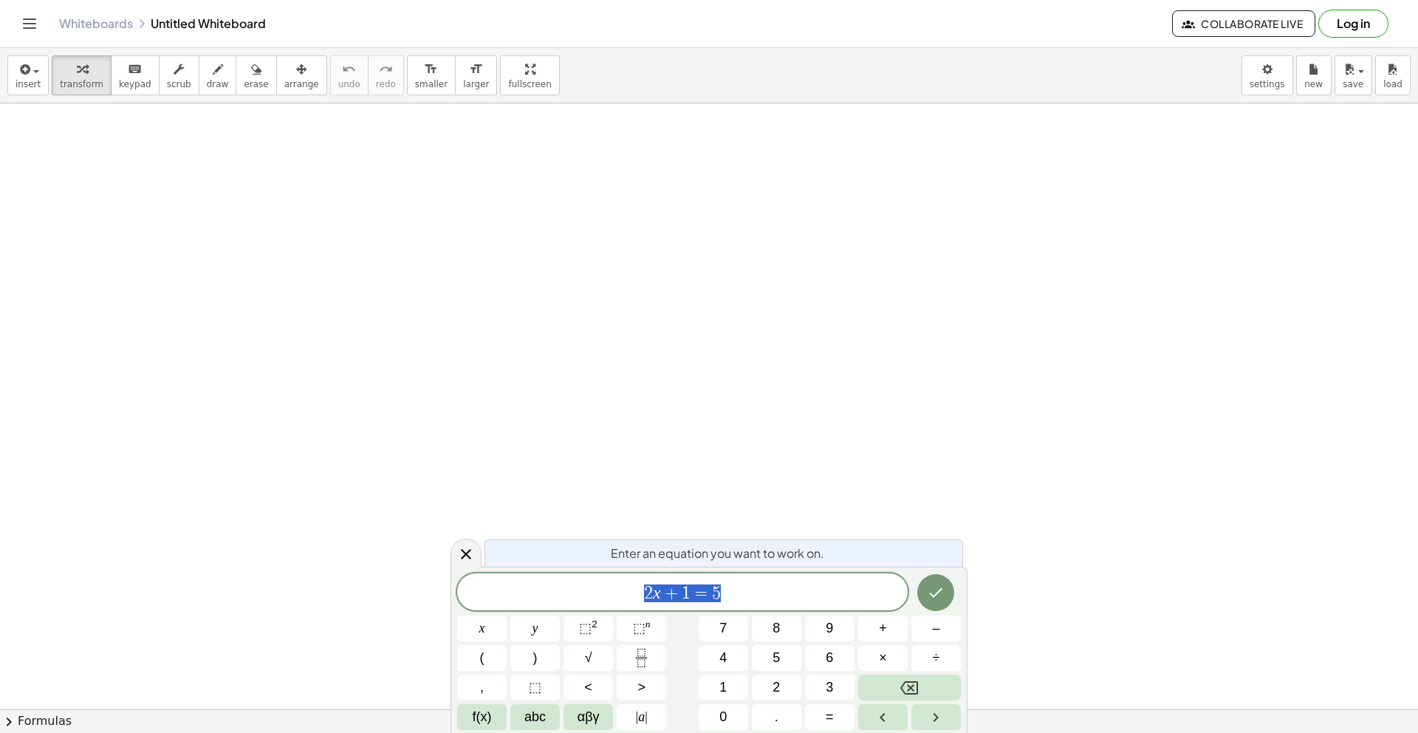
scroll to position [168, 0]
drag, startPoint x: 752, startPoint y: 593, endPoint x: 548, endPoint y: 597, distance: 203.9
click at [548, 597] on span "2 x + 1 = 5" at bounding box center [682, 593] width 451 height 21
click at [485, 657] on button "(" at bounding box center [481, 658] width 49 height 26
click at [484, 631] on span "x" at bounding box center [482, 628] width 6 height 20
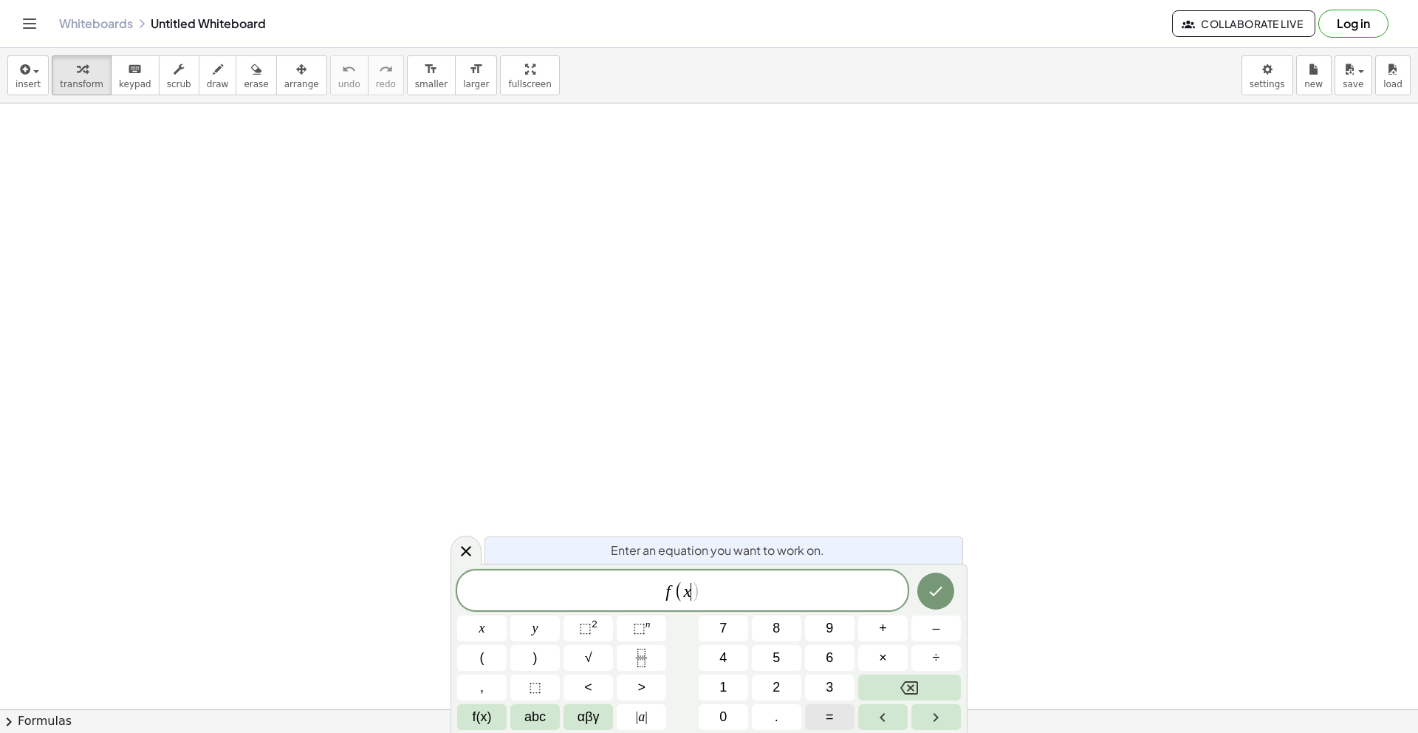
click at [847, 724] on button "=" at bounding box center [829, 717] width 49 height 26
click at [540, 655] on button ")" at bounding box center [534, 658] width 49 height 26
click at [826, 719] on span "=" at bounding box center [830, 717] width 8 height 20
click at [742, 719] on button "0" at bounding box center [723, 717] width 49 height 26
click at [775, 716] on span "." at bounding box center [777, 717] width 4 height 20
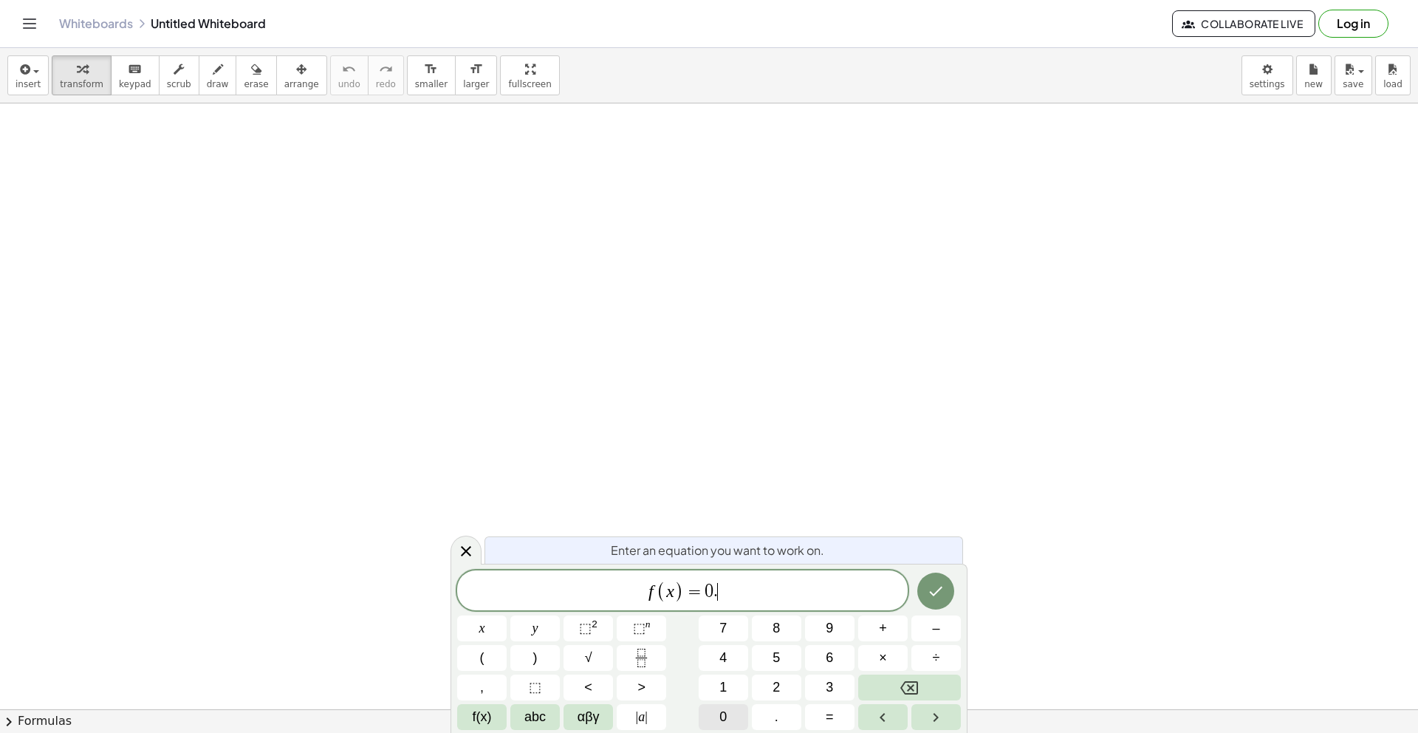
click at [738, 716] on button "0" at bounding box center [723, 717] width 49 height 26
click at [729, 691] on button "1" at bounding box center [723, 687] width 49 height 26
click at [483, 626] on span "x" at bounding box center [482, 628] width 6 height 20
click at [594, 630] on span "⬚ 2" at bounding box center [588, 628] width 18 height 20
click at [690, 591] on span "0" at bounding box center [692, 592] width 9 height 18
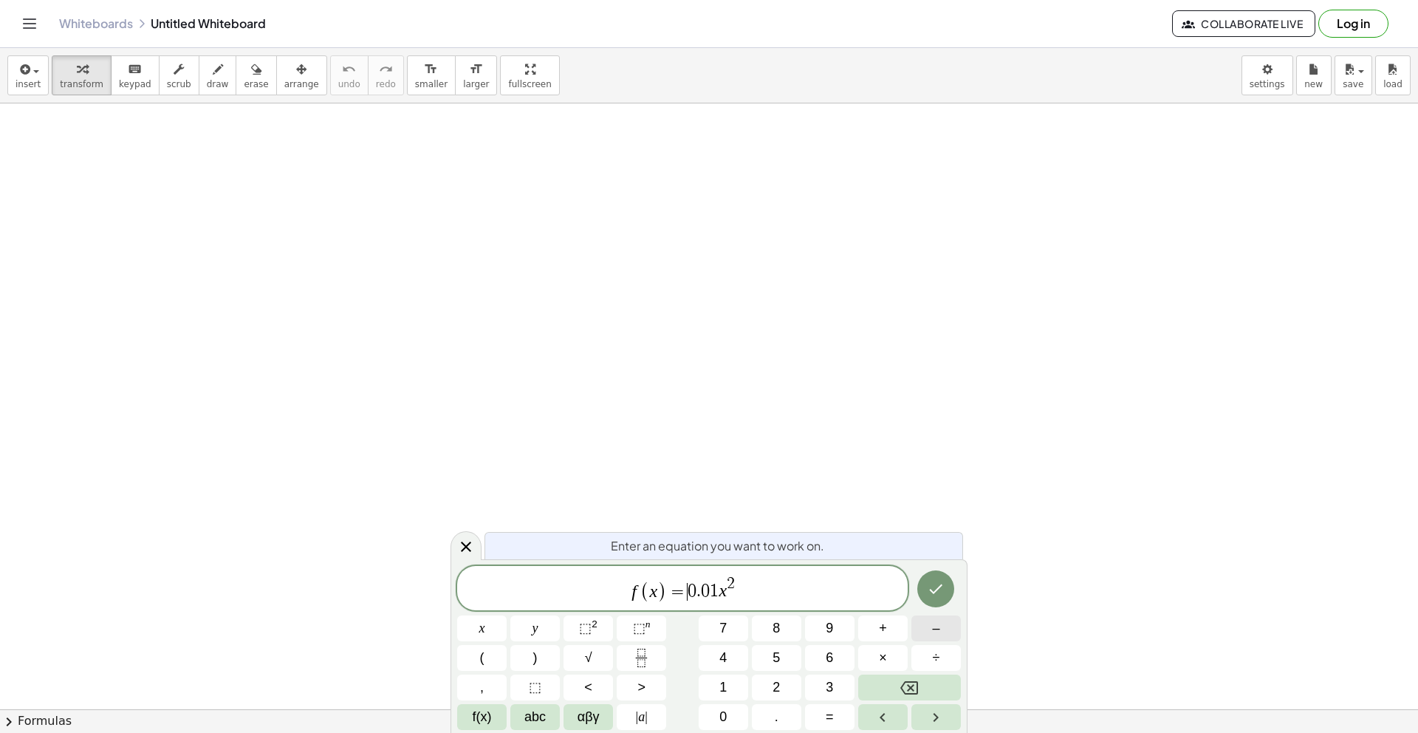
click at [926, 634] on button "–" at bounding box center [935, 628] width 49 height 26
click at [770, 592] on span "f ( x ) = − 0 . 0 1 x 2 ​" at bounding box center [682, 589] width 451 height 29
click at [879, 631] on span "+" at bounding box center [883, 628] width 8 height 20
click at [725, 719] on span "0" at bounding box center [722, 717] width 7 height 20
click at [777, 719] on span "." at bounding box center [777, 717] width 4 height 20
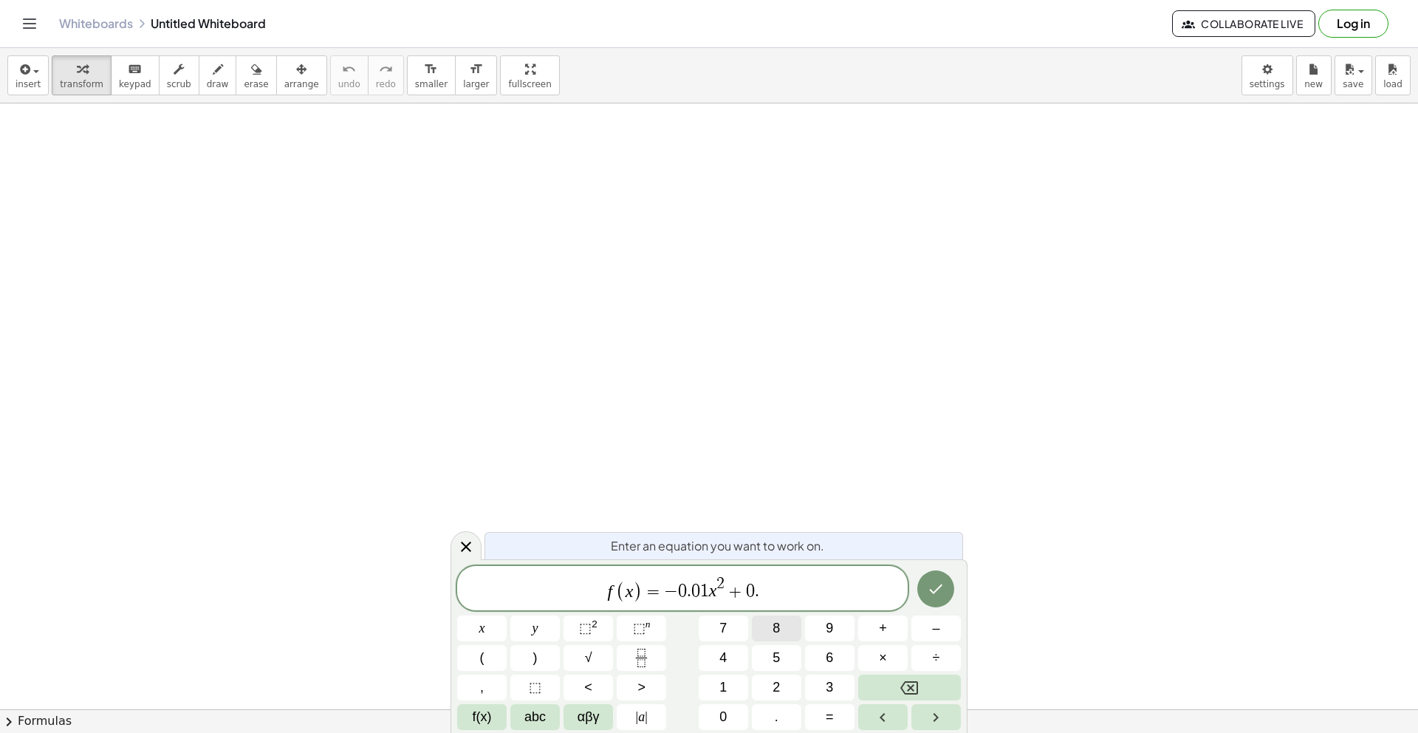
click at [781, 633] on button "8" at bounding box center [776, 628] width 49 height 26
click at [484, 634] on span "x" at bounding box center [482, 628] width 6 height 20
click at [889, 635] on button "+" at bounding box center [882, 628] width 49 height 26
click at [774, 682] on span "2" at bounding box center [776, 687] width 7 height 20
click at [942, 596] on icon "Done" at bounding box center [936, 589] width 18 height 18
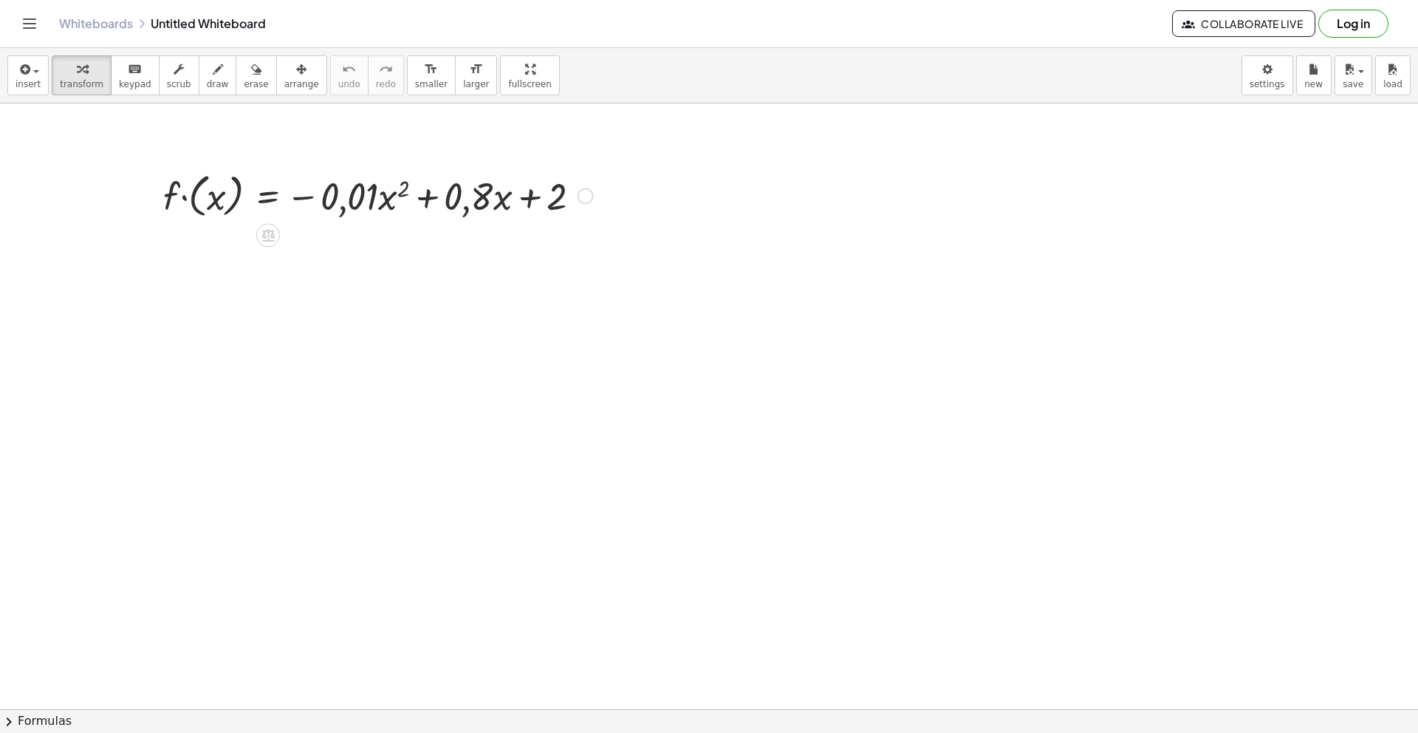
click at [190, 197] on div at bounding box center [378, 195] width 445 height 54
click at [190, 203] on div at bounding box center [197, 195] width 22 height 58
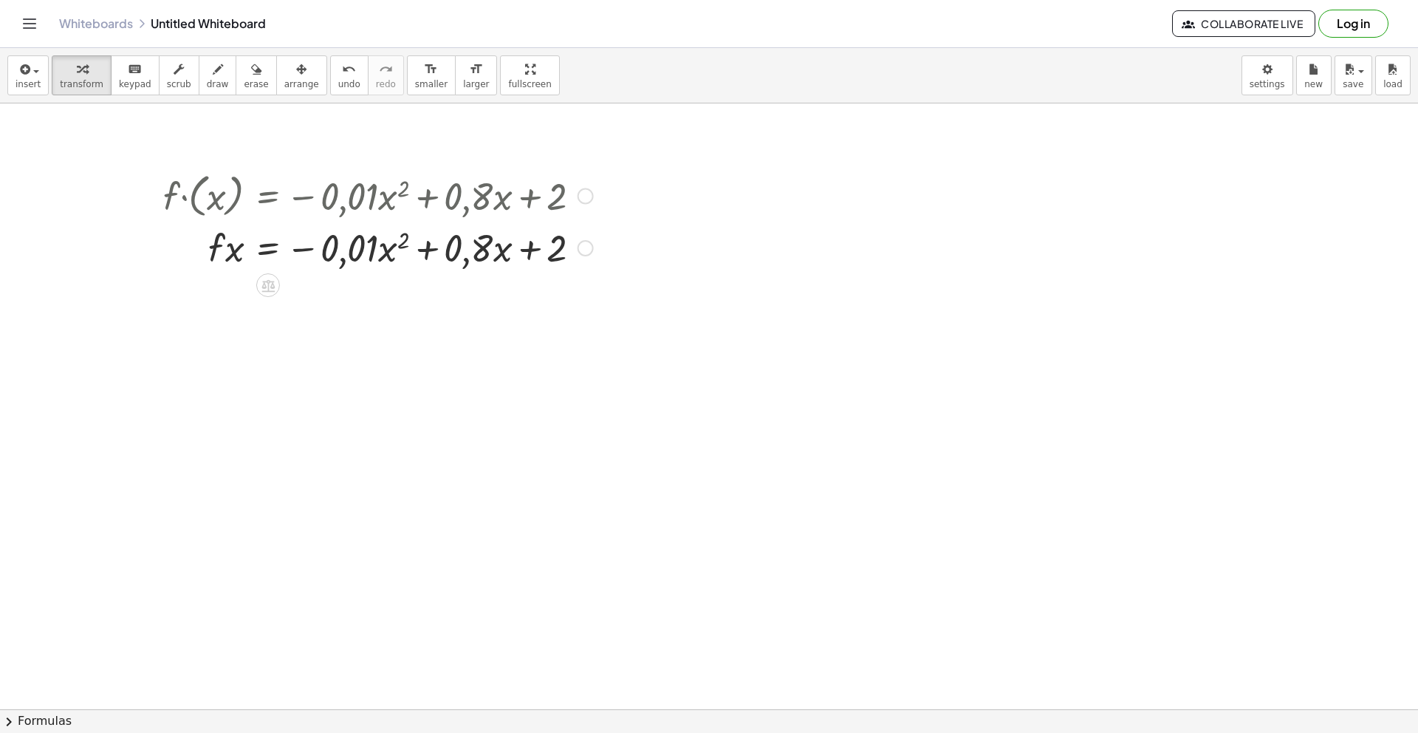
click at [586, 253] on div at bounding box center [586, 248] width 16 height 16
click at [813, 329] on div at bounding box center [709, 589] width 1418 height 1307
click at [180, 79] on span "scrub" at bounding box center [179, 84] width 24 height 10
click at [179, 79] on span "scrub" at bounding box center [179, 84] width 24 height 10
click at [143, 75] on div "keyboard" at bounding box center [135, 69] width 32 height 18
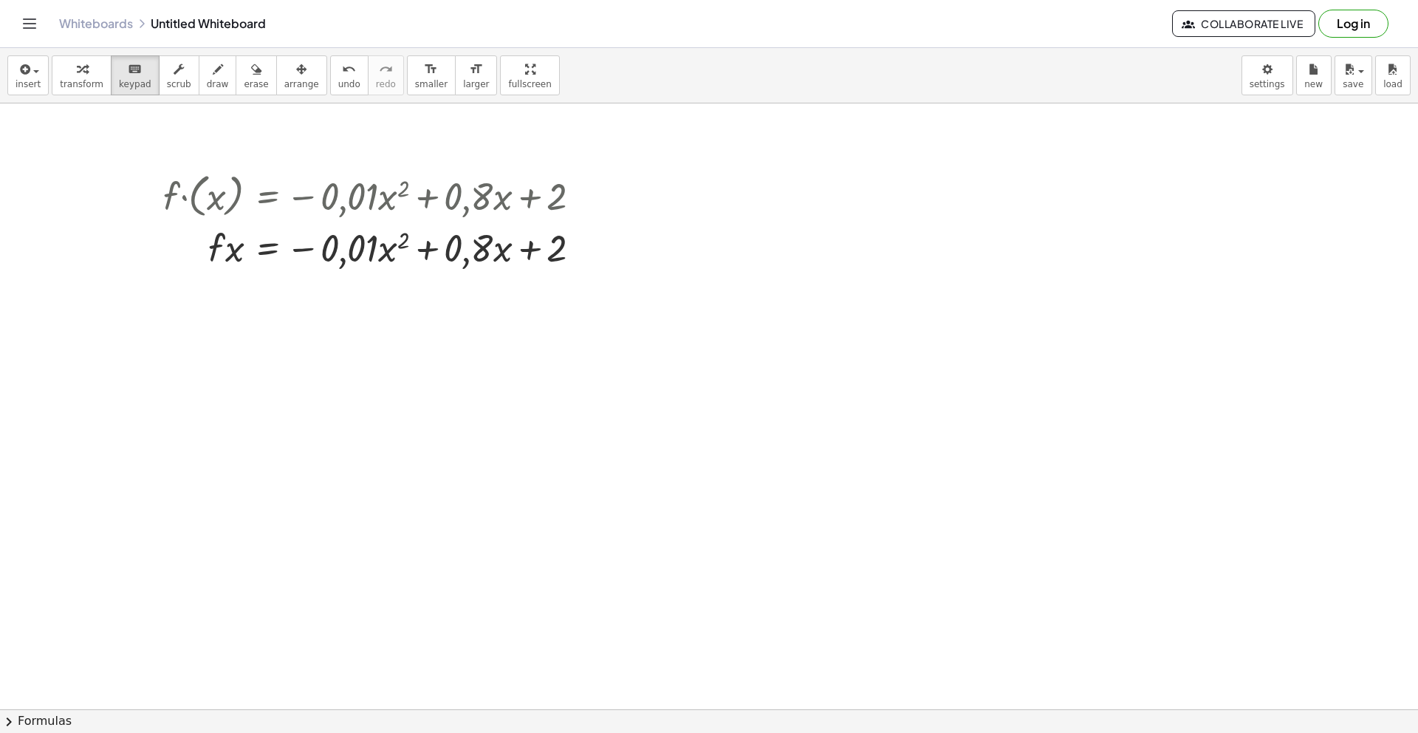
click at [416, 406] on div at bounding box center [709, 589] width 1418 height 1307
click at [35, 87] on span "insert" at bounding box center [28, 84] width 25 height 10
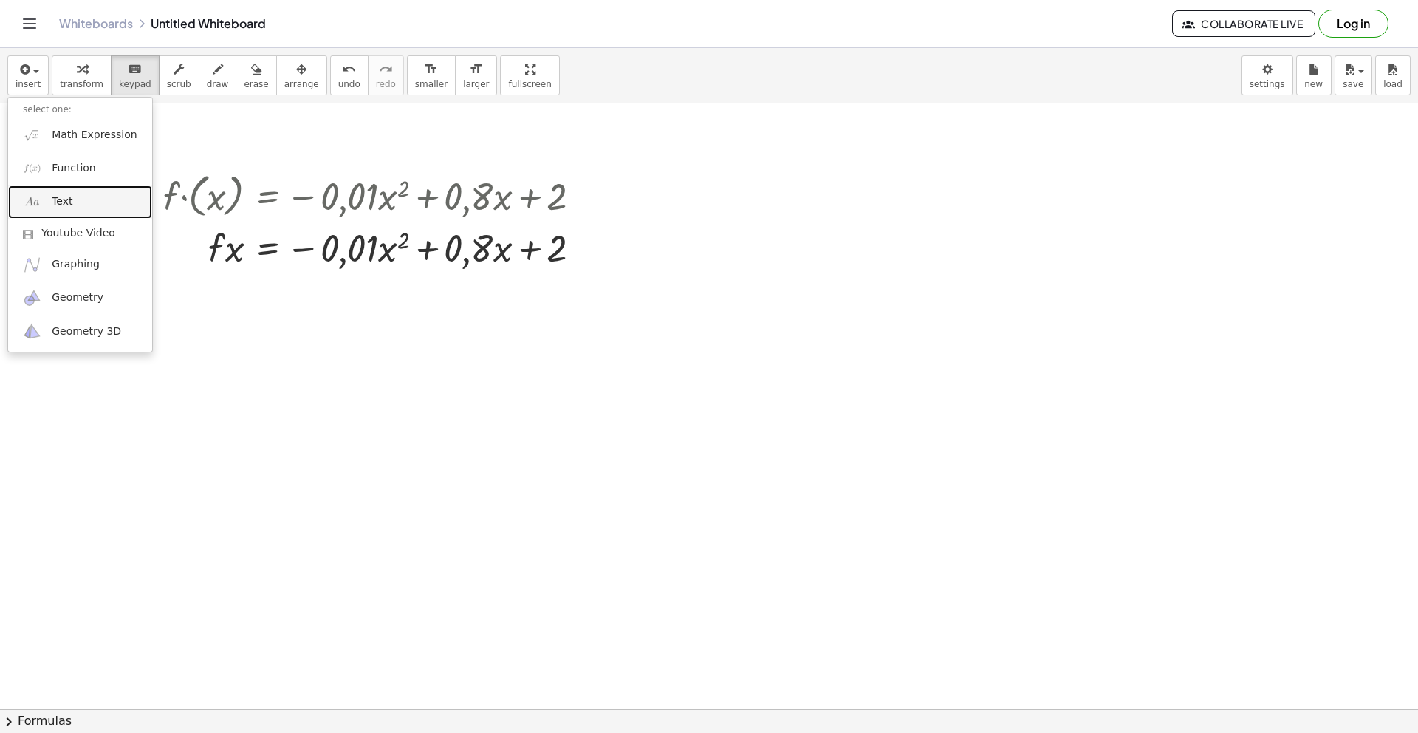
click at [81, 205] on link "Text" at bounding box center [80, 201] width 144 height 33
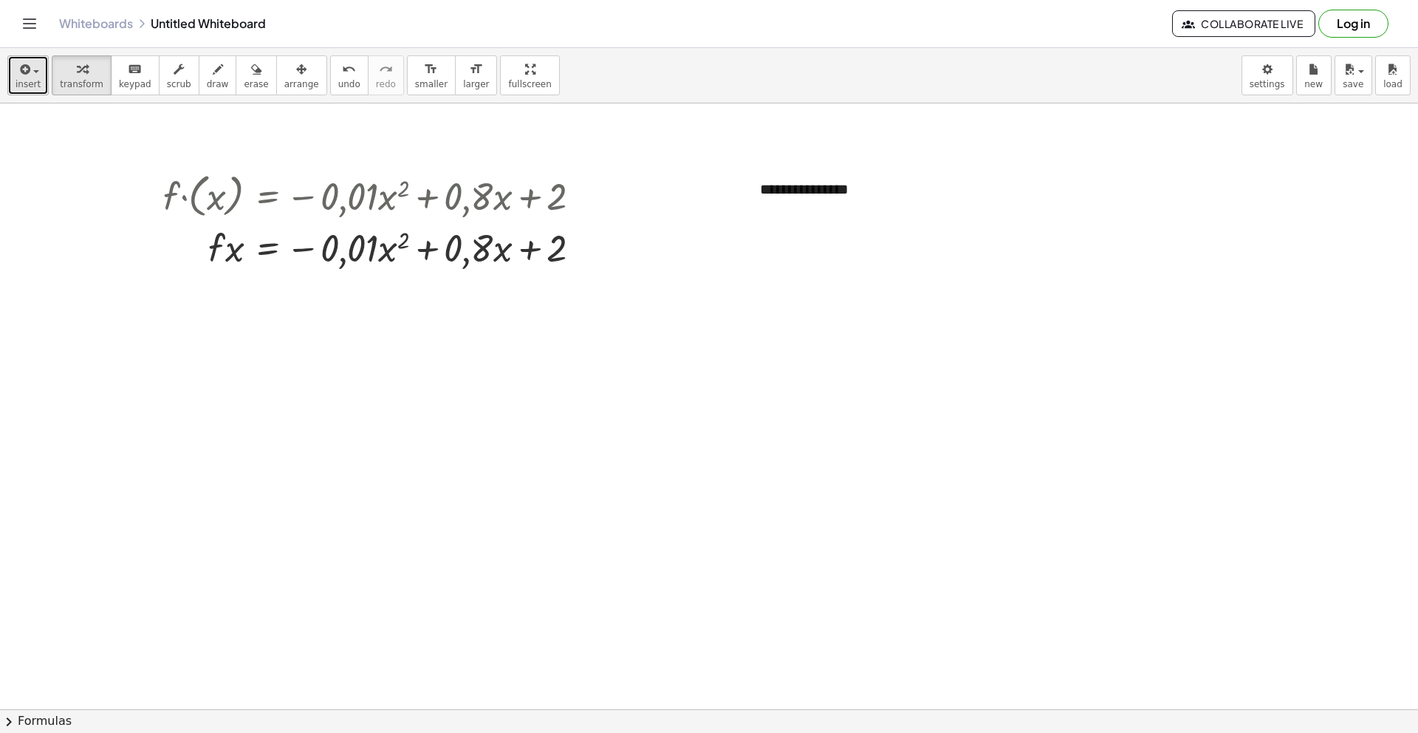
click at [27, 78] on icon "button" at bounding box center [23, 70] width 13 height 18
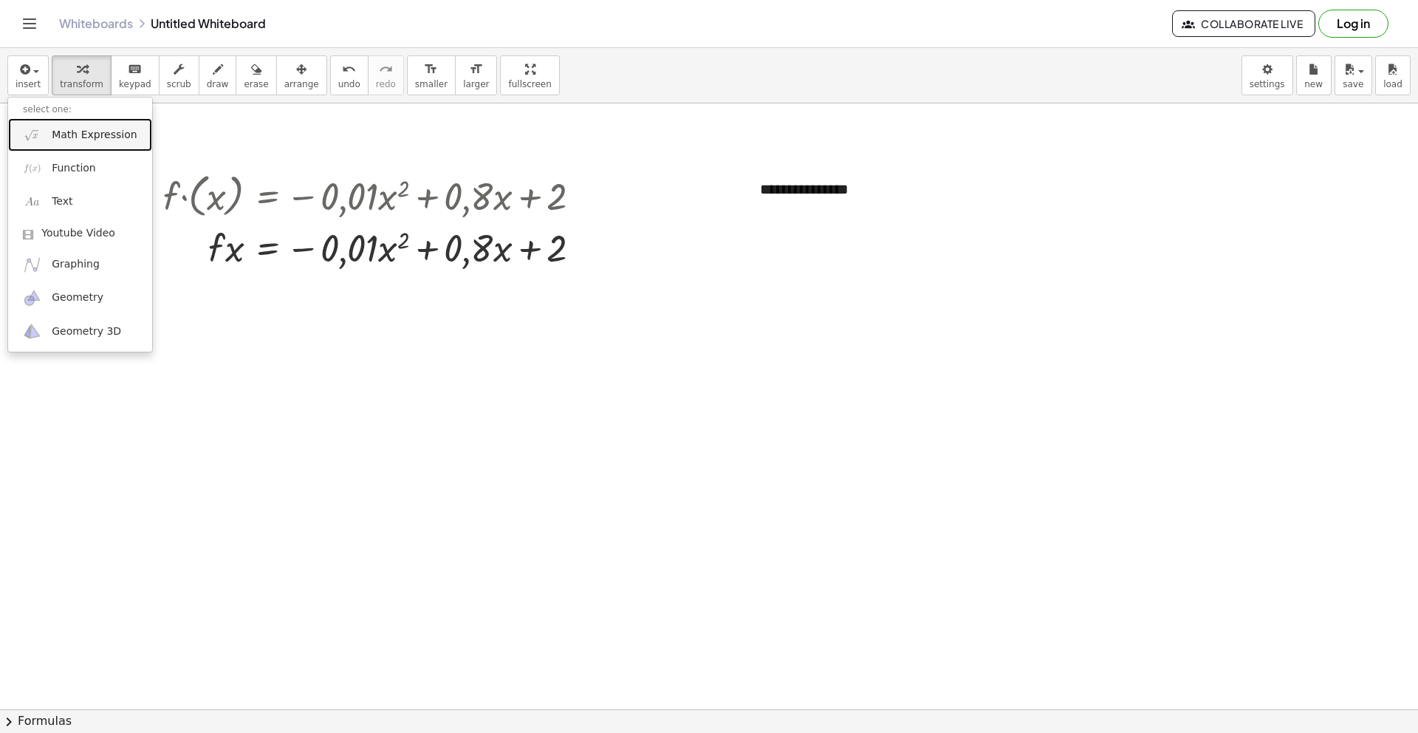
click at [84, 134] on span "Math Expression" at bounding box center [94, 135] width 85 height 15
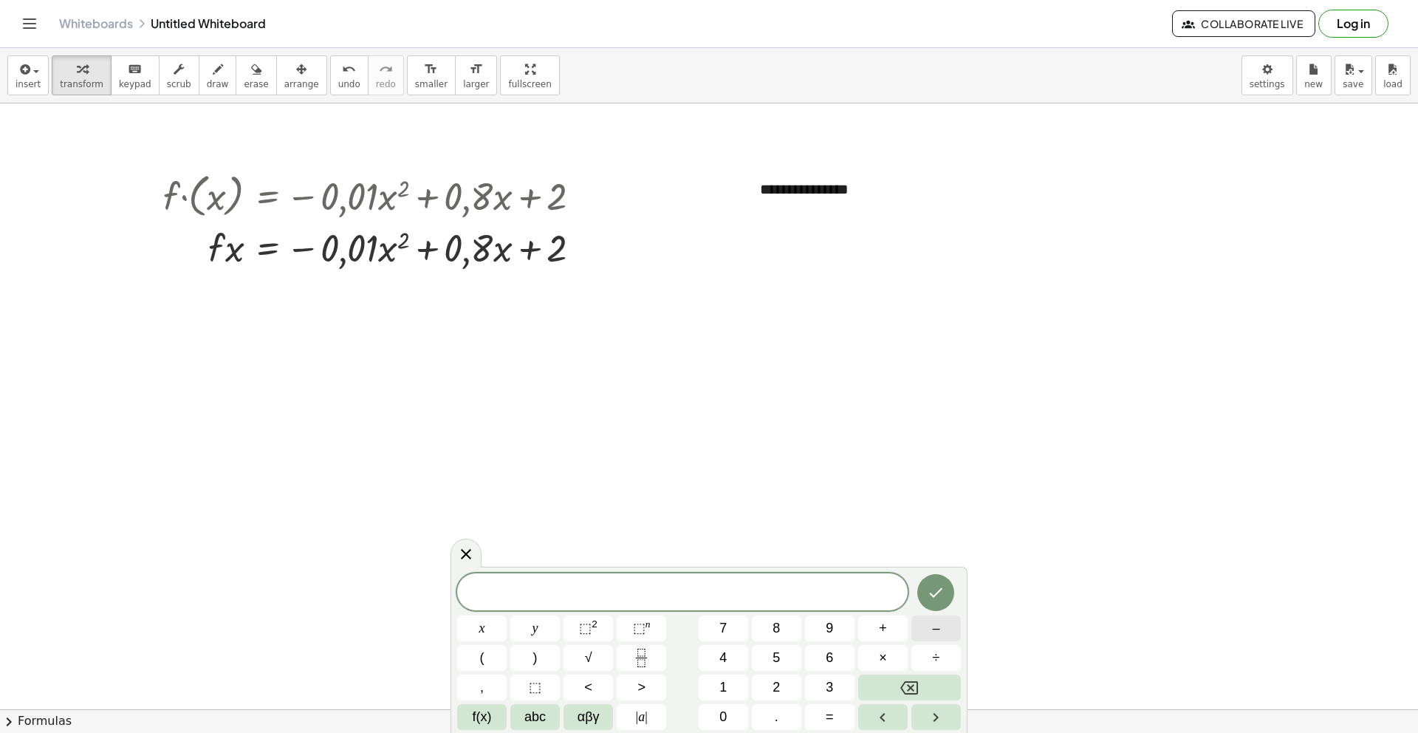
click at [937, 631] on span "–" at bounding box center [935, 628] width 7 height 20
click at [722, 716] on span "0" at bounding box center [722, 717] width 7 height 20
click at [770, 719] on button "." at bounding box center [776, 717] width 49 height 26
click at [724, 722] on span "0" at bounding box center [722, 717] width 7 height 20
click at [731, 692] on button "1" at bounding box center [723, 687] width 49 height 26
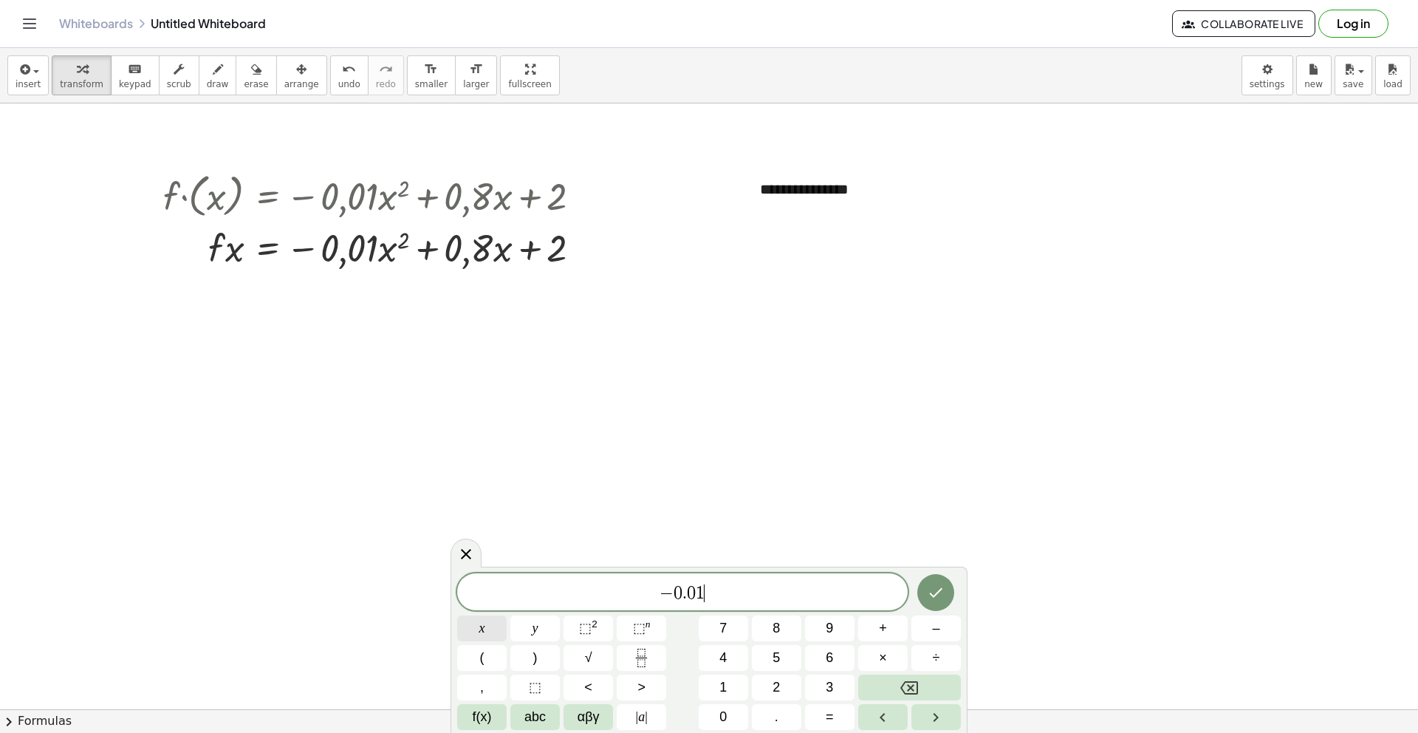
click at [484, 631] on span "x" at bounding box center [482, 628] width 6 height 20
click at [597, 631] on span "⬚ 2" at bounding box center [588, 628] width 18 height 20
click at [934, 657] on span "÷" at bounding box center [936, 658] width 7 height 20
click at [894, 681] on button "Backspace" at bounding box center [909, 687] width 103 height 26
click at [649, 595] on span "− 0 . 0 1 x 2 ​" at bounding box center [682, 590] width 451 height 27
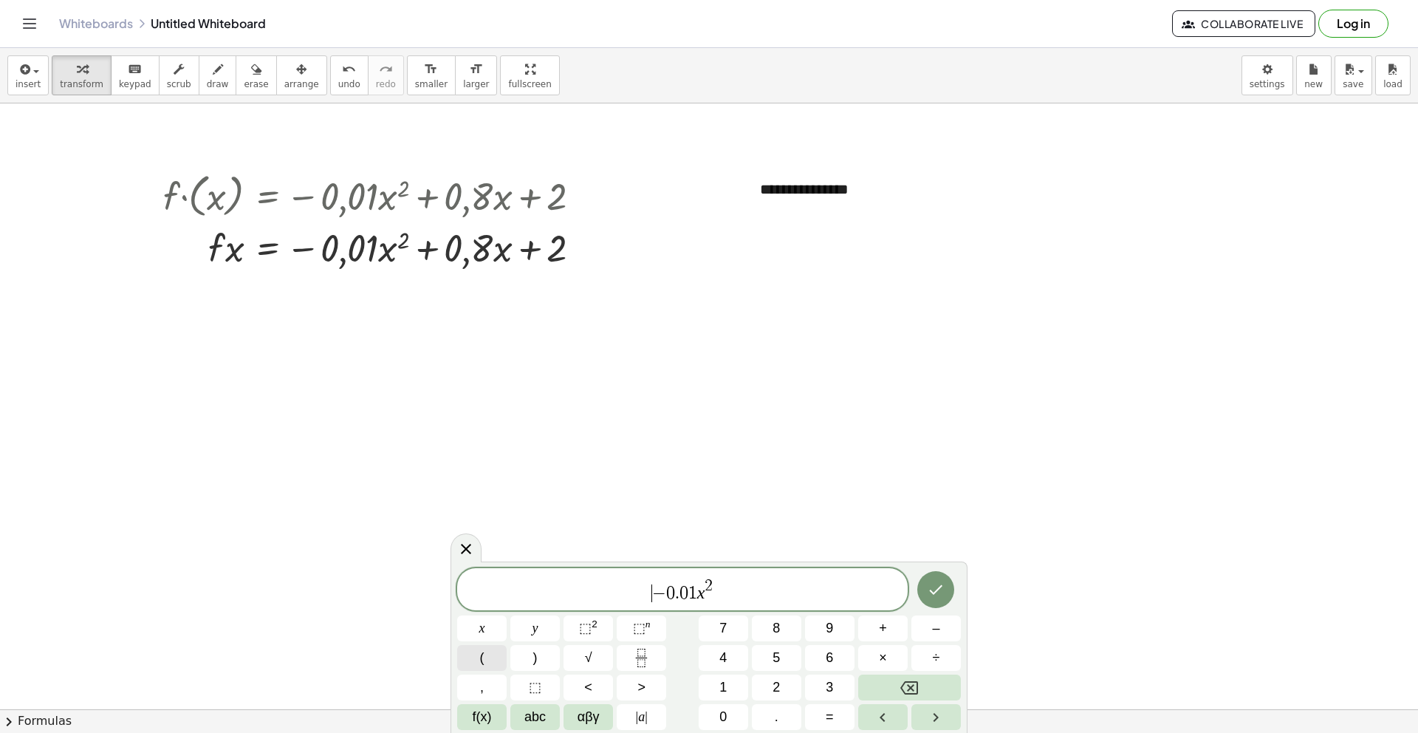
click at [487, 664] on button "(" at bounding box center [481, 658] width 49 height 26
click at [533, 659] on span ")" at bounding box center [535, 658] width 4 height 20
click at [917, 682] on icon "Backspace" at bounding box center [909, 687] width 18 height 13
click at [640, 591] on span "( ​ − 0 . 0 1 x 2 )" at bounding box center [682, 588] width 451 height 30
click at [474, 663] on button "(" at bounding box center [481, 658] width 49 height 26
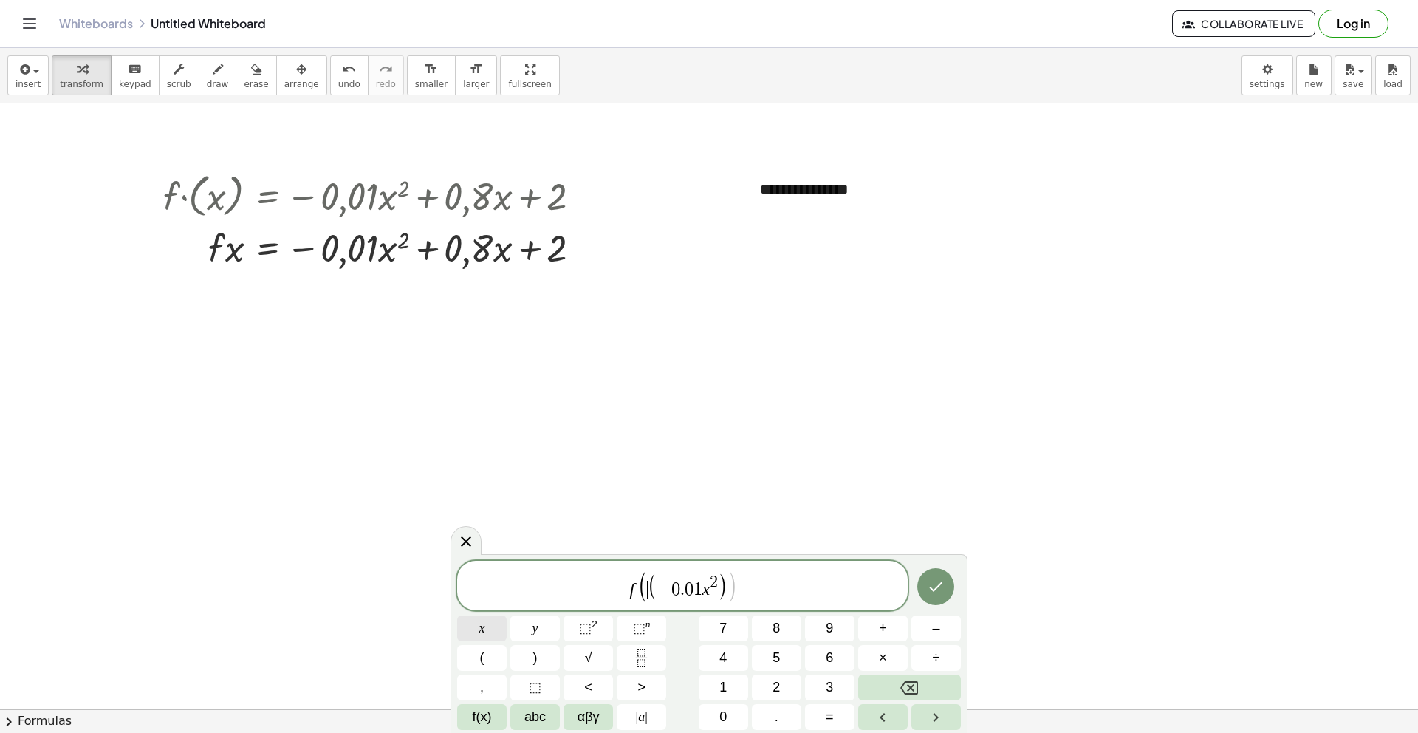
click at [479, 632] on span "x" at bounding box center [482, 628] width 6 height 20
click at [527, 659] on button ")" at bounding box center [534, 658] width 49 height 26
click at [831, 718] on span "=" at bounding box center [830, 717] width 8 height 20
click at [774, 590] on span "f ( x ) = ​ ( − 0 . 0 1 x 2 )" at bounding box center [682, 588] width 451 height 30
drag, startPoint x: 671, startPoint y: 589, endPoint x: 735, endPoint y: 593, distance: 64.4
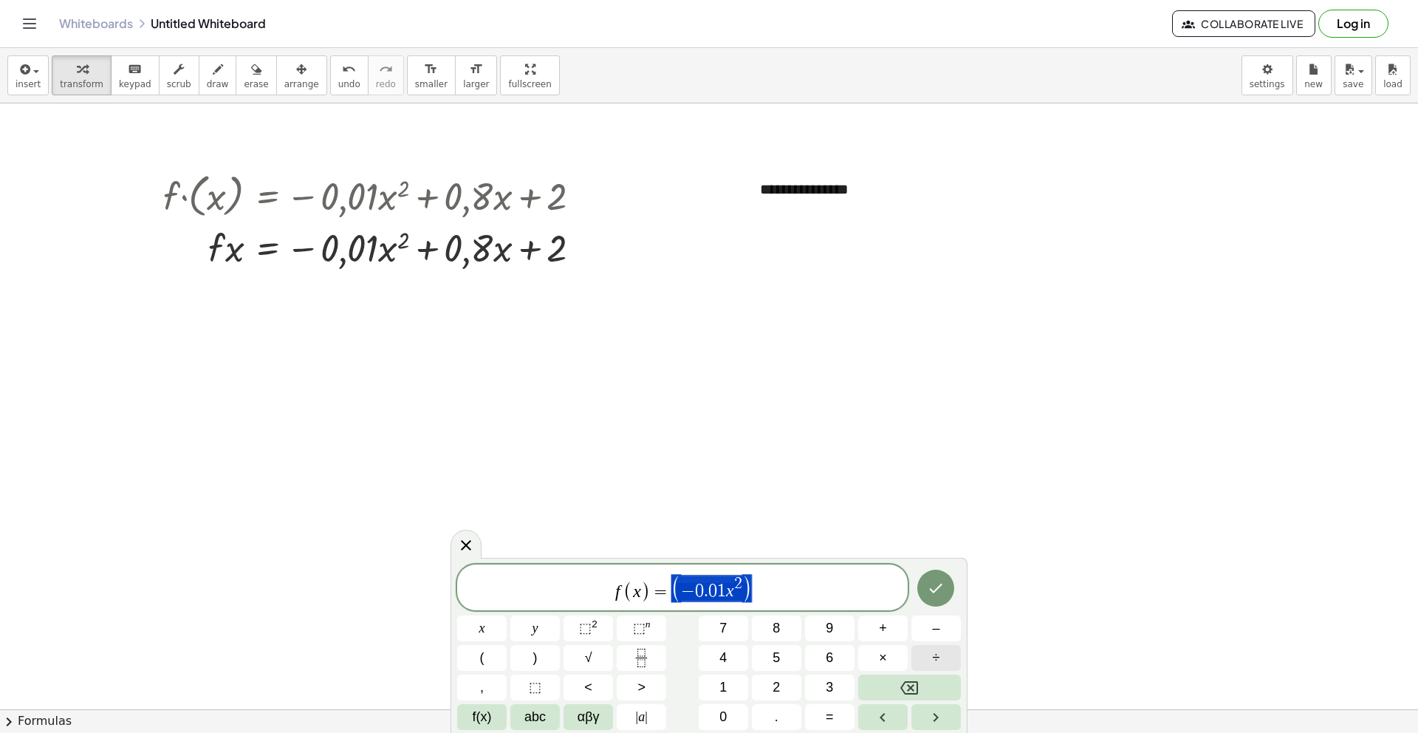
click at [925, 658] on button "÷" at bounding box center [935, 658] width 49 height 26
click at [338, 88] on span "undo" at bounding box center [349, 84] width 22 height 10
click at [641, 651] on icon "Fraction" at bounding box center [641, 658] width 18 height 18
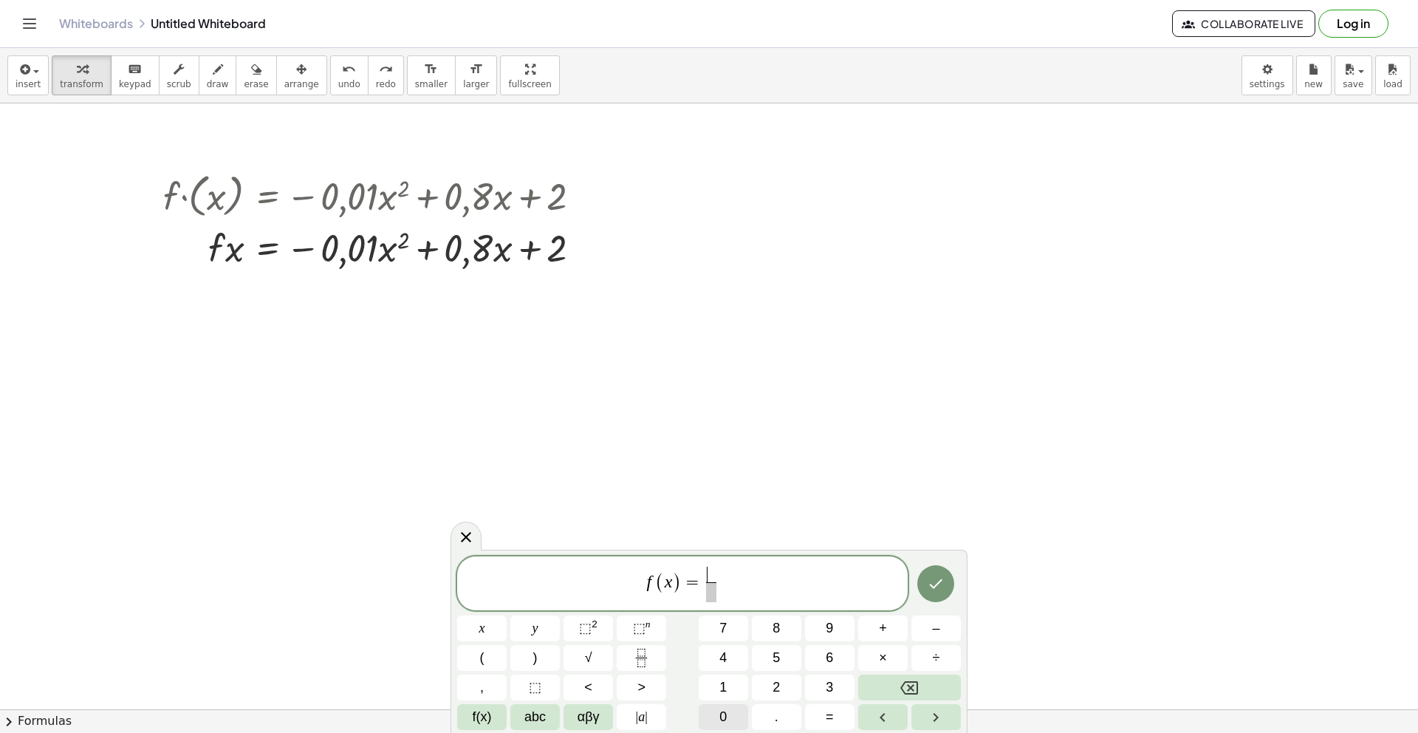
click at [733, 715] on button "0" at bounding box center [723, 717] width 49 height 26
click at [777, 713] on span "." at bounding box center [777, 717] width 4 height 20
click at [914, 690] on icon "Backspace" at bounding box center [909, 688] width 18 height 18
click at [938, 637] on span "–" at bounding box center [935, 628] width 7 height 20
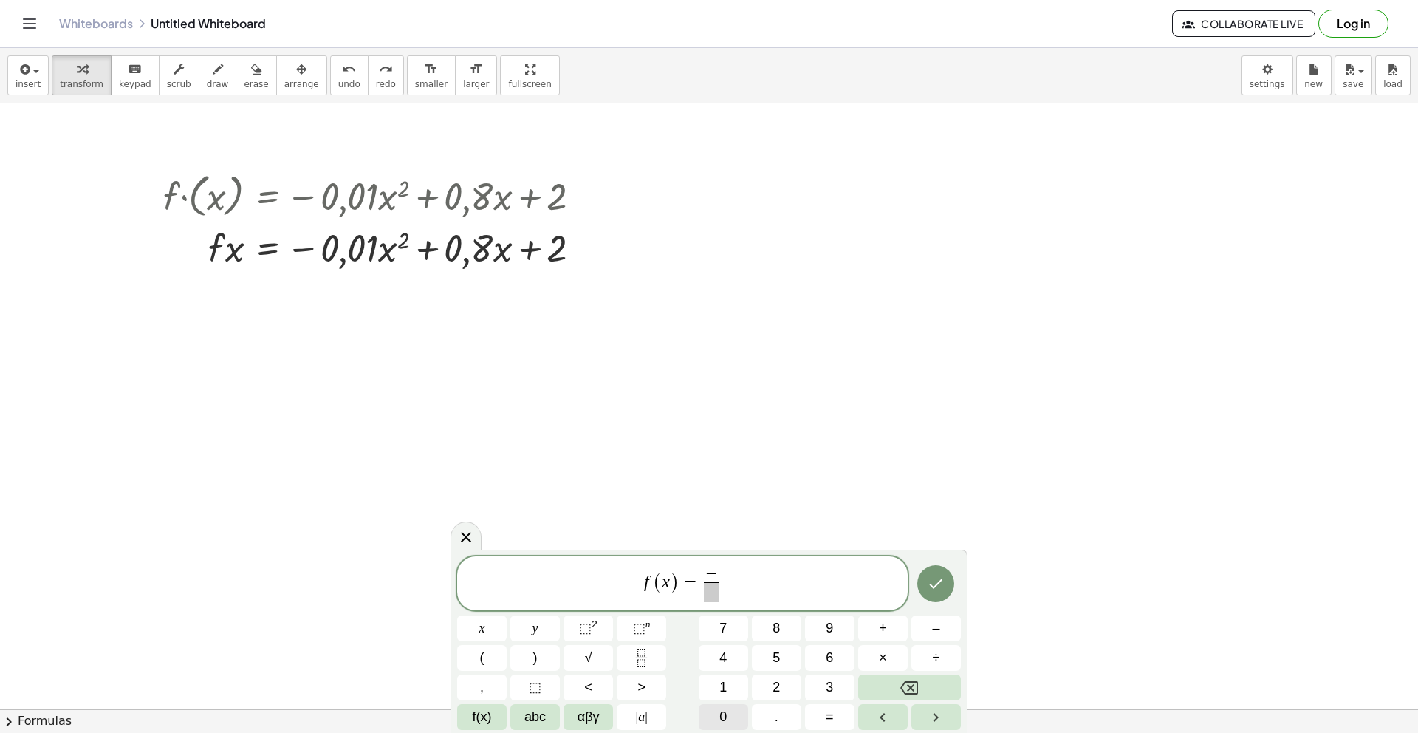
click at [729, 716] on button "0" at bounding box center [723, 717] width 49 height 26
click at [775, 716] on span "." at bounding box center [777, 717] width 4 height 20
click at [743, 718] on button "0" at bounding box center [723, 717] width 49 height 26
click at [722, 688] on span "1" at bounding box center [722, 687] width 7 height 20
click at [480, 635] on span "x" at bounding box center [482, 628] width 6 height 20
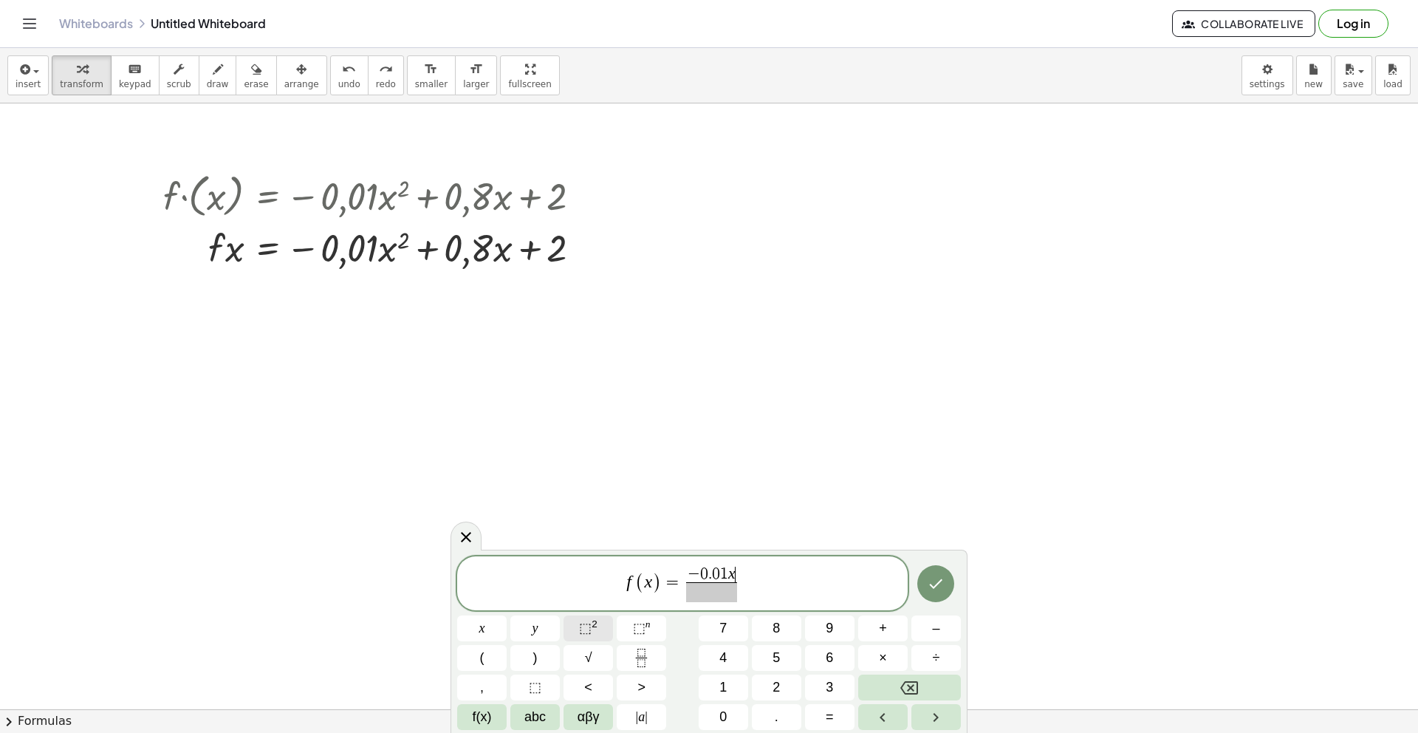
click at [598, 631] on span "⬚ 2" at bounding box center [588, 628] width 18 height 20
click at [728, 594] on span at bounding box center [711, 592] width 58 height 20
click at [934, 634] on span "–" at bounding box center [935, 628] width 7 height 20
click at [726, 722] on span "0" at bounding box center [722, 717] width 7 height 20
click at [794, 721] on button "." at bounding box center [776, 717] width 49 height 26
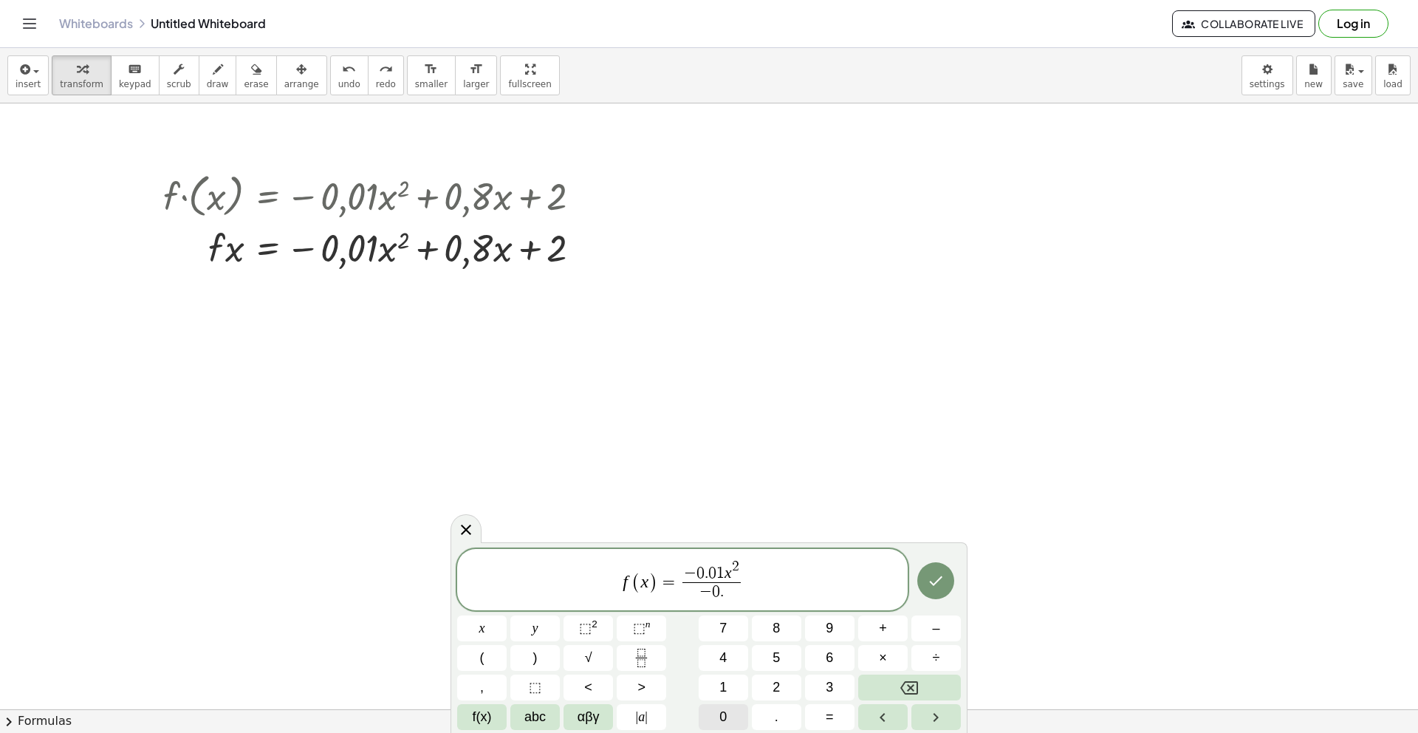
click at [736, 715] on button "0" at bounding box center [723, 717] width 49 height 26
click at [724, 691] on span "1" at bounding box center [722, 687] width 7 height 20
click at [758, 582] on span "f ( x ) = − 0 . 0 1 x 2 − 0 . 0 1 ​ ​" at bounding box center [682, 581] width 451 height 46
click at [647, 654] on icon "Fraction" at bounding box center [641, 658] width 18 height 18
click at [886, 633] on span "+" at bounding box center [883, 628] width 8 height 20
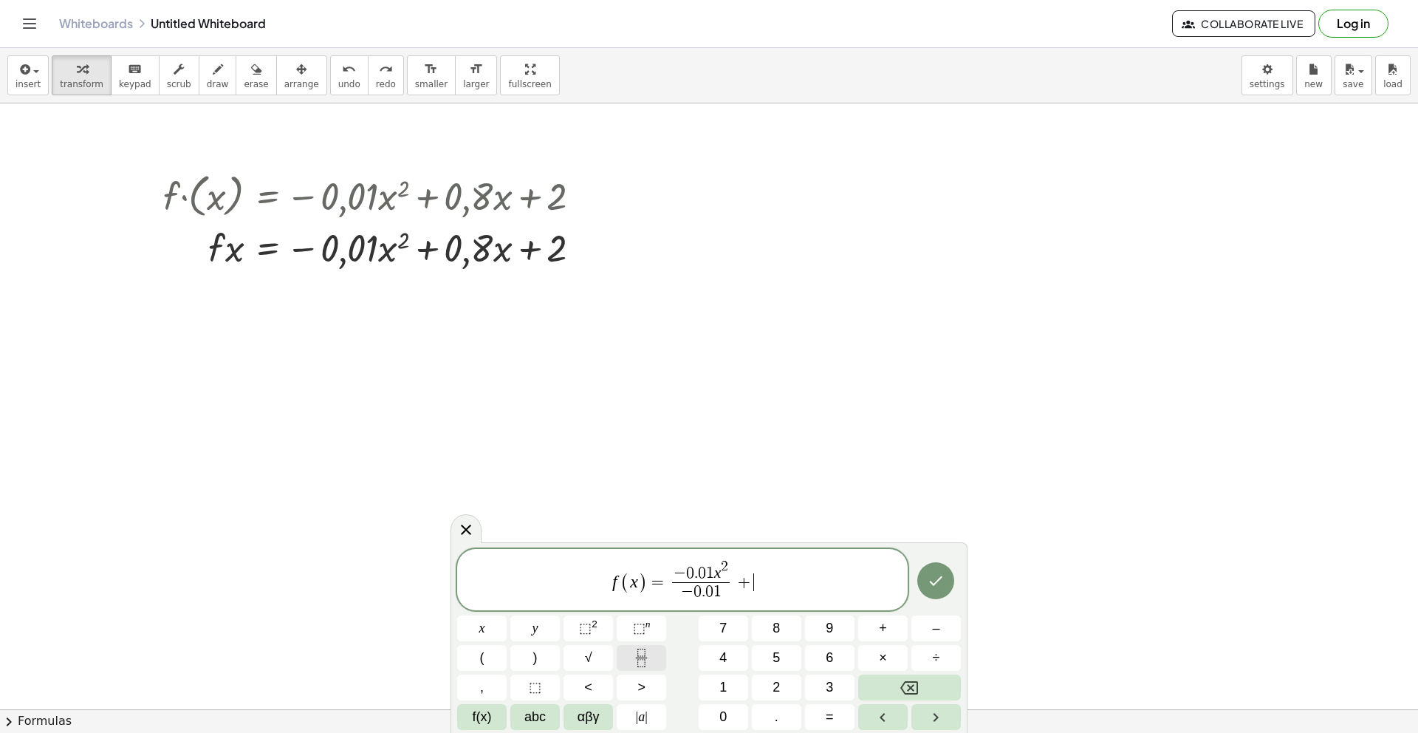
click at [644, 662] on icon "Fraction" at bounding box center [641, 658] width 18 height 18
click at [719, 722] on span "0" at bounding box center [722, 717] width 7 height 20
click at [766, 717] on button "." at bounding box center [776, 717] width 49 height 26
click at [730, 717] on button "0" at bounding box center [723, 717] width 49 height 26
click at [773, 631] on span "8" at bounding box center [776, 628] width 7 height 20
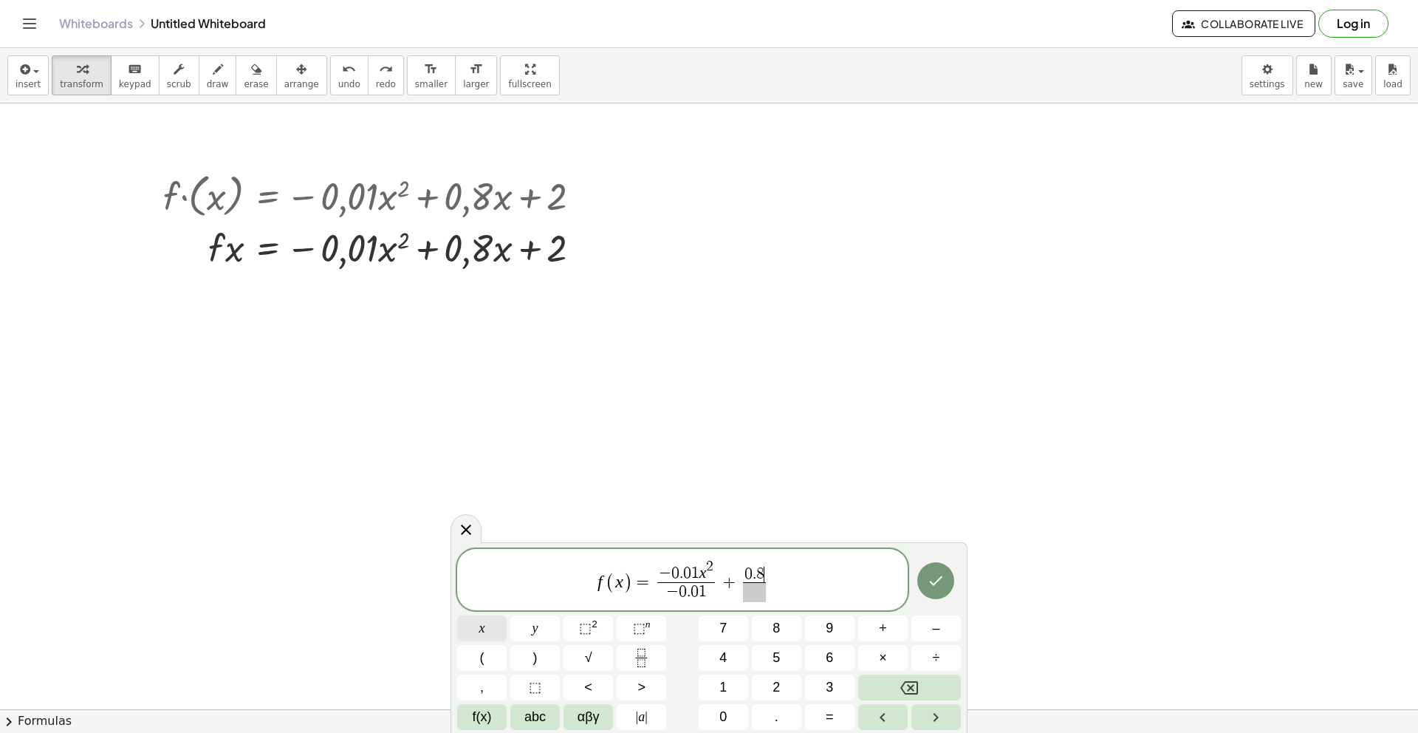
click at [485, 631] on button "x" at bounding box center [481, 628] width 49 height 26
click at [768, 598] on span "​" at bounding box center [754, 592] width 30 height 20
click at [930, 633] on button "–" at bounding box center [935, 628] width 49 height 26
click at [716, 719] on button "0" at bounding box center [723, 717] width 49 height 26
click at [770, 717] on button "." at bounding box center [776, 717] width 49 height 26
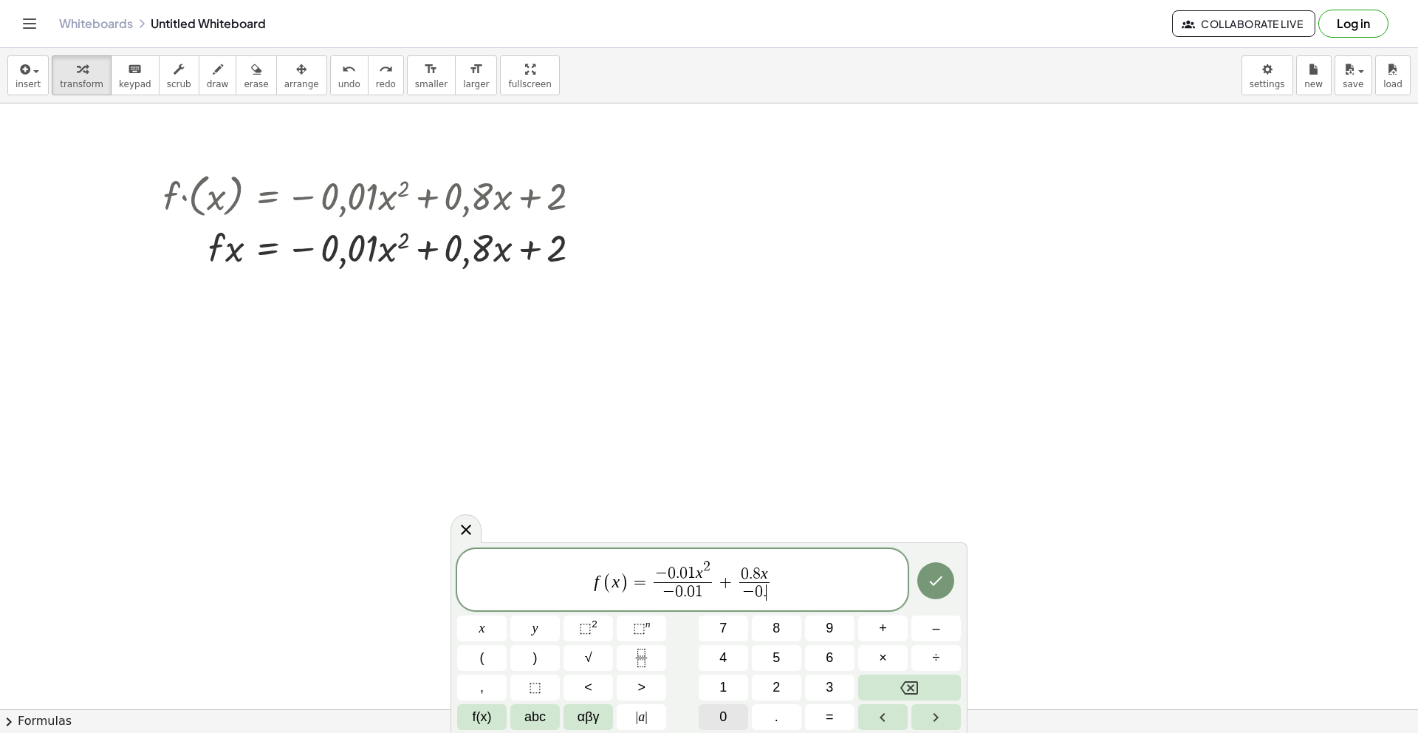
click at [729, 718] on button "0" at bounding box center [723, 717] width 49 height 26
click at [725, 691] on span "1" at bounding box center [722, 687] width 7 height 20
click at [812, 581] on span "f ( x ) = − 0 . 0 1 x 2 − 0 . 0 1 ​ + 0 . 8 x − 0 . 0 1 ​ ​" at bounding box center [682, 581] width 451 height 46
click at [643, 661] on icon "Fraction" at bounding box center [641, 658] width 18 height 18
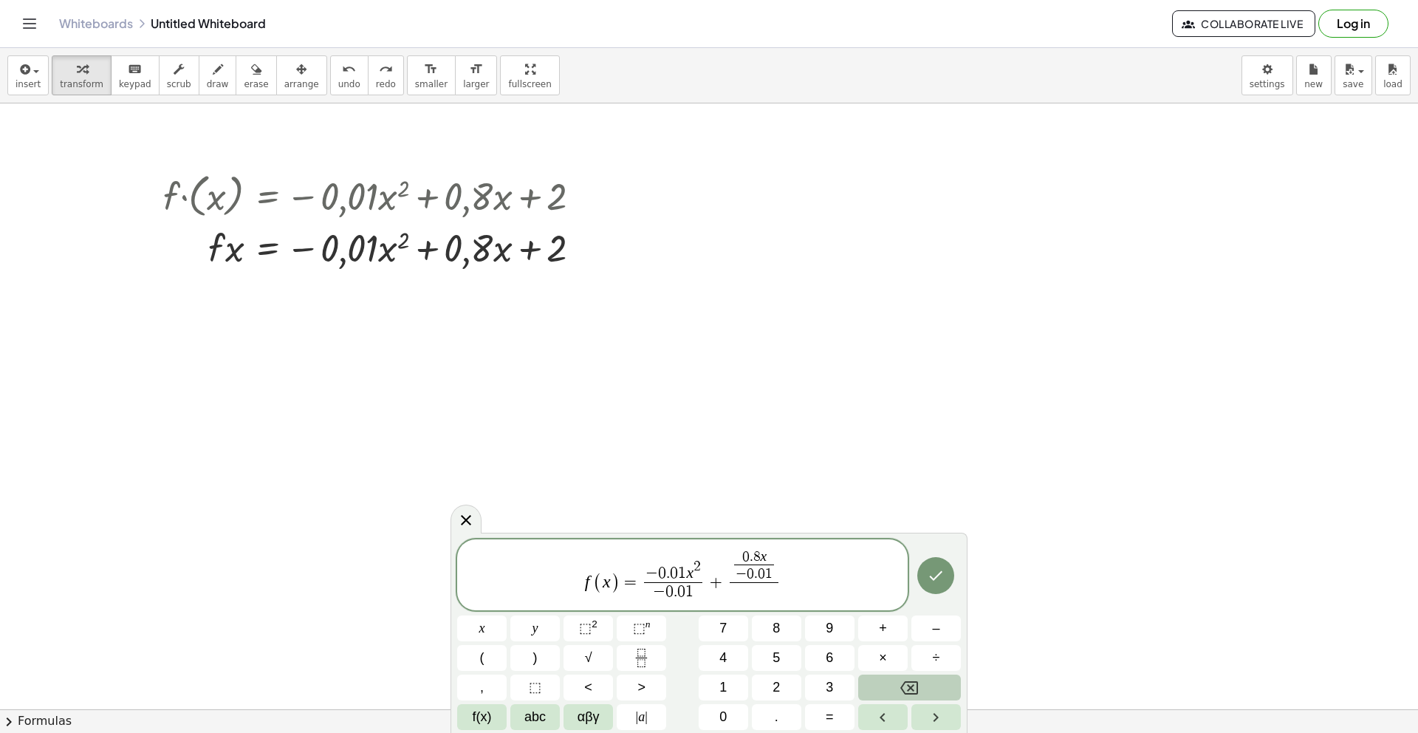
click at [904, 685] on icon "Backspace" at bounding box center [909, 688] width 18 height 18
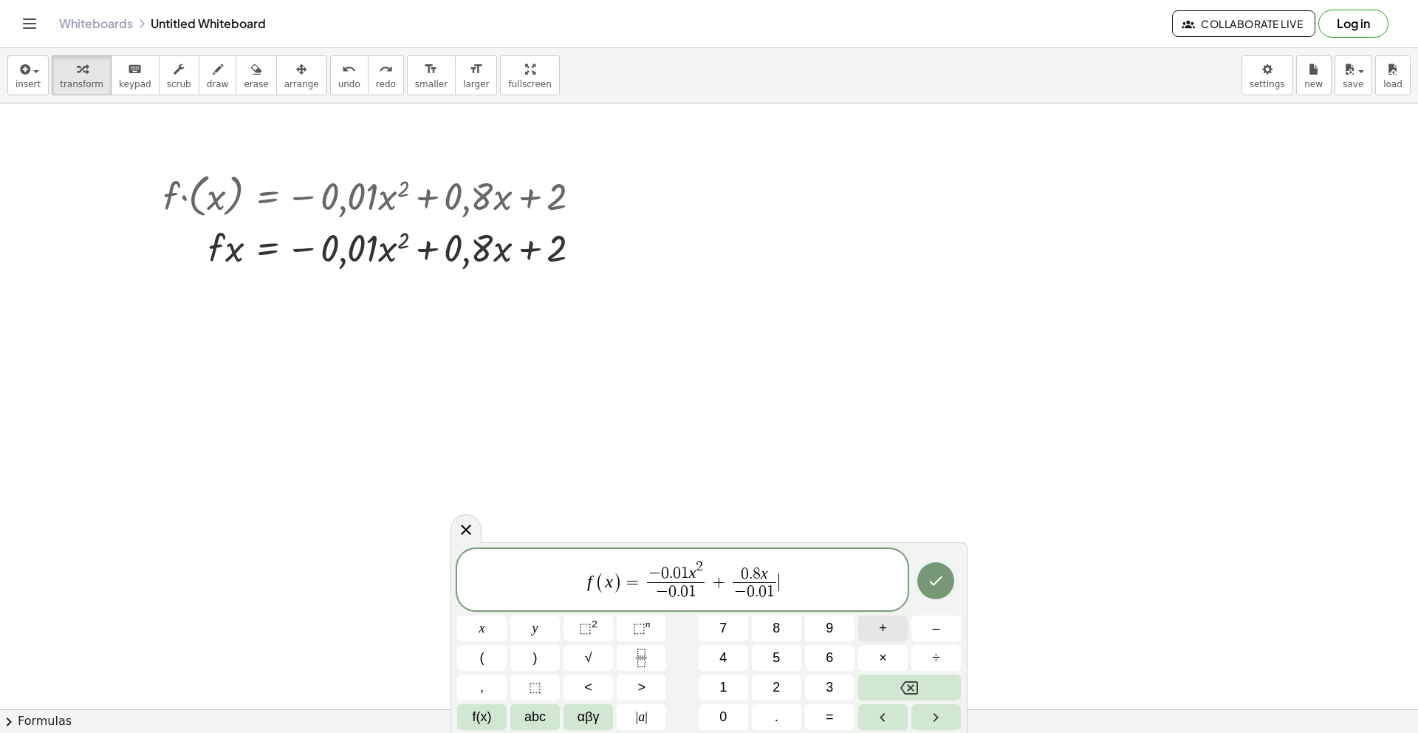
click at [882, 631] on span "+" at bounding box center [883, 628] width 8 height 20
click at [635, 659] on icon "Fraction" at bounding box center [641, 658] width 18 height 18
click at [784, 691] on button "2" at bounding box center [776, 687] width 49 height 26
click at [795, 588] on span "2 ​ ​" at bounding box center [790, 585] width 18 height 36
click at [925, 636] on button "–" at bounding box center [935, 628] width 49 height 26
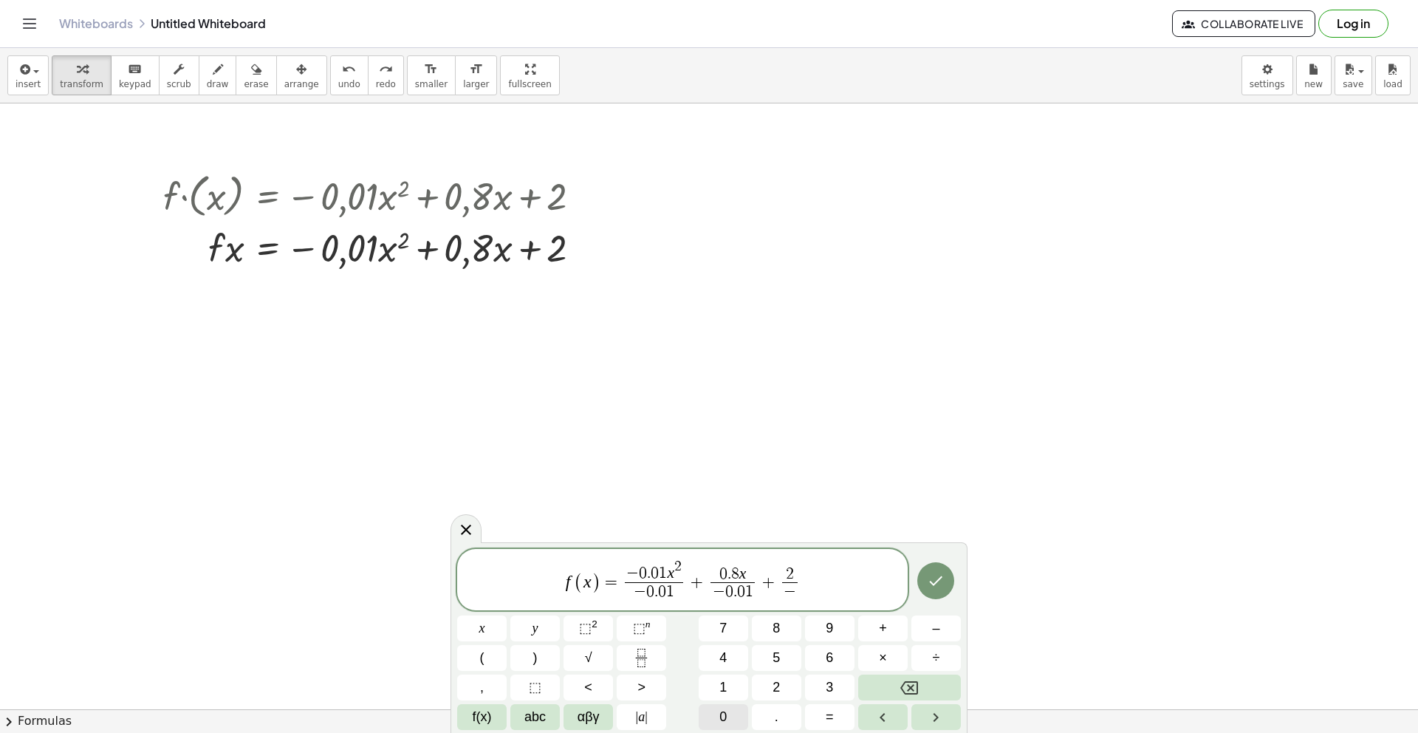
click at [731, 714] on button "0" at bounding box center [723, 717] width 49 height 26
click at [787, 716] on button "." at bounding box center [776, 717] width 49 height 26
click at [719, 717] on span "0" at bounding box center [722, 717] width 7 height 20
click at [723, 691] on span "1" at bounding box center [722, 687] width 7 height 20
click at [934, 583] on icon "Done" at bounding box center [936, 581] width 18 height 18
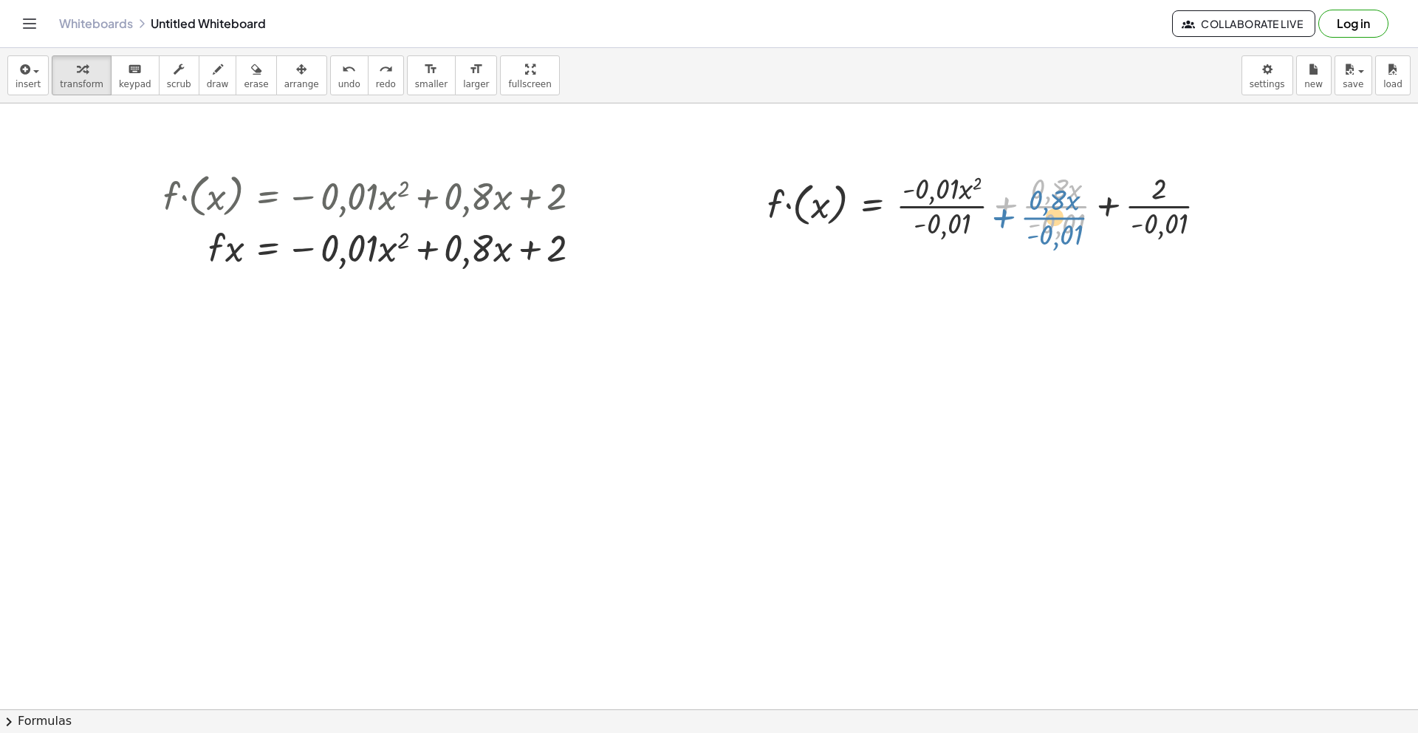
click at [996, 200] on div at bounding box center [993, 205] width 467 height 74
click at [948, 162] on div at bounding box center [709, 589] width 1418 height 1307
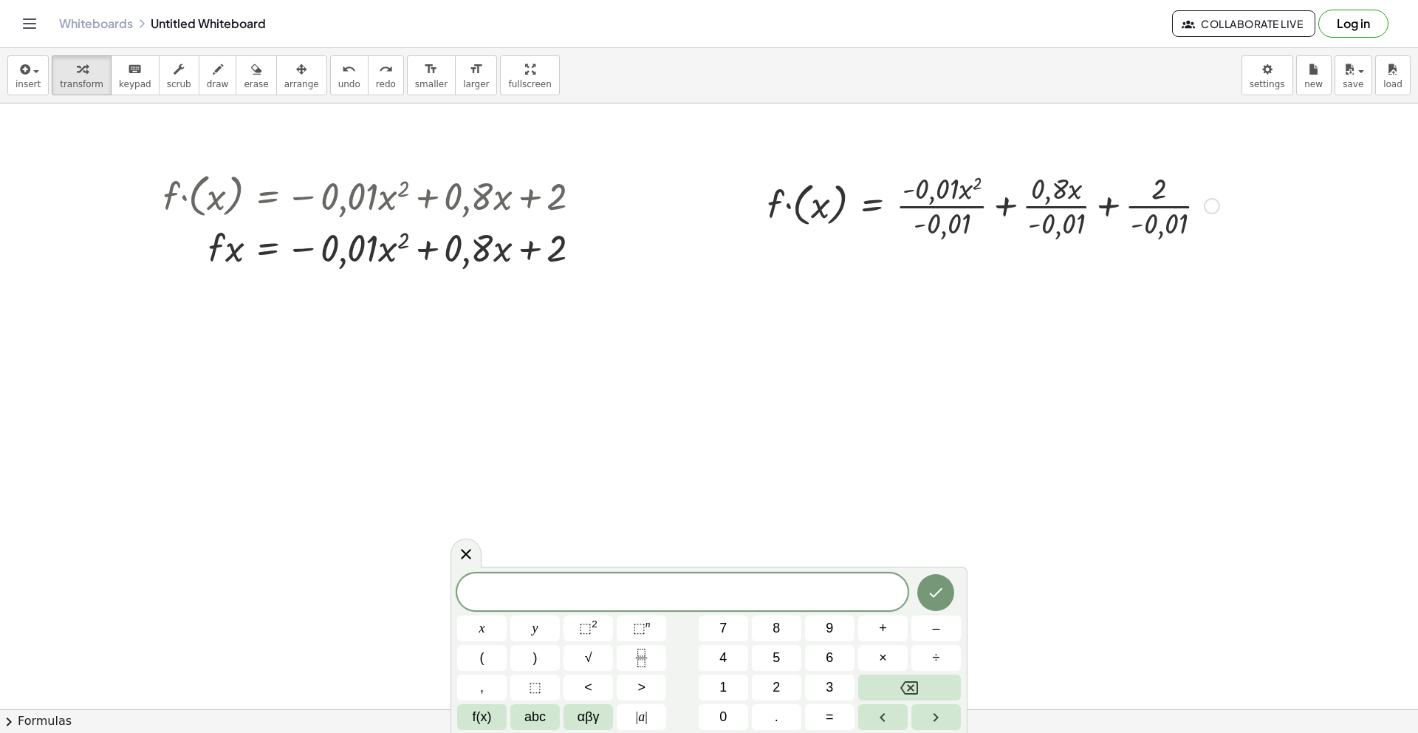
click at [797, 171] on div at bounding box center [993, 205] width 467 height 74
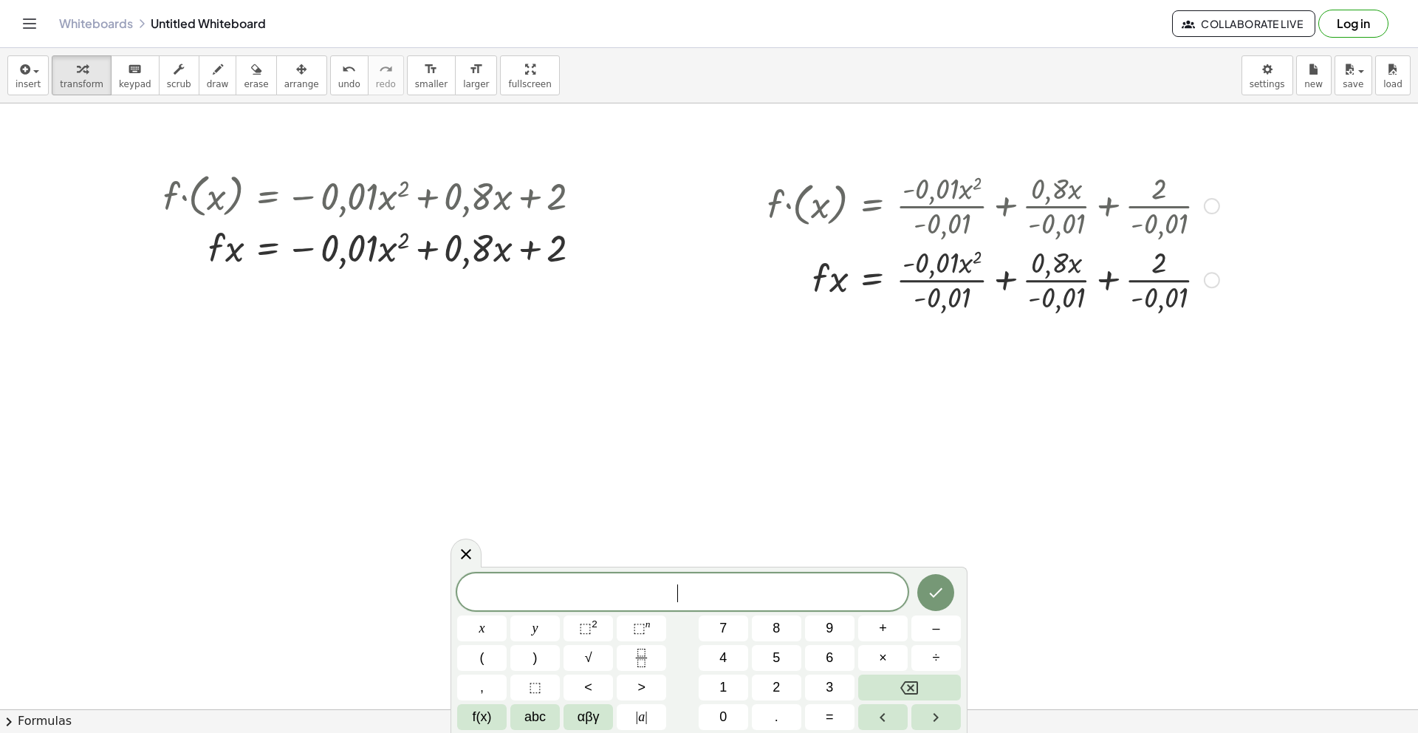
click at [881, 173] on div at bounding box center [993, 205] width 467 height 74
click at [1201, 210] on div at bounding box center [993, 205] width 467 height 74
click at [1211, 208] on div at bounding box center [1212, 206] width 16 height 16
click at [1305, 318] on div at bounding box center [709, 589] width 1418 height 1307
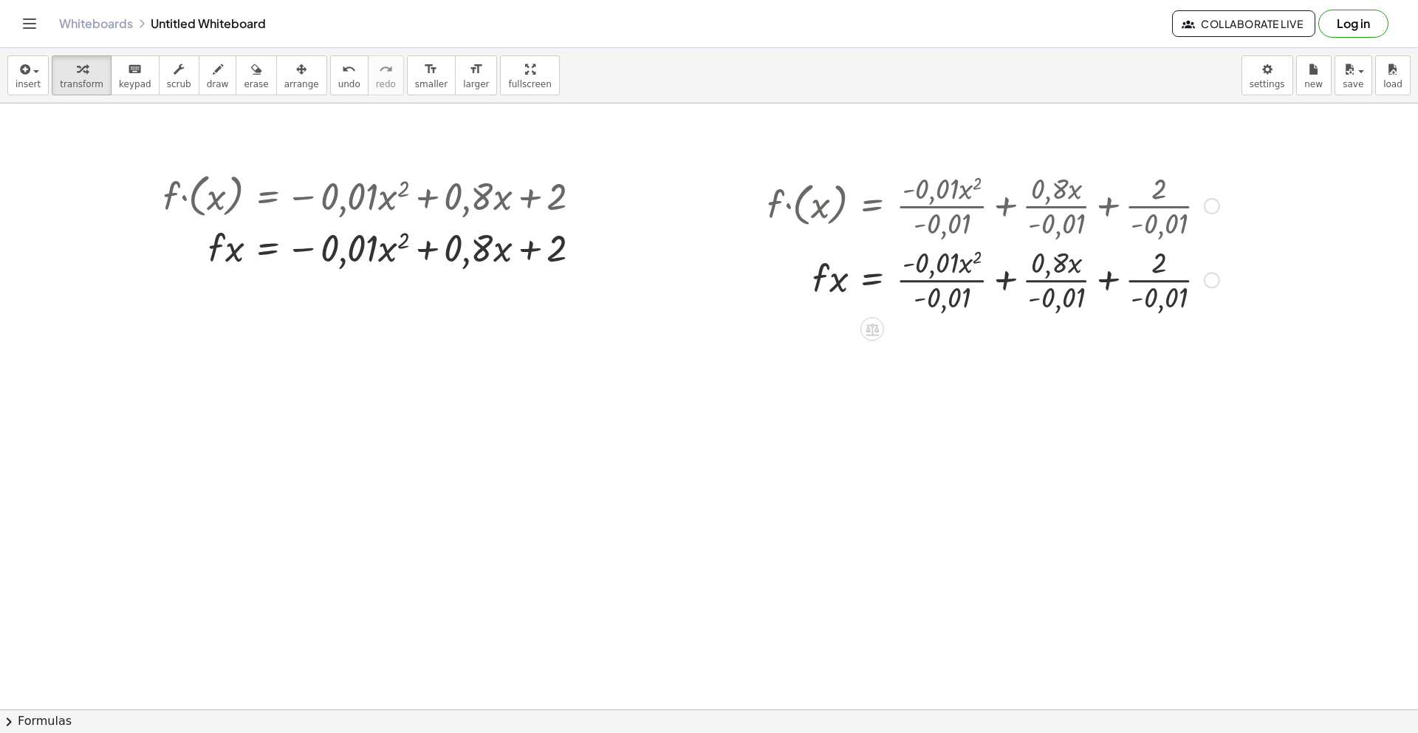
drag, startPoint x: 852, startPoint y: 164, endPoint x: 799, endPoint y: 187, distance: 57.2
click at [799, 187] on div "· f · ( x ) = + · - 0,01 · x 2 · - 0,01 + · 0,8 · x · - 0,01 + · 2 · - 0,01 Go …" at bounding box center [987, 241] width 485 height 155
drag, startPoint x: 877, startPoint y: 183, endPoint x: 788, endPoint y: 211, distance: 92.8
click at [788, 211] on div at bounding box center [993, 205] width 467 height 74
drag, startPoint x: 946, startPoint y: 240, endPoint x: 798, endPoint y: 268, distance: 150.4
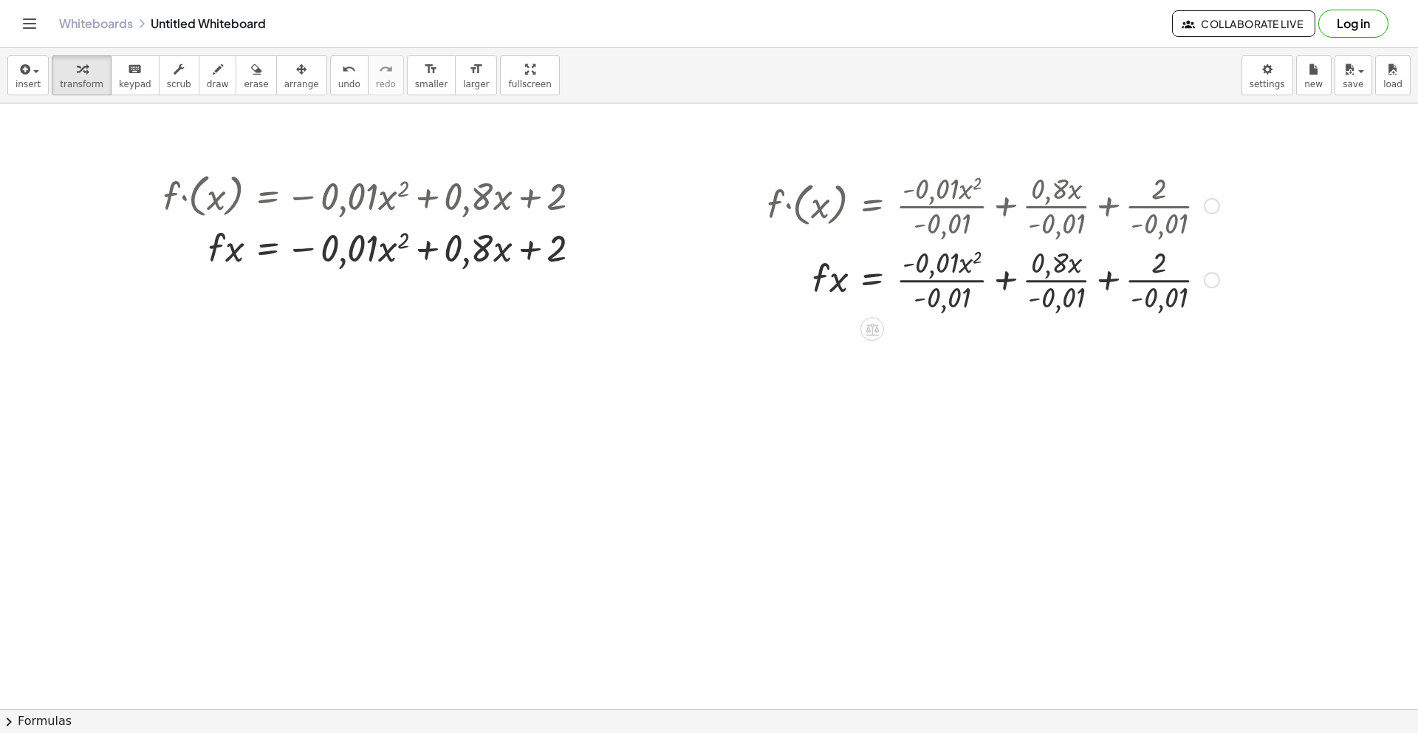
click at [872, 206] on div "· f · ( x ) = + · - 0,01 · x 2 · - 0,01 + · 0,8 · x · - 0,01 + · 2 · - 0,01 Go …" at bounding box center [872, 206] width 0 height 0
click at [872, 332] on icon at bounding box center [872, 329] width 13 height 13
click at [995, 362] on div at bounding box center [709, 589] width 1418 height 1307
click at [1215, 222] on div at bounding box center [993, 205] width 467 height 74
click at [1211, 205] on div "Go back to this line Copy line as LaTeX Copy derivation as LaTeX" at bounding box center [1212, 206] width 16 height 16
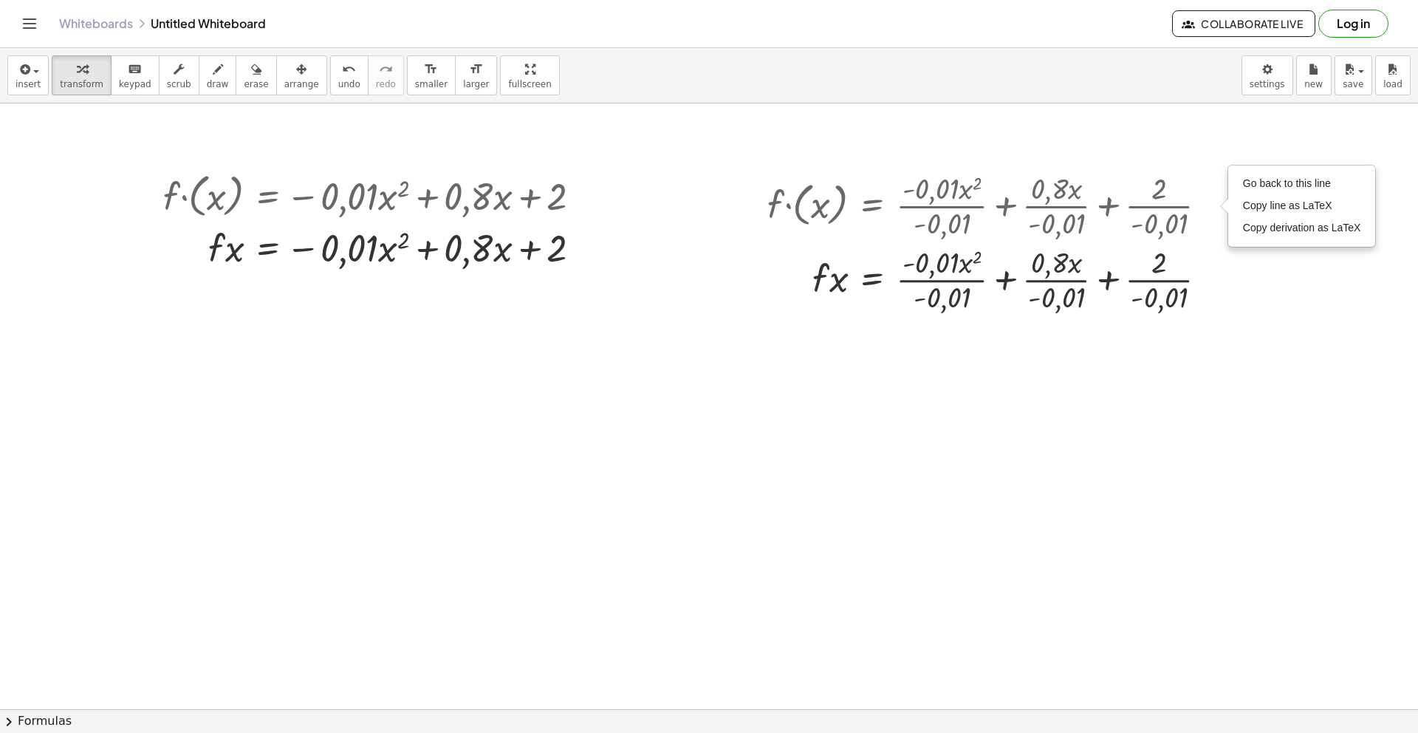
click at [1278, 304] on div at bounding box center [709, 589] width 1418 height 1307
drag, startPoint x: 750, startPoint y: 142, endPoint x: 1101, endPoint y: 263, distance: 371.2
click at [1098, 263] on div "· f · ( x ) = − · 0,01 · x 2 + · 0,8 · x + 2 · f · x = − · 0,01 · x 2 + · 0,8 ·…" at bounding box center [709, 589] width 1418 height 1307
click at [133, 86] on span "keypad" at bounding box center [135, 84] width 32 height 10
click at [199, 358] on div at bounding box center [709, 589] width 1418 height 1307
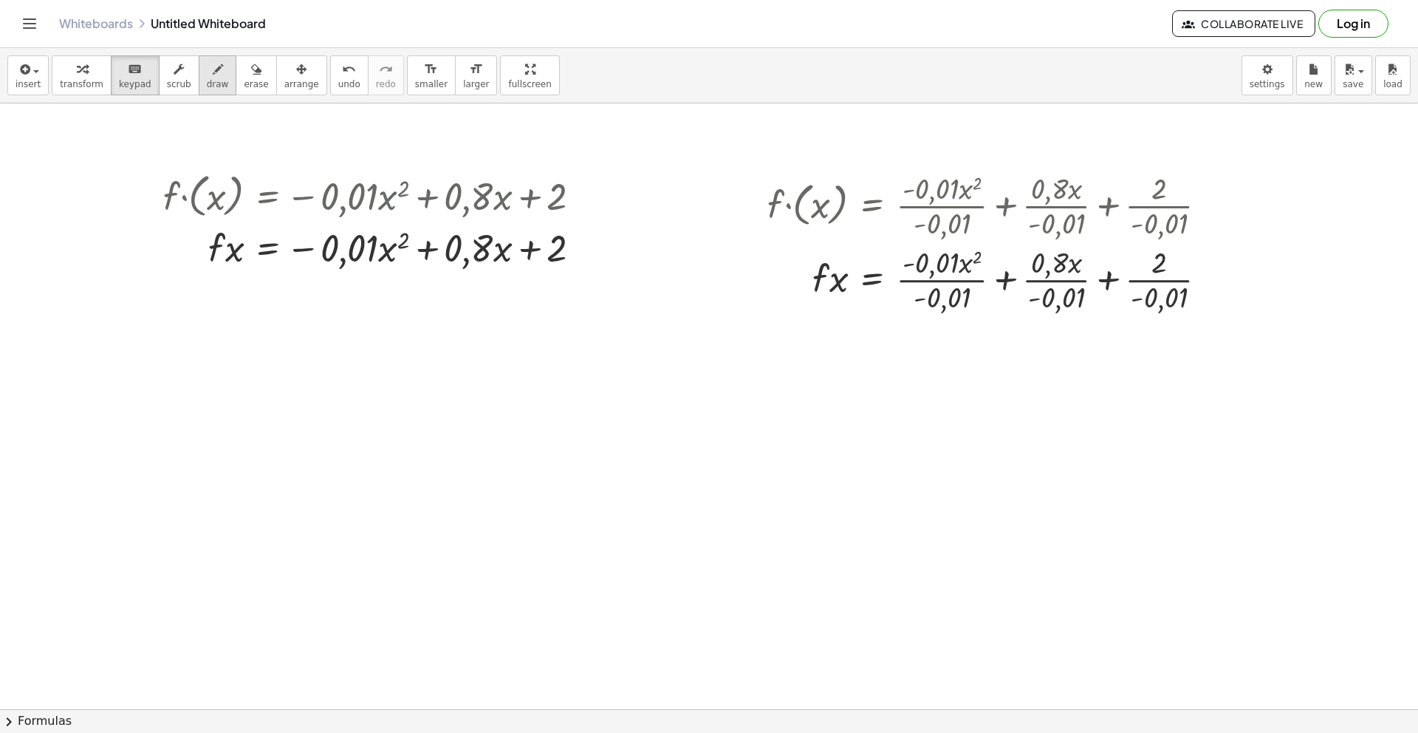
click at [207, 79] on span "draw" at bounding box center [218, 84] width 22 height 10
drag, startPoint x: 913, startPoint y: 167, endPoint x: 844, endPoint y: 214, distance: 83.4
click at [844, 214] on div at bounding box center [709, 589] width 1418 height 1307
click at [338, 79] on span "undo" at bounding box center [349, 84] width 22 height 10
click at [0, 0] on div "Graspable Math Activities Get Started Activity Bank Assigned Work Classes White…" at bounding box center [709, 366] width 1418 height 733
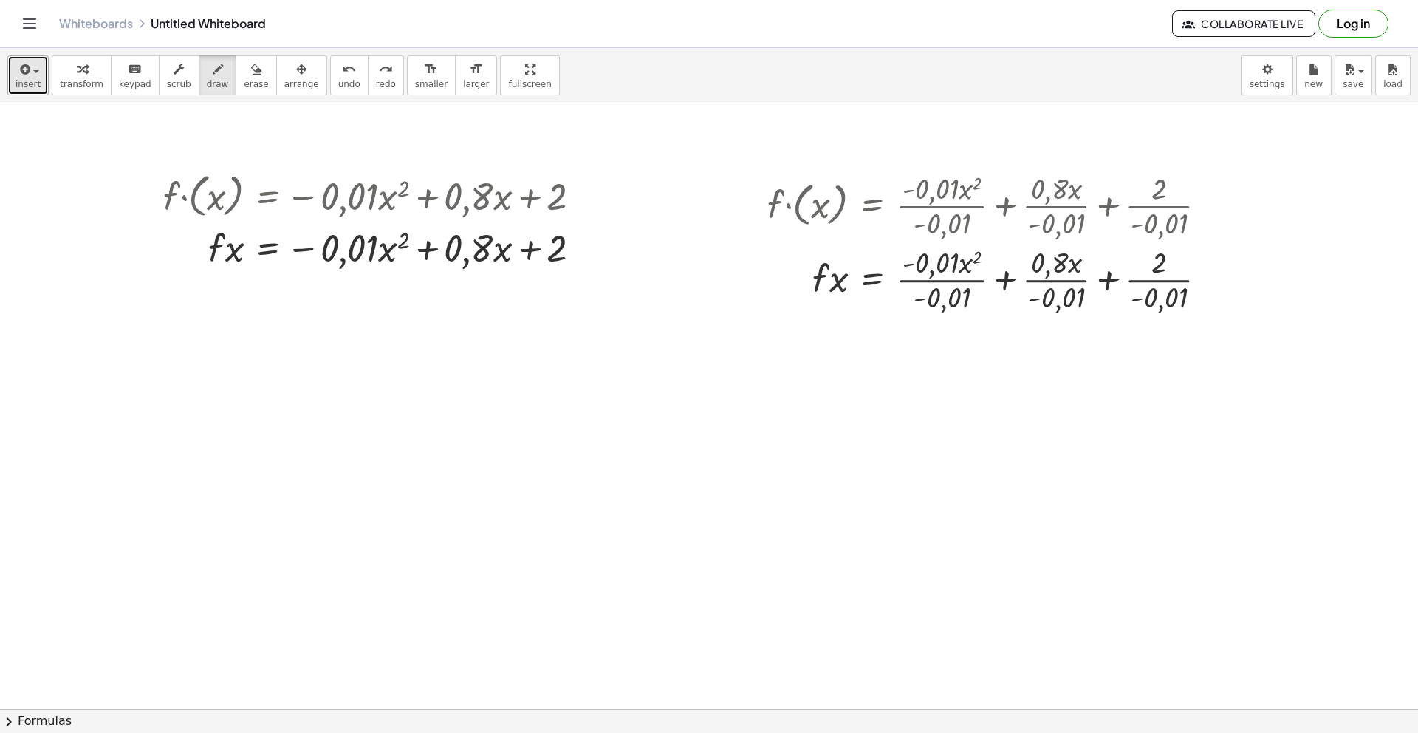
click at [39, 82] on button "insert" at bounding box center [27, 75] width 41 height 40
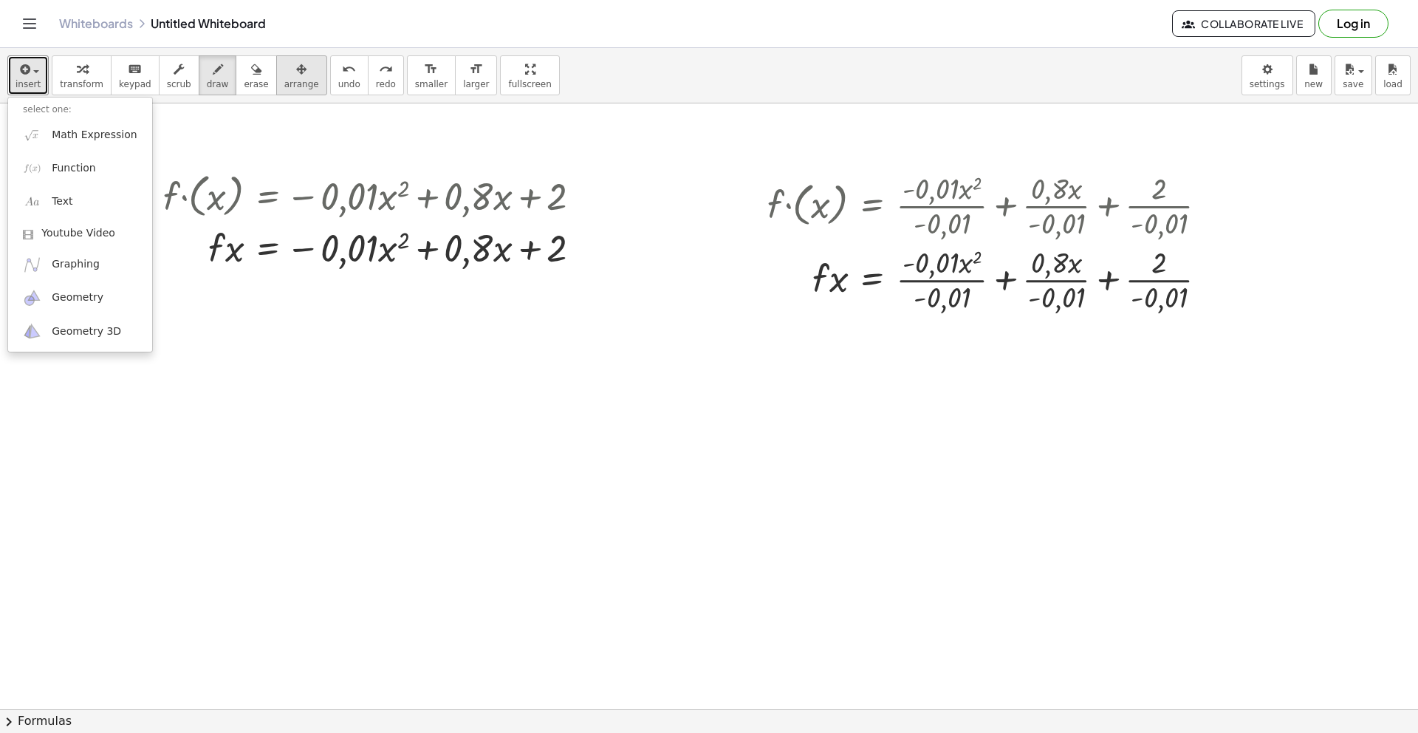
click at [302, 84] on span "arrange" at bounding box center [301, 84] width 35 height 10
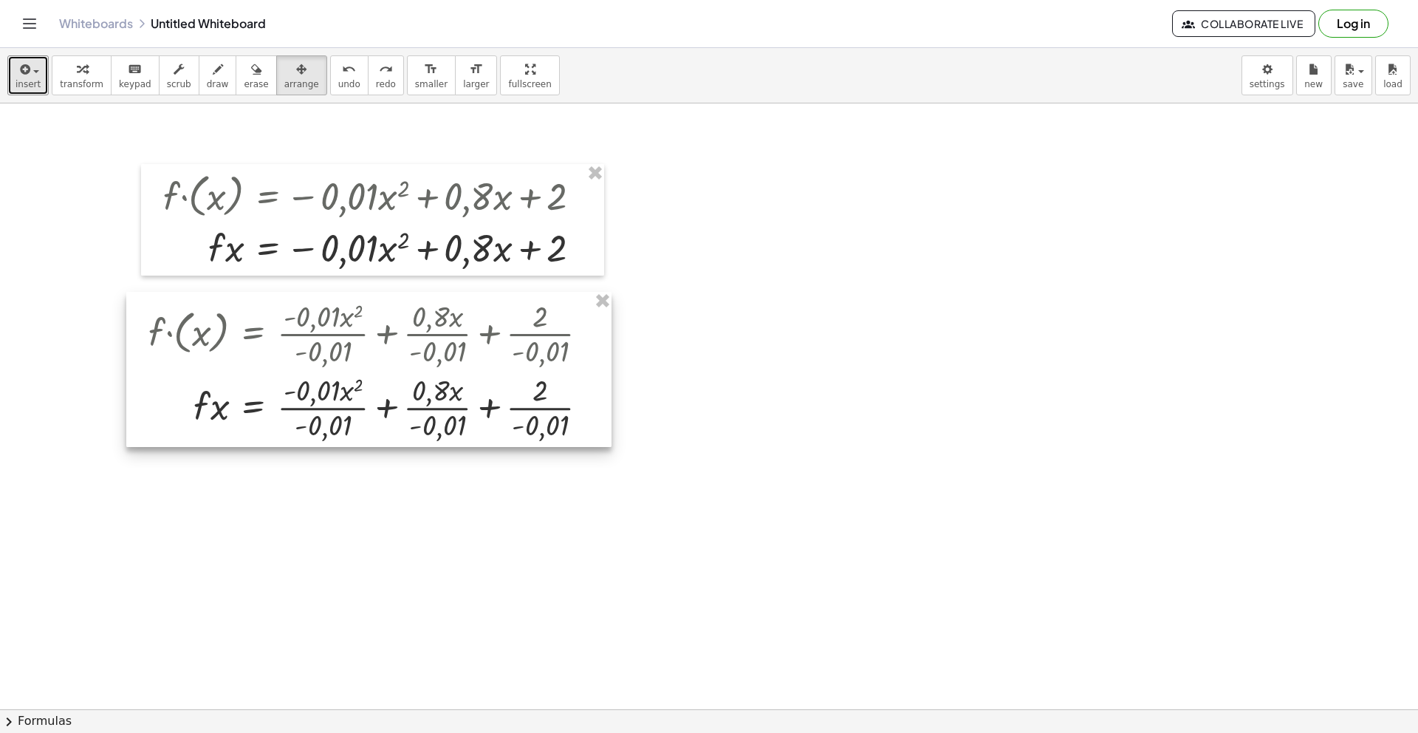
drag, startPoint x: 803, startPoint y: 177, endPoint x: 185, endPoint y: 304, distance: 631.3
click at [185, 304] on div at bounding box center [368, 369] width 485 height 155
click at [746, 361] on div at bounding box center [709, 589] width 1418 height 1307
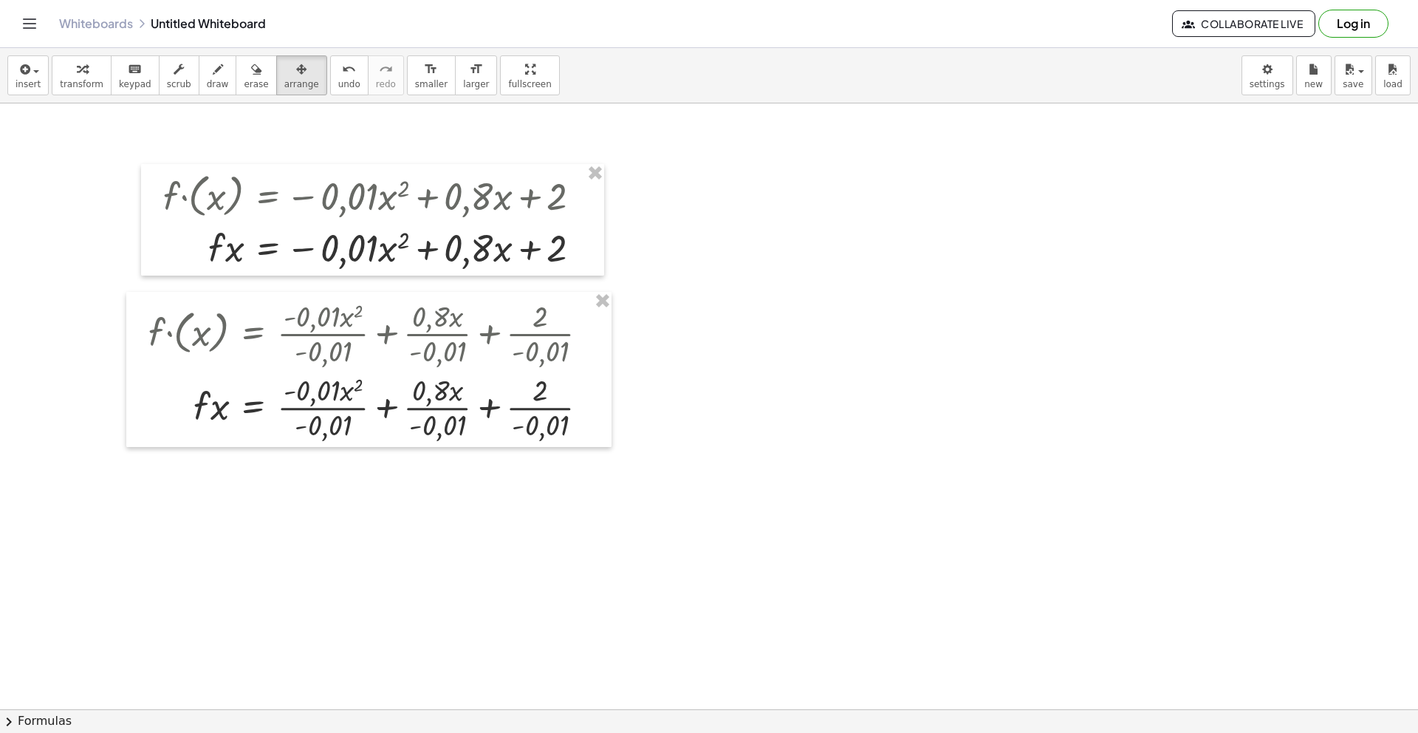
click at [1365, 29] on button "Log in" at bounding box center [1353, 24] width 70 height 28
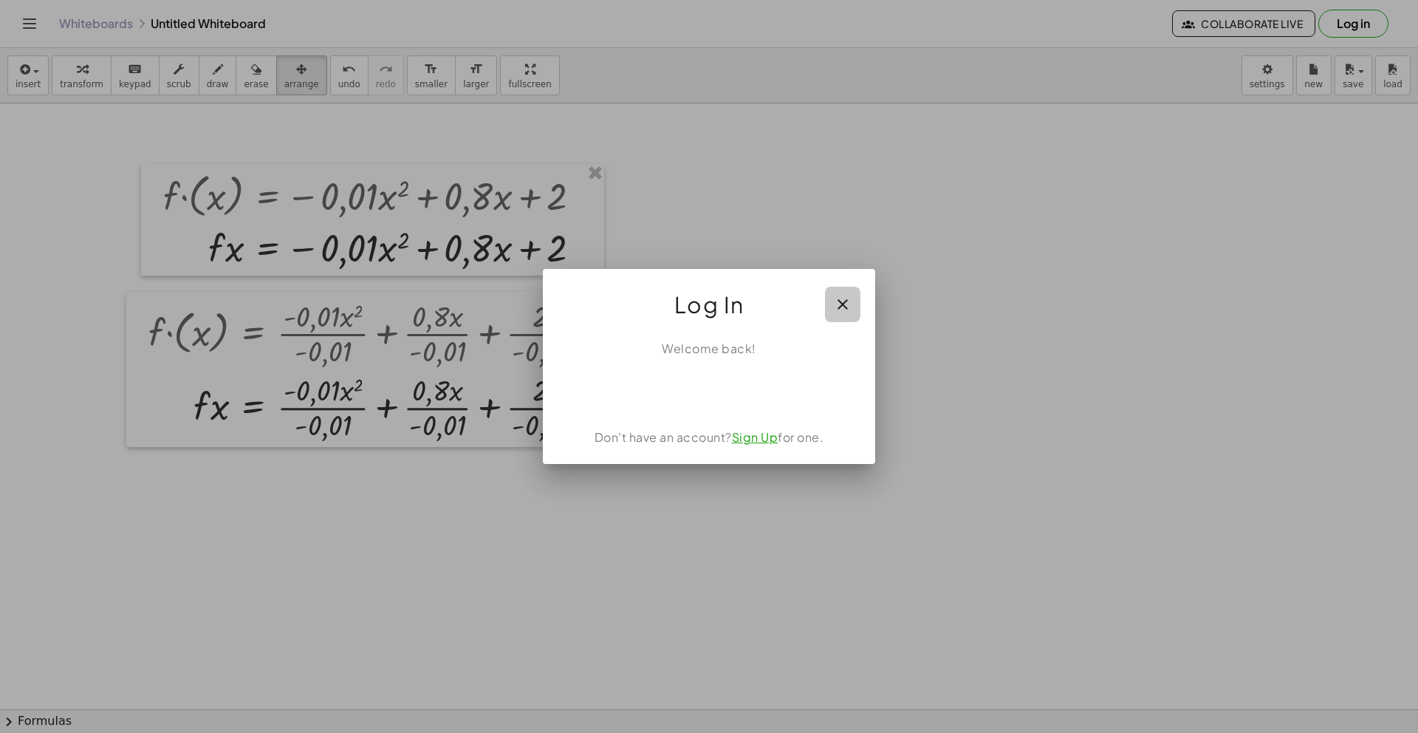
click at [849, 305] on icon "button" at bounding box center [843, 304] width 18 height 18
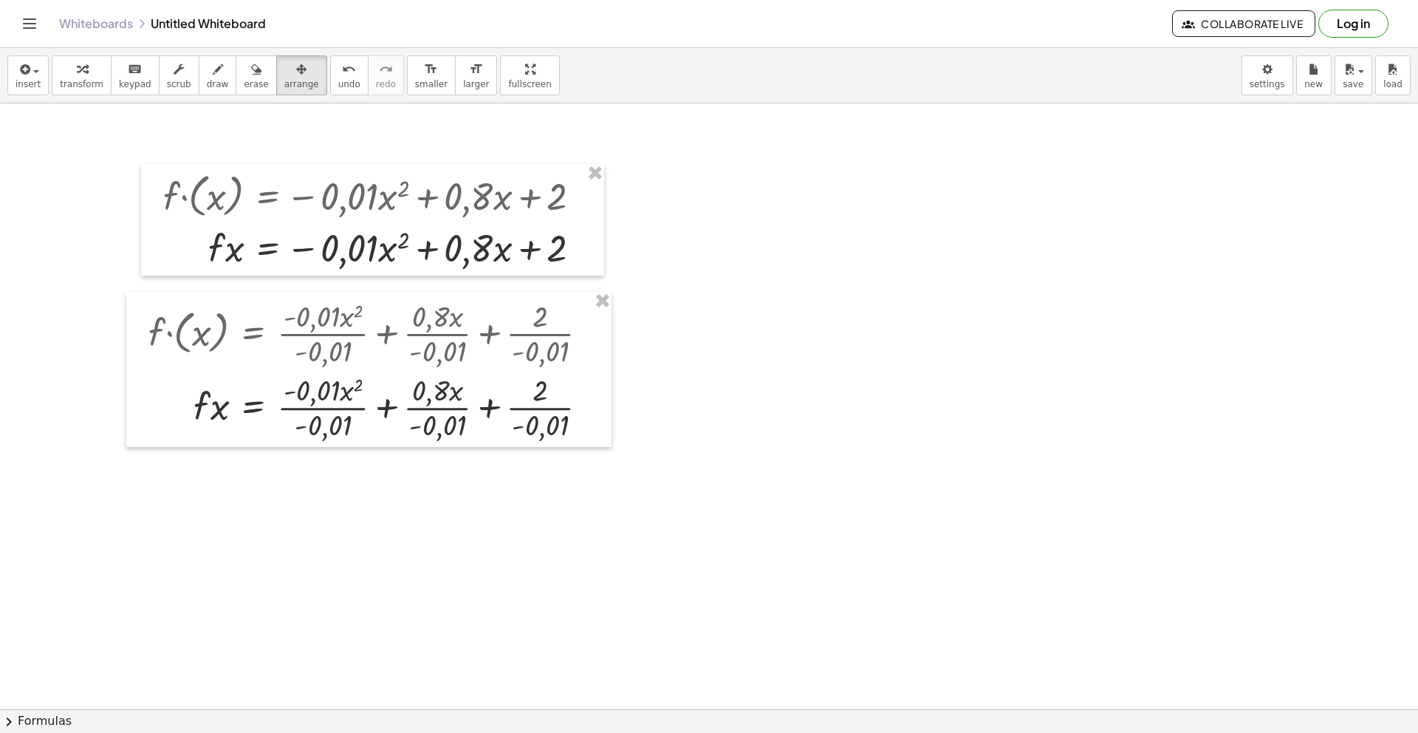
click at [879, 334] on div at bounding box center [709, 589] width 1418 height 1307
click at [148, 483] on div at bounding box center [709, 589] width 1418 height 1307
click at [38, 76] on div "button" at bounding box center [28, 69] width 25 height 18
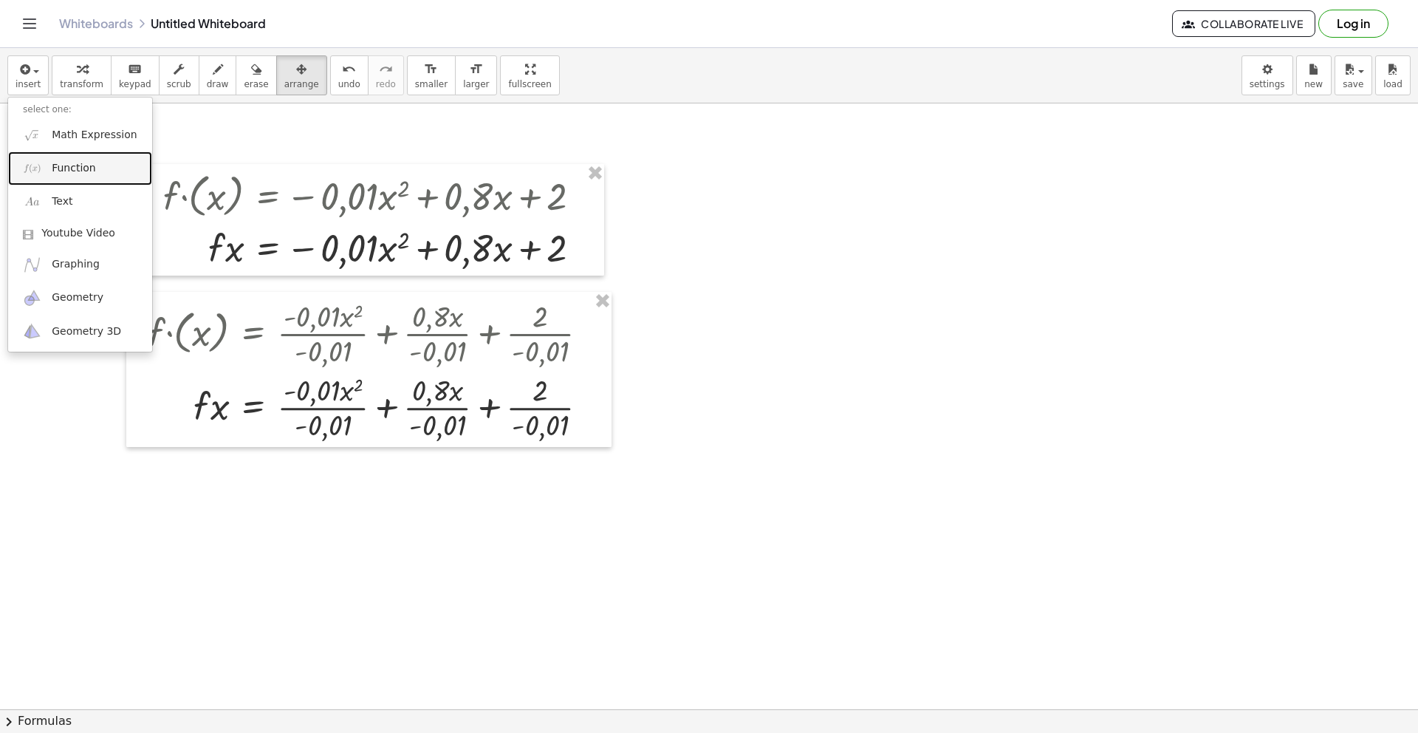
click at [104, 168] on link "Function" at bounding box center [80, 167] width 144 height 33
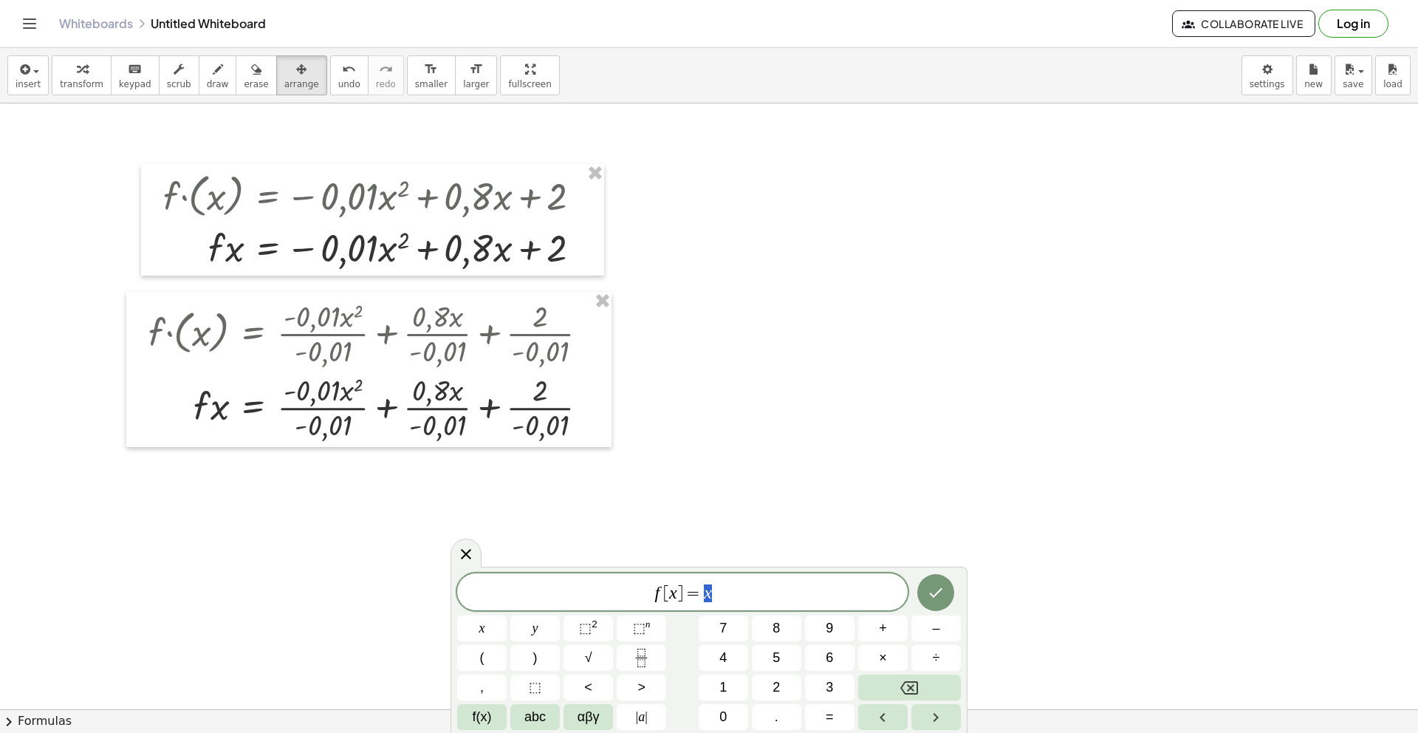
click at [760, 592] on span "f [ x ] = x" at bounding box center [682, 593] width 451 height 21
click at [684, 591] on span "=" at bounding box center [693, 593] width 21 height 18
click at [482, 660] on span "(" at bounding box center [482, 658] width 4 height 20
click at [482, 632] on span "x" at bounding box center [482, 628] width 6 height 20
click at [528, 662] on button ")" at bounding box center [534, 658] width 49 height 26
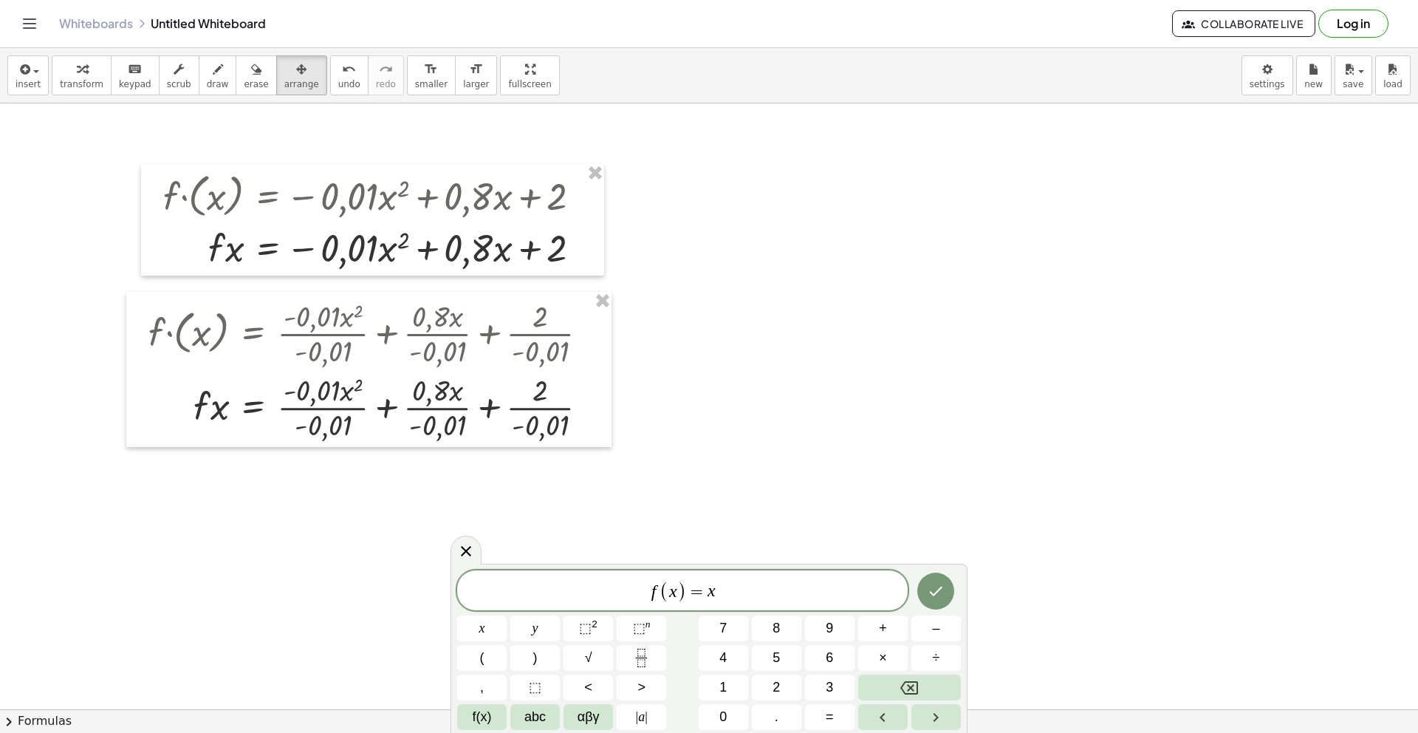
click at [764, 592] on span "f ( x ) ​ = x" at bounding box center [682, 591] width 451 height 24
click at [598, 637] on button "⬚ 2" at bounding box center [588, 628] width 49 height 26
click at [931, 634] on button "–" at bounding box center [935, 628] width 49 height 26
click at [787, 630] on button "8" at bounding box center [776, 628] width 49 height 26
click at [725, 719] on span "0" at bounding box center [722, 717] width 7 height 20
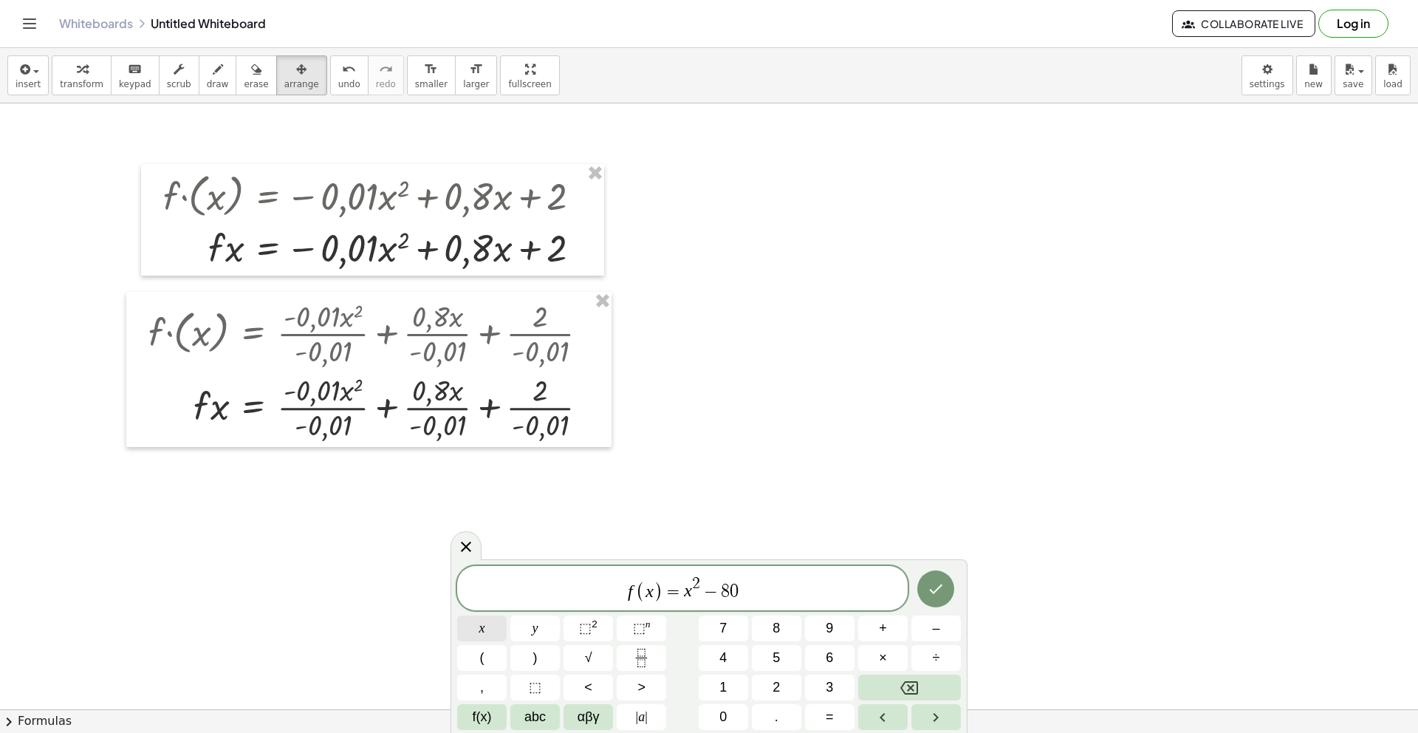
click at [482, 634] on span "x" at bounding box center [482, 628] width 6 height 20
click at [936, 633] on span "–" at bounding box center [935, 628] width 7 height 20
click at [761, 687] on button "2" at bounding box center [776, 687] width 49 height 26
click at [730, 714] on button "0" at bounding box center [723, 717] width 49 height 26
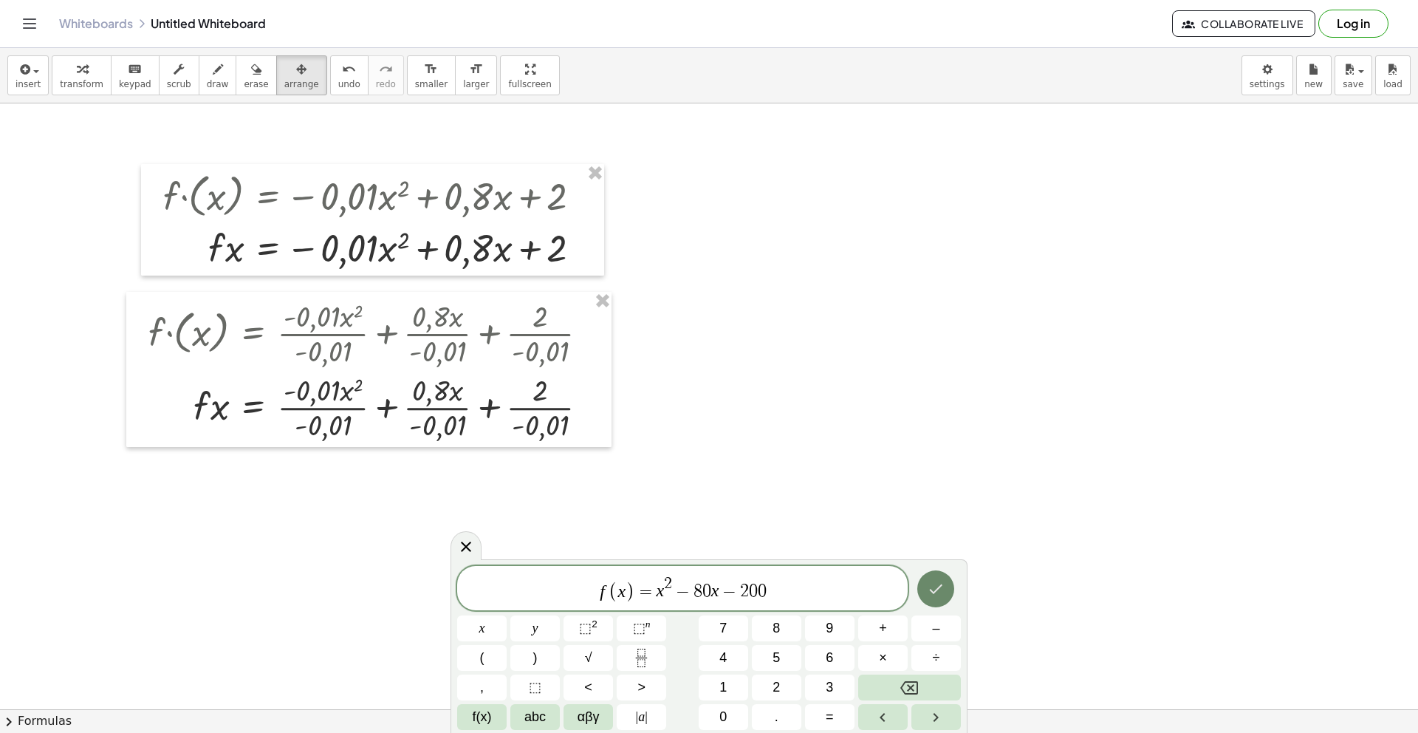
click at [939, 594] on icon "Done" at bounding box center [936, 589] width 18 height 18
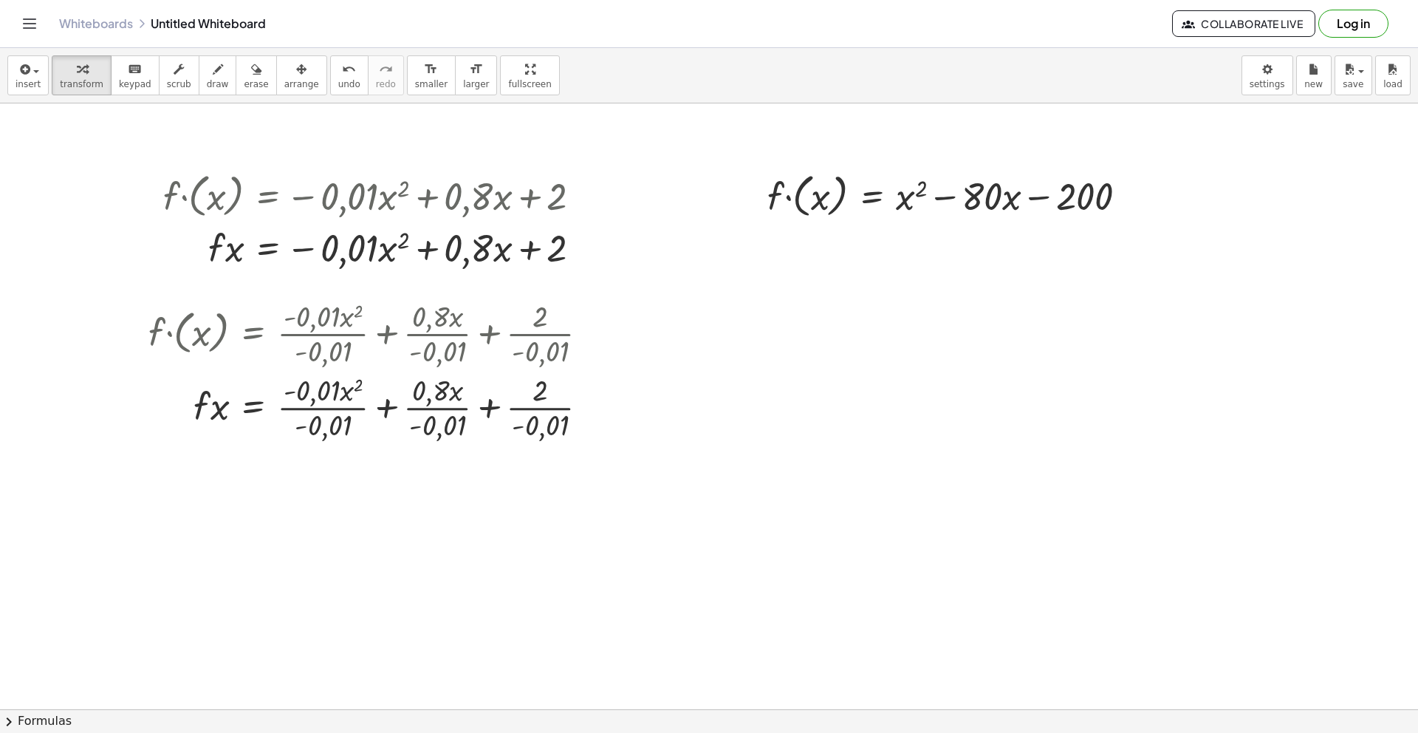
click at [903, 307] on div at bounding box center [709, 589] width 1418 height 1307
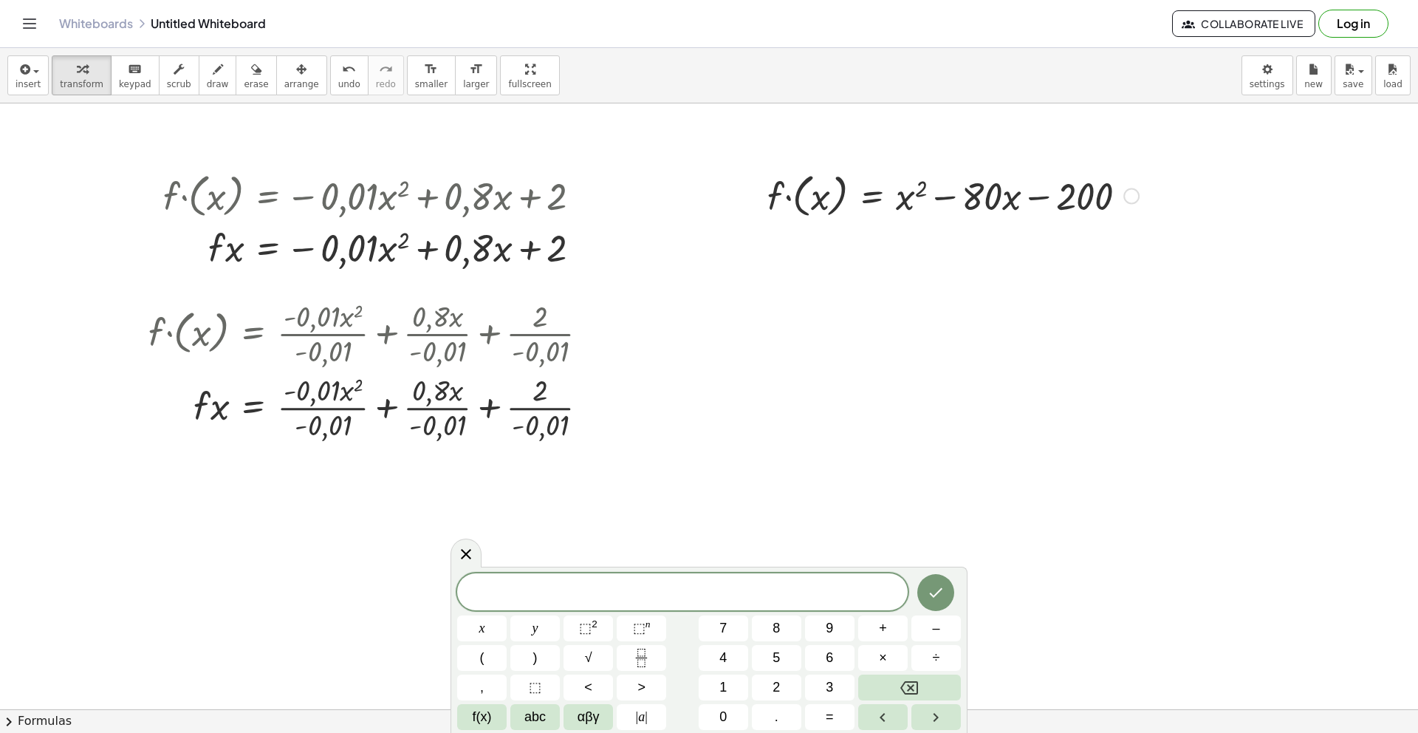
click at [951, 196] on div at bounding box center [953, 195] width 386 height 54
click at [790, 199] on div at bounding box center [953, 195] width 386 height 54
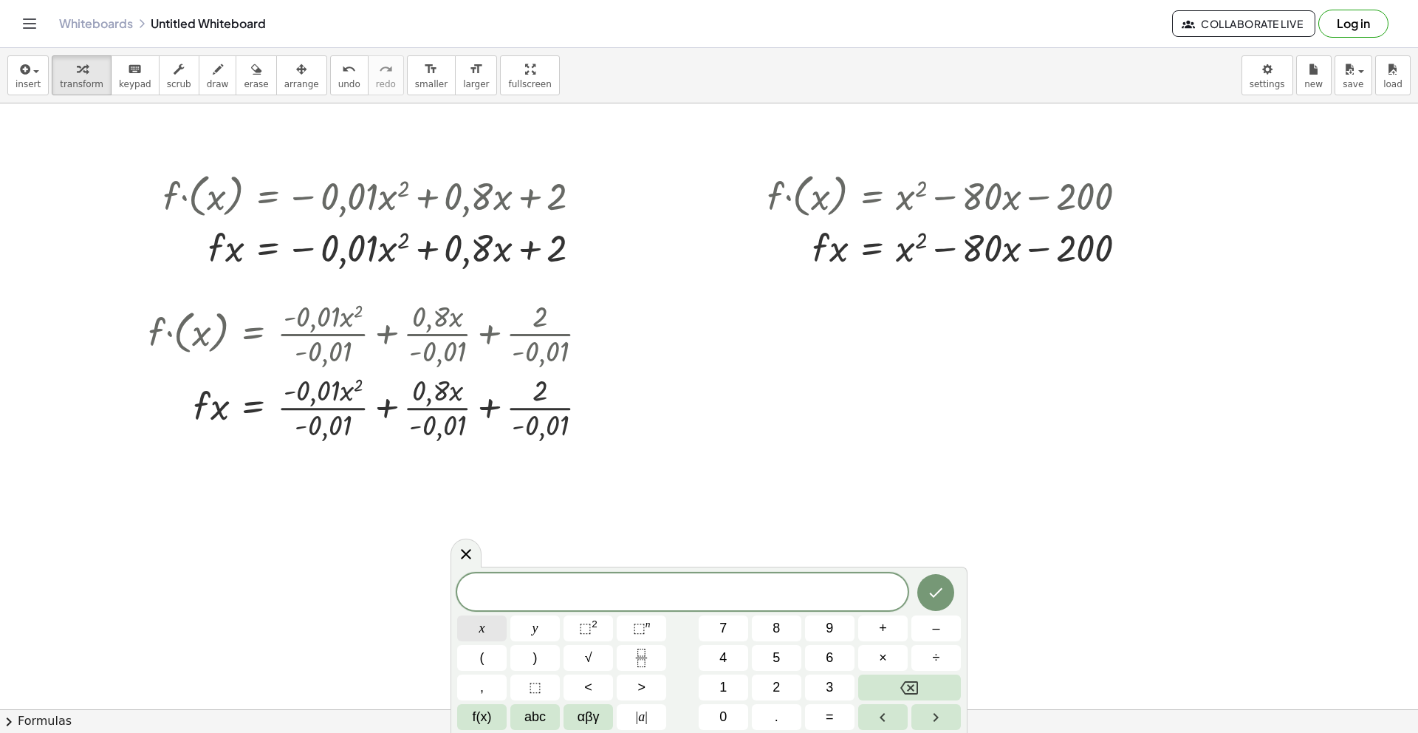
click at [488, 631] on button "x" at bounding box center [481, 628] width 49 height 26
click at [836, 716] on button "=" at bounding box center [829, 717] width 49 height 26
click at [727, 660] on span "4" at bounding box center [722, 658] width 7 height 20
click at [728, 719] on button "0" at bounding box center [723, 717] width 49 height 26
click at [883, 634] on span "+" at bounding box center [883, 628] width 8 height 20
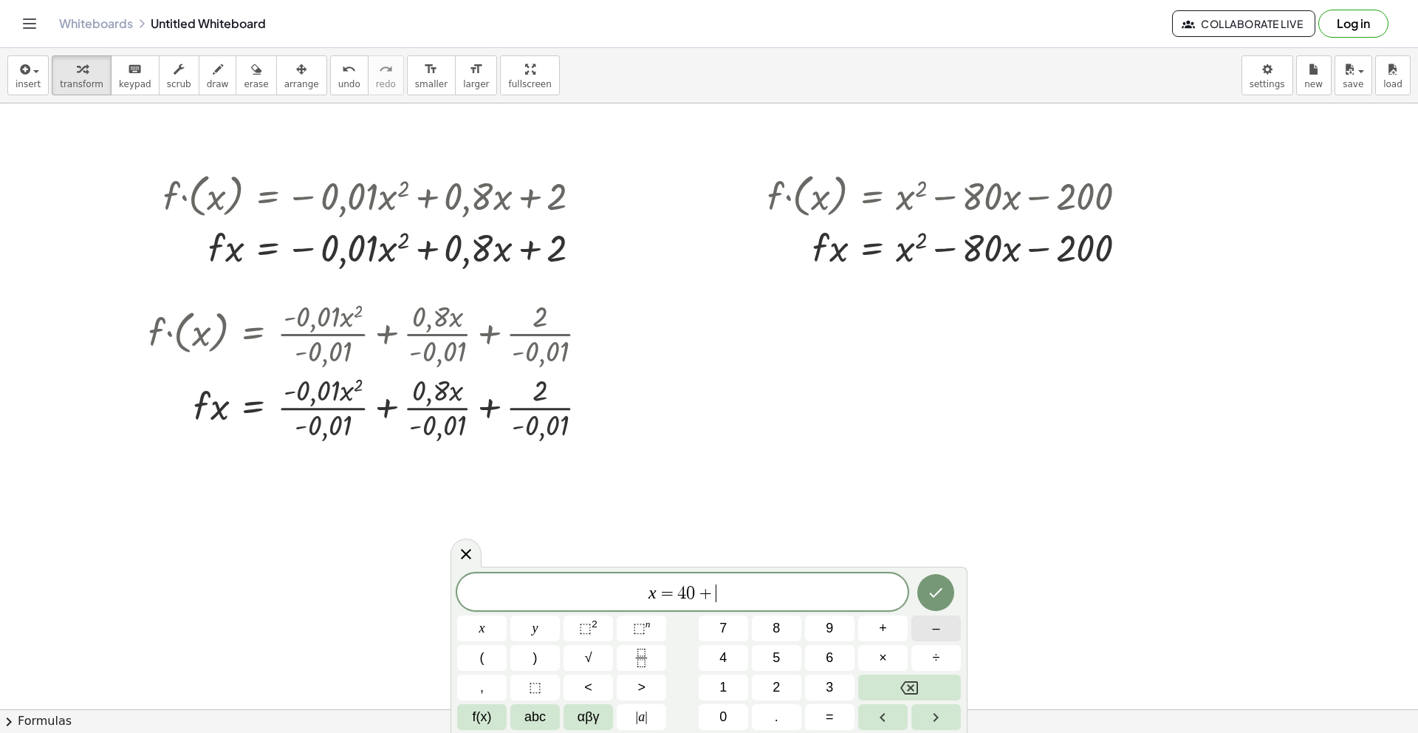
click at [953, 633] on button "–" at bounding box center [935, 628] width 49 height 26
click at [923, 689] on button "Backspace" at bounding box center [909, 687] width 103 height 26
click at [478, 719] on span "f(x)" at bounding box center [482, 717] width 19 height 20
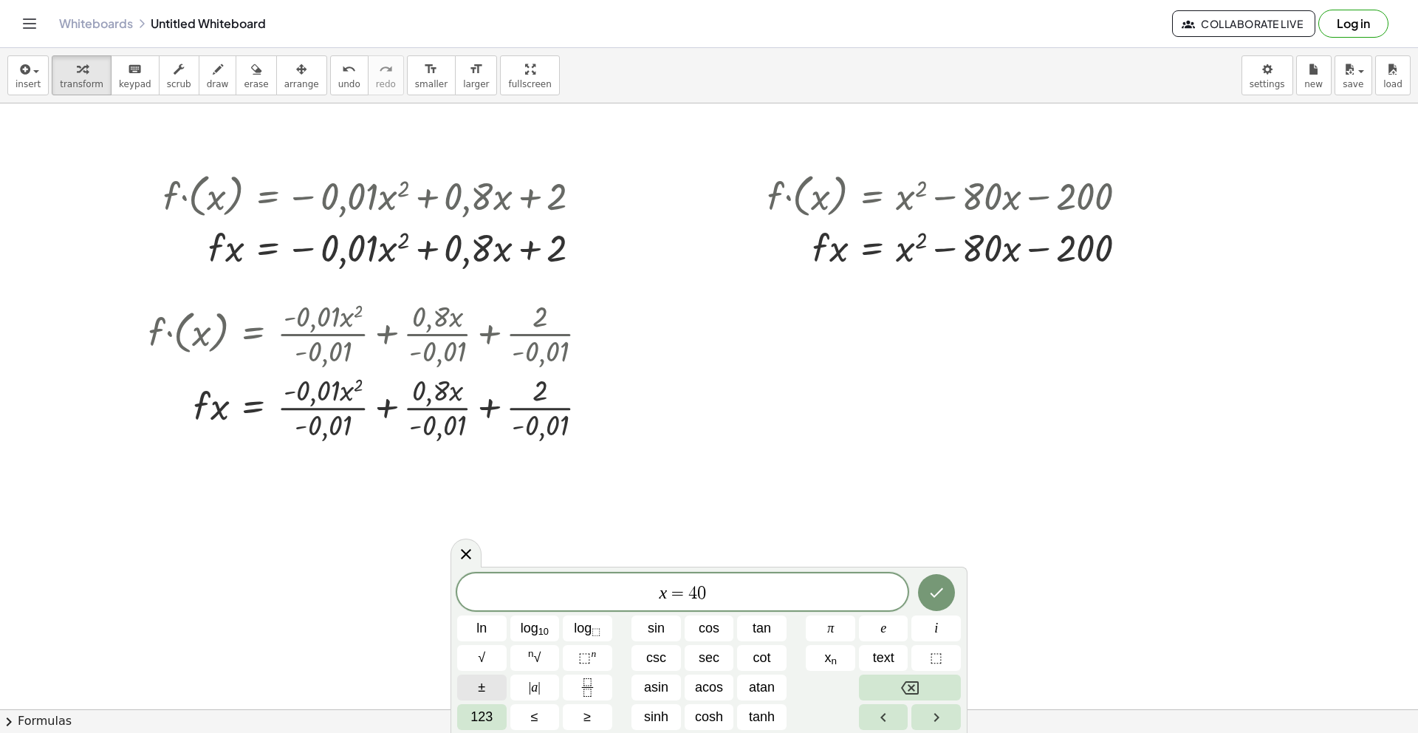
click at [486, 693] on button "±" at bounding box center [481, 687] width 49 height 26
click at [489, 660] on button "√" at bounding box center [481, 658] width 49 height 26
click at [885, 654] on span "text" at bounding box center [883, 658] width 21 height 20
click at [535, 722] on span "≤" at bounding box center [534, 717] width 7 height 20
click at [488, 719] on span "123" at bounding box center [482, 717] width 22 height 20
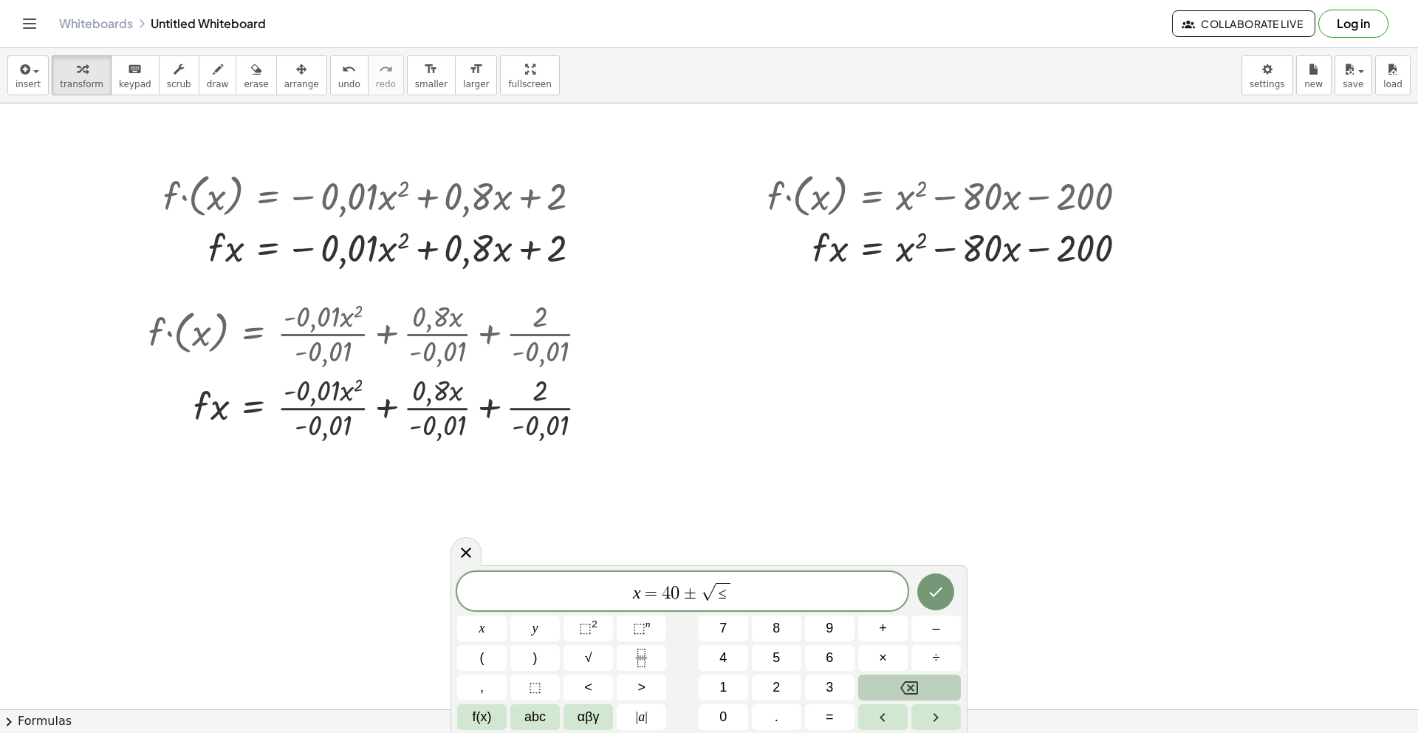
click at [917, 682] on icon "Backspace" at bounding box center [909, 687] width 18 height 13
click at [730, 662] on button "4" at bounding box center [723, 658] width 49 height 26
click at [730, 722] on button "0" at bounding box center [723, 717] width 49 height 26
click at [584, 634] on span "⬚" at bounding box center [585, 627] width 13 height 15
click at [909, 689] on icon "Backspace" at bounding box center [909, 687] width 18 height 13
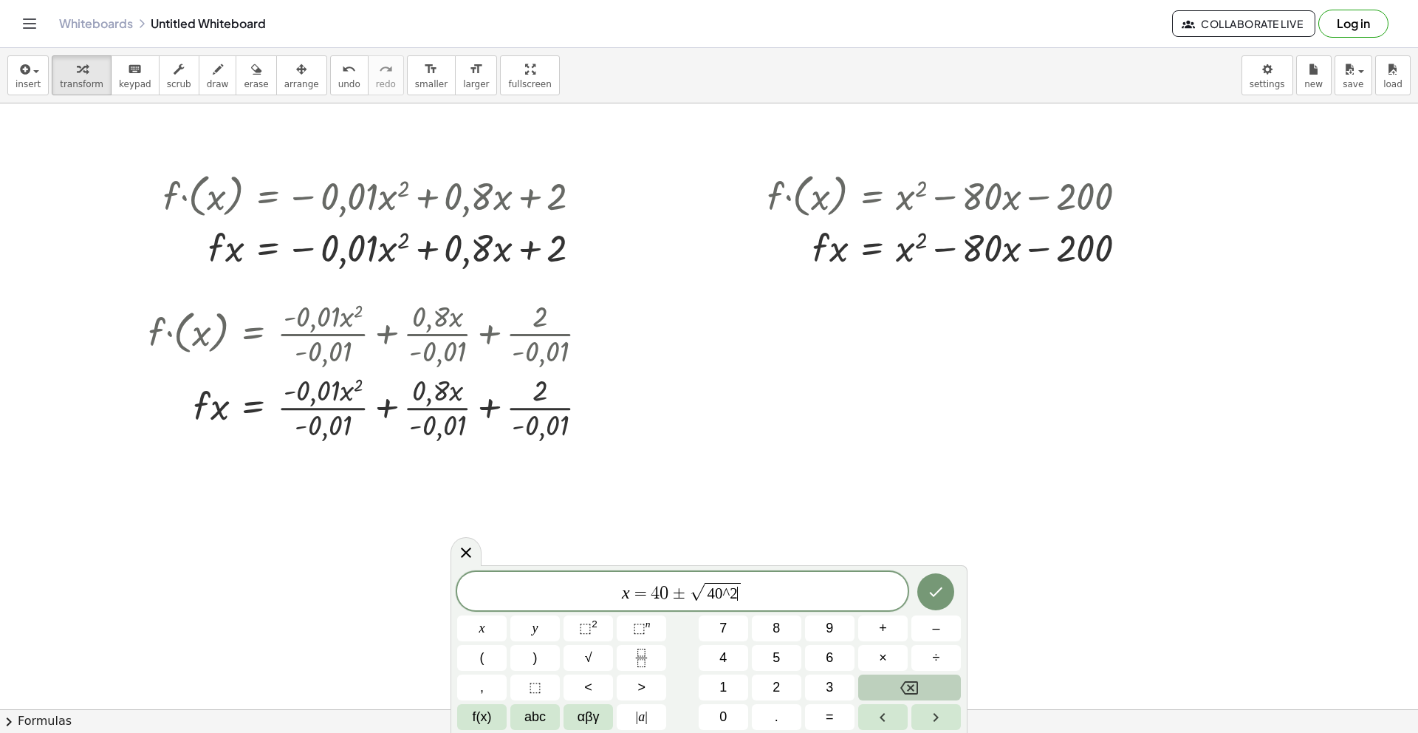
click at [908, 688] on icon "Backspace" at bounding box center [909, 688] width 18 height 18
click at [907, 687] on icon "Backspace" at bounding box center [909, 688] width 18 height 18
click at [717, 592] on span "​ 40" at bounding box center [723, 593] width 16 height 18
click at [496, 662] on button "(" at bounding box center [481, 658] width 49 height 26
click at [734, 596] on span "( ​ 40" at bounding box center [723, 592] width 27 height 19
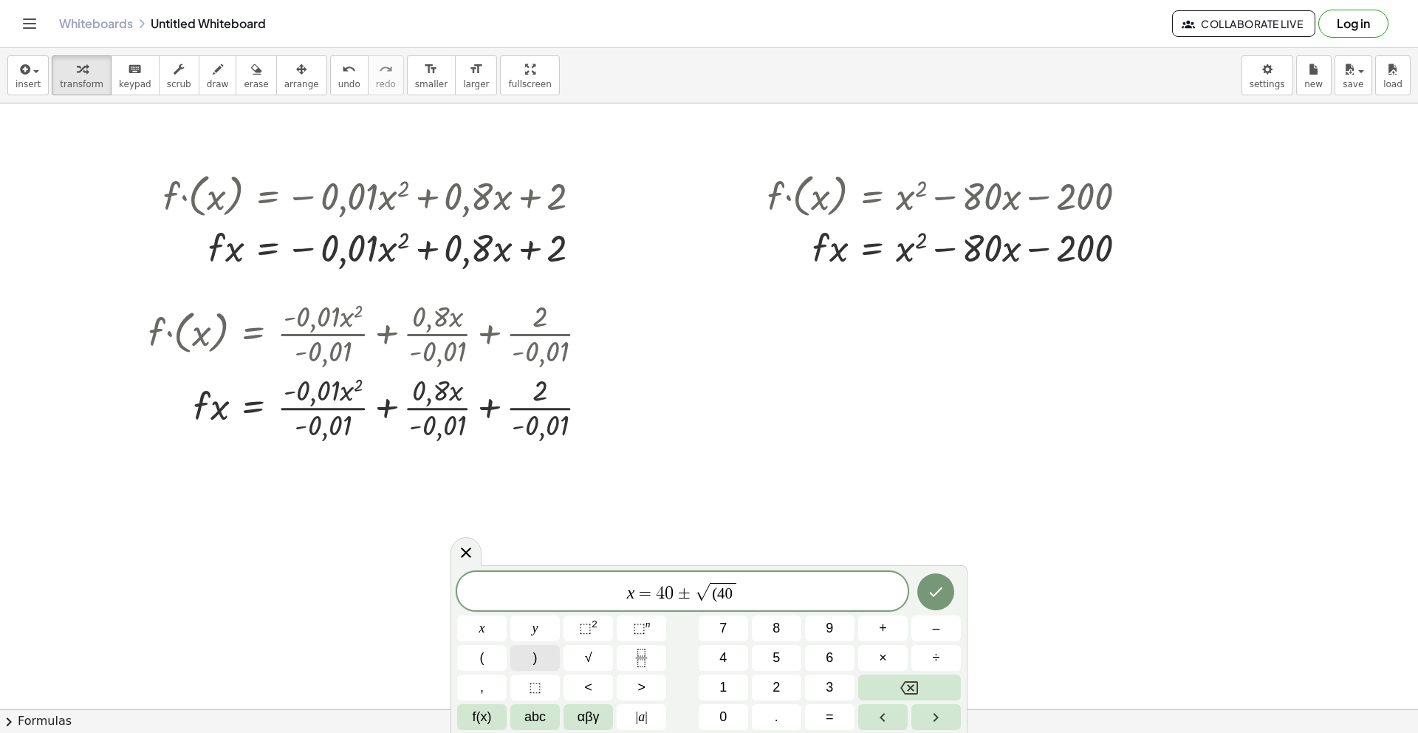
click at [534, 661] on span ")" at bounding box center [535, 658] width 4 height 20
click at [596, 628] on sup "2" at bounding box center [595, 623] width 6 height 11
click at [888, 634] on button "+" at bounding box center [882, 628] width 49 height 26
click at [779, 682] on span "2" at bounding box center [776, 687] width 7 height 20
click at [717, 719] on button "0" at bounding box center [723, 717] width 49 height 26
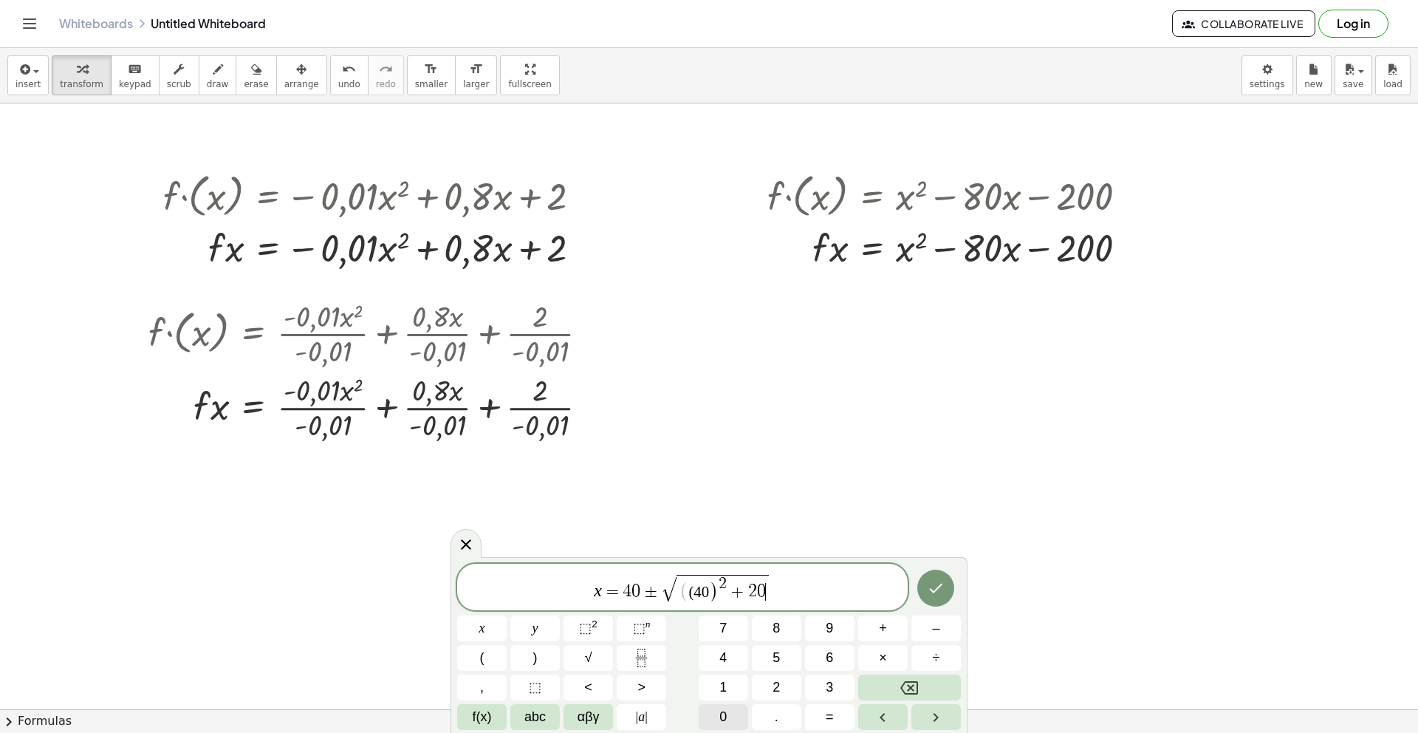
click at [718, 718] on button "0" at bounding box center [723, 717] width 49 height 26
click at [719, 587] on span "2" at bounding box center [718, 583] width 8 height 16
click at [920, 685] on button "Backspace" at bounding box center [909, 687] width 103 height 26
click at [919, 684] on button "Backspace" at bounding box center [909, 687] width 103 height 26
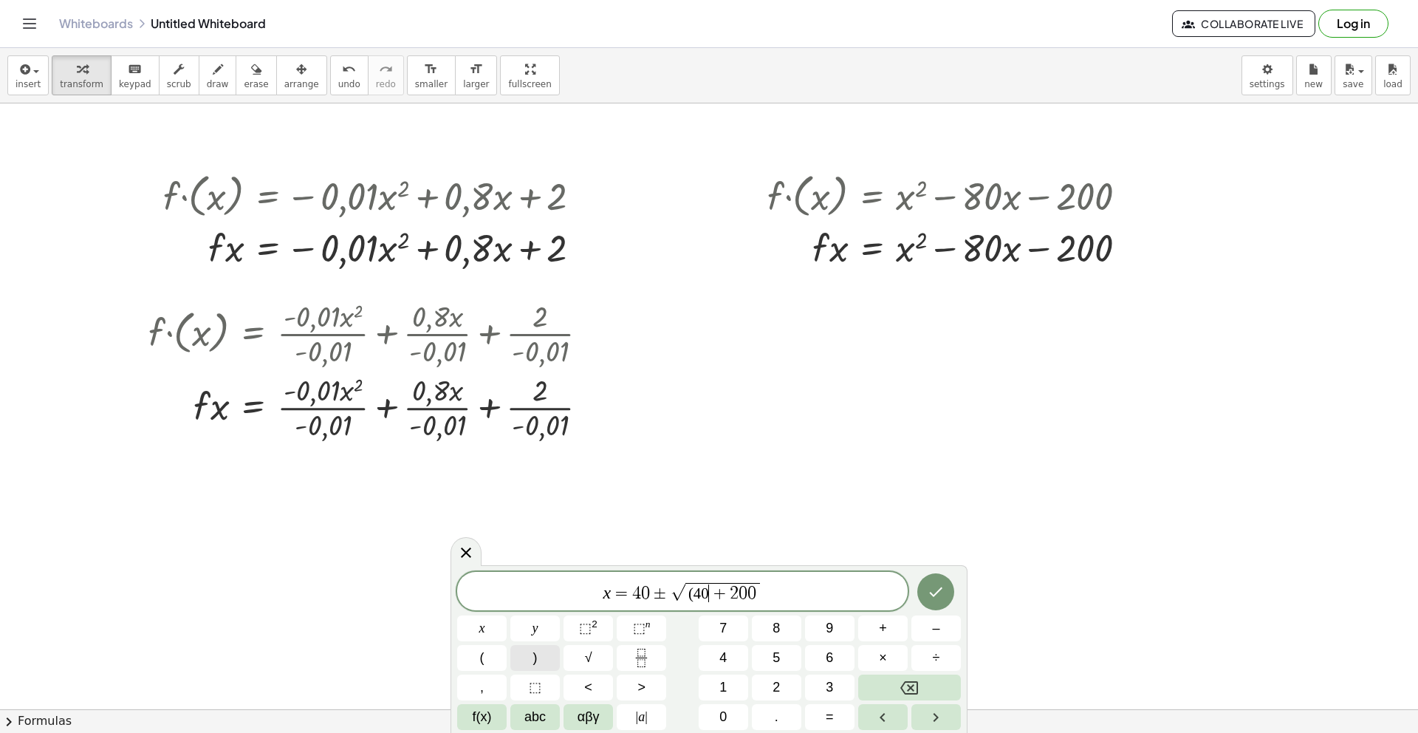
click at [530, 666] on button ")" at bounding box center [534, 658] width 49 height 26
click at [603, 631] on button "⬚ 2" at bounding box center [588, 628] width 49 height 26
click at [944, 590] on icon "Done" at bounding box center [936, 588] width 18 height 18
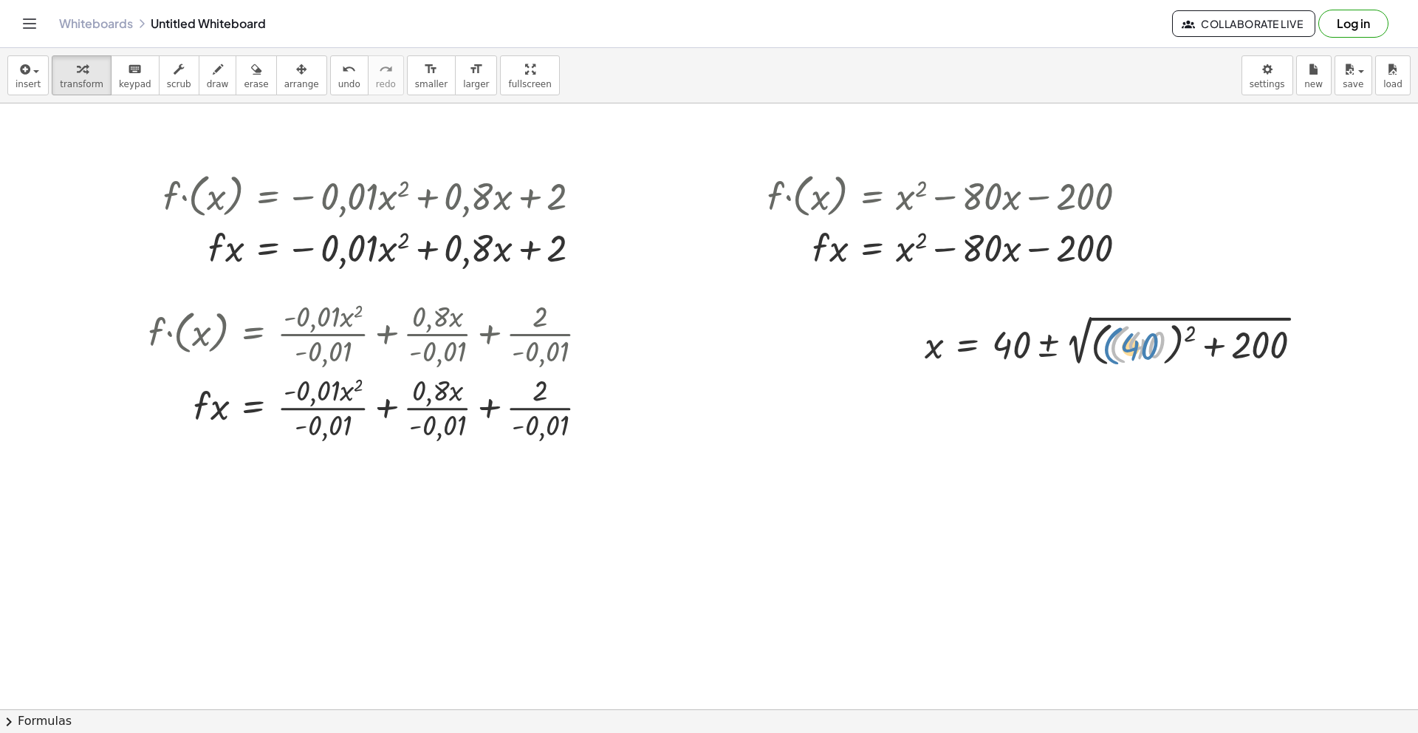
click at [1116, 355] on div at bounding box center [1119, 340] width 404 height 59
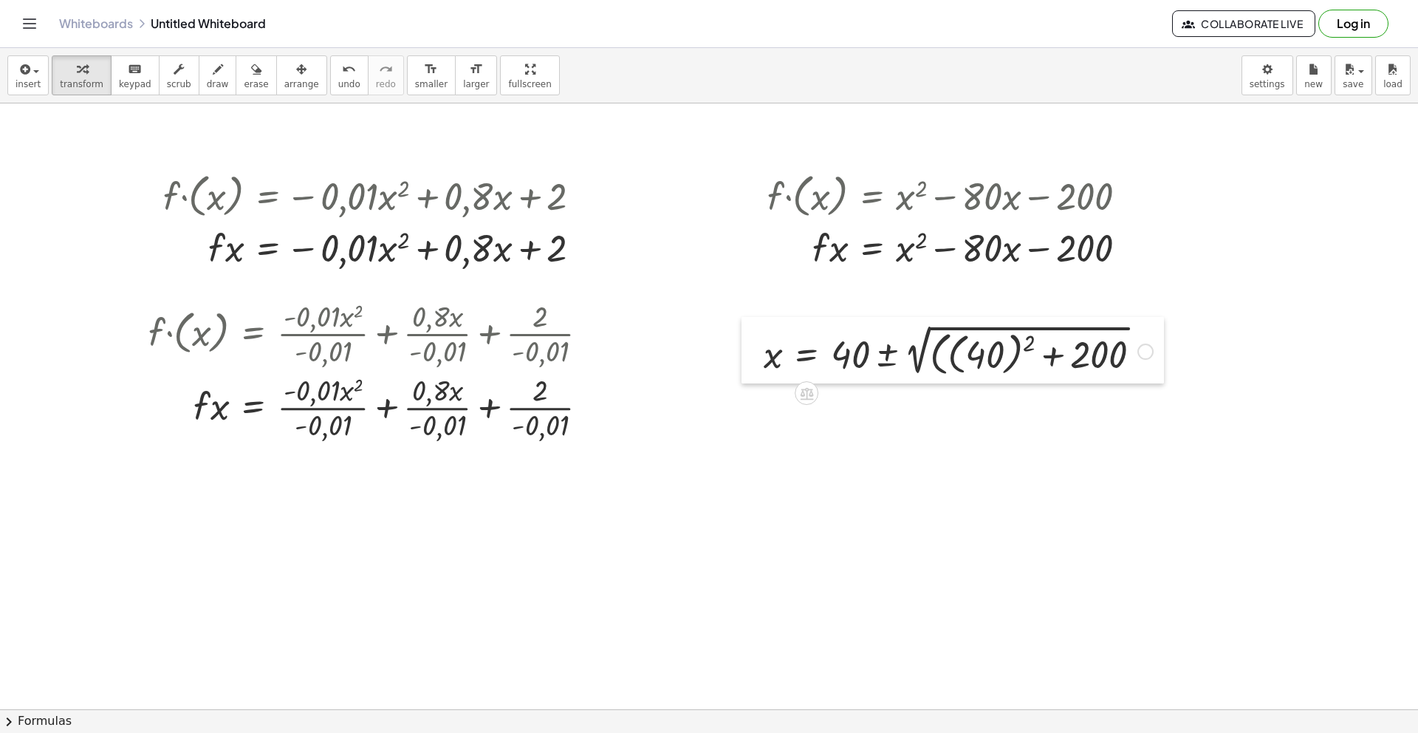
drag, startPoint x: 924, startPoint y: 326, endPoint x: 763, endPoint y: 336, distance: 161.3
click at [763, 336] on div at bounding box center [753, 350] width 22 height 66
click at [947, 355] on div at bounding box center [958, 350] width 404 height 59
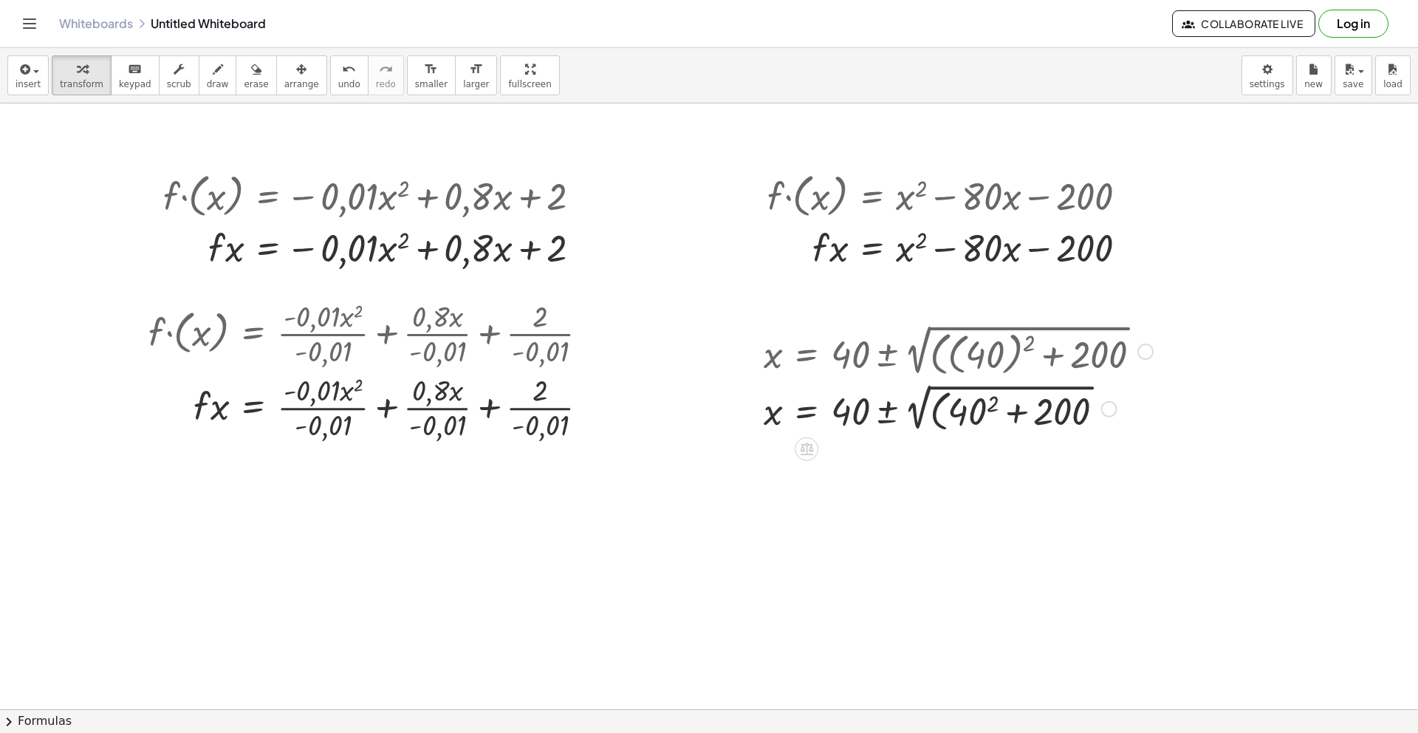
click at [966, 355] on div at bounding box center [958, 350] width 404 height 59
click at [1146, 357] on div at bounding box center [1145, 351] width 16 height 16
click at [812, 451] on icon at bounding box center [806, 448] width 13 height 13
click at [957, 345] on div at bounding box center [958, 350] width 404 height 59
click at [953, 351] on div at bounding box center [958, 350] width 404 height 59
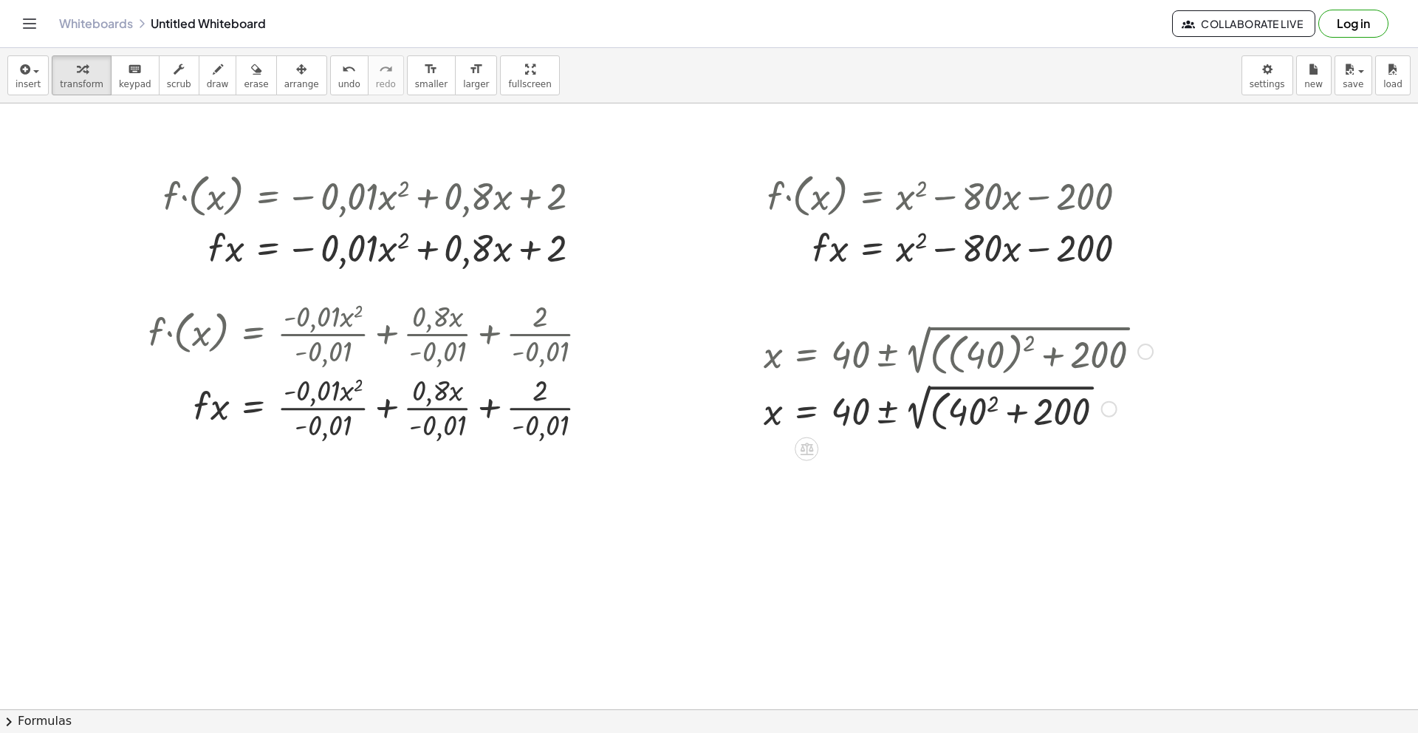
click at [953, 352] on div at bounding box center [958, 350] width 404 height 59
click at [953, 353] on div at bounding box center [958, 350] width 404 height 59
click at [1147, 352] on div "Go back to this line Copy line as LaTeX Copy derivation as LaTeX" at bounding box center [1145, 351] width 16 height 16
click at [1222, 332] on span "Go back to this line" at bounding box center [1221, 329] width 88 height 12
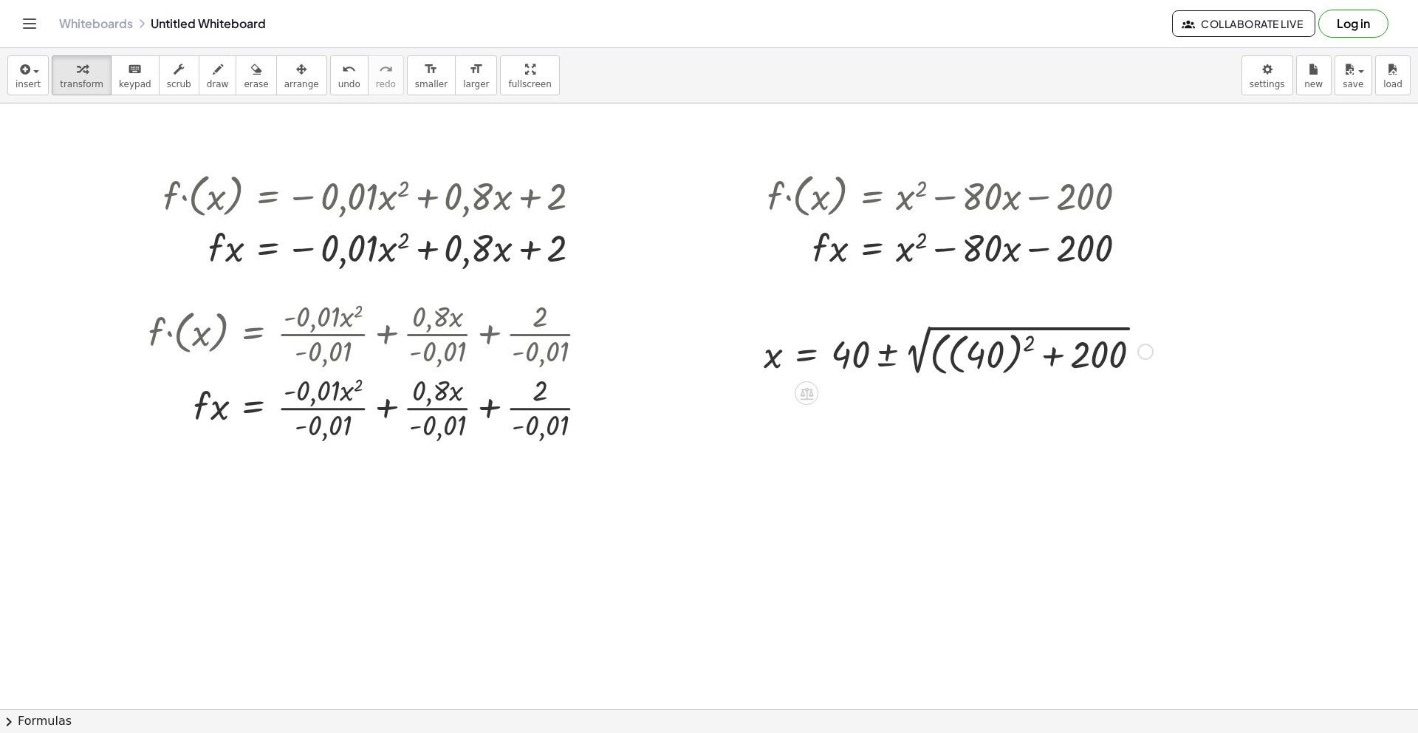
click at [1140, 352] on div "Go back to this line Copy line as LaTeX Copy derivation as LaTeX" at bounding box center [1145, 351] width 16 height 16
click at [1204, 329] on span "Transform line" at bounding box center [1210, 329] width 66 height 12
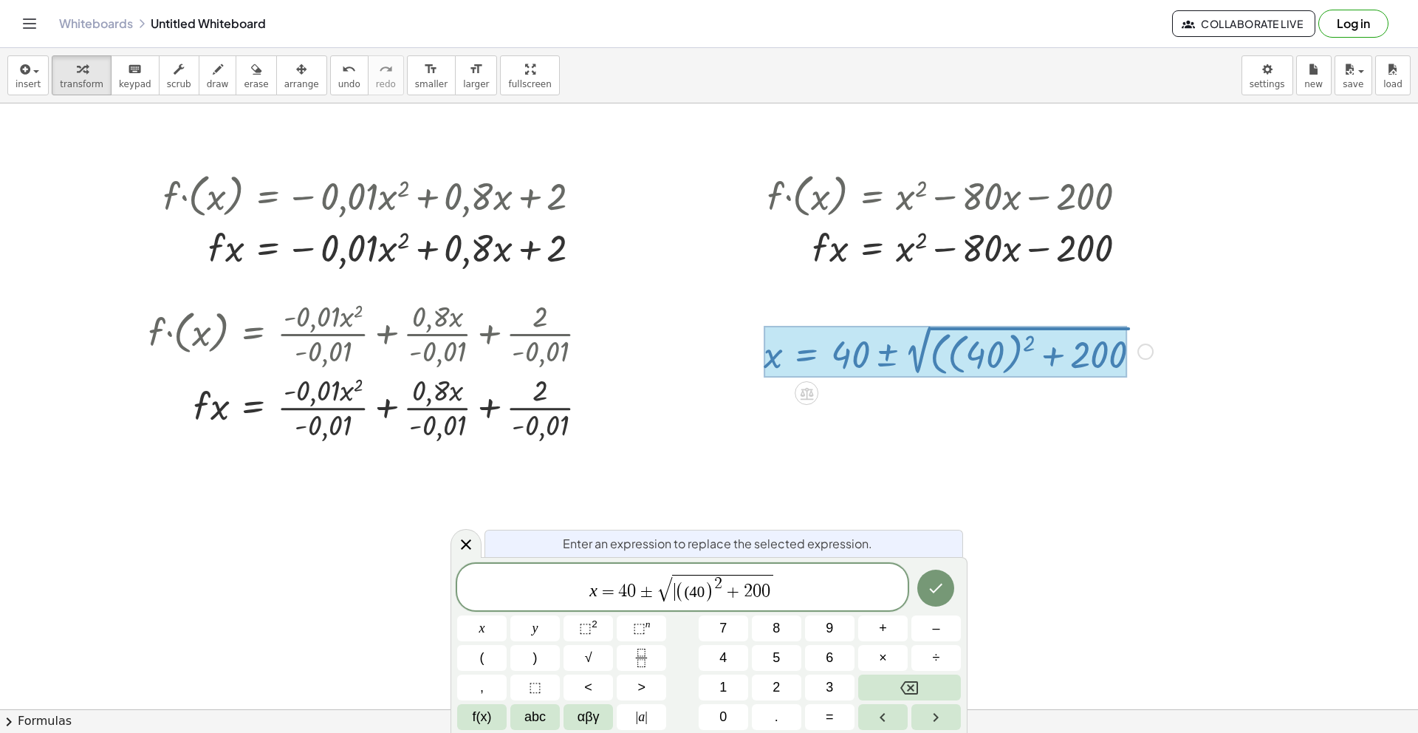
click at [682, 594] on span "(" at bounding box center [680, 591] width 10 height 21
click at [947, 586] on button "Done" at bounding box center [935, 588] width 37 height 37
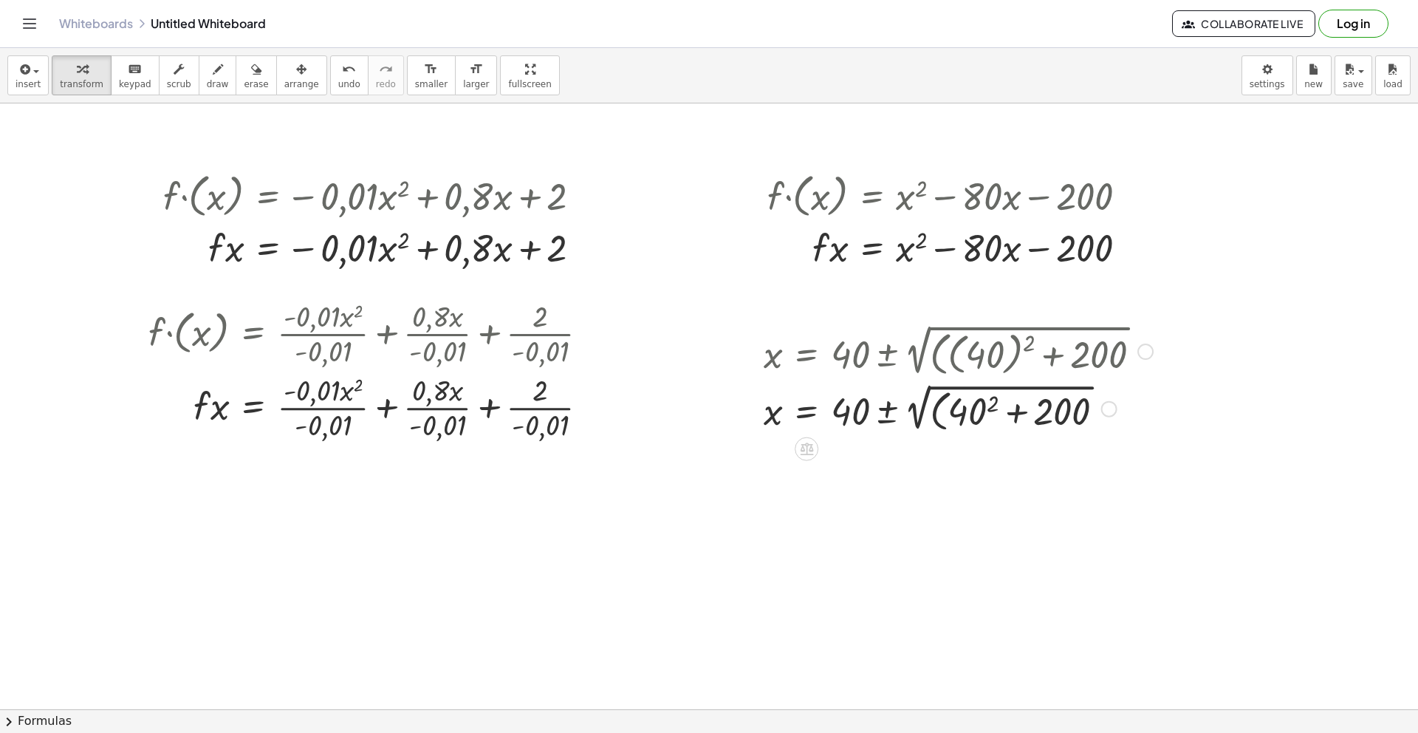
click at [1152, 349] on div at bounding box center [1145, 351] width 16 height 16
click at [1109, 410] on div "Fix a mistake Transform line Copy line as LaTeX Copy derivation as LaTeX Expand…" at bounding box center [1109, 409] width 16 height 16
click at [1084, 356] on div at bounding box center [958, 350] width 404 height 59
click at [1146, 349] on div "Go back to this line Copy line as LaTeX Copy derivation as LaTeX" at bounding box center [1145, 351] width 16 height 16
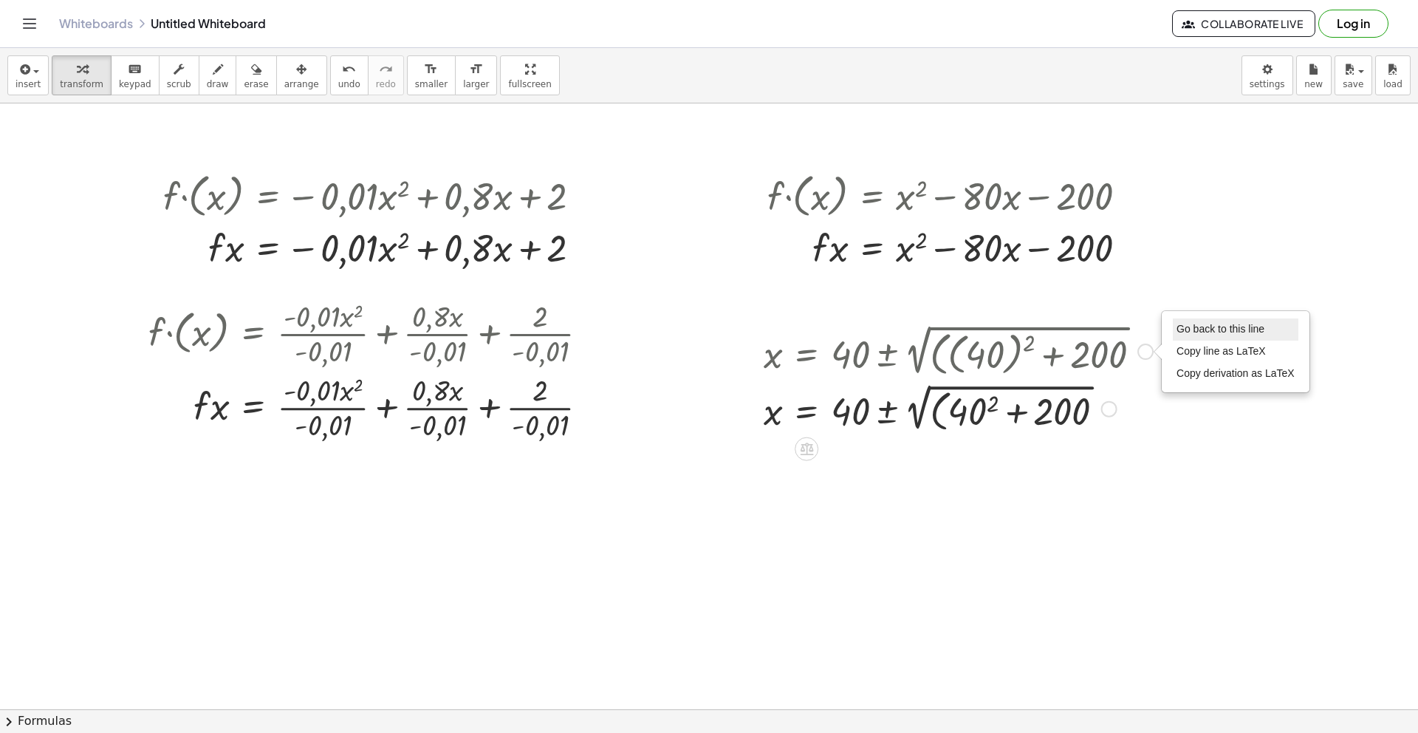
click at [1200, 324] on span "Go back to this line" at bounding box center [1221, 329] width 88 height 12
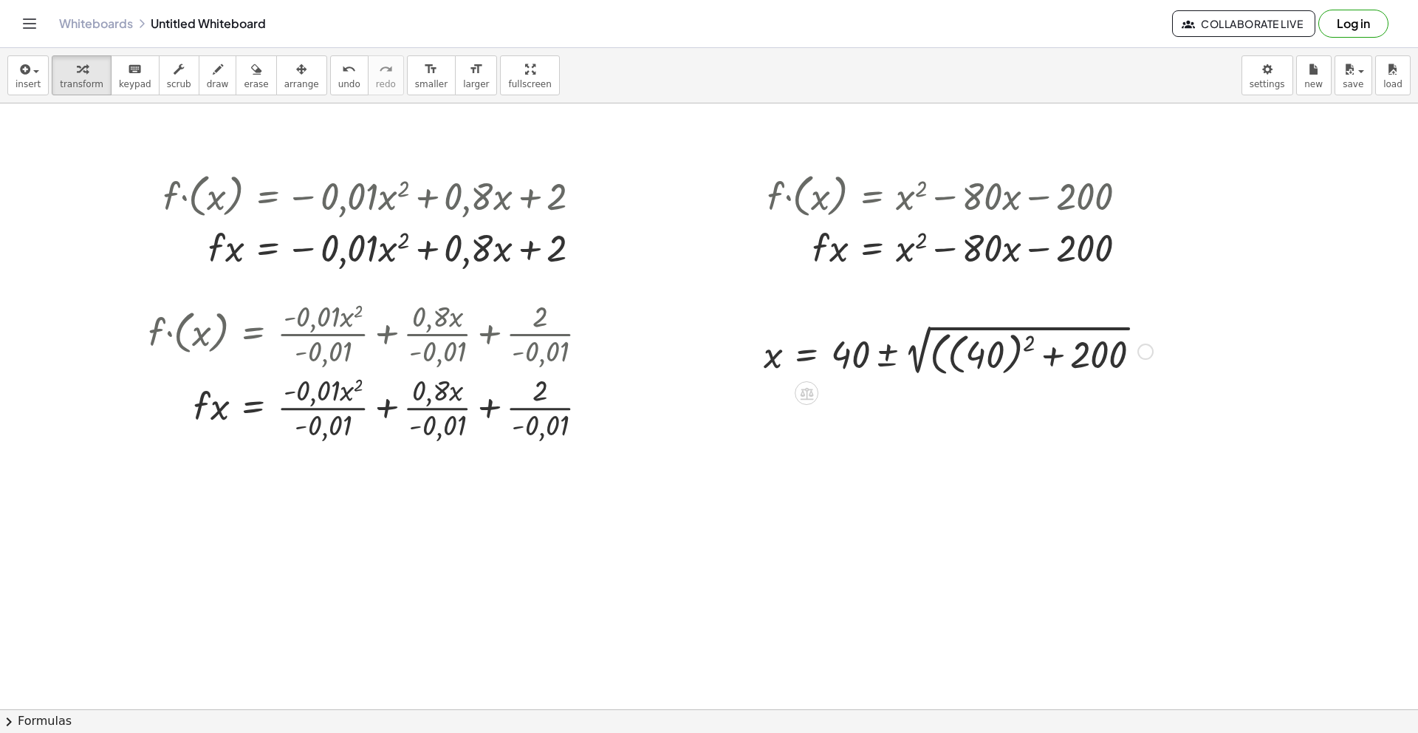
click at [1153, 349] on div "Go back to this line Copy line as LaTeX Copy derivation as LaTeX" at bounding box center [1145, 351] width 16 height 16
click at [1188, 332] on span "Transform line" at bounding box center [1210, 329] width 66 height 12
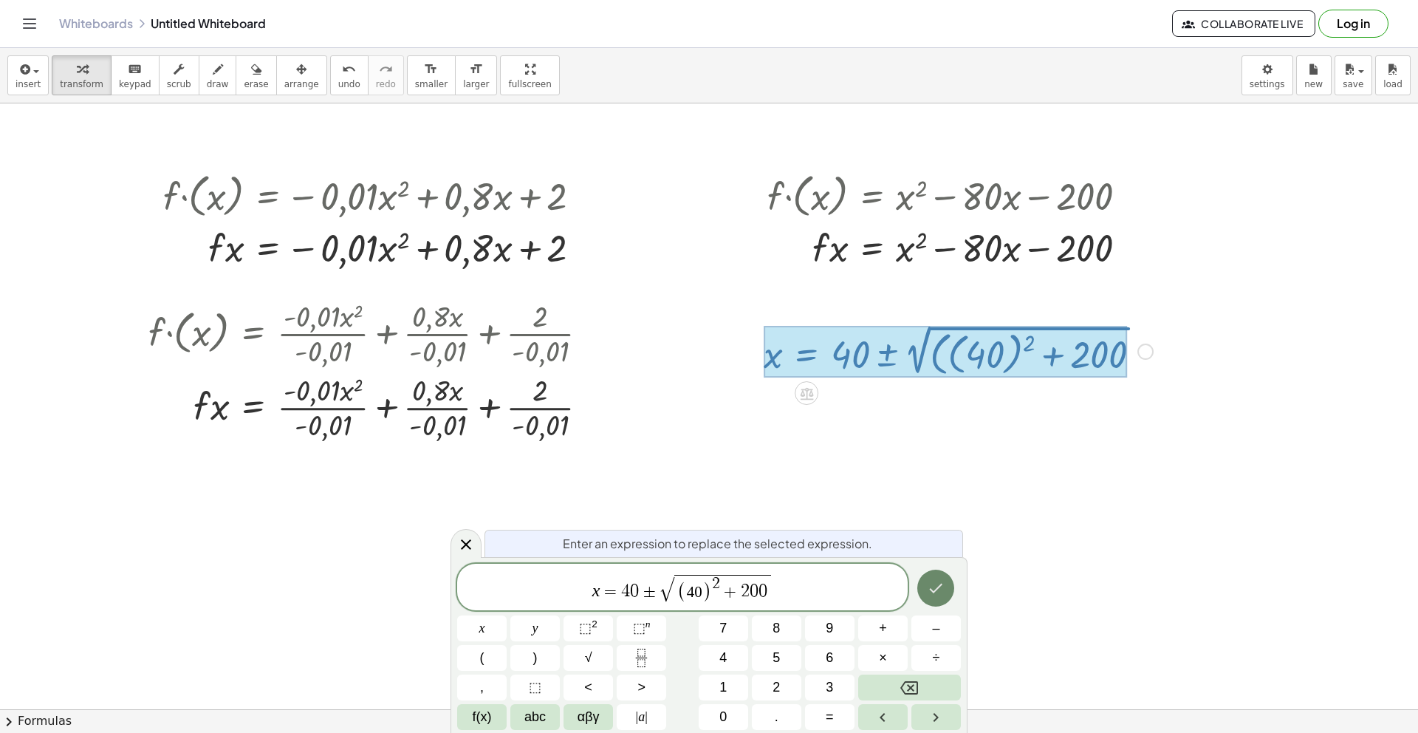
click at [931, 592] on icon "Done" at bounding box center [936, 588] width 18 height 18
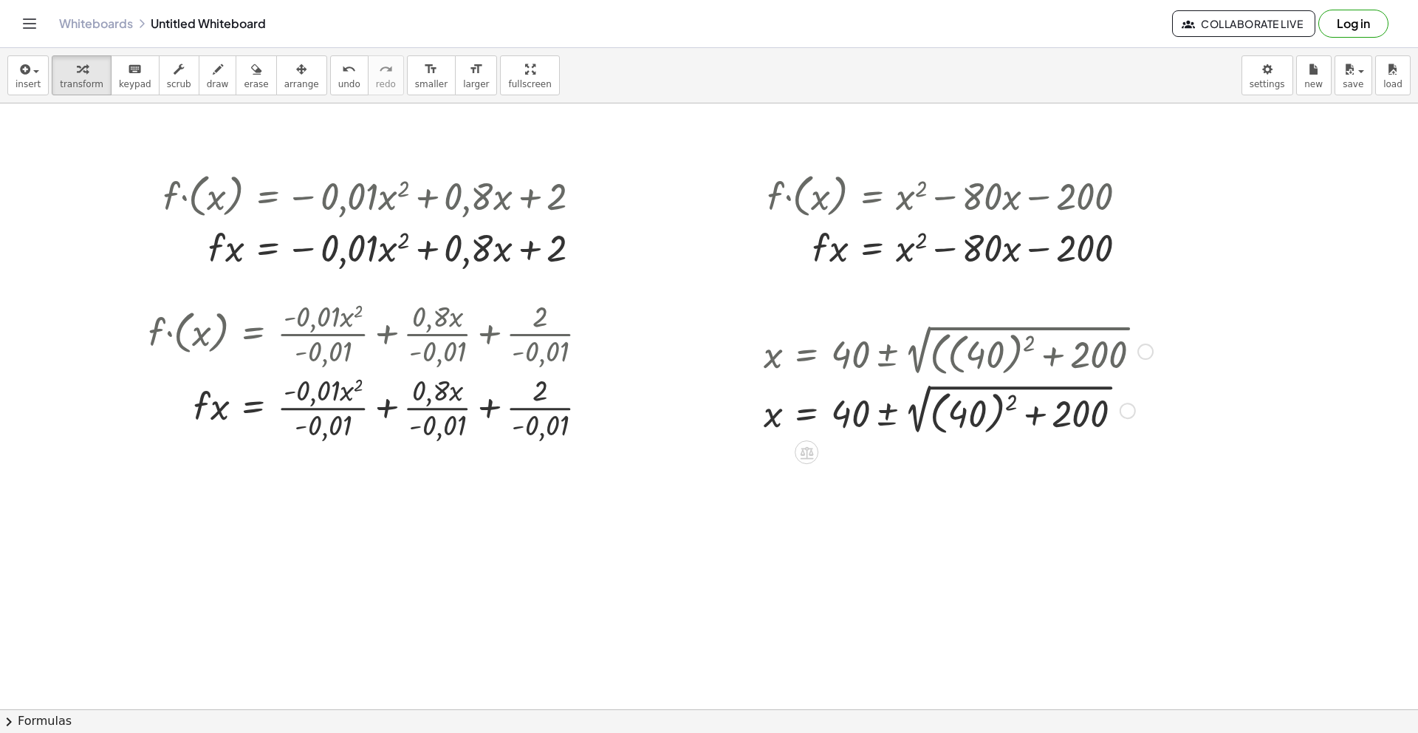
click at [1138, 351] on div at bounding box center [1145, 351] width 16 height 16
click at [1198, 335] on li "Go back to this line" at bounding box center [1236, 329] width 126 height 22
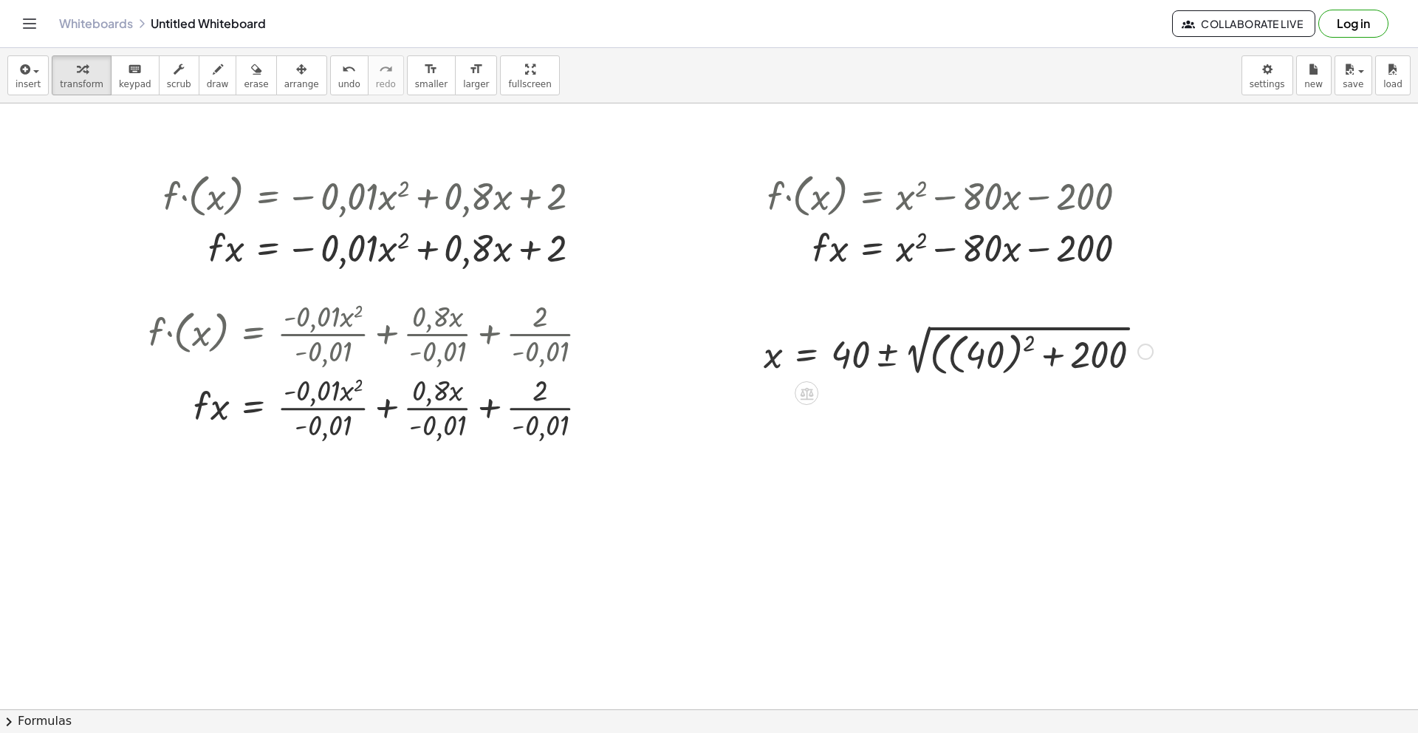
click at [1138, 357] on div at bounding box center [958, 350] width 404 height 59
click at [1143, 355] on div "Go back to this line Copy line as LaTeX Copy derivation as LaTeX" at bounding box center [1145, 351] width 16 height 16
click at [1219, 313] on li "Fix a mistake" at bounding box center [1236, 307] width 126 height 22
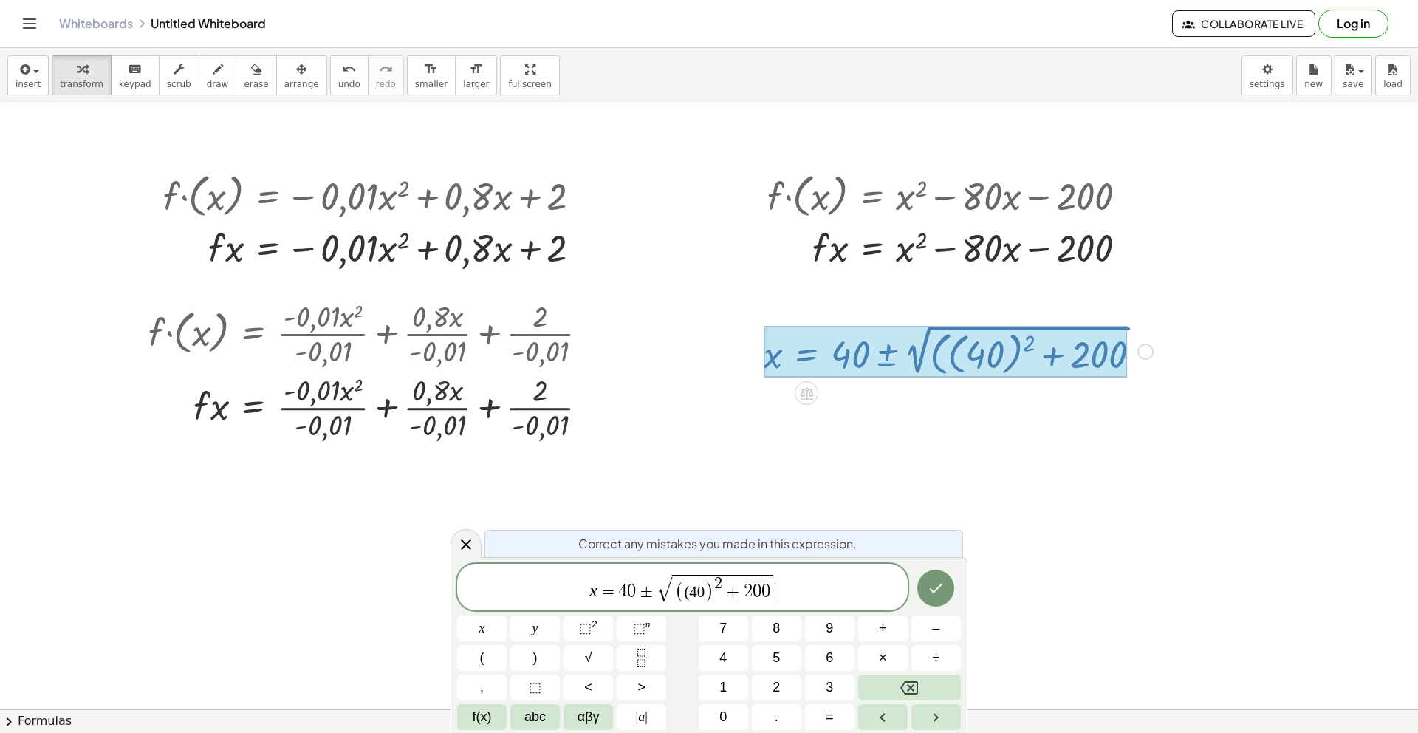
click at [690, 594] on span "(40" at bounding box center [694, 592] width 21 height 18
click at [934, 595] on icon "Done" at bounding box center [936, 588] width 18 height 18
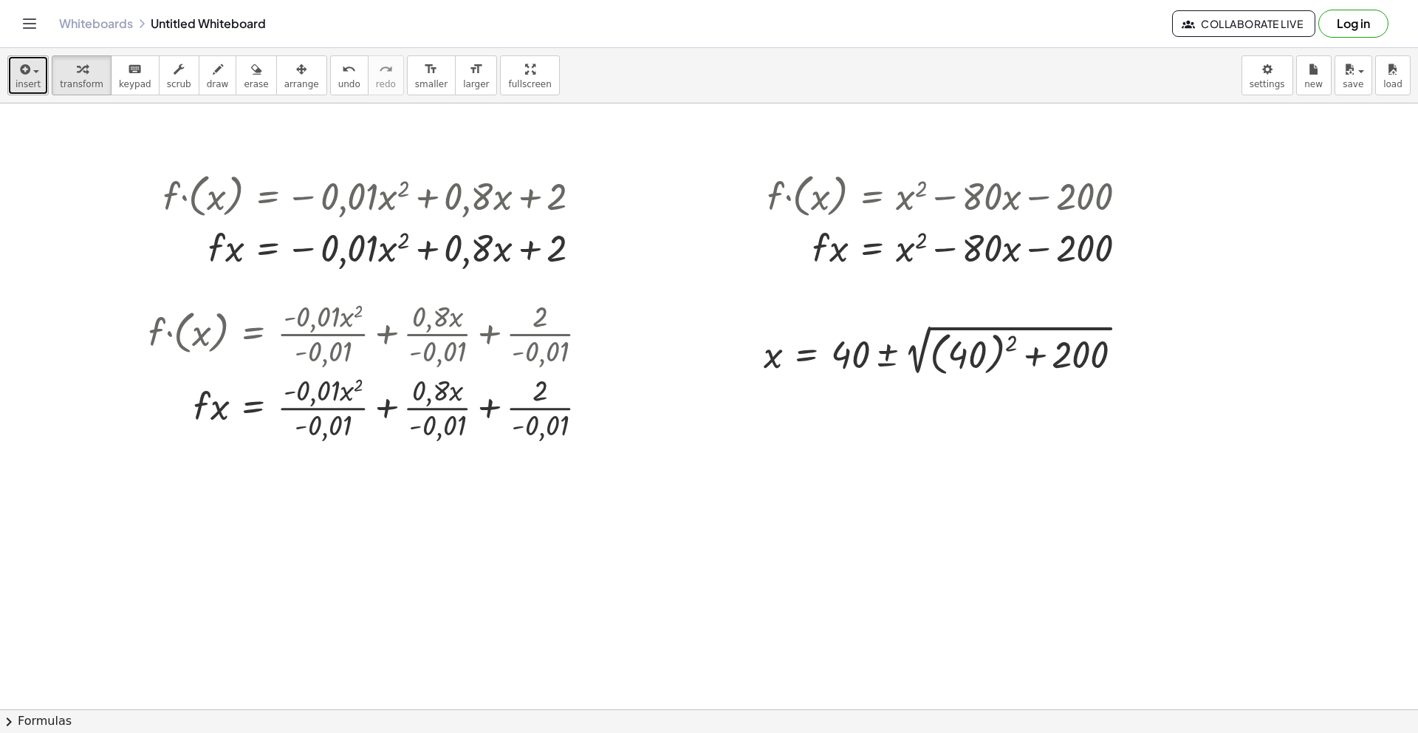
click at [28, 88] on span "insert" at bounding box center [28, 84] width 25 height 10
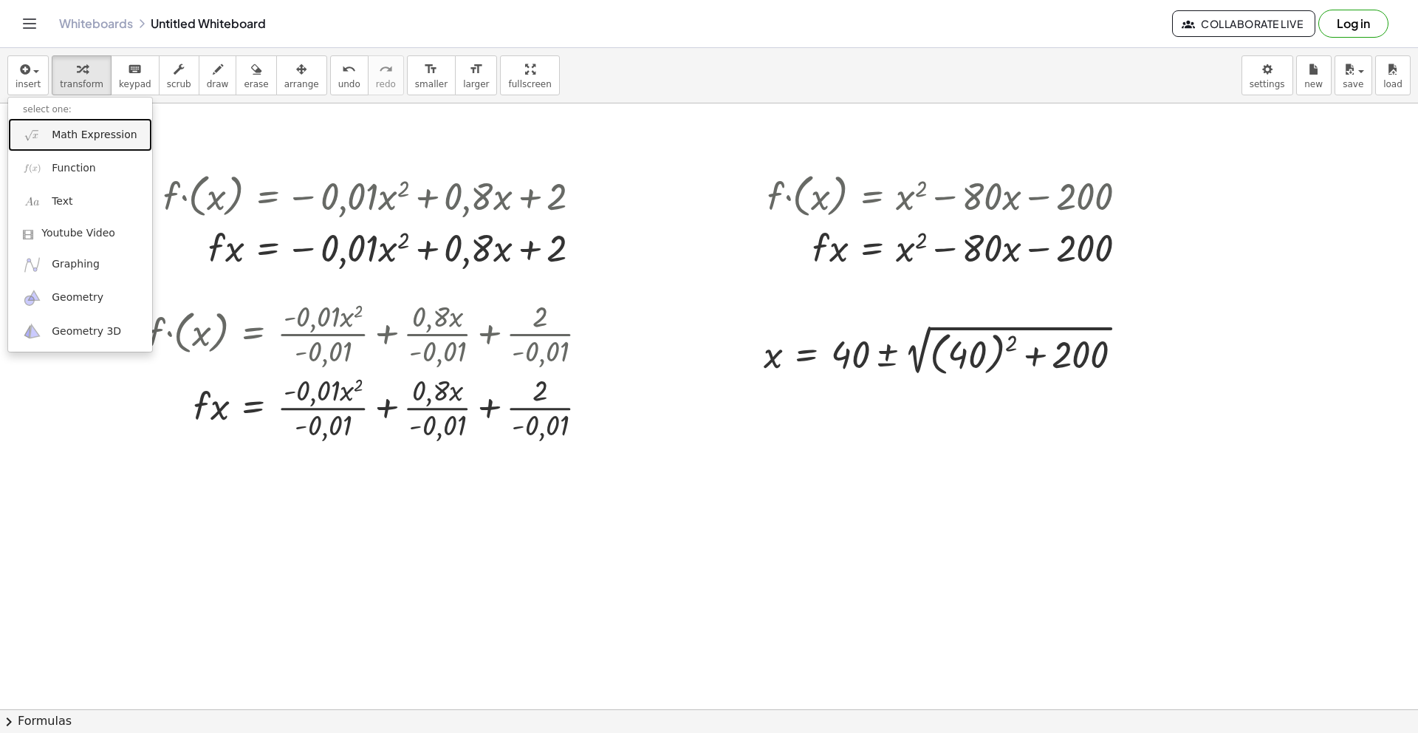
click at [54, 137] on span "Math Expression" at bounding box center [94, 135] width 85 height 15
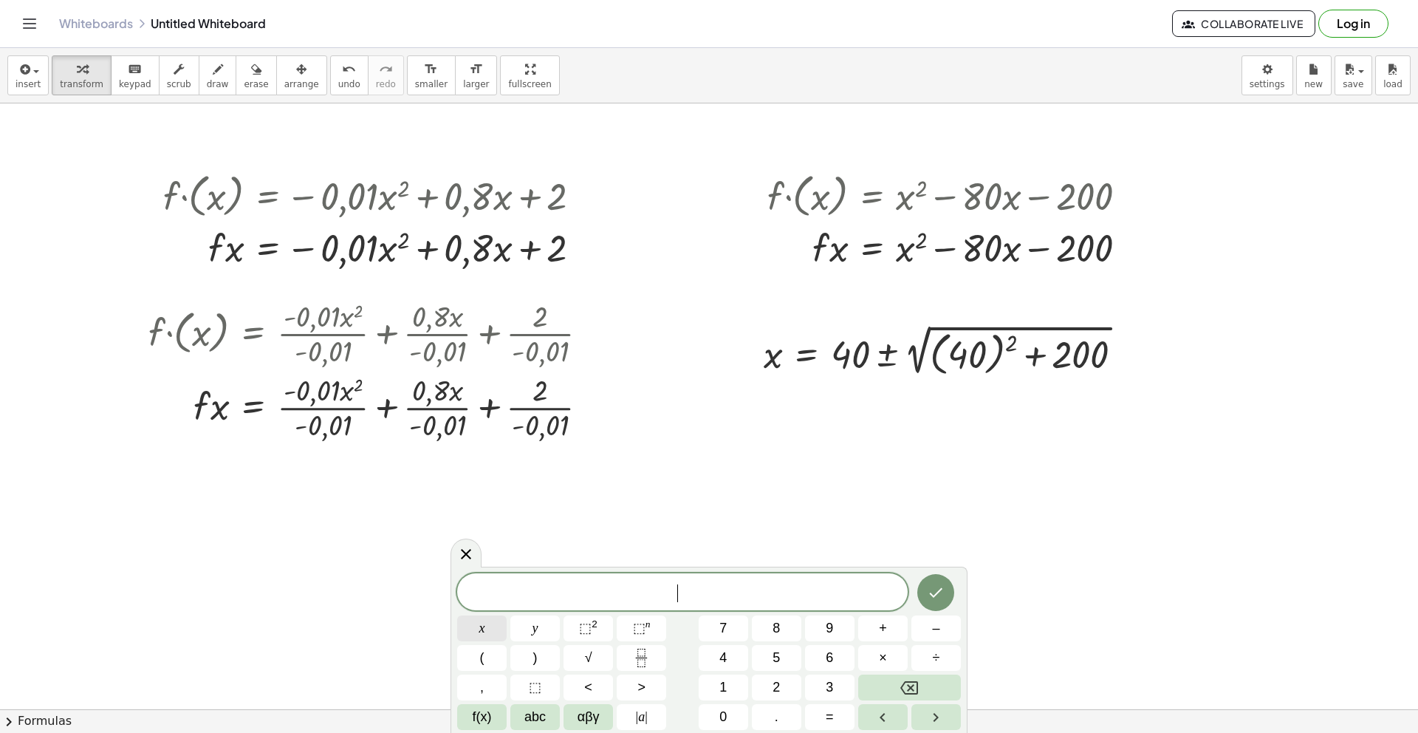
click at [494, 633] on button "x" at bounding box center [481, 628] width 49 height 26
click at [838, 718] on button "=" at bounding box center [829, 717] width 49 height 26
click at [735, 663] on button "4" at bounding box center [723, 658] width 49 height 26
click at [729, 716] on button "0" at bounding box center [723, 717] width 49 height 26
click at [485, 714] on span "f(x)" at bounding box center [482, 717] width 19 height 20
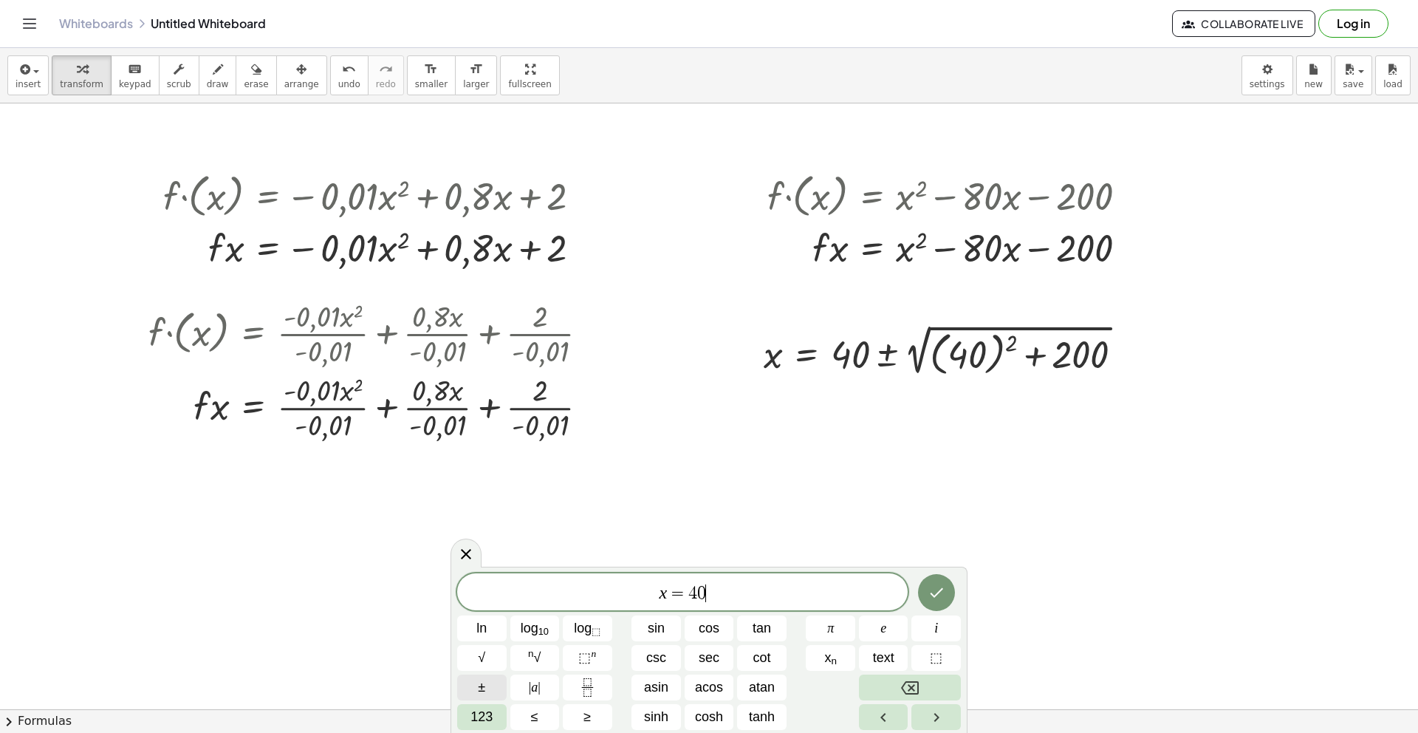
click at [490, 690] on button "±" at bounding box center [481, 687] width 49 height 26
click at [485, 717] on span "123" at bounding box center [482, 717] width 22 height 20
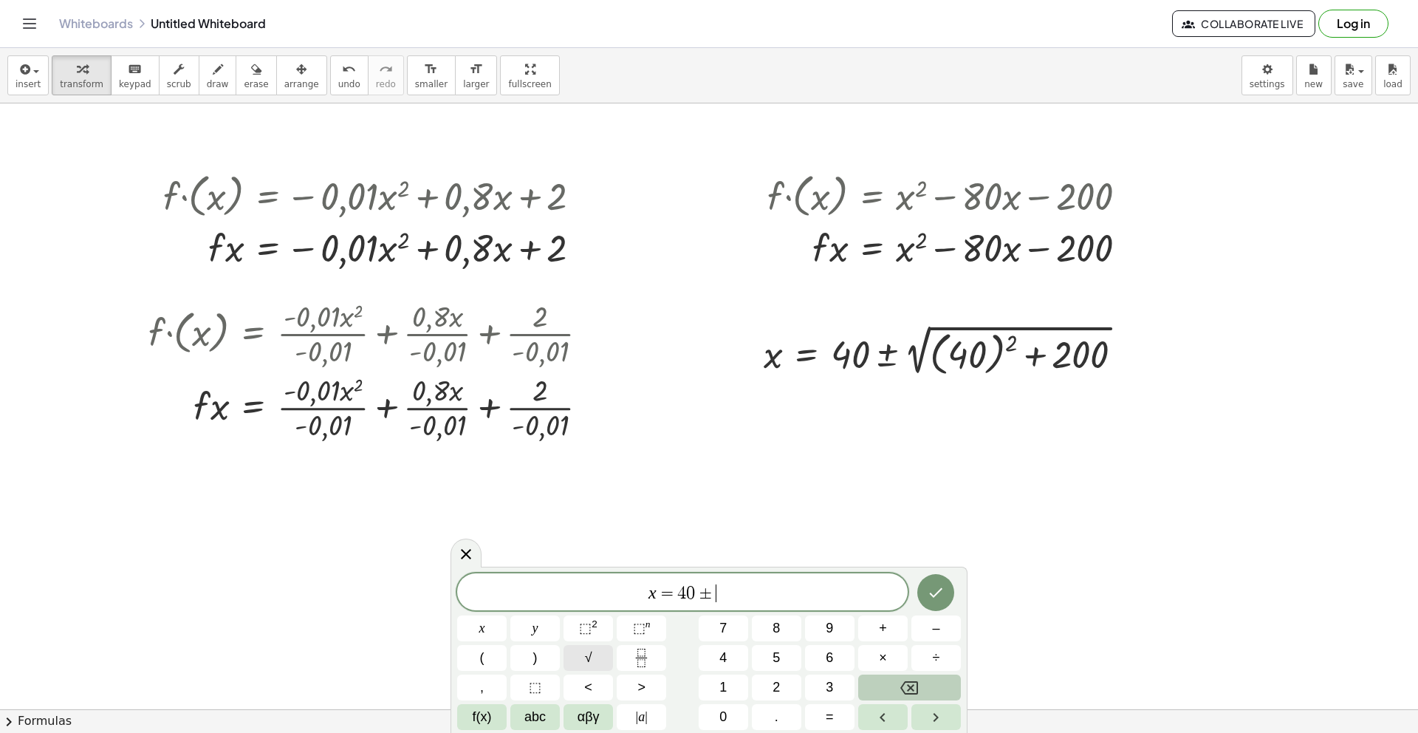
click at [582, 660] on button "√" at bounding box center [588, 658] width 49 height 26
click at [727, 691] on button "1" at bounding box center [723, 687] width 49 height 26
click at [779, 629] on span "8" at bounding box center [776, 628] width 7 height 20
click at [728, 719] on button "0" at bounding box center [723, 717] width 49 height 26
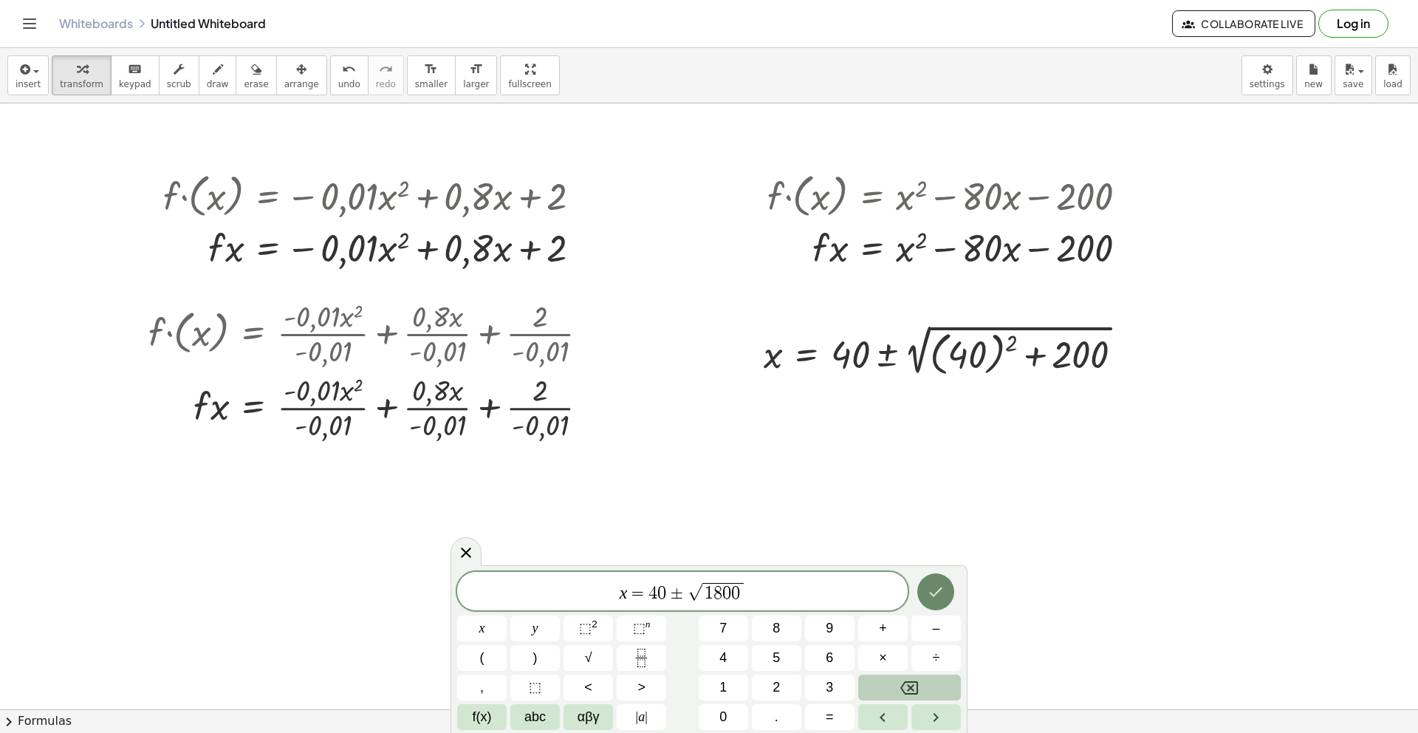
click at [937, 599] on icon "Done" at bounding box center [936, 592] width 18 height 18
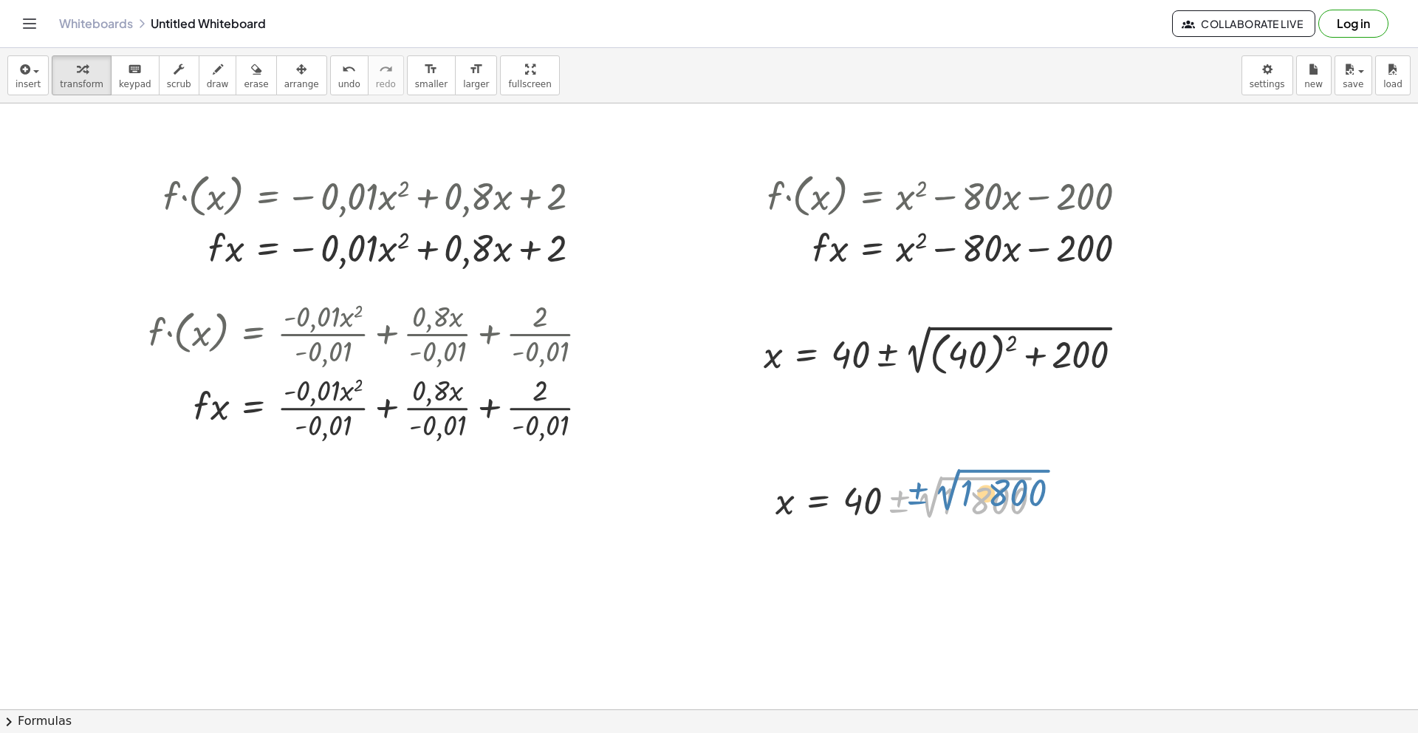
drag, startPoint x: 917, startPoint y: 498, endPoint x: 937, endPoint y: 496, distance: 19.3
click at [937, 494] on div at bounding box center [915, 498] width 294 height 54
drag, startPoint x: 818, startPoint y: 466, endPoint x: 818, endPoint y: 434, distance: 31.8
click at [818, 434] on div "· f · ( x ) = − · 0,01 · x 2 + · 0,8 · x + 2 · f · x = − · 0,01 · x 2 + · 0,8 ·…" at bounding box center [709, 589] width 1418 height 1307
click at [774, 482] on div at bounding box center [764, 497] width 22 height 61
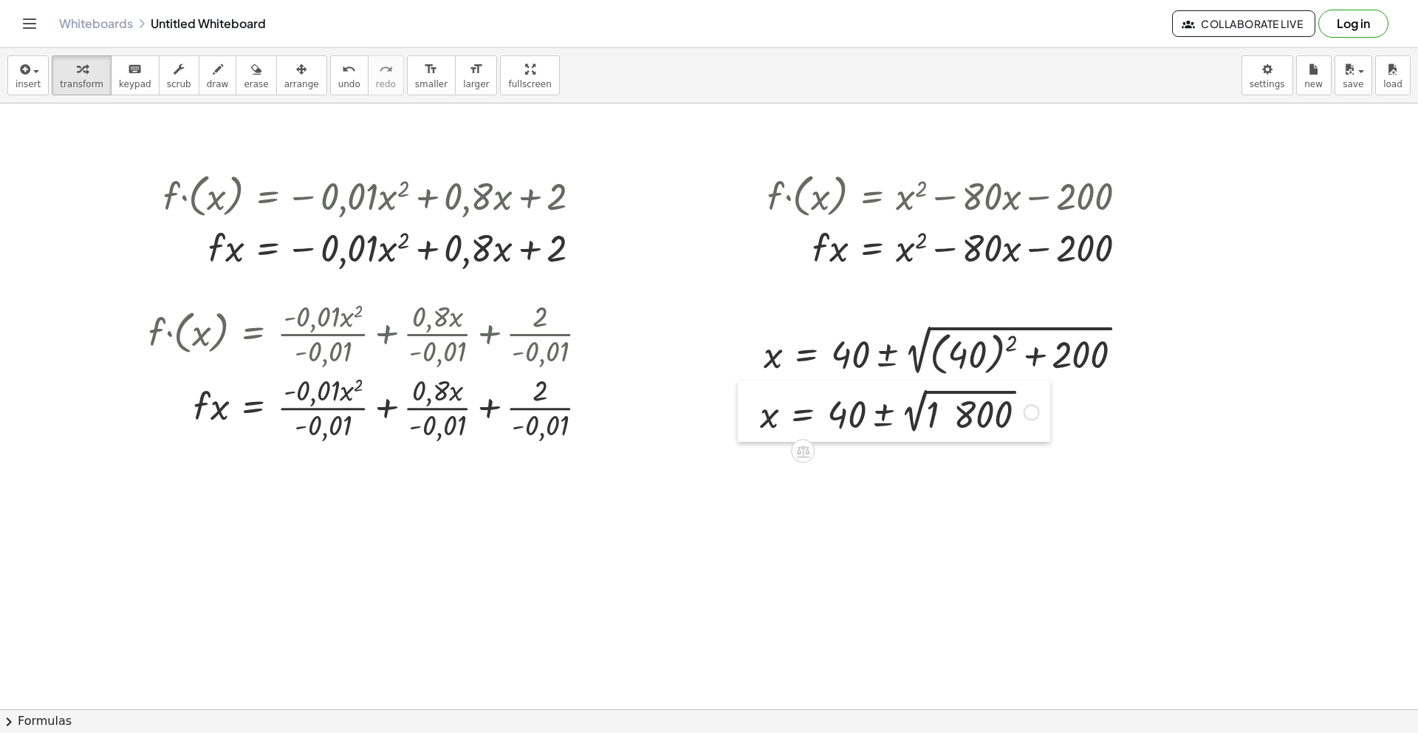
drag, startPoint x: 774, startPoint y: 482, endPoint x: 759, endPoint y: 396, distance: 87.8
click at [759, 396] on div at bounding box center [749, 410] width 22 height 61
click at [1151, 510] on div at bounding box center [709, 589] width 1418 height 1307
click at [21, 70] on icon "button" at bounding box center [23, 70] width 13 height 18
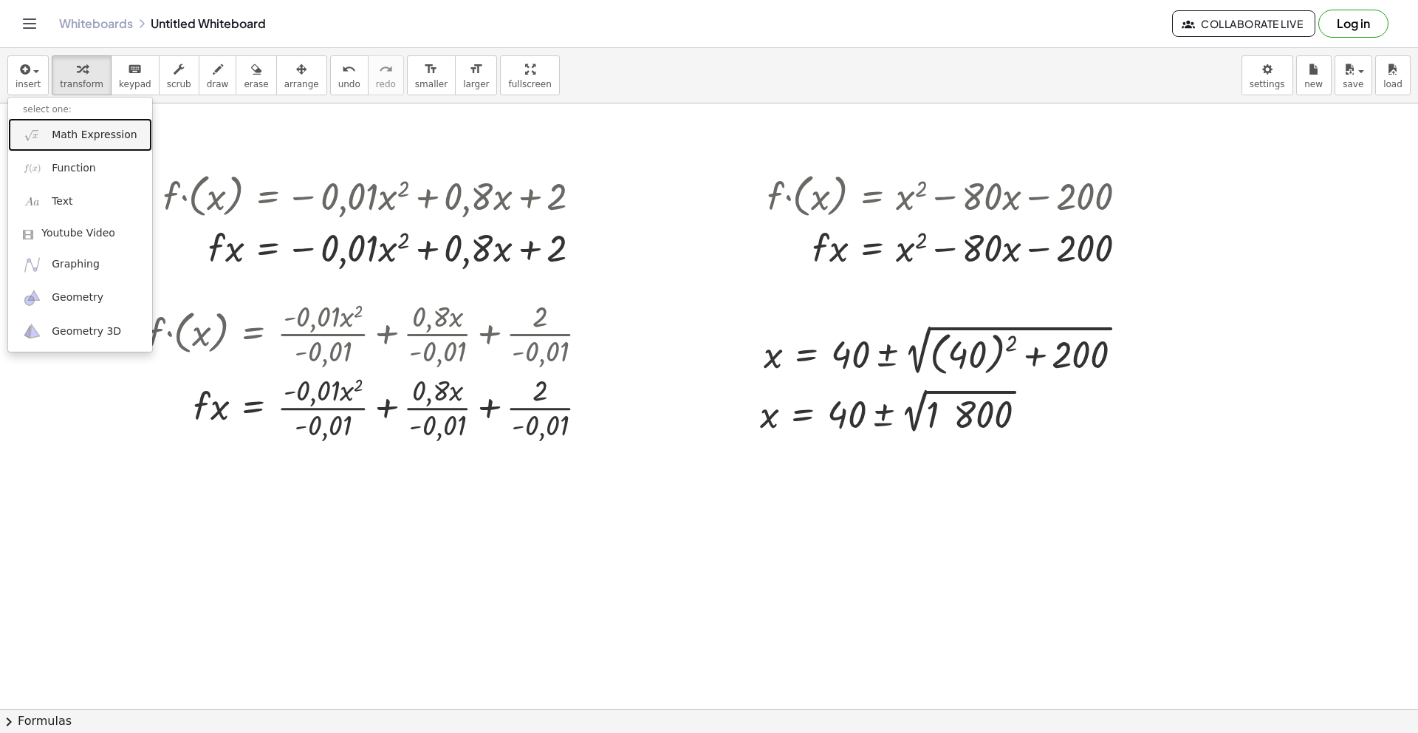
click at [91, 140] on span "Math Expression" at bounding box center [94, 135] width 85 height 15
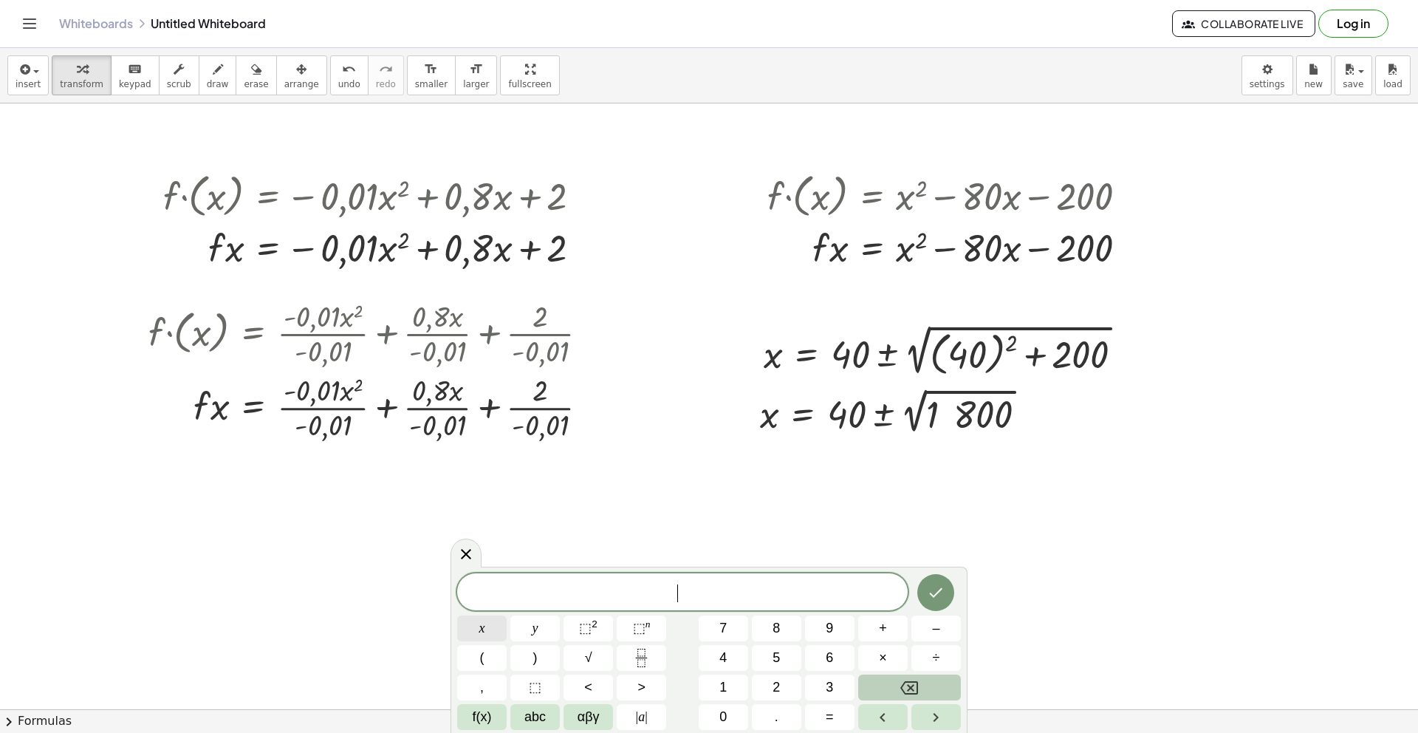
click at [483, 639] on button "x" at bounding box center [481, 628] width 49 height 26
click at [816, 716] on button "=" at bounding box center [829, 717] width 49 height 26
click at [717, 655] on button "4" at bounding box center [723, 658] width 49 height 26
click at [736, 718] on button "0" at bounding box center [723, 717] width 49 height 26
click at [474, 721] on span "f(x)" at bounding box center [482, 717] width 19 height 20
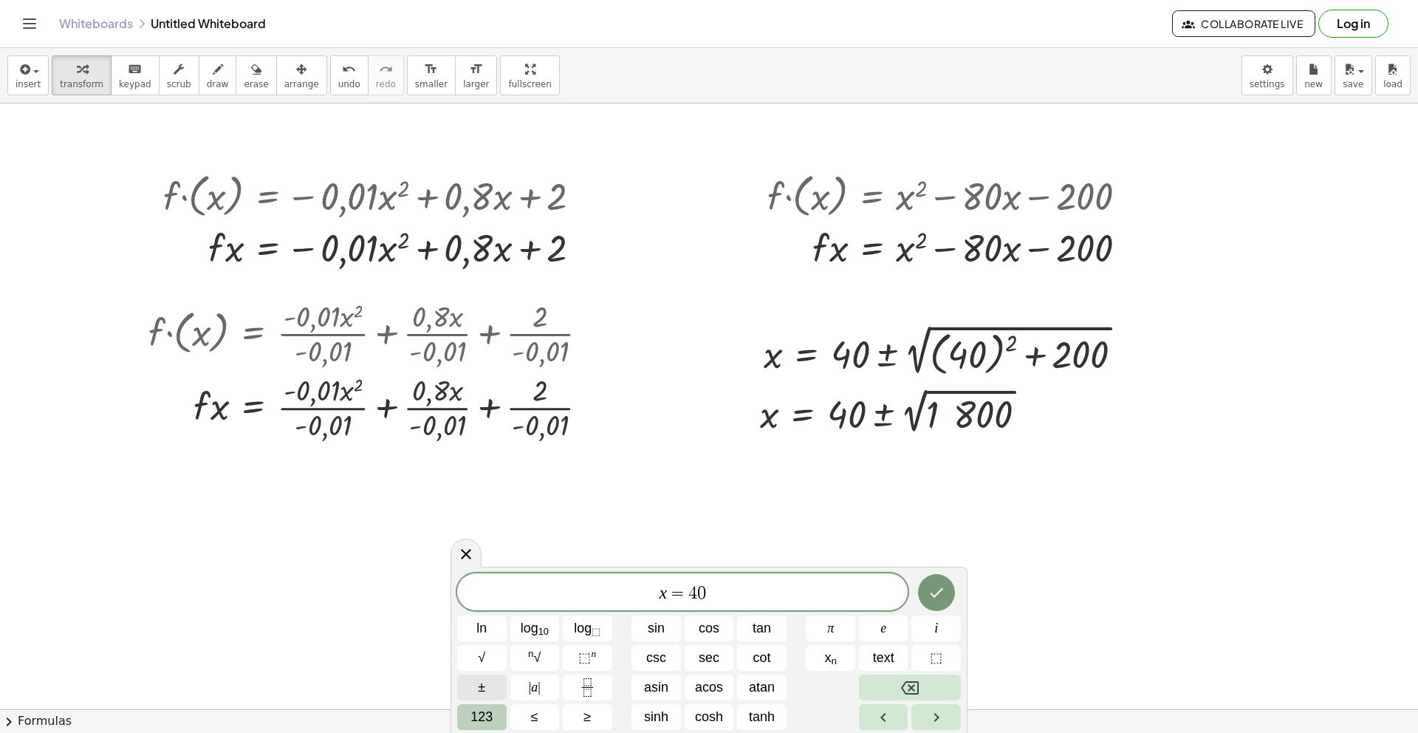
click at [489, 687] on button "±" at bounding box center [481, 687] width 49 height 26
click at [483, 713] on span "123" at bounding box center [482, 717] width 22 height 20
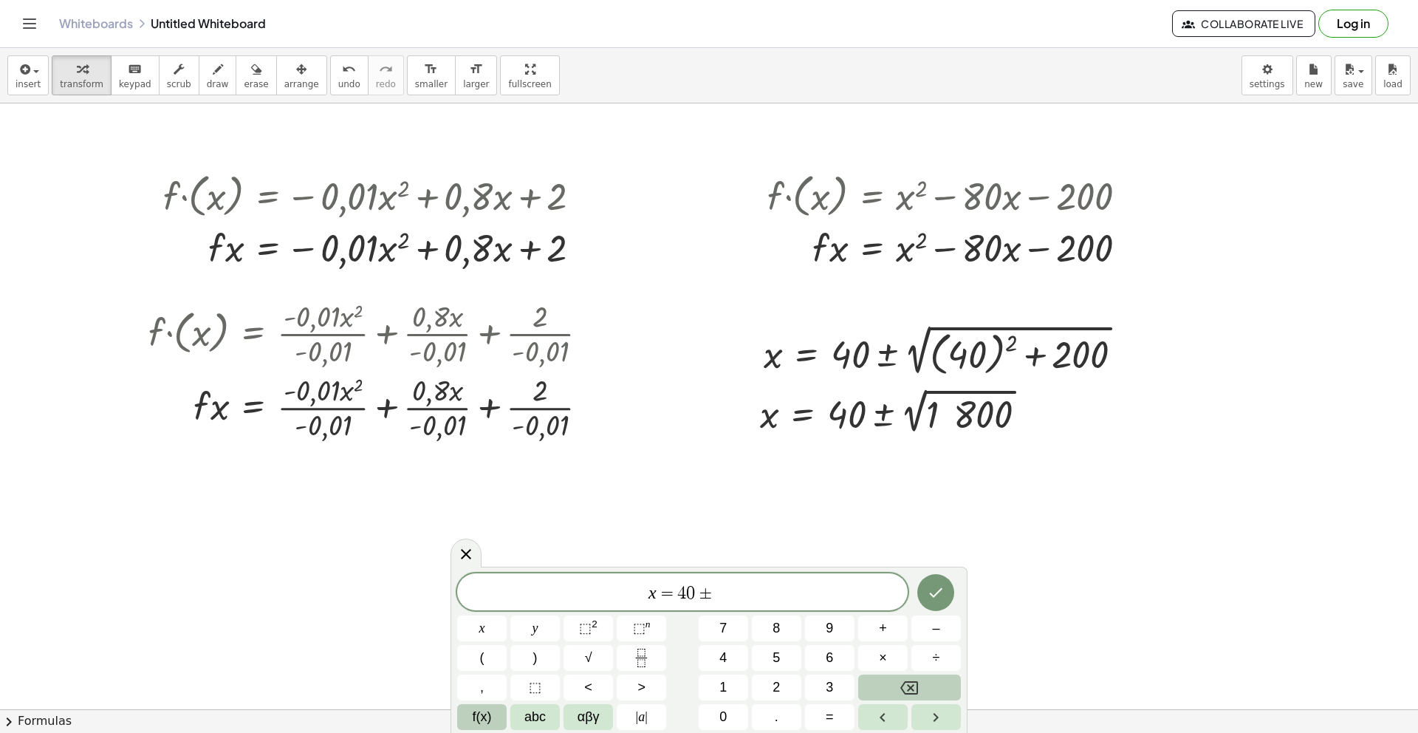
click at [483, 724] on span "f(x)" at bounding box center [482, 717] width 19 height 20
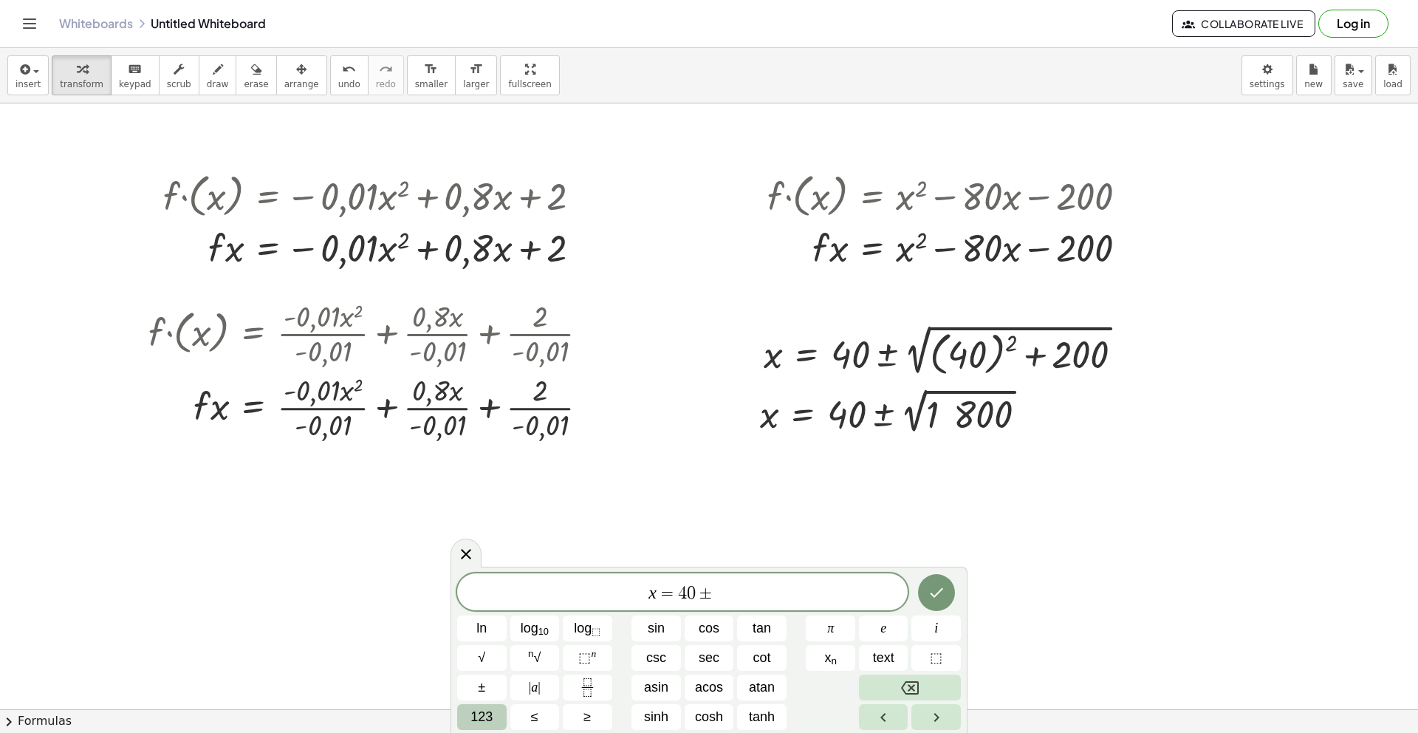
click at [484, 723] on span "123" at bounding box center [482, 717] width 22 height 20
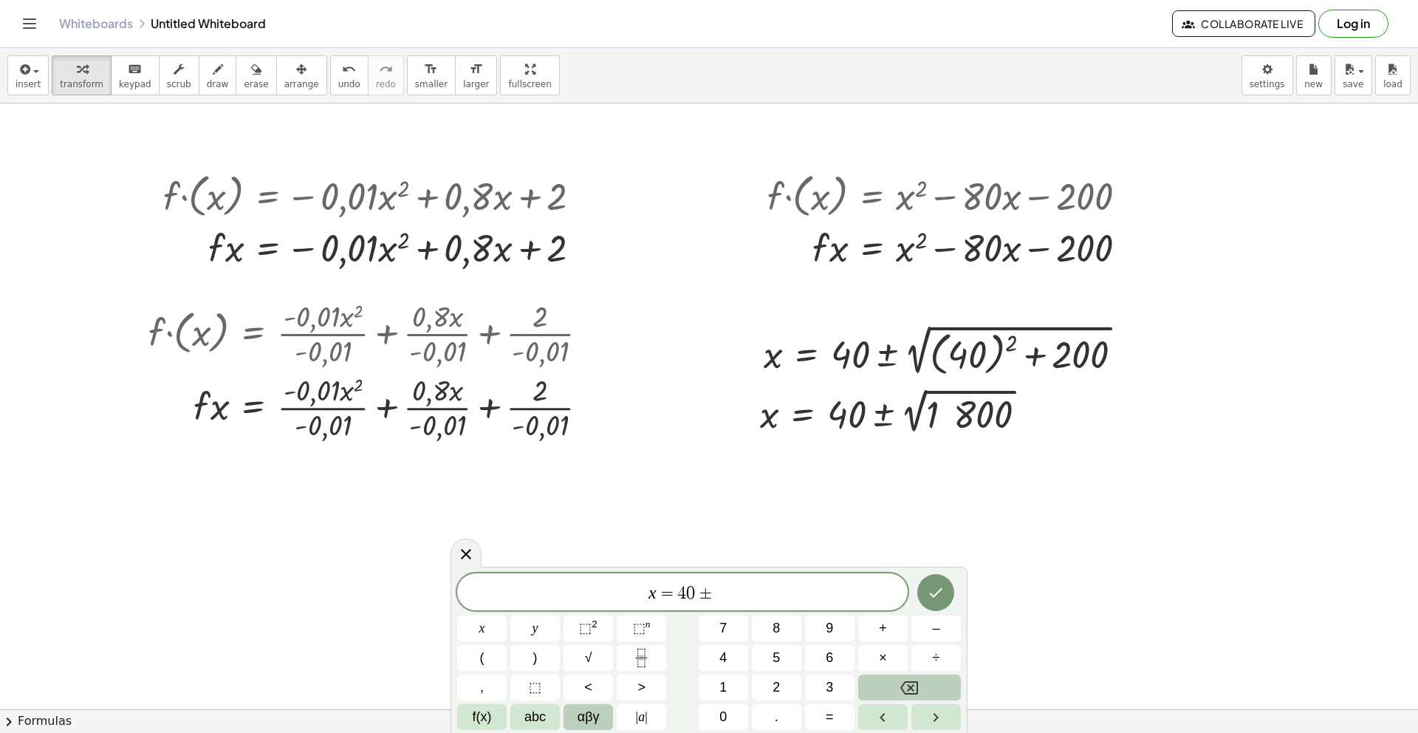
click at [595, 717] on span "αβγ" at bounding box center [589, 717] width 22 height 20
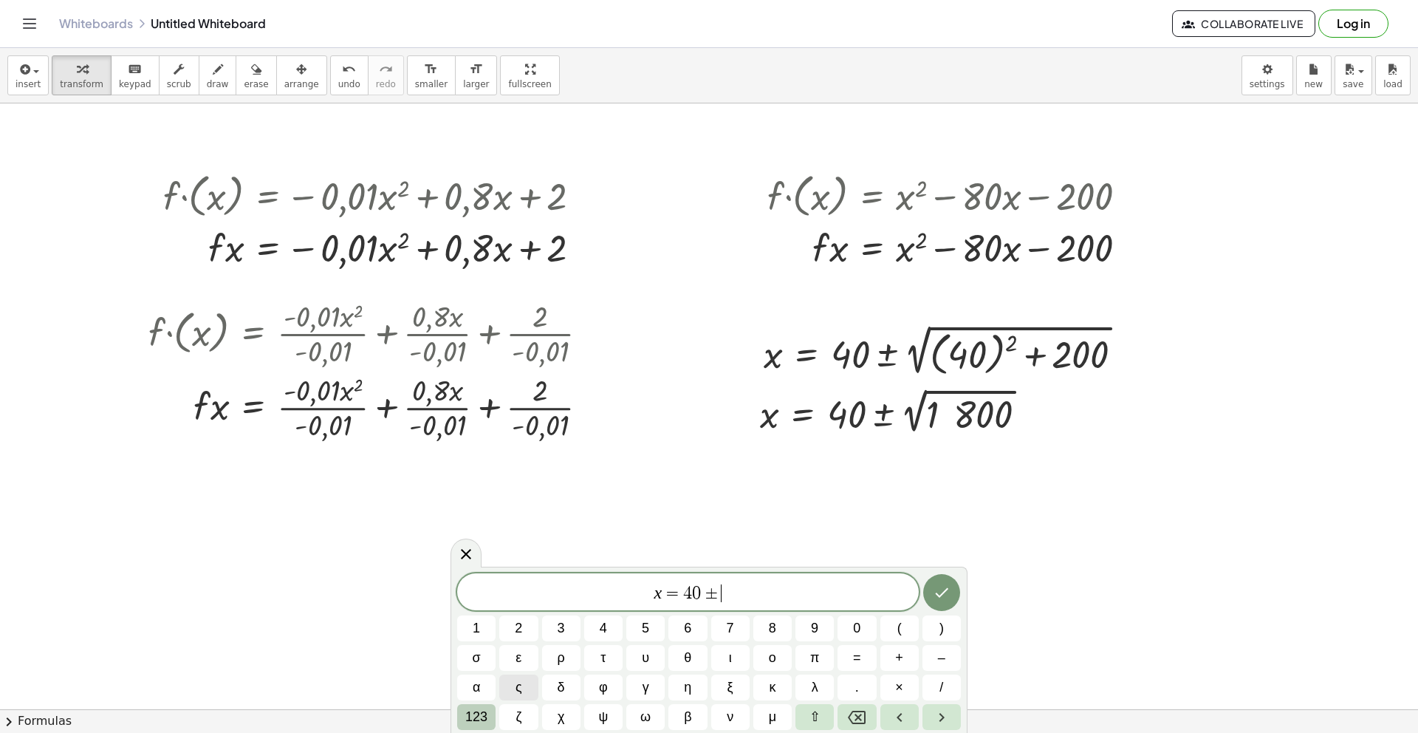
click at [479, 716] on span "123" at bounding box center [476, 717] width 22 height 20
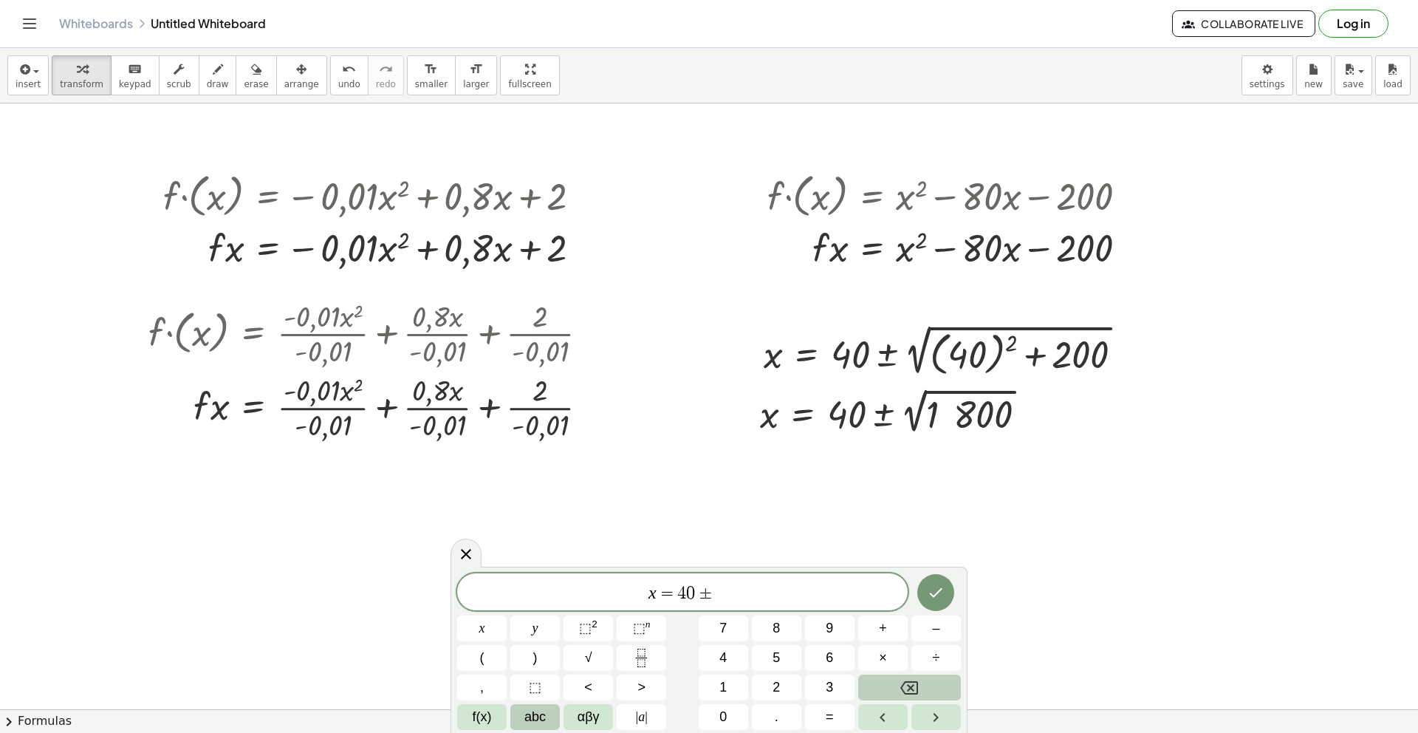
click at [533, 719] on span "abc" at bounding box center [534, 717] width 21 height 20
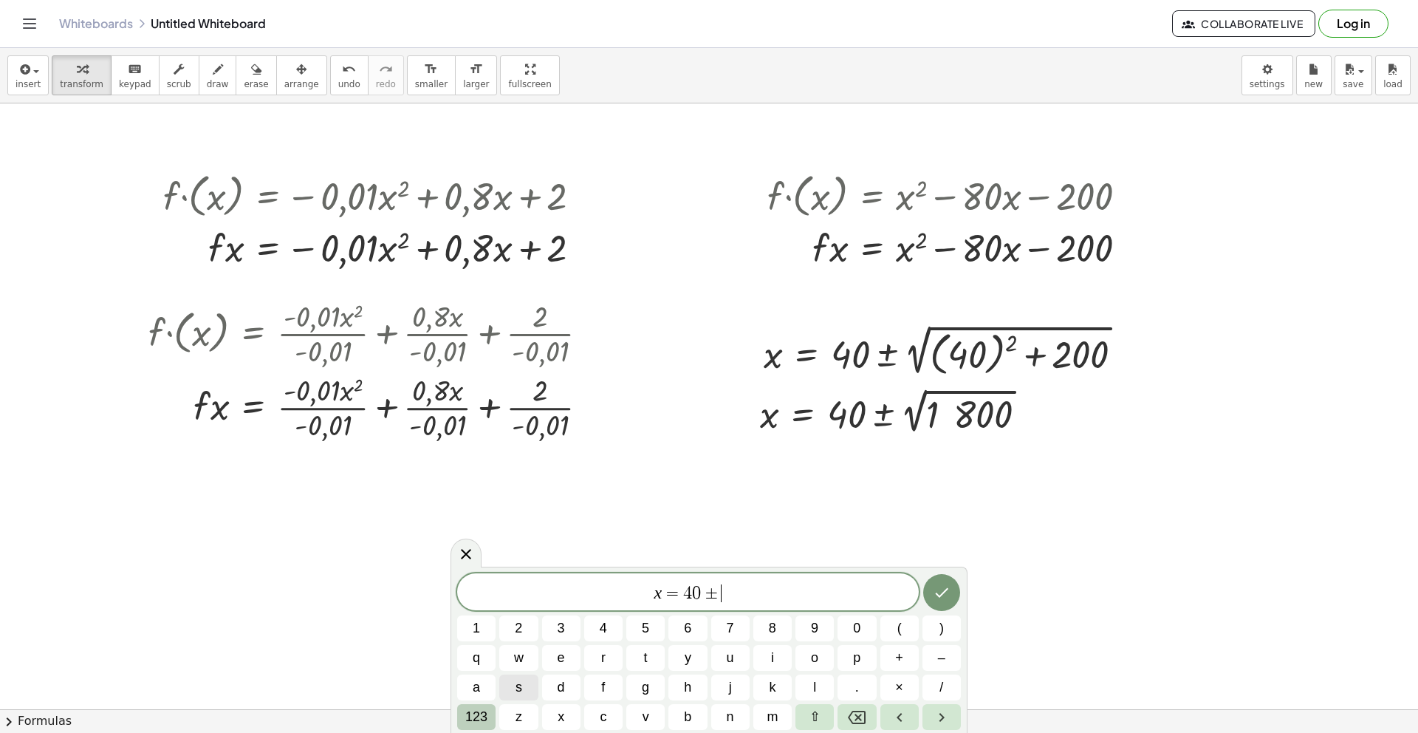
click at [473, 720] on span "123" at bounding box center [476, 717] width 22 height 20
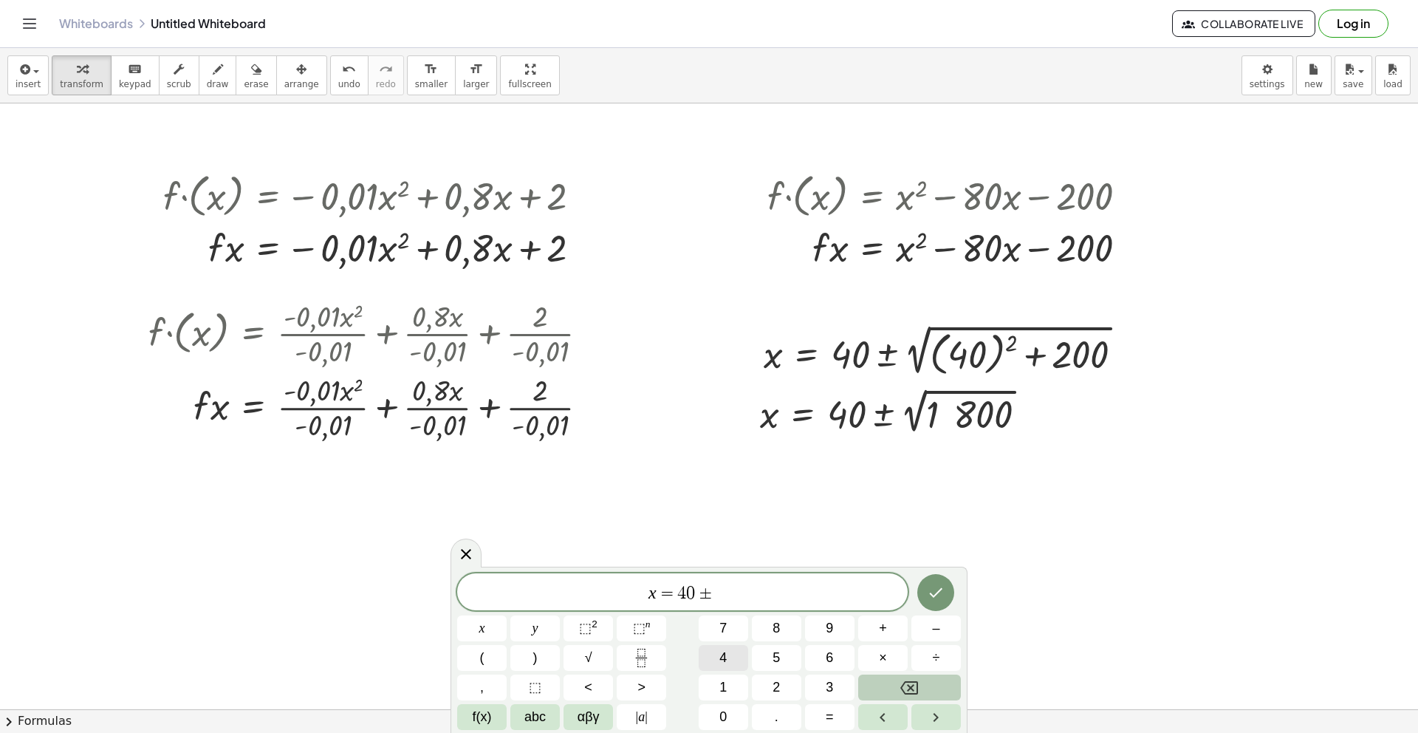
click at [718, 658] on button "4" at bounding box center [723, 658] width 49 height 26
click at [766, 684] on button "2" at bounding box center [776, 687] width 49 height 26
click at [773, 720] on button "." at bounding box center [776, 717] width 49 height 26
click at [718, 651] on button "4" at bounding box center [723, 658] width 49 height 26
click at [820, 689] on button "3" at bounding box center [829, 687] width 49 height 26
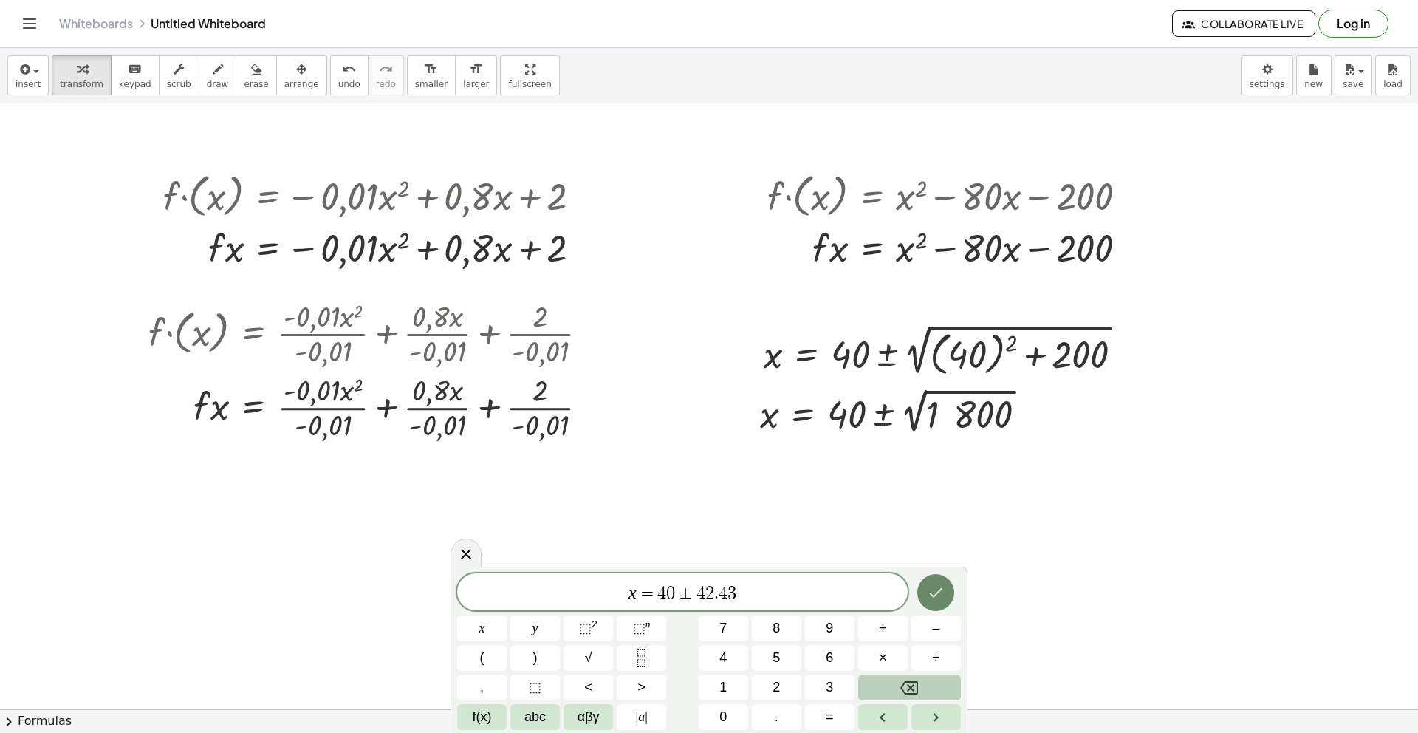
click at [941, 598] on icon "Done" at bounding box center [936, 593] width 18 height 18
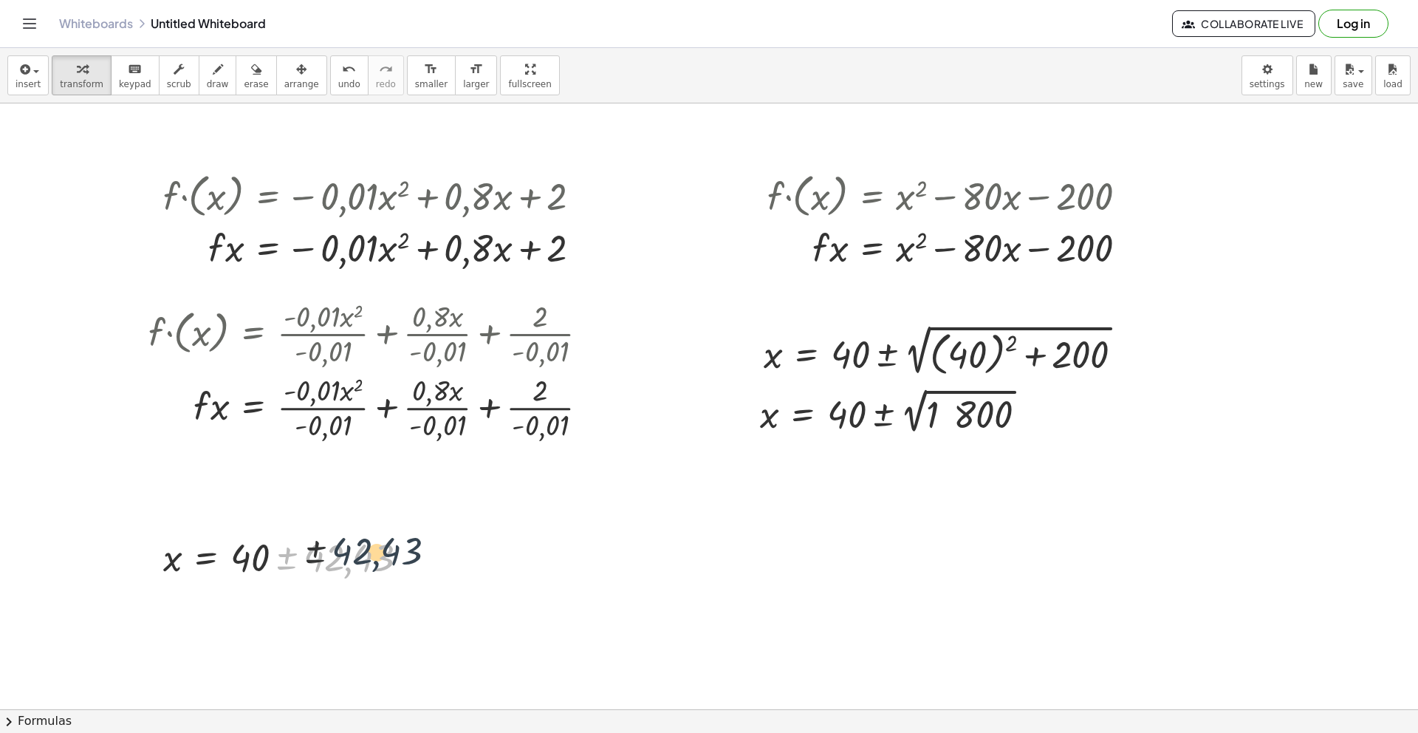
drag, startPoint x: 358, startPoint y: 539, endPoint x: 394, endPoint y: 531, distance: 36.4
click at [394, 531] on div at bounding box center [291, 556] width 271 height 50
click at [298, 523] on div at bounding box center [709, 589] width 1418 height 1307
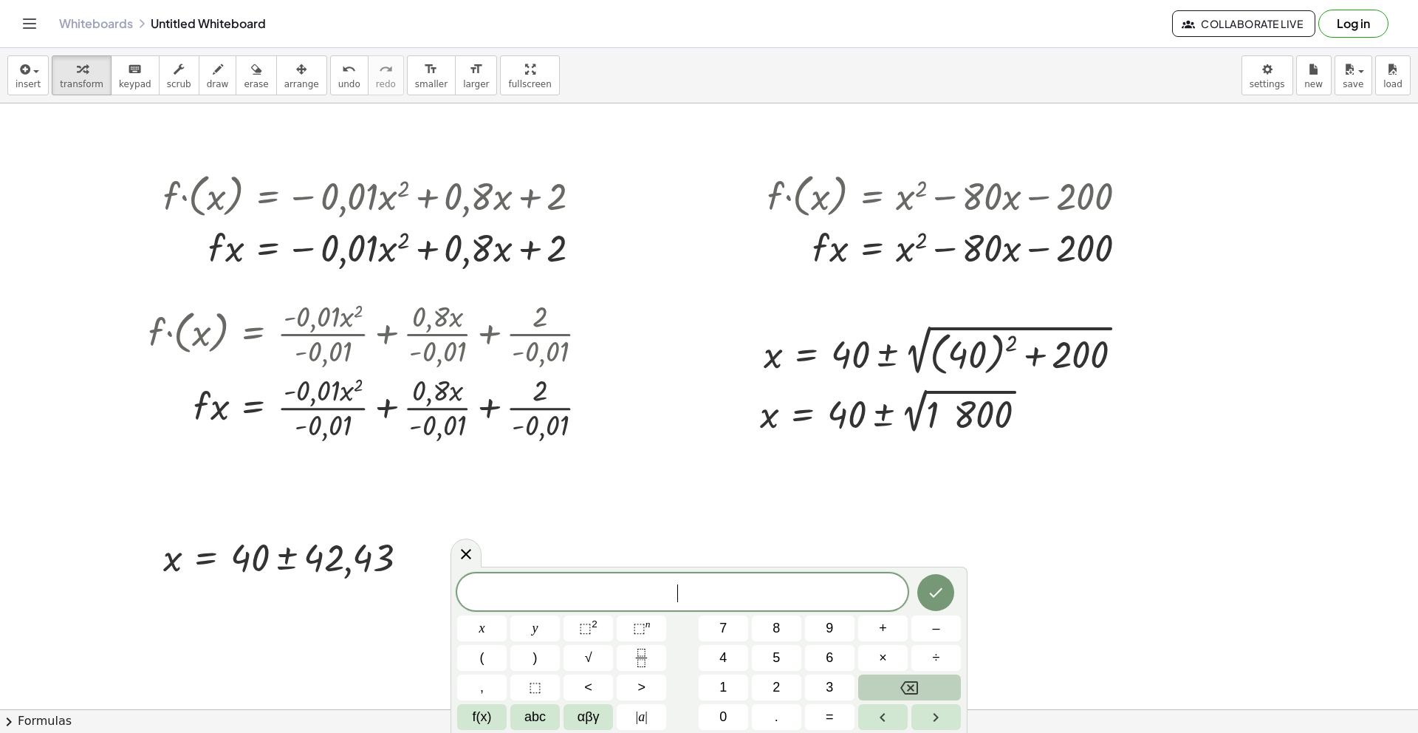
click at [239, 524] on div at bounding box center [709, 589] width 1418 height 1307
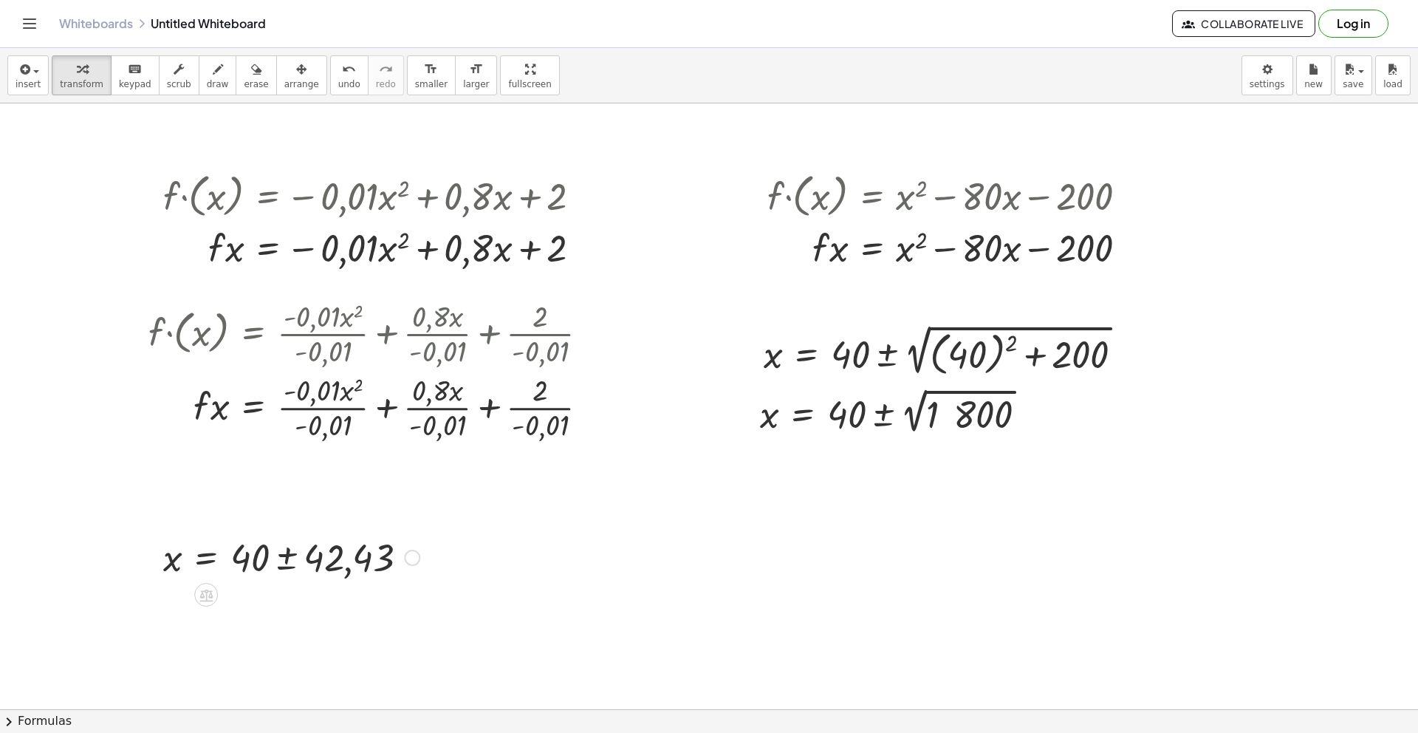
click at [221, 536] on div at bounding box center [291, 556] width 271 height 50
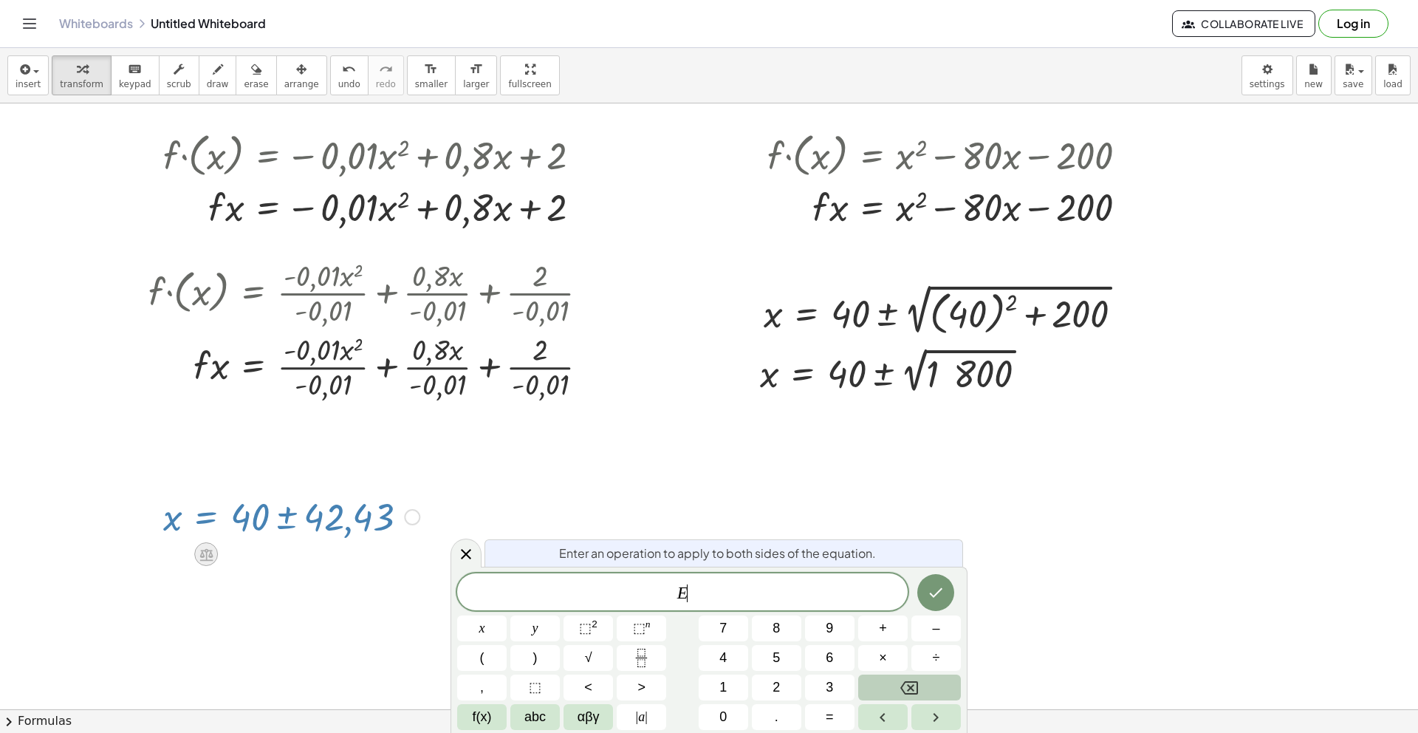
scroll to position [223, 0]
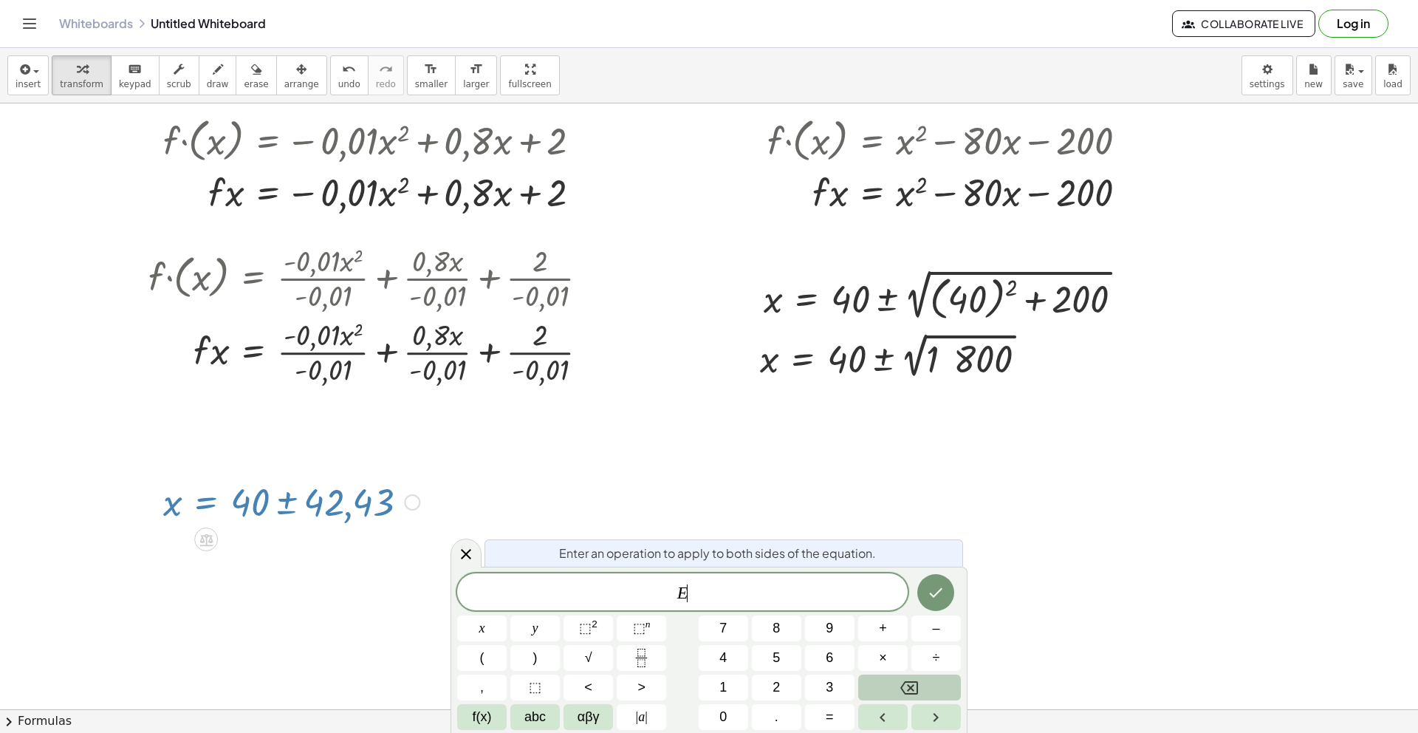
click at [219, 485] on div at bounding box center [291, 501] width 271 height 50
click at [215, 445] on div at bounding box center [709, 533] width 1418 height 1307
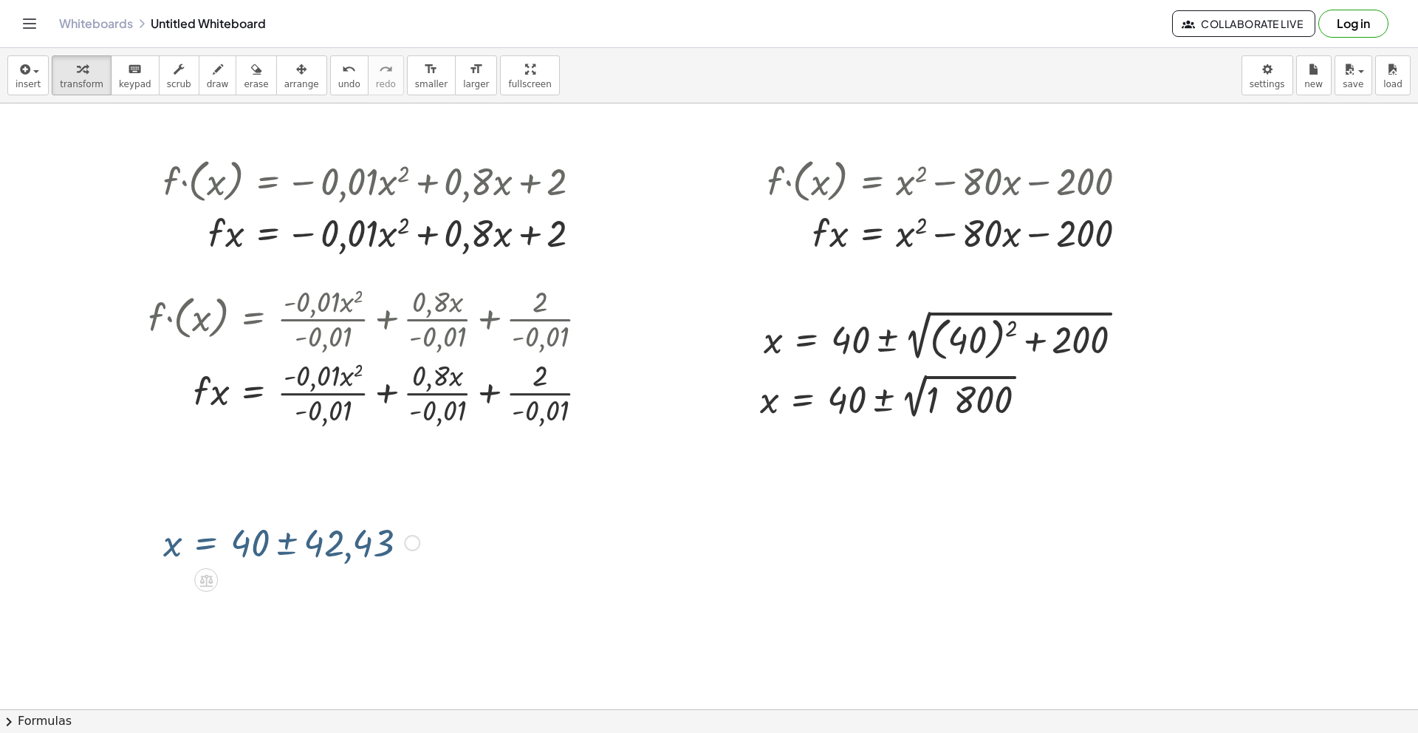
scroll to position [168, 0]
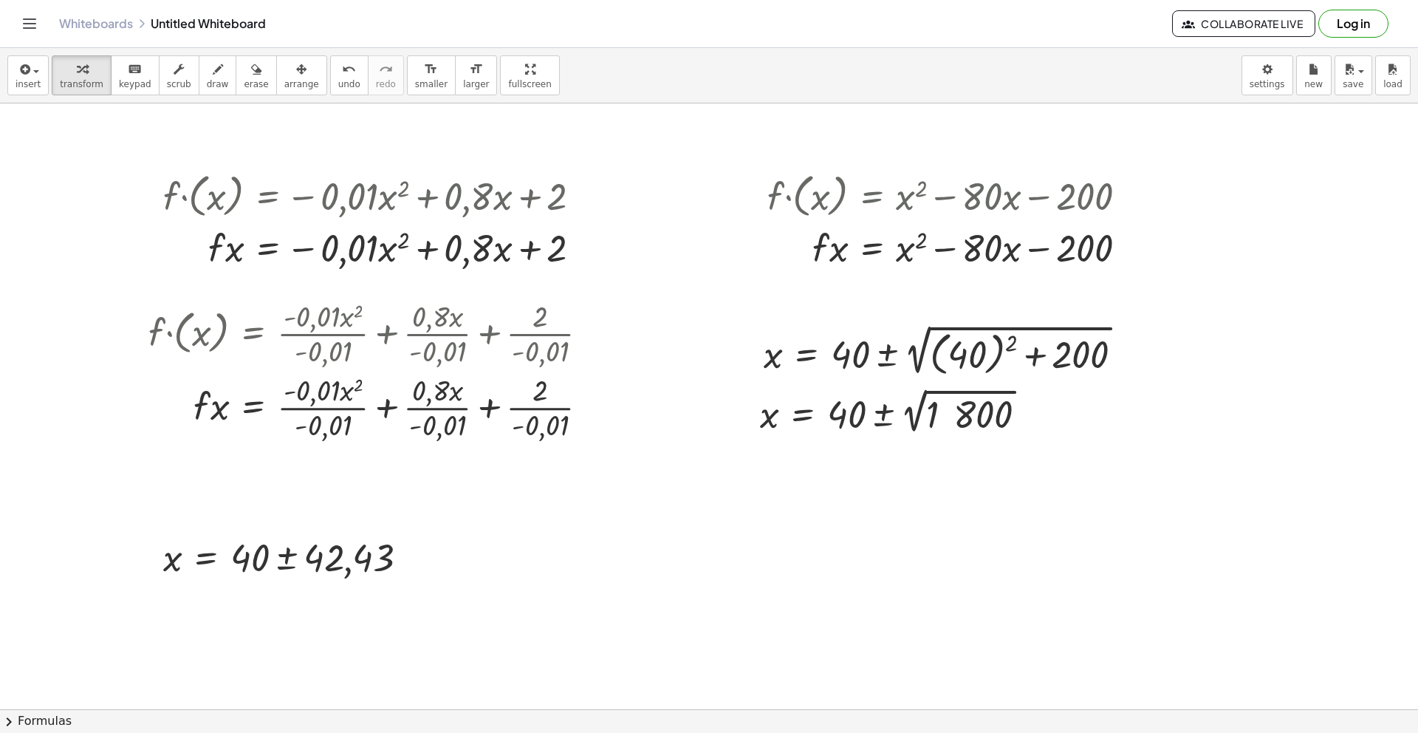
drag, startPoint x: 191, startPoint y: 527, endPoint x: 222, endPoint y: 525, distance: 31.1
click at [254, 505] on div "· f · ( x ) = − · 0,01 · x 2 + · 0,8 · x + 2 · f · x = − · 0,01 · x 2 + · 0,8 ·…" at bounding box center [709, 589] width 1418 height 1307
click at [162, 543] on div at bounding box center [152, 556] width 22 height 58
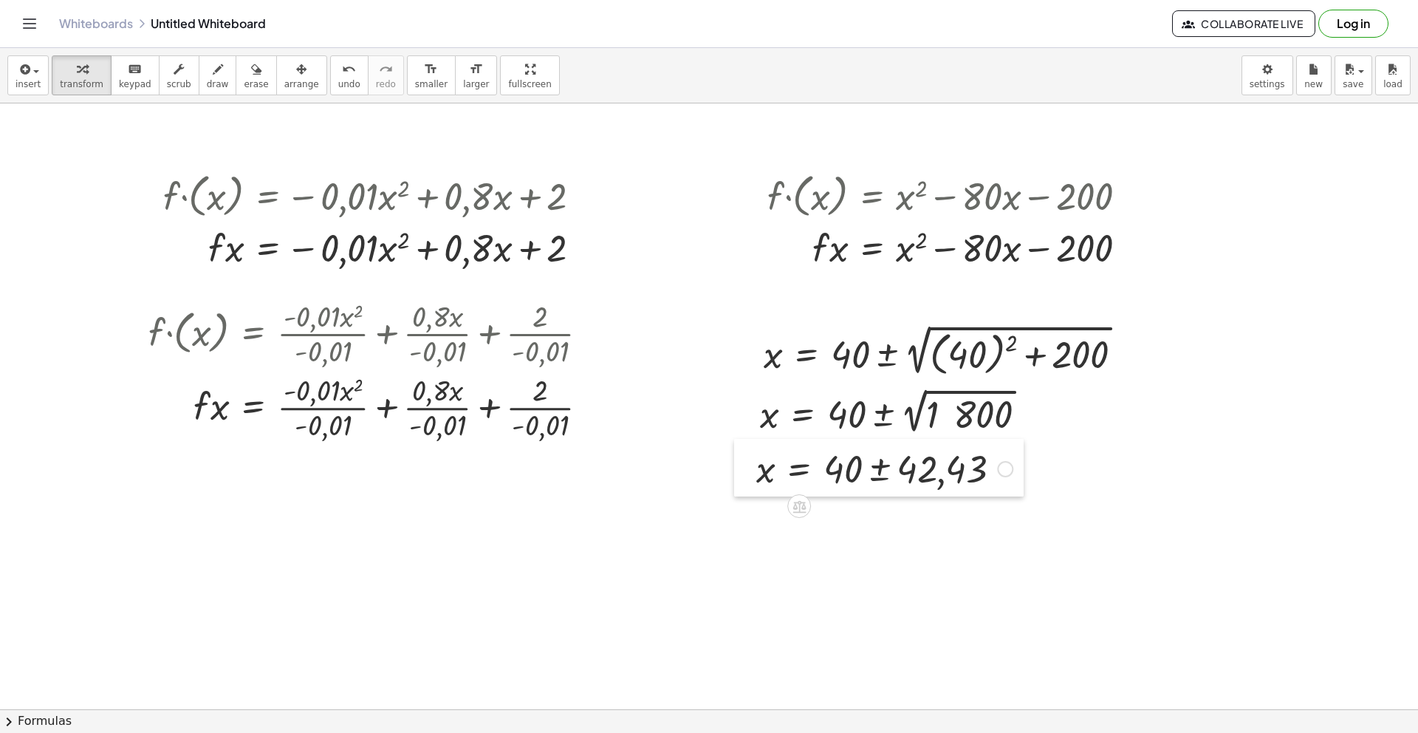
drag, startPoint x: 162, startPoint y: 543, endPoint x: 756, endPoint y: 454, distance: 599.7
click at [756, 454] on div at bounding box center [745, 468] width 22 height 58
click at [904, 561] on div at bounding box center [709, 589] width 1418 height 1307
click at [772, 528] on div at bounding box center [709, 589] width 1418 height 1307
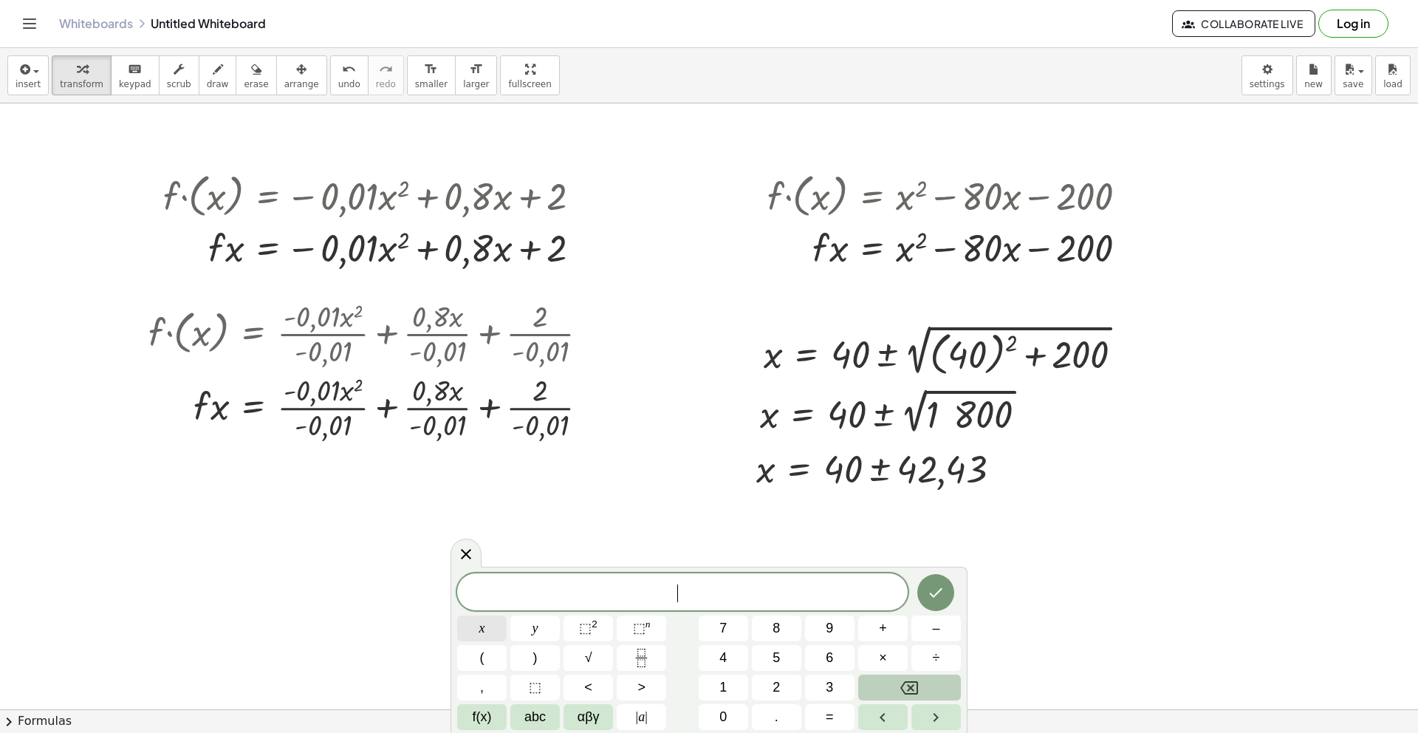
click at [479, 631] on span "x" at bounding box center [482, 628] width 6 height 20
click at [496, 719] on button "f(x)" at bounding box center [481, 717] width 49 height 26
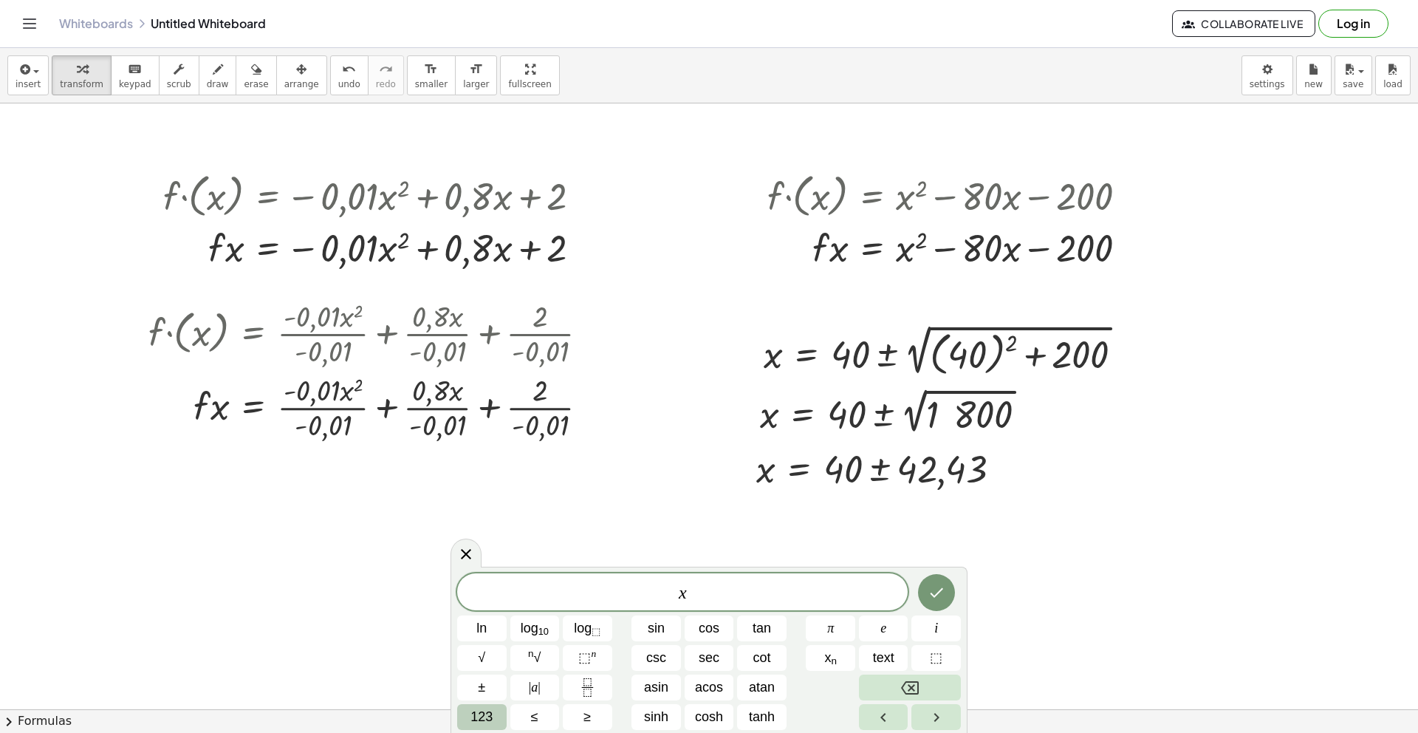
click at [475, 716] on span "123" at bounding box center [482, 717] width 22 height 20
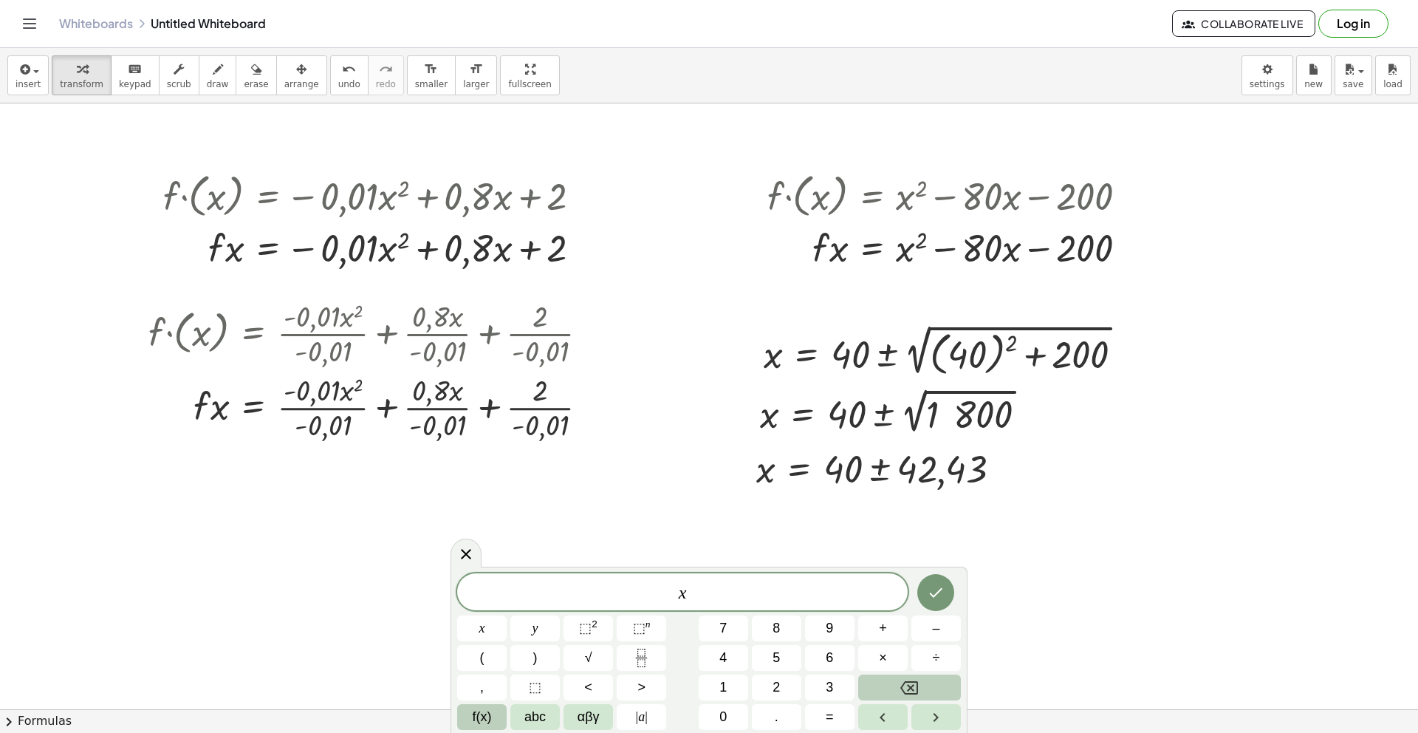
click at [477, 719] on span "f(x)" at bounding box center [482, 717] width 19 height 20
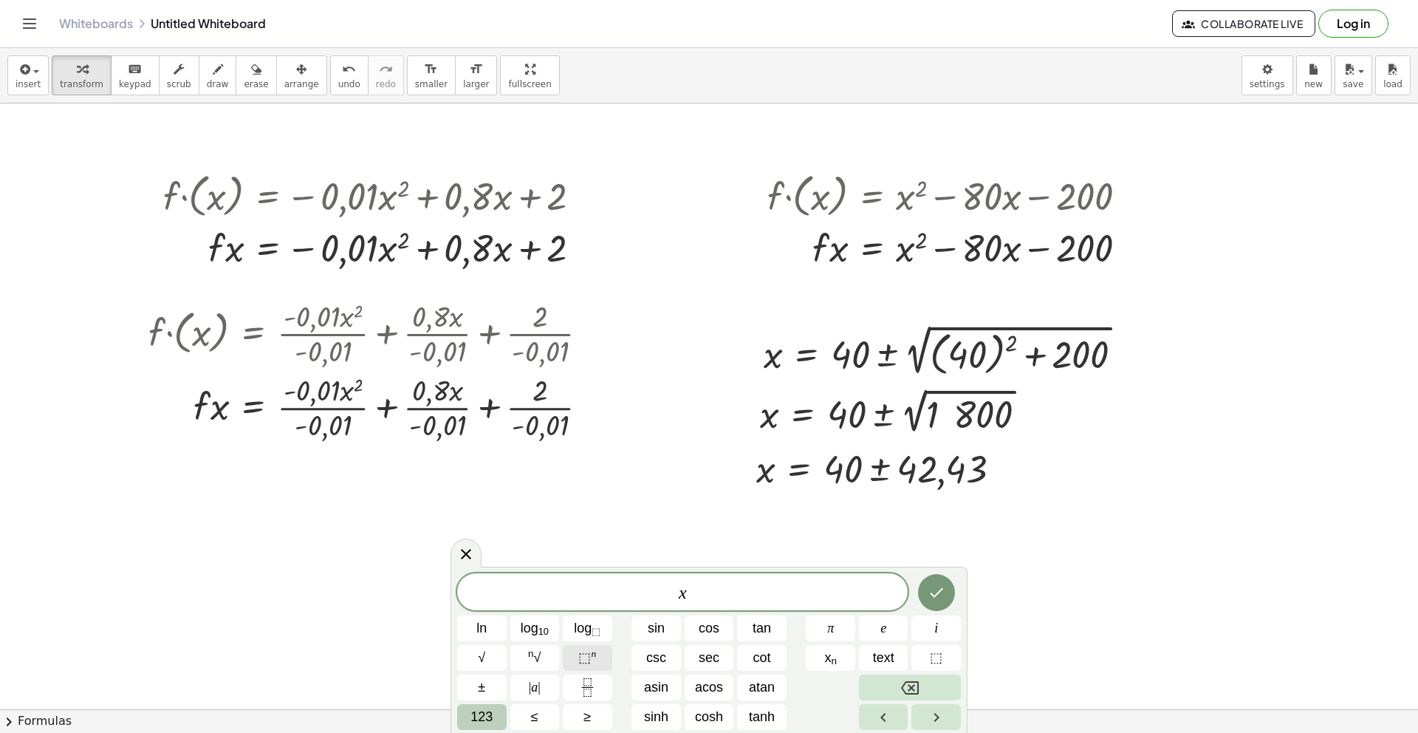
click at [586, 659] on span "⬚" at bounding box center [584, 657] width 13 height 15
click at [829, 663] on span "x n" at bounding box center [830, 658] width 13 height 20
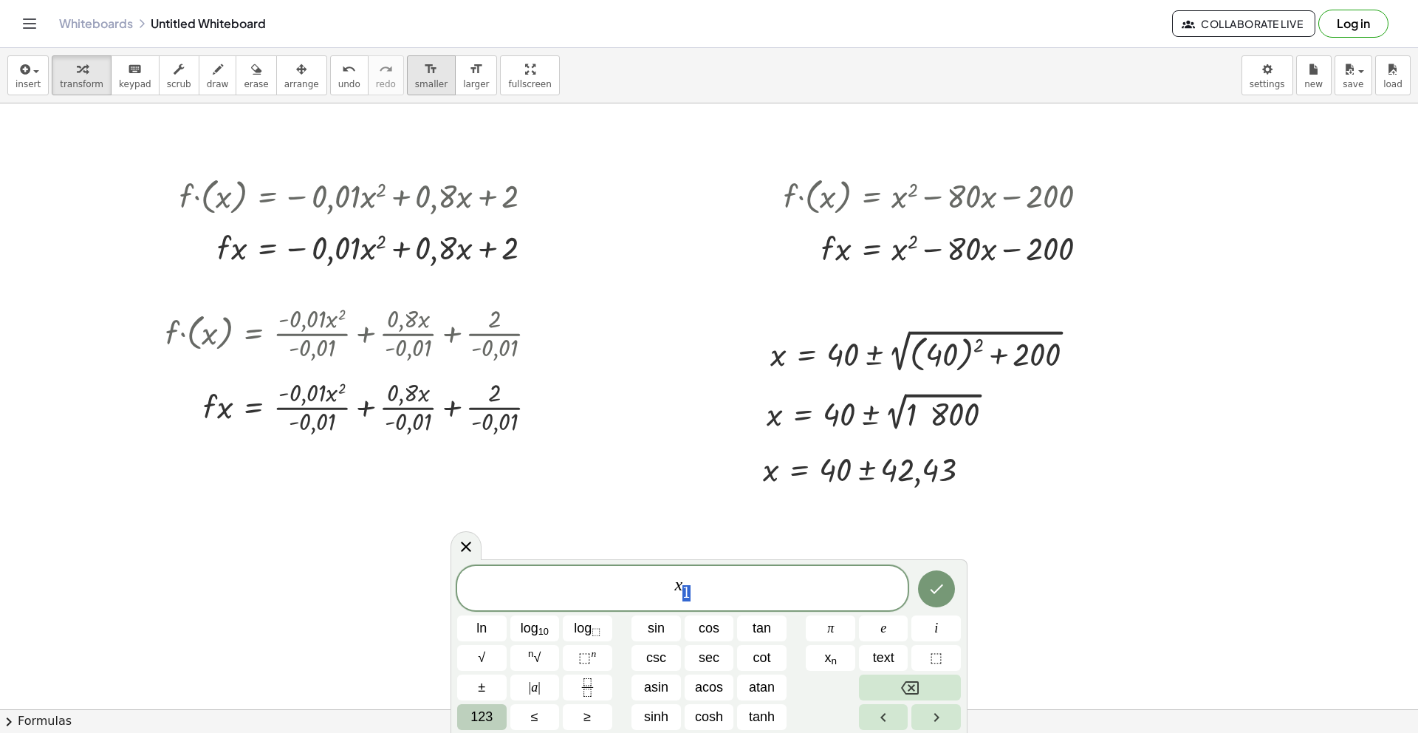
click at [424, 77] on icon "format_size" at bounding box center [431, 70] width 14 height 18
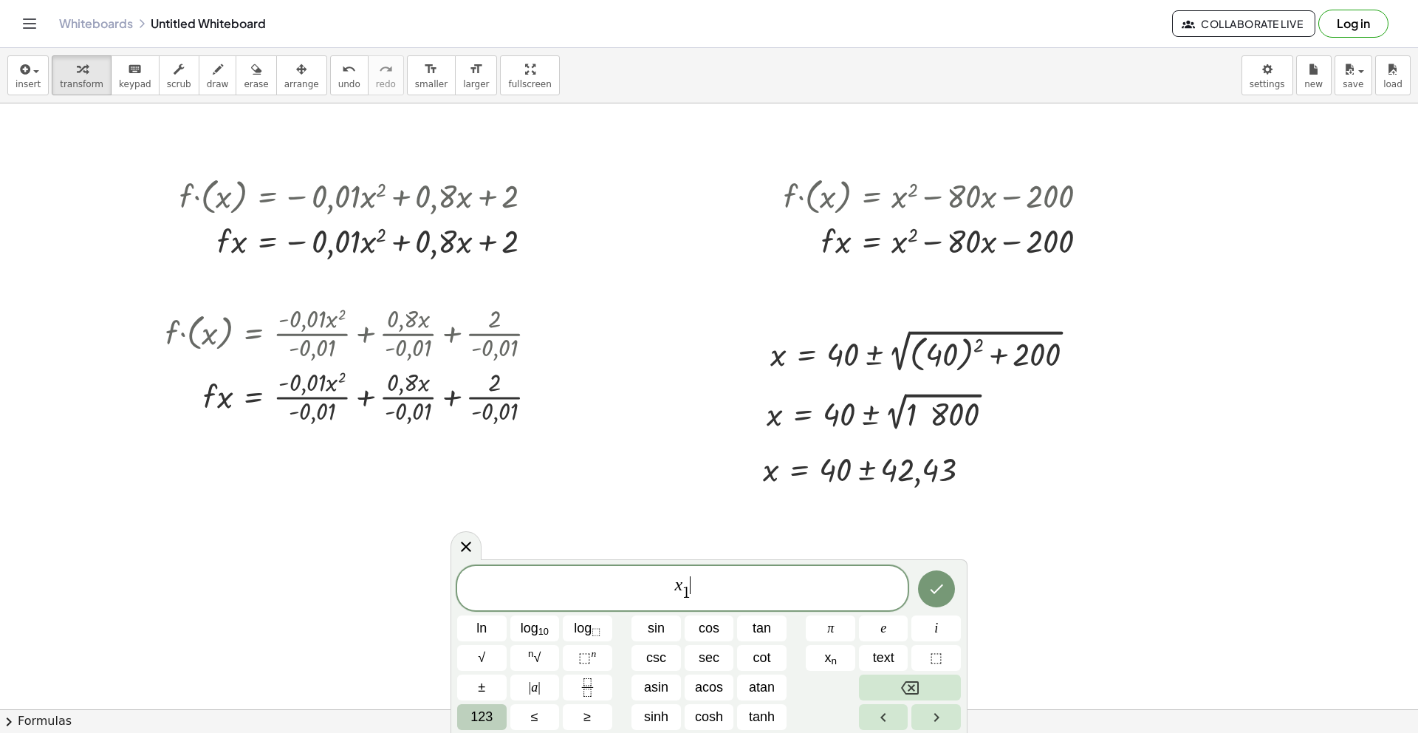
click at [717, 589] on span "x 1 ​ ​" at bounding box center [682, 589] width 451 height 29
click at [479, 714] on span "123" at bounding box center [482, 717] width 22 height 20
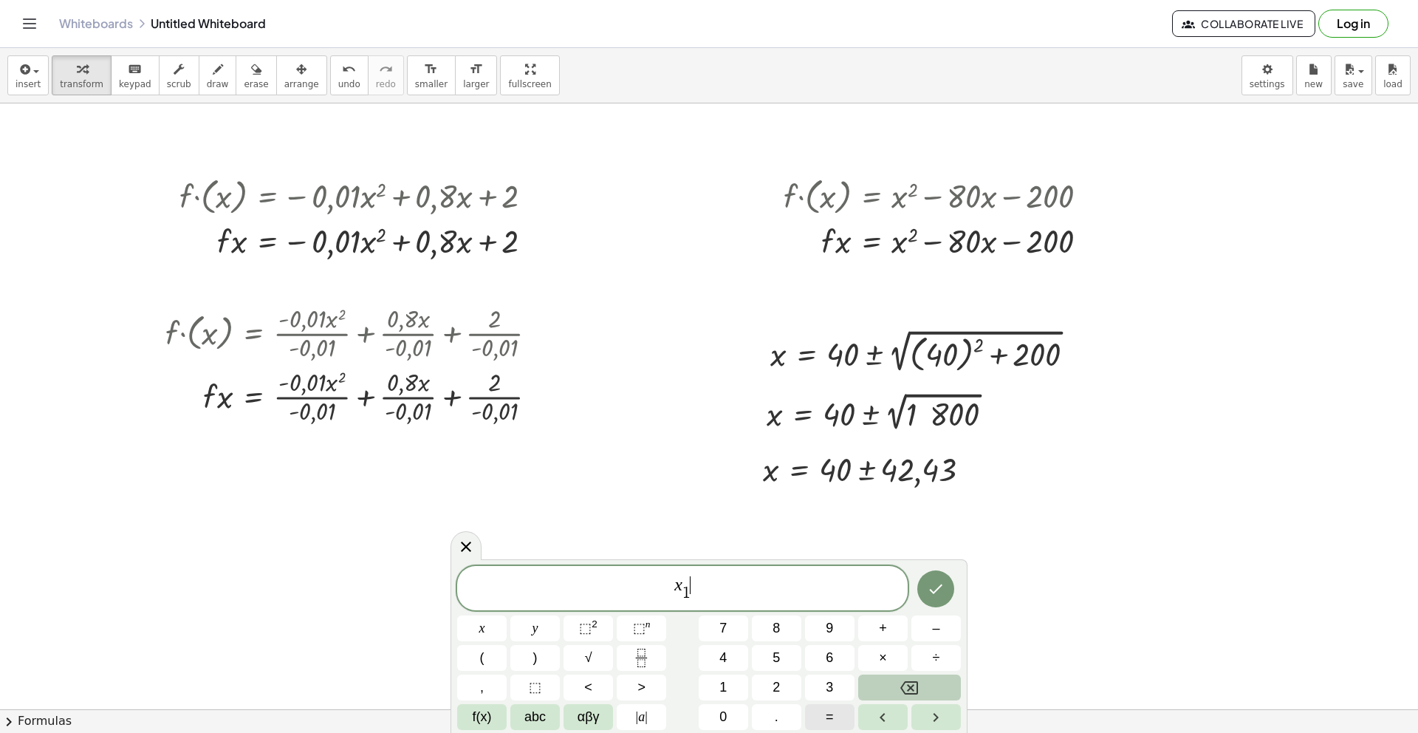
click at [838, 718] on button "=" at bounding box center [829, 717] width 49 height 26
click at [771, 634] on button "8" at bounding box center [776, 628] width 49 height 26
click at [779, 689] on span "2" at bounding box center [776, 687] width 7 height 20
click at [780, 716] on button "." at bounding box center [776, 717] width 49 height 26
click at [719, 655] on span "4" at bounding box center [722, 658] width 7 height 20
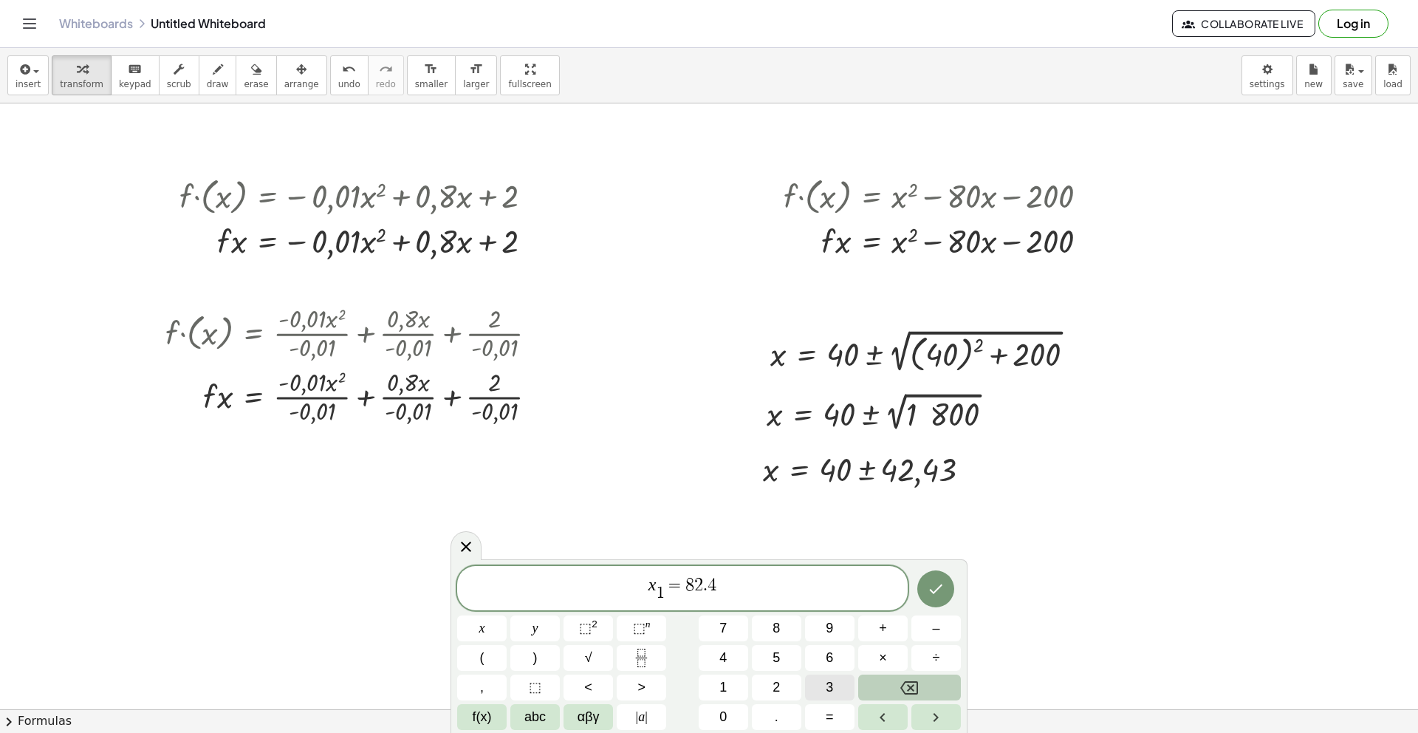
click at [818, 687] on button "3" at bounding box center [829, 687] width 49 height 26
click at [938, 587] on icon "Done" at bounding box center [936, 589] width 13 height 10
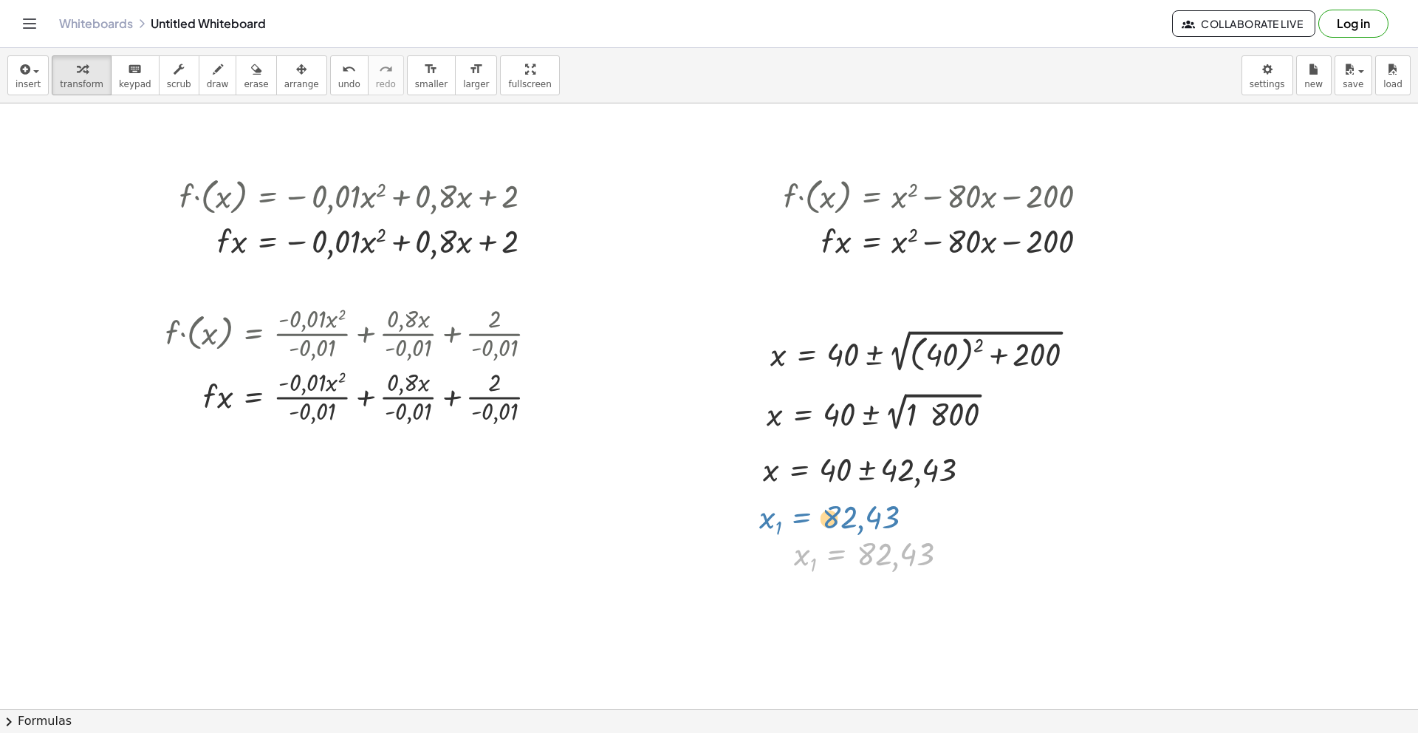
drag, startPoint x: 827, startPoint y: 558, endPoint x: 792, endPoint y: 521, distance: 50.7
click at [792, 521] on div "· f · ( x ) = − · 0,01 · x 2 + · 0,8 · x + 2 · f · x = − · 0,01 · x 2 + · 0,8 ·…" at bounding box center [709, 589] width 1418 height 1307
click at [924, 593] on div at bounding box center [709, 589] width 1418 height 1307
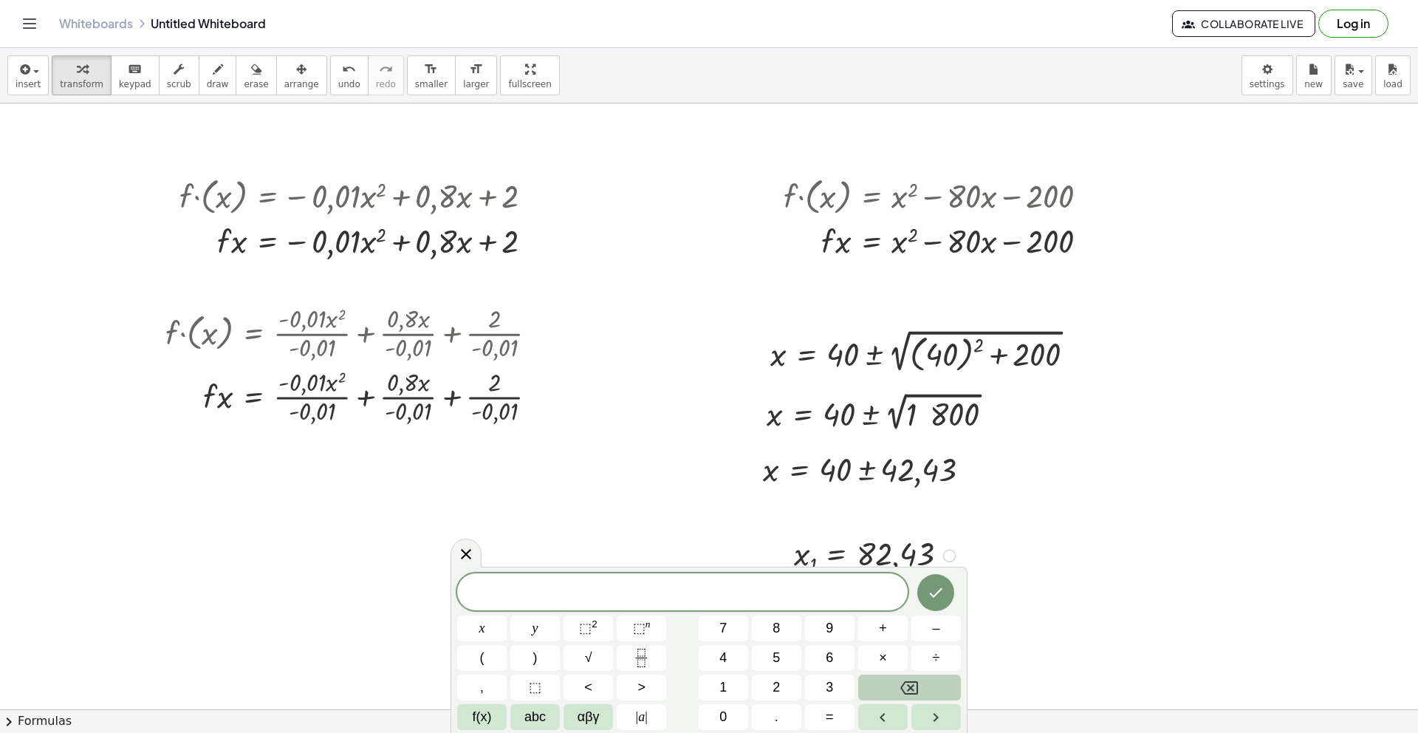
click at [838, 538] on div at bounding box center [877, 554] width 181 height 45
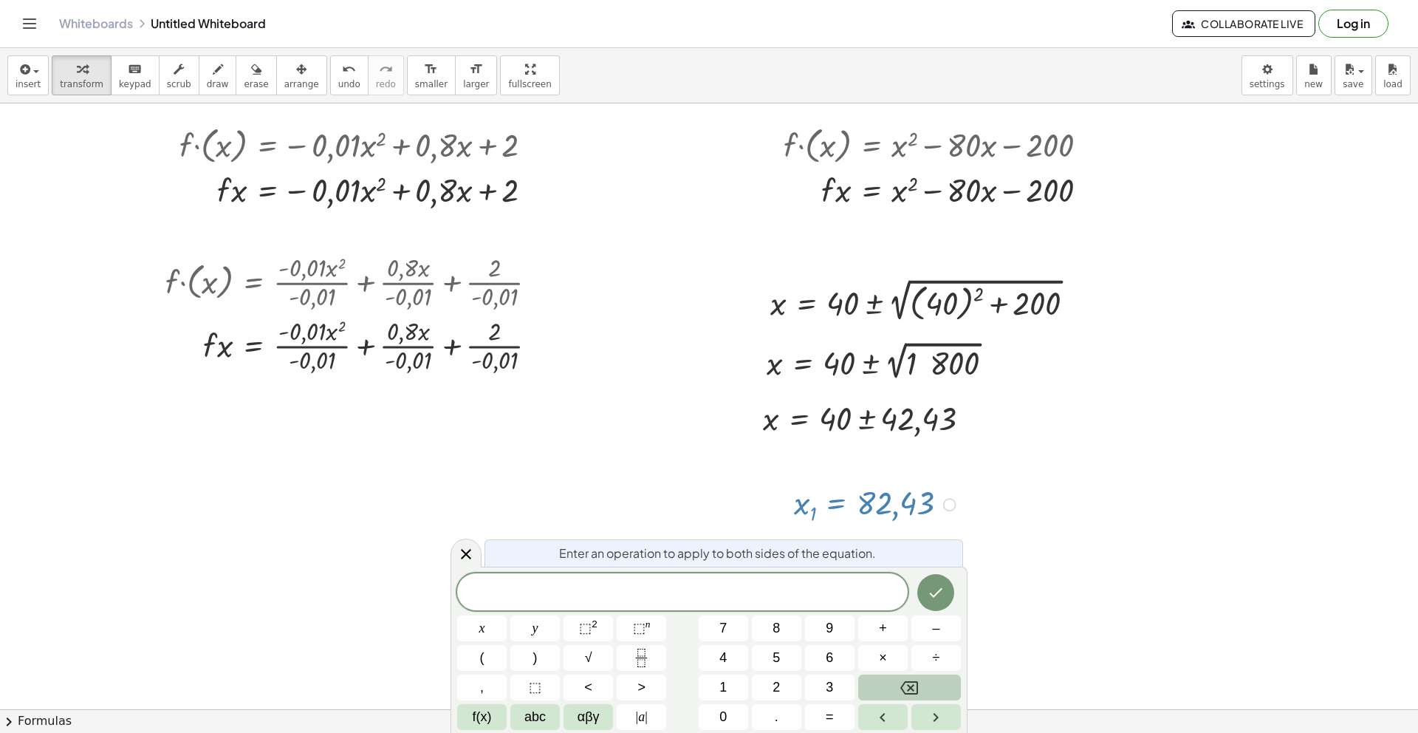
click at [1018, 520] on div at bounding box center [709, 538] width 1418 height 1307
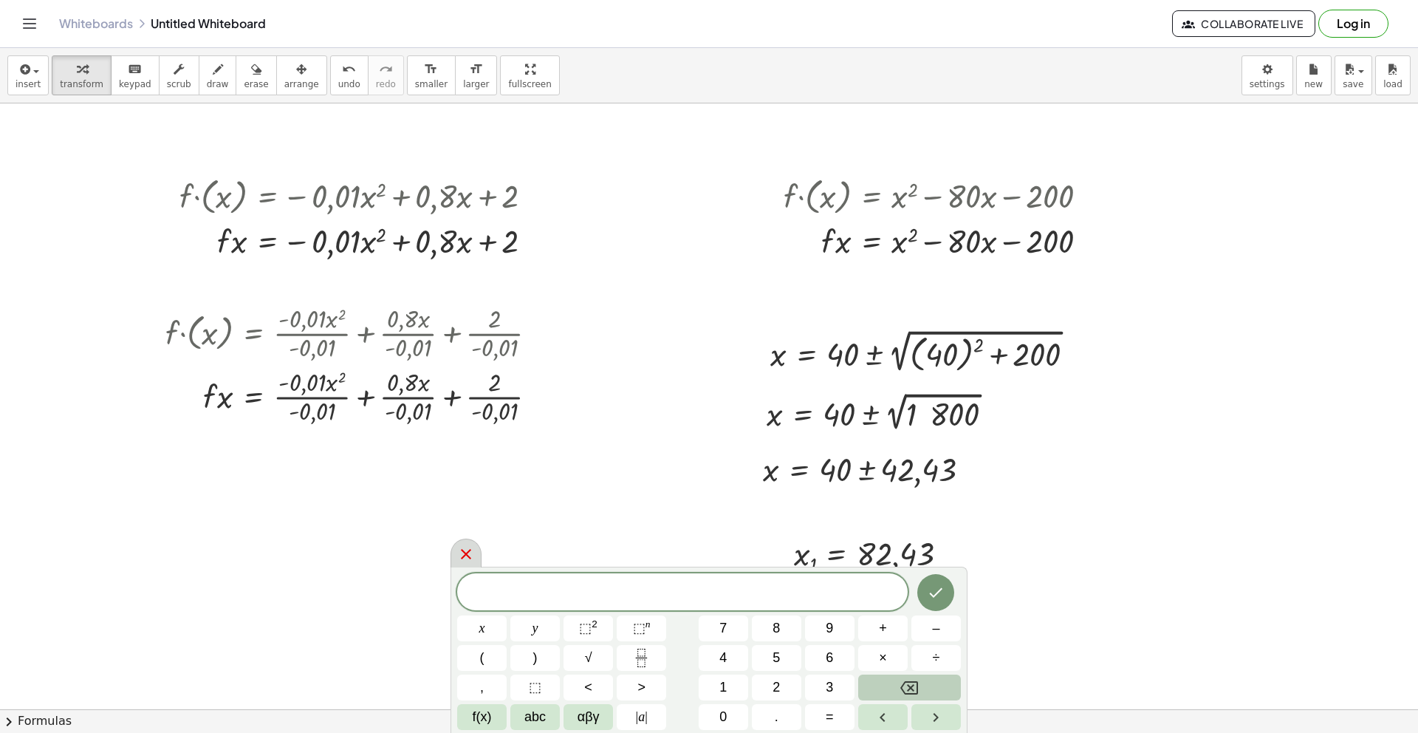
click at [461, 552] on icon at bounding box center [466, 554] width 18 height 18
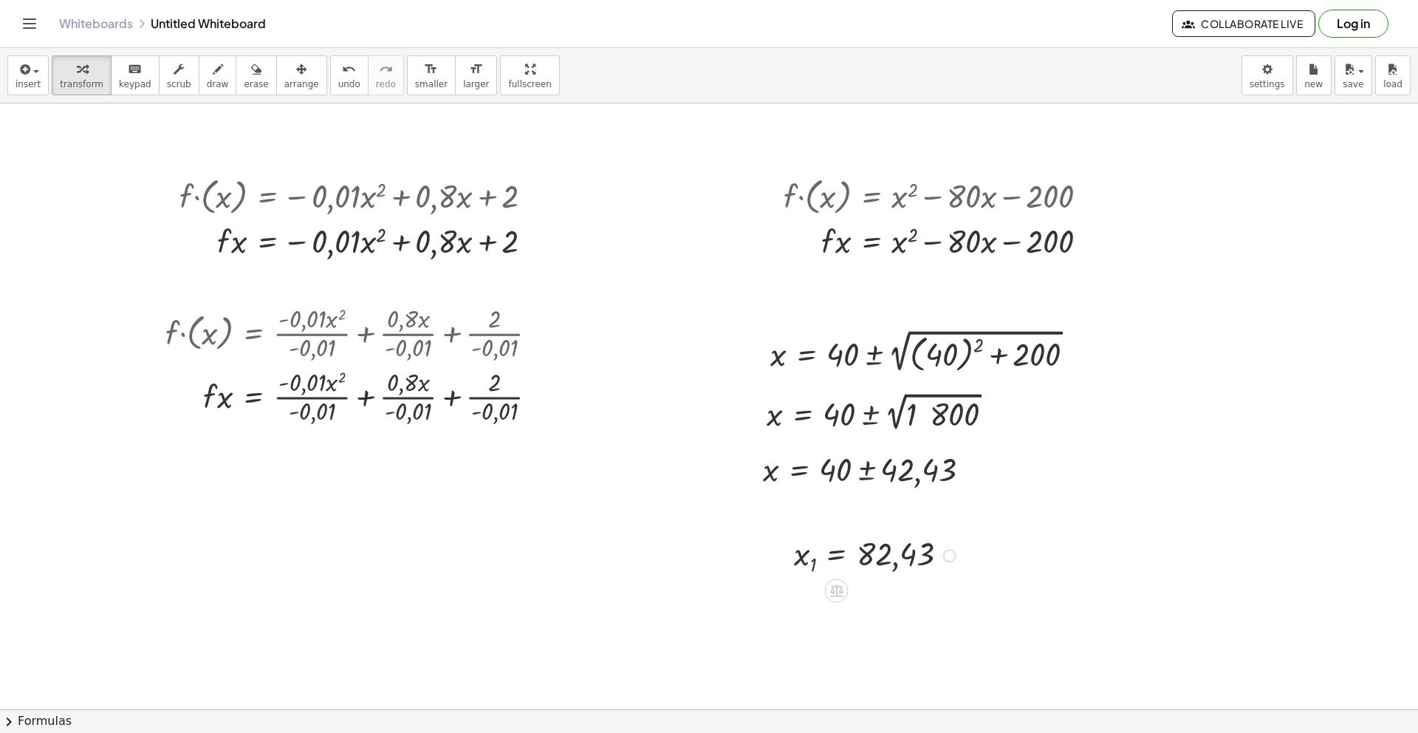
click at [815, 541] on div at bounding box center [877, 554] width 181 height 45
click at [790, 539] on div at bounding box center [783, 554] width 22 height 52
drag, startPoint x: 791, startPoint y: 539, endPoint x: 760, endPoint y: 507, distance: 44.9
click at [760, 507] on div at bounding box center [752, 522] width 22 height 52
click at [1060, 554] on div at bounding box center [709, 589] width 1418 height 1307
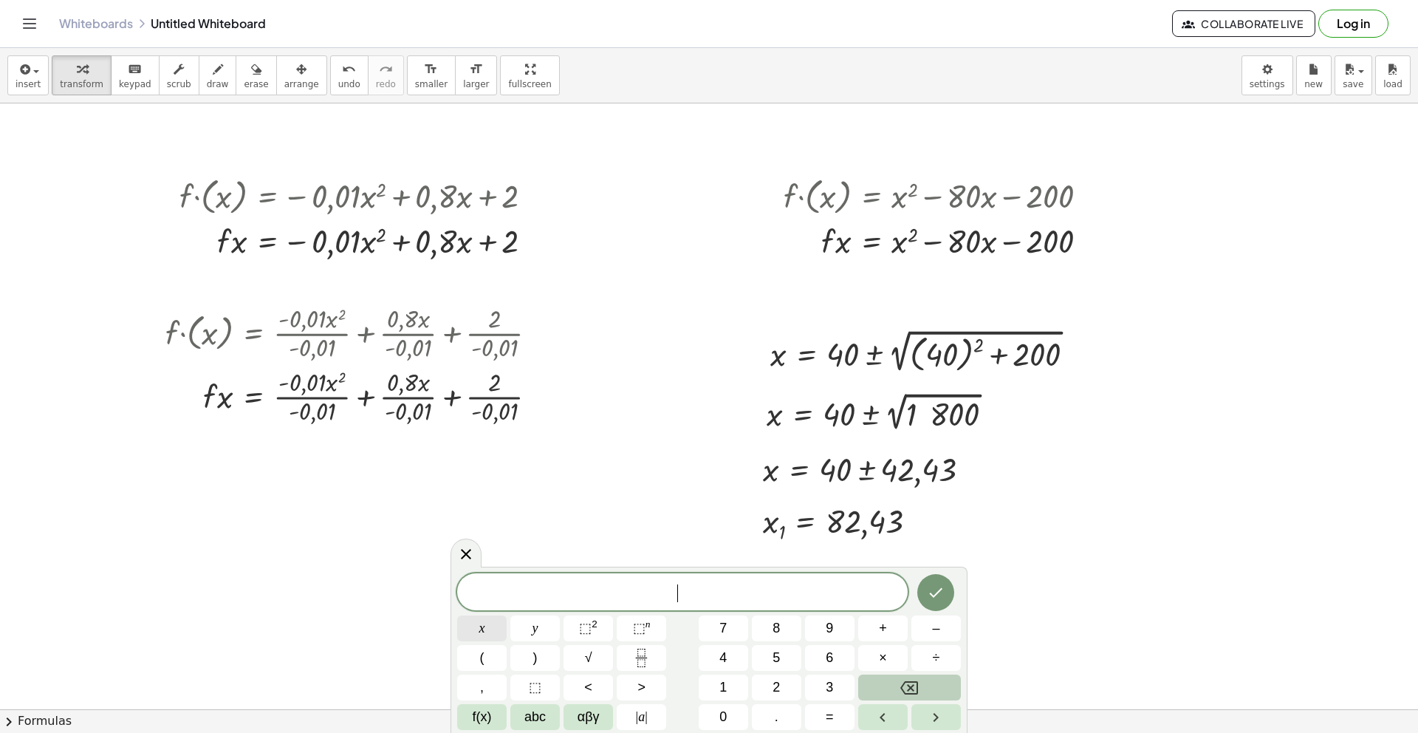
click at [490, 634] on button "x" at bounding box center [481, 628] width 49 height 26
click at [496, 720] on button "f(x)" at bounding box center [481, 717] width 49 height 26
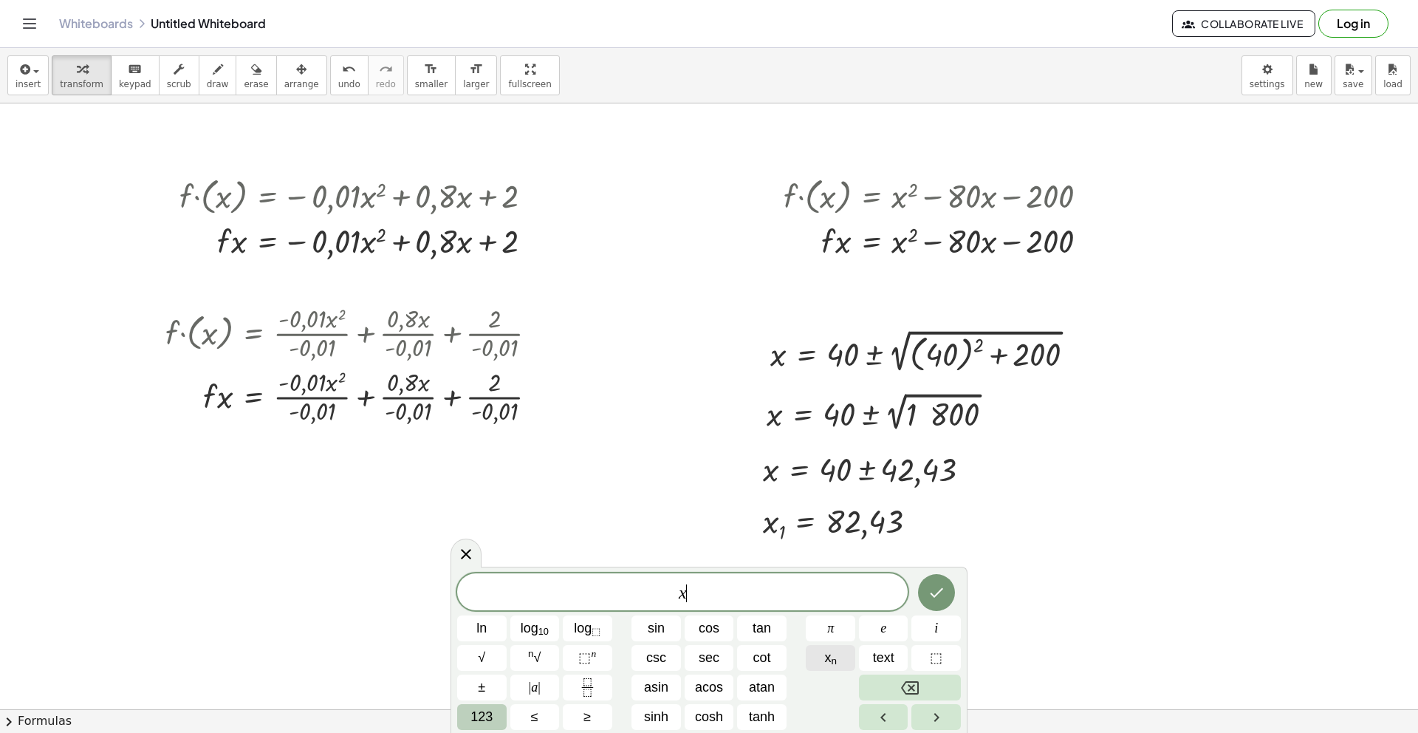
click at [840, 666] on button "x n" at bounding box center [830, 658] width 49 height 26
click at [493, 714] on button "123" at bounding box center [481, 717] width 49 height 26
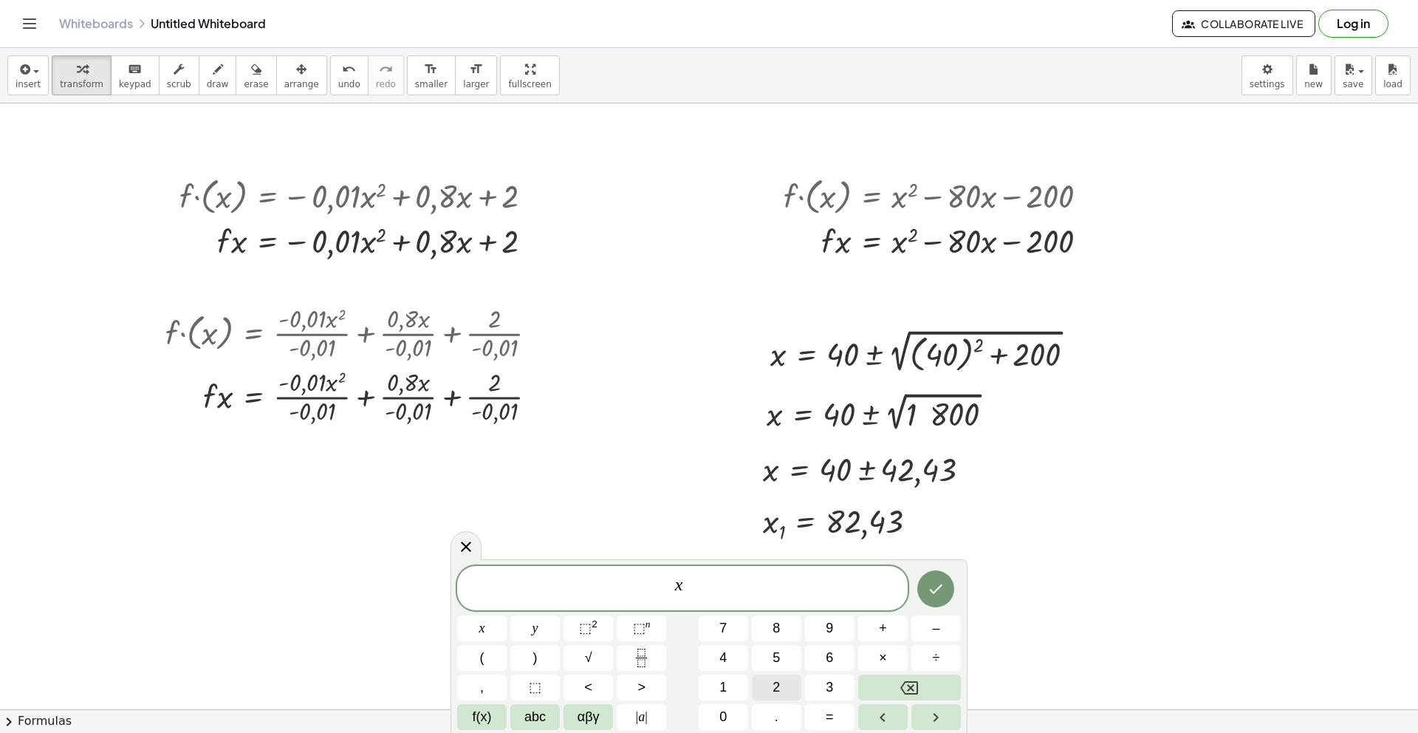
click at [788, 686] on button "2" at bounding box center [776, 687] width 49 height 26
click at [529, 719] on span "abc" at bounding box center [534, 717] width 21 height 20
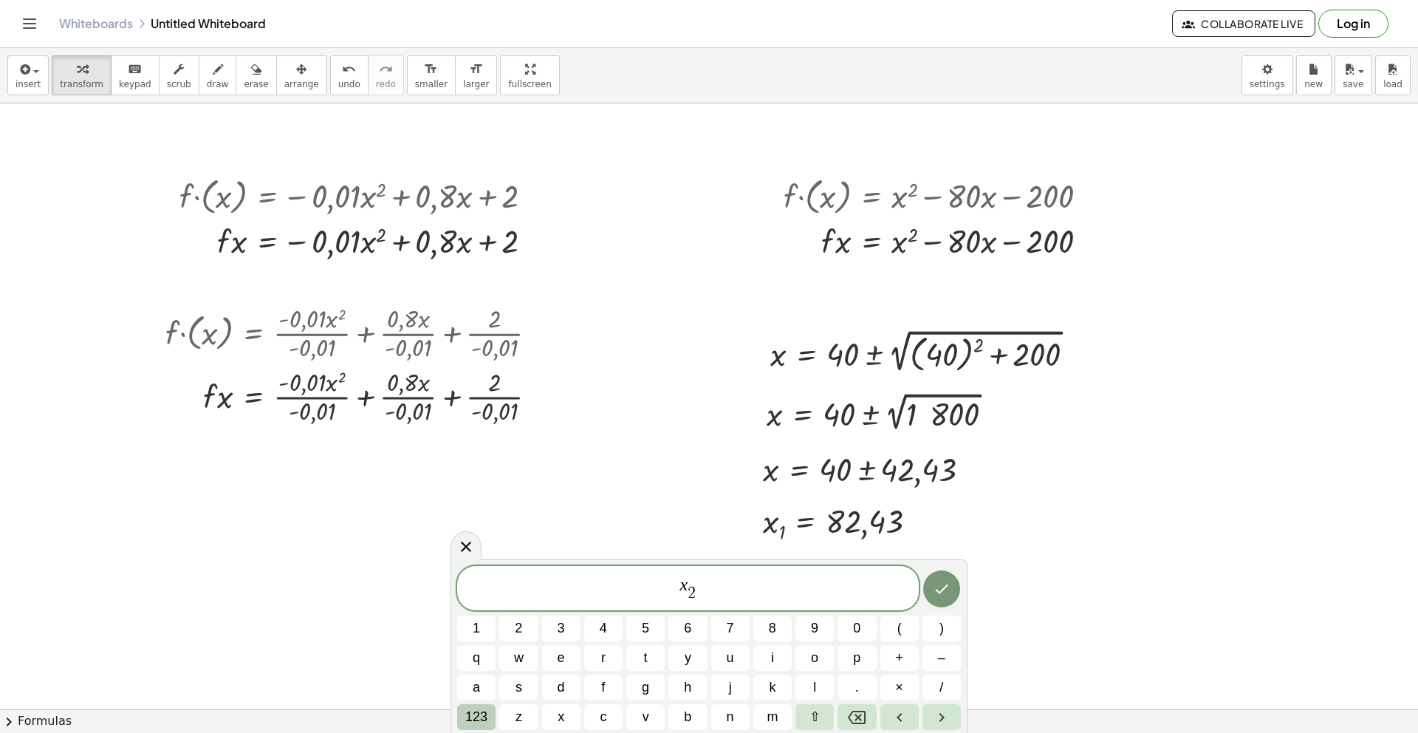
click at [487, 722] on button "123" at bounding box center [476, 717] width 38 height 26
click at [821, 723] on button "=" at bounding box center [829, 717] width 49 height 26
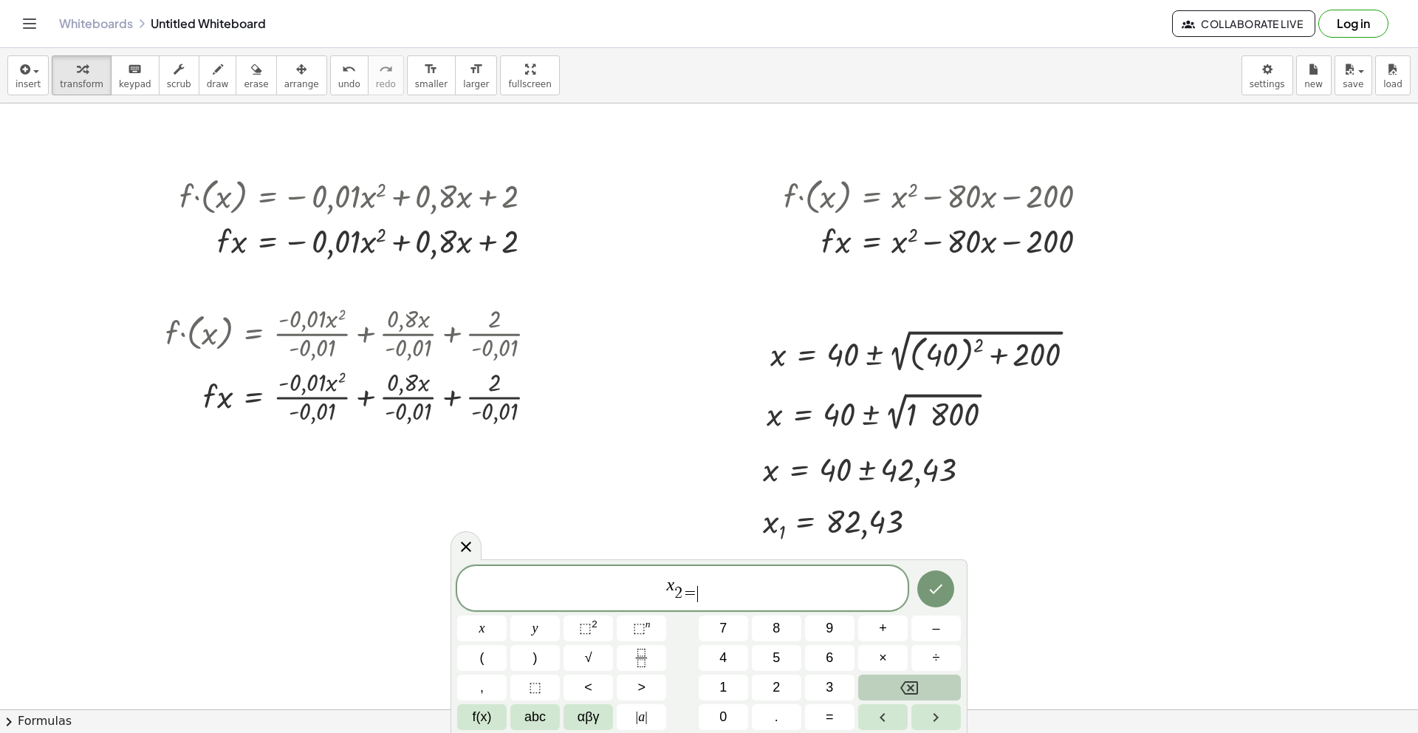
click at [921, 685] on button "Backspace" at bounding box center [909, 687] width 103 height 26
click at [742, 581] on span "x 2 ​ ​" at bounding box center [682, 589] width 451 height 29
click at [837, 719] on button "=" at bounding box center [829, 717] width 49 height 26
click at [934, 627] on span "–" at bounding box center [935, 628] width 7 height 20
click at [766, 686] on button "2" at bounding box center [776, 687] width 49 height 26
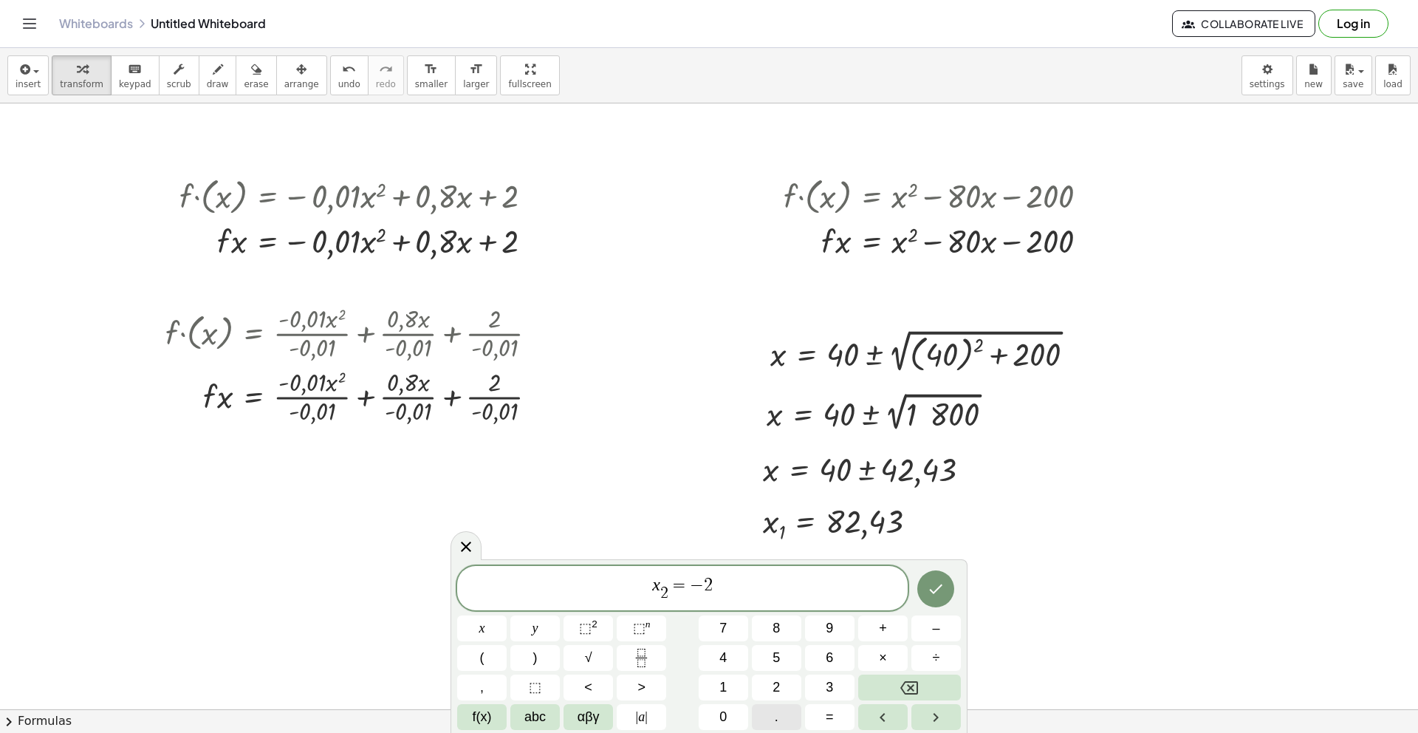
click at [779, 717] on button "." at bounding box center [776, 717] width 49 height 26
click at [735, 661] on button "4" at bounding box center [723, 658] width 49 height 26
click at [832, 685] on span "3" at bounding box center [829, 687] width 7 height 20
click at [480, 694] on span "," at bounding box center [482, 687] width 4 height 20
click at [486, 719] on span "f(x)" at bounding box center [482, 717] width 19 height 20
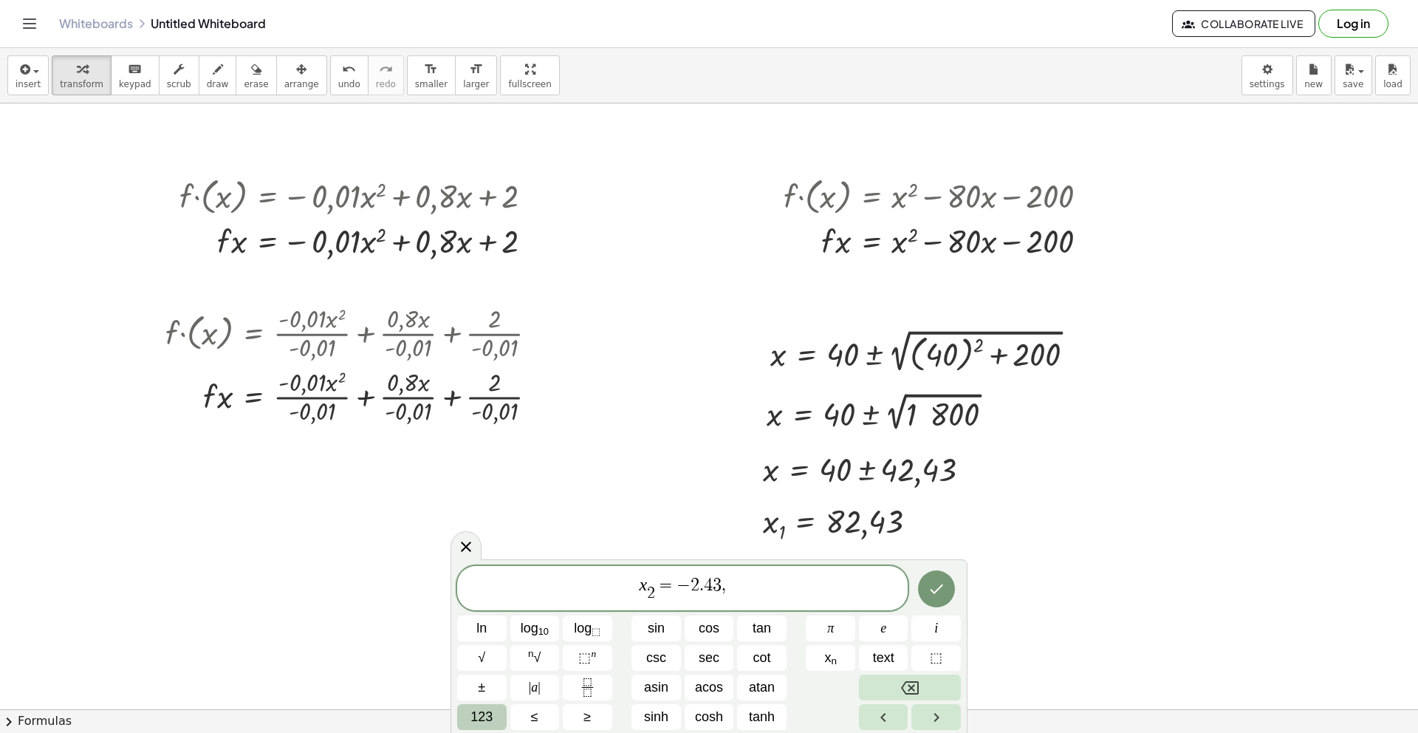
click at [487, 719] on span "123" at bounding box center [482, 717] width 22 height 20
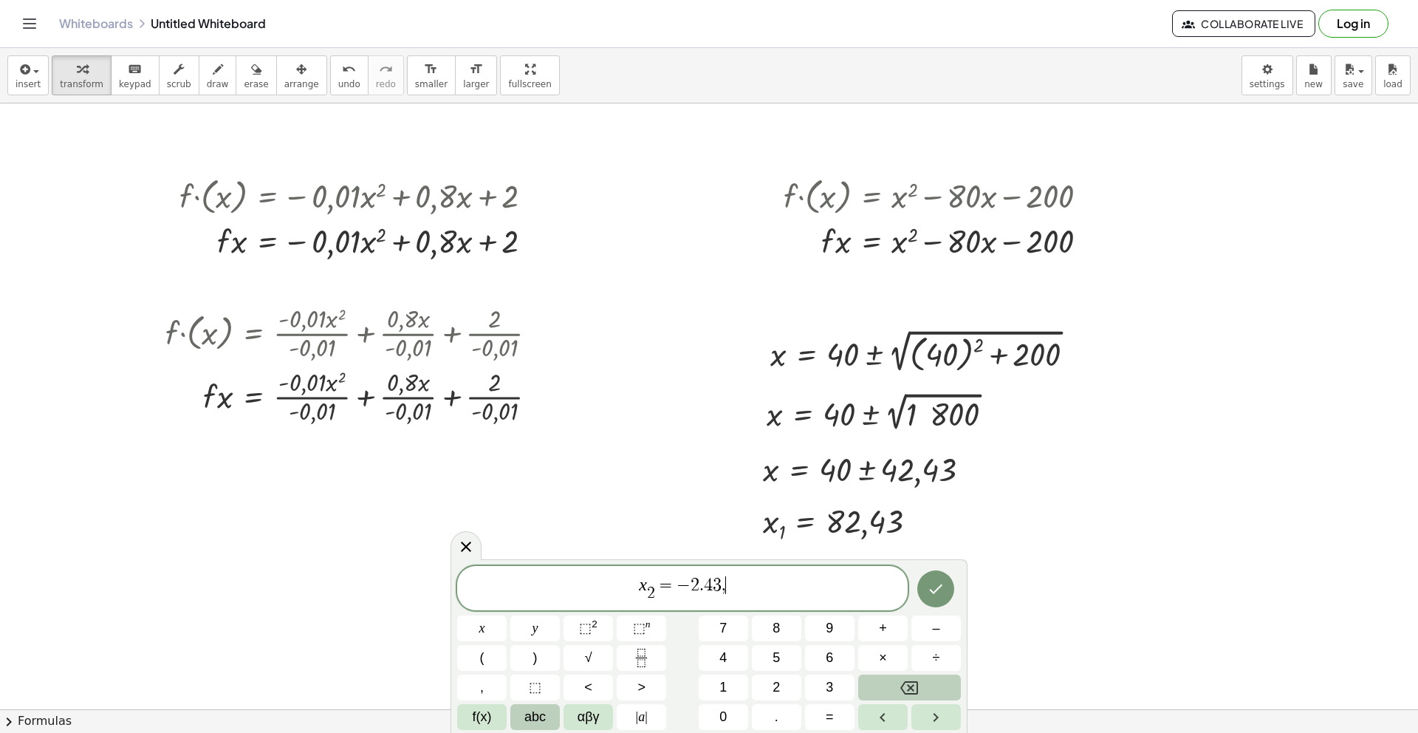
click at [535, 720] on span "abc" at bounding box center [534, 717] width 21 height 20
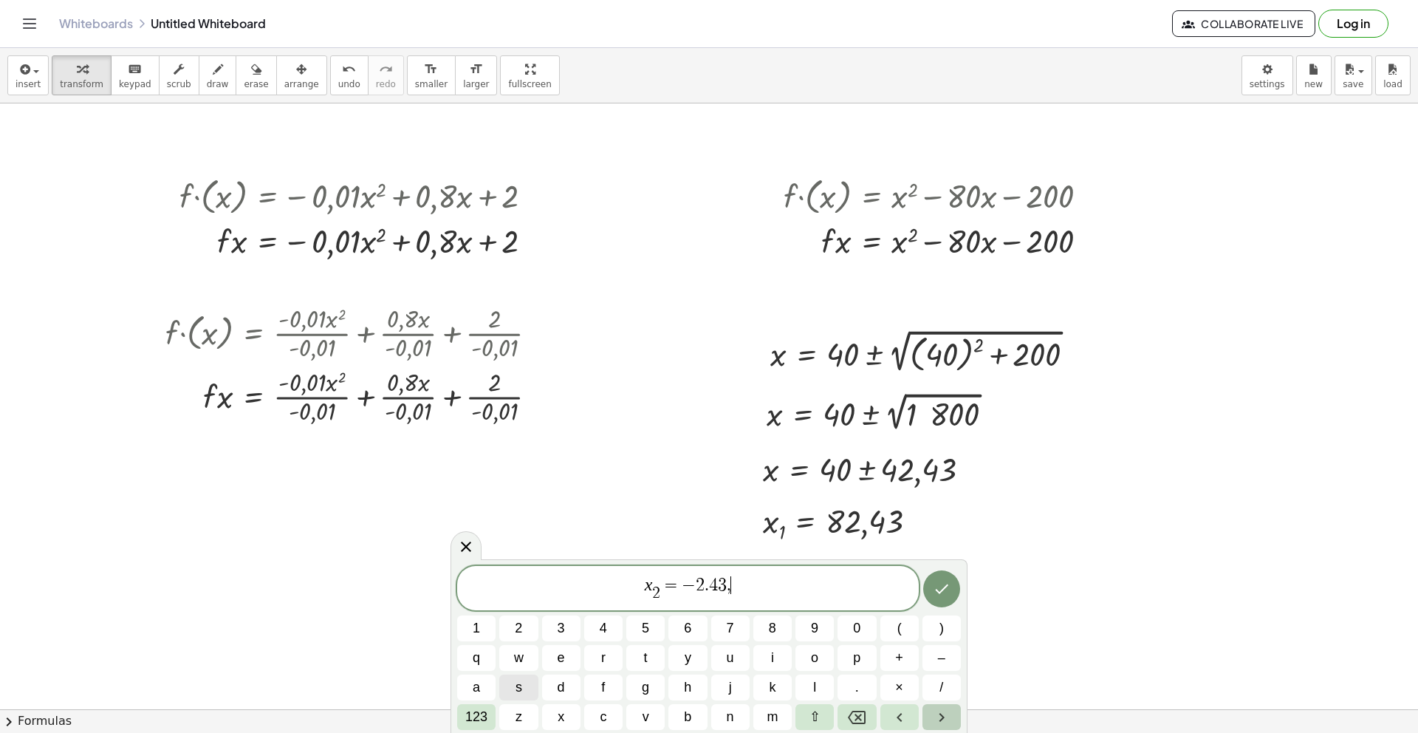
click at [948, 714] on icon "Right arrow" at bounding box center [942, 717] width 18 height 18
click at [473, 719] on span "123" at bounding box center [476, 717] width 22 height 20
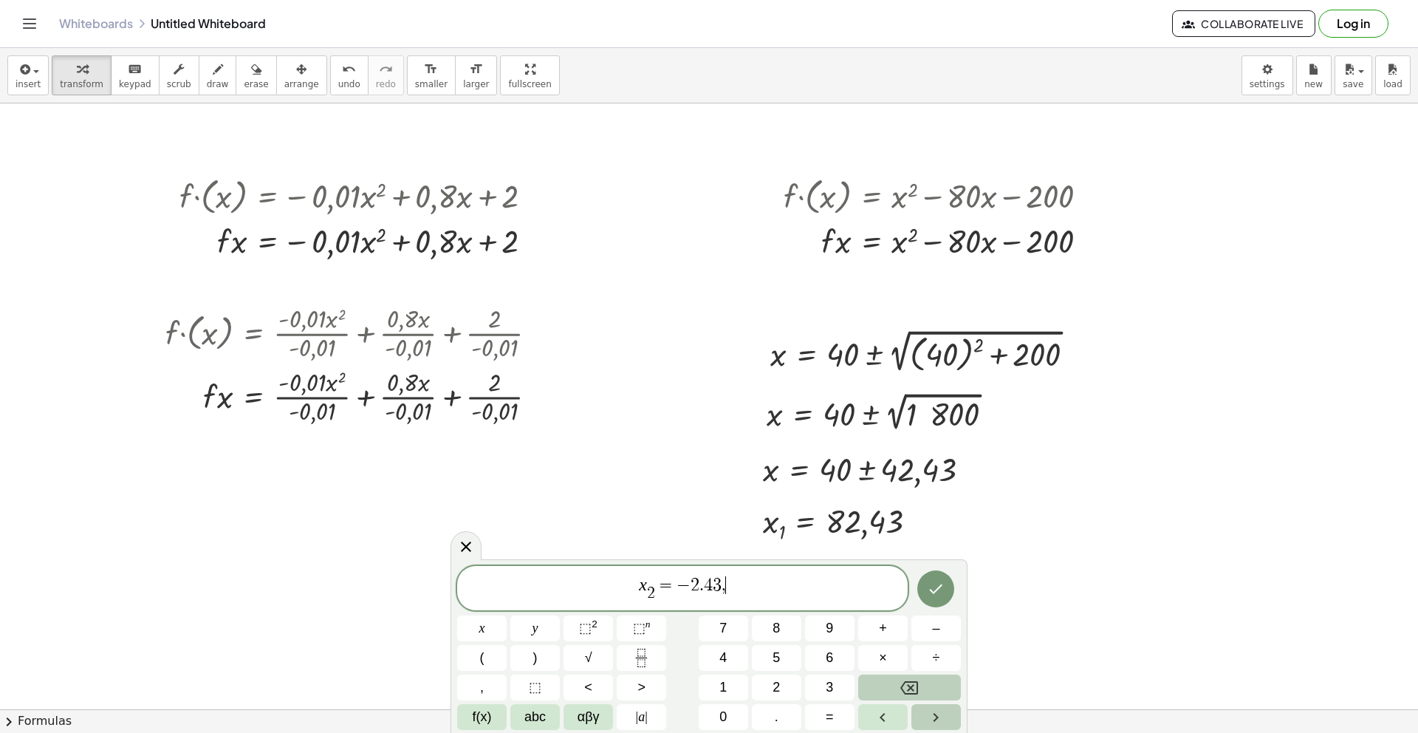
click at [941, 713] on icon "Right arrow" at bounding box center [936, 717] width 18 height 18
click at [721, 585] on span "x 2 ​ = − 2 . 4 3 ​ ," at bounding box center [682, 589] width 451 height 29
click at [951, 718] on button "Right arrow" at bounding box center [935, 717] width 49 height 26
click at [541, 719] on span "abc" at bounding box center [534, 717] width 21 height 20
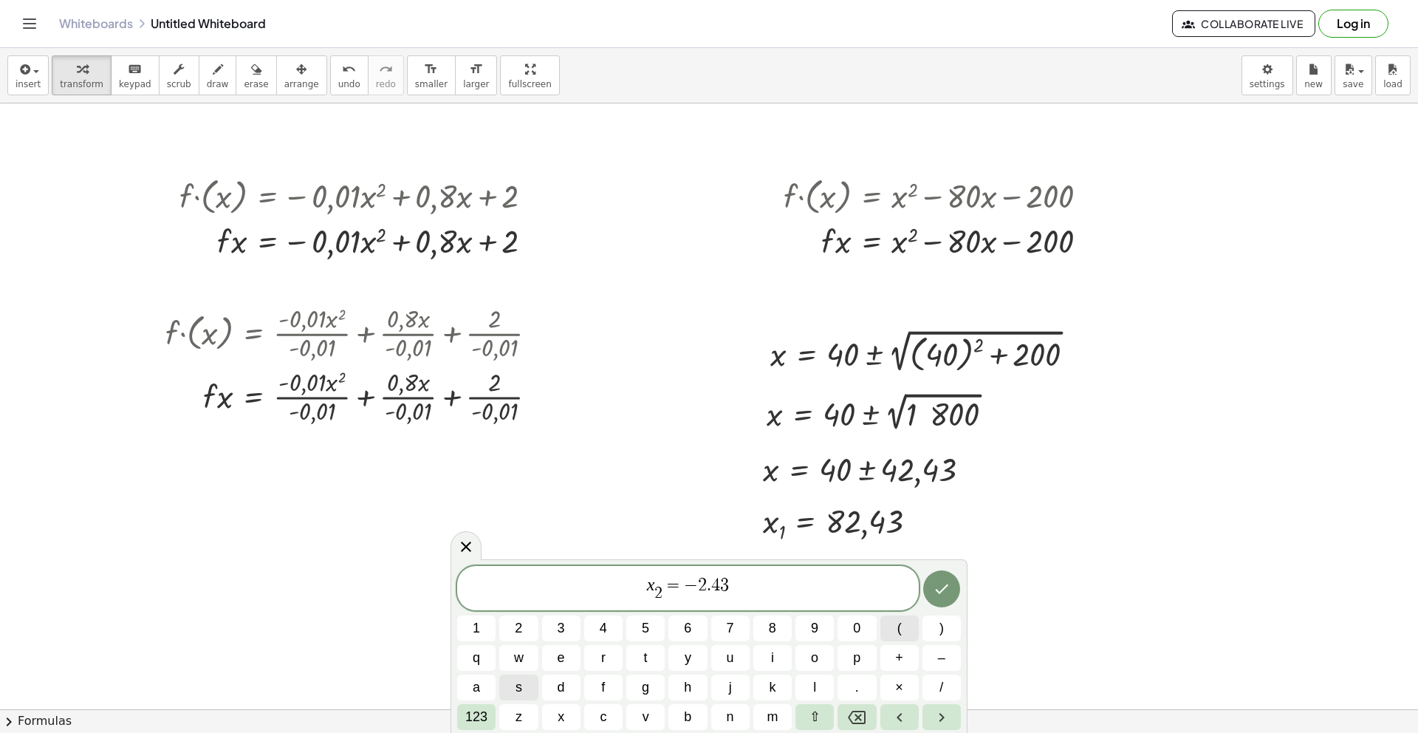
click at [903, 637] on button "(" at bounding box center [899, 628] width 38 height 26
click at [489, 717] on button "123" at bounding box center [476, 717] width 38 height 26
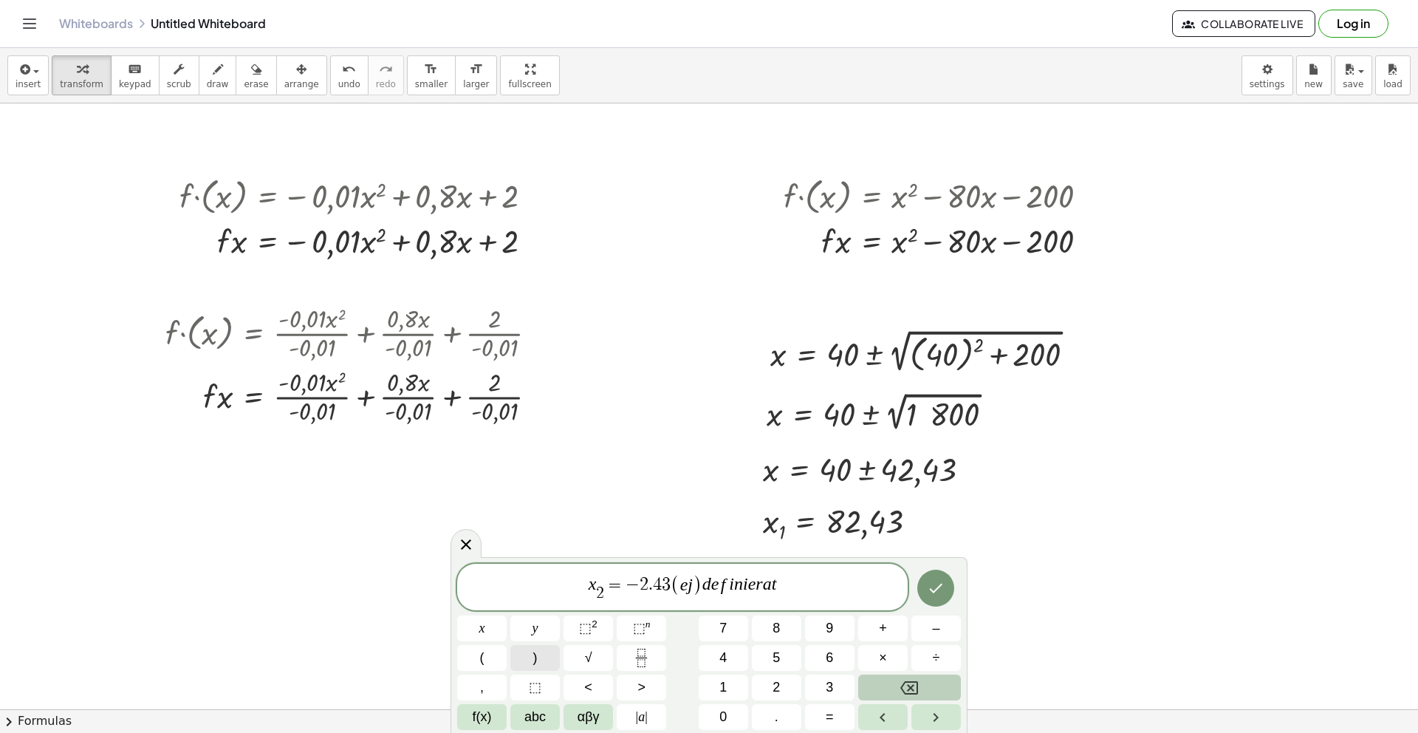
click at [527, 662] on button ")" at bounding box center [534, 658] width 49 height 26
click at [702, 586] on span "x 2 ​ = − 2 . 4 3 ( [PERSON_NAME] ) ​ d e f i n i e r a t" at bounding box center [683, 586] width 188 height 28
click at [697, 586] on var "d" at bounding box center [697, 584] width 9 height 19
click at [695, 582] on var "d" at bounding box center [697, 584] width 9 height 19
click at [548, 688] on button "⬚" at bounding box center [534, 687] width 49 height 26
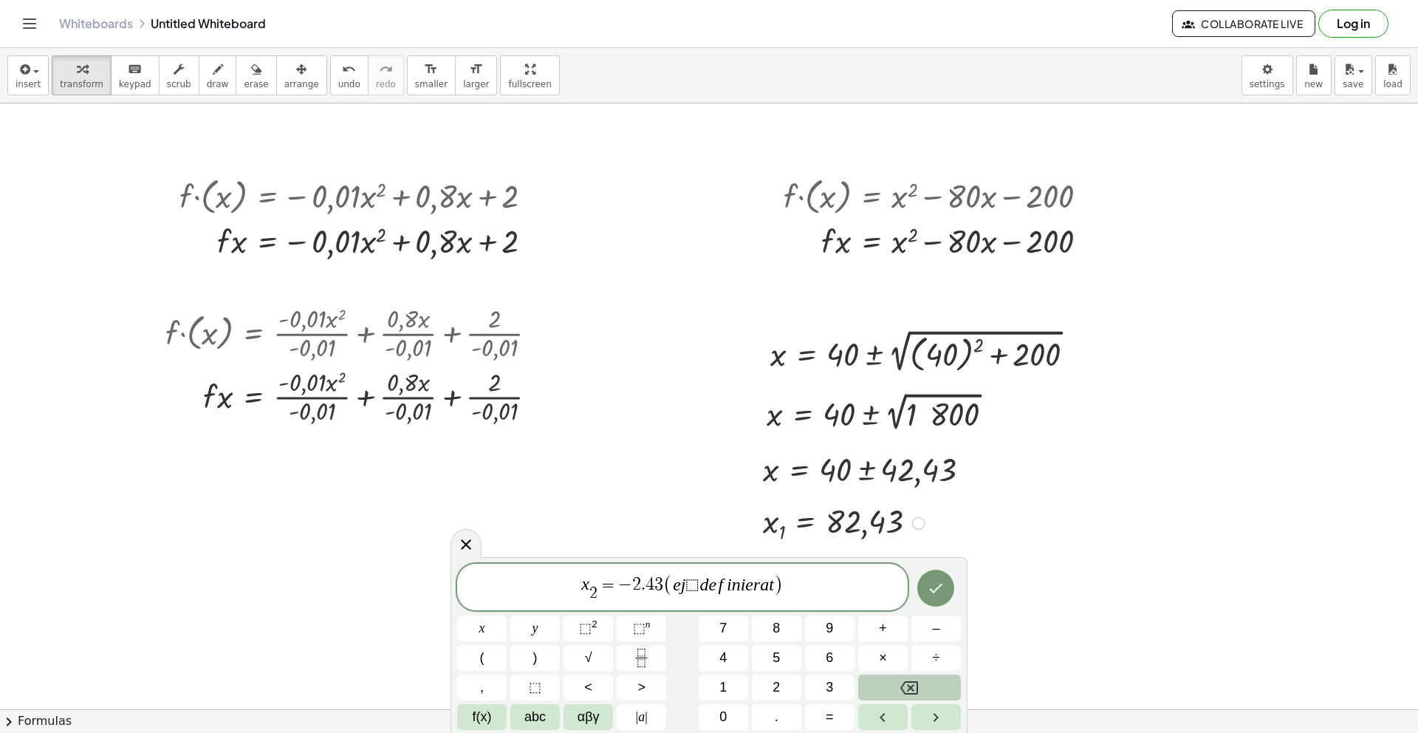
click at [857, 543] on div at bounding box center [846, 521] width 181 height 45
click at [849, 584] on span "x 2 ​ = − 2 . 4 3 ( [PERSON_NAME] ⬚ ​ d e f i n i e r a t )" at bounding box center [682, 587] width 451 height 31
click at [928, 596] on icon "Done" at bounding box center [936, 588] width 18 height 18
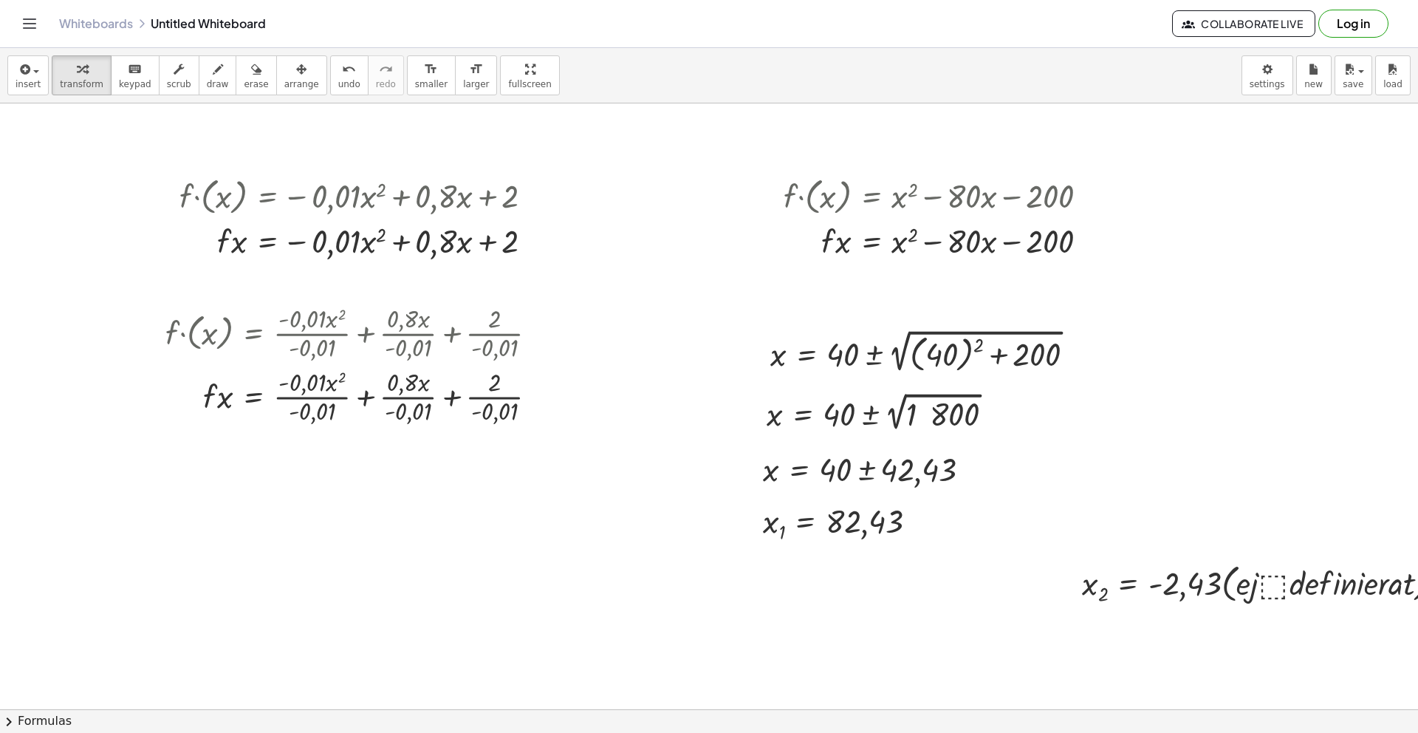
click at [1291, 581] on div at bounding box center [1269, 582] width 389 height 49
click at [1183, 558] on div at bounding box center [1269, 582] width 389 height 49
click at [1092, 575] on div at bounding box center [1269, 582] width 389 height 49
click at [1101, 590] on div at bounding box center [1269, 582] width 389 height 49
click at [1138, 576] on div at bounding box center [1269, 582] width 389 height 49
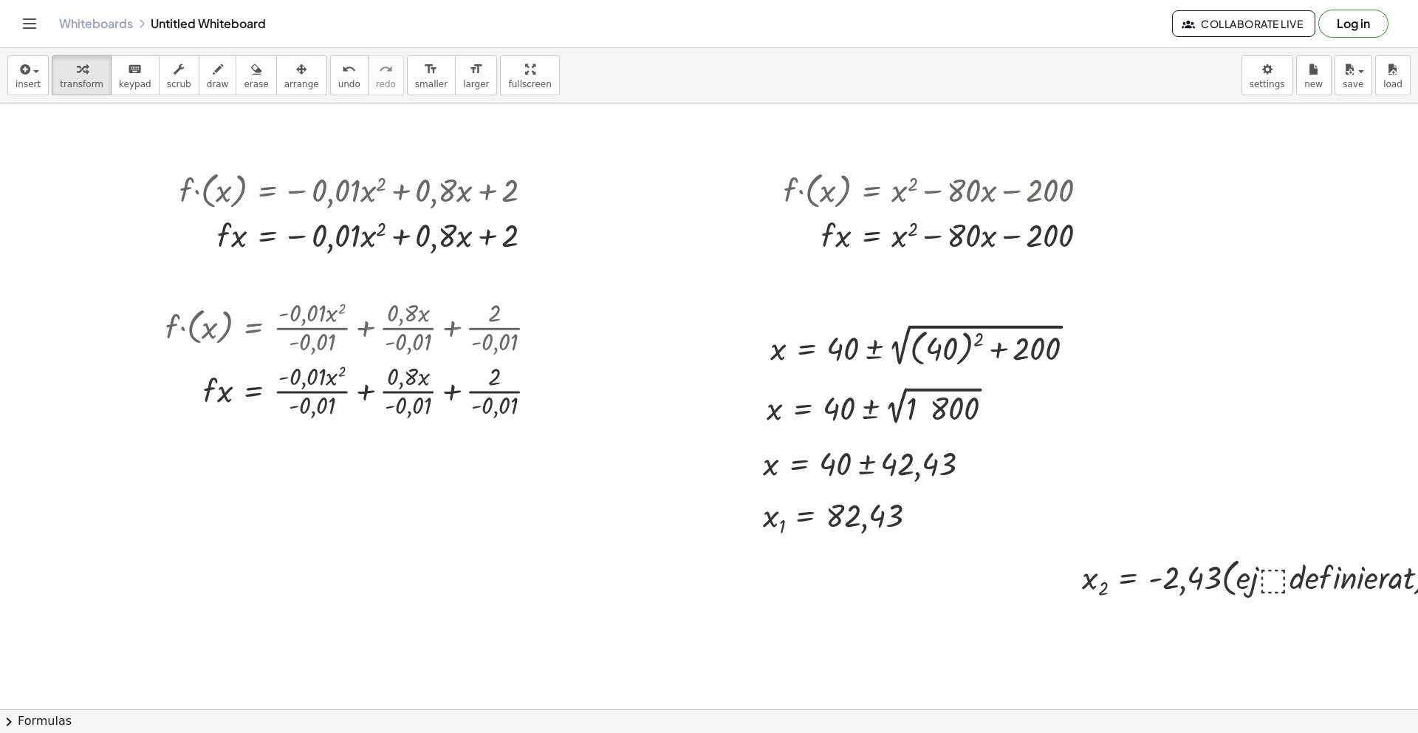
click at [1138, 576] on div at bounding box center [1269, 576] width 389 height 49
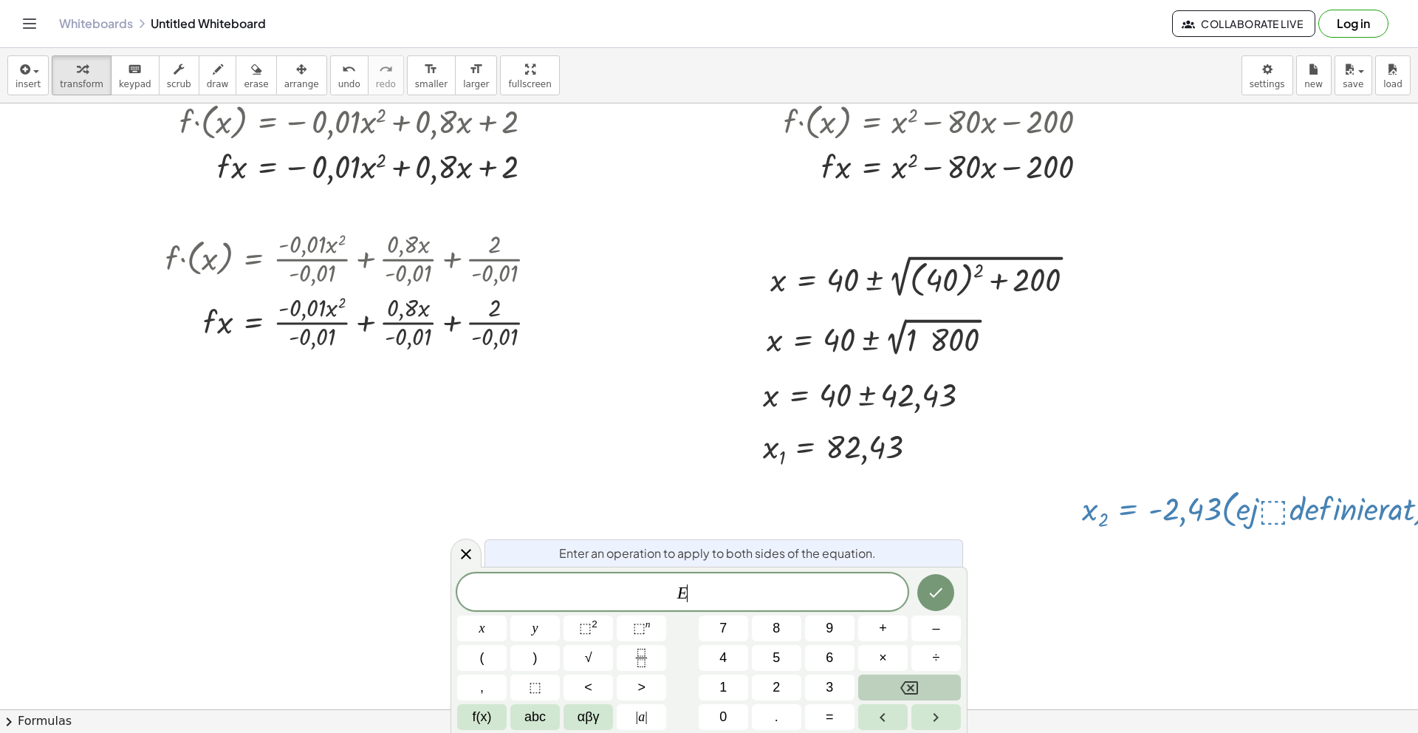
scroll to position [249, 0]
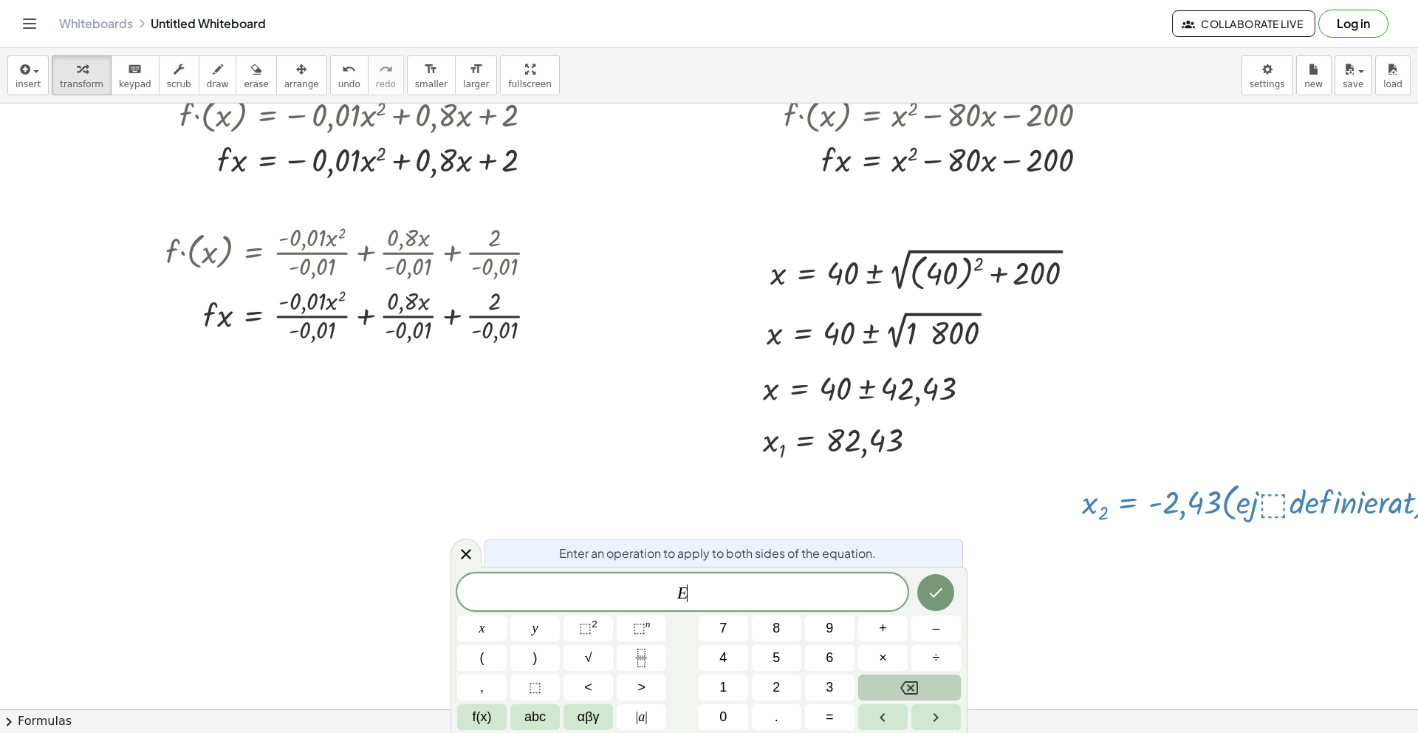
drag, startPoint x: 459, startPoint y: 556, endPoint x: 470, endPoint y: 555, distance: 10.4
click at [459, 556] on icon at bounding box center [466, 554] width 18 height 18
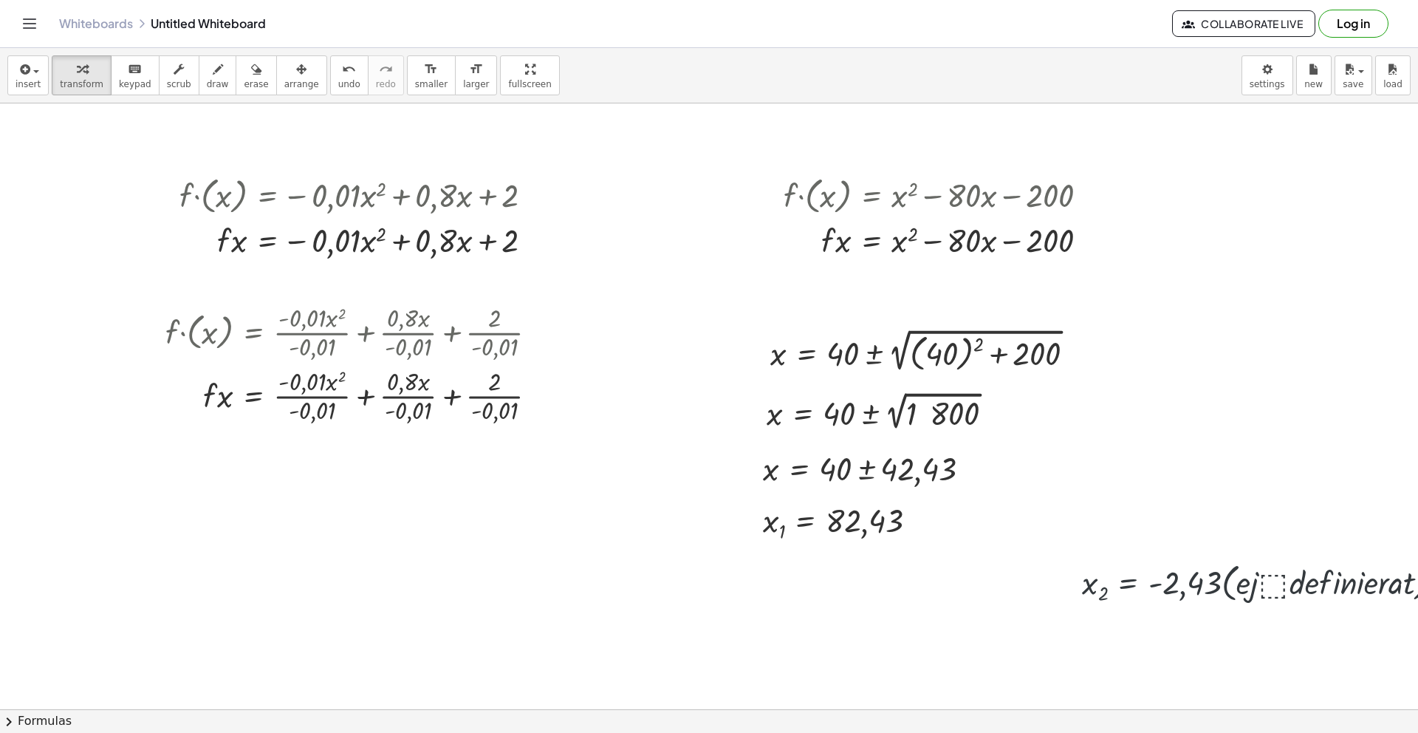
scroll to position [168, 0]
click at [1275, 580] on div at bounding box center [1269, 582] width 389 height 49
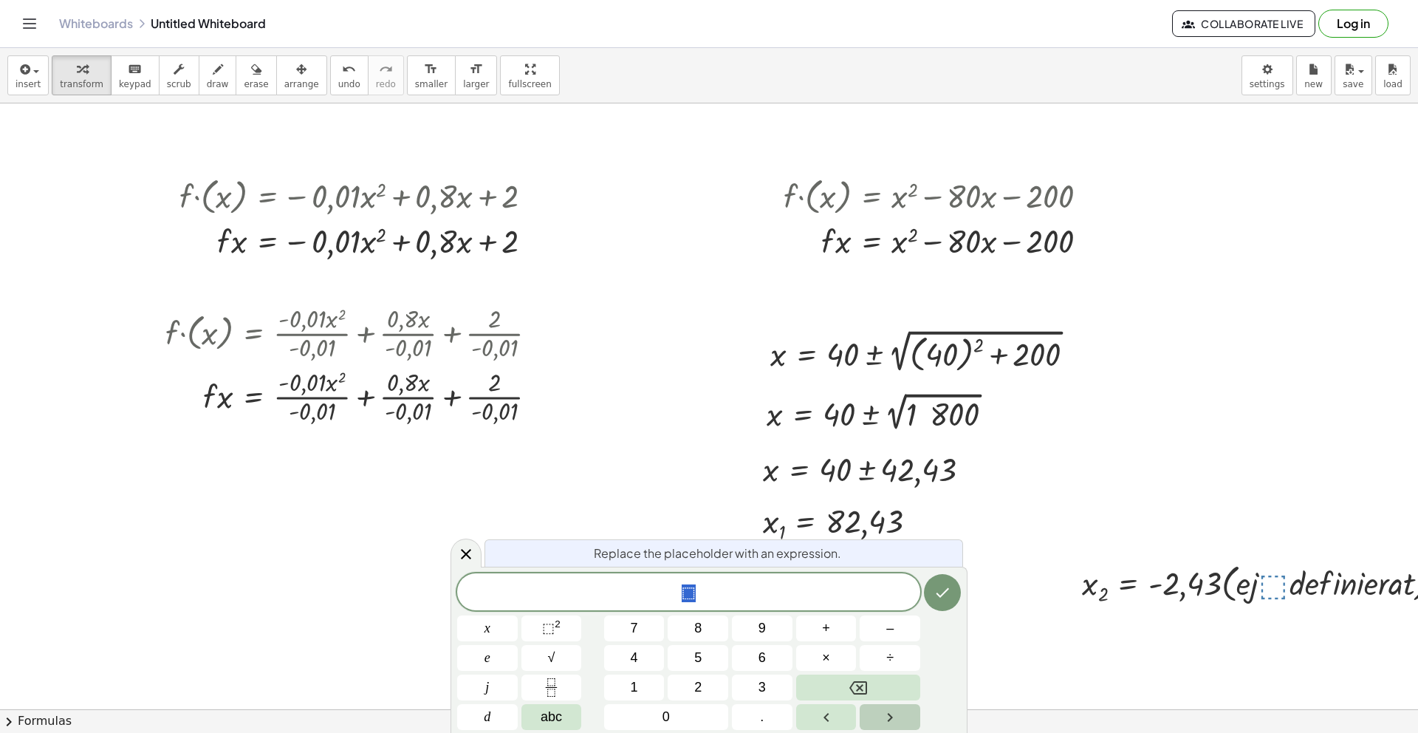
click at [1263, 558] on div at bounding box center [1269, 582] width 389 height 49
click at [1191, 551] on div at bounding box center [732, 589] width 1465 height 1307
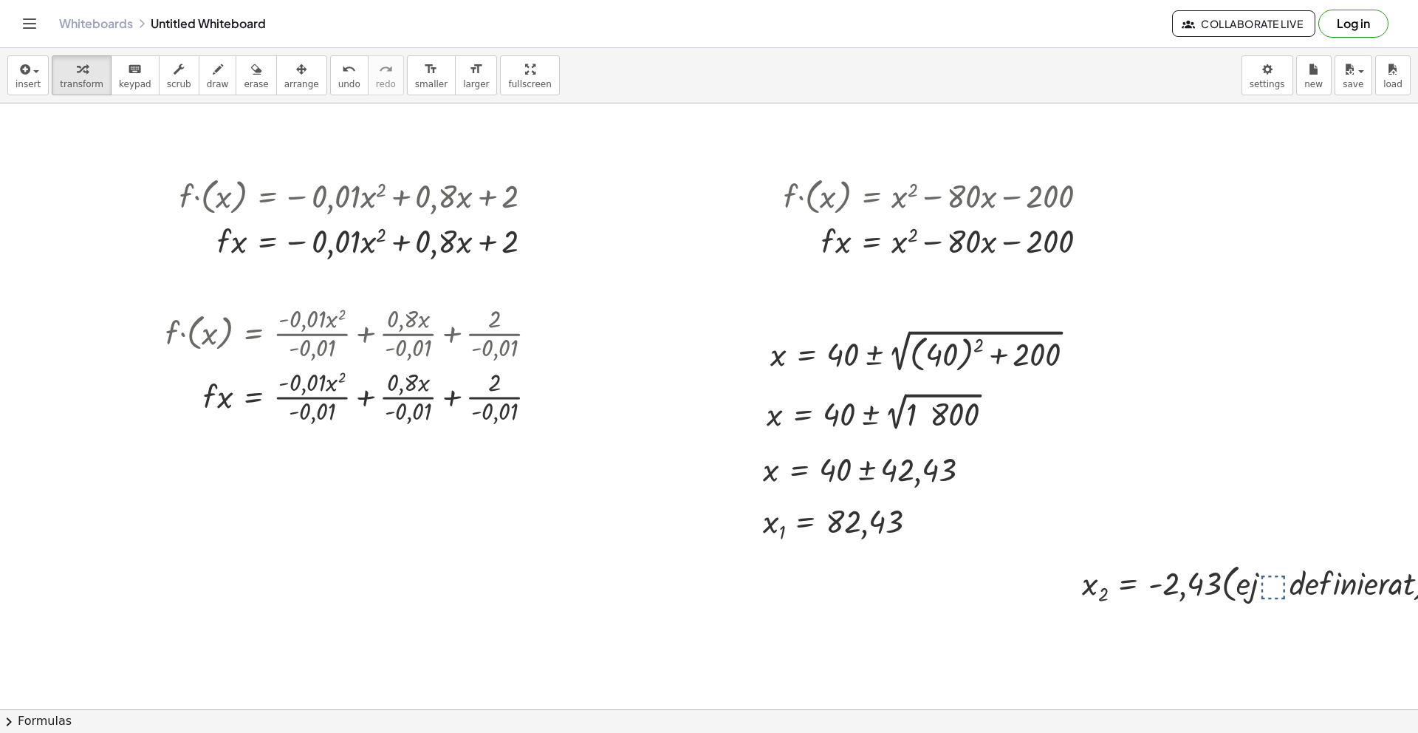
click at [1128, 569] on div at bounding box center [1269, 582] width 389 height 49
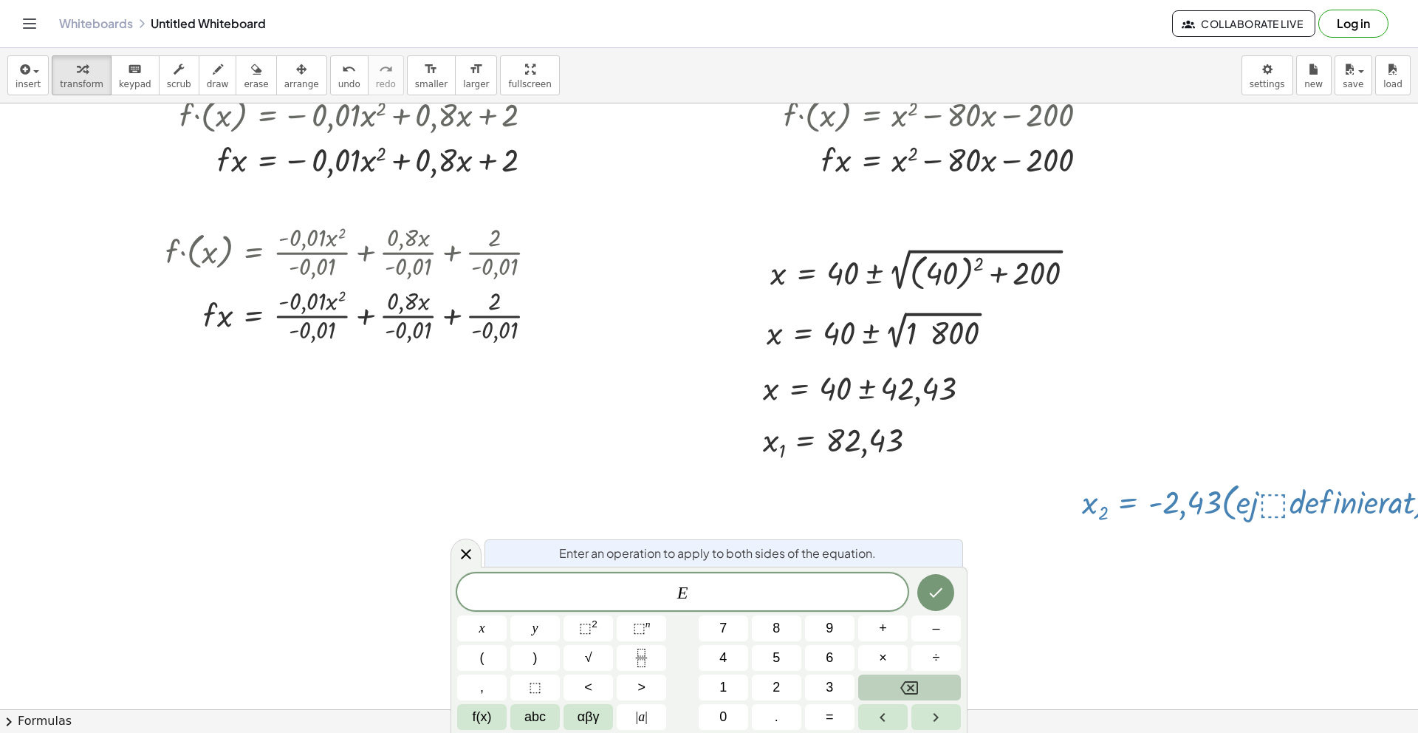
click at [1107, 470] on div at bounding box center [732, 507] width 1465 height 1307
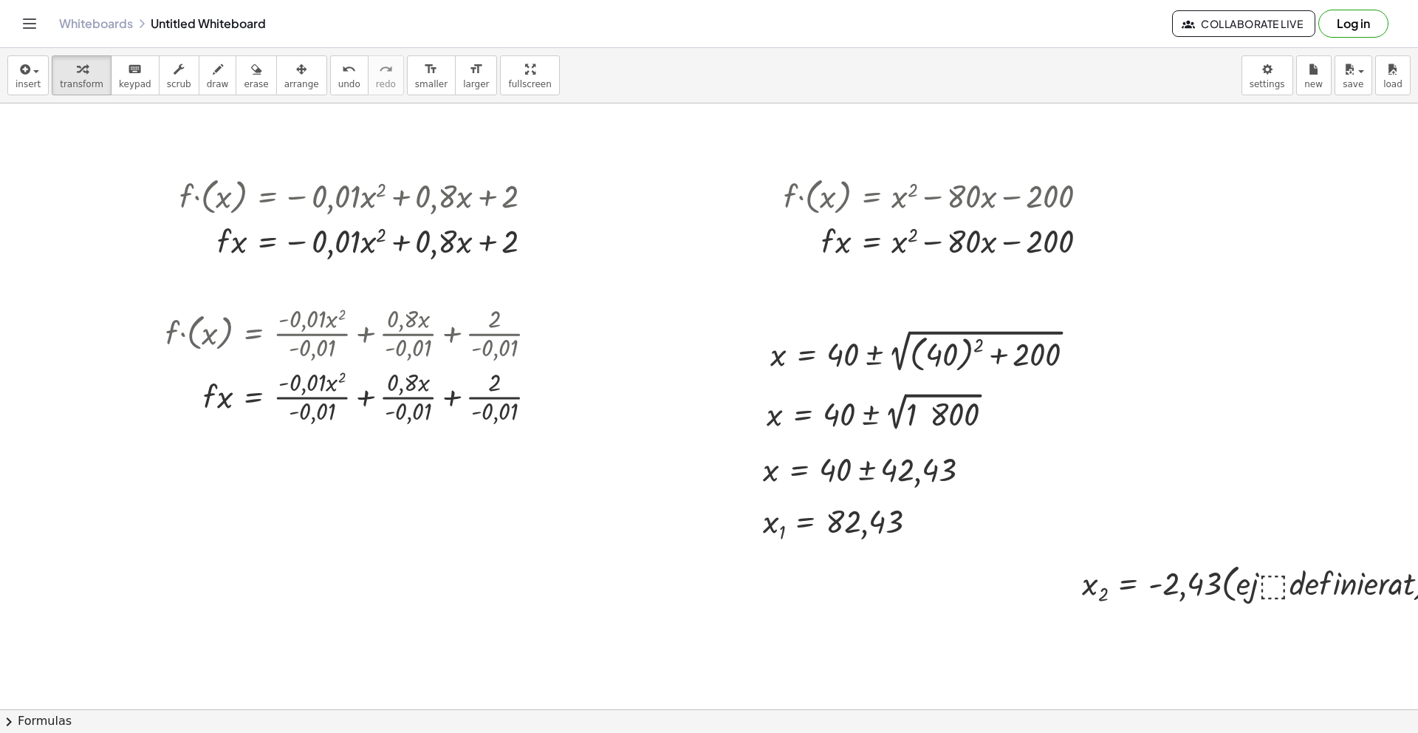
drag, startPoint x: 1127, startPoint y: 555, endPoint x: 982, endPoint y: 564, distance: 145.0
click at [982, 564] on div "· f · ( x ) = − · 0,01 · x 2 + · 0,8 · x + 2 · f · x = − · 0,01 · x 2 + · 0,8 ·…" at bounding box center [732, 589] width 1465 height 1307
click at [1132, 559] on div at bounding box center [1269, 582] width 389 height 49
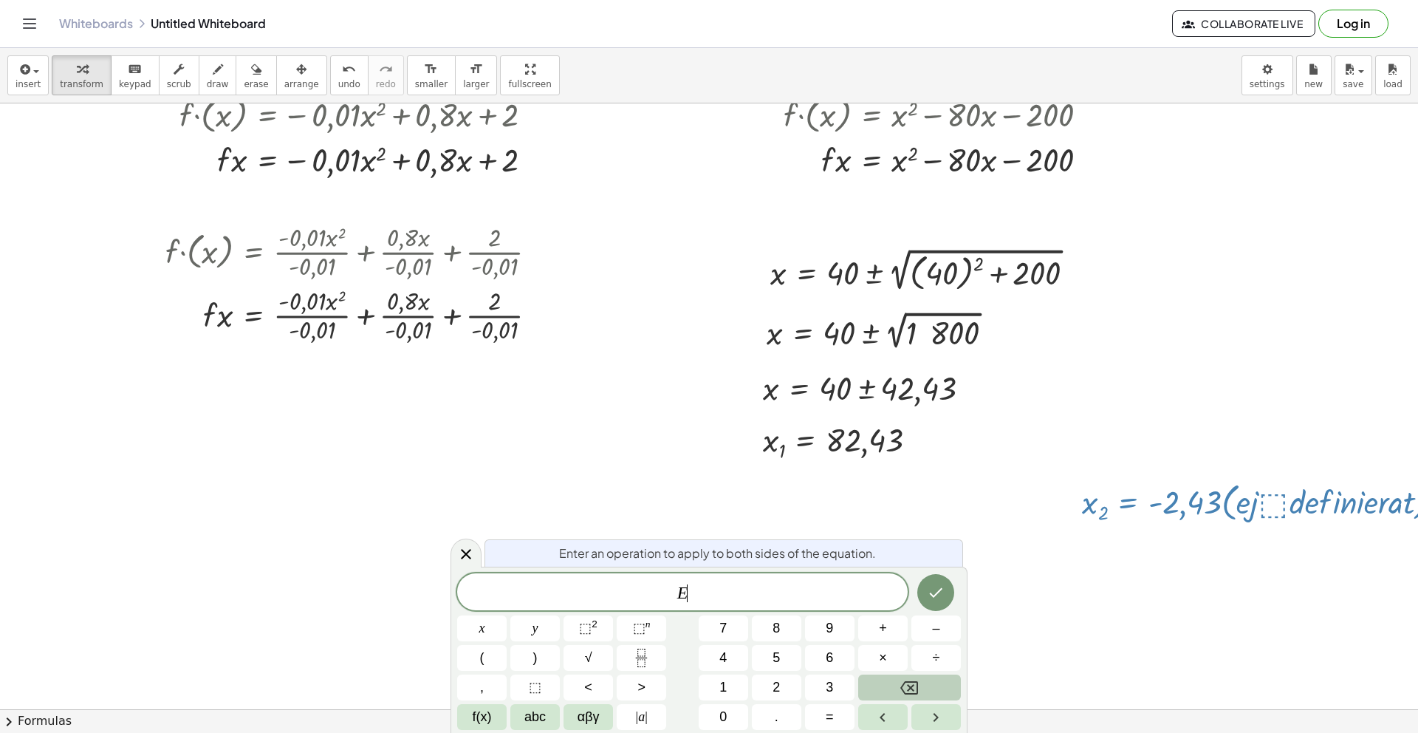
click at [996, 497] on div at bounding box center [732, 507] width 1465 height 1307
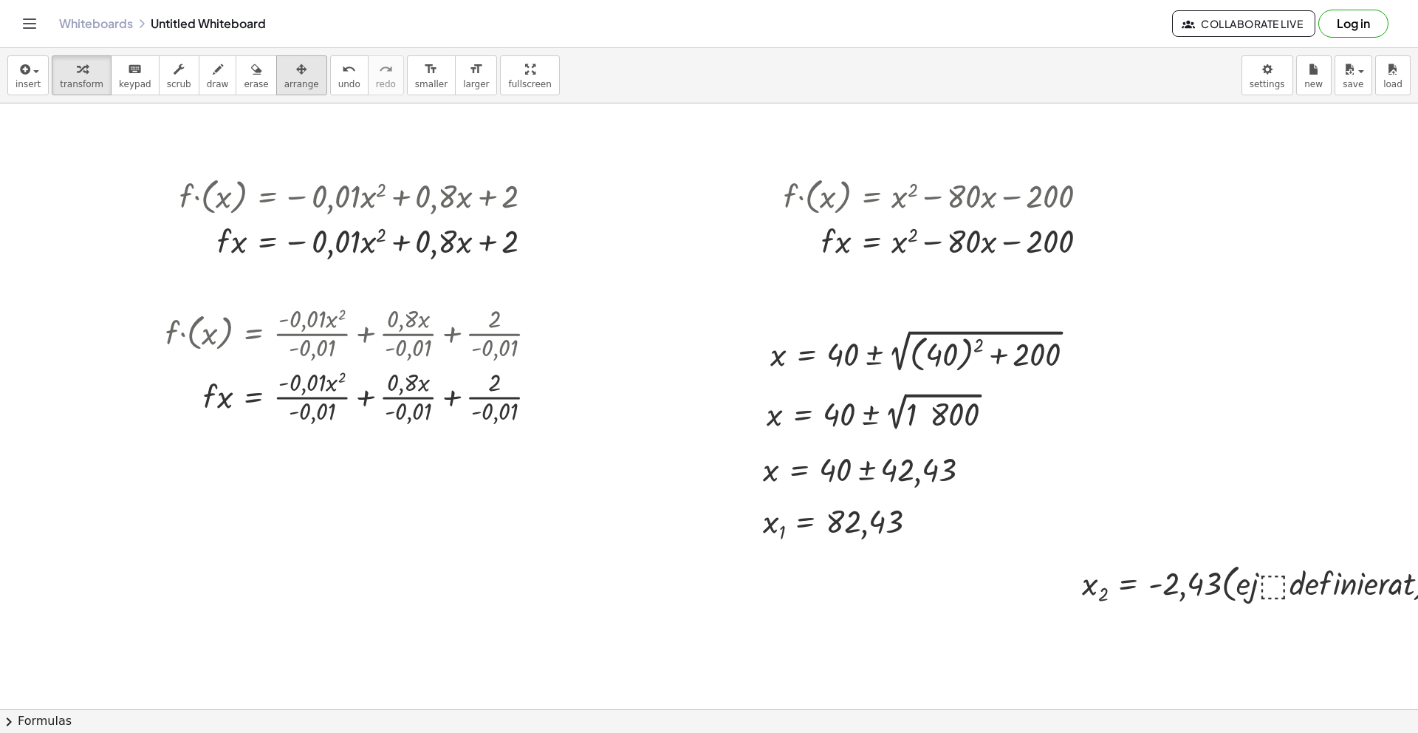
click at [294, 87] on span "arrange" at bounding box center [301, 84] width 35 height 10
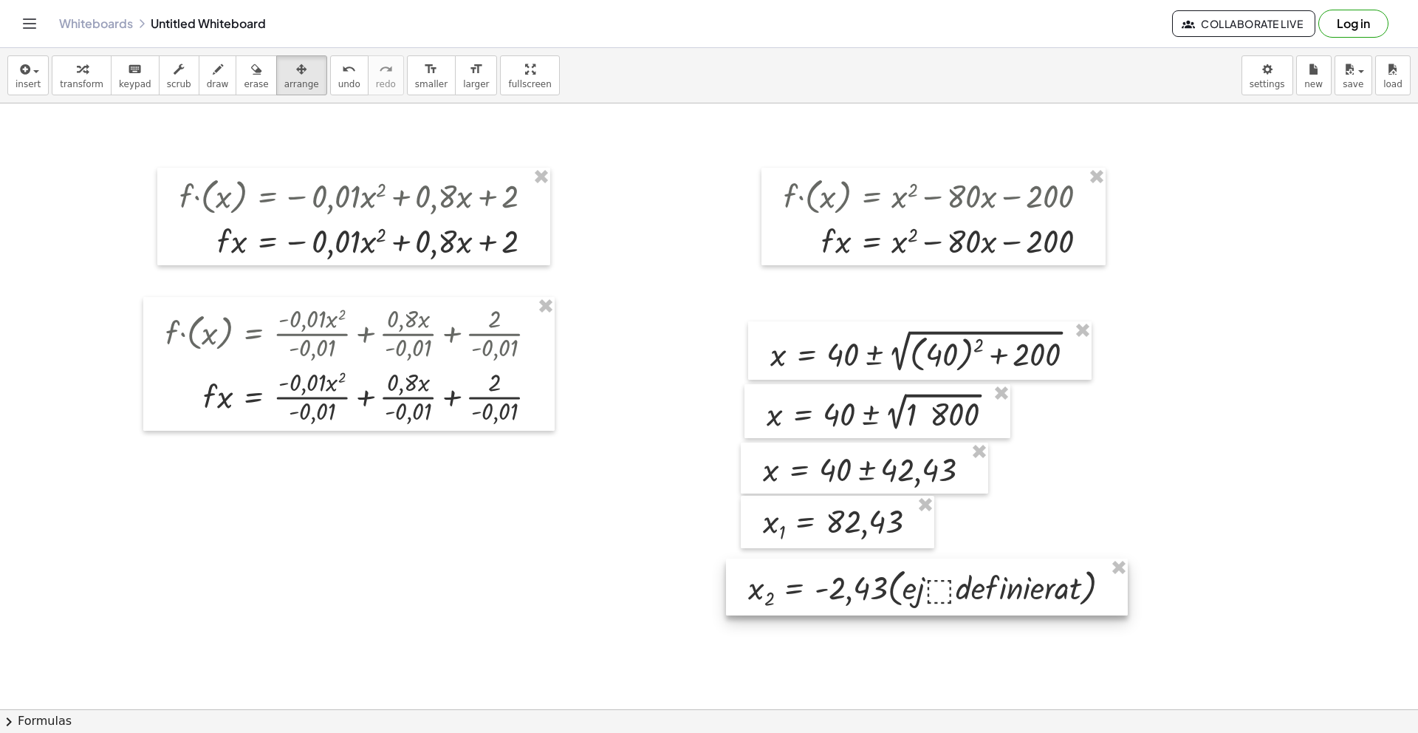
drag, startPoint x: 1115, startPoint y: 572, endPoint x: 782, endPoint y: 576, distance: 332.4
click at [782, 576] on div at bounding box center [927, 586] width 402 height 57
click at [1087, 601] on div at bounding box center [929, 586] width 402 height 57
click at [1198, 586] on div at bounding box center [732, 589] width 1465 height 1307
click at [1104, 597] on div at bounding box center [929, 586] width 402 height 57
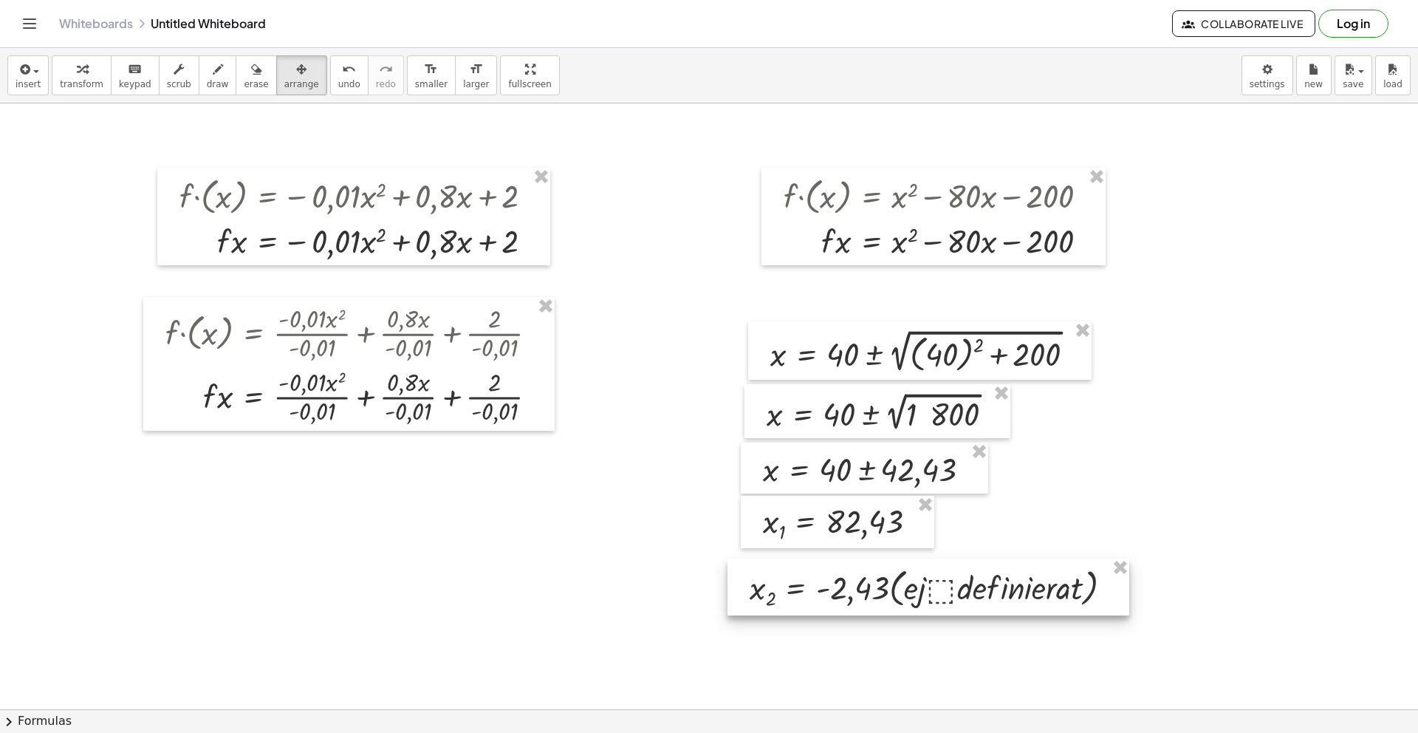
click at [1055, 591] on div at bounding box center [929, 586] width 402 height 57
click at [928, 589] on div at bounding box center [929, 586] width 402 height 57
click at [931, 589] on div at bounding box center [929, 586] width 402 height 57
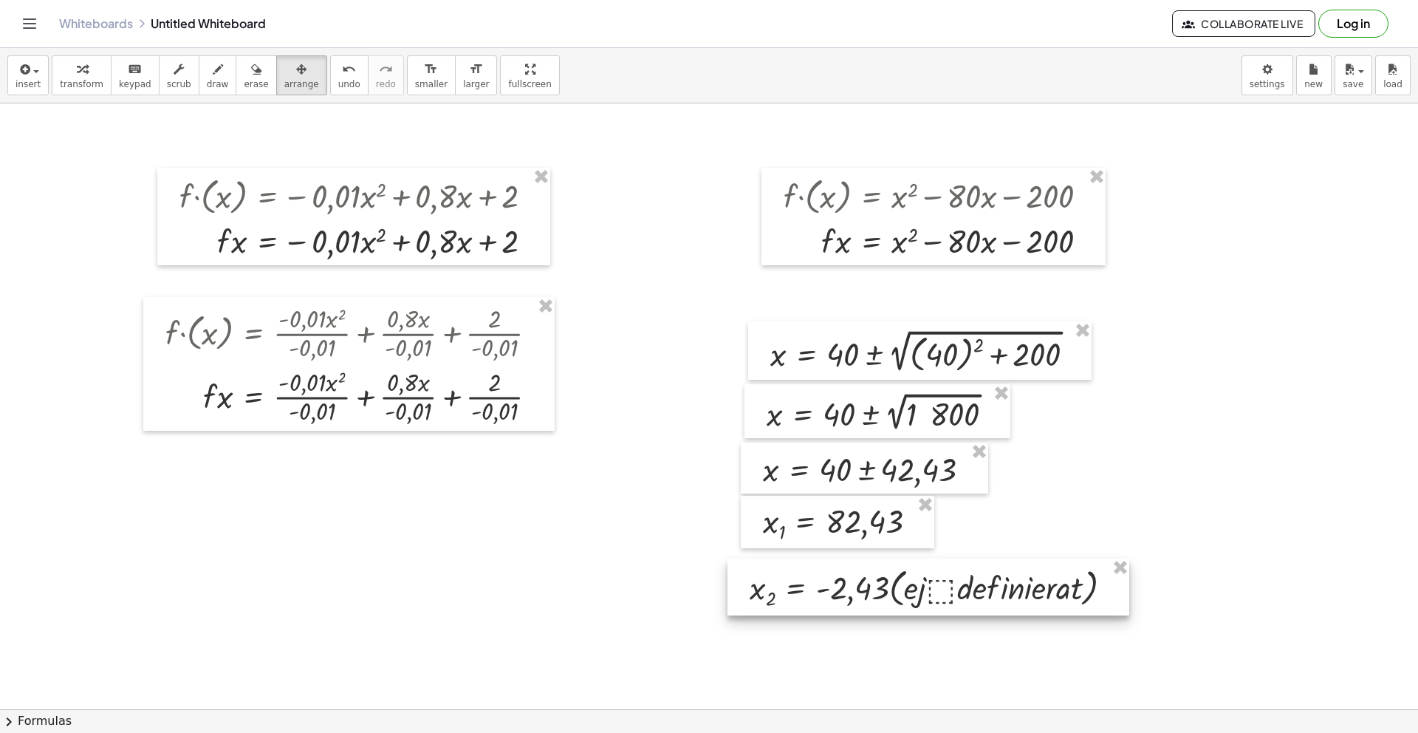
click at [931, 589] on div at bounding box center [929, 586] width 402 height 57
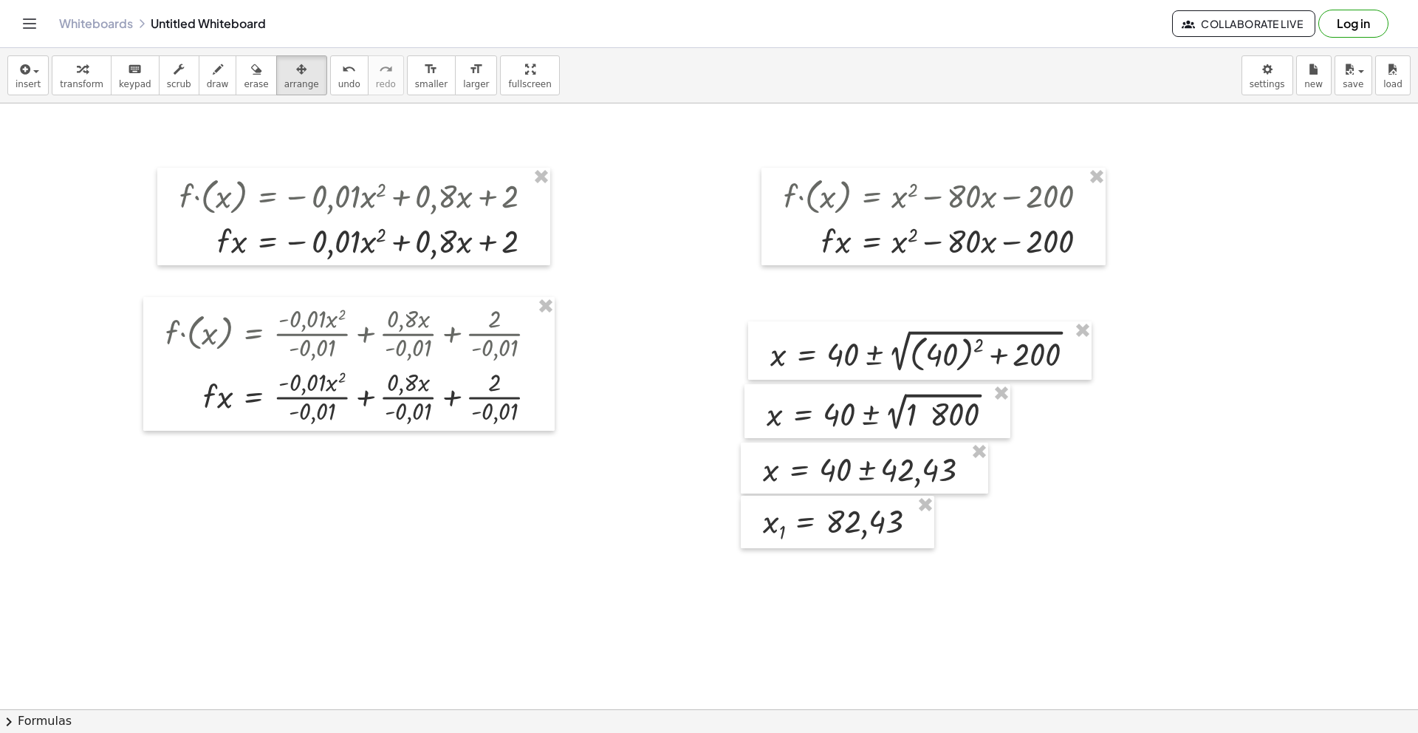
click at [760, 578] on div at bounding box center [732, 589] width 1465 height 1307
click at [330, 71] on button "undo undo" at bounding box center [349, 75] width 38 height 40
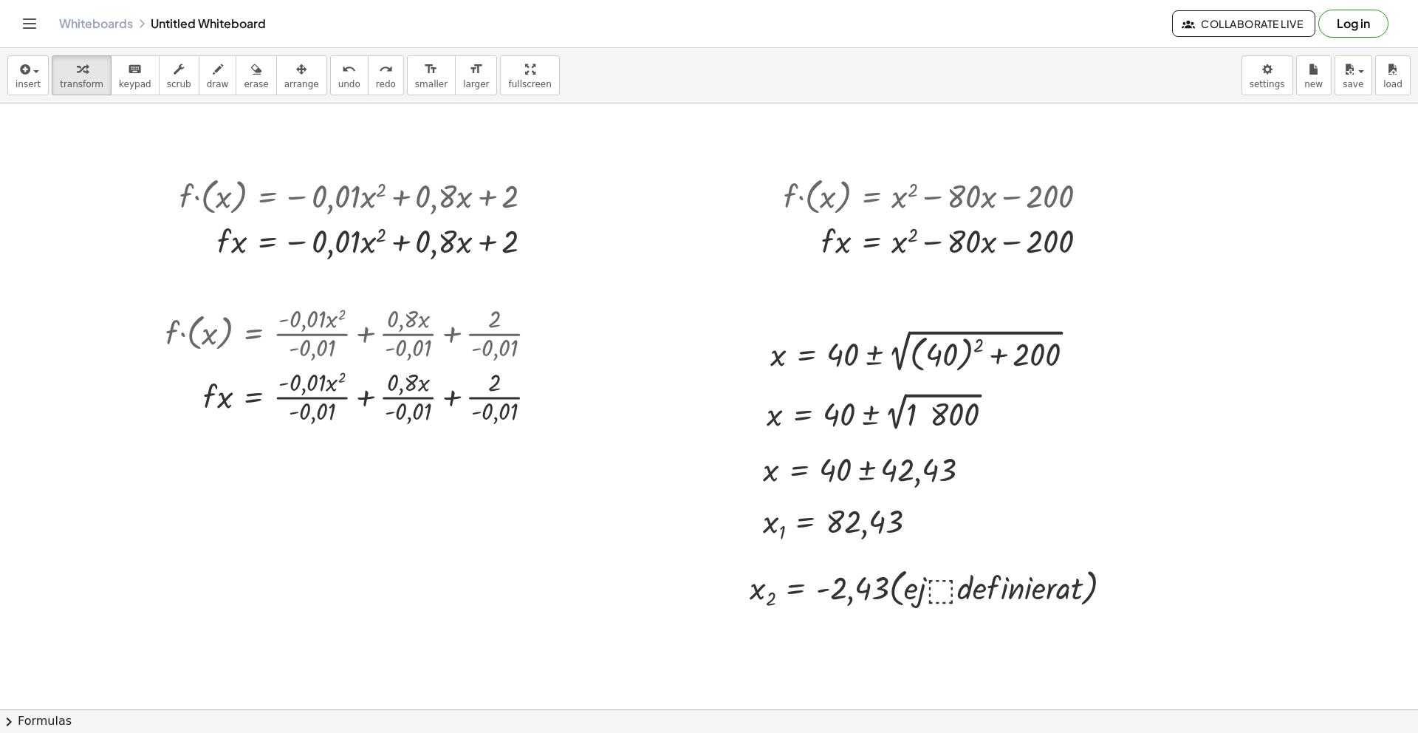
click at [1142, 547] on div at bounding box center [732, 589] width 1465 height 1307
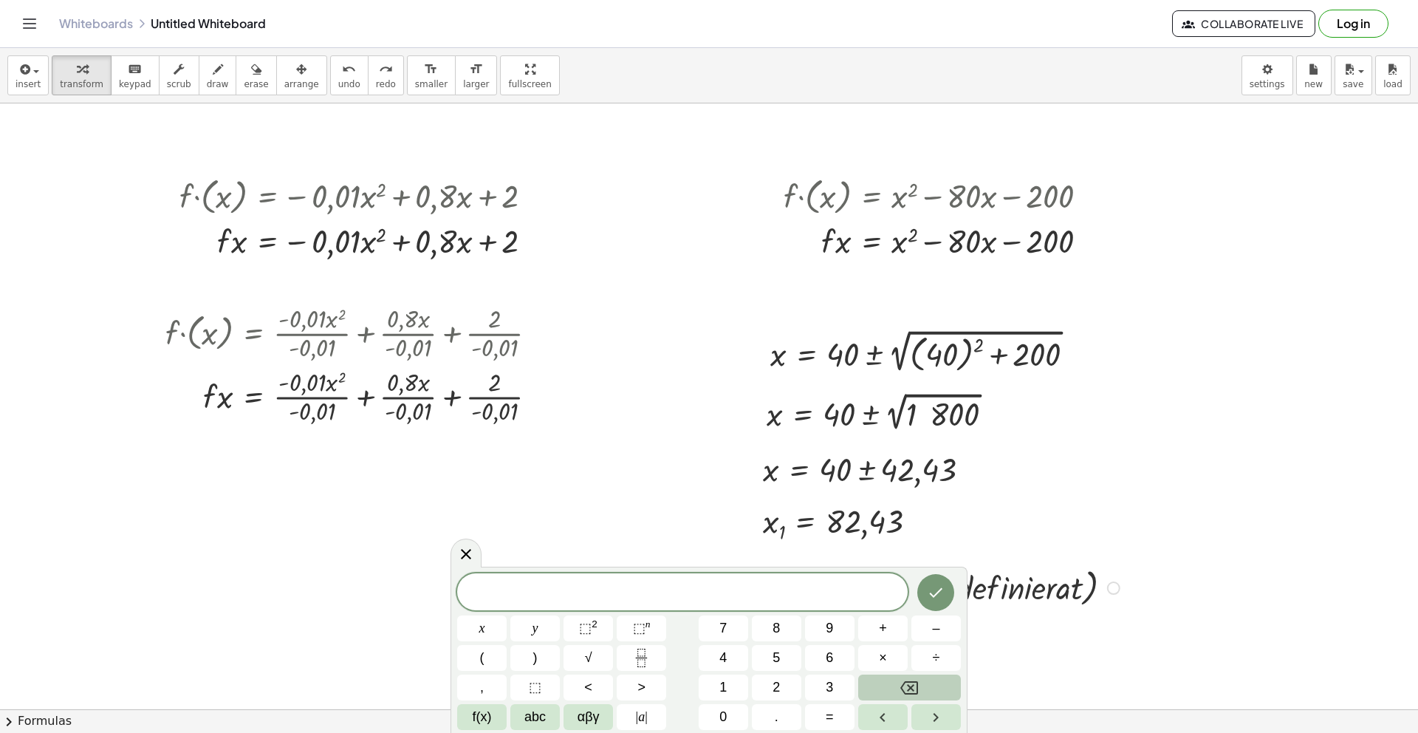
click at [1081, 576] on div at bounding box center [936, 586] width 389 height 49
click at [1115, 587] on div at bounding box center [1113, 587] width 13 height 13
click at [1174, 549] on span "Fix a mistake" at bounding box center [1173, 543] width 61 height 12
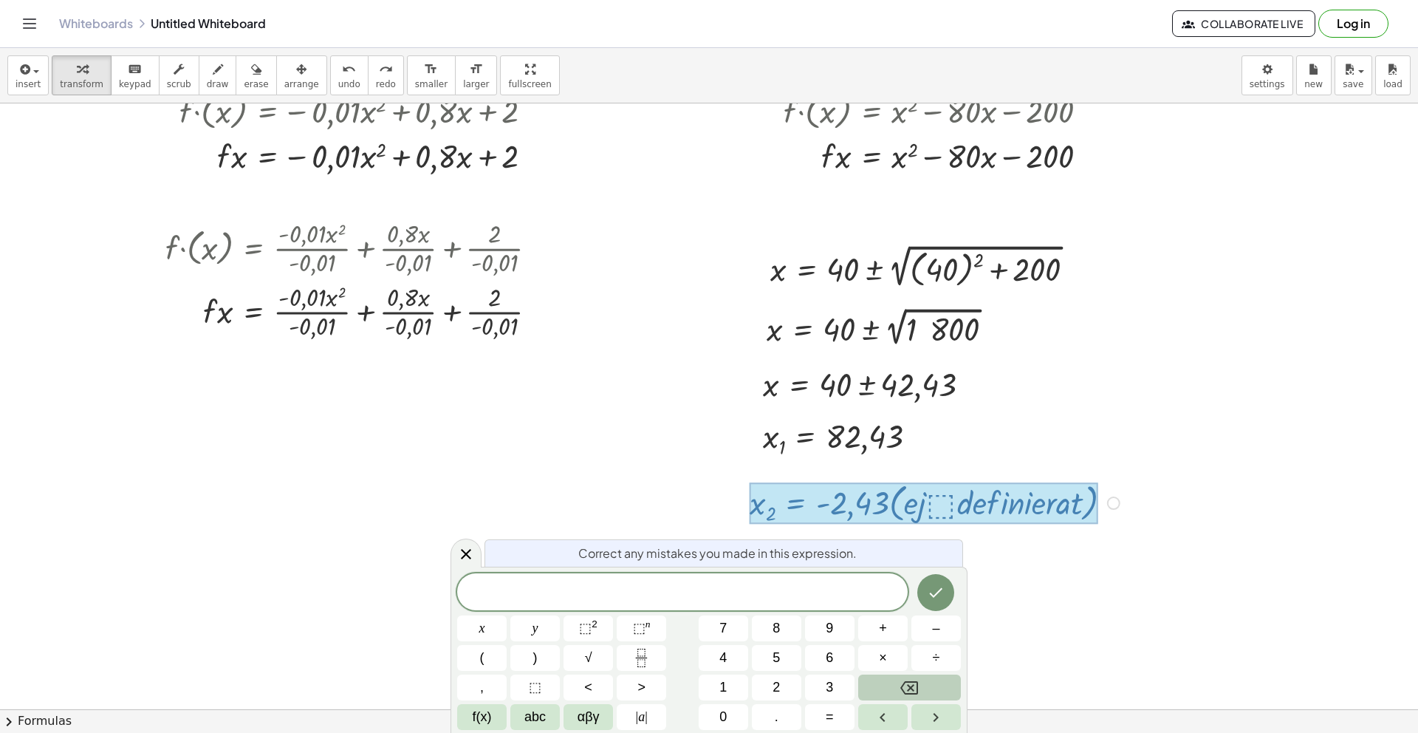
scroll to position [253, 0]
click at [956, 507] on div at bounding box center [924, 503] width 349 height 42
click at [955, 507] on div at bounding box center [924, 503] width 349 height 42
click at [932, 514] on div at bounding box center [924, 503] width 349 height 42
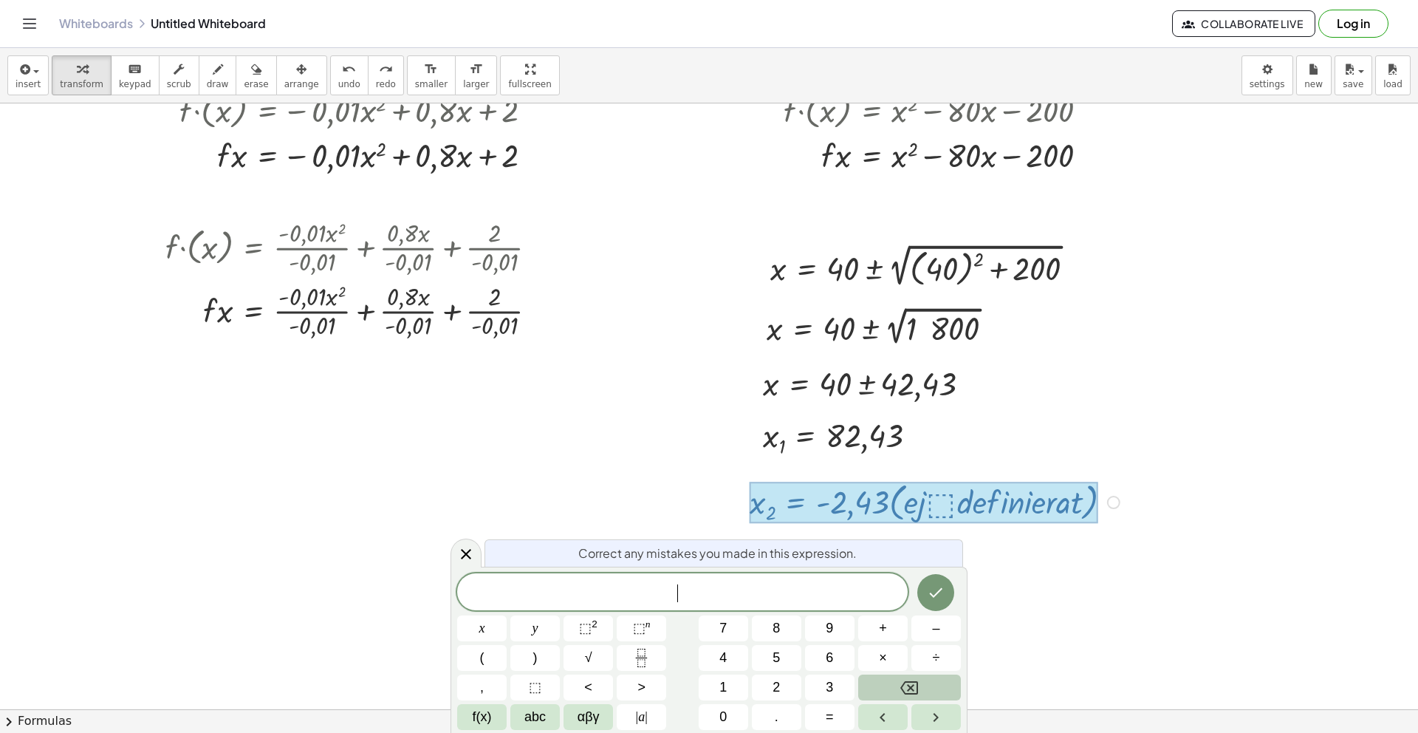
click at [932, 514] on div at bounding box center [924, 503] width 349 height 42
click at [931, 502] on div at bounding box center [924, 503] width 349 height 42
click at [859, 510] on div at bounding box center [924, 503] width 349 height 42
click at [1159, 502] on div at bounding box center [732, 503] width 1465 height 1307
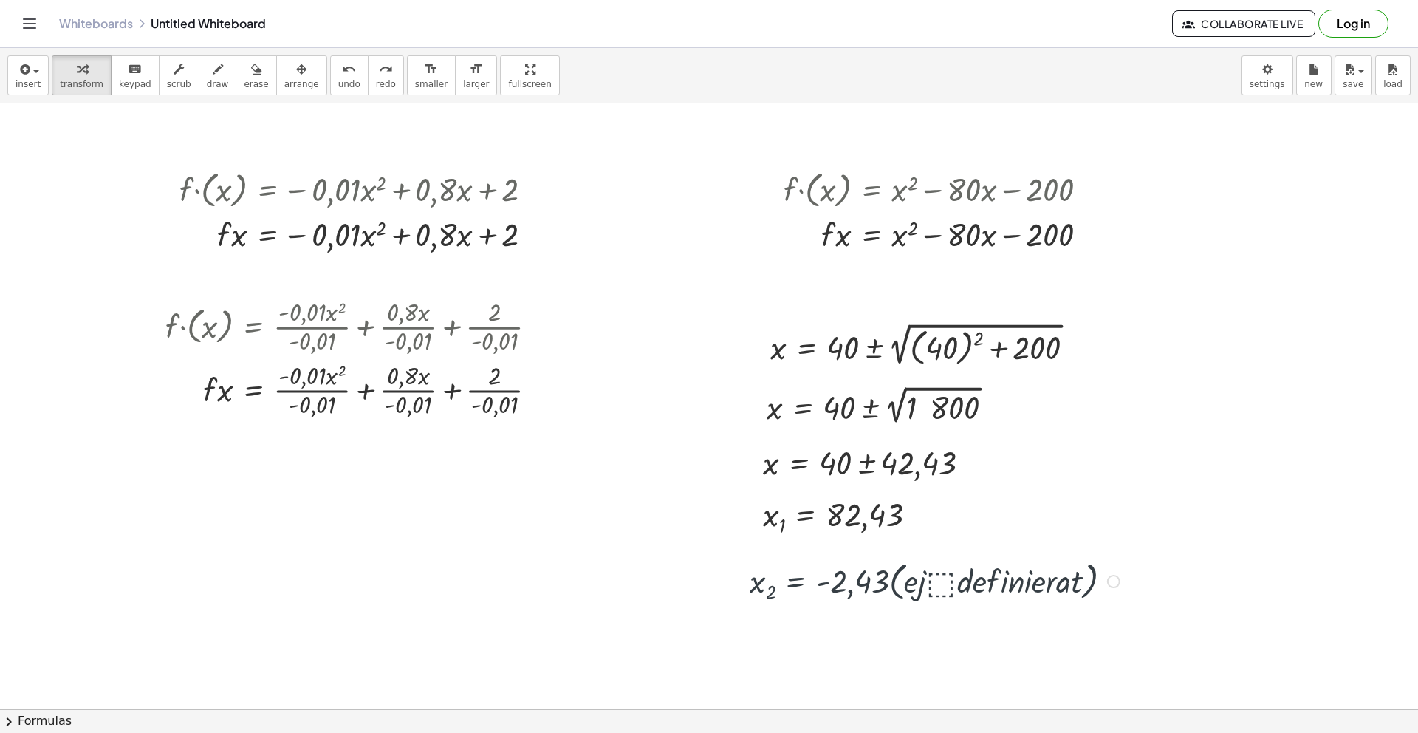
scroll to position [168, 0]
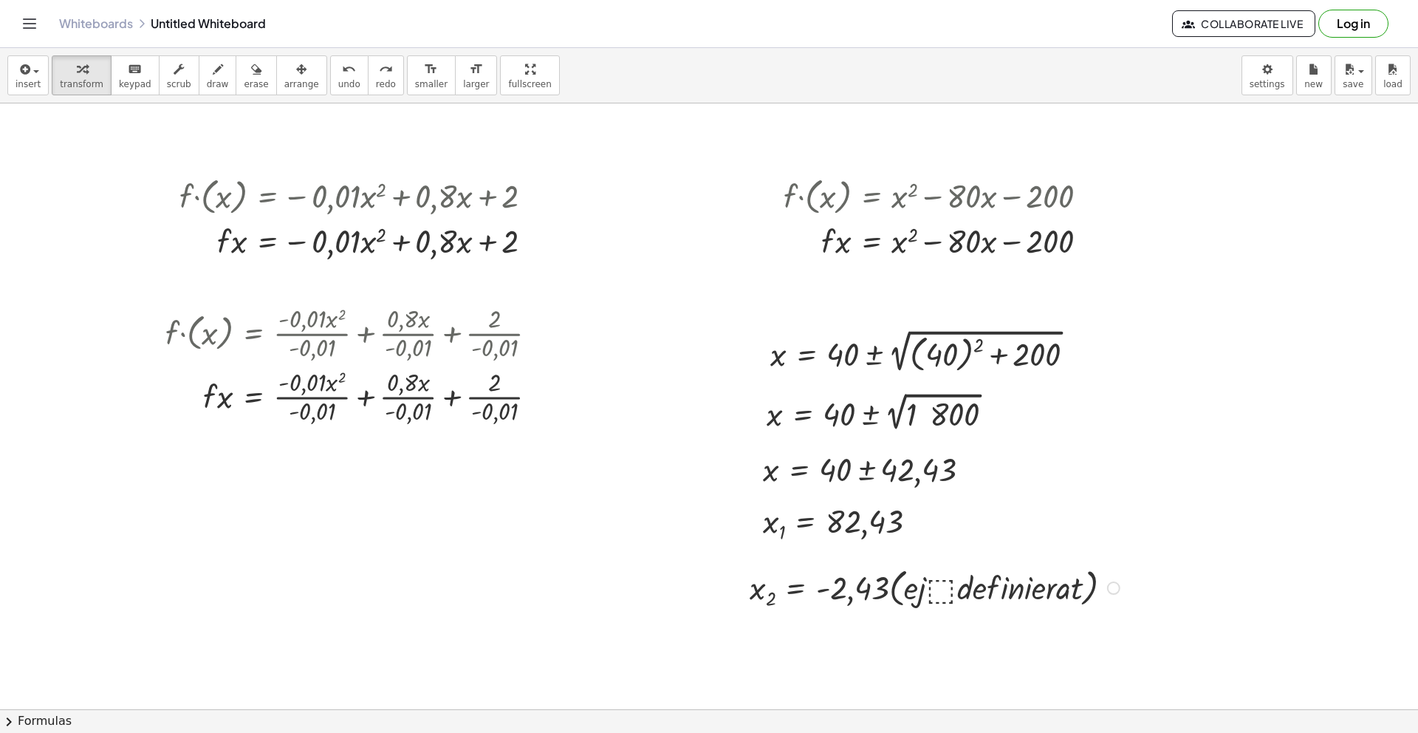
click at [1116, 589] on div "Fix a mistake Transform line Copy line as LaTeX Copy derivation as LaTeX Expand…" at bounding box center [1113, 587] width 13 height 13
click at [1170, 541] on span "Fix a mistake" at bounding box center [1173, 543] width 61 height 12
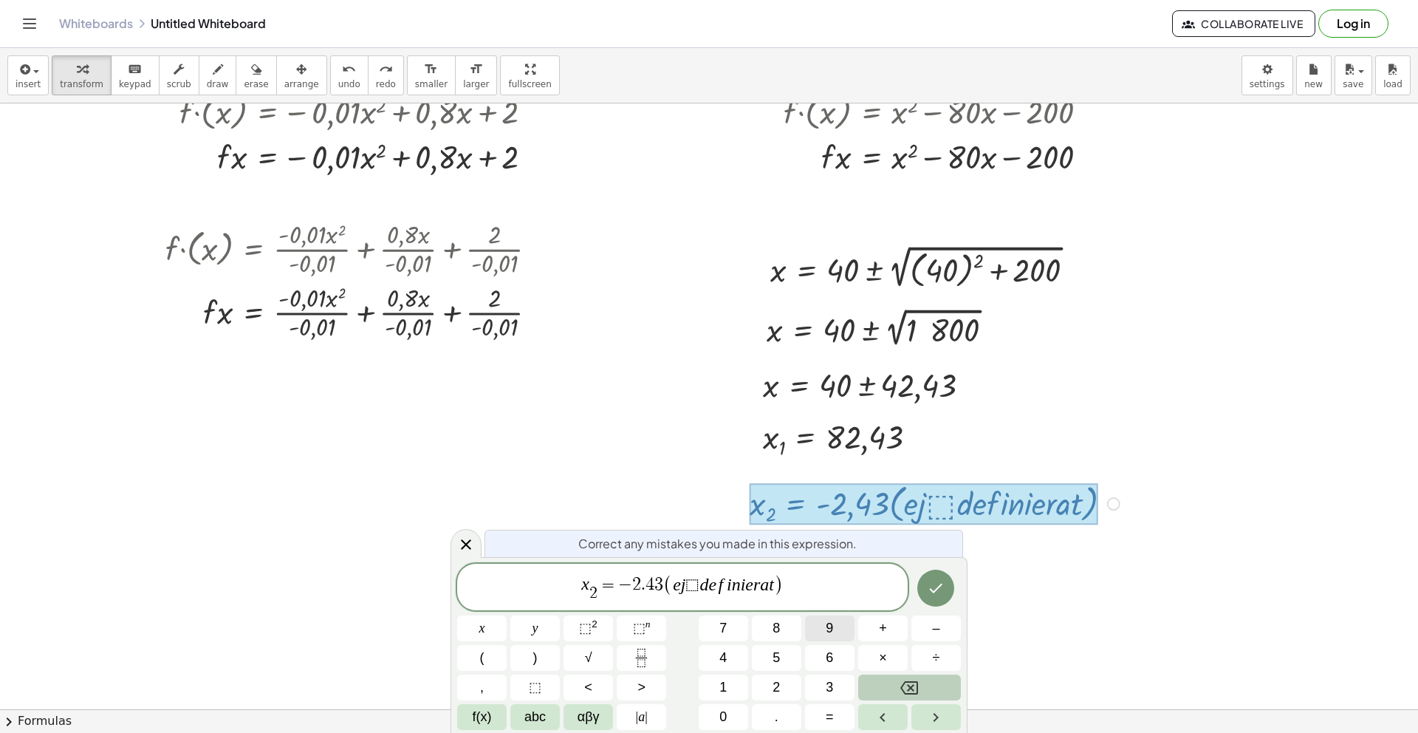
scroll to position [253, 0]
click at [702, 592] on var "d" at bounding box center [703, 584] width 9 height 19
click at [488, 689] on button "," at bounding box center [481, 687] width 49 height 26
click at [925, 683] on button "Backspace" at bounding box center [909, 687] width 103 height 26
click at [601, 716] on button "αβγ" at bounding box center [588, 717] width 49 height 26
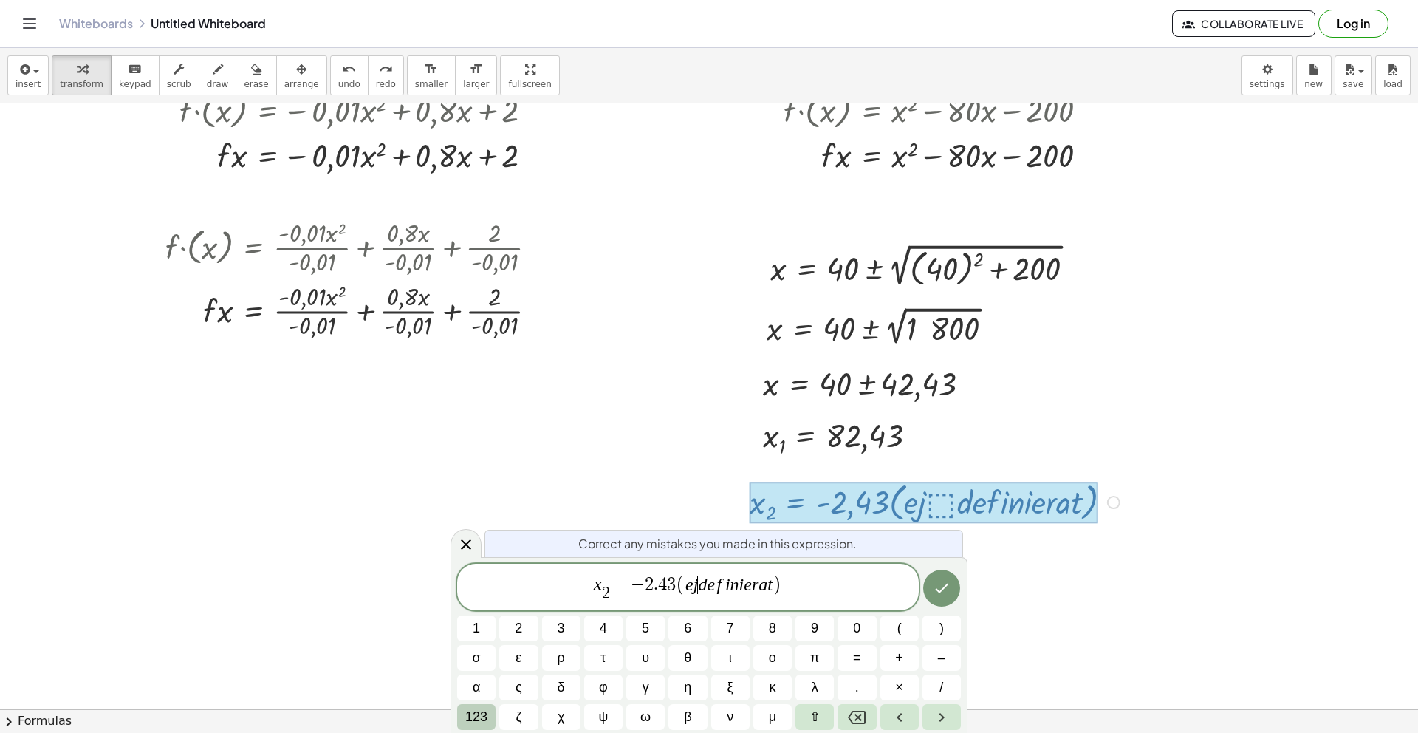
click at [486, 716] on span "123" at bounding box center [476, 717] width 22 height 20
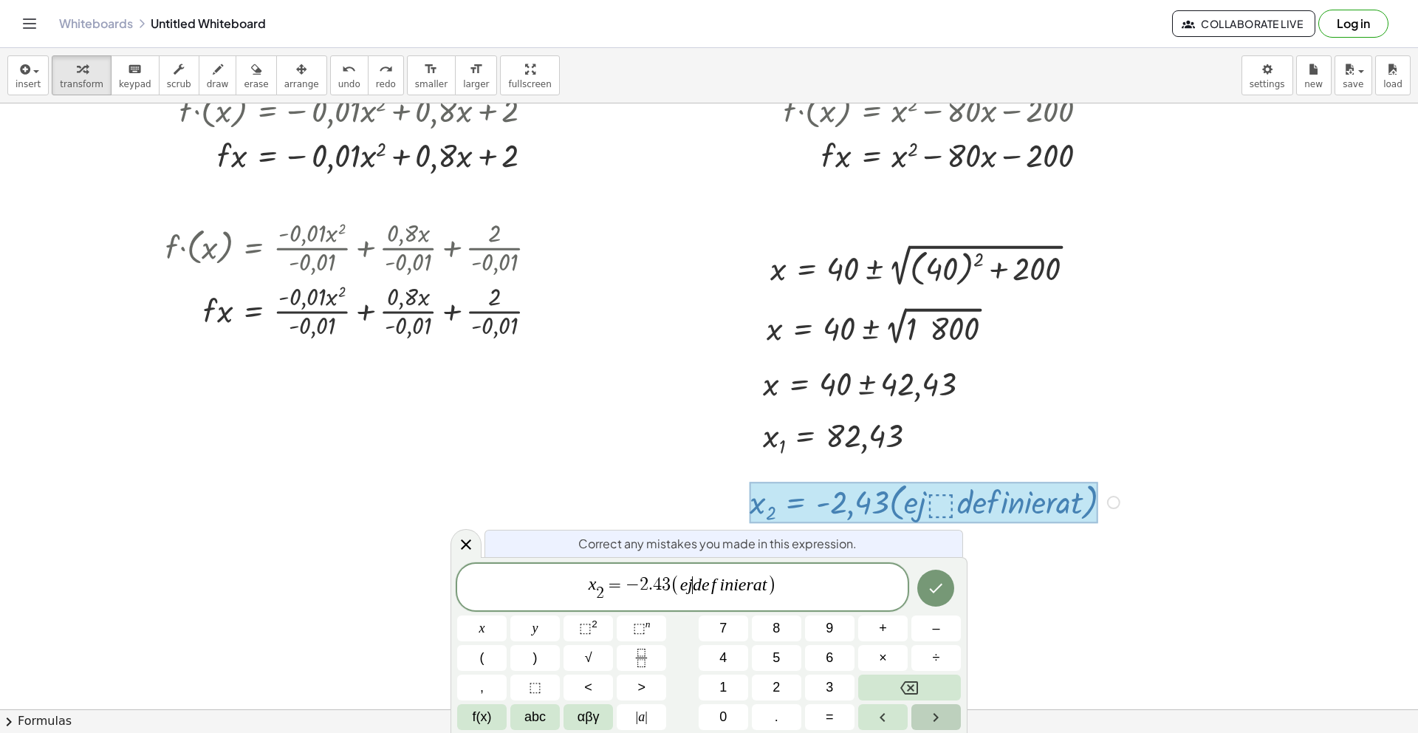
click at [944, 718] on icon "Right arrow" at bounding box center [936, 717] width 18 height 18
click at [880, 714] on icon "Left arrow" at bounding box center [883, 717] width 18 height 18
click at [494, 719] on button "f(x)" at bounding box center [481, 717] width 49 height 26
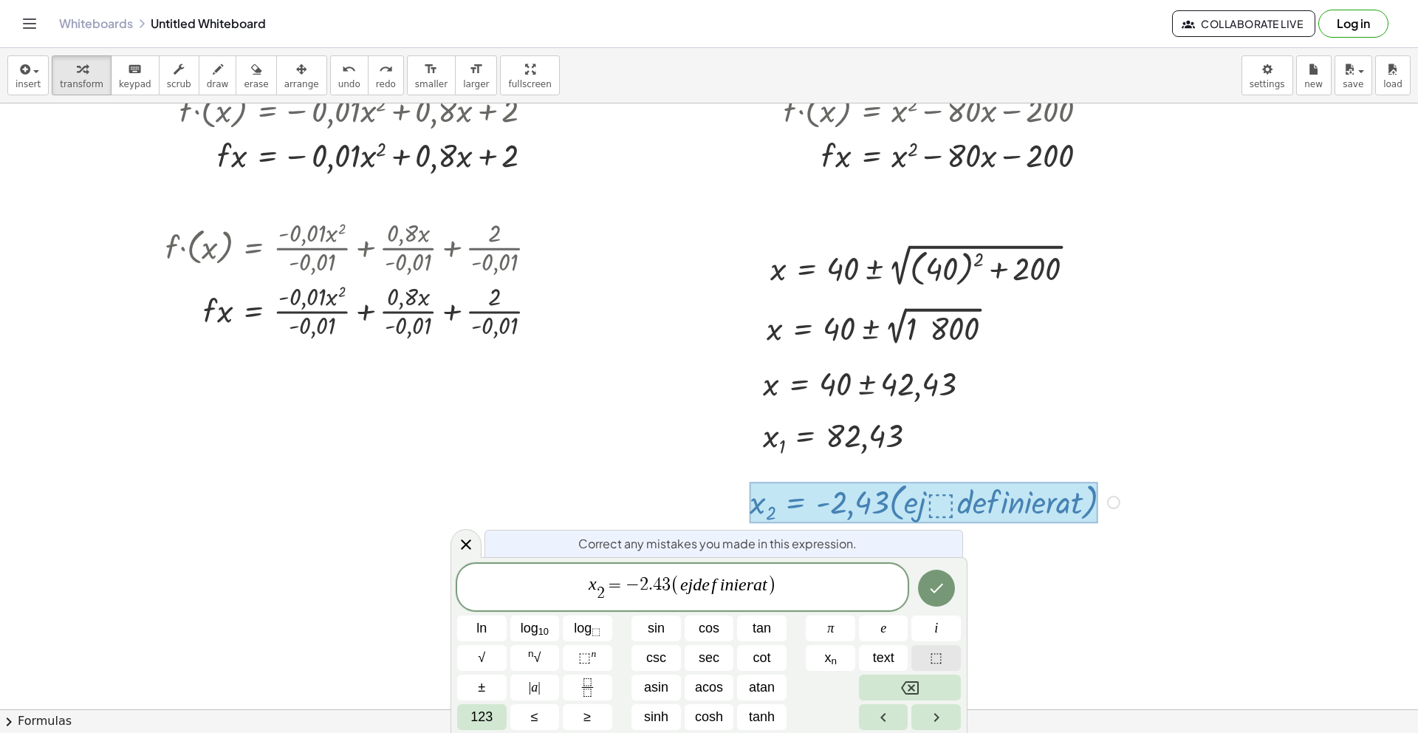
click at [940, 660] on span "⬚" at bounding box center [936, 658] width 13 height 20
click at [927, 689] on button "Backspace" at bounding box center [910, 687] width 102 height 26
click at [888, 659] on span "text" at bounding box center [883, 658] width 21 height 20
click at [725, 585] on var "i" at bounding box center [724, 584] width 5 height 19
click at [722, 586] on var "i" at bounding box center [724, 584] width 5 height 19
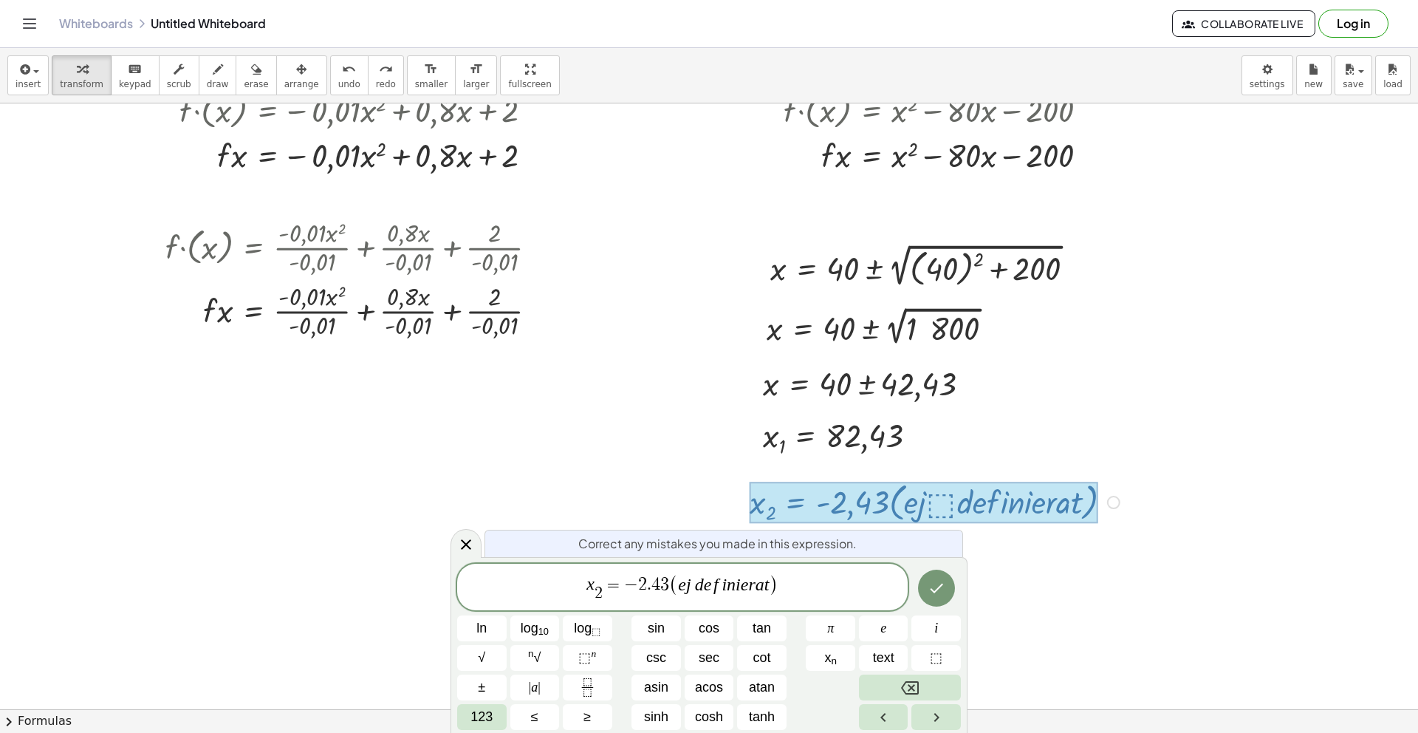
click at [671, 584] on span "(" at bounding box center [674, 584] width 10 height 21
click at [894, 656] on button "text" at bounding box center [883, 658] width 49 height 26
click at [931, 589] on icon "Done" at bounding box center [936, 588] width 13 height 10
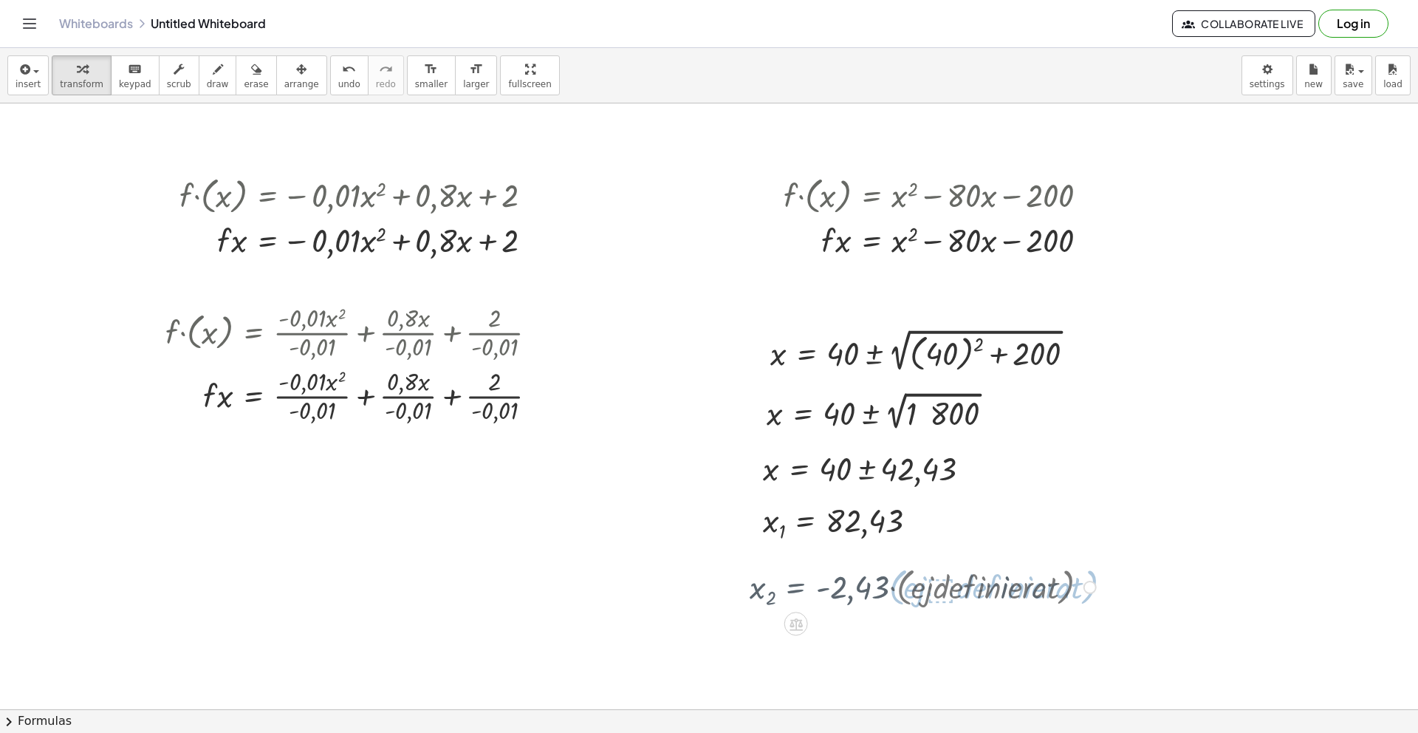
scroll to position [168, 0]
click at [892, 598] on div at bounding box center [925, 586] width 366 height 49
click at [1080, 594] on div at bounding box center [925, 586] width 366 height 49
click at [1089, 591] on div at bounding box center [1090, 587] width 13 height 13
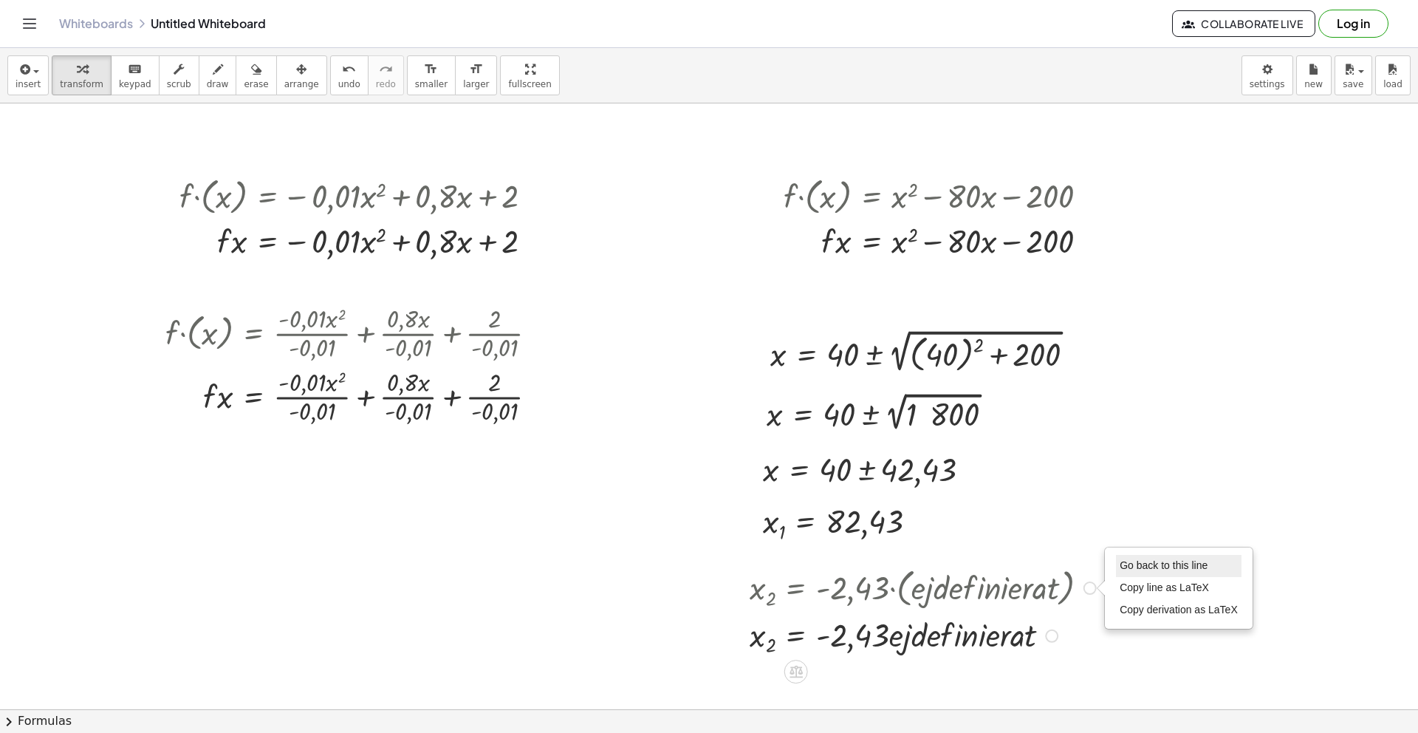
click at [1178, 567] on span "Go back to this line" at bounding box center [1164, 565] width 88 height 12
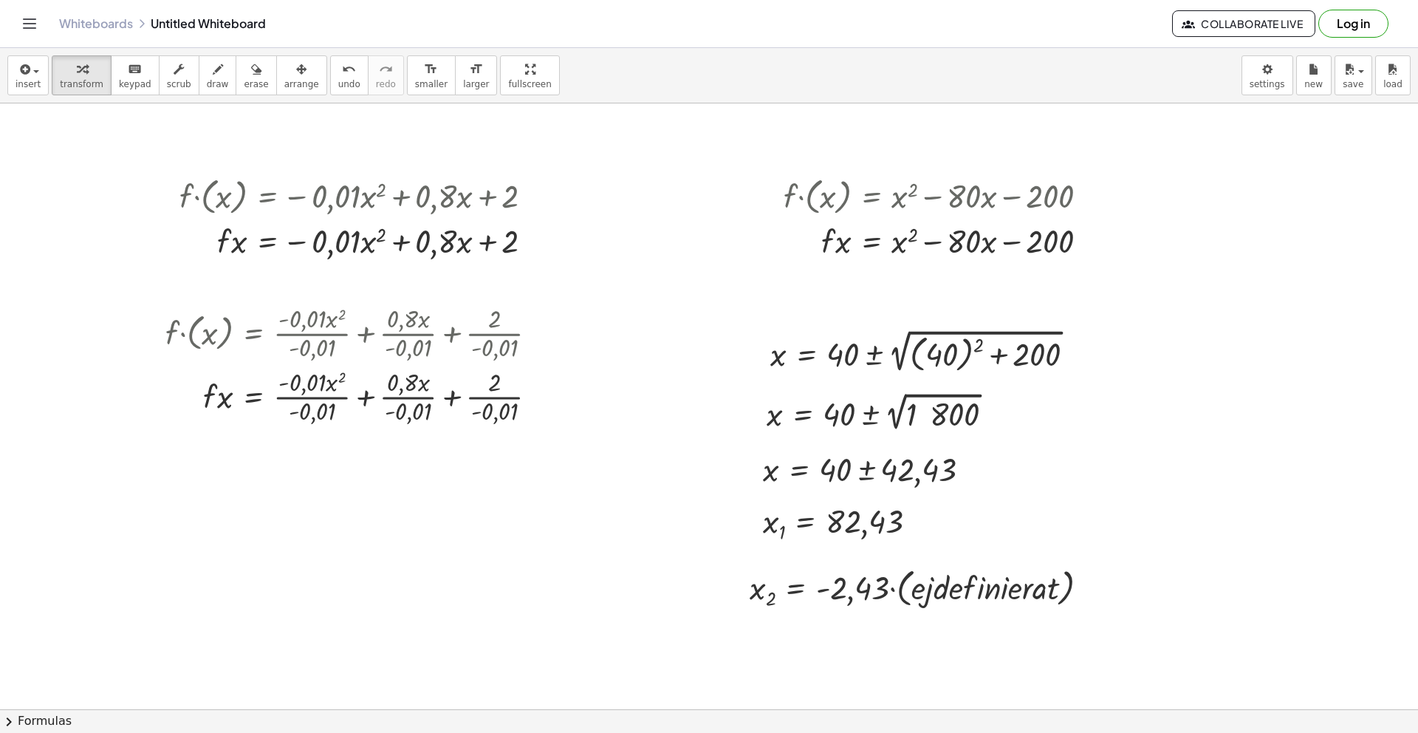
click at [1167, 622] on div at bounding box center [732, 589] width 1465 height 1307
click at [1092, 589] on div "Go back to this line Copy line as LaTeX Copy derivation as LaTeX" at bounding box center [1090, 587] width 13 height 13
click at [1152, 545] on span "Fix a mistake" at bounding box center [1150, 543] width 61 height 12
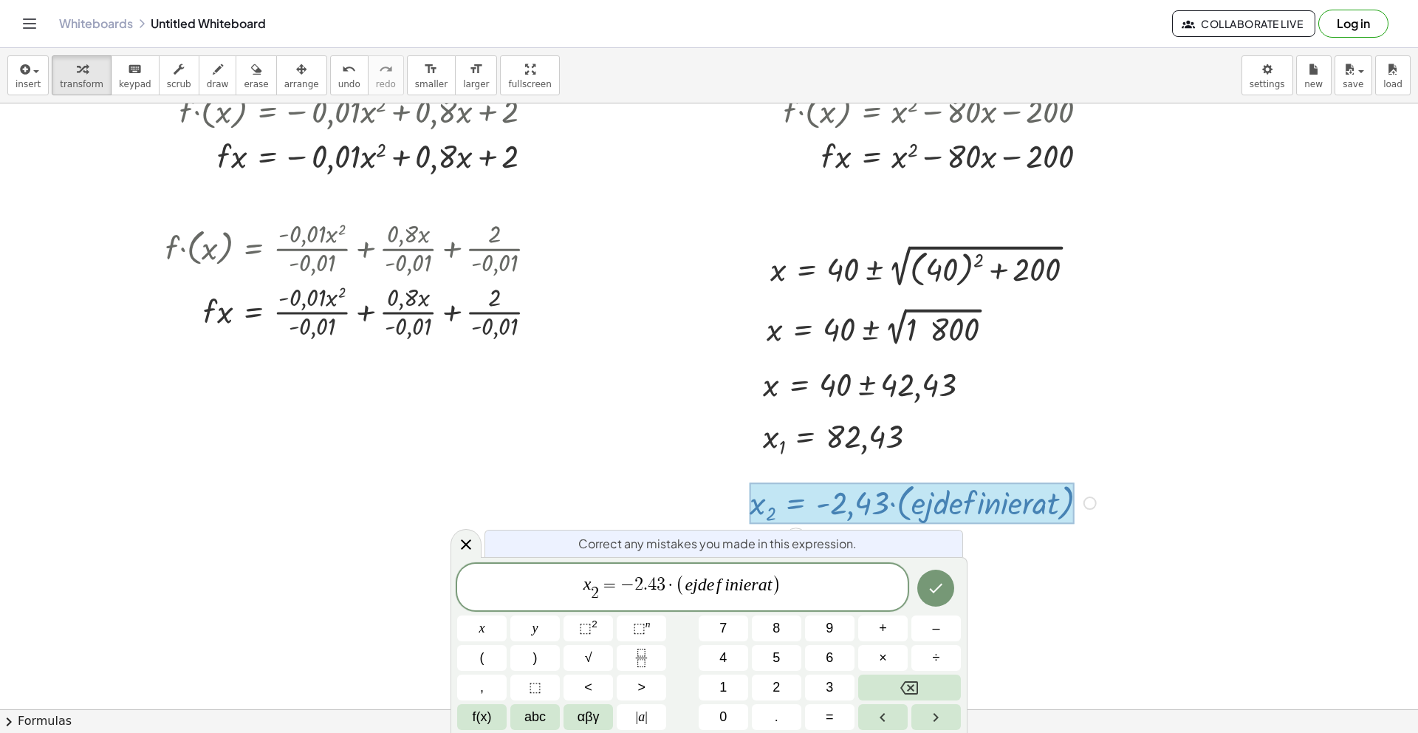
scroll to position [253, 0]
click at [699, 586] on var "d" at bounding box center [702, 584] width 9 height 19
click at [536, 720] on span "abc" at bounding box center [534, 717] width 21 height 20
click at [678, 582] on span "·" at bounding box center [676, 585] width 10 height 18
click at [700, 584] on var "d" at bounding box center [702, 584] width 9 height 19
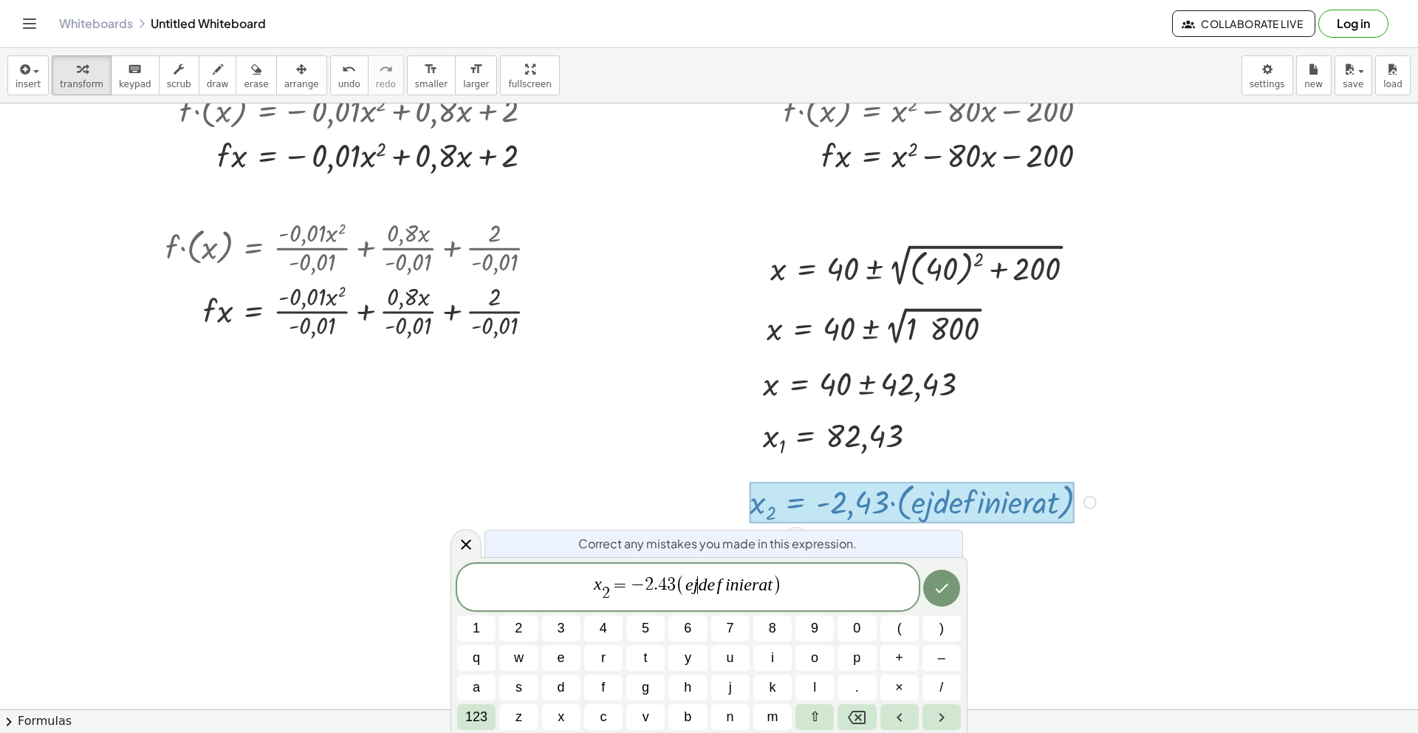
click at [700, 593] on var "d" at bounding box center [702, 584] width 9 height 19
click at [698, 588] on span "[PERSON_NAME] ​ d e f i n i e r a t" at bounding box center [728, 585] width 87 height 18
click at [700, 589] on var "d" at bounding box center [702, 584] width 9 height 19
click at [479, 726] on span "123" at bounding box center [476, 717] width 22 height 20
click at [519, 715] on button "abc" at bounding box center [534, 717] width 49 height 26
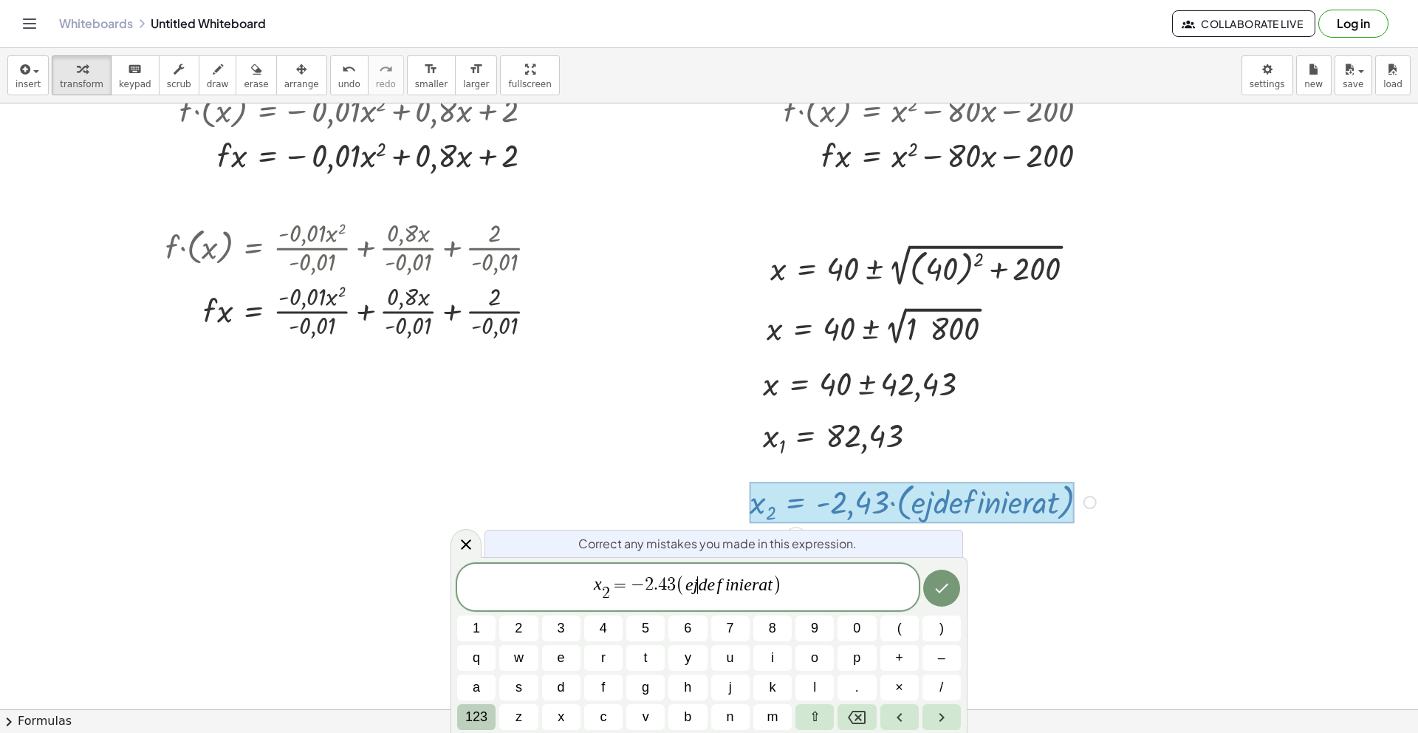
click at [488, 720] on button "123" at bounding box center [476, 717] width 38 height 26
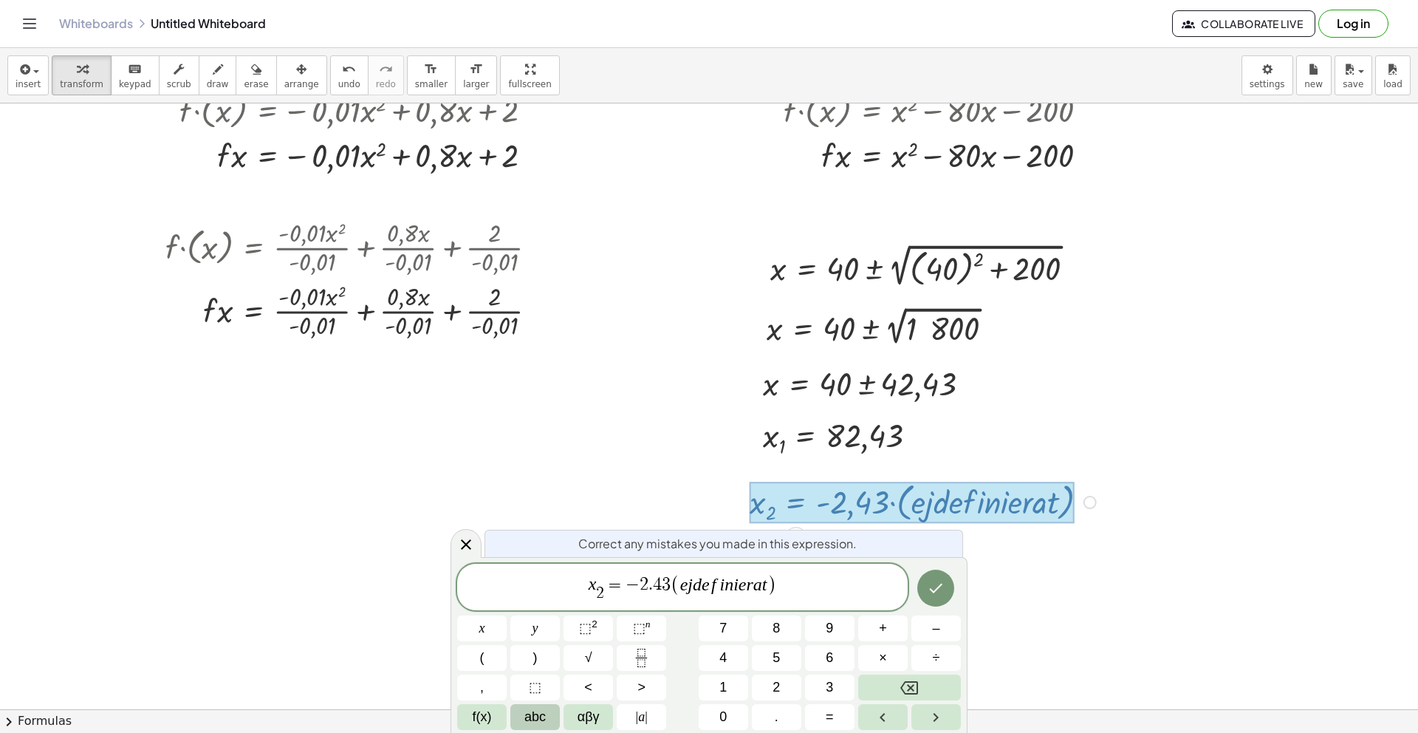
click at [542, 722] on span "abc" at bounding box center [534, 717] width 21 height 20
click at [700, 594] on span "( e j d e f i n i e r a t )" at bounding box center [729, 584] width 106 height 21
click at [700, 588] on var "d" at bounding box center [702, 584] width 9 height 19
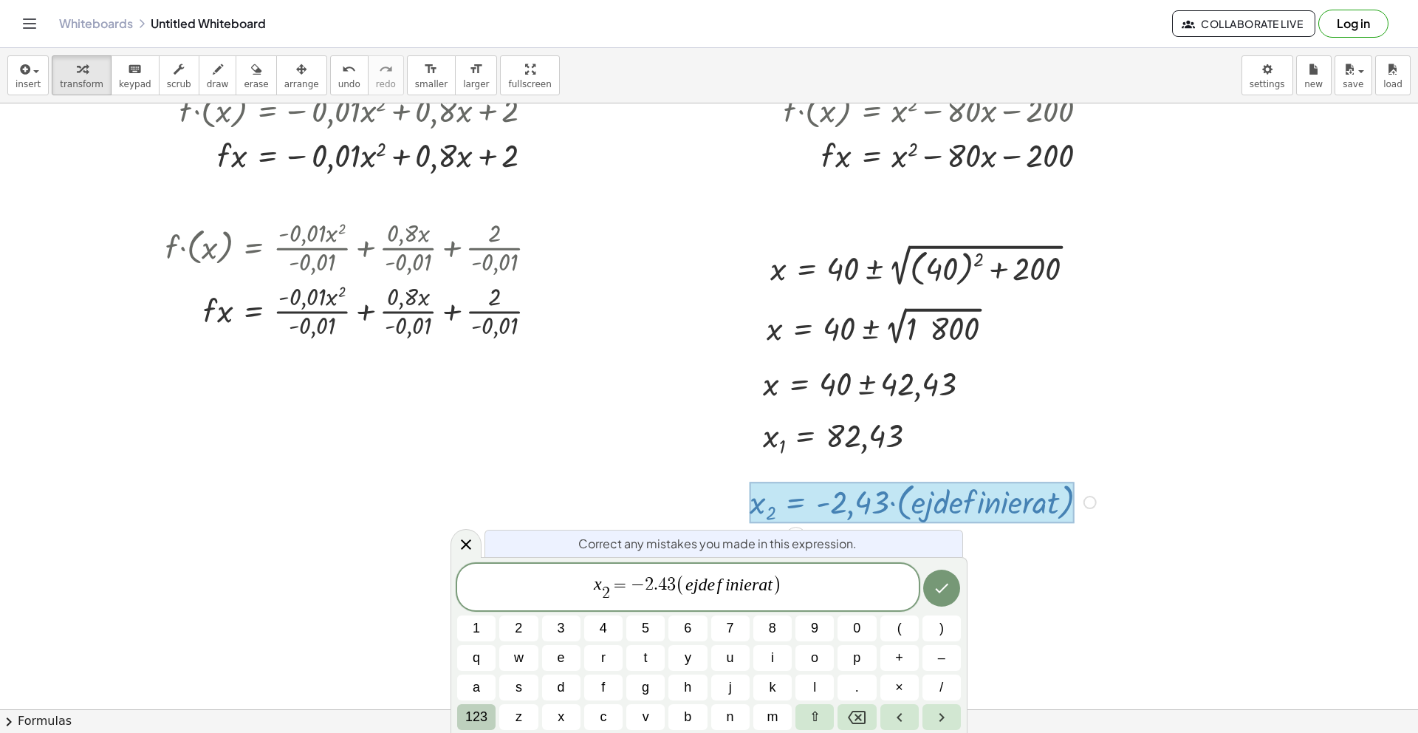
click at [480, 719] on span "123" at bounding box center [476, 717] width 22 height 20
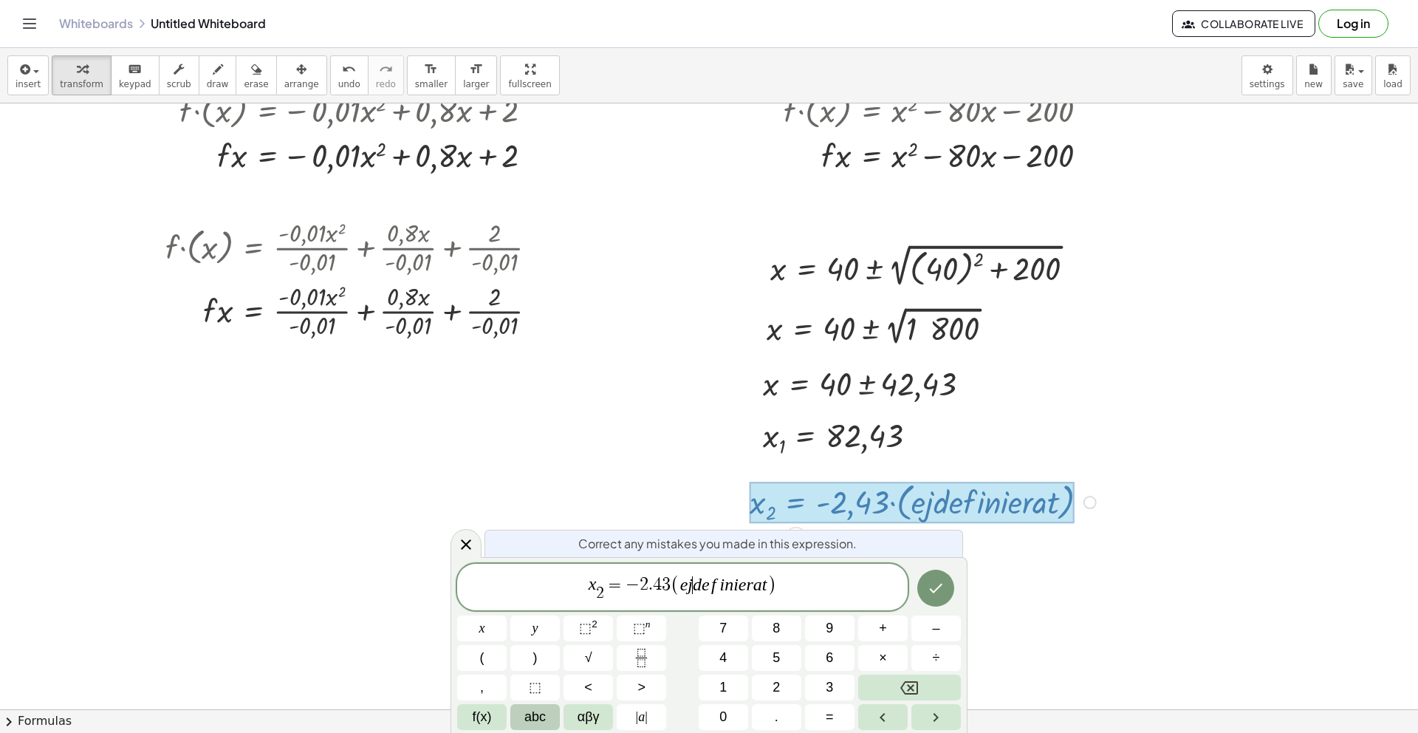
click at [525, 717] on span "abc" at bounding box center [534, 717] width 21 height 20
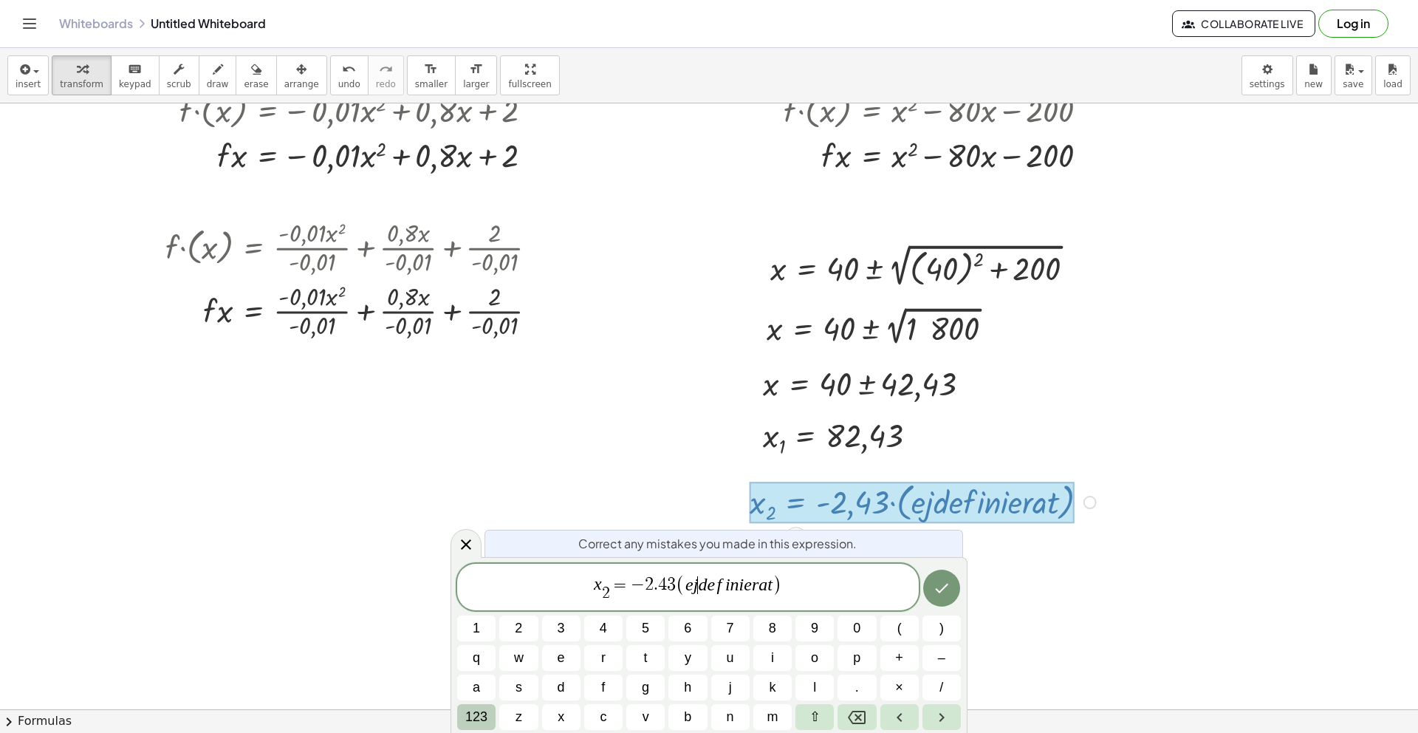
click at [463, 719] on button "123" at bounding box center [476, 717] width 38 height 26
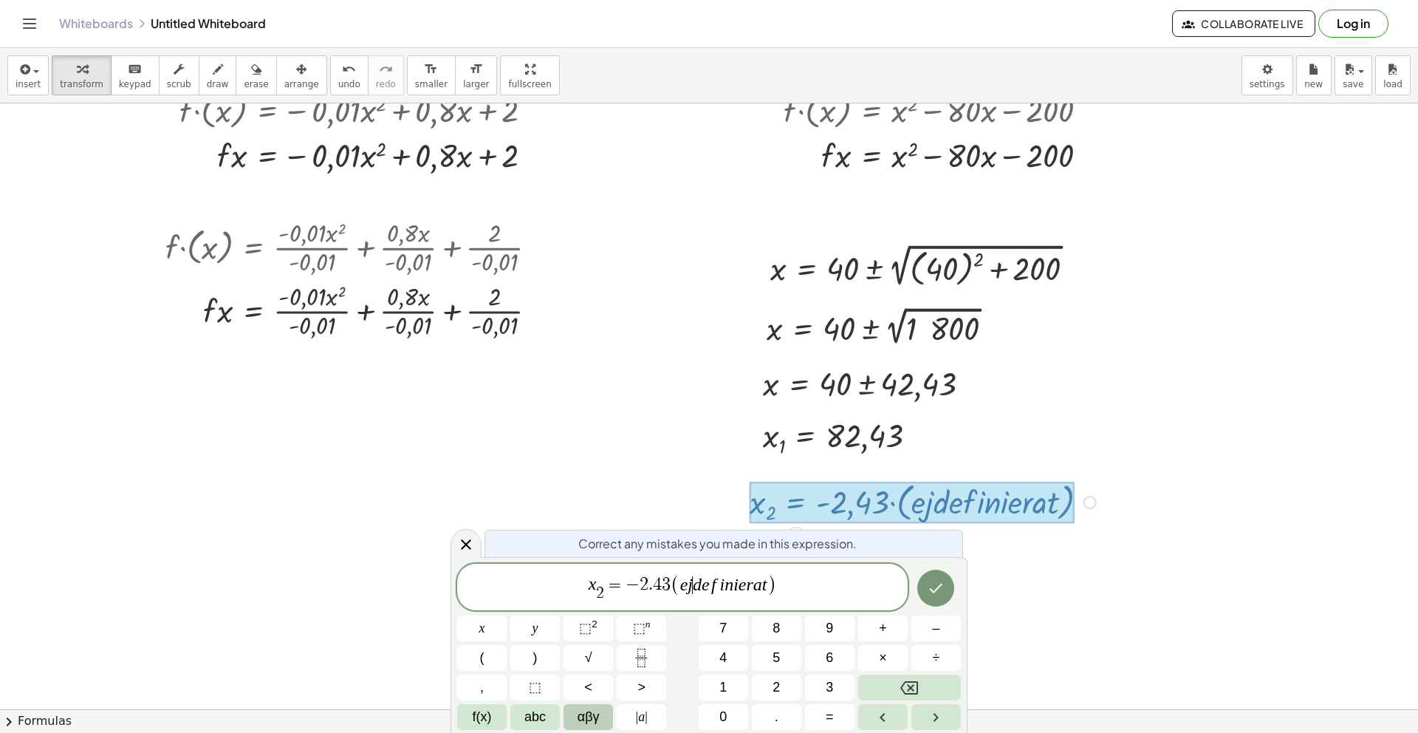
click at [583, 716] on span "αβγ" at bounding box center [589, 717] width 22 height 20
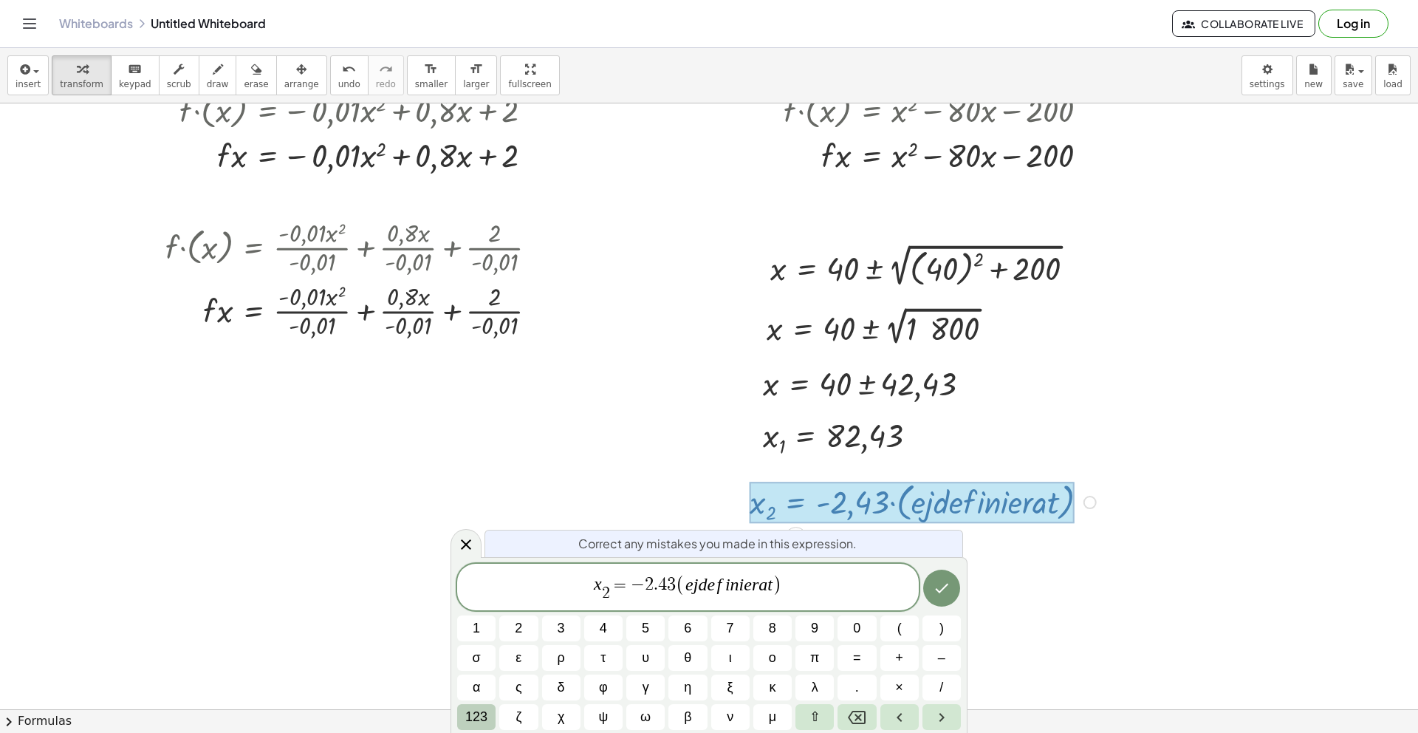
click at [470, 728] on button "123" at bounding box center [476, 717] width 38 height 26
click at [470, 724] on button "f(x)" at bounding box center [481, 717] width 49 height 26
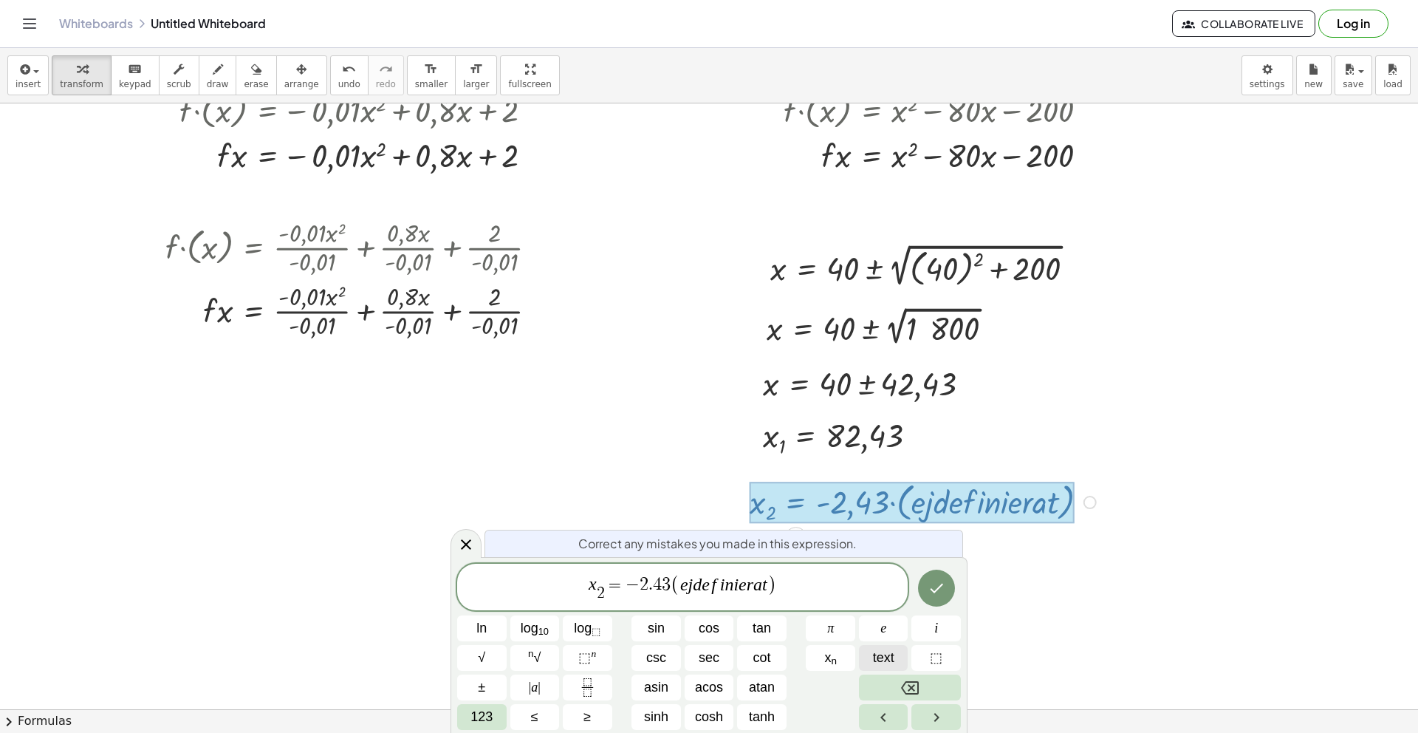
click at [890, 655] on span "text" at bounding box center [883, 658] width 21 height 20
click at [673, 589] on span "(" at bounding box center [674, 584] width 10 height 21
click at [897, 663] on button "text" at bounding box center [883, 658] width 49 height 26
click at [940, 584] on icon "Done" at bounding box center [937, 588] width 18 height 18
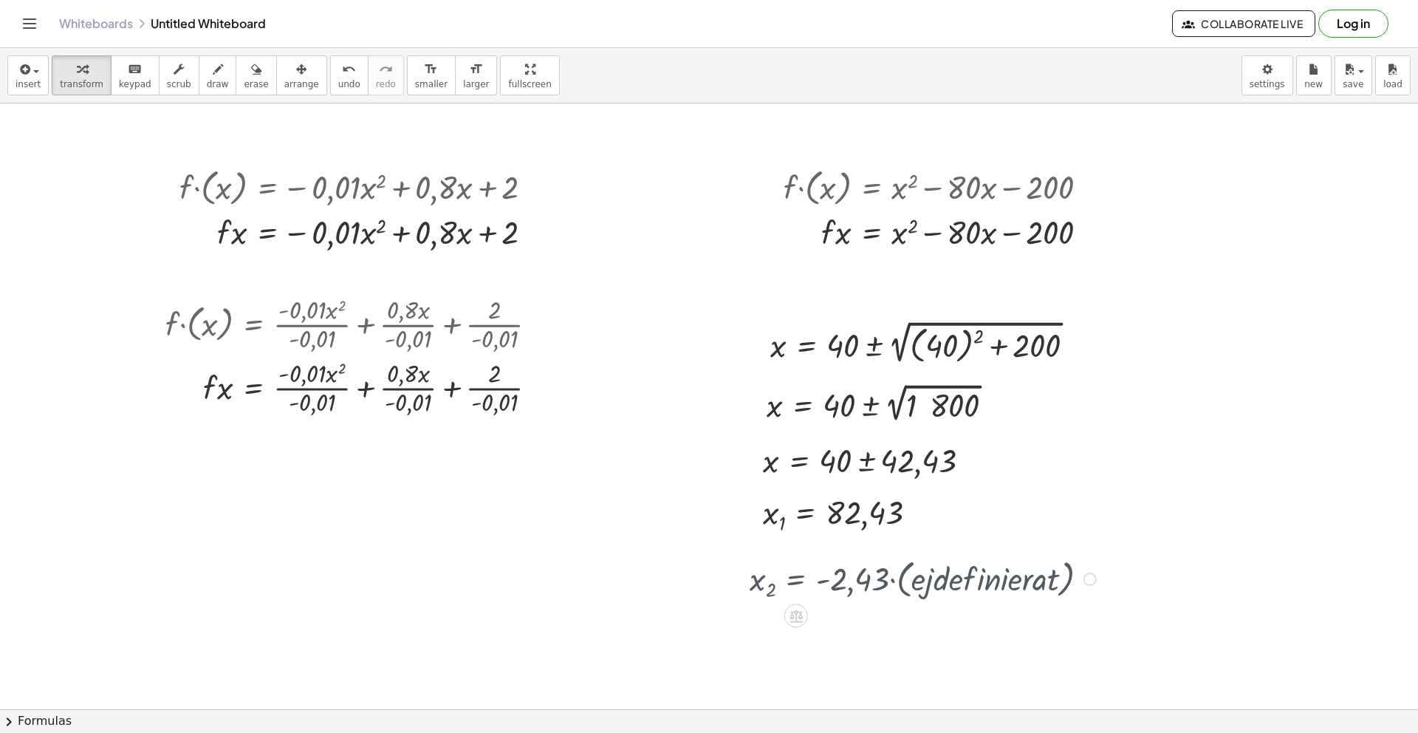
scroll to position [168, 0]
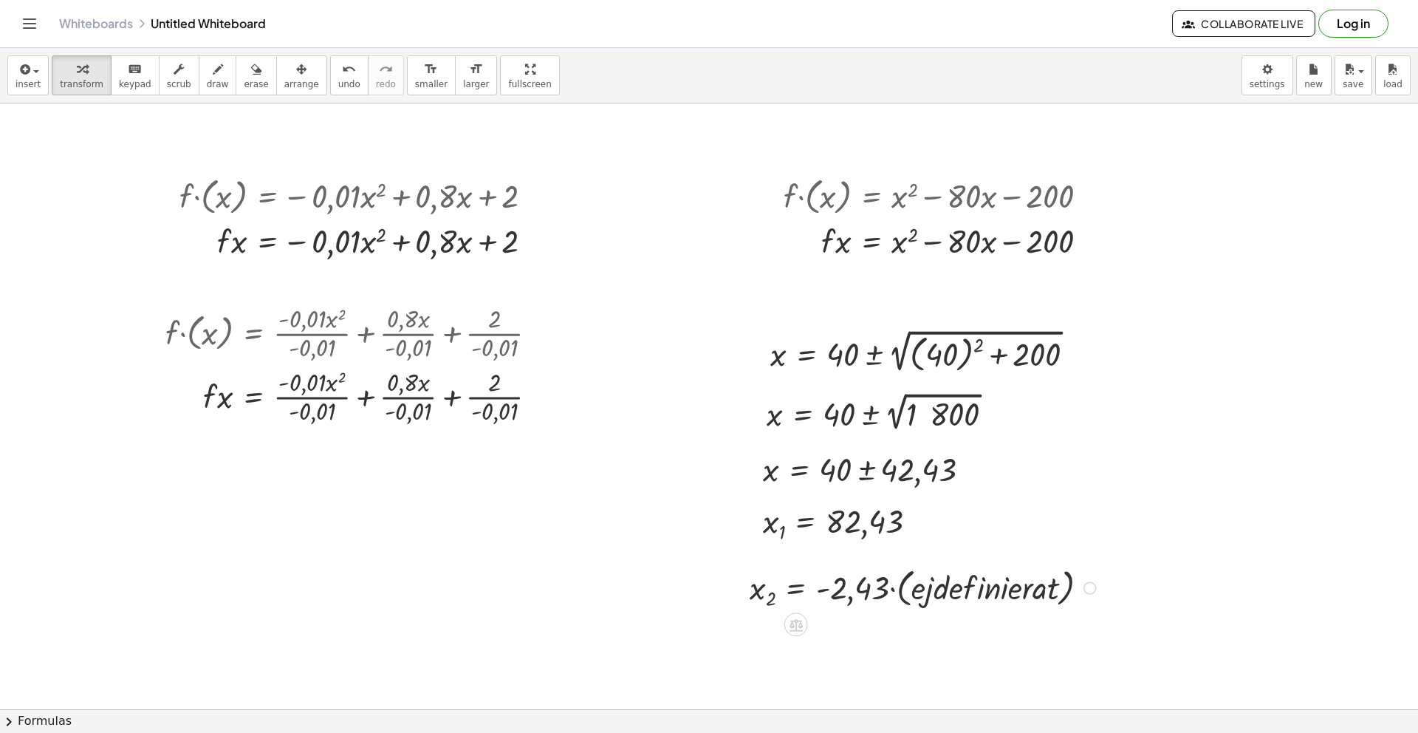
click at [898, 589] on div at bounding box center [925, 586] width 366 height 49
click at [897, 592] on div at bounding box center [905, 587] width 327 height 47
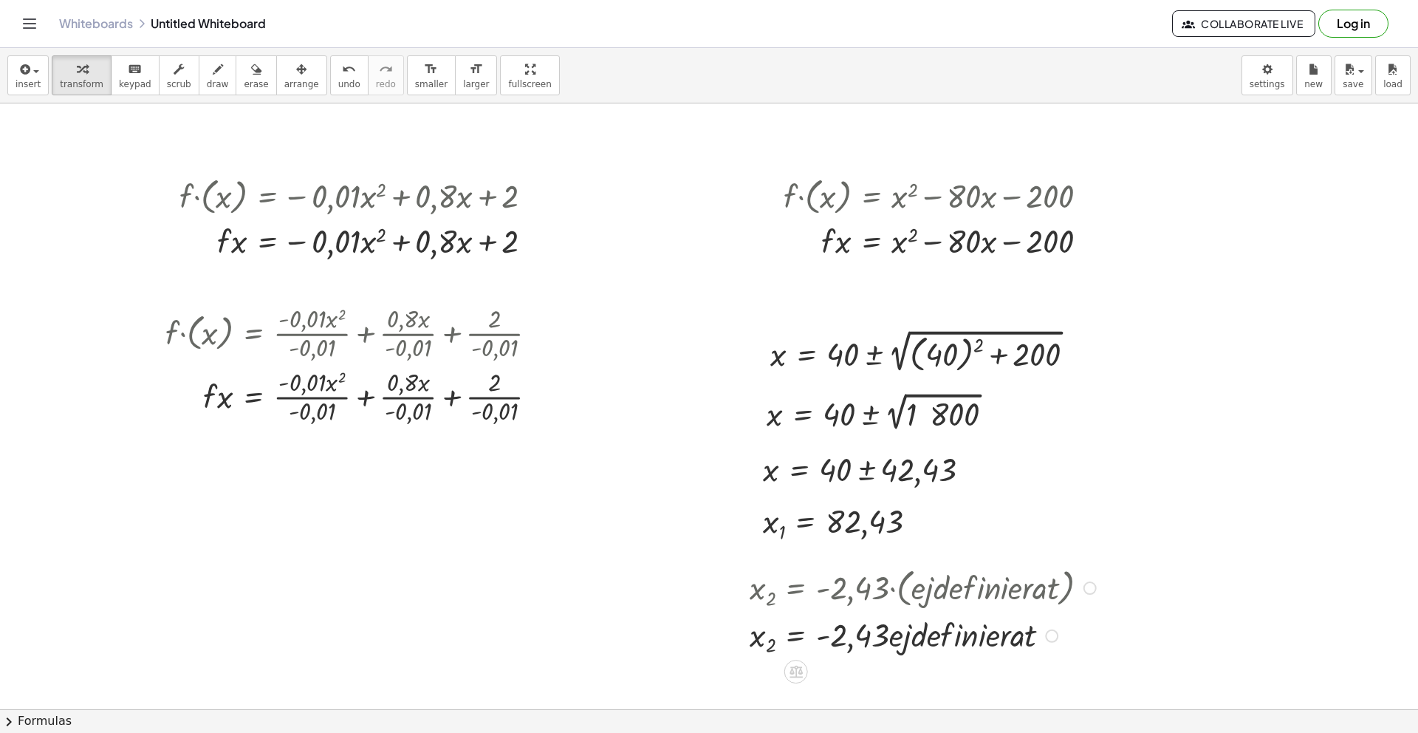
click at [1095, 587] on div at bounding box center [1090, 587] width 13 height 13
click at [1162, 566] on span "Go back to this line" at bounding box center [1164, 565] width 88 height 12
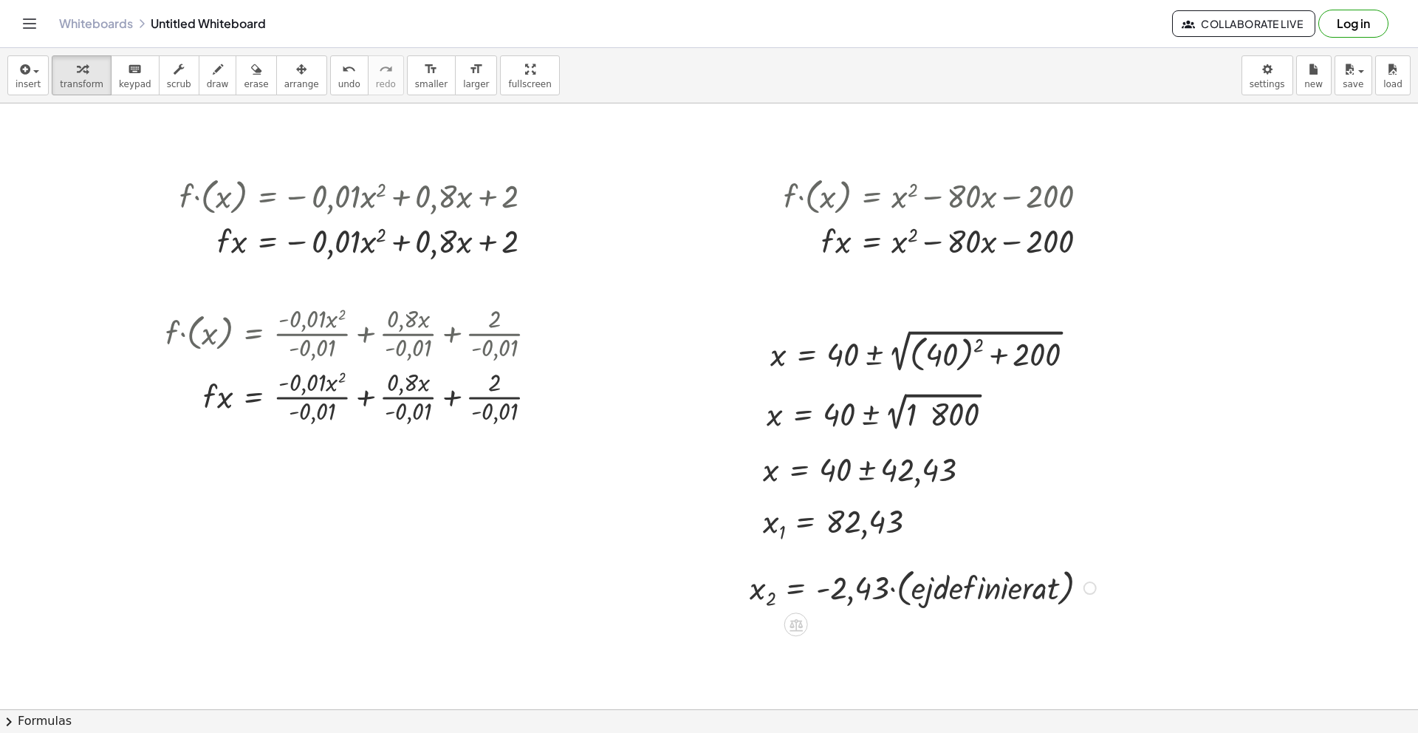
click at [1099, 593] on div at bounding box center [925, 586] width 366 height 49
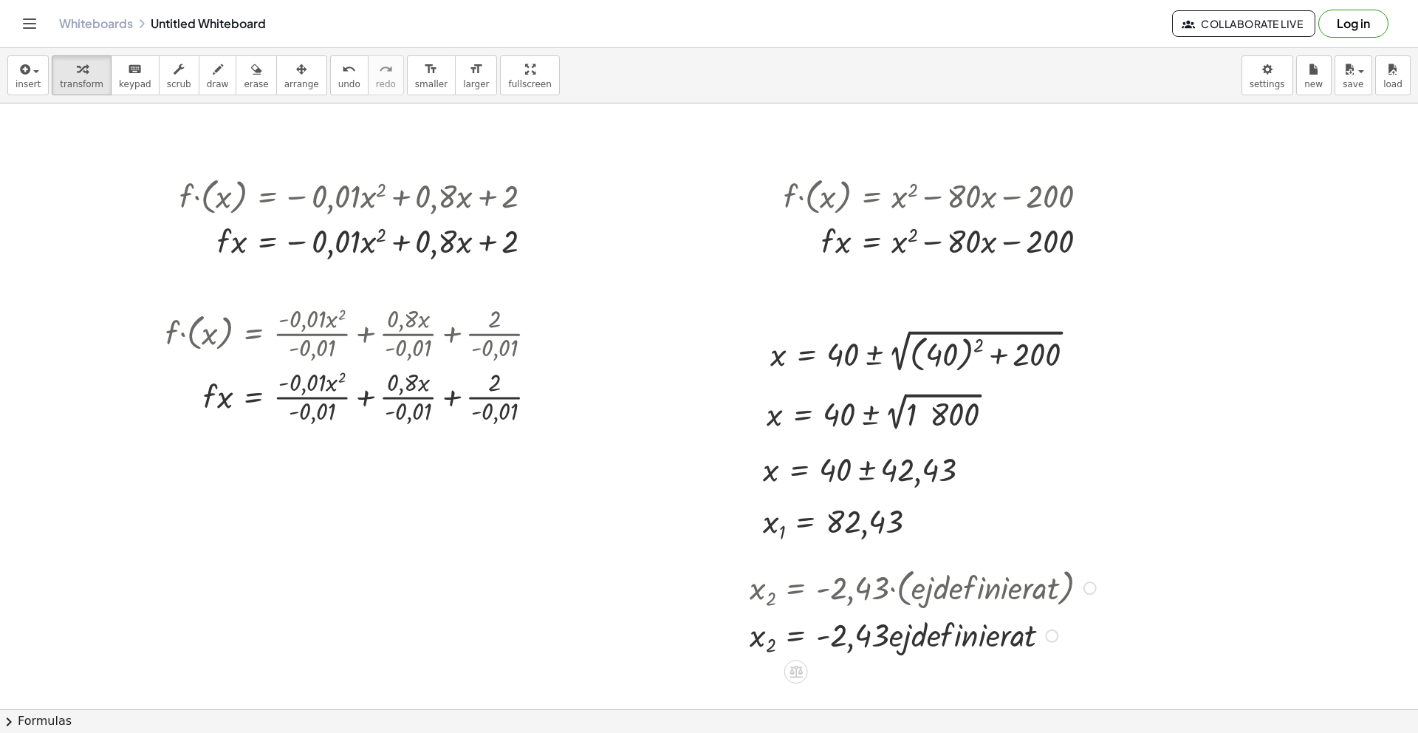
click at [1101, 587] on div at bounding box center [925, 586] width 366 height 49
click at [1092, 587] on div at bounding box center [1090, 587] width 13 height 13
click at [1140, 568] on span "Go back to this line" at bounding box center [1164, 565] width 88 height 12
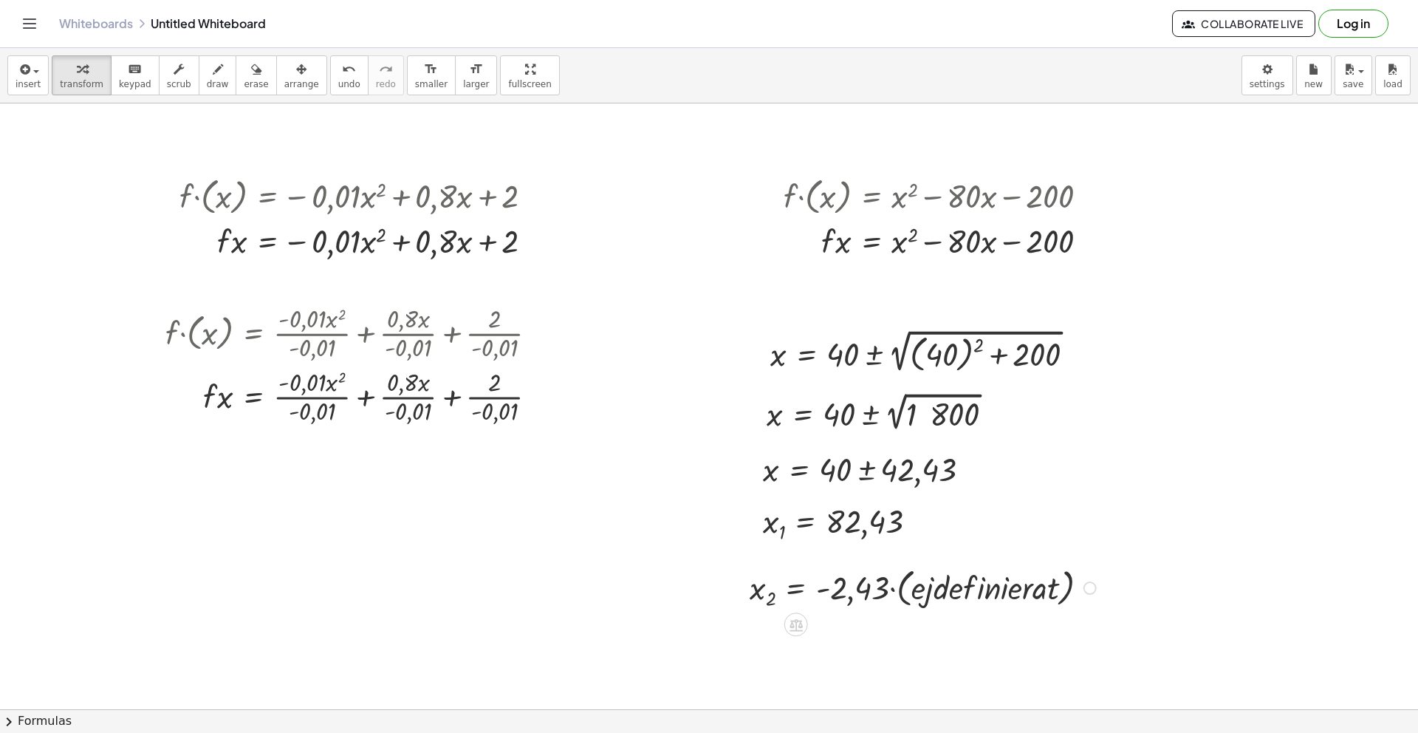
click at [1089, 588] on div "Go back to this line Copy line as LaTeX Copy derivation as LaTeX" at bounding box center [1090, 587] width 13 height 13
click at [1129, 547] on span "Fix a mistake" at bounding box center [1150, 543] width 61 height 12
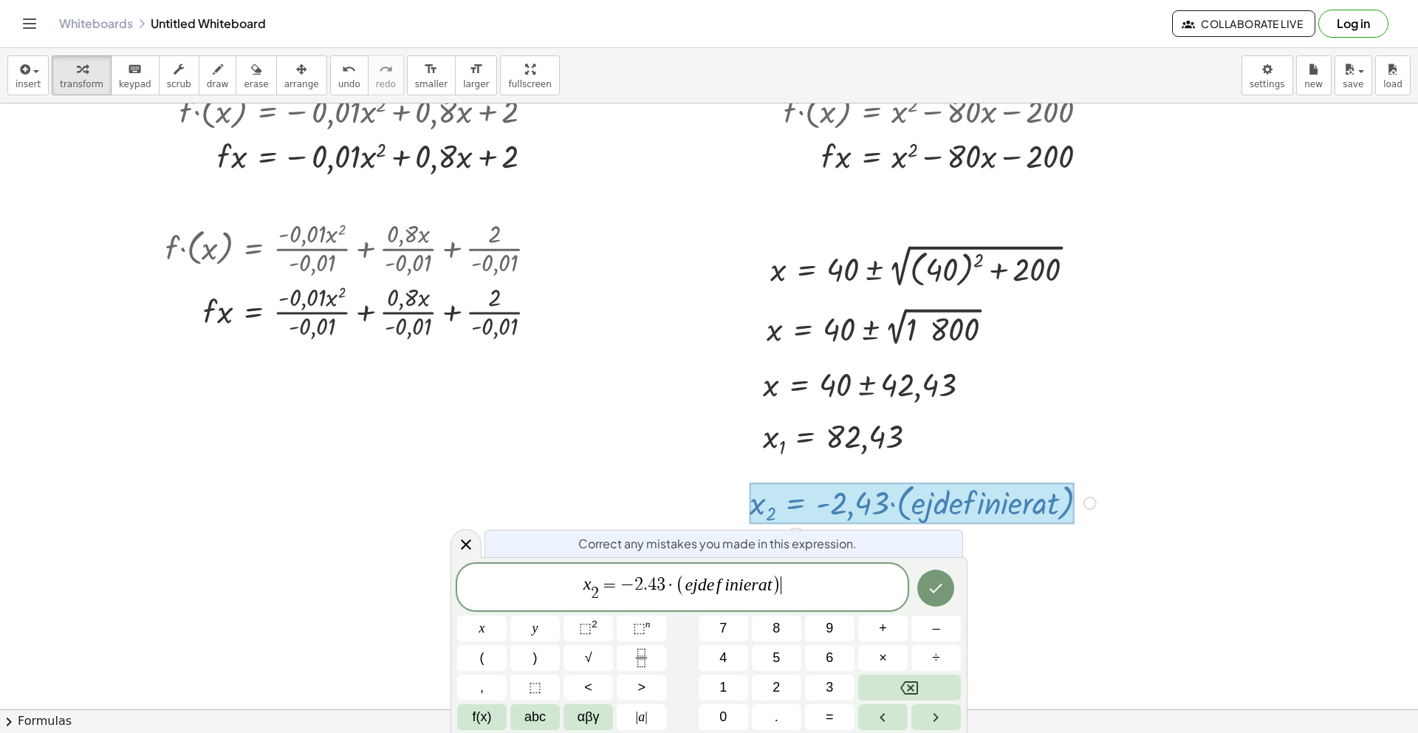
scroll to position [253, 0]
click at [676, 586] on span "(" at bounding box center [681, 584] width 10 height 21
drag, startPoint x: 781, startPoint y: 583, endPoint x: 706, endPoint y: 592, distance: 75.9
click at [706, 592] on span "x 2 ​ = − 2 . 4 3 ( e j d e f i n i e r a t )" at bounding box center [682, 587] width 451 height 31
click at [543, 714] on span "abc" at bounding box center [534, 717] width 21 height 20
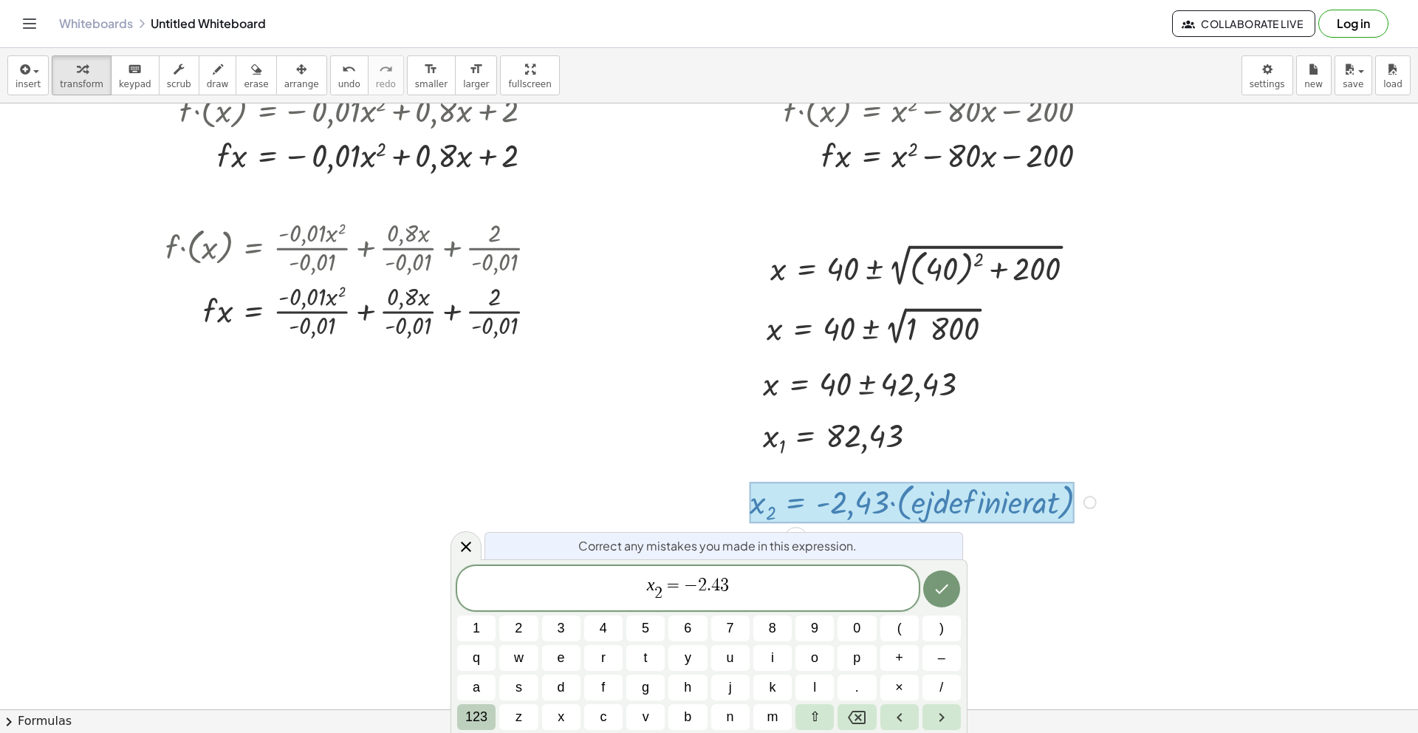
click at [479, 714] on span "123" at bounding box center [476, 717] width 22 height 20
click at [476, 716] on span "f(x)" at bounding box center [482, 717] width 19 height 20
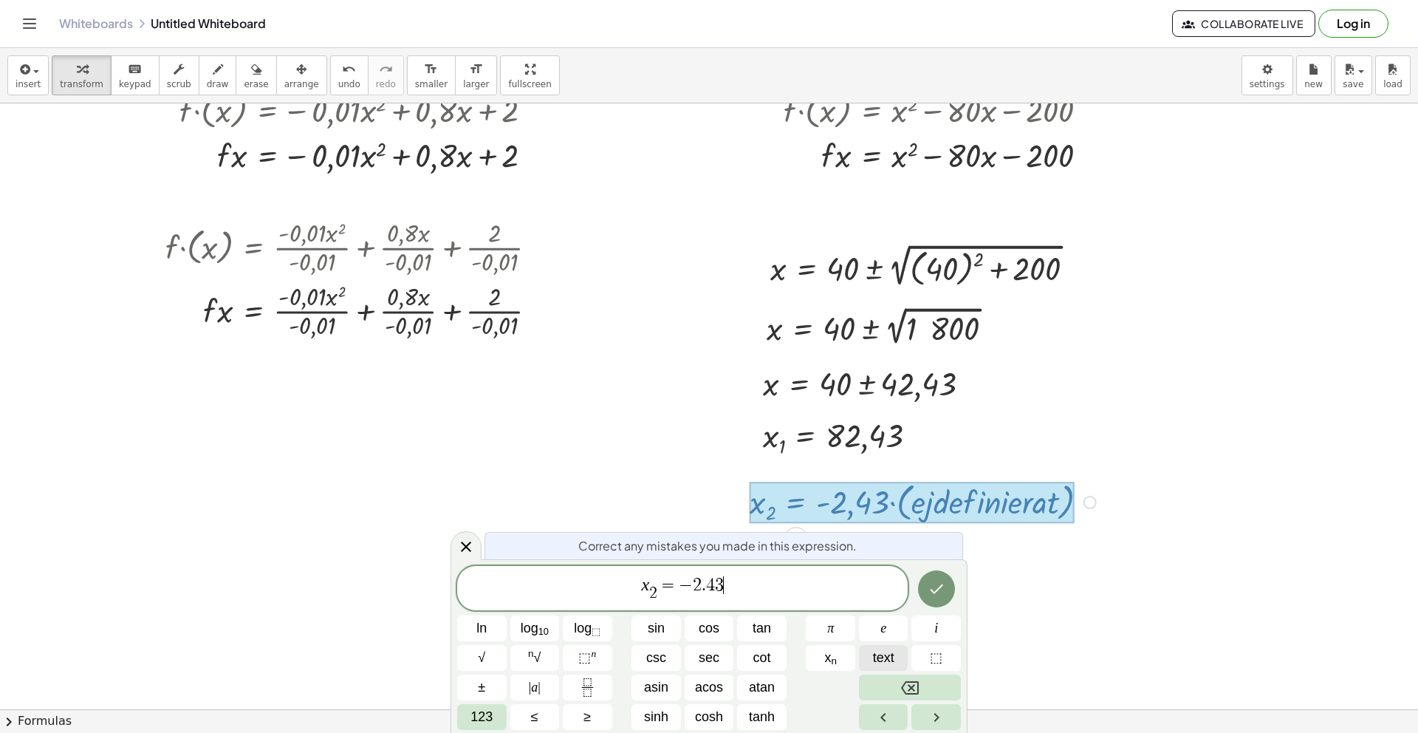
click at [893, 656] on span "text" at bounding box center [883, 658] width 21 height 20
click at [883, 660] on span "text" at bounding box center [883, 658] width 21 height 20
click at [706, 581] on var "d" at bounding box center [709, 581] width 9 height 19
click at [695, 585] on var "d" at bounding box center [699, 584] width 9 height 19
click at [869, 659] on button "text" at bounding box center [883, 658] width 49 height 26
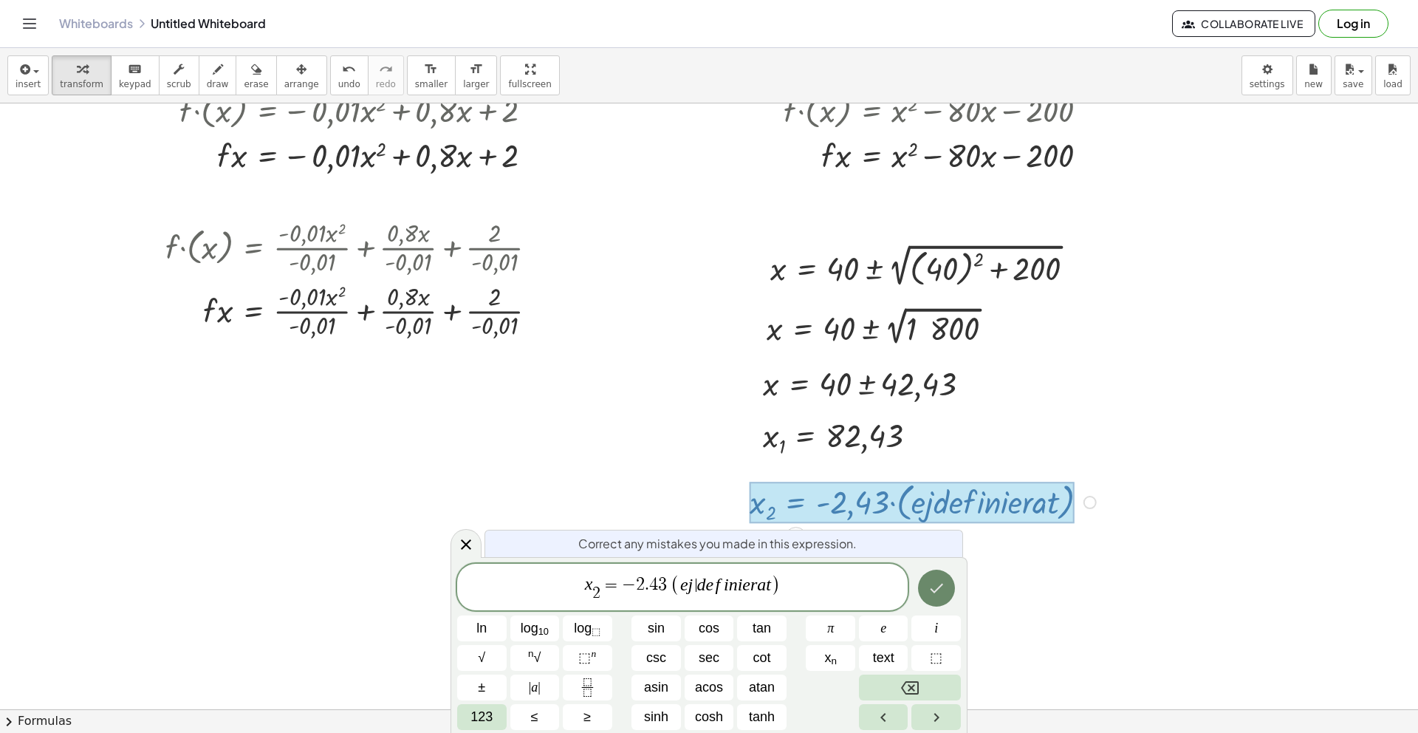
click at [944, 590] on icon "Done" at bounding box center [937, 588] width 18 height 18
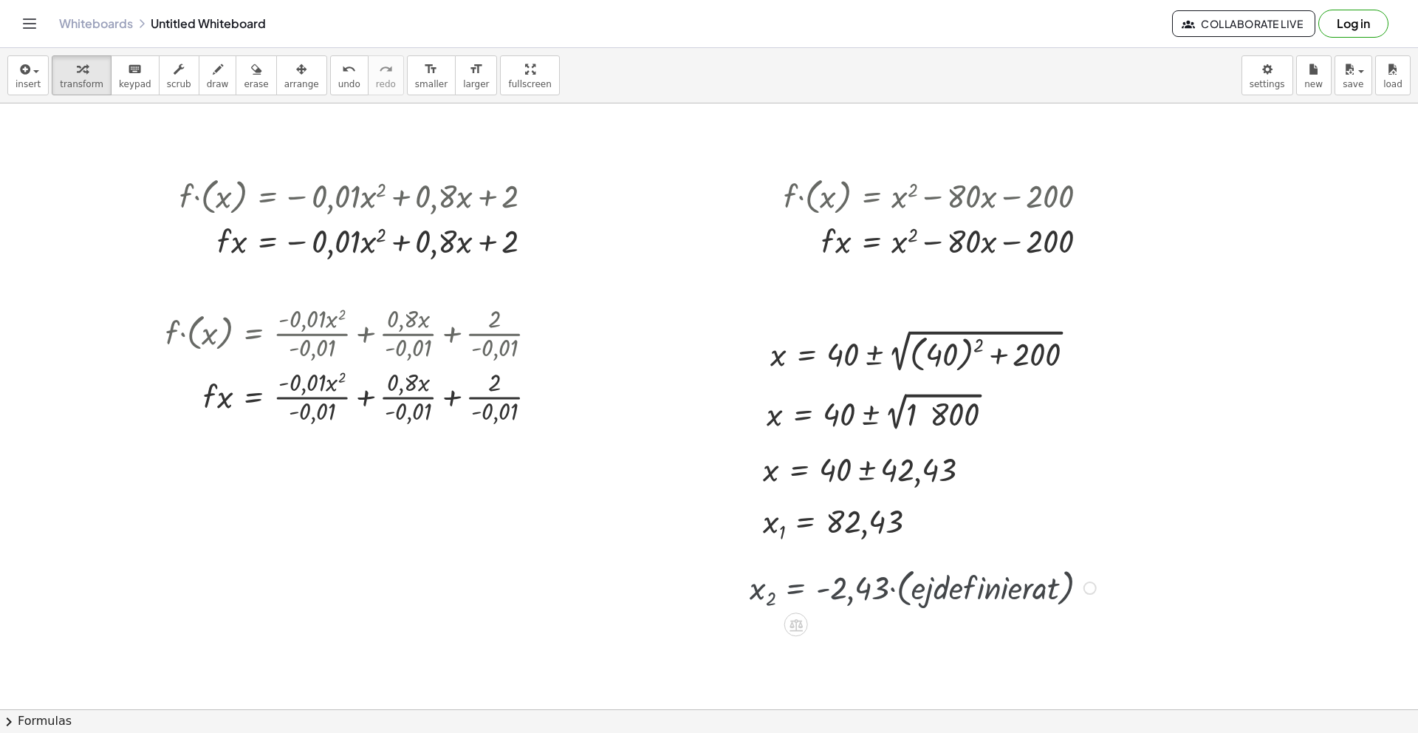
scroll to position [168, 0]
click at [1076, 589] on div at bounding box center [925, 586] width 366 height 49
click at [1110, 597] on div at bounding box center [732, 589] width 1465 height 1307
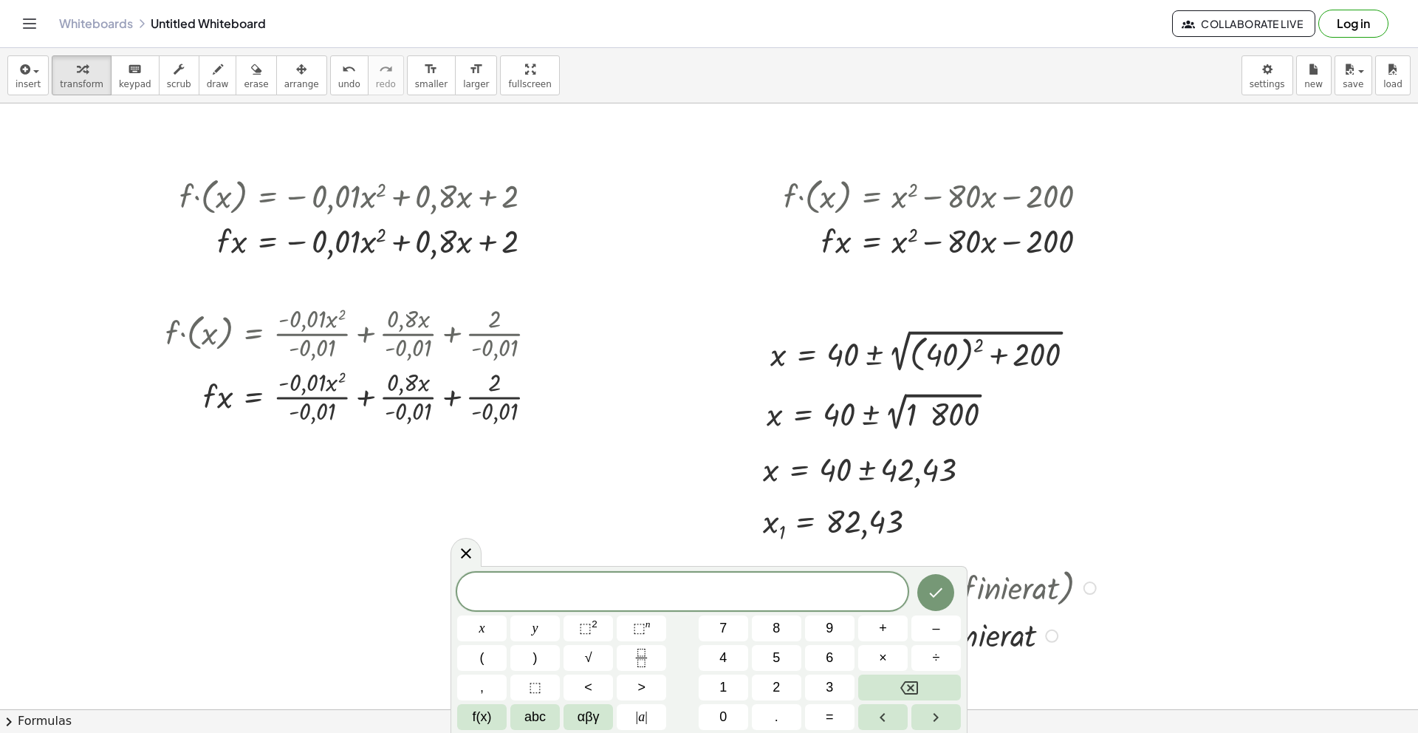
click at [1078, 589] on div at bounding box center [925, 586] width 366 height 49
click at [1088, 589] on div at bounding box center [1090, 587] width 13 height 13
click at [1126, 569] on span "Go back to this line" at bounding box center [1164, 565] width 88 height 12
click at [1085, 586] on div "Go back to this line Copy line as LaTeX Copy derivation as LaTeX" at bounding box center [1090, 587] width 13 height 13
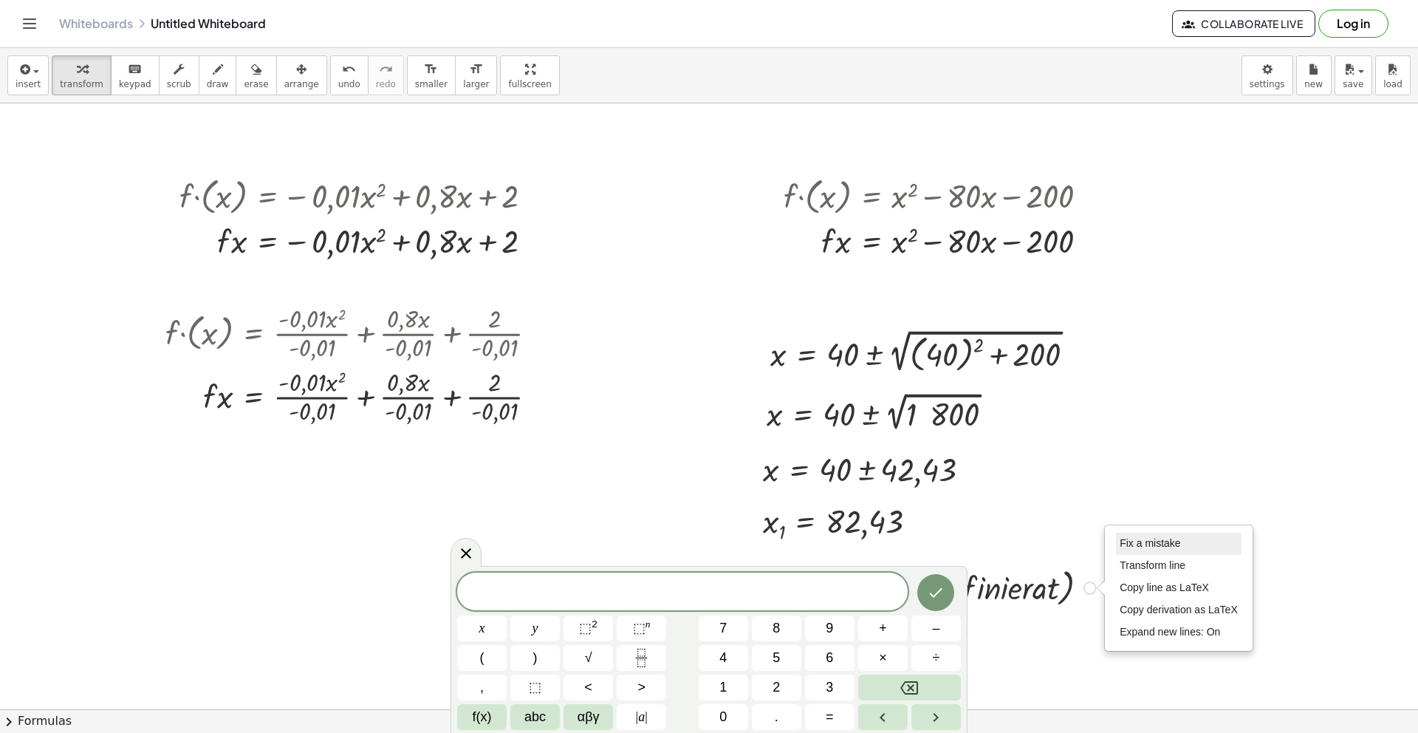
click at [1141, 547] on span "Fix a mistake" at bounding box center [1150, 543] width 61 height 12
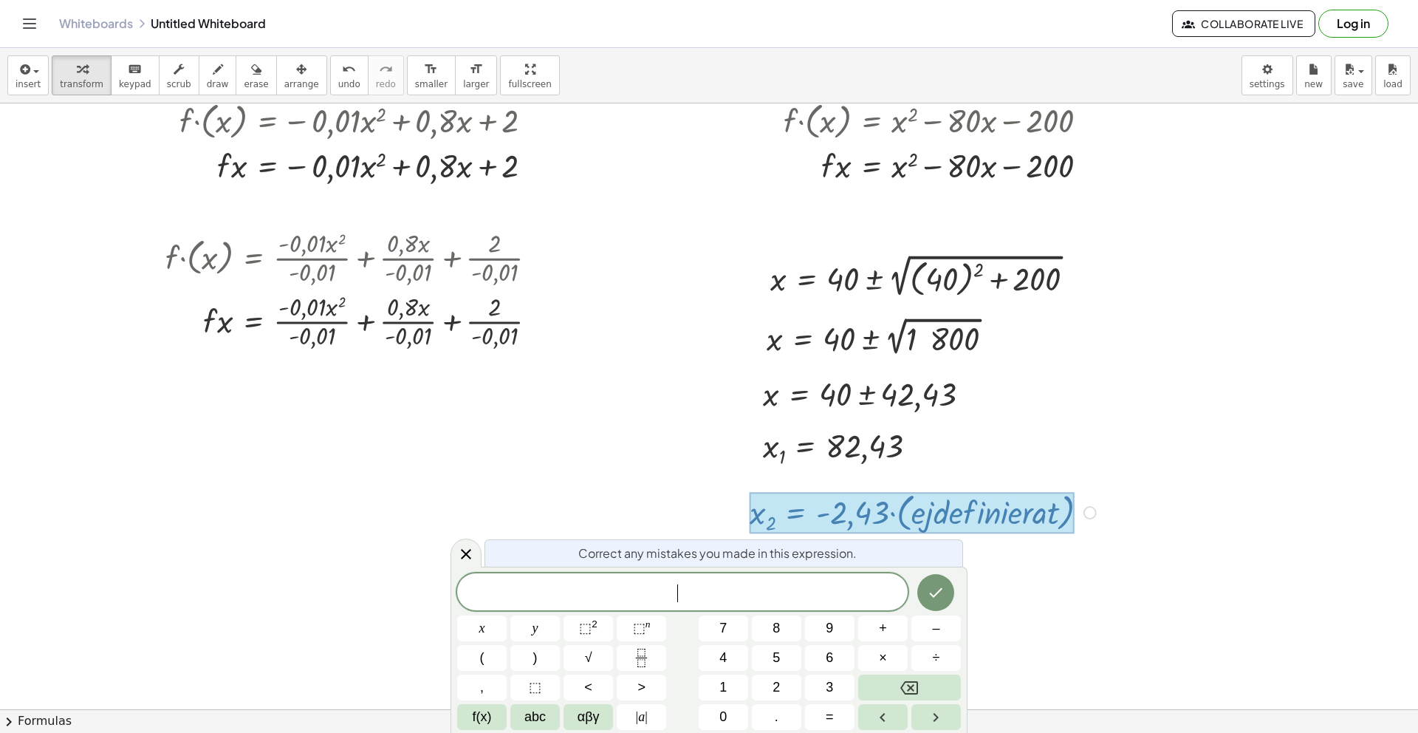
scroll to position [253, 0]
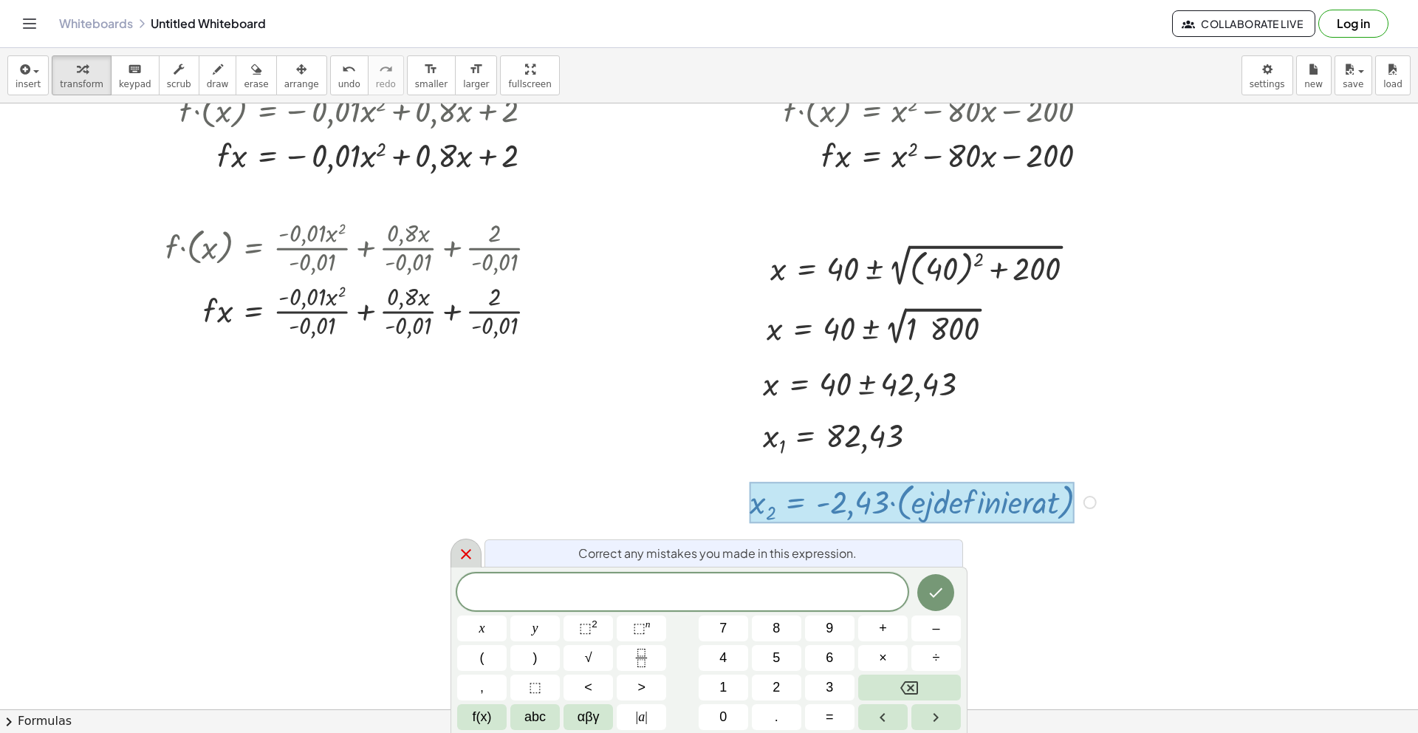
click at [463, 561] on icon at bounding box center [466, 554] width 18 height 18
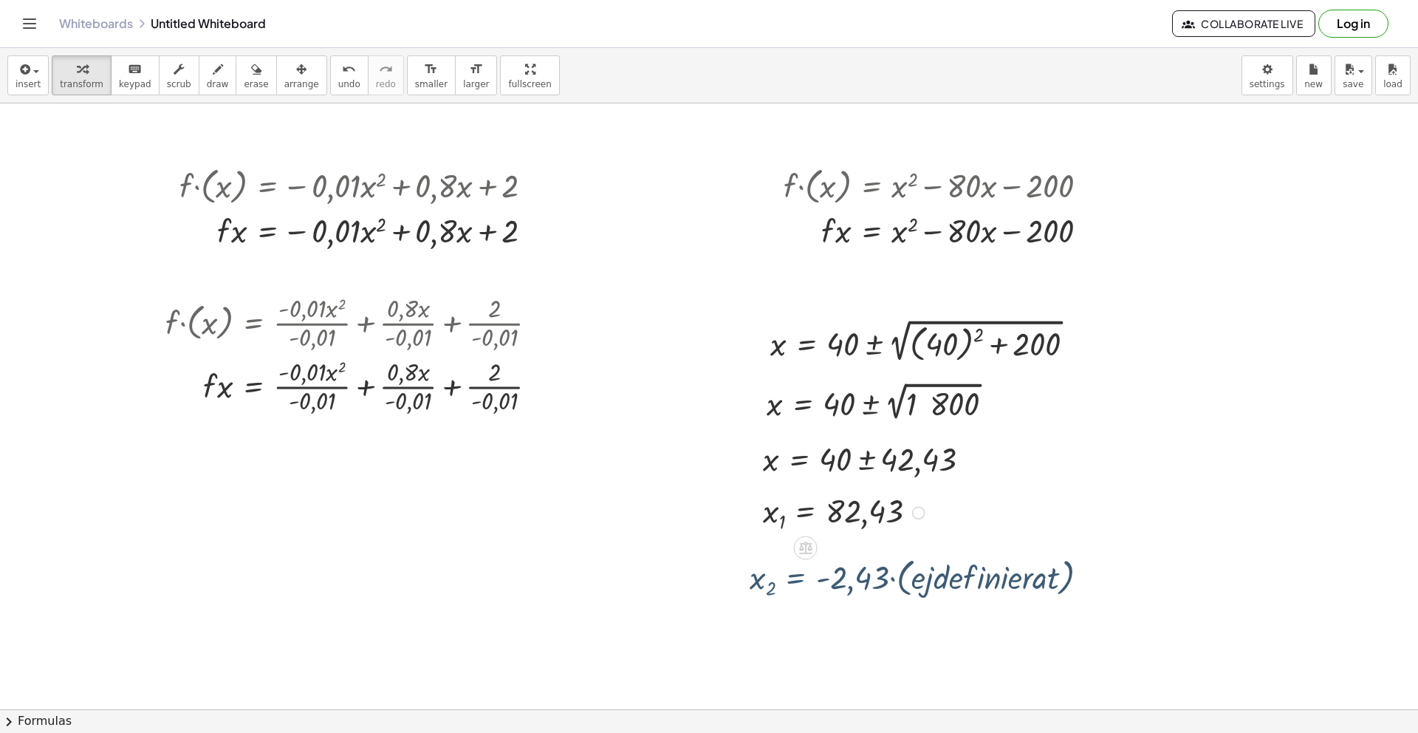
scroll to position [168, 0]
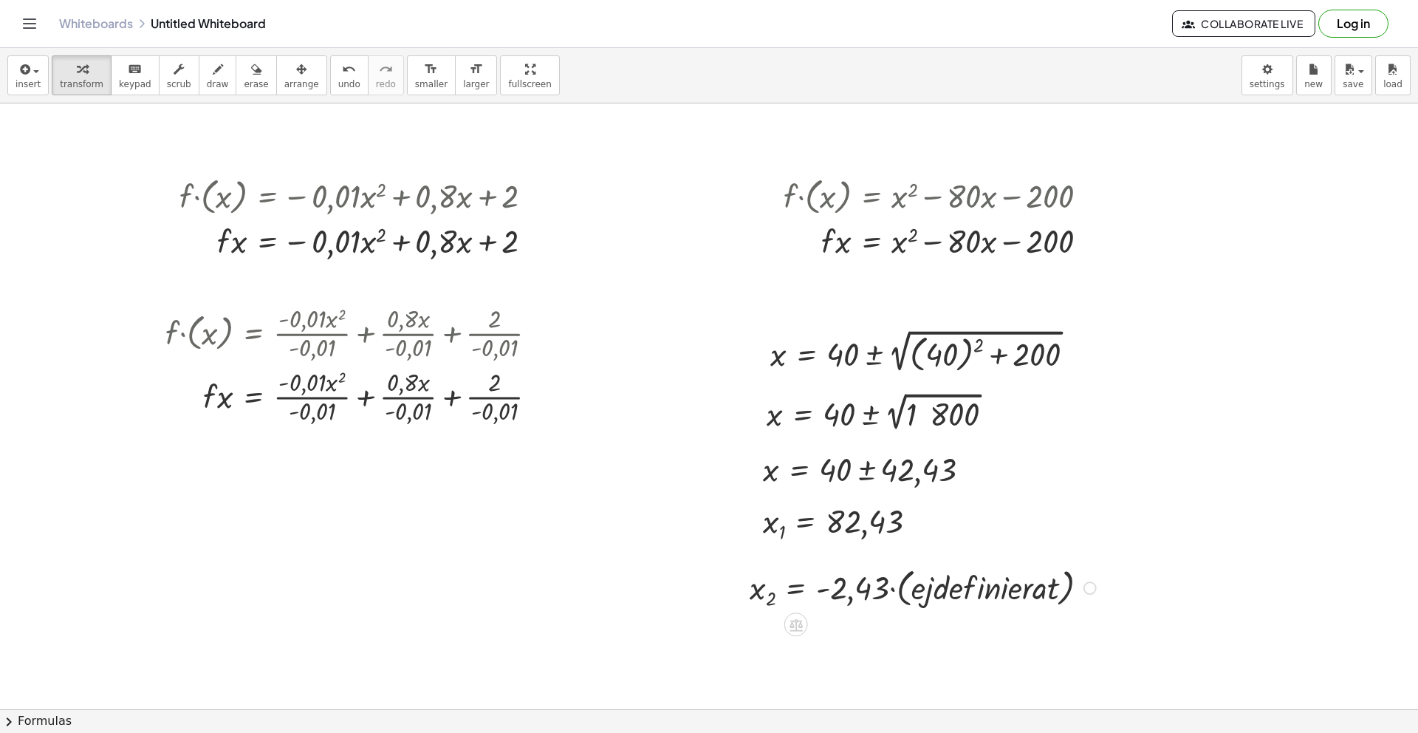
click at [1097, 600] on div at bounding box center [925, 586] width 366 height 49
click at [1092, 591] on div at bounding box center [732, 589] width 1465 height 1307
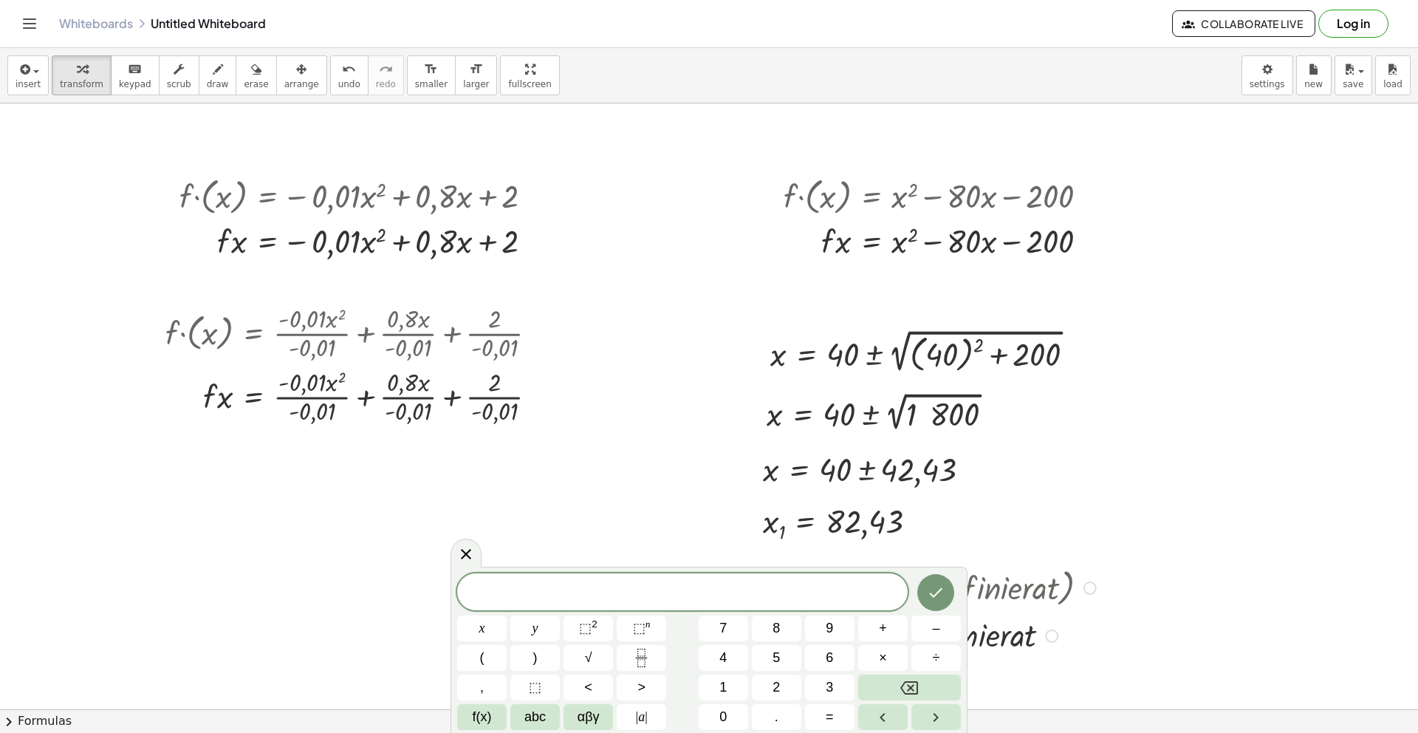
click at [1091, 588] on div at bounding box center [1090, 587] width 13 height 13
click at [1112, 569] on div "Go back to this line Copy line as LaTeX Copy derivation as LaTeX" at bounding box center [1179, 588] width 146 height 80
click at [1120, 567] on span "Go back to this line" at bounding box center [1164, 565] width 88 height 12
click at [1092, 586] on div "Go back to this line Copy line as LaTeX Copy derivation as LaTeX" at bounding box center [1090, 587] width 13 height 13
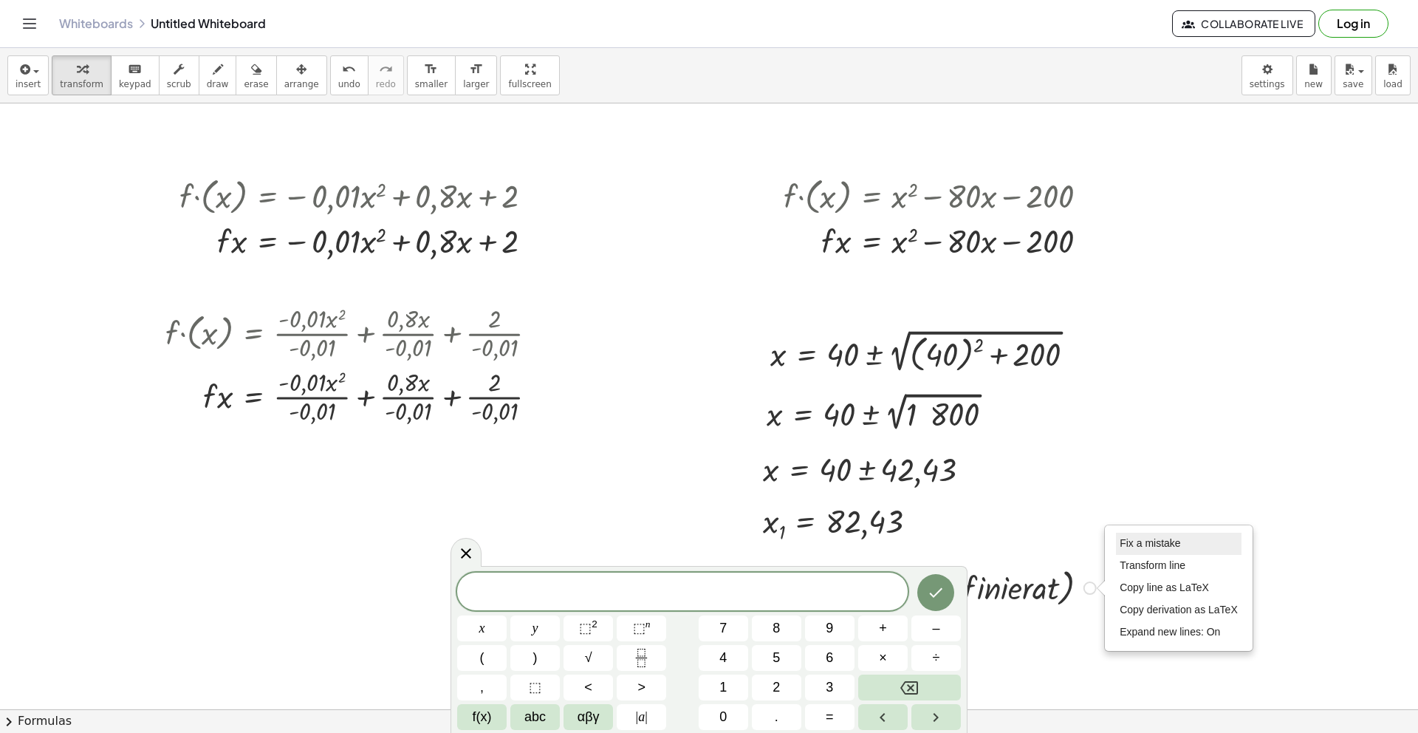
click at [1131, 541] on span "Fix a mistake" at bounding box center [1150, 543] width 61 height 12
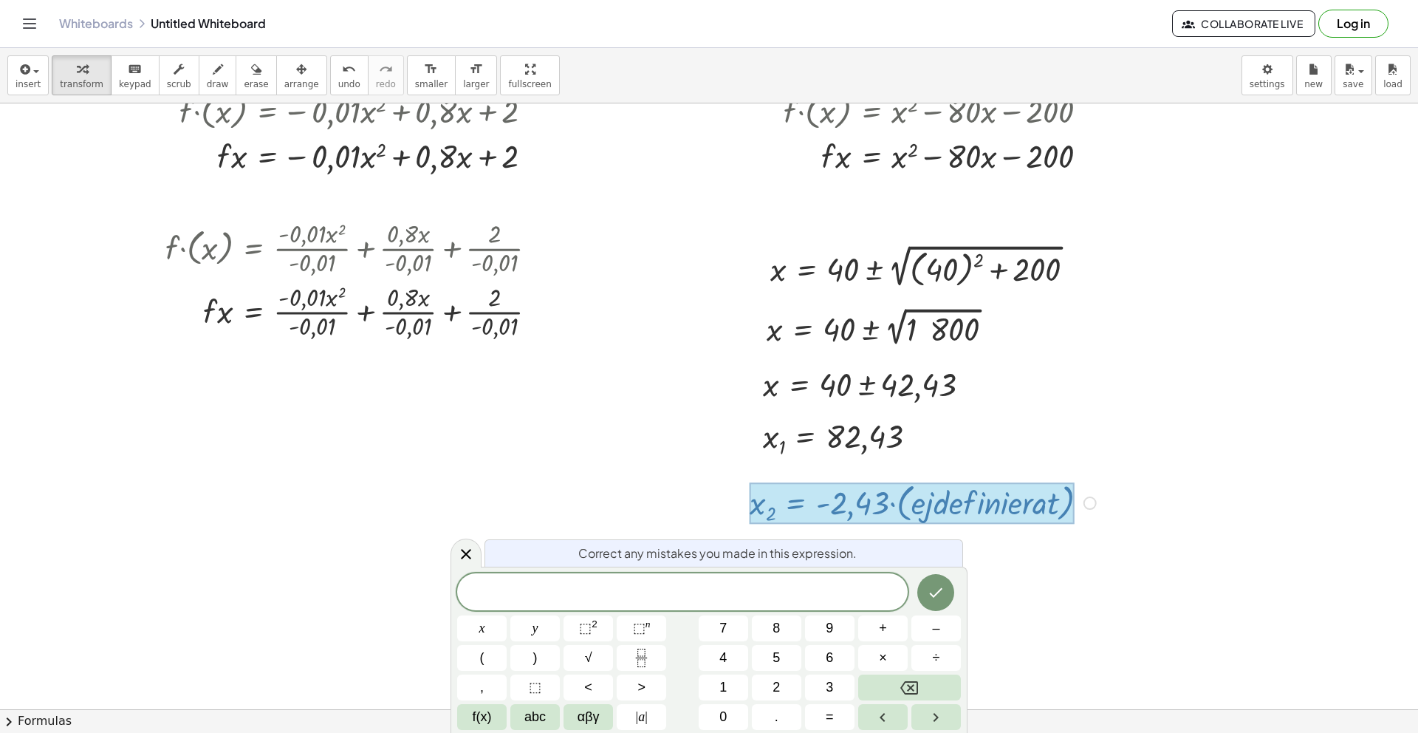
scroll to position [253, 0]
click at [931, 592] on icon "Done" at bounding box center [936, 593] width 13 height 10
click at [463, 558] on icon at bounding box center [466, 554] width 18 height 18
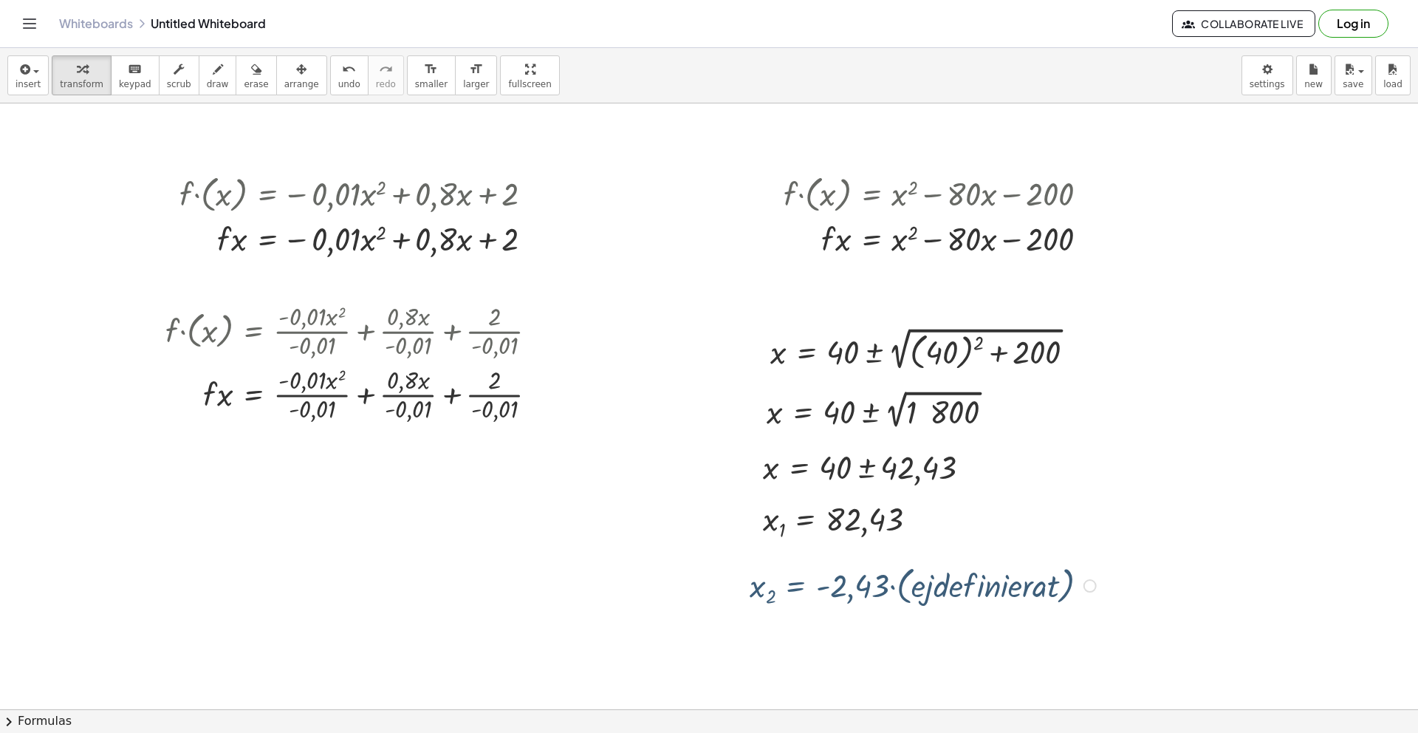
scroll to position [168, 0]
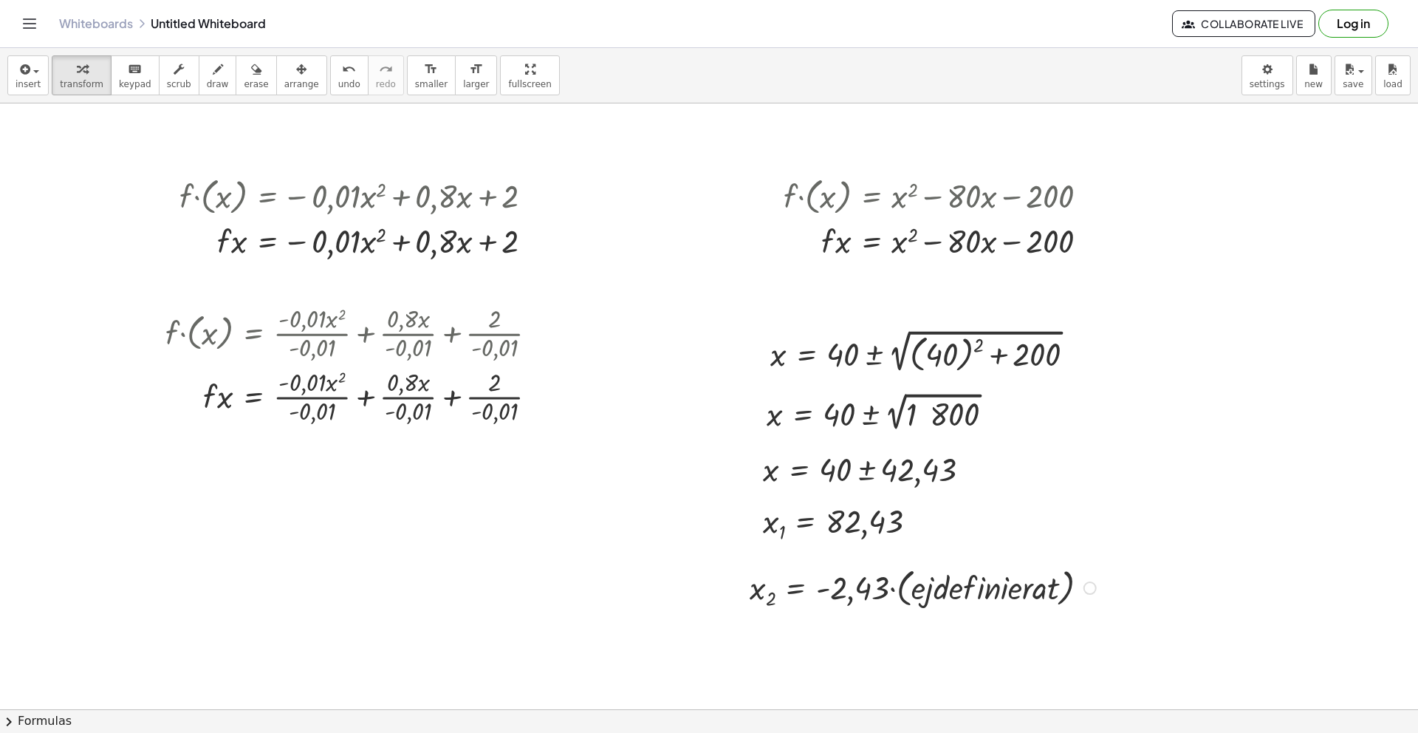
click at [1092, 589] on div "Fix a mistake Transform line Copy line as LaTeX Copy derivation as LaTeX Expand…" at bounding box center [1090, 587] width 13 height 13
click at [1153, 537] on span "Fix a mistake" at bounding box center [1150, 543] width 61 height 12
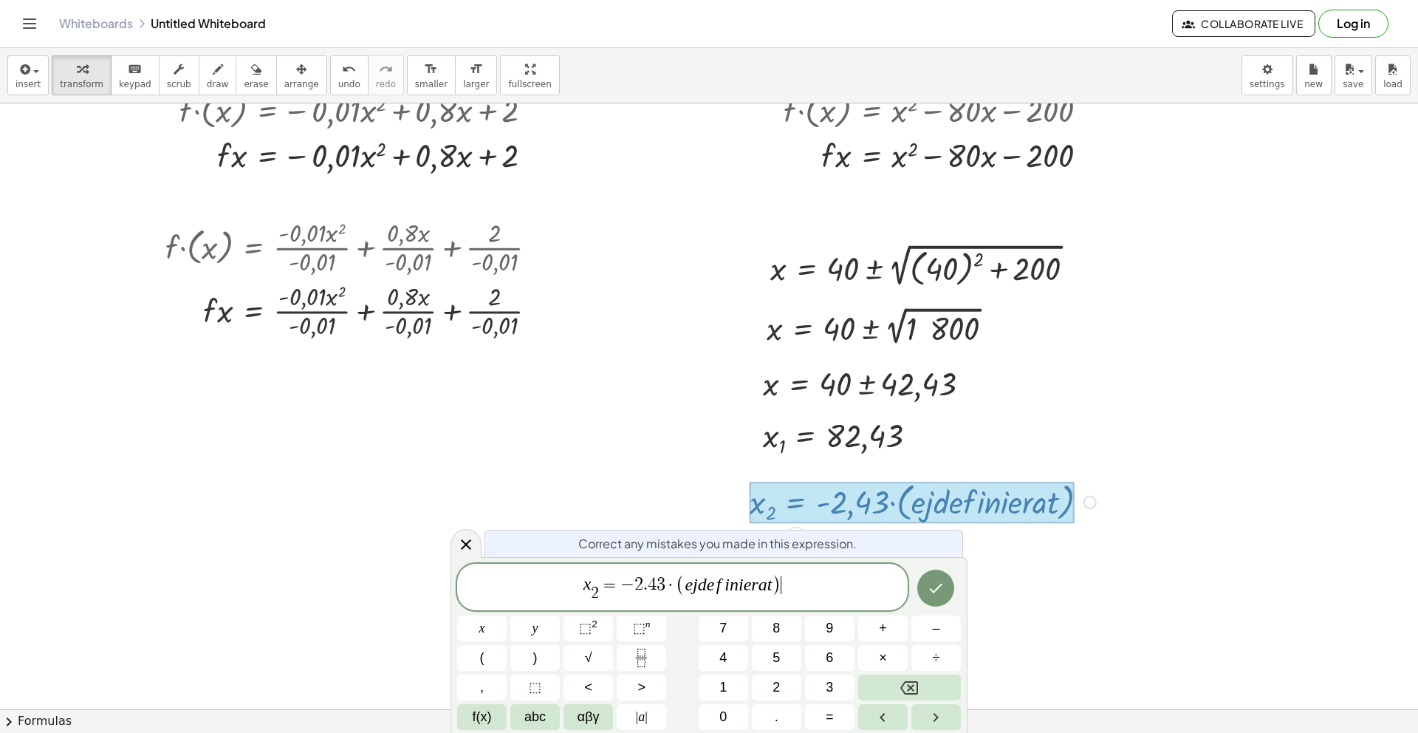
scroll to position [253, 0]
click at [685, 585] on var "e" at bounding box center [689, 584] width 8 height 19
click at [469, 718] on button "f(x)" at bounding box center [481, 717] width 49 height 26
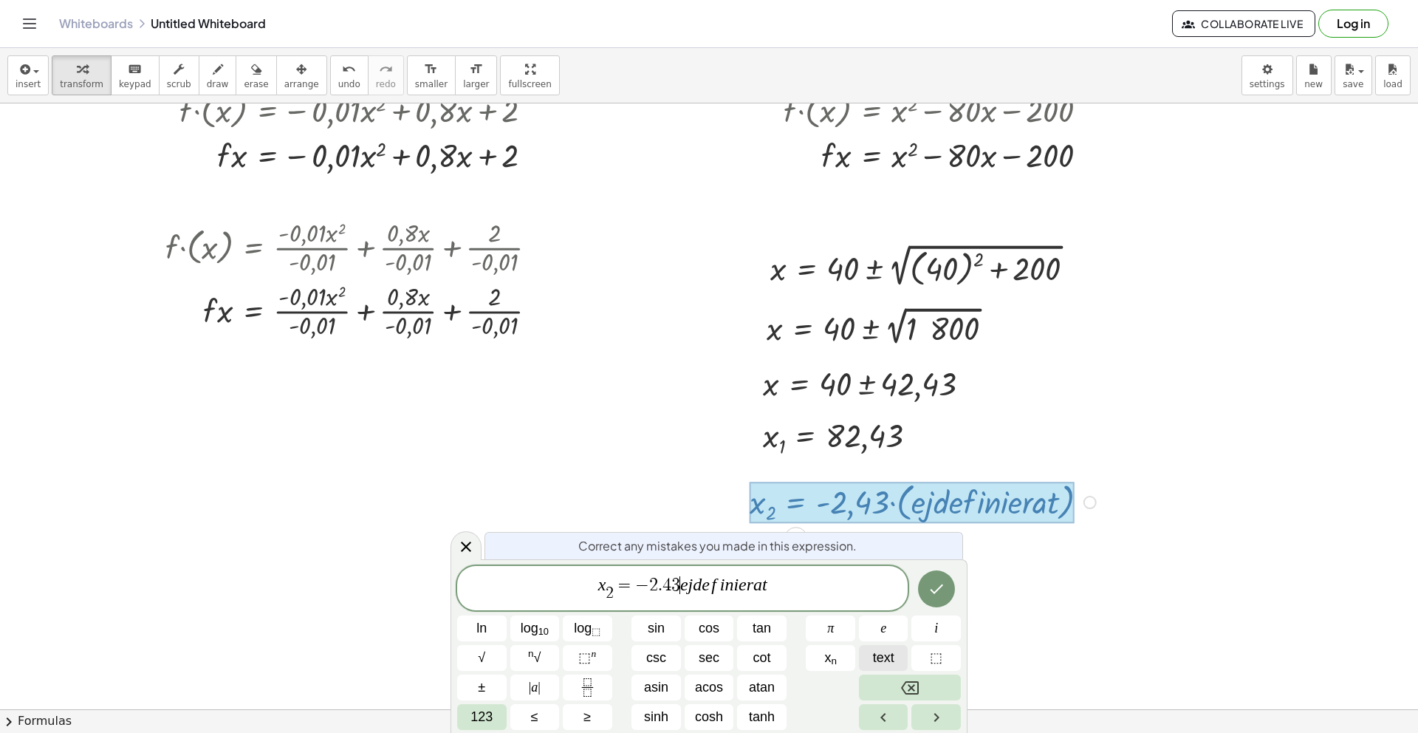
click at [877, 660] on span "text" at bounding box center [883, 658] width 21 height 20
click at [699, 586] on var "d" at bounding box center [699, 584] width 9 height 19
click at [871, 660] on button "text" at bounding box center [883, 658] width 49 height 26
click at [677, 586] on span at bounding box center [679, 585] width 4 height 18
click at [490, 718] on span "123" at bounding box center [482, 717] width 22 height 20
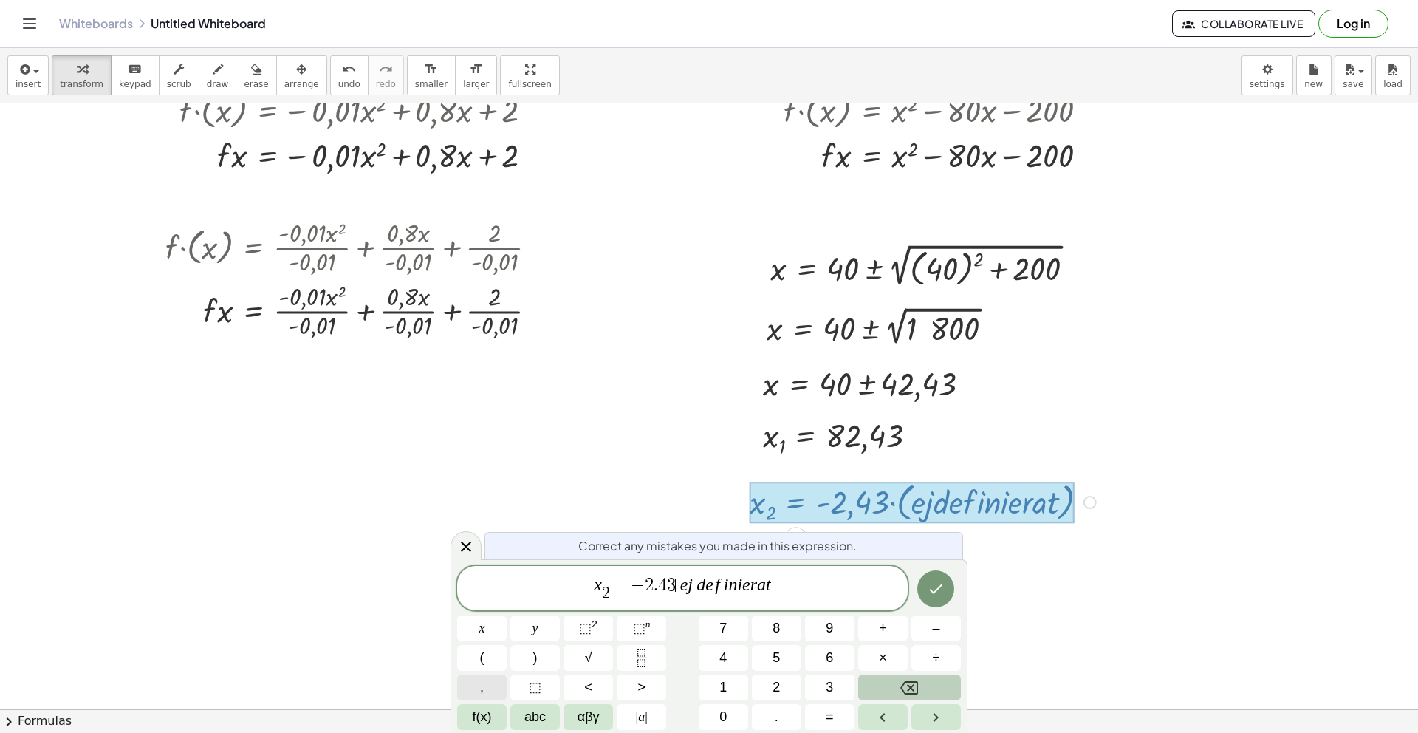
click at [476, 688] on button "," at bounding box center [481, 687] width 49 height 26
click at [942, 594] on icon "Done" at bounding box center [936, 589] width 18 height 18
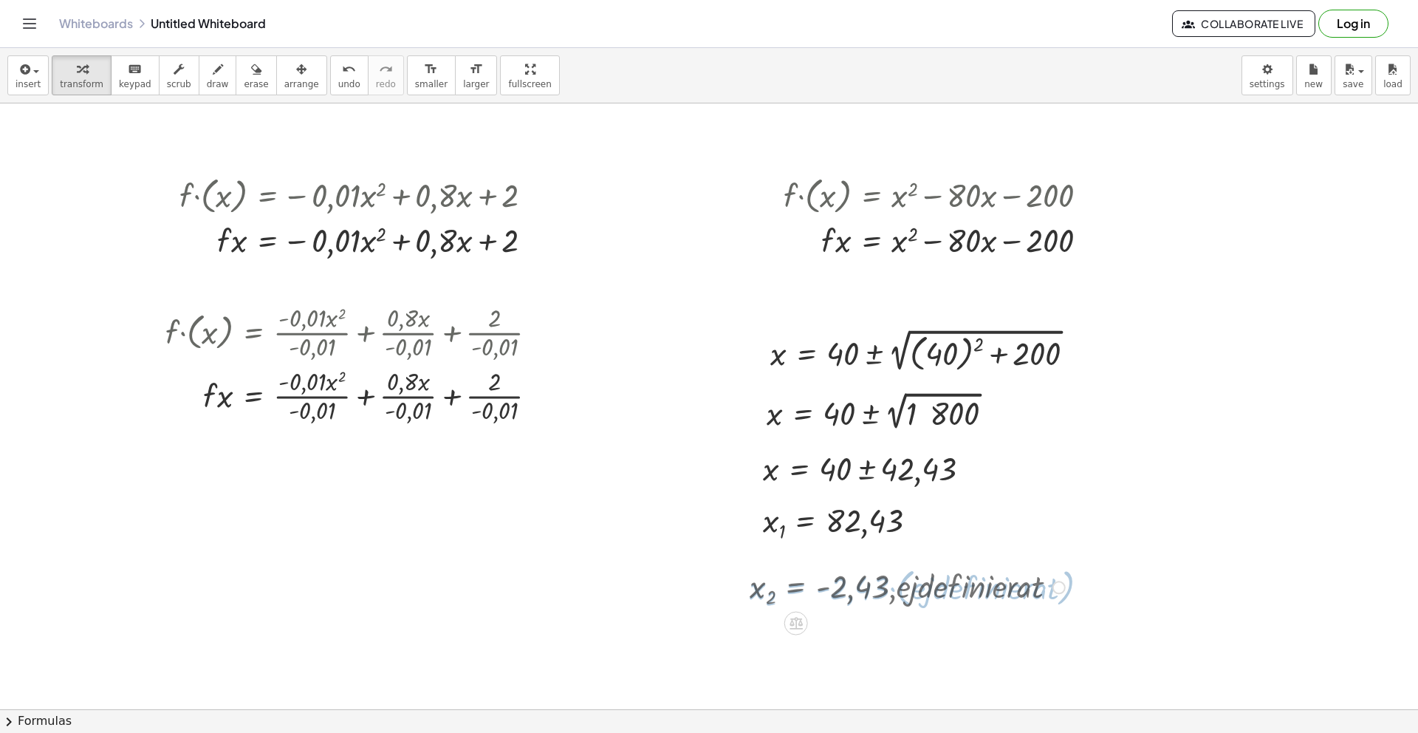
scroll to position [168, 0]
click at [1064, 587] on div "Fix a mistake Transform line Copy line as LaTeX Copy derivation as LaTeX Expand…" at bounding box center [1059, 587] width 13 height 13
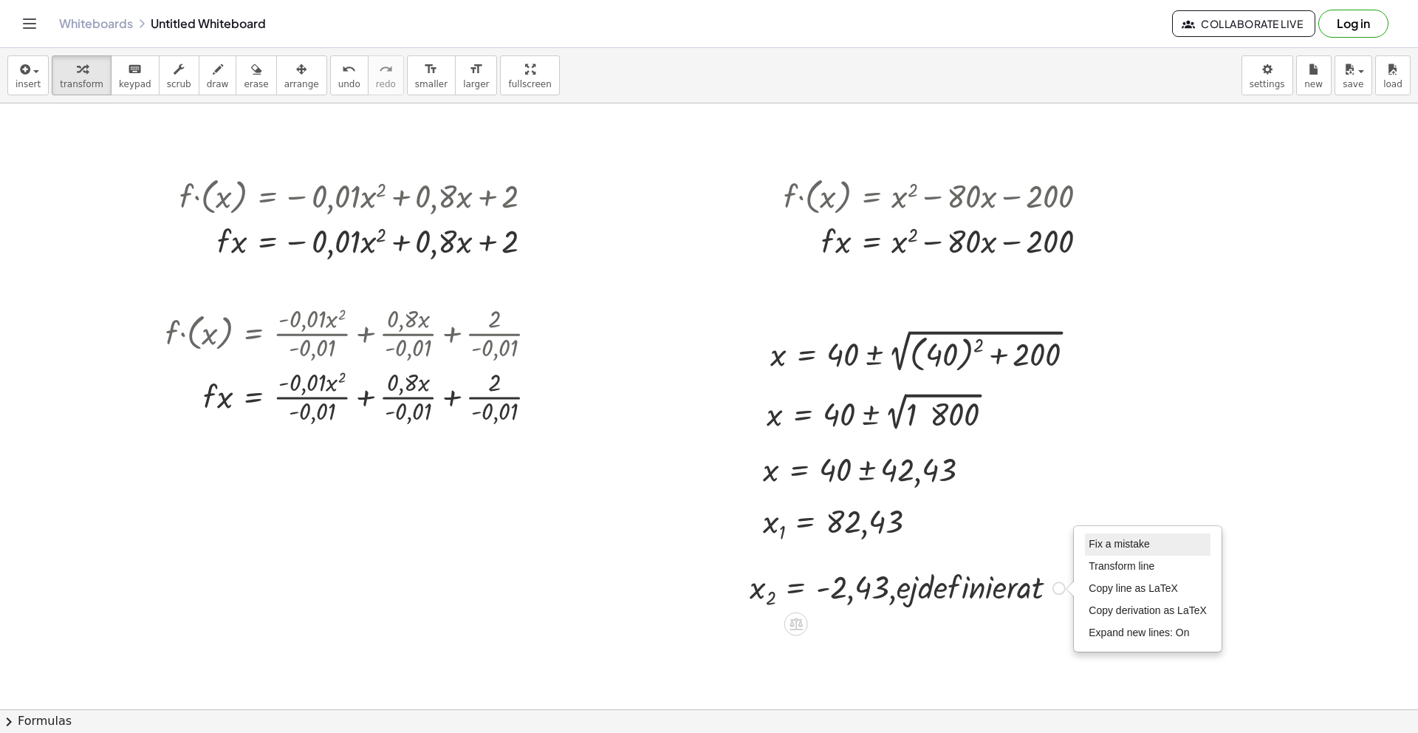
click at [1151, 541] on li "Fix a mistake" at bounding box center [1148, 544] width 126 height 22
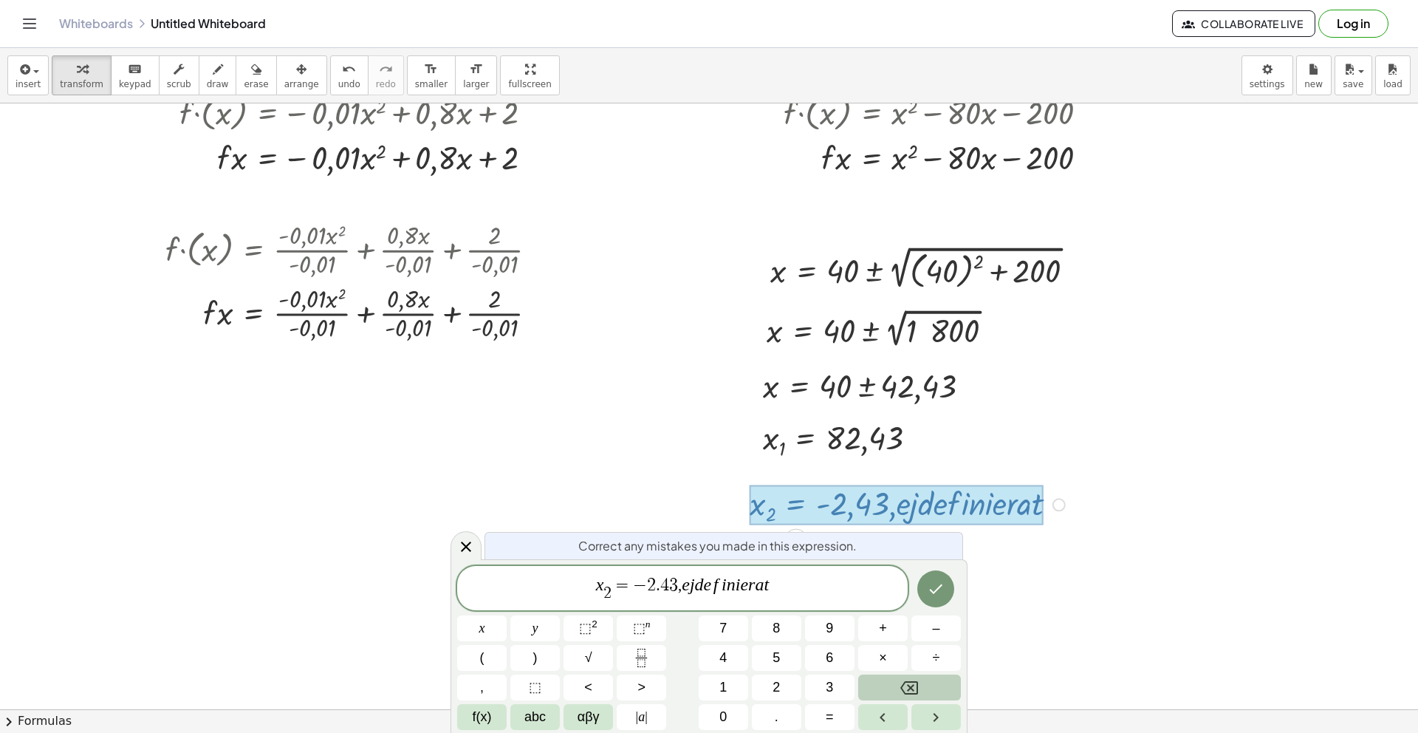
scroll to position [252, 0]
click at [699, 585] on var "d" at bounding box center [699, 584] width 9 height 19
click at [468, 719] on button "f(x)" at bounding box center [481, 717] width 49 height 26
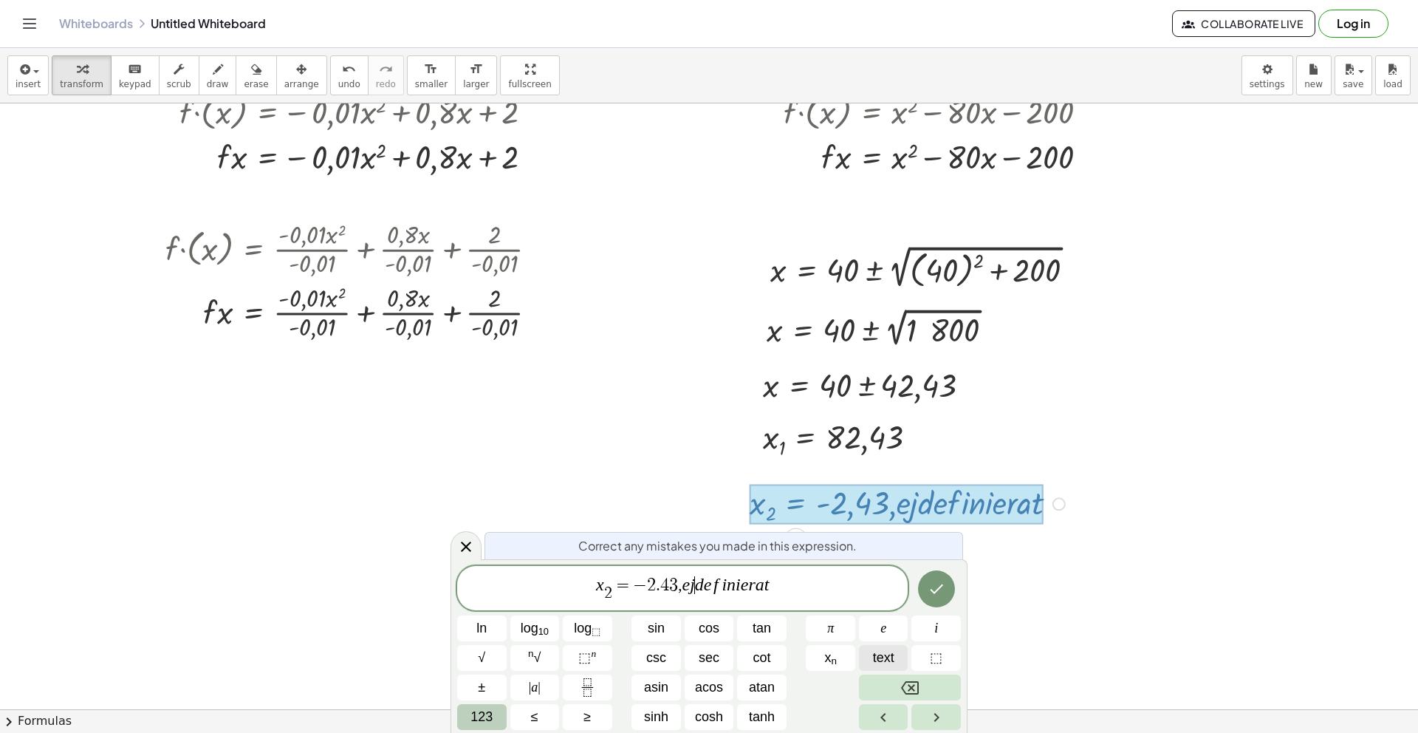
click at [888, 663] on span "text" at bounding box center [883, 658] width 21 height 20
click at [934, 594] on icon "Done" at bounding box center [937, 589] width 18 height 18
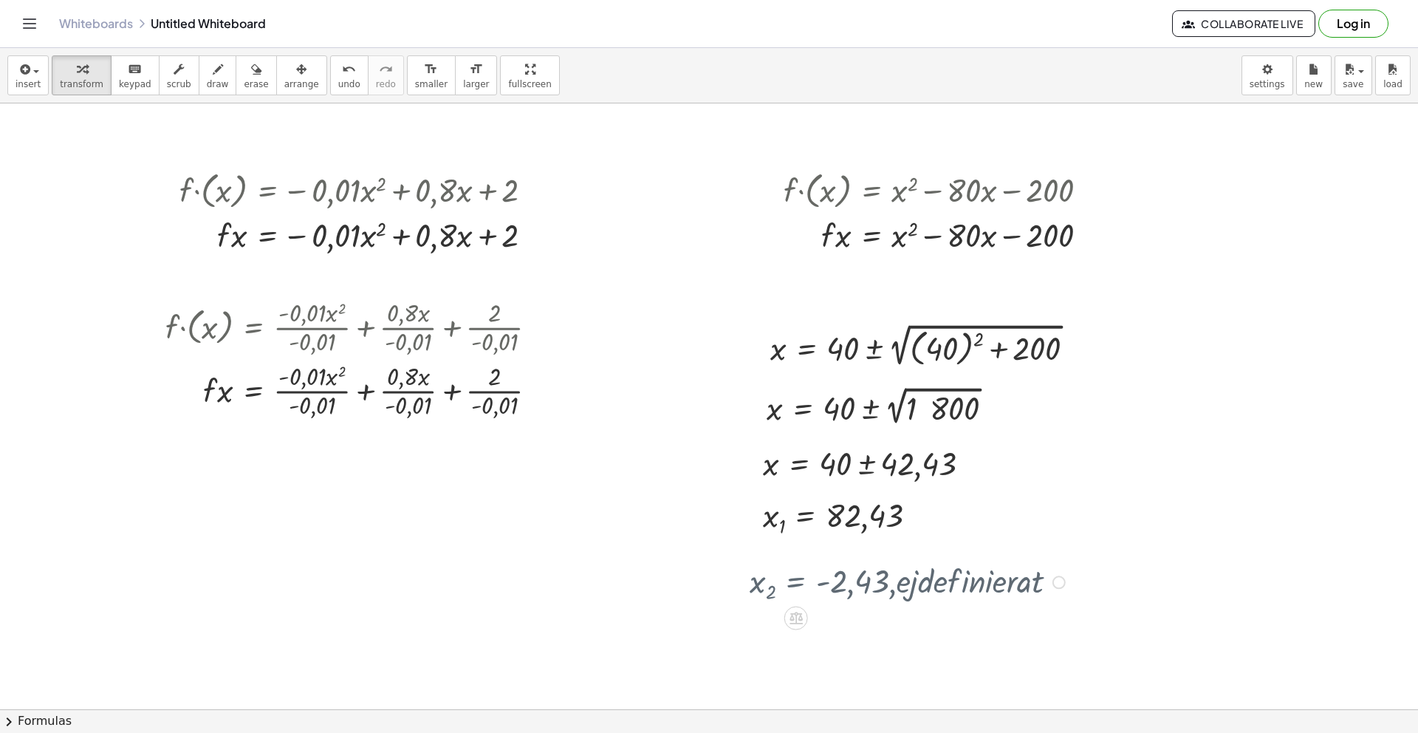
scroll to position [168, 0]
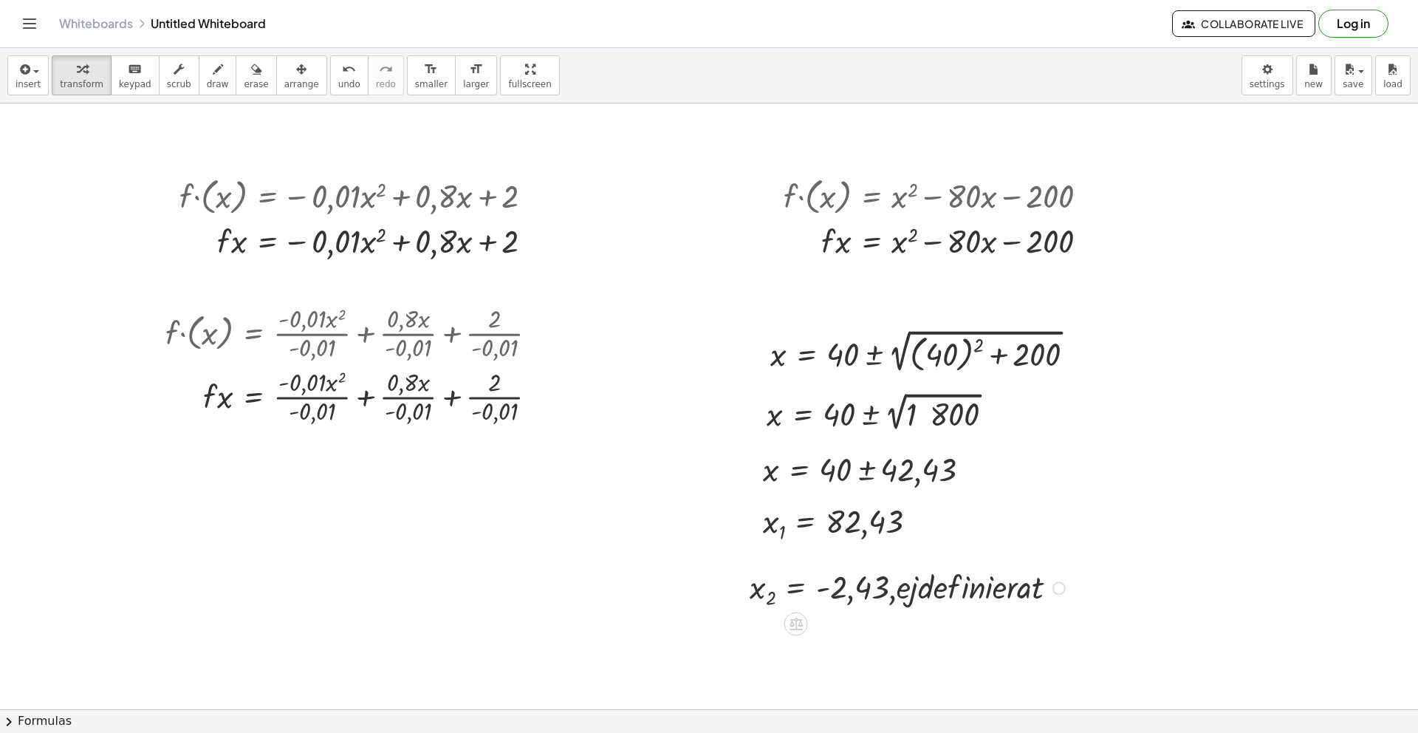
click at [1061, 593] on div "Fix a mistake Transform line Copy line as LaTeX Copy derivation as LaTeX Expand…" at bounding box center [1059, 587] width 13 height 13
click at [1126, 547] on span "Fix a mistake" at bounding box center [1119, 544] width 61 height 12
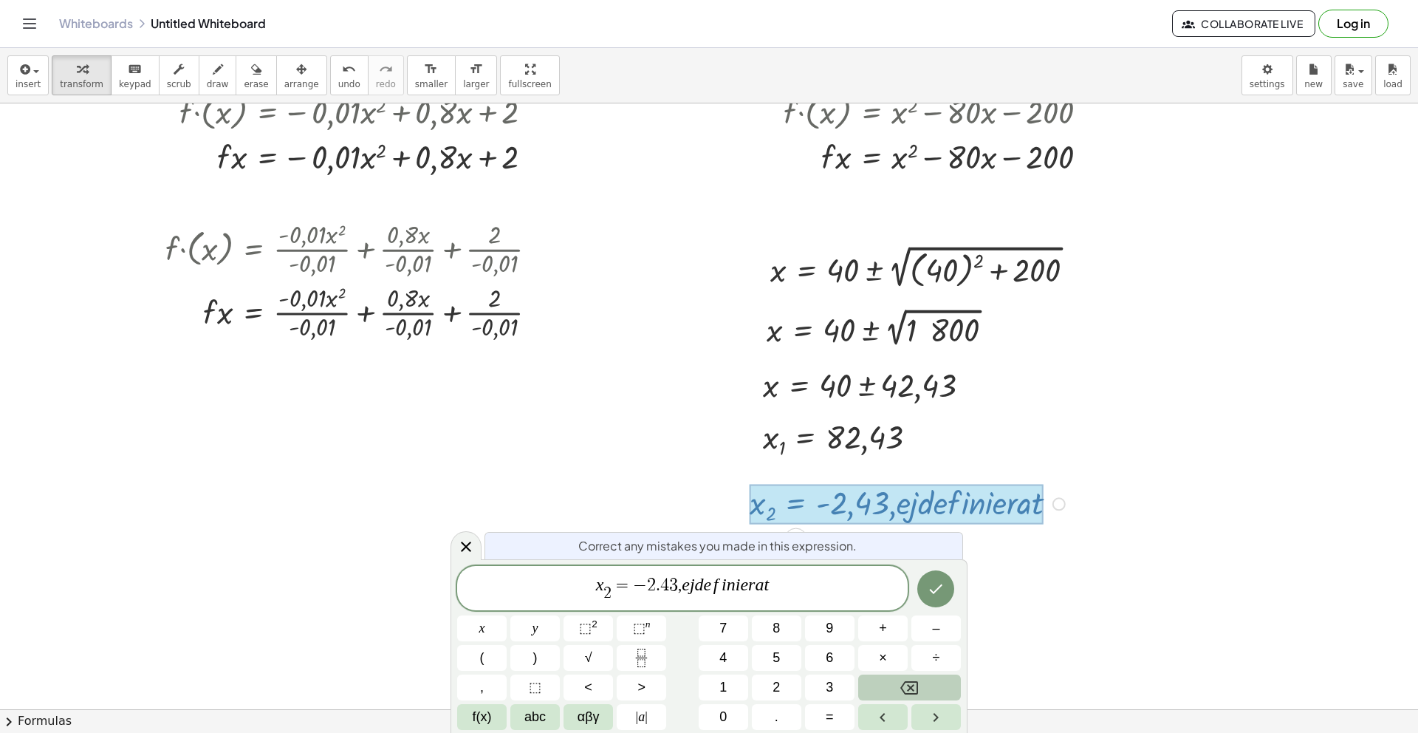
scroll to position [252, 0]
drag, startPoint x: 801, startPoint y: 589, endPoint x: 682, endPoint y: 592, distance: 118.2
click at [678, 592] on span "x 2 ​ = − 2 . 4 3 , e j d e f i n i e r a t" at bounding box center [682, 589] width 451 height 29
click at [942, 584] on icon "Done" at bounding box center [936, 589] width 13 height 10
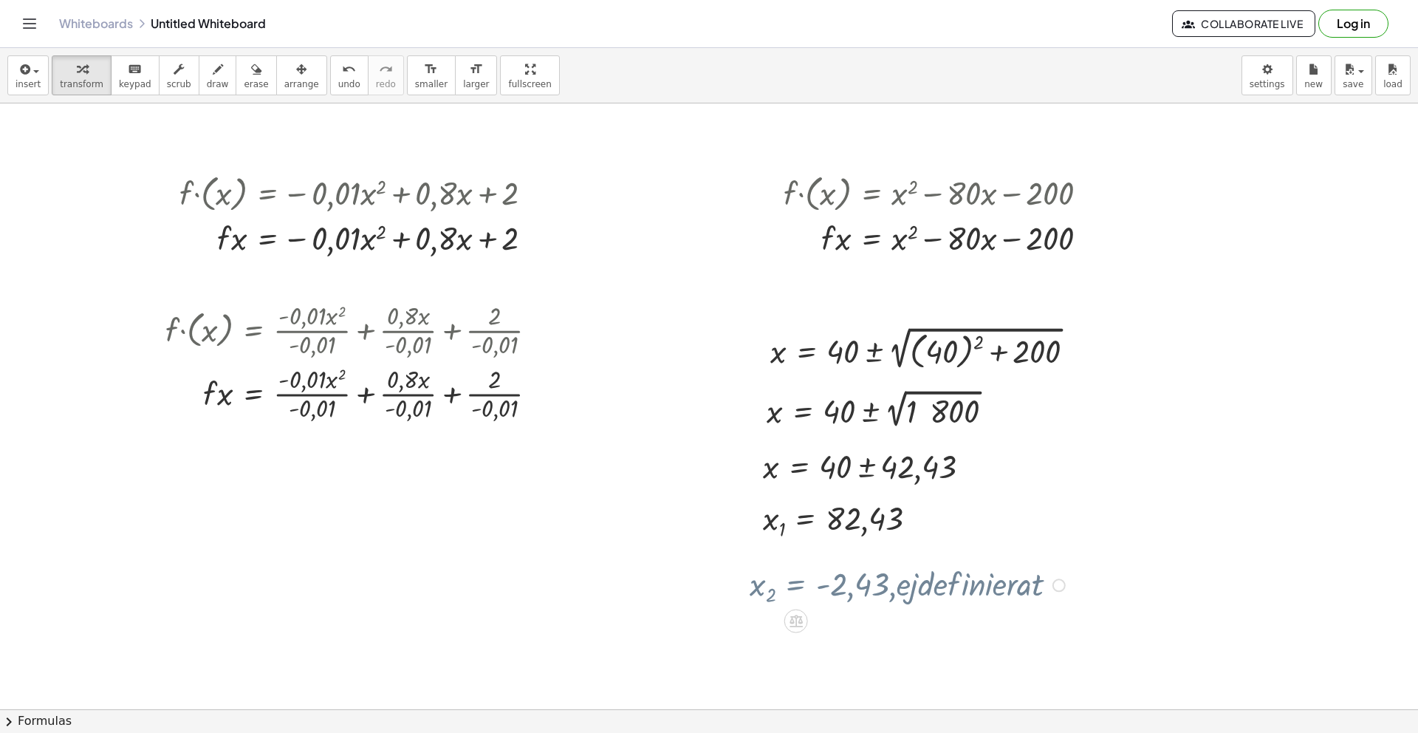
scroll to position [168, 0]
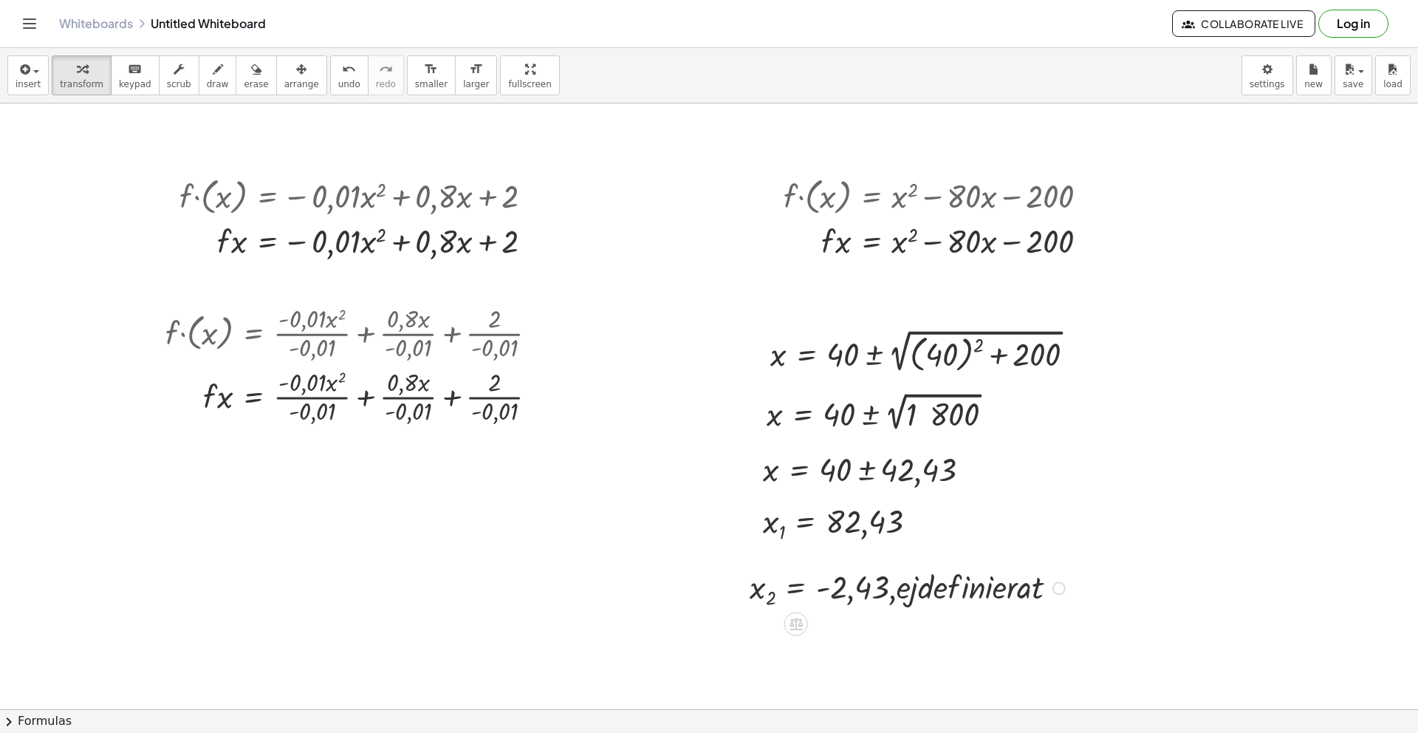
click at [1059, 587] on div "Fix a mistake Transform line Copy line as LaTeX Copy derivation as LaTeX Expand…" at bounding box center [1059, 587] width 13 height 13
click at [1129, 541] on span "Fix a mistake" at bounding box center [1119, 544] width 61 height 12
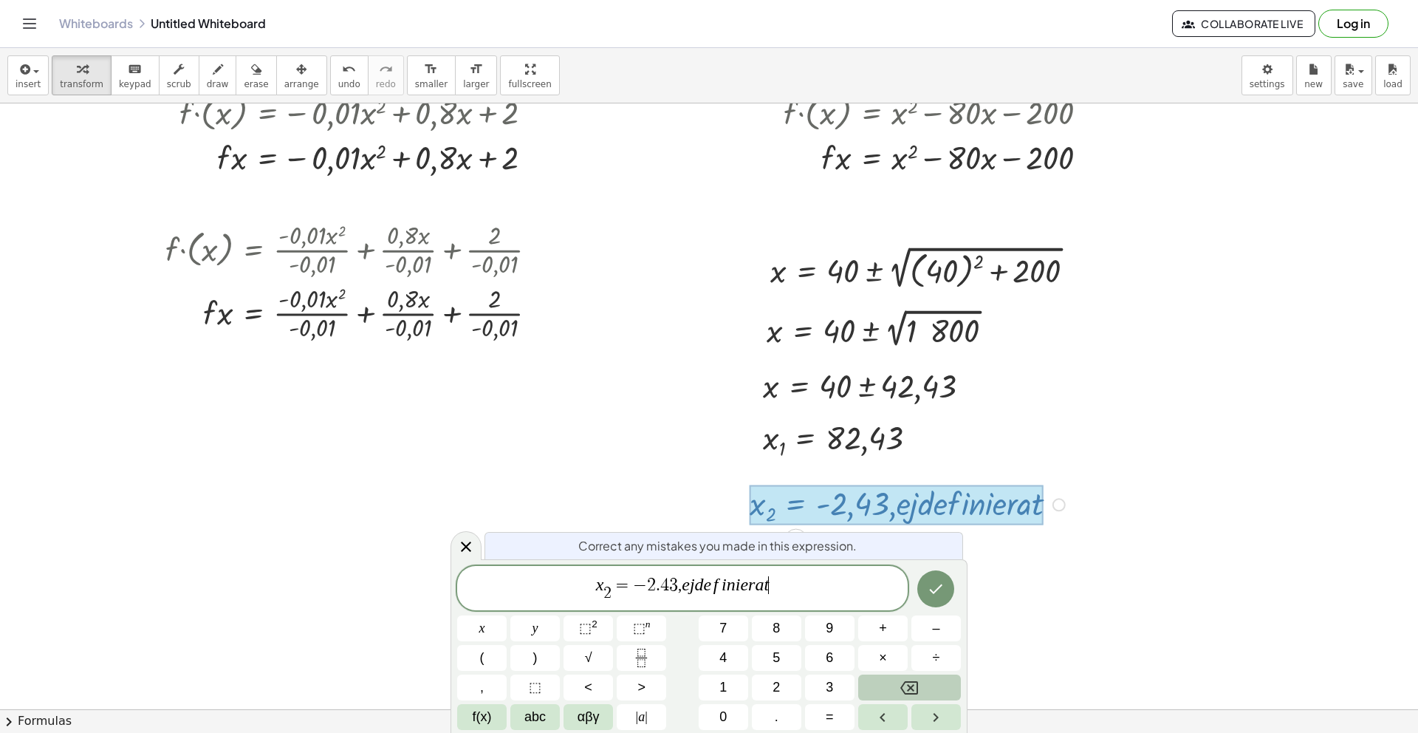
scroll to position [252, 0]
click at [940, 594] on icon "Done" at bounding box center [936, 589] width 18 height 18
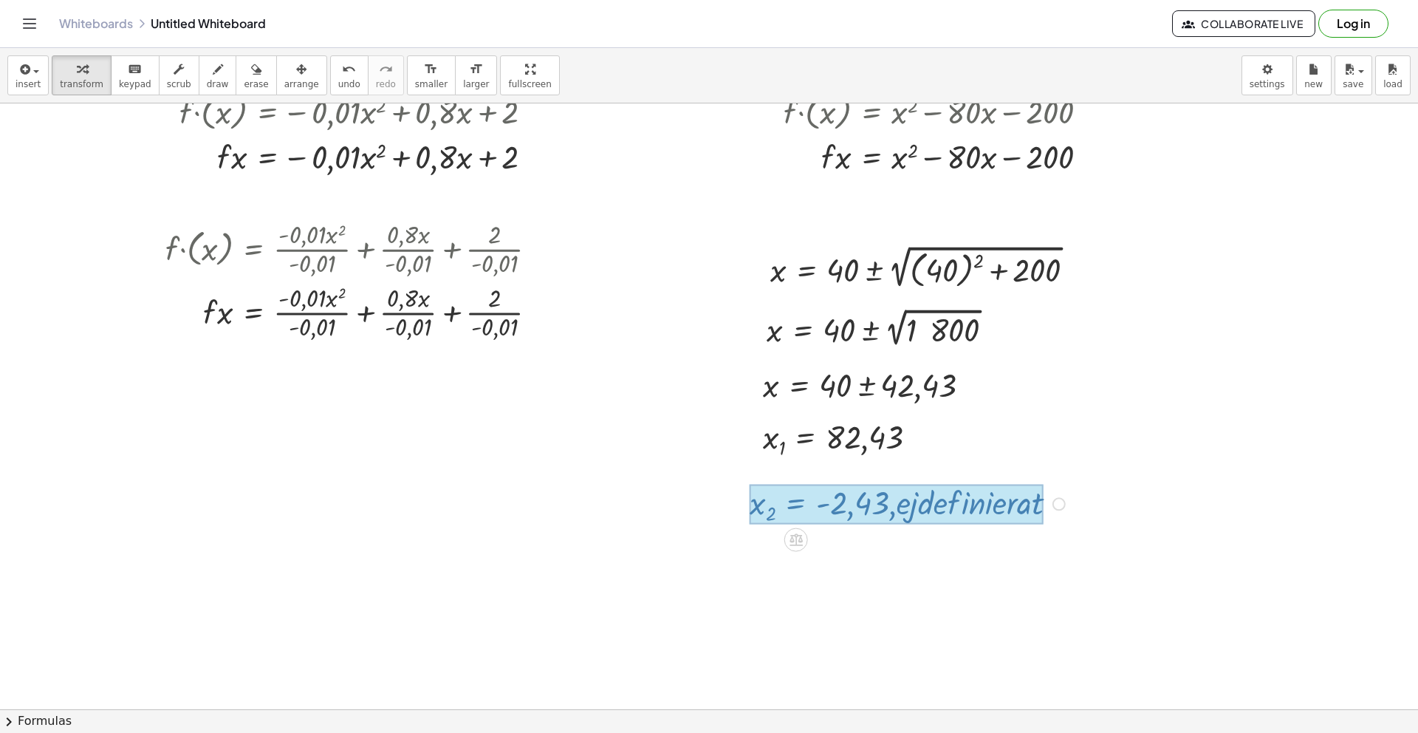
click at [1053, 503] on div "x 2 = · - 2,43 · , · e · j · d · e · f · i · n · i · e · r · a · t Fix a mistak…" at bounding box center [902, 503] width 348 height 54
click at [1005, 510] on div at bounding box center [897, 504] width 294 height 39
click at [1033, 505] on div at bounding box center [897, 504] width 294 height 39
click at [930, 510] on div at bounding box center [897, 504] width 294 height 39
click at [929, 509] on div at bounding box center [897, 504] width 294 height 39
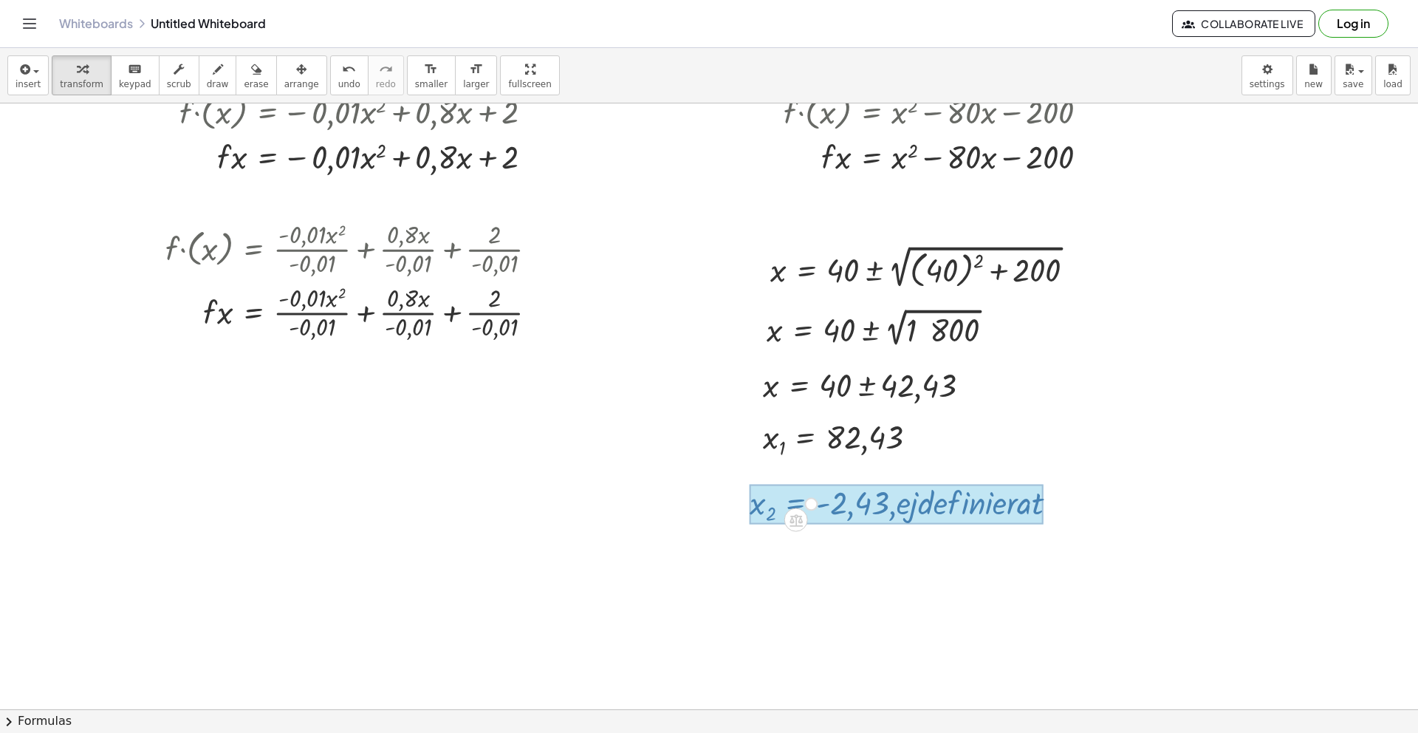
click at [929, 509] on div at bounding box center [897, 504] width 294 height 39
click at [850, 500] on div at bounding box center [897, 504] width 294 height 39
click at [1145, 521] on div at bounding box center [732, 505] width 1465 height 1307
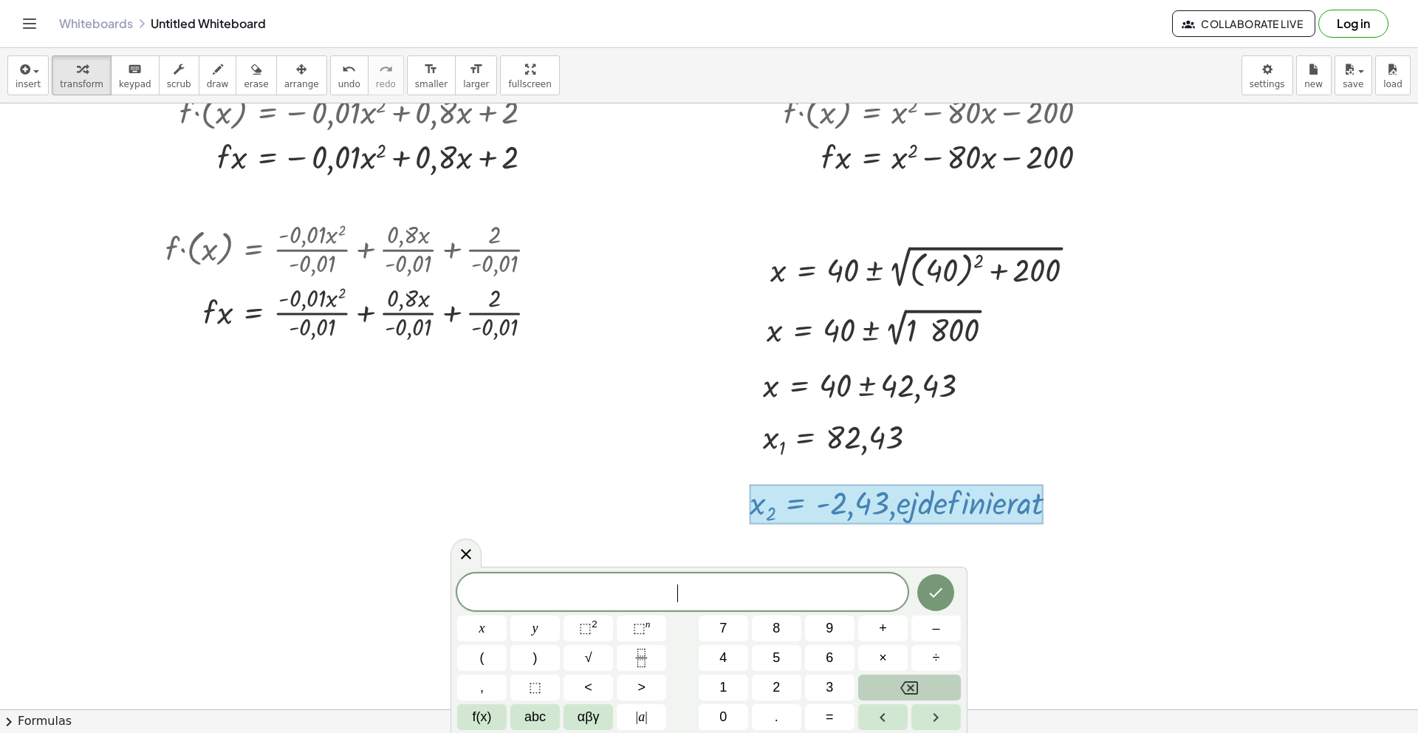
click at [1106, 521] on div at bounding box center [732, 505] width 1465 height 1307
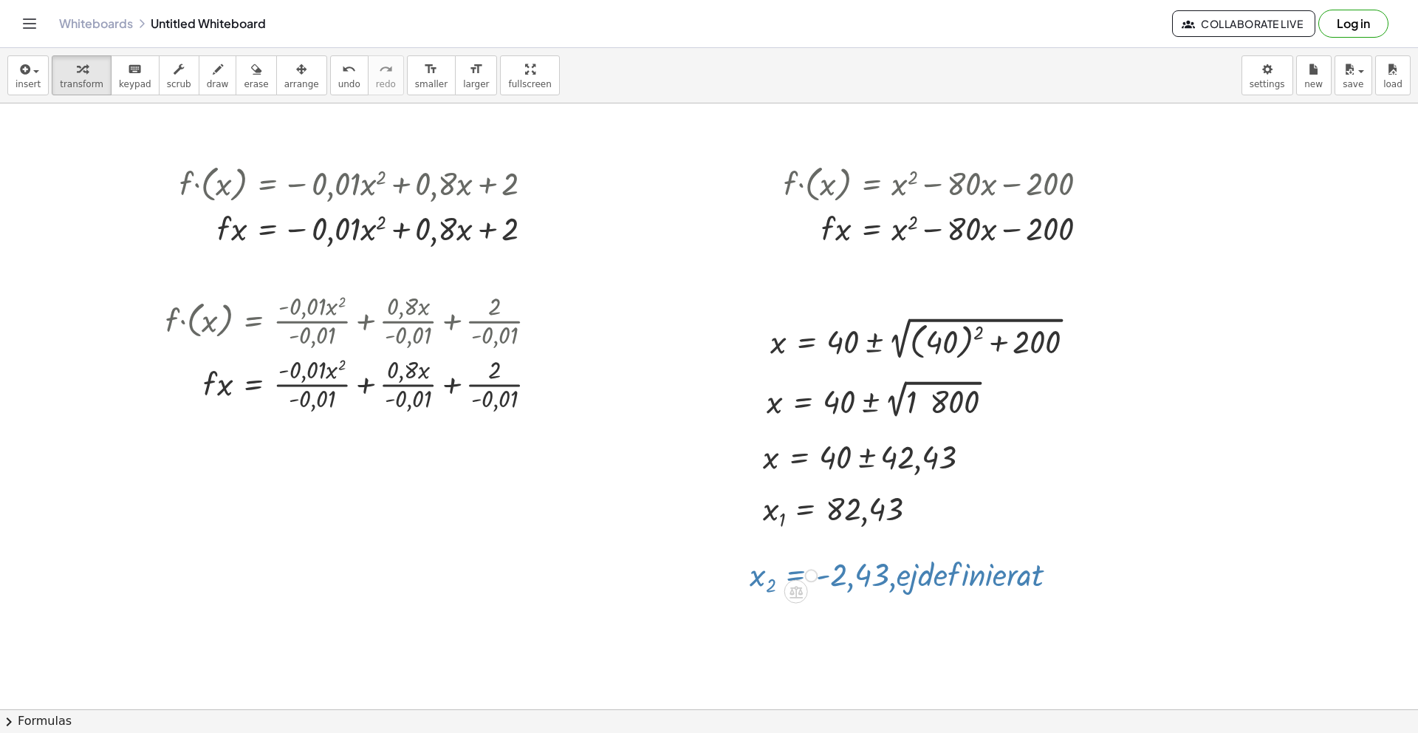
scroll to position [168, 0]
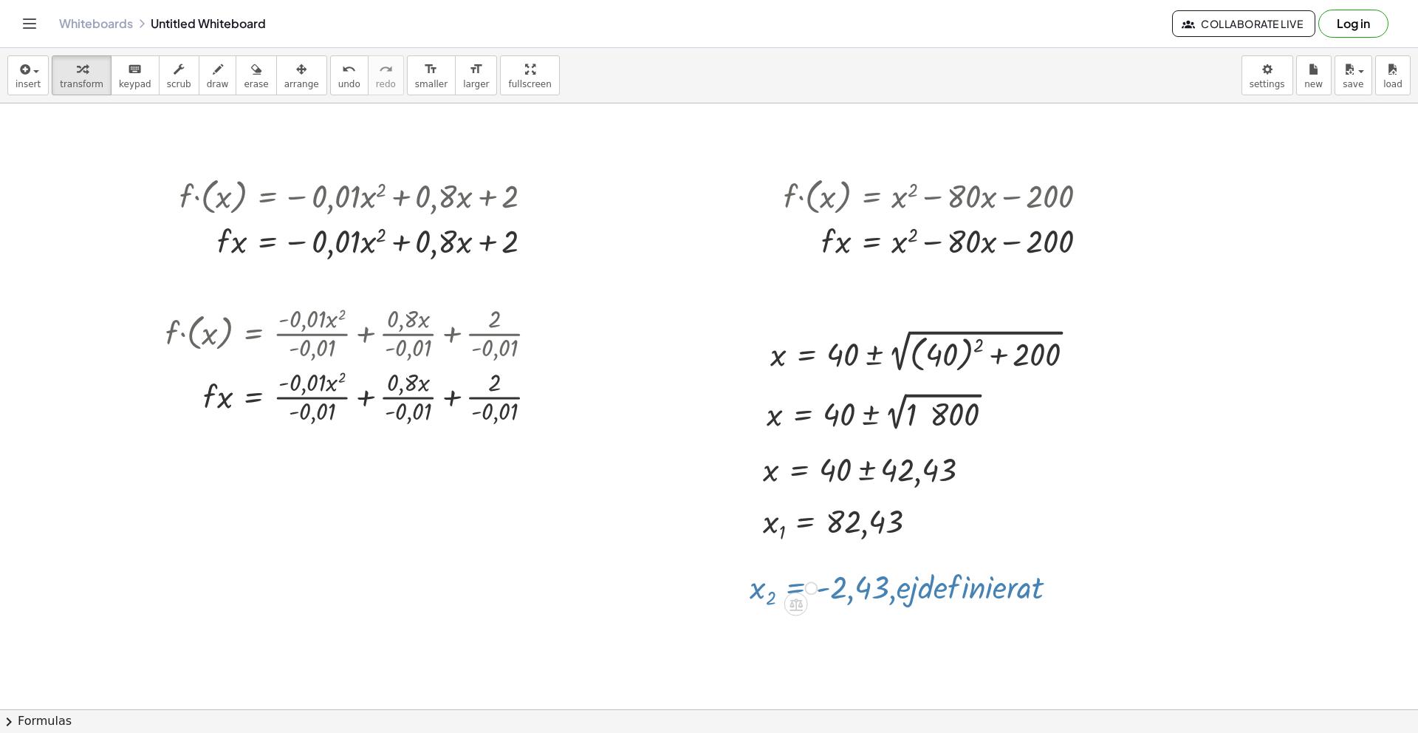
click at [1005, 612] on div "x 2 = · - 2,43 · , · e · j · d · e · f · i · n · i · e · r · a · t Fix a mistak…" at bounding box center [902, 587] width 348 height 54
click at [1005, 591] on div "x 2 = · - 2,43 · , · e · j · d · e · f · i · n · i · e · r · a · t Fix a mistak…" at bounding box center [902, 587] width 348 height 54
click at [899, 591] on div "x 2 = · - 2,43 · , · e · j · d · e · f · i · n · i · e · r · a · t Fix a mistak…" at bounding box center [902, 587] width 348 height 54
click at [948, 586] on div "x 2 = · - 2,43 · , · e · j · d · e · f · i · n · i · e · r · a · t Fix a mistak…" at bounding box center [902, 587] width 348 height 54
click at [338, 75] on div "undo" at bounding box center [349, 69] width 22 height 18
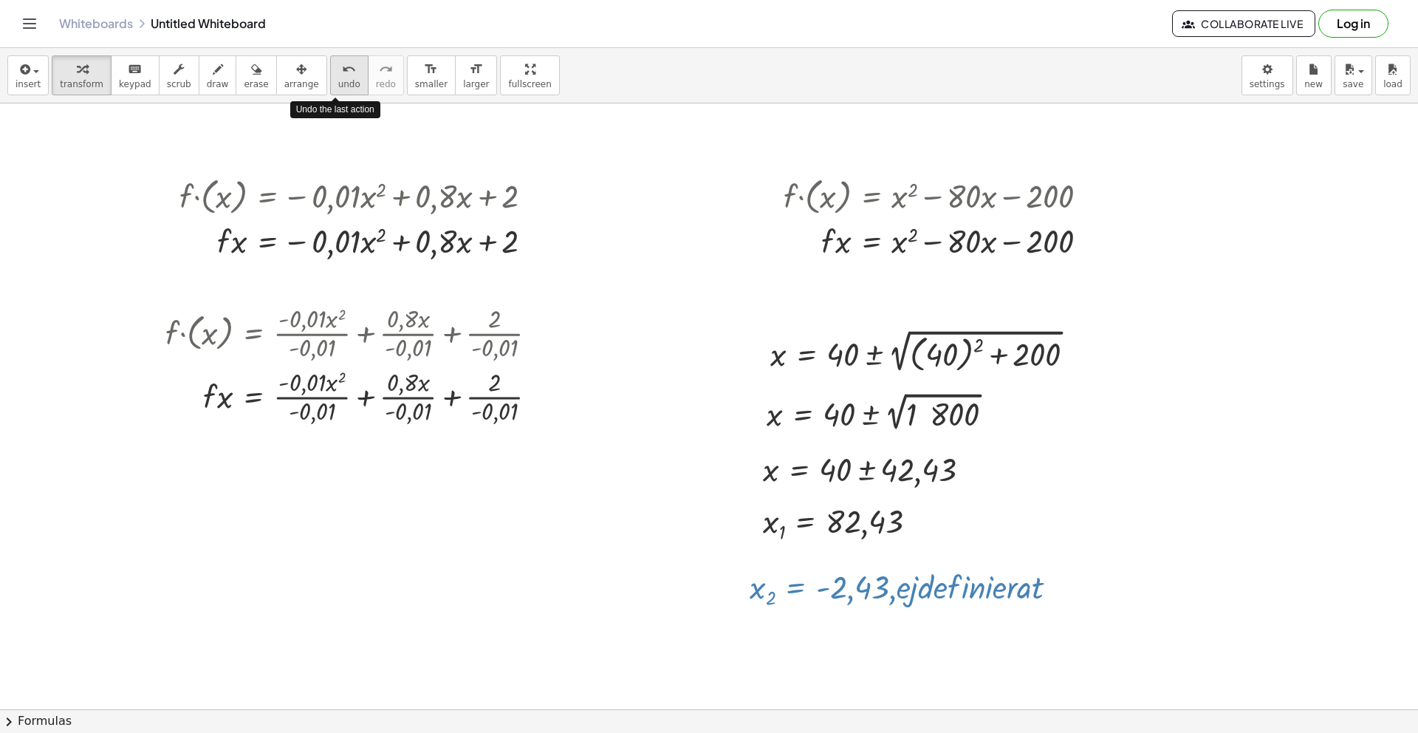
click at [330, 77] on button "undo undo" at bounding box center [349, 75] width 38 height 40
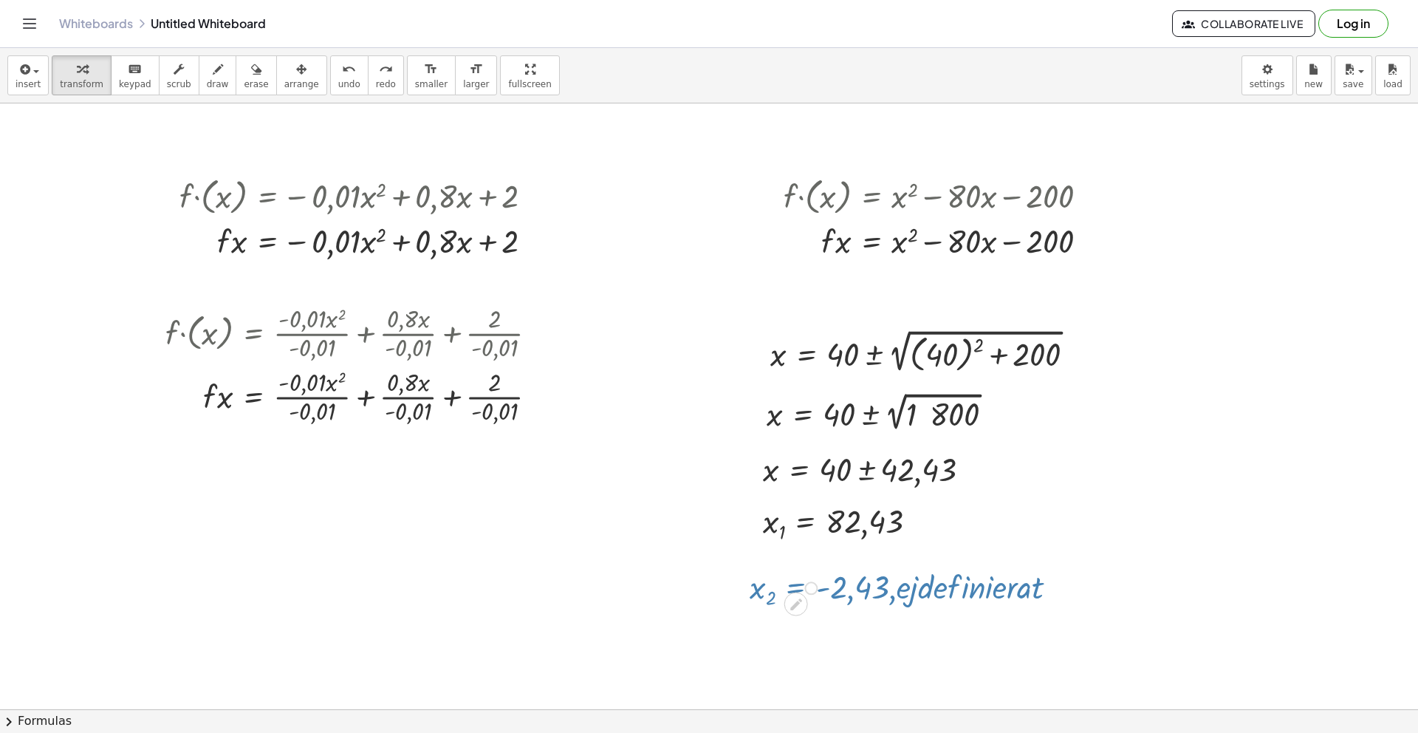
click at [742, 430] on div at bounding box center [732, 589] width 1465 height 1307
click at [900, 520] on div at bounding box center [846, 521] width 181 height 45
click at [799, 539] on div at bounding box center [846, 521] width 181 height 45
click at [959, 575] on div "x 2 = · - 2,43 · , · e · j · d · e · f · i · n · i · e · r · a · t Fix a mistak…" at bounding box center [902, 587] width 348 height 54
click at [794, 607] on icon at bounding box center [796, 604] width 12 height 12
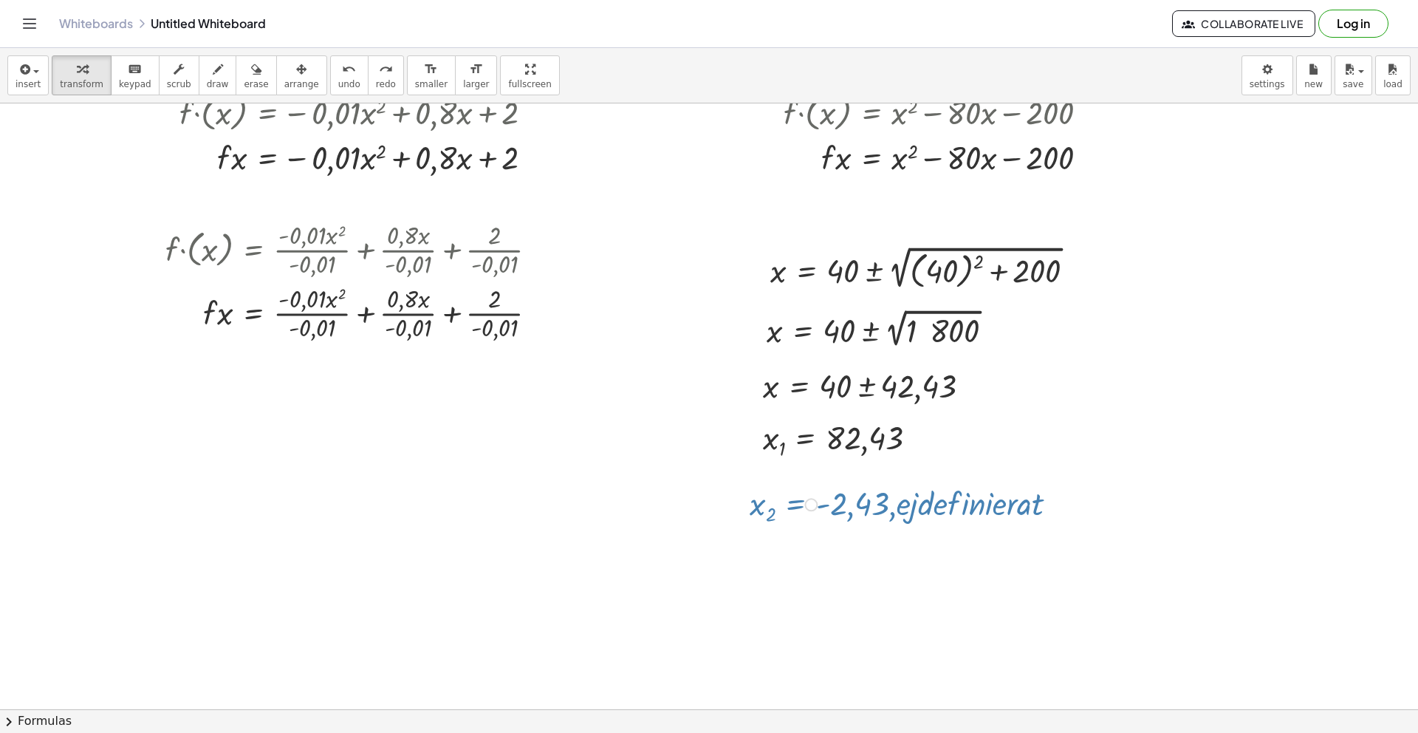
scroll to position [252, 0]
click at [877, 505] on div "x 2 = · - 2,43 · , · e · j · d · e · f · i · n · i · e · r · a · t Fix a mistak…" at bounding box center [902, 503] width 348 height 54
click at [963, 493] on div "x 2 = · - 2,43 · , · e · j · d · e · f · i · n · i · e · r · a · t Fix a mistak…" at bounding box center [902, 503] width 348 height 54
click at [1033, 499] on div "x 2 = · - 2,43 · , · e · j · d · e · f · i · n · i · e · r · a · t Fix a mistak…" at bounding box center [902, 503] width 348 height 54
click at [870, 425] on div at bounding box center [846, 437] width 181 height 45
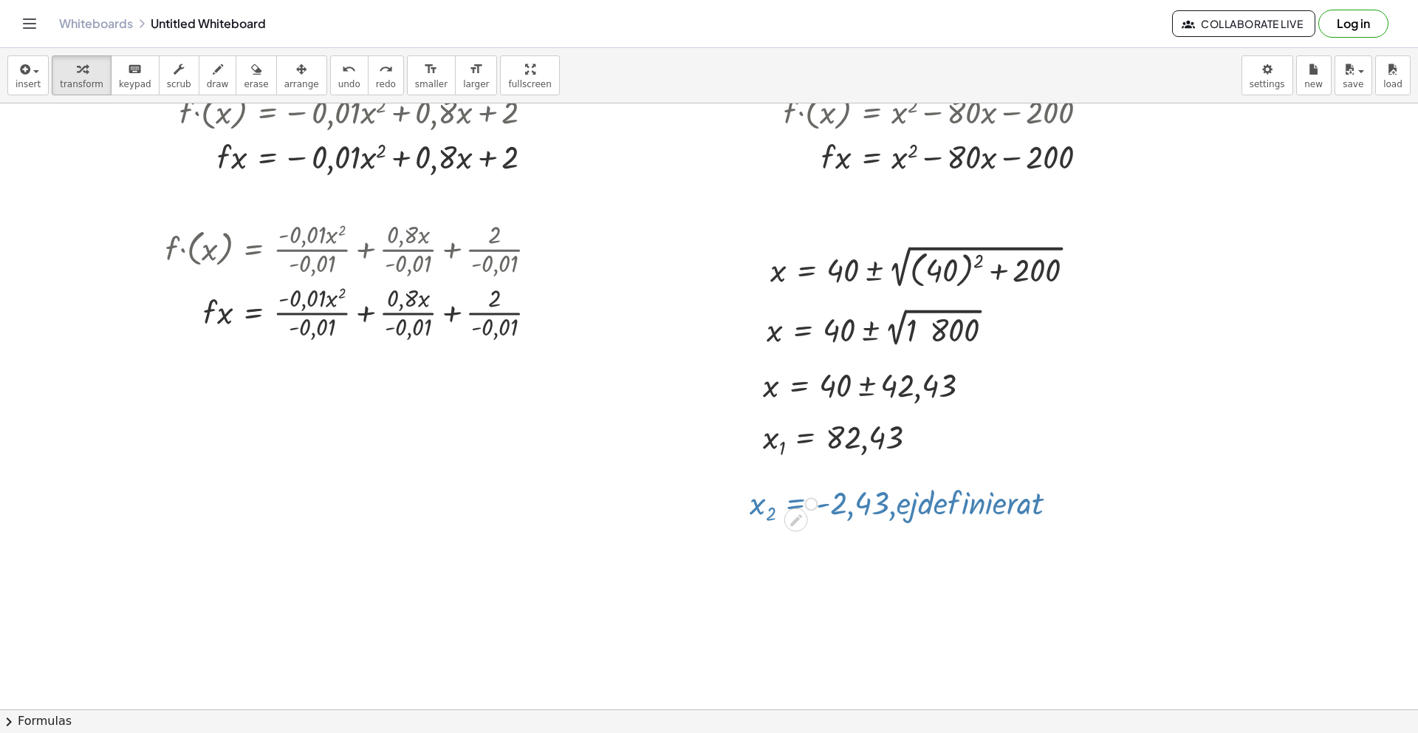
click at [980, 514] on div "x 2 = · - 2,43 · , · e · j · d · e · f · i · n · i · e · r · a · t Fix a mistak…" at bounding box center [902, 503] width 348 height 54
click at [705, 510] on div at bounding box center [732, 505] width 1465 height 1307
click at [796, 521] on icon at bounding box center [796, 520] width 16 height 16
click at [795, 494] on div "x 2 = · - 2,43 · , · e · j · d · e · f · i · n · i · e · r · a · t Fix a mistak…" at bounding box center [902, 503] width 348 height 54
click at [811, 502] on div "Fix a mistake Transform line Copy line as LaTeX Copy derivation as LaTeX Expand…" at bounding box center [810, 503] width 13 height 13
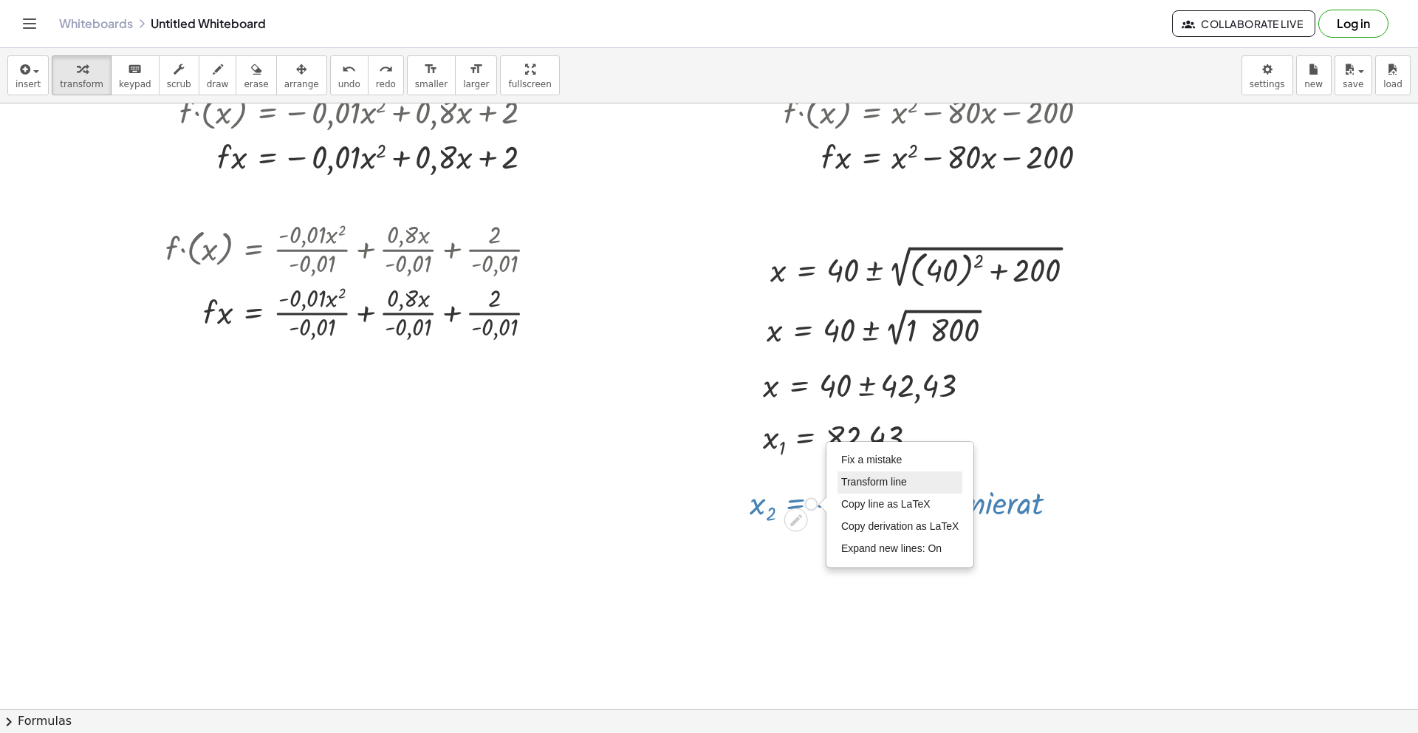
click at [880, 489] on li "Transform line" at bounding box center [901, 482] width 126 height 22
click at [881, 485] on span "Transform line" at bounding box center [874, 482] width 66 height 12
click at [870, 468] on li "Fix a mistake" at bounding box center [901, 460] width 126 height 22
click at [868, 465] on span "Fix a mistake" at bounding box center [871, 460] width 61 height 12
click at [635, 318] on div at bounding box center [732, 505] width 1465 height 1307
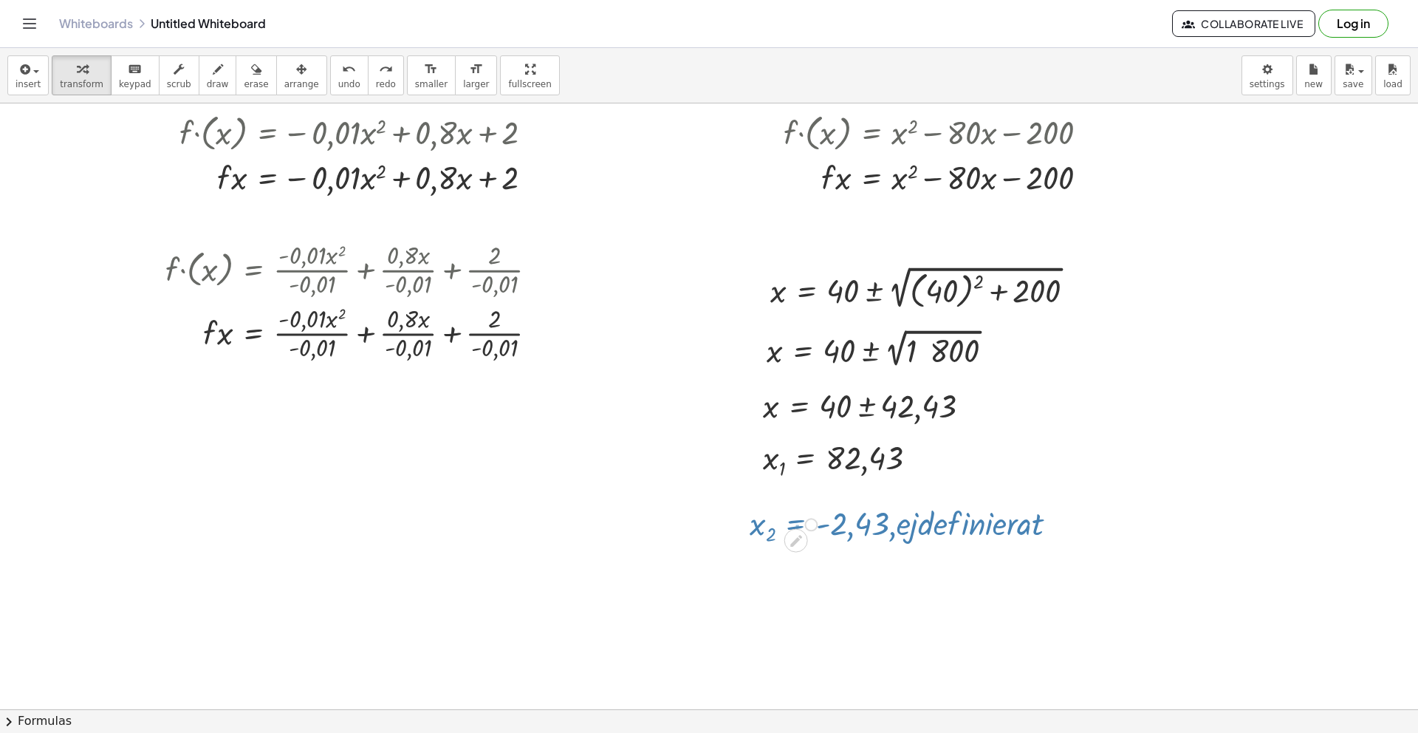
scroll to position [230, 0]
click at [936, 528] on div "x 2 = · - 2,43 · , · e · j · d · e · f · i · n · i · e · r · a · t Fix a mistak…" at bounding box center [902, 524] width 348 height 54
drag, startPoint x: 1031, startPoint y: 525, endPoint x: 920, endPoint y: 533, distance: 111.8
click at [920, 533] on div "x 2 = · - 2,43 · , · e · j · d · e · f · i · n · i · e · r · a · t Fix a mistak…" at bounding box center [902, 524] width 348 height 54
click at [1366, 88] on button "save" at bounding box center [1354, 75] width 38 height 40
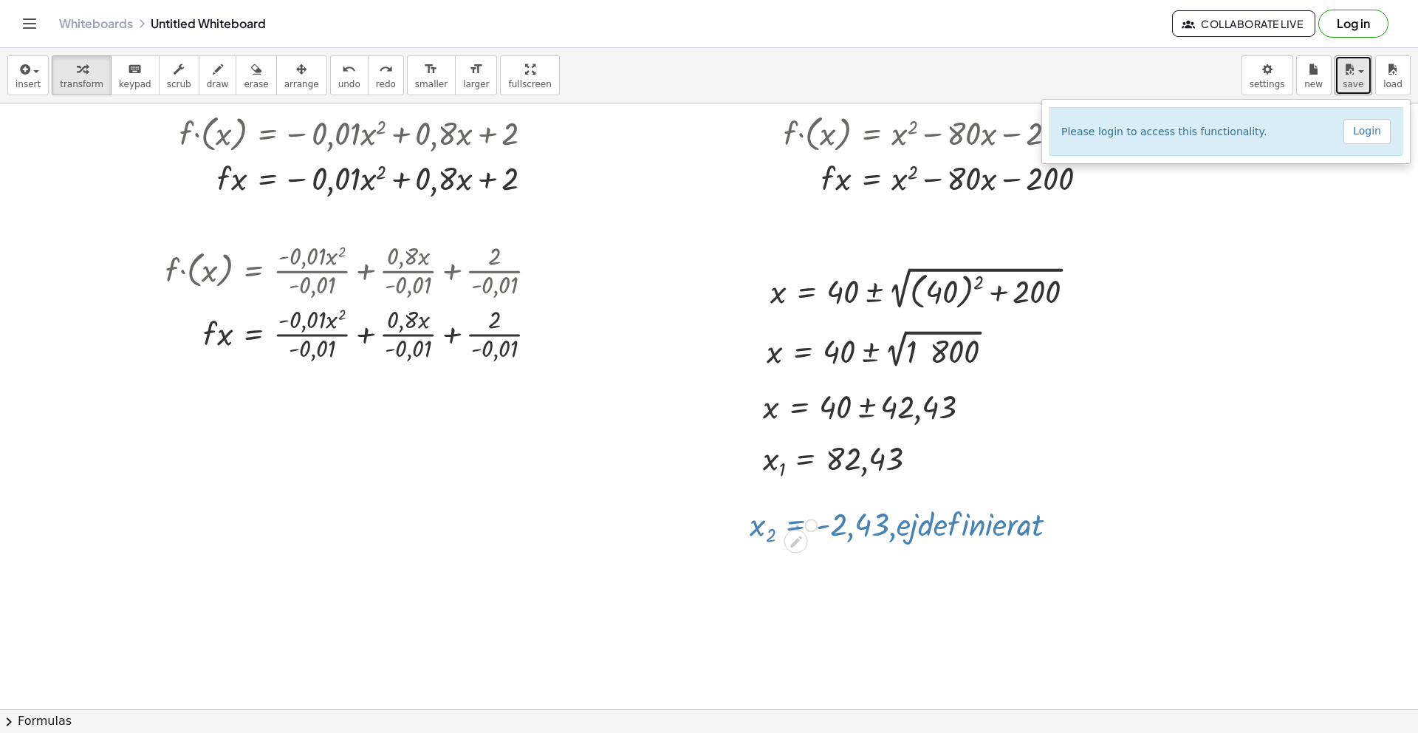
click at [1256, 241] on div at bounding box center [732, 526] width 1465 height 1307
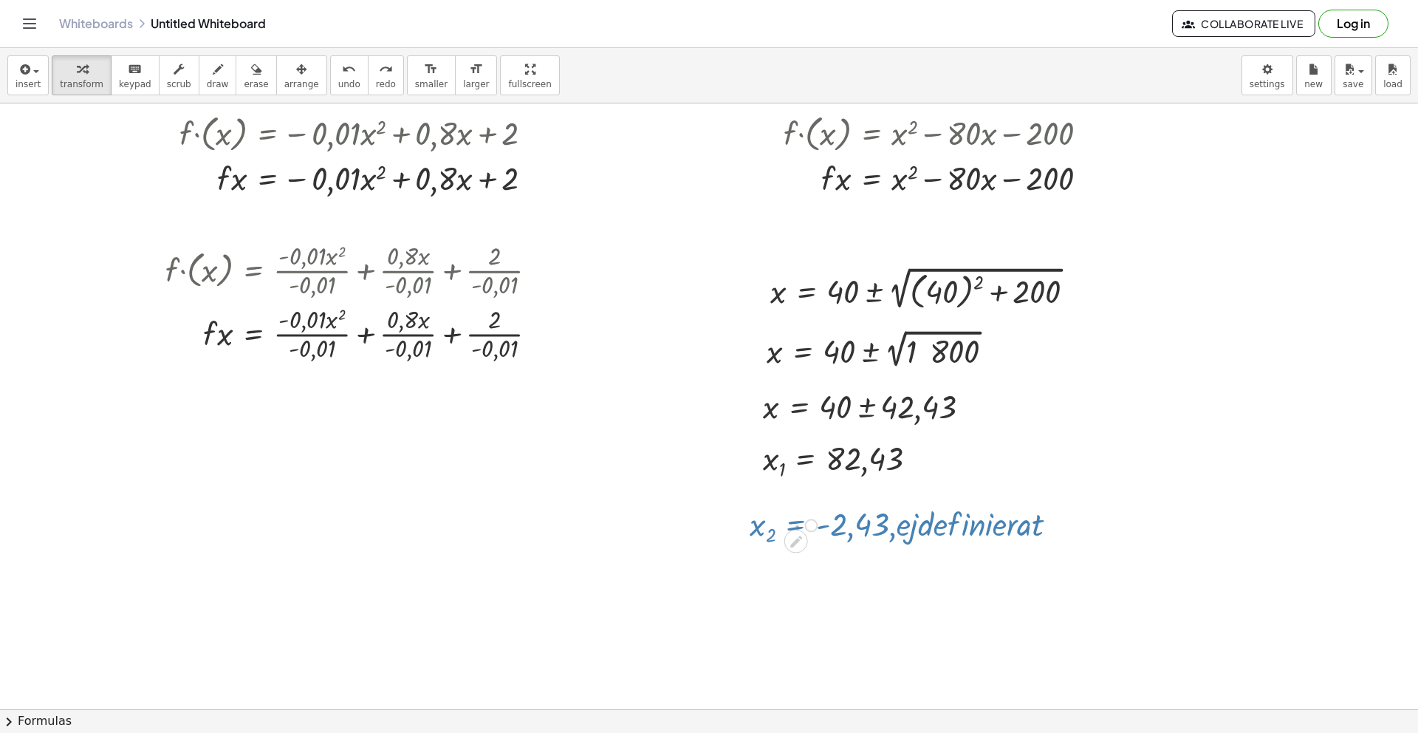
click at [1007, 519] on div "x 2 = · - 2,43 · , · e · j · d · e · f · i · n · i · e · r · a · t Fix a mistak…" at bounding box center [902, 524] width 348 height 54
click at [999, 526] on div "x 2 = · - 2,43 · , · e · j · d · e · f · i · n · i · e · r · a · t Fix a mistak…" at bounding box center [902, 524] width 348 height 54
click at [1000, 526] on div "x 2 = · - 2,43 · , · e · j · d · e · f · i · n · i · e · r · a · t Fix a mistak…" at bounding box center [902, 524] width 348 height 54
click at [1075, 535] on div at bounding box center [732, 526] width 1465 height 1307
click at [1002, 525] on div "x 2 = · - 2,43 · , · e · j · d · e · f · i · n · i · e · r · a · t Fix a mistak…" at bounding box center [902, 524] width 348 height 54
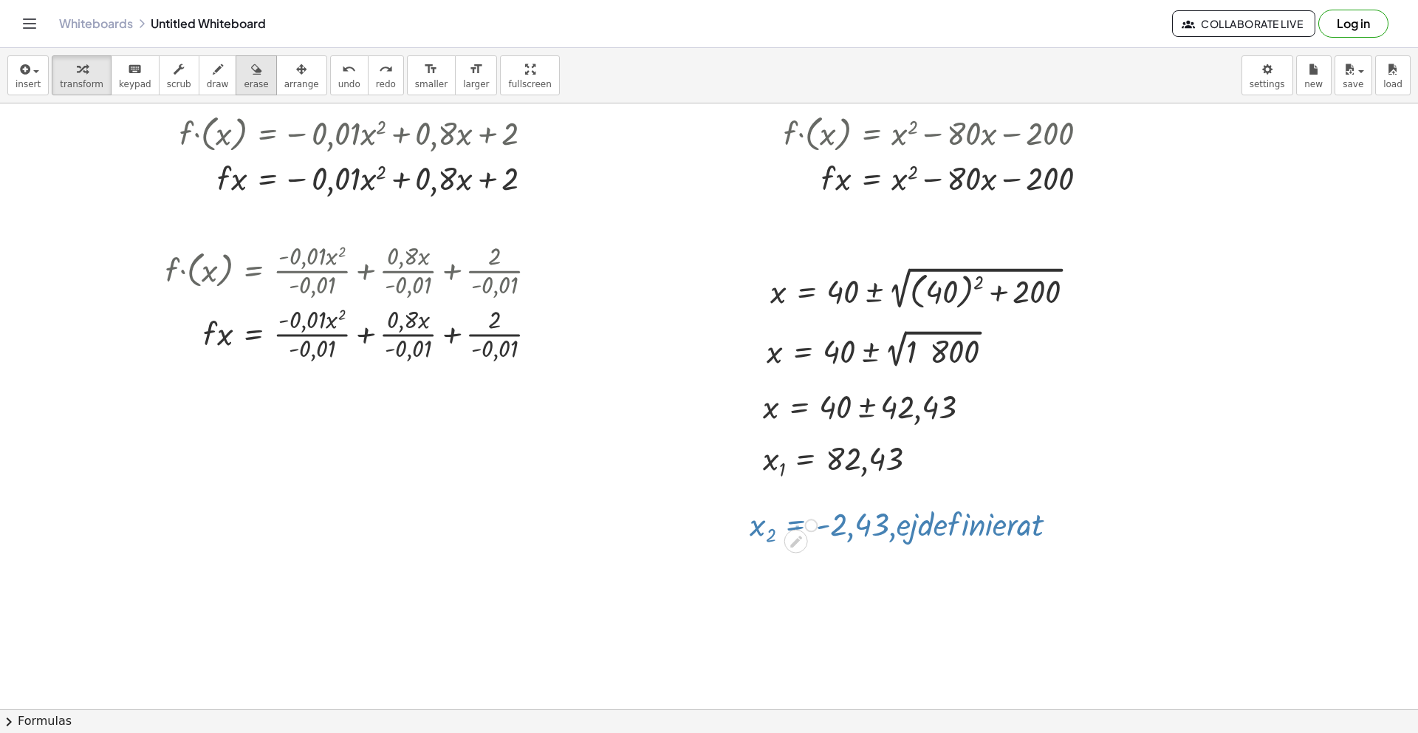
click at [244, 82] on span "erase" at bounding box center [256, 84] width 24 height 10
click at [880, 545] on div at bounding box center [732, 526] width 1465 height 1307
click at [883, 523] on div at bounding box center [732, 526] width 1465 height 1307
drag, startPoint x: 899, startPoint y: 521, endPoint x: 721, endPoint y: 523, distance: 178.0
click at [722, 523] on div at bounding box center [732, 526] width 1465 height 1307
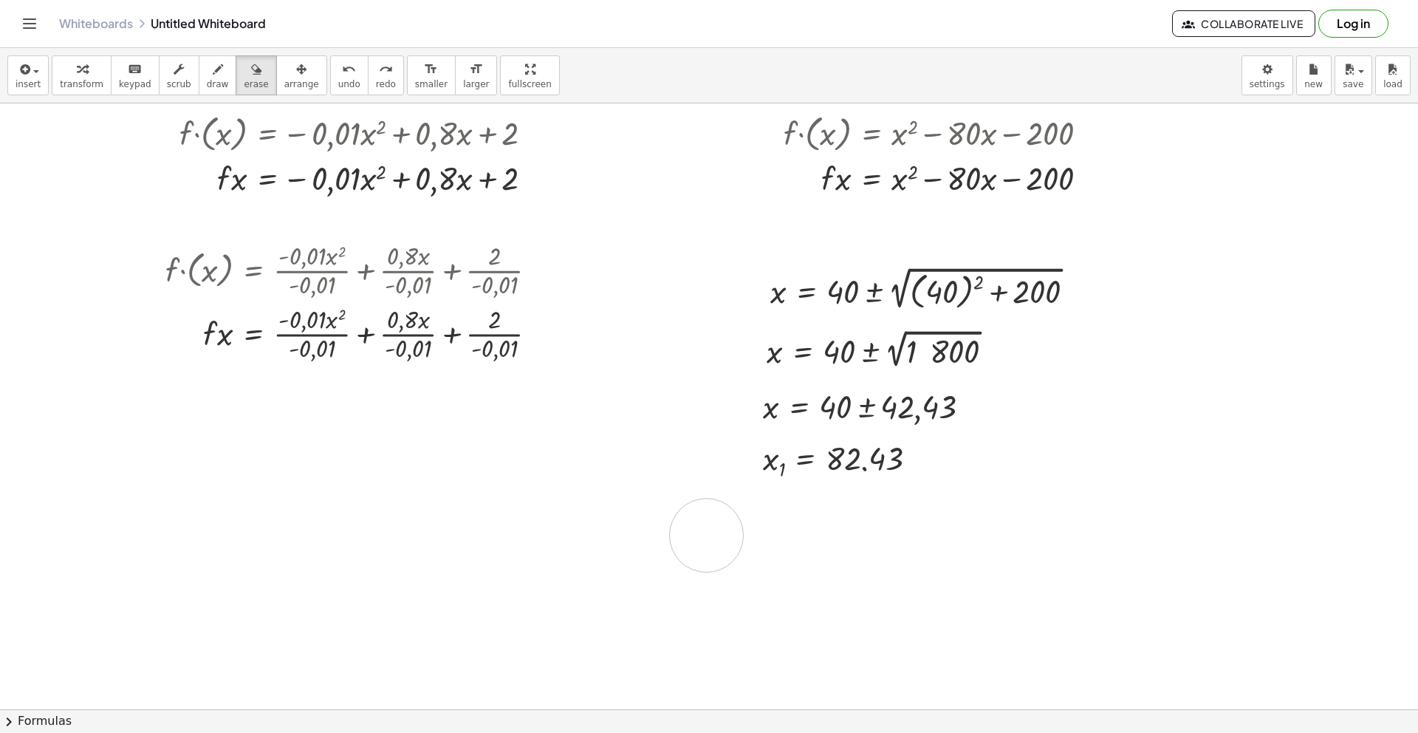
drag, startPoint x: 862, startPoint y: 509, endPoint x: 707, endPoint y: 536, distance: 157.4
click at [707, 536] on div at bounding box center [732, 526] width 1465 height 1307
click at [803, 533] on div at bounding box center [732, 526] width 1465 height 1307
click at [816, 522] on div at bounding box center [732, 526] width 1465 height 1307
click at [291, 79] on span "arrange" at bounding box center [301, 84] width 35 height 10
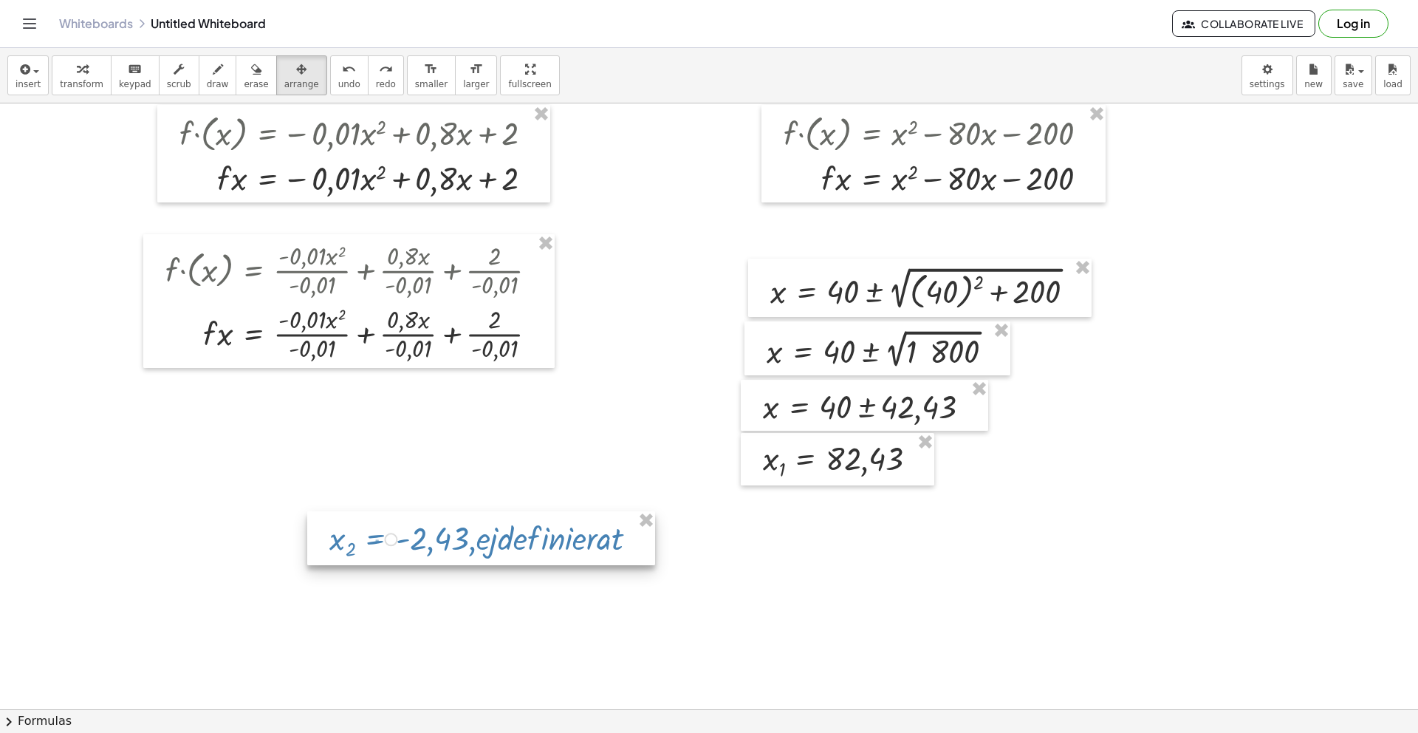
drag, startPoint x: 873, startPoint y: 519, endPoint x: 422, endPoint y: 496, distance: 451.1
click at [422, 511] on div at bounding box center [481, 538] width 348 height 54
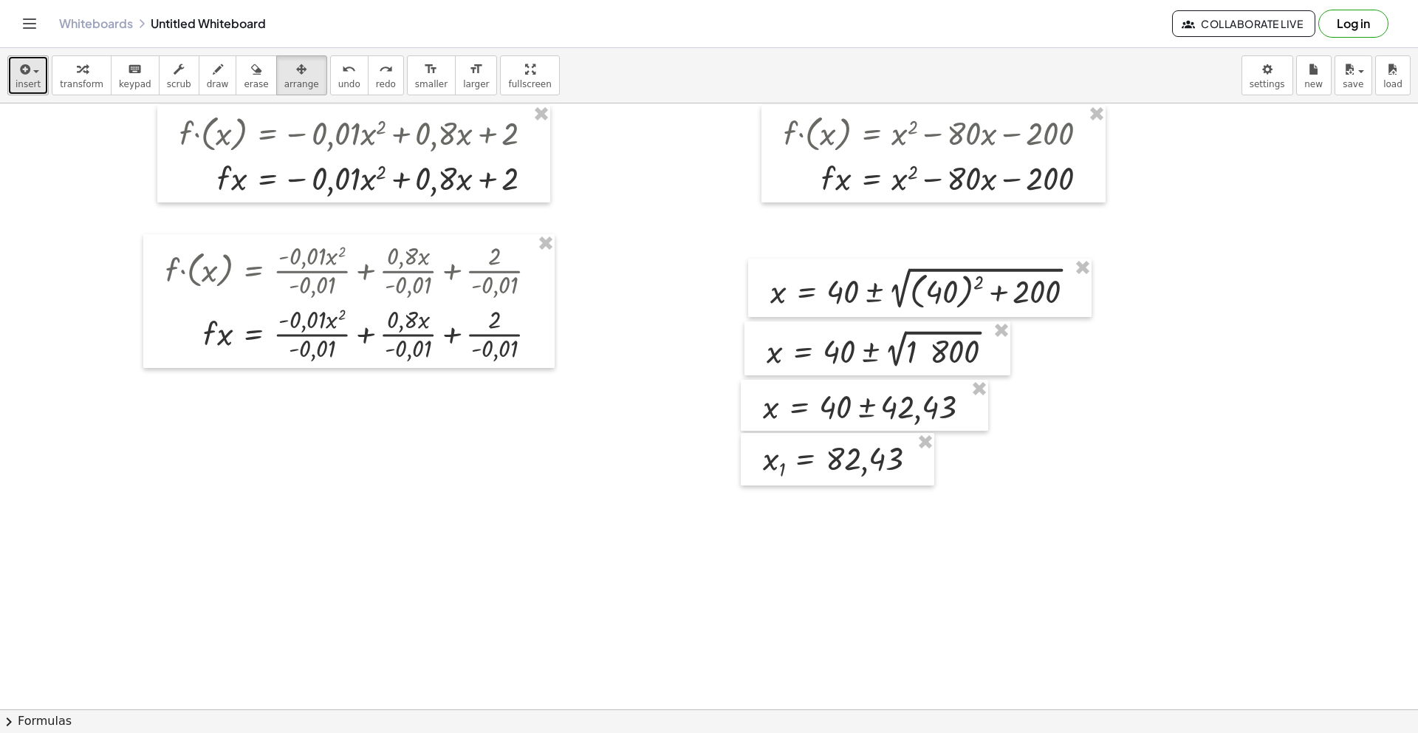
click at [13, 81] on button "insert" at bounding box center [27, 75] width 41 height 40
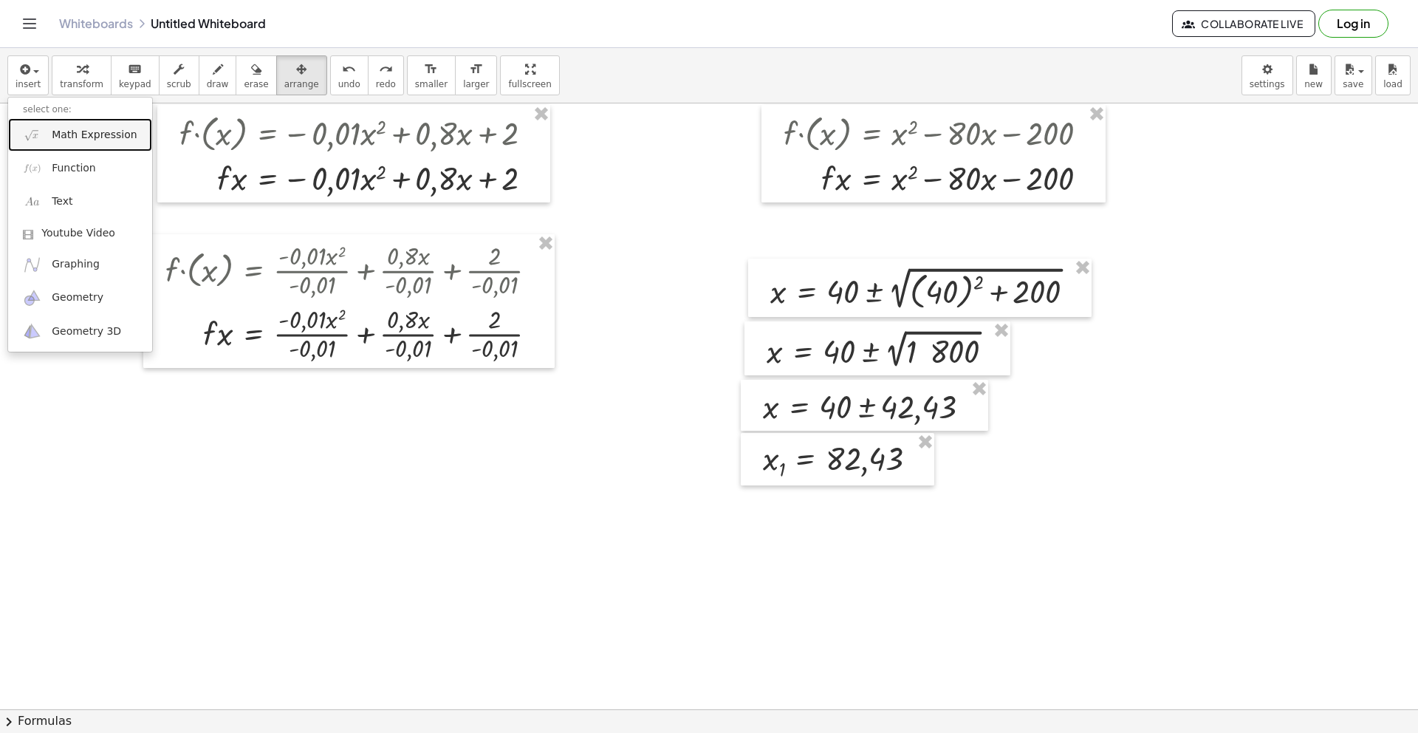
click at [67, 135] on span "Math Expression" at bounding box center [94, 135] width 85 height 15
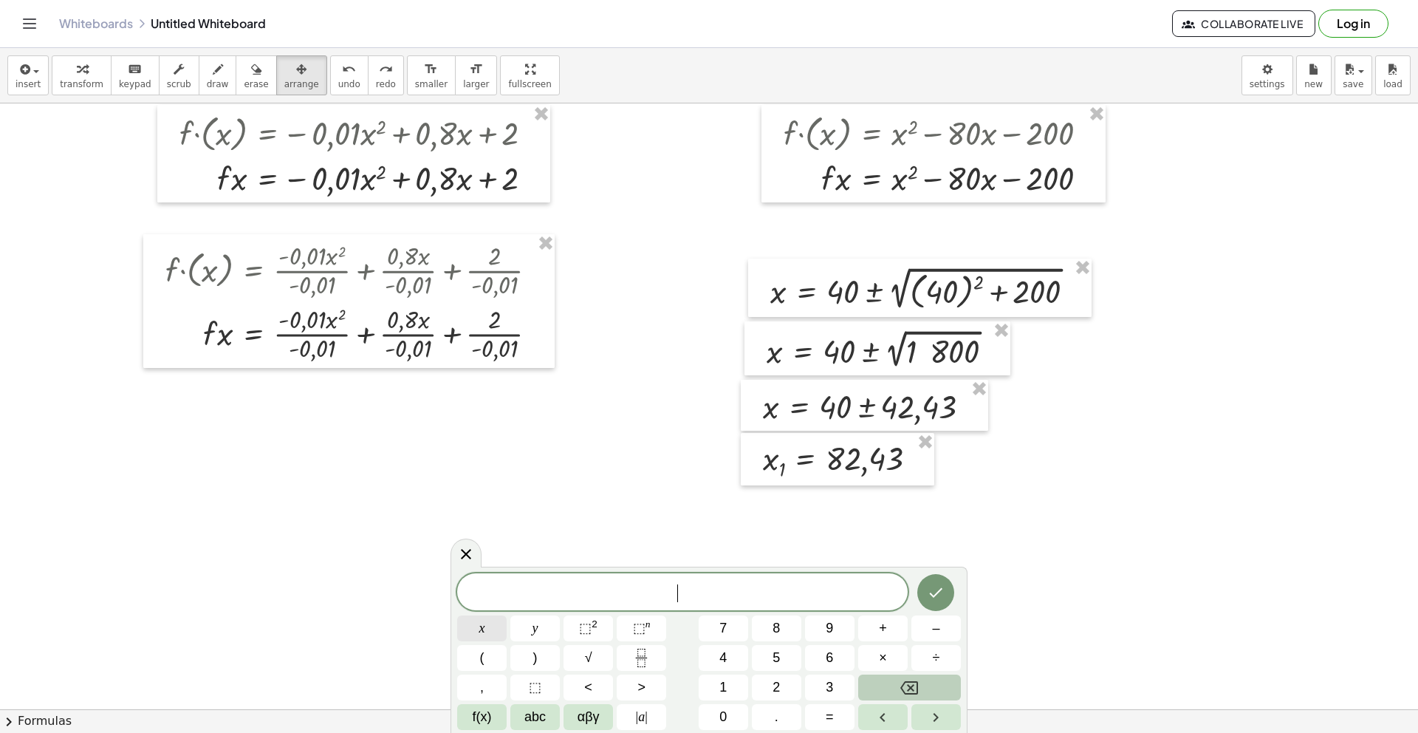
click at [484, 630] on span "x" at bounding box center [482, 628] width 6 height 20
click at [490, 723] on span "f(x)" at bounding box center [482, 717] width 19 height 20
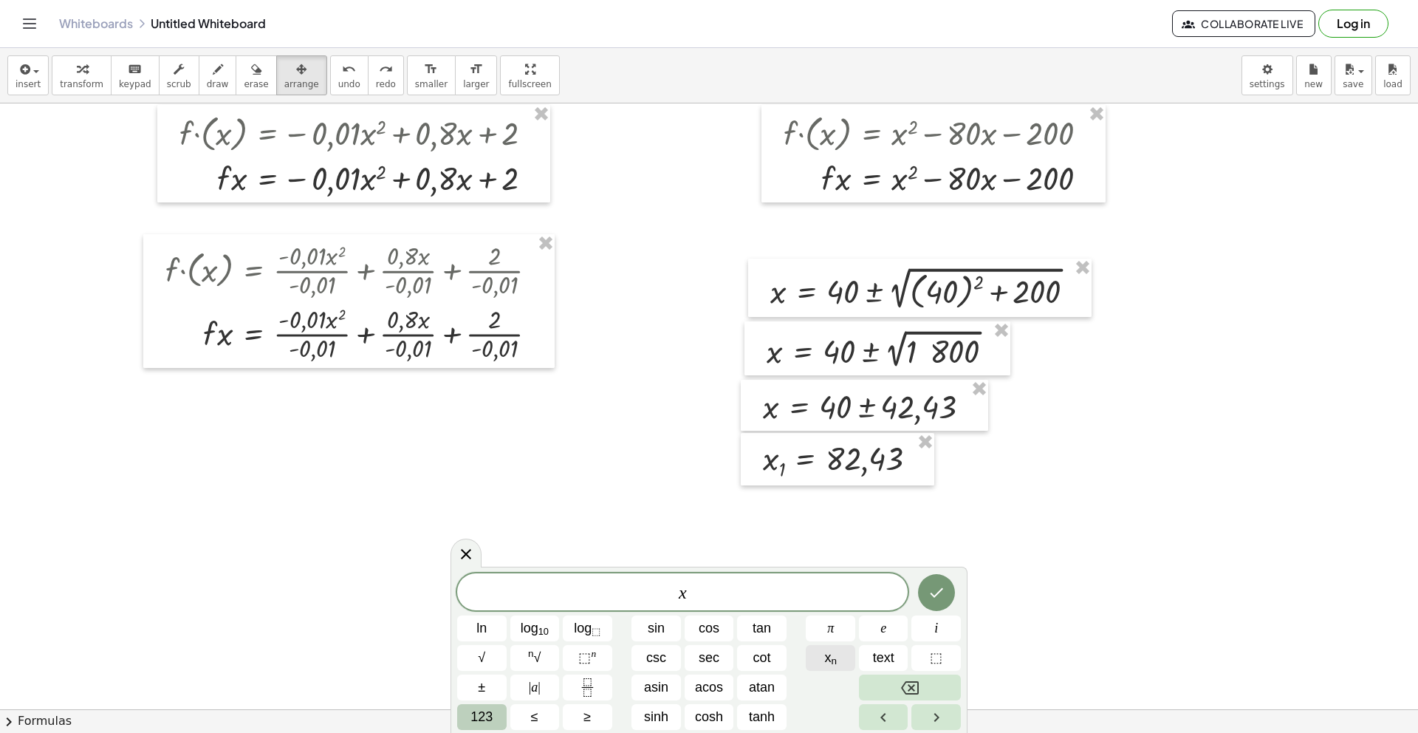
click at [841, 656] on button "x n" at bounding box center [830, 658] width 49 height 26
click at [764, 578] on span "x 2 ​ ​" at bounding box center [682, 589] width 451 height 29
click at [471, 718] on span "123" at bounding box center [482, 717] width 22 height 20
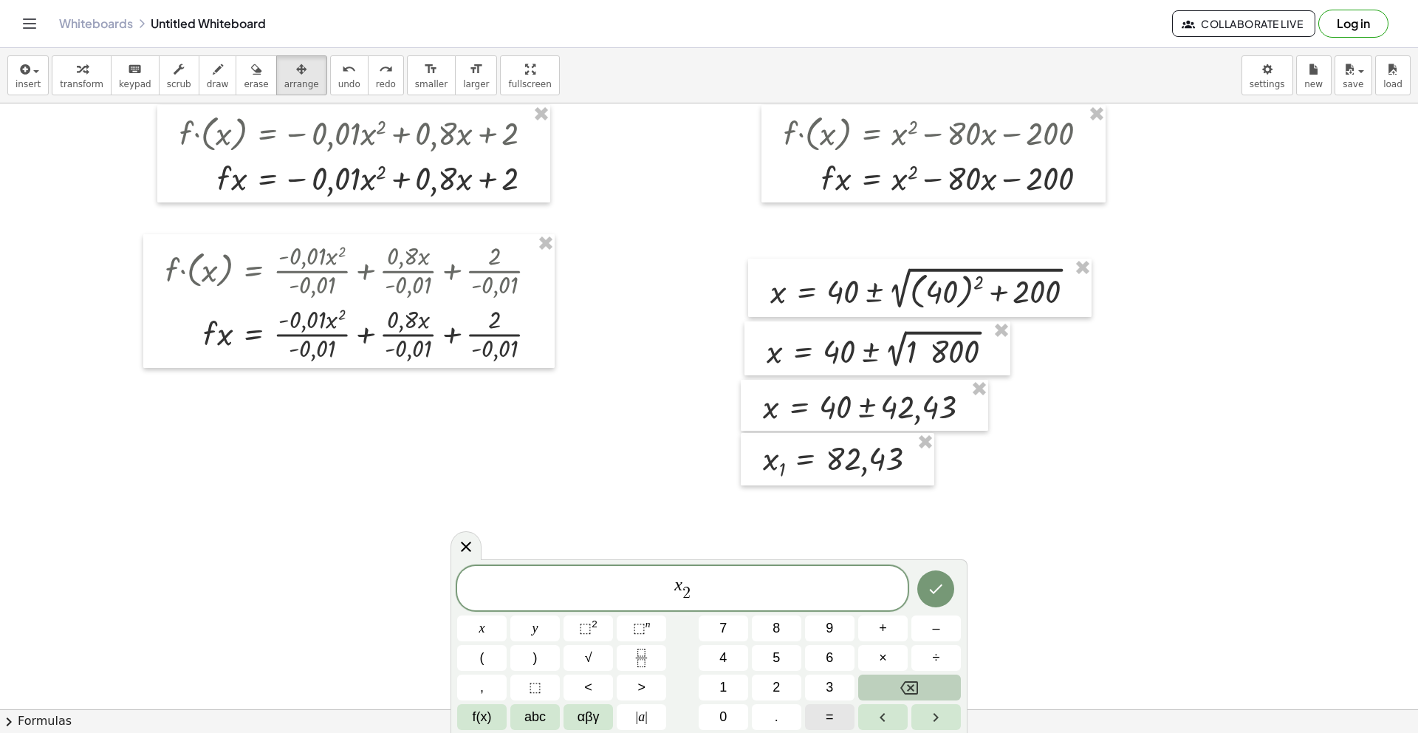
click at [835, 719] on button "=" at bounding box center [829, 717] width 49 height 26
click at [934, 634] on span "–" at bounding box center [935, 628] width 7 height 20
click at [782, 692] on button "2" at bounding box center [776, 687] width 49 height 26
click at [790, 722] on button "." at bounding box center [776, 717] width 49 height 26
click at [725, 662] on span "4" at bounding box center [722, 658] width 7 height 20
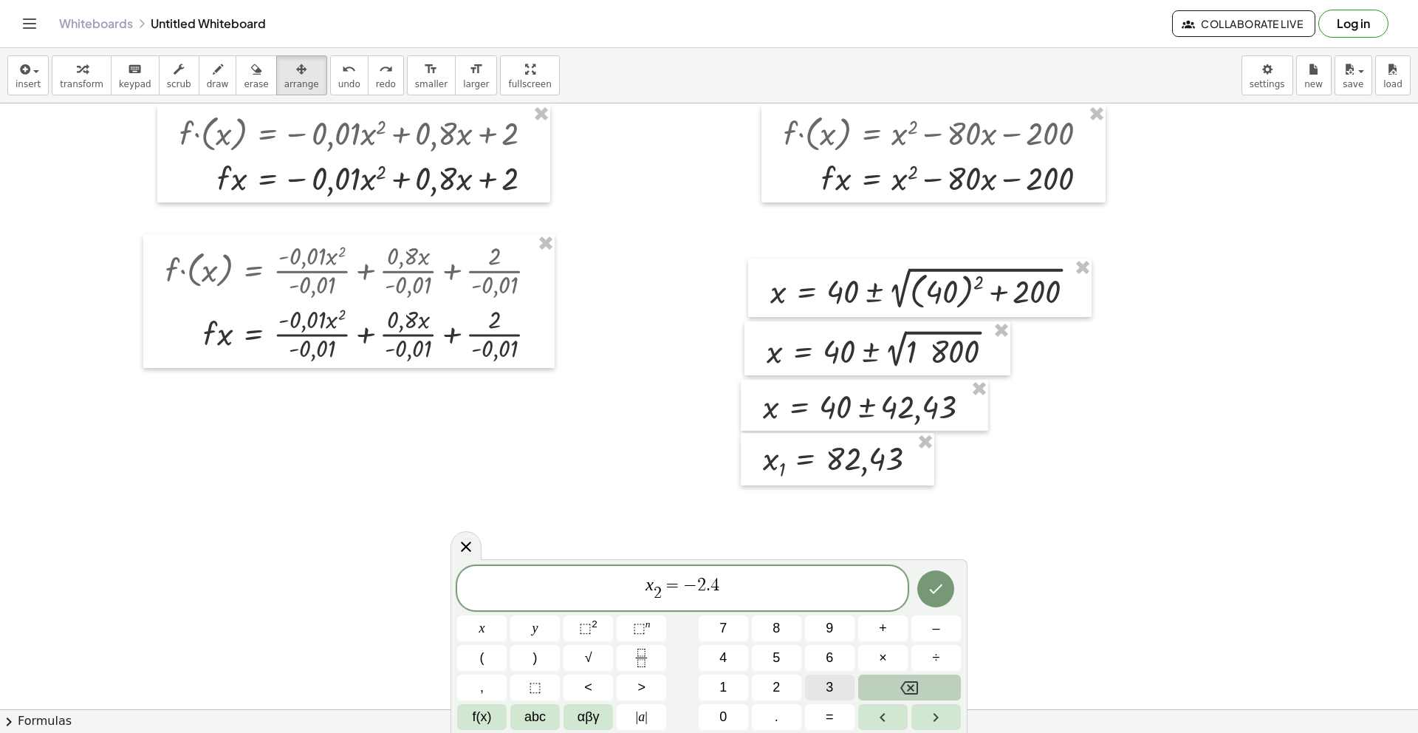
click at [829, 686] on span "3" at bounding box center [829, 687] width 7 height 20
click at [934, 585] on icon "Done" at bounding box center [936, 589] width 18 height 18
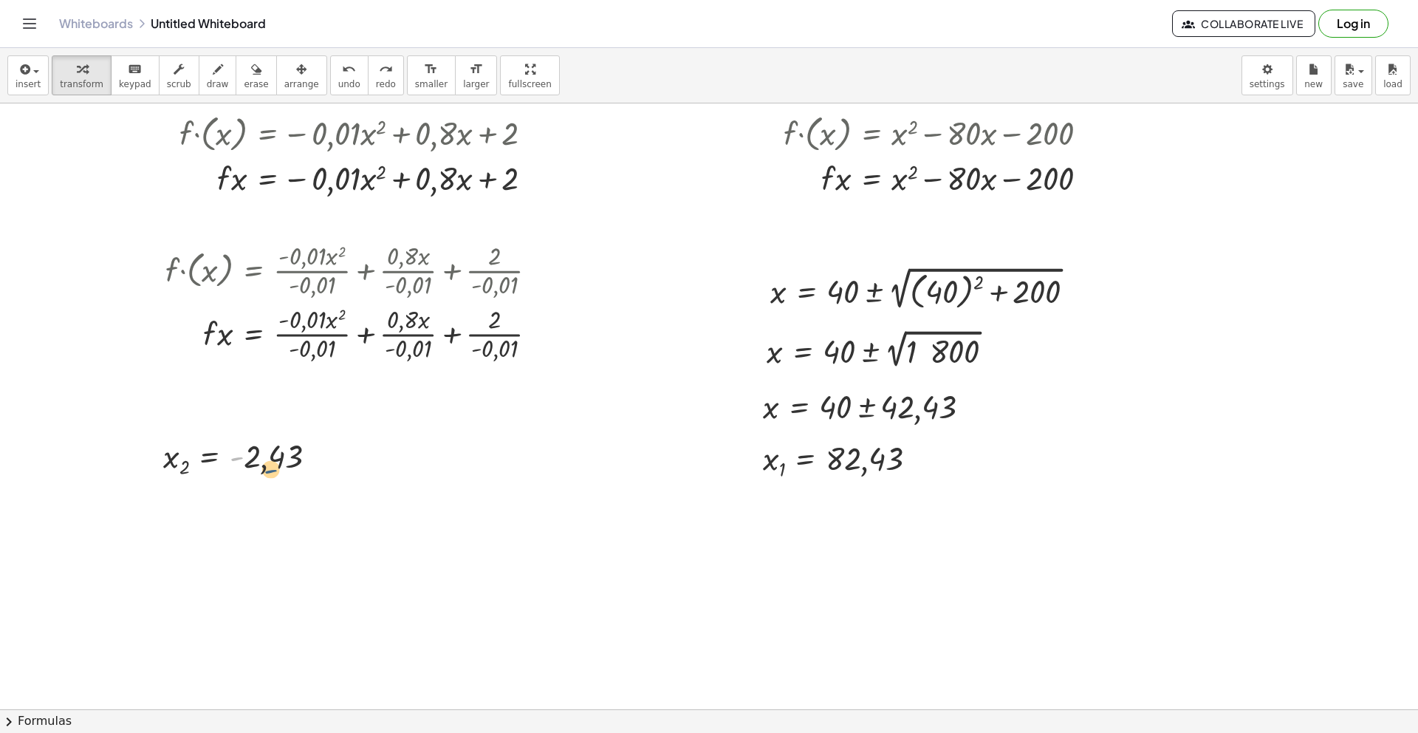
drag, startPoint x: 242, startPoint y: 434, endPoint x: 277, endPoint y: 448, distance: 37.9
click at [277, 448] on div at bounding box center [246, 456] width 180 height 45
click at [198, 441] on div at bounding box center [246, 456] width 180 height 45
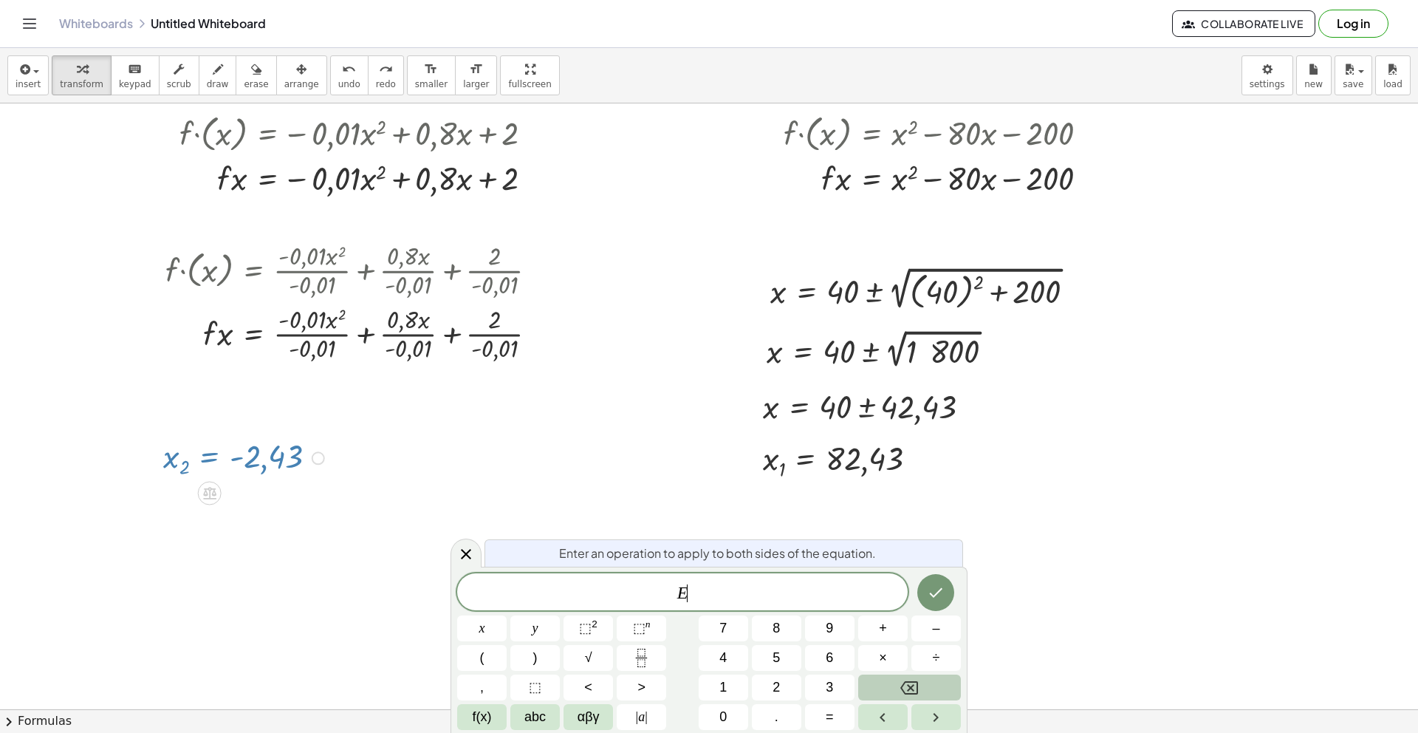
drag, startPoint x: 173, startPoint y: 442, endPoint x: 212, endPoint y: 448, distance: 39.6
click at [212, 448] on div at bounding box center [246, 456] width 180 height 45
click at [462, 554] on icon at bounding box center [466, 554] width 18 height 18
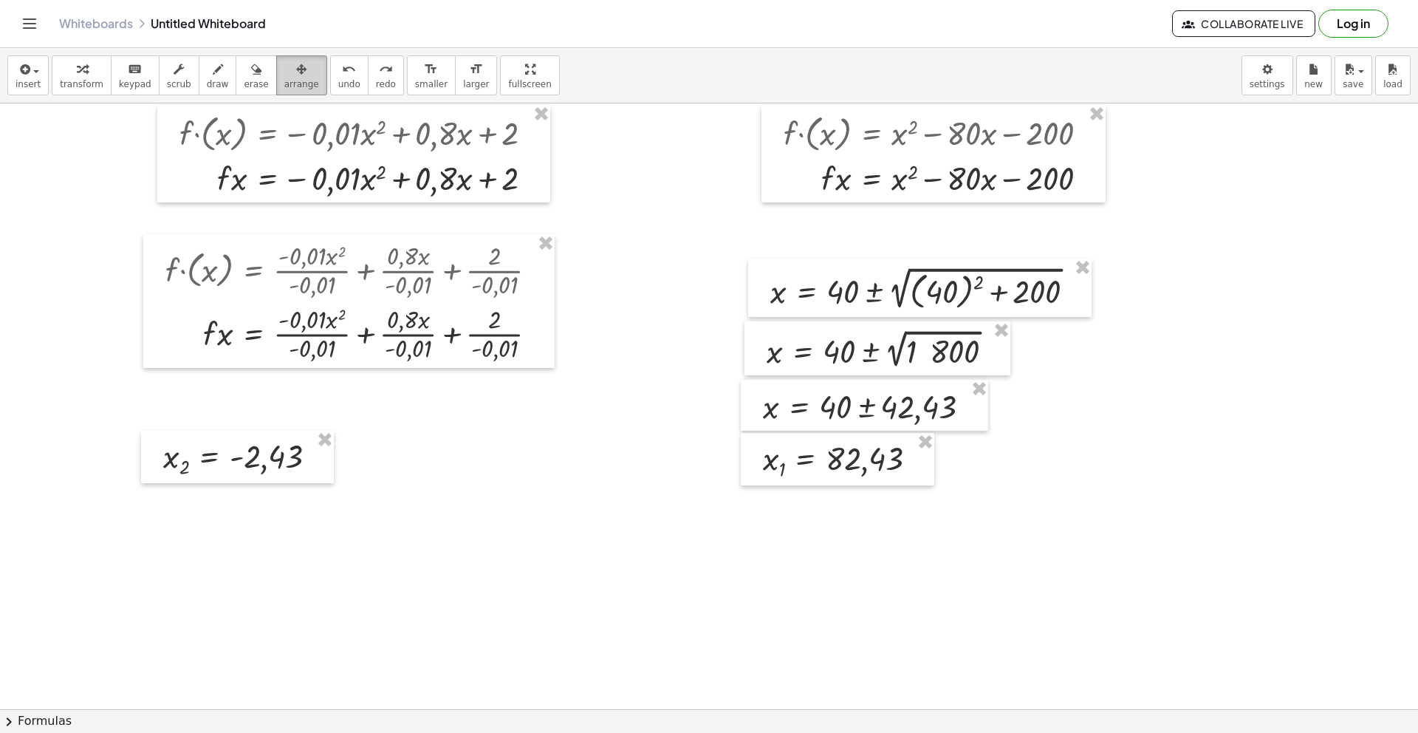
click at [298, 71] on div "button" at bounding box center [301, 69] width 35 height 18
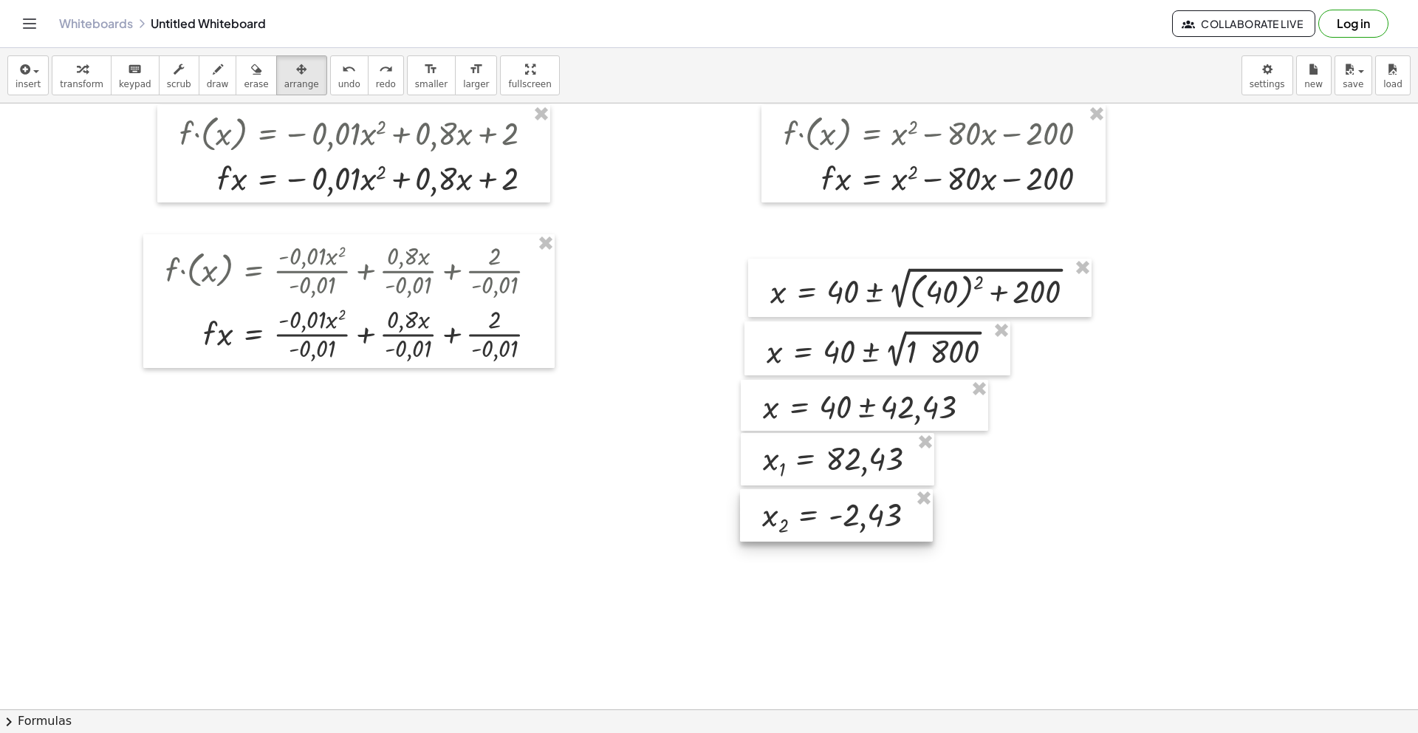
drag, startPoint x: 244, startPoint y: 434, endPoint x: 844, endPoint y: 493, distance: 603.3
click at [844, 493] on div at bounding box center [836, 515] width 193 height 52
click at [1033, 495] on div at bounding box center [732, 526] width 1465 height 1307
click at [1008, 524] on div at bounding box center [732, 526] width 1465 height 1307
click at [7, 76] on button "insert" at bounding box center [27, 75] width 41 height 40
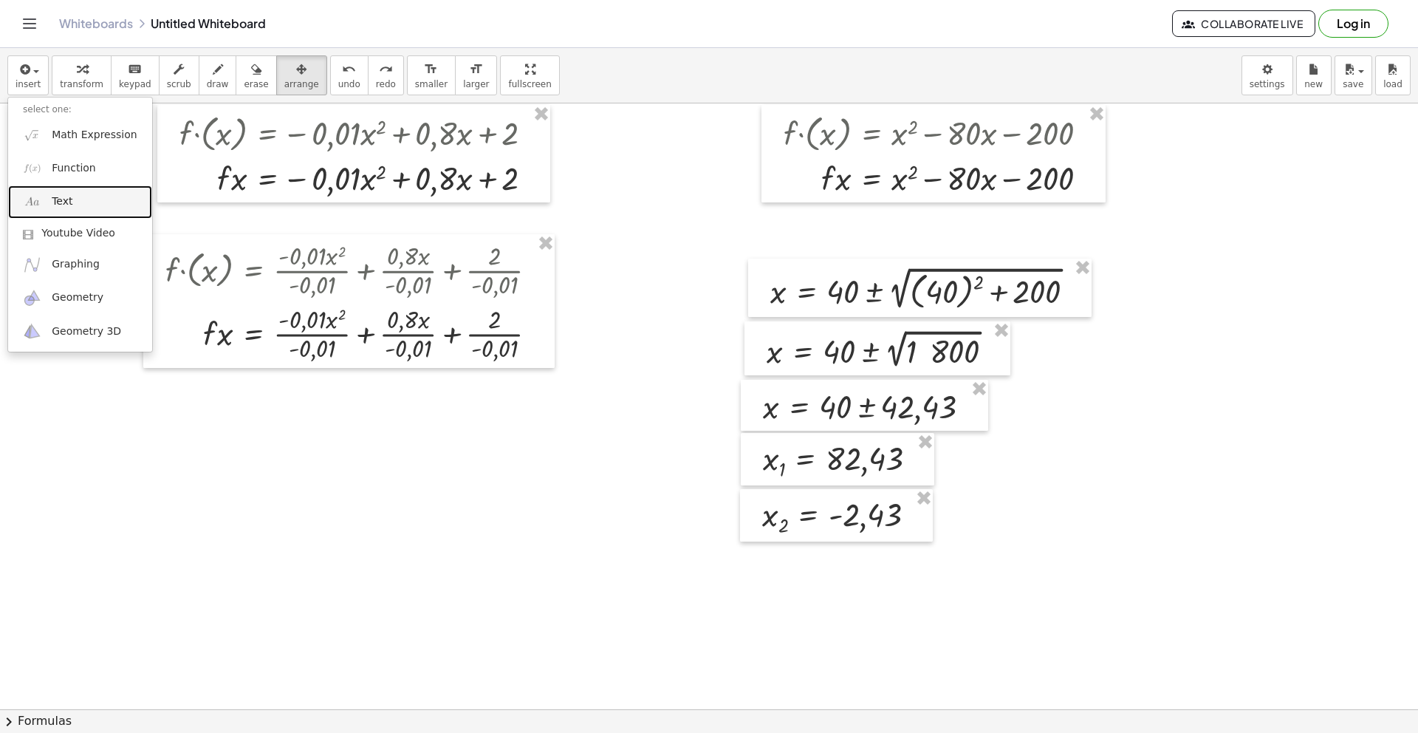
click at [83, 208] on link "Text" at bounding box center [80, 201] width 144 height 33
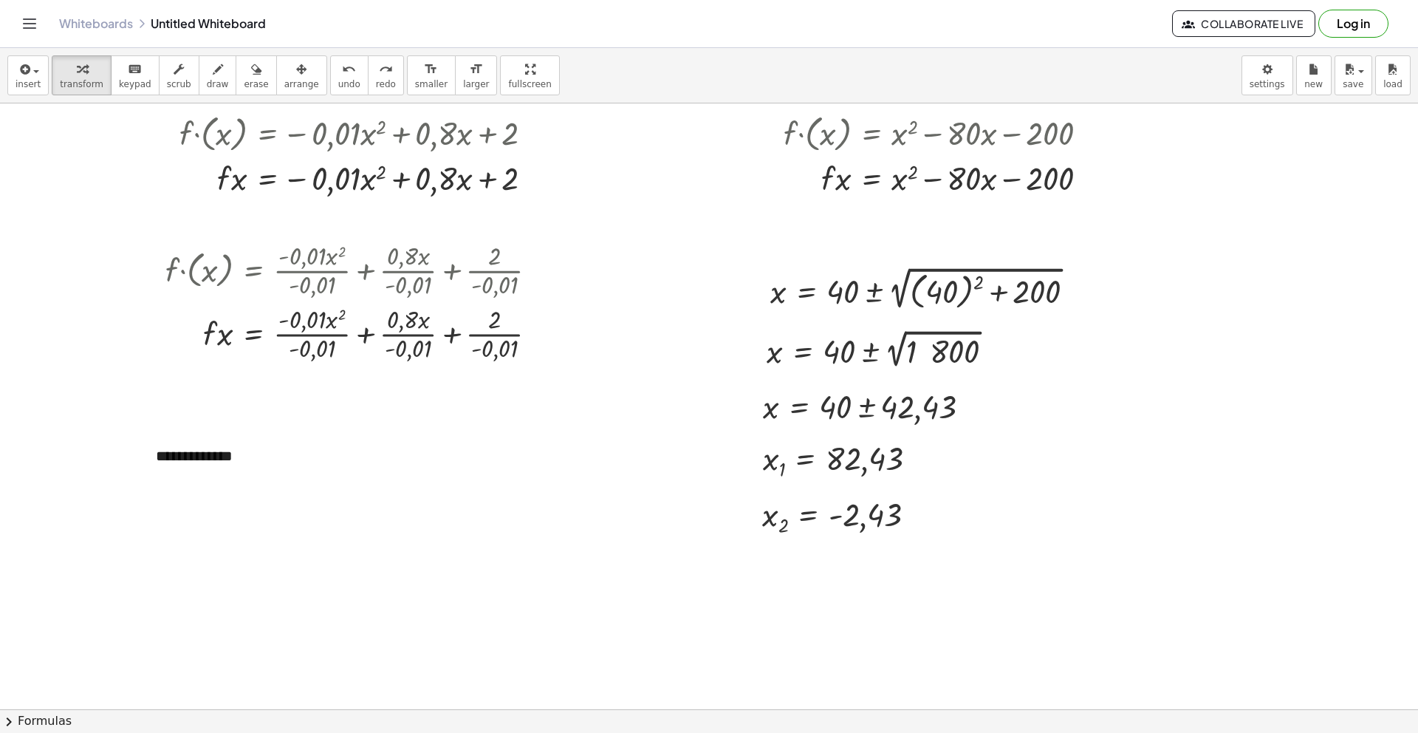
click at [465, 475] on div at bounding box center [732, 526] width 1465 height 1307
click at [196, 439] on div "- +" at bounding box center [248, 428] width 222 height 25
click at [137, 447] on div at bounding box center [732, 526] width 1465 height 1307
click at [158, 447] on div "**********" at bounding box center [252, 456] width 222 height 51
click at [290, 459] on div "**********" at bounding box center [252, 456] width 222 height 51
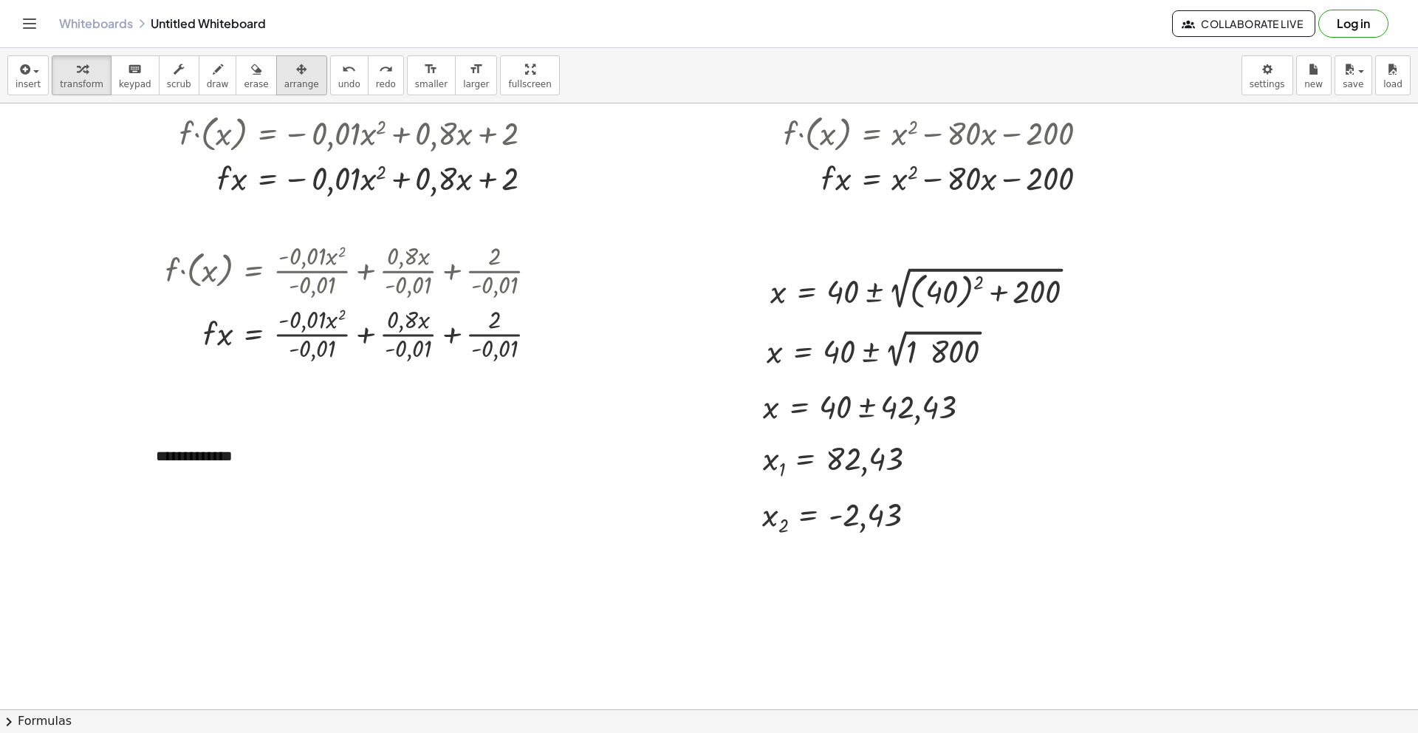
click at [300, 75] on div "button" at bounding box center [301, 69] width 35 height 18
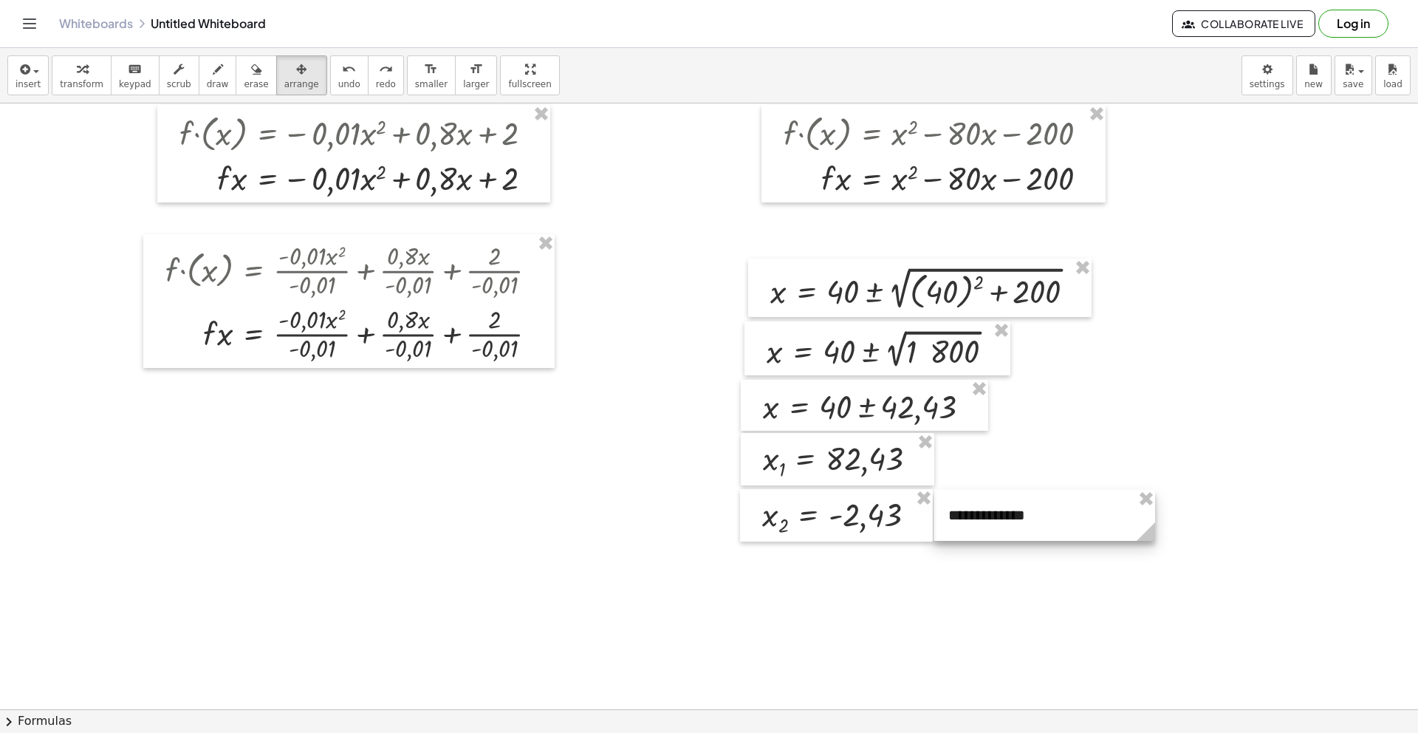
drag, startPoint x: 214, startPoint y: 443, endPoint x: 1007, endPoint y: 502, distance: 794.7
click at [1007, 502] on div at bounding box center [1045, 515] width 222 height 51
click at [1208, 537] on div at bounding box center [732, 526] width 1465 height 1307
click at [610, 523] on div at bounding box center [732, 526] width 1465 height 1307
click at [592, 493] on div at bounding box center [732, 526] width 1465 height 1307
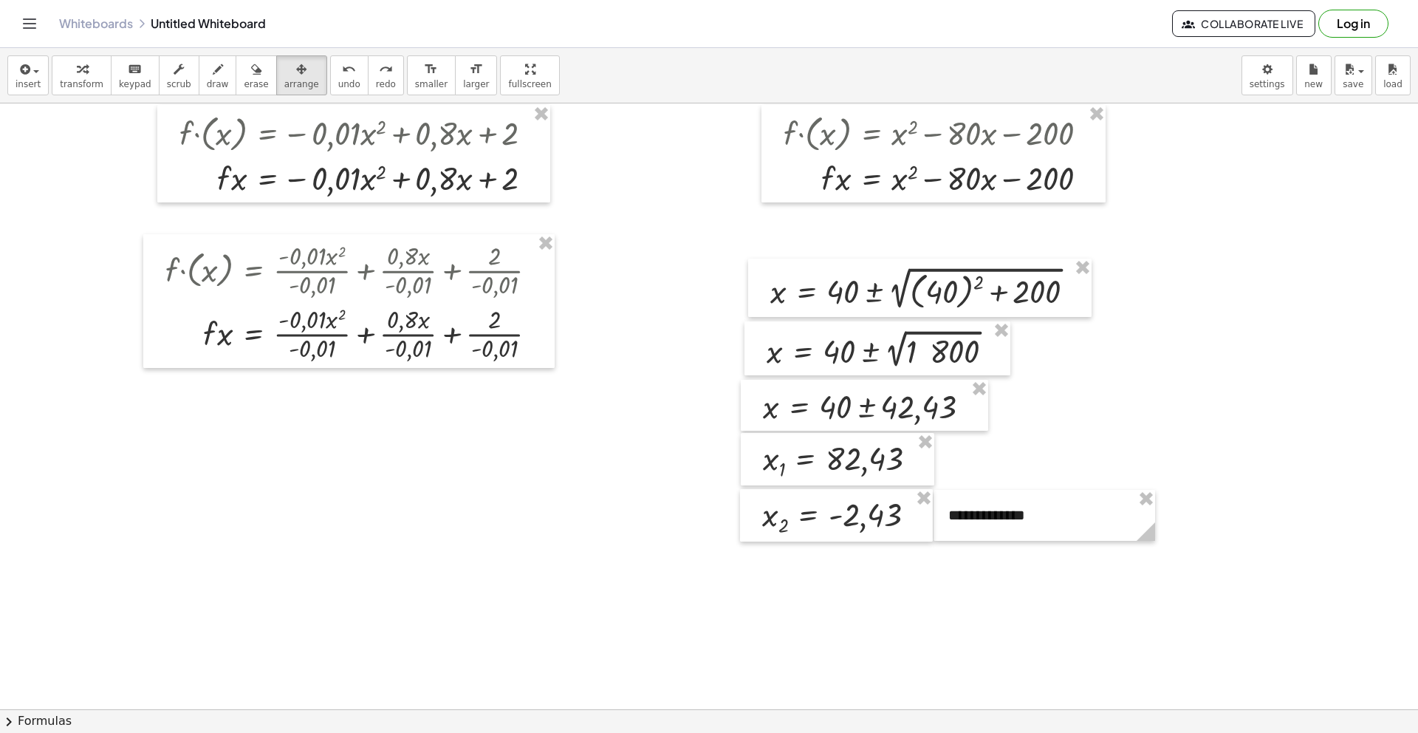
click at [1160, 353] on div at bounding box center [732, 526] width 1465 height 1307
click at [39, 78] on button "insert" at bounding box center [27, 75] width 41 height 40
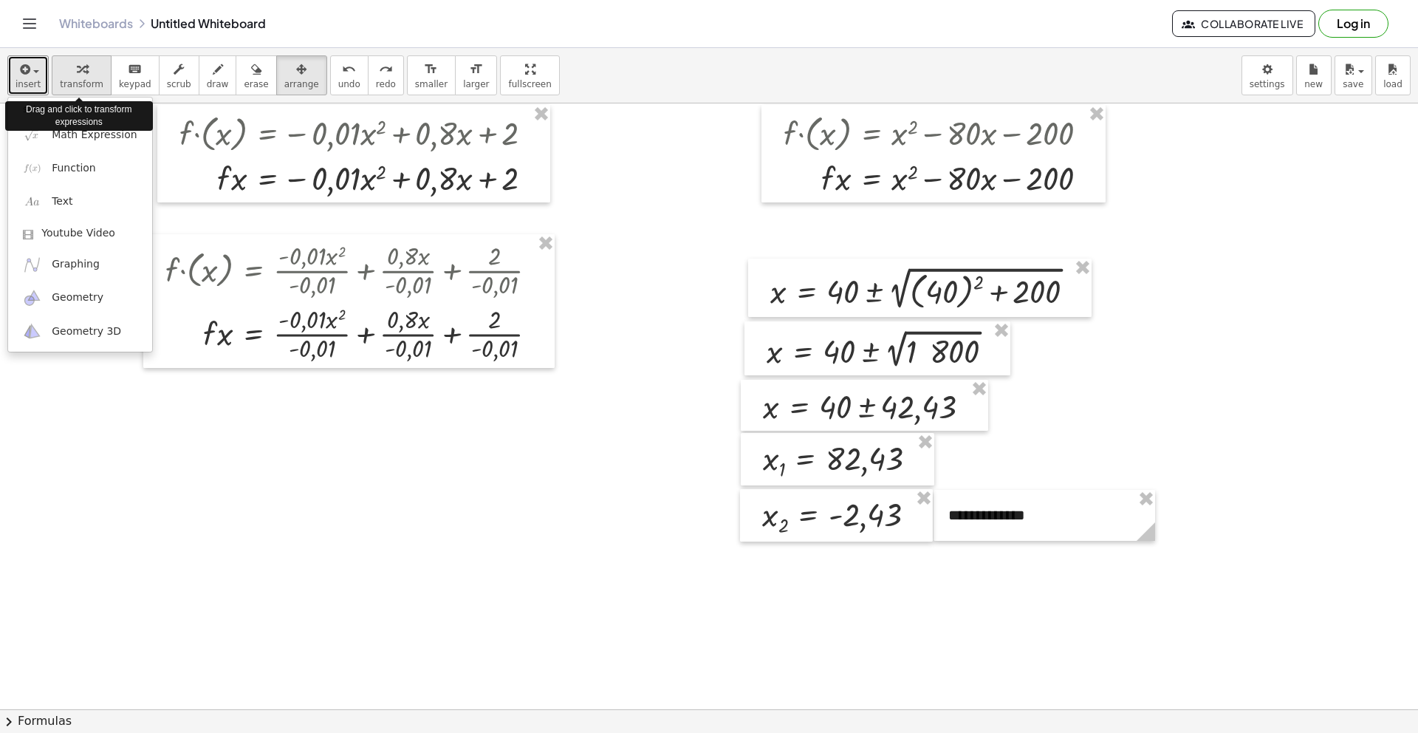
click at [84, 82] on span "transform" at bounding box center [82, 84] width 44 height 10
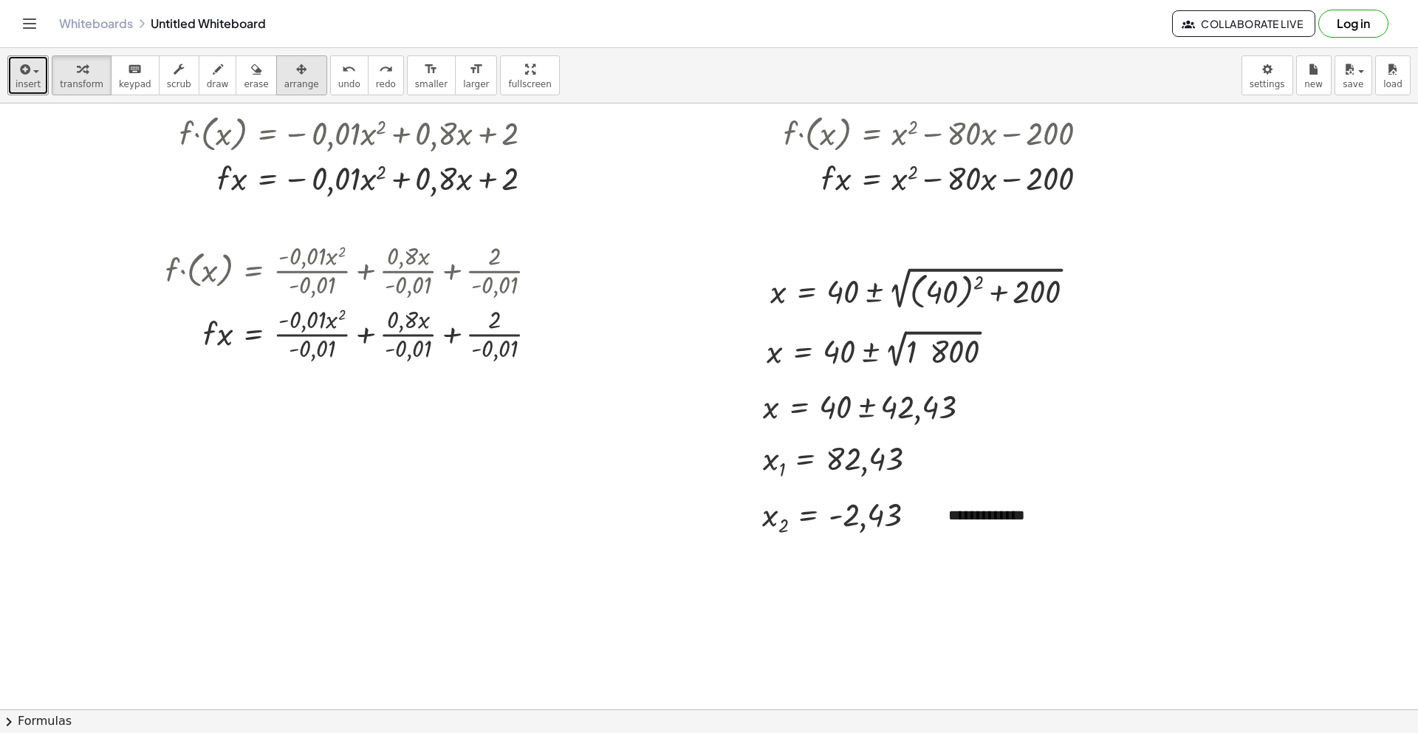
click at [297, 84] on span "arrange" at bounding box center [301, 84] width 35 height 10
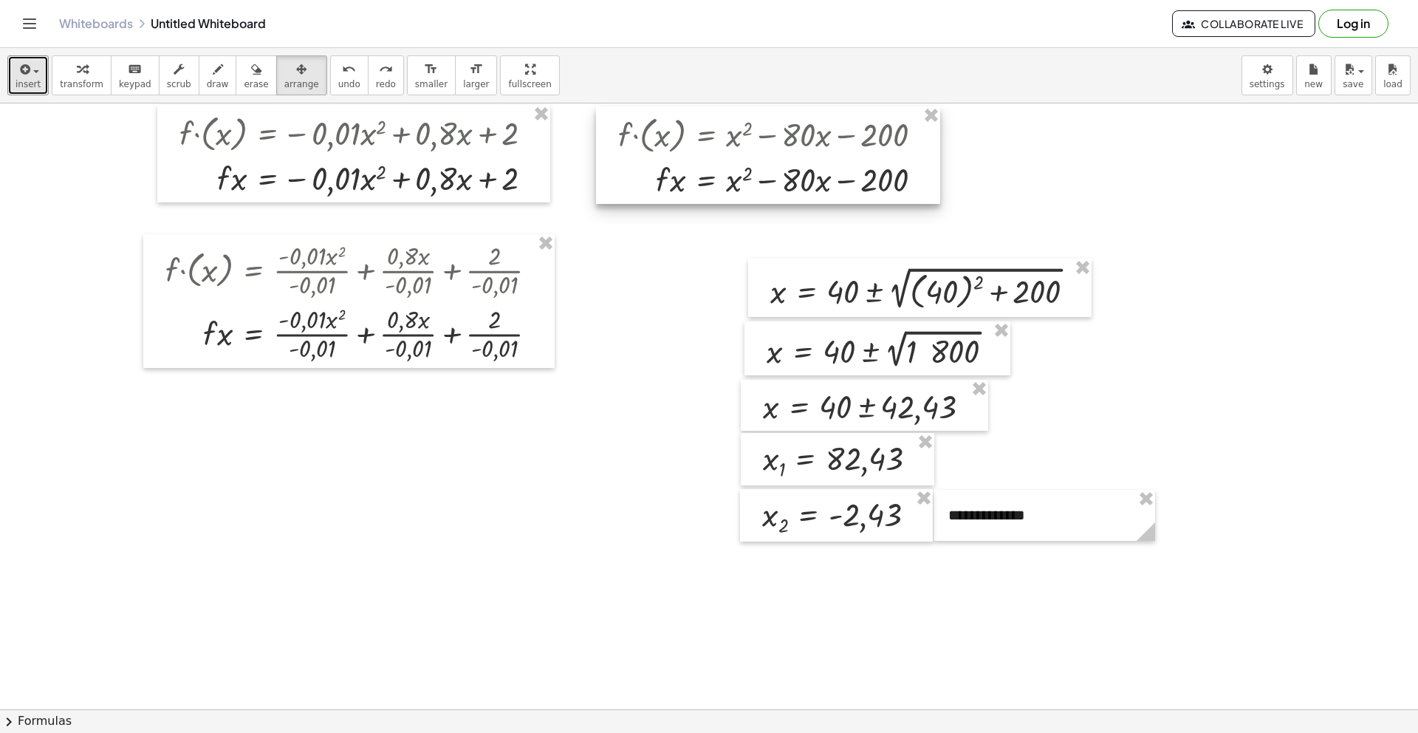
drag, startPoint x: 877, startPoint y: 160, endPoint x: 711, endPoint y: 161, distance: 165.5
click at [711, 161] on div at bounding box center [768, 154] width 344 height 97
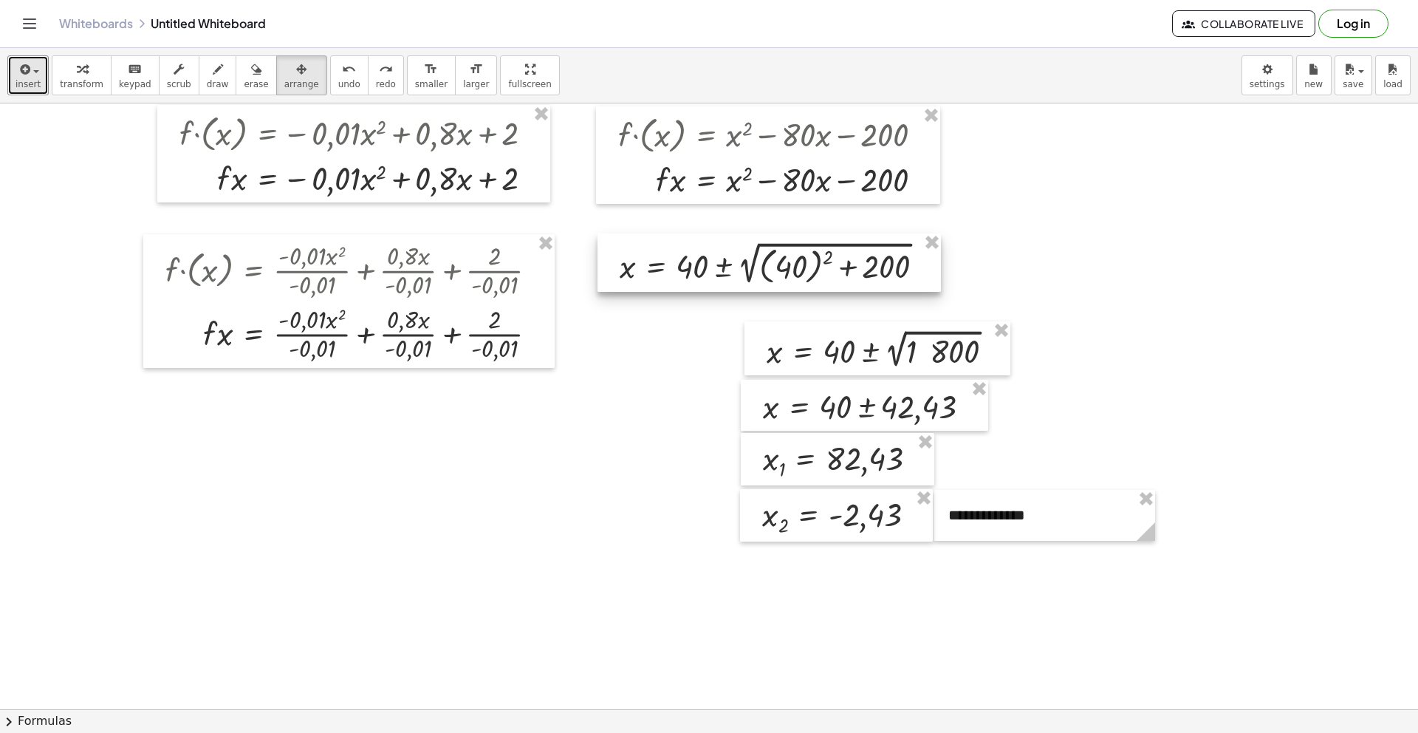
drag, startPoint x: 814, startPoint y: 276, endPoint x: 663, endPoint y: 251, distance: 152.8
click at [663, 251] on div at bounding box center [769, 262] width 343 height 58
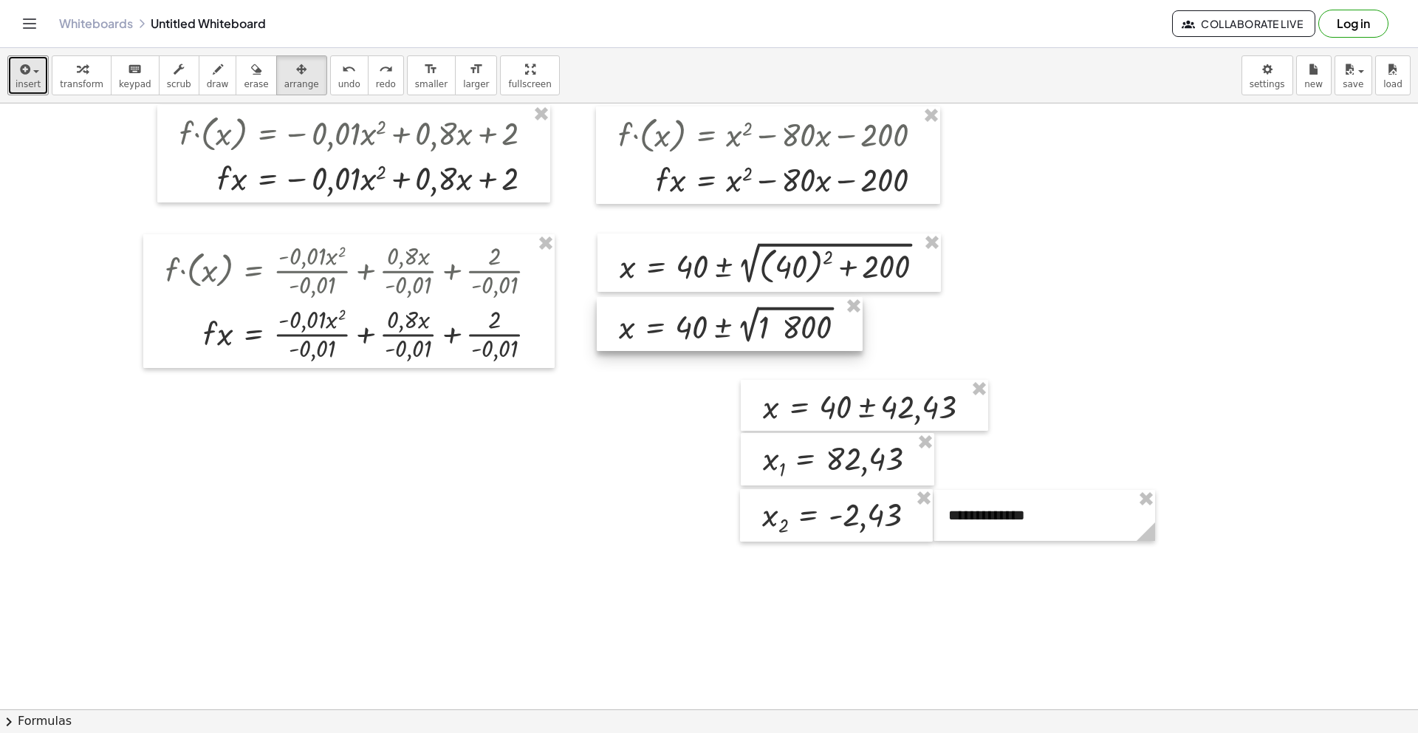
drag, startPoint x: 784, startPoint y: 333, endPoint x: 637, endPoint y: 309, distance: 149.7
click at [637, 309] on div at bounding box center [730, 324] width 266 height 54
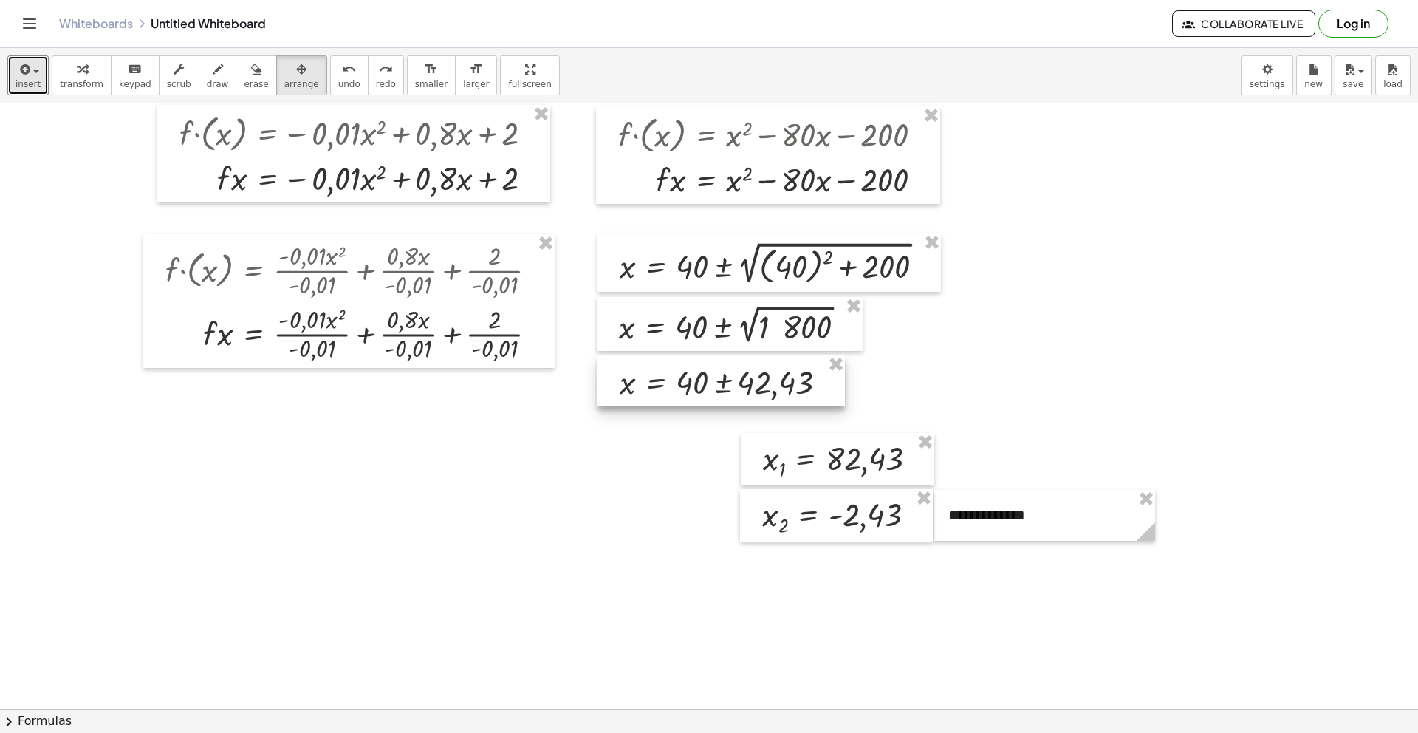
drag, startPoint x: 798, startPoint y: 395, endPoint x: 655, endPoint y: 371, distance: 145.4
click at [655, 371] on div at bounding box center [721, 380] width 247 height 51
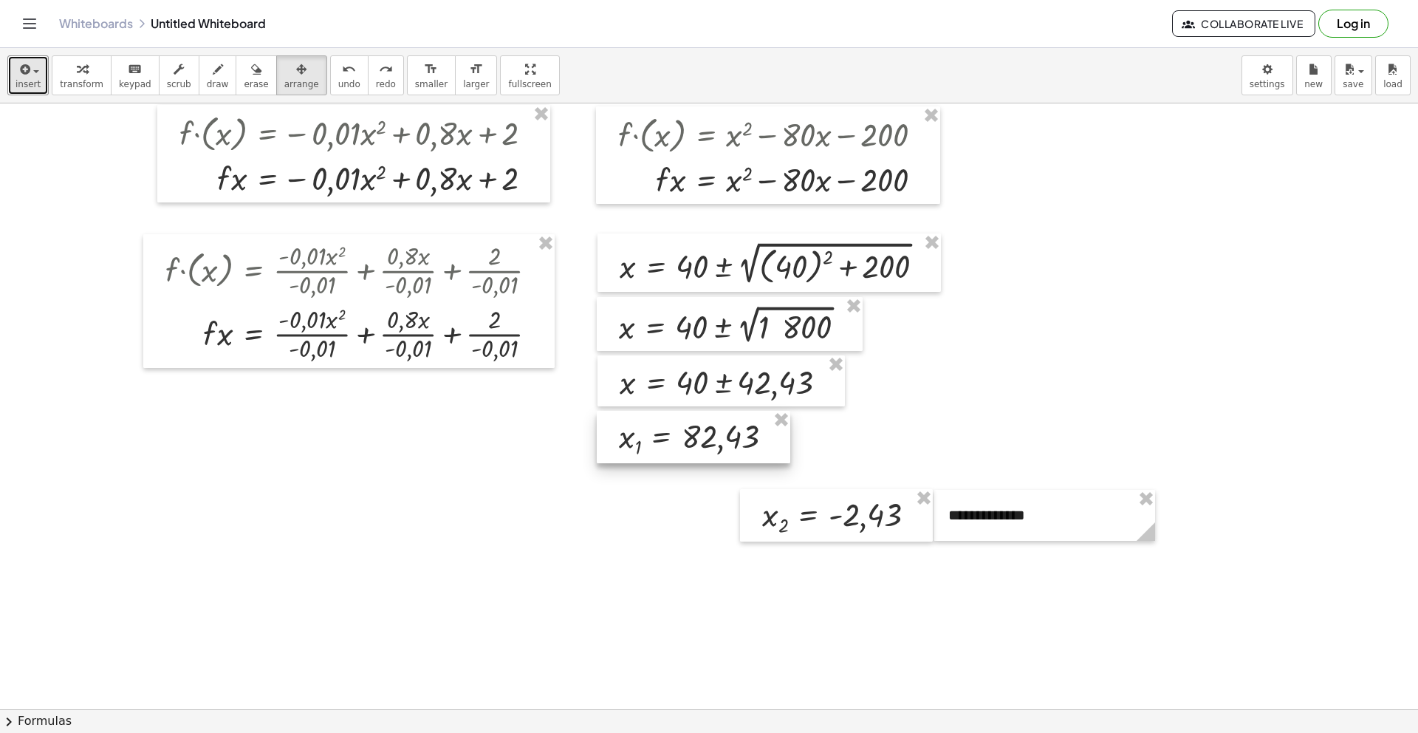
drag, startPoint x: 781, startPoint y: 448, endPoint x: 637, endPoint y: 426, distance: 145.7
click at [637, 426] on div at bounding box center [694, 437] width 194 height 52
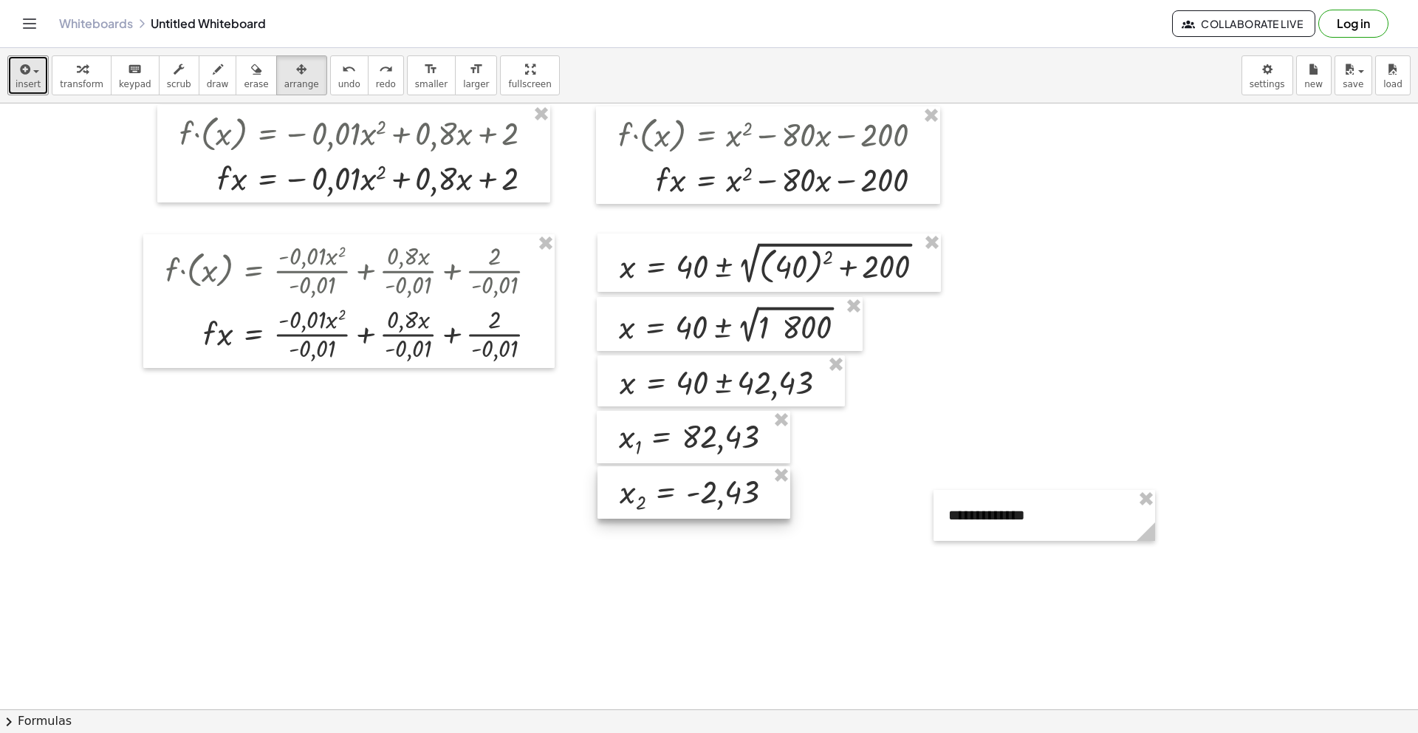
drag, startPoint x: 824, startPoint y: 501, endPoint x: 682, endPoint y: 478, distance: 144.4
click at [682, 478] on div at bounding box center [694, 492] width 193 height 52
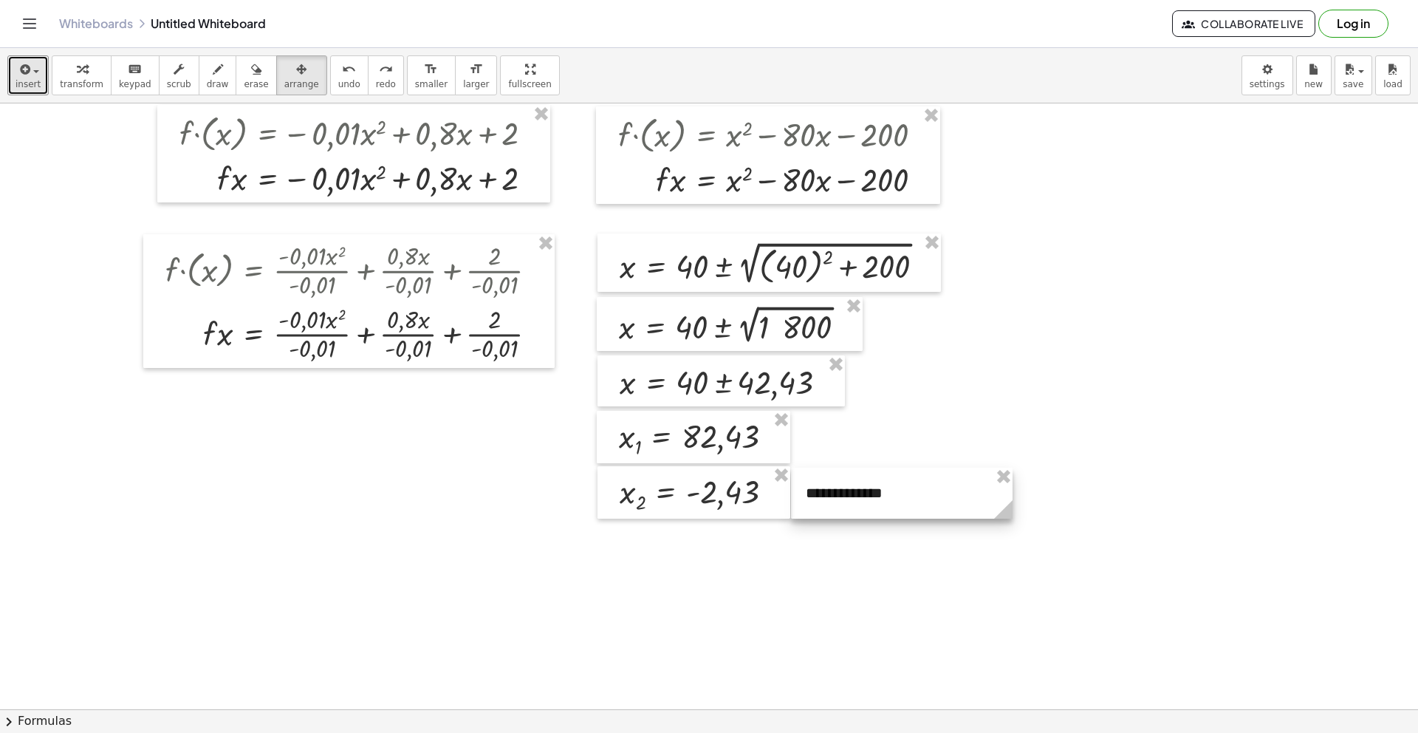
drag, startPoint x: 1014, startPoint y: 502, endPoint x: 872, endPoint y: 479, distance: 144.3
click at [872, 479] on div at bounding box center [902, 493] width 222 height 51
click at [869, 490] on div at bounding box center [902, 493] width 222 height 51
click at [1163, 538] on div at bounding box center [732, 526] width 1465 height 1307
click at [69, 84] on span "transform" at bounding box center [82, 84] width 44 height 10
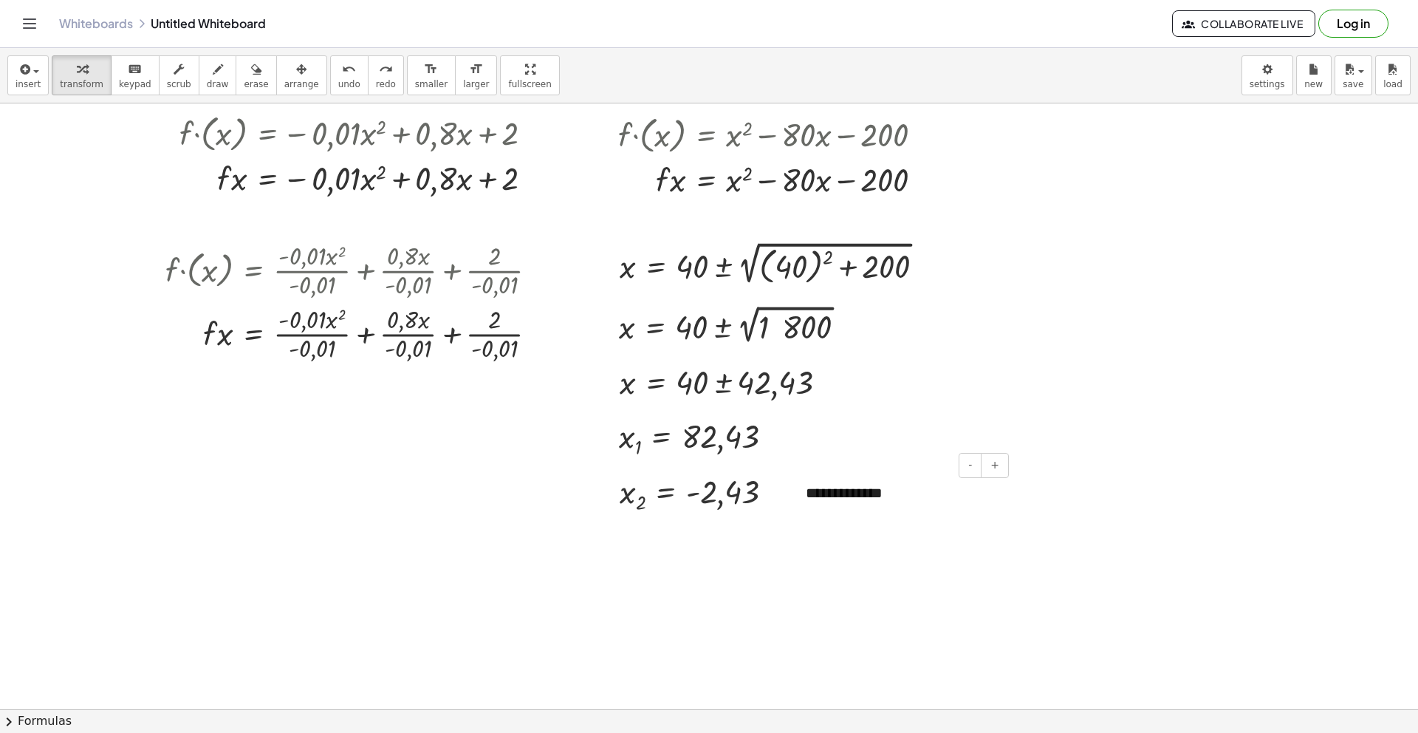
click at [831, 493] on div "**********" at bounding box center [902, 493] width 222 height 51
drag, startPoint x: 878, startPoint y: 496, endPoint x: 845, endPoint y: 496, distance: 33.2
click at [845, 496] on div "**********" at bounding box center [902, 493] width 222 height 51
drag, startPoint x: 903, startPoint y: 493, endPoint x: 803, endPoint y: 496, distance: 100.5
click at [803, 496] on div "**********" at bounding box center [902, 493] width 222 height 51
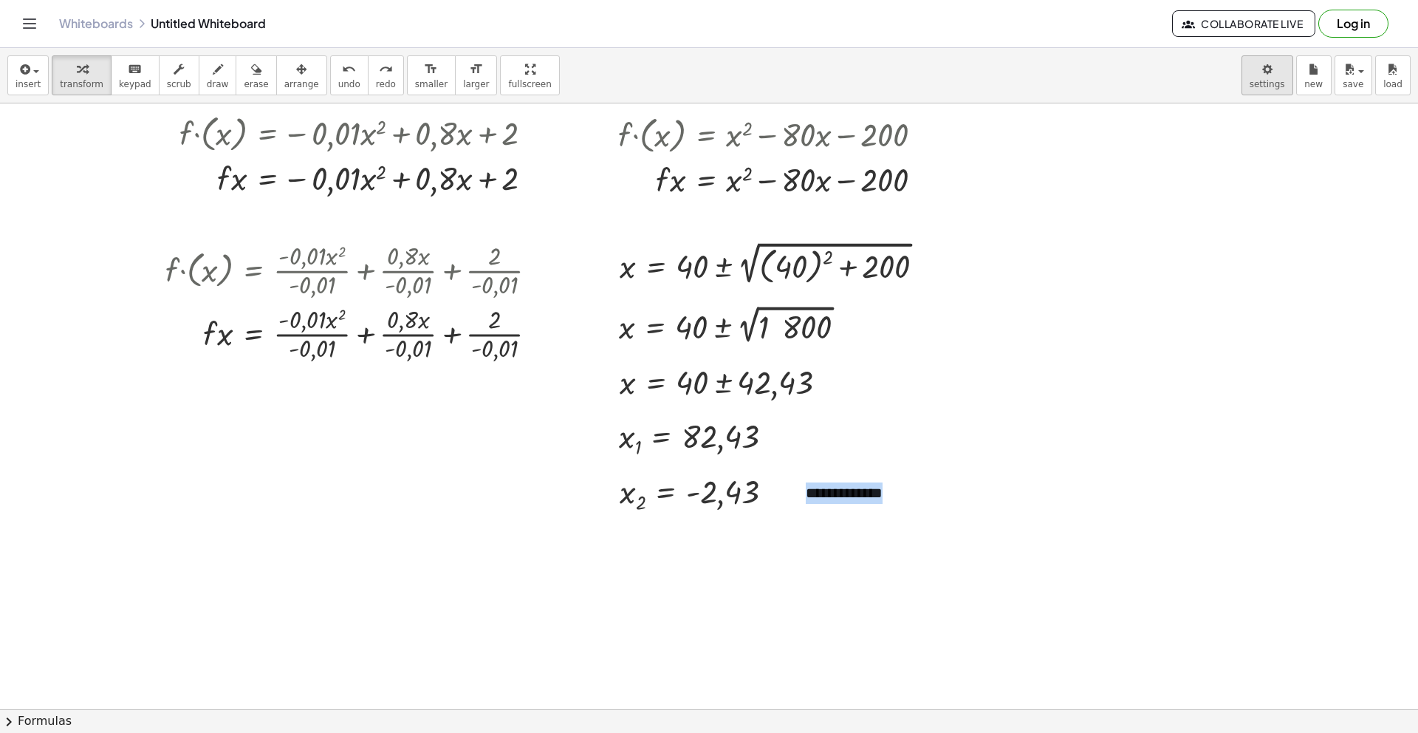
click at [1273, 89] on body "Graspable Math Activities Get Started Activity Bank Assigned Work Classes White…" at bounding box center [709, 366] width 1418 height 733
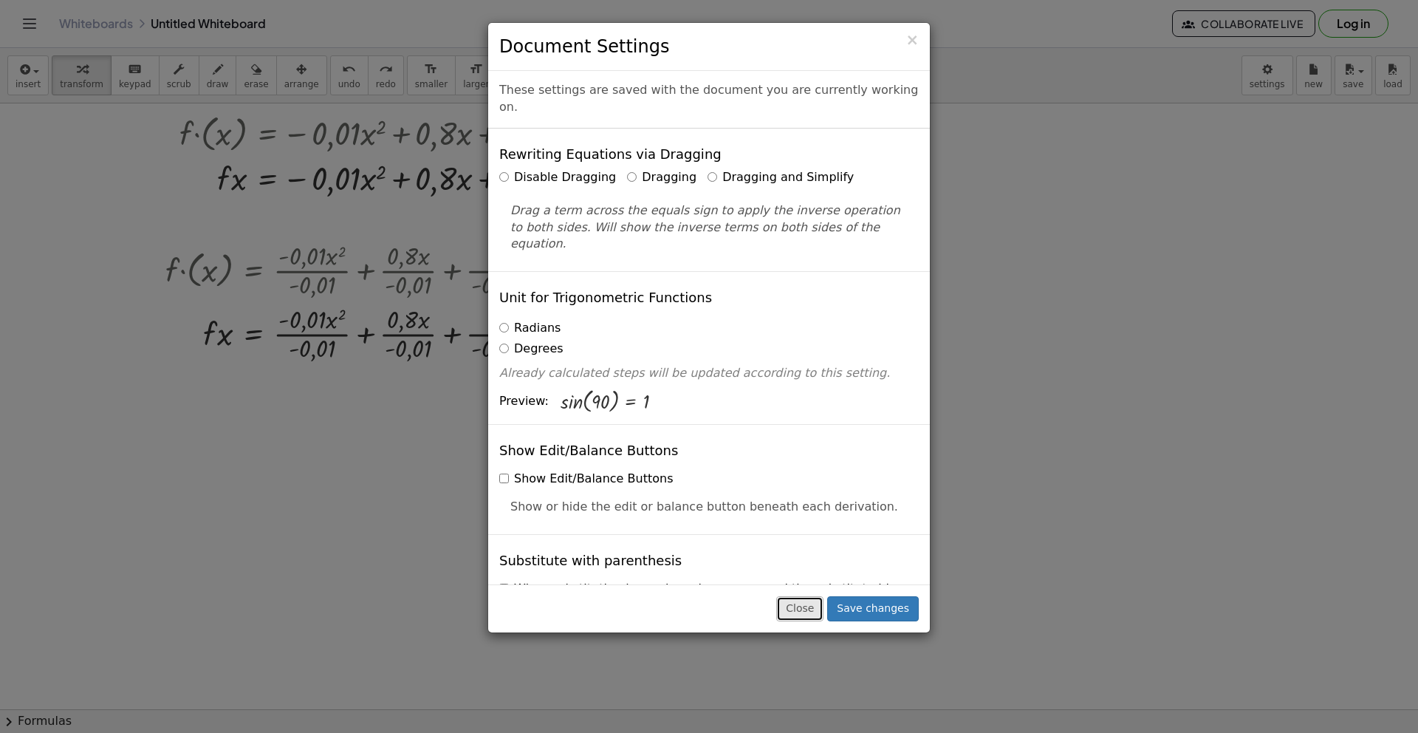
click at [815, 609] on button "Close" at bounding box center [799, 608] width 47 height 25
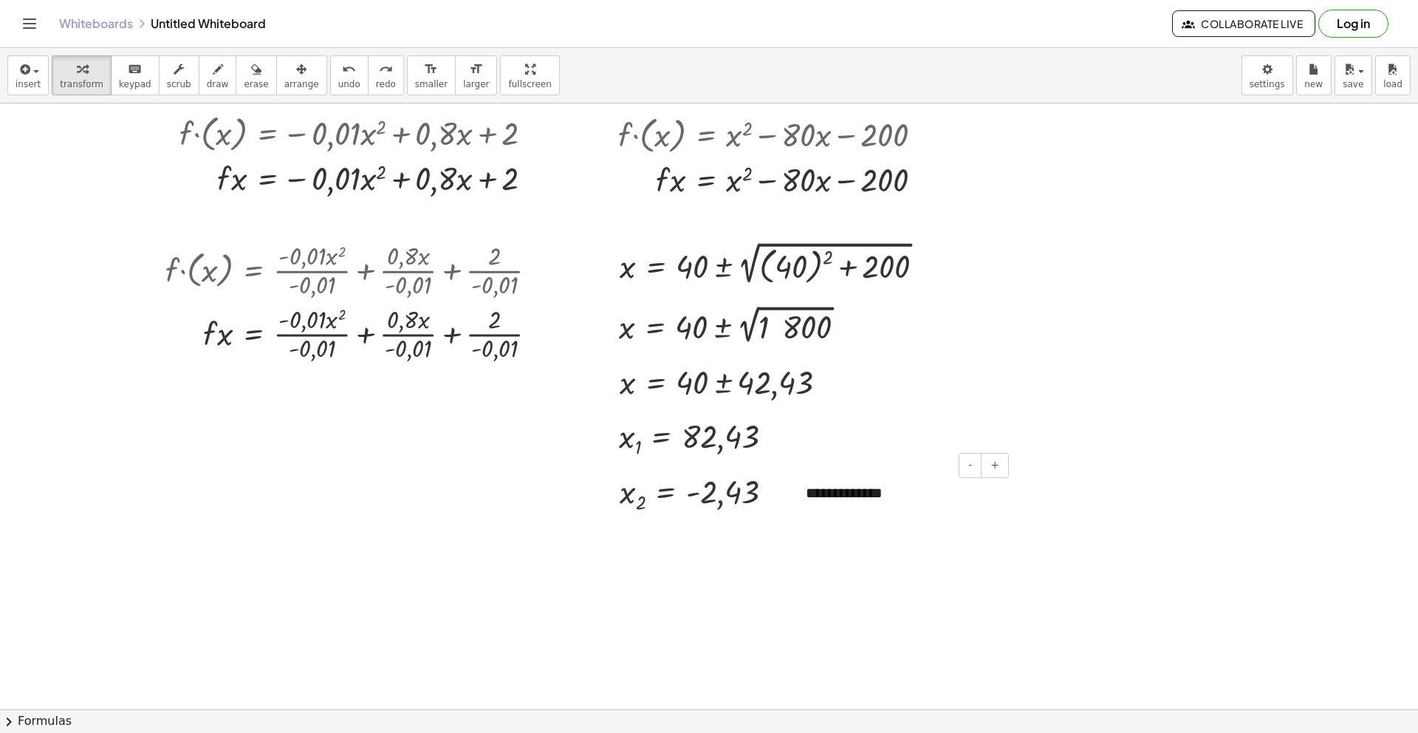
click at [860, 476] on div "- +" at bounding box center [898, 465] width 222 height 25
click at [863, 465] on div "- +" at bounding box center [898, 465] width 222 height 25
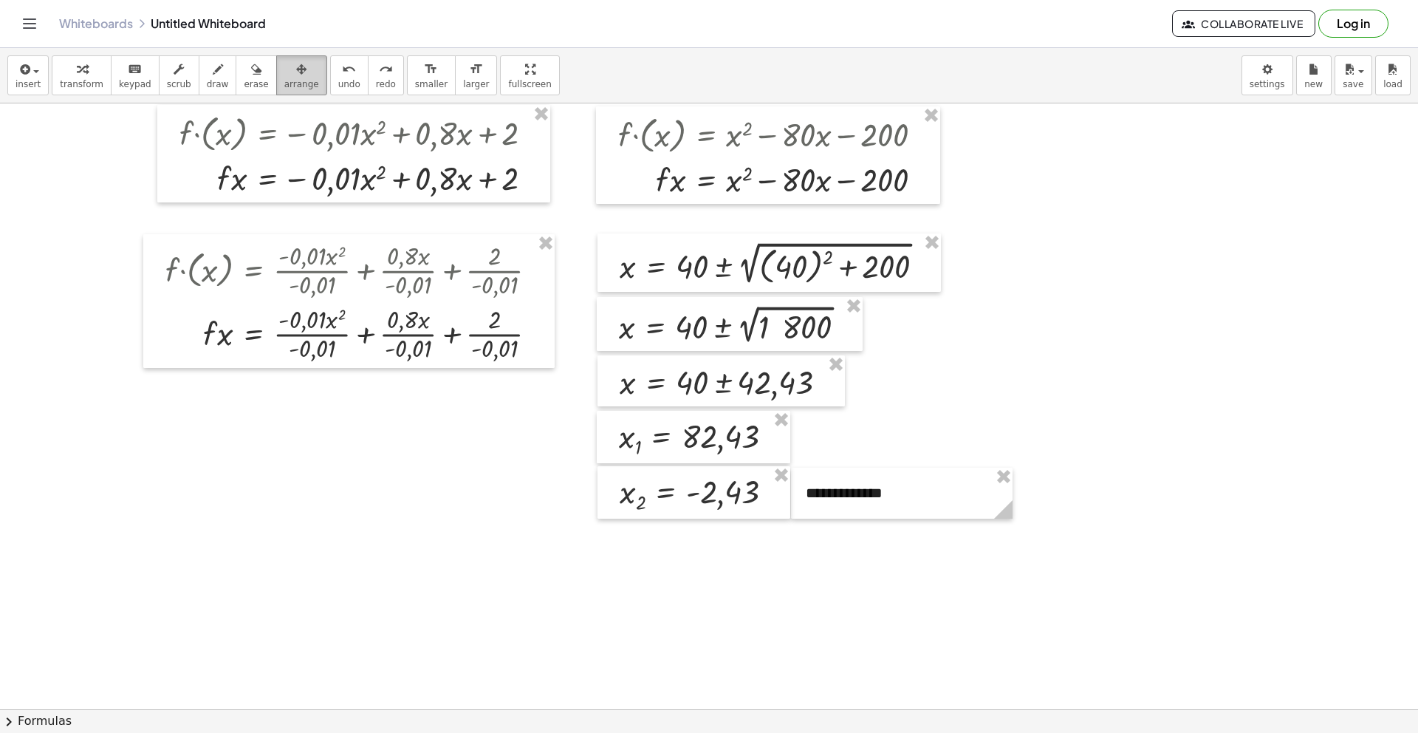
click at [307, 74] on button "arrange" at bounding box center [301, 75] width 51 height 40
drag, startPoint x: 856, startPoint y: 476, endPoint x: 844, endPoint y: 477, distance: 11.8
click at [844, 477] on div at bounding box center [890, 493] width 222 height 51
click at [1039, 425] on div at bounding box center [732, 526] width 1465 height 1307
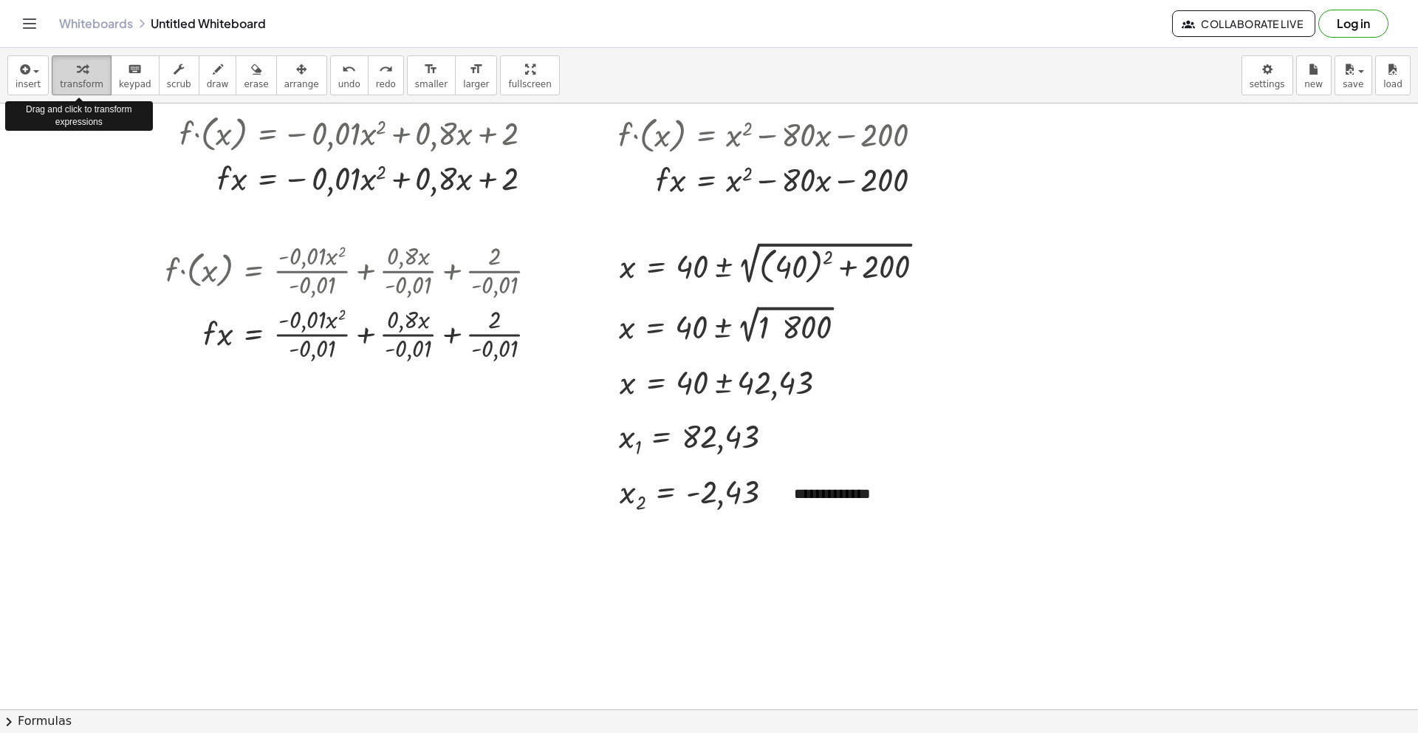
click at [93, 86] on span "transform" at bounding box center [82, 84] width 44 height 10
click at [0, 0] on div "Graspable Math Activities Get Started Activity Bank Assigned Work Classes White…" at bounding box center [709, 366] width 1418 height 733
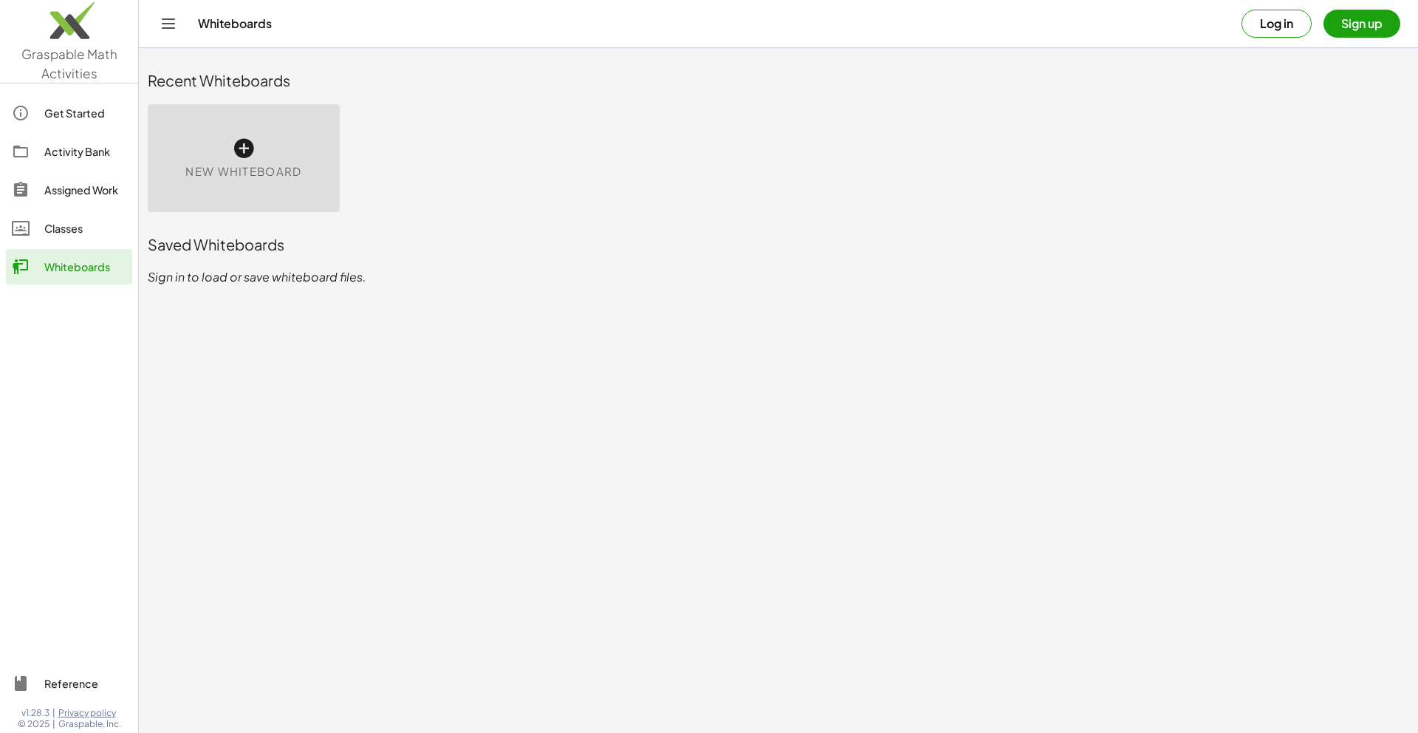
click at [1355, 27] on button "Sign up" at bounding box center [1362, 24] width 77 height 28
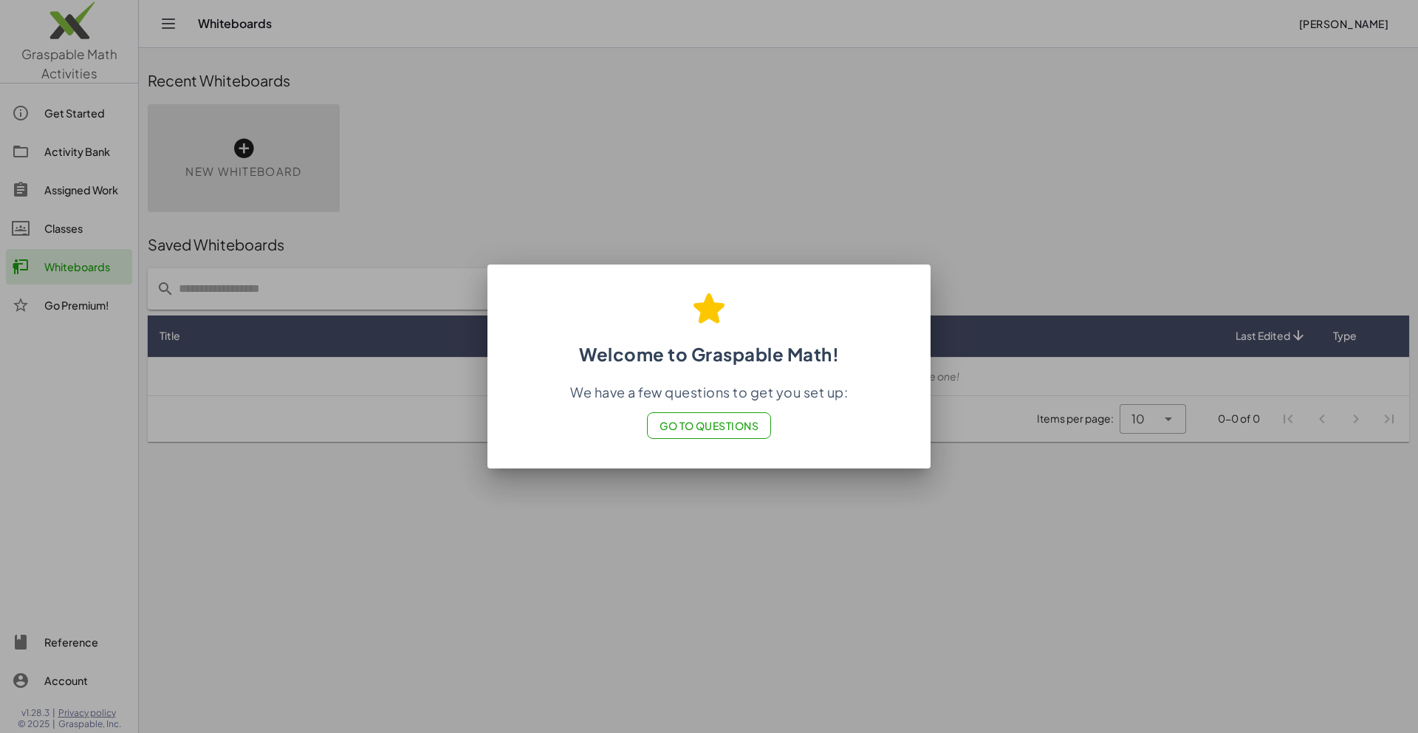
click at [703, 423] on span "Go to Questions" at bounding box center [710, 425] width 100 height 13
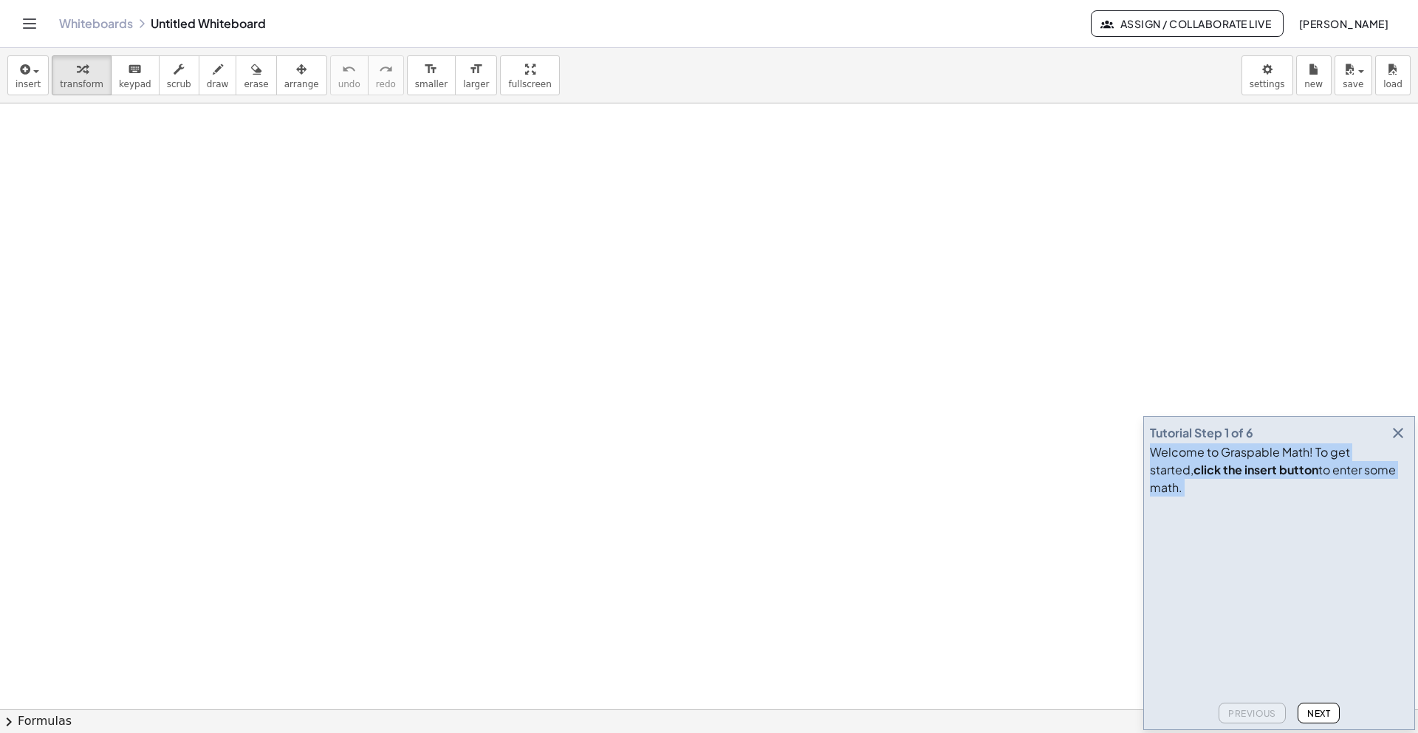
drag, startPoint x: 1313, startPoint y: 447, endPoint x: 931, endPoint y: 343, distance: 395.6
click at [931, 343] on main "Tutorial Step 1 of 6 Welcome to Graspable Math! To get started, click the inser…" at bounding box center [709, 366] width 1418 height 733
click at [1335, 714] on button "Next" at bounding box center [1319, 712] width 42 height 21
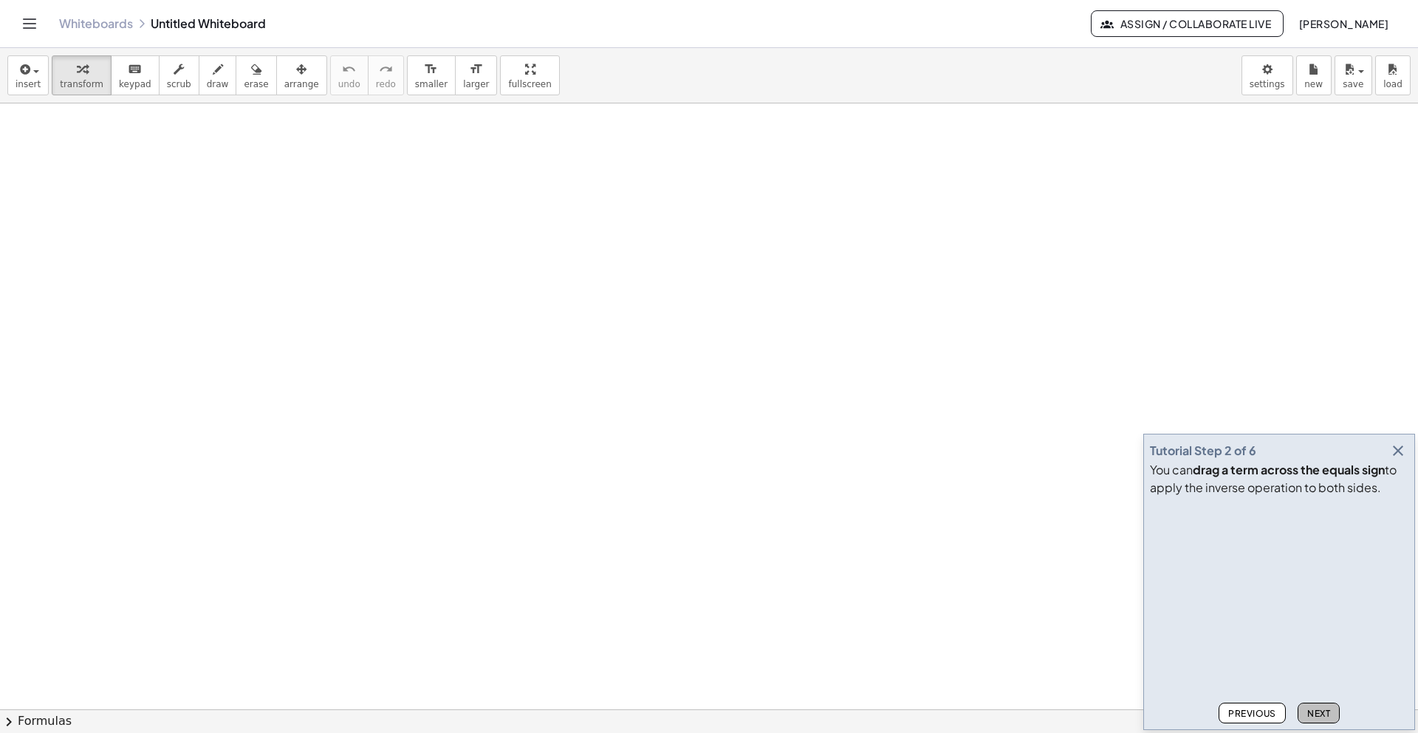
click at [1317, 711] on span "Next" at bounding box center [1318, 713] width 23 height 11
click at [1320, 711] on span "Next" at bounding box center [1318, 713] width 23 height 11
click at [1325, 716] on span "Next" at bounding box center [1318, 713] width 23 height 11
click at [1332, 711] on button "Next" at bounding box center [1319, 712] width 42 height 21
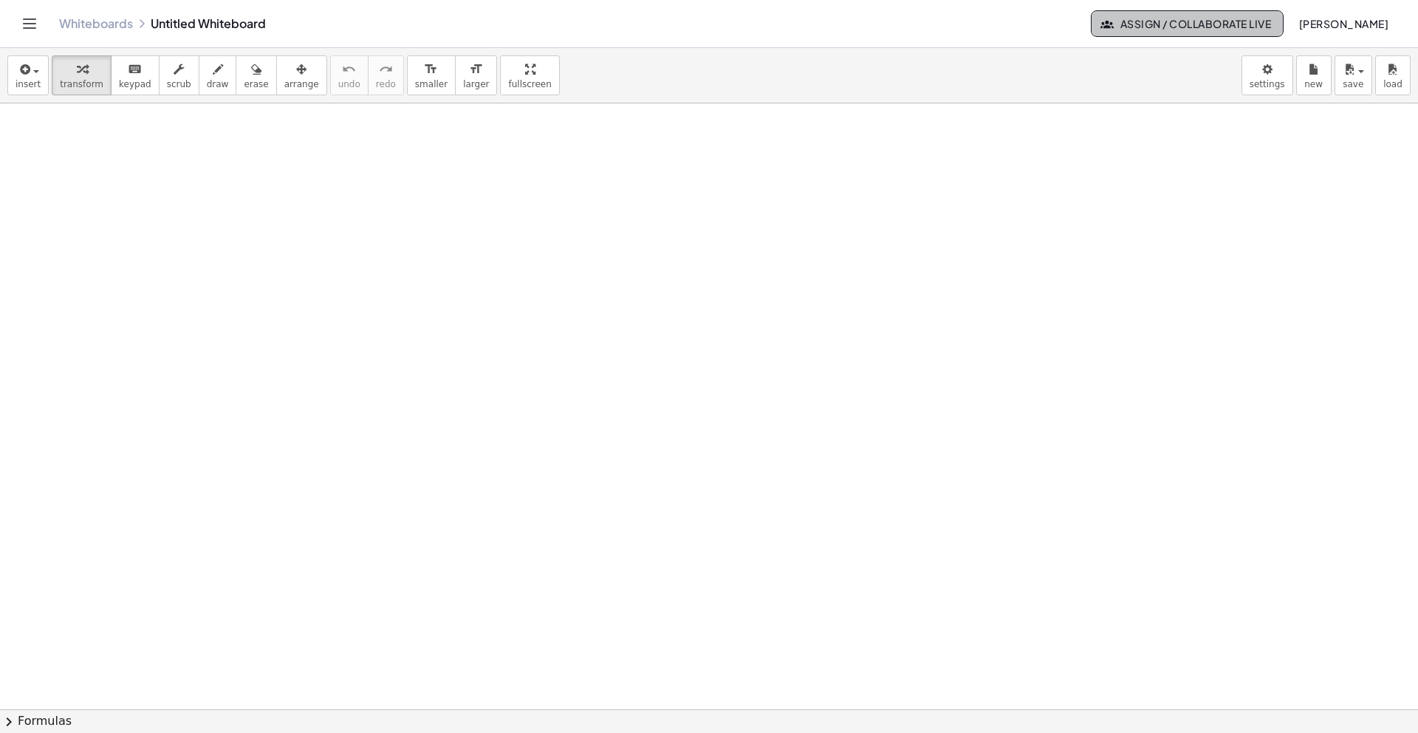
click at [1104, 24] on span "Assign / Collaborate Live" at bounding box center [1188, 23] width 168 height 13
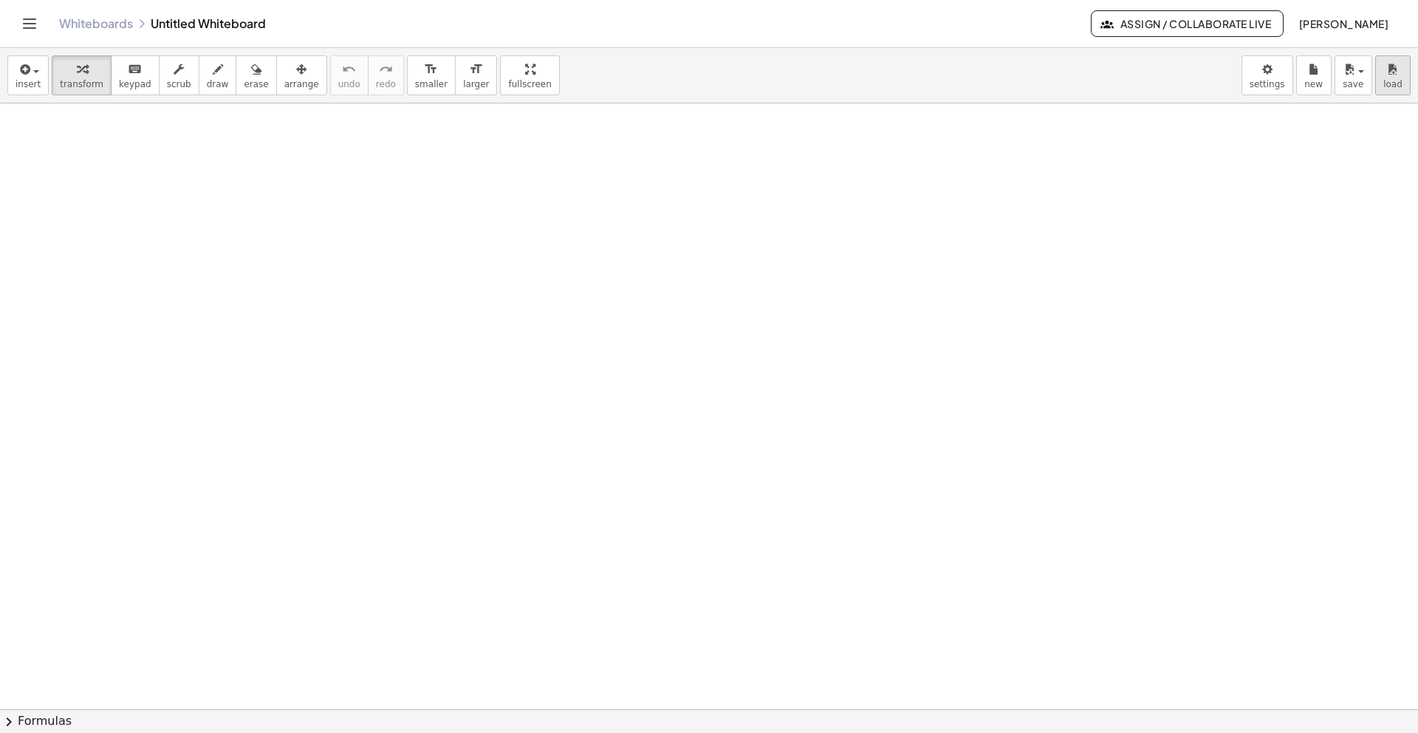
click at [0, 0] on div "Graspable Math Activities Get Started Activity Bank Assigned Work Classes White…" at bounding box center [709, 366] width 1418 height 733
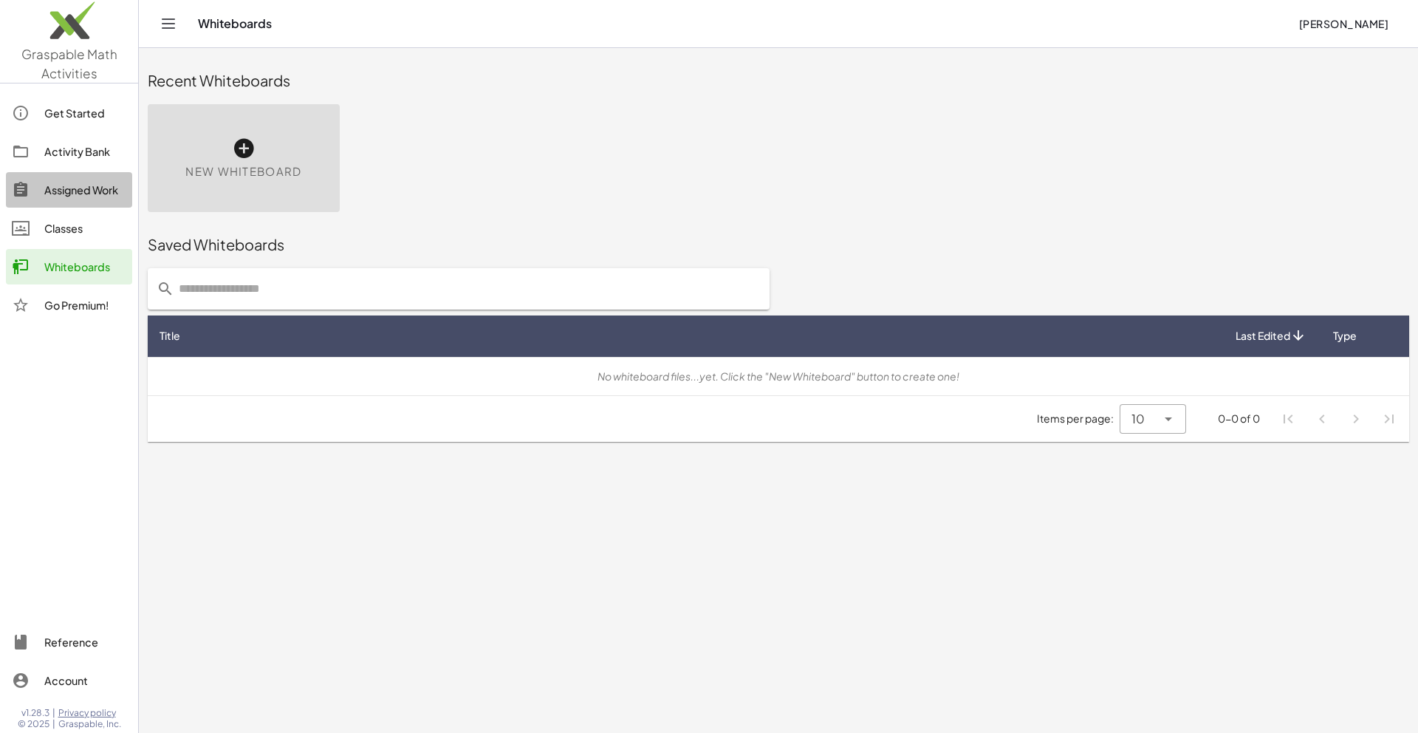
click at [100, 185] on div "Assigned Work" at bounding box center [85, 190] width 82 height 18
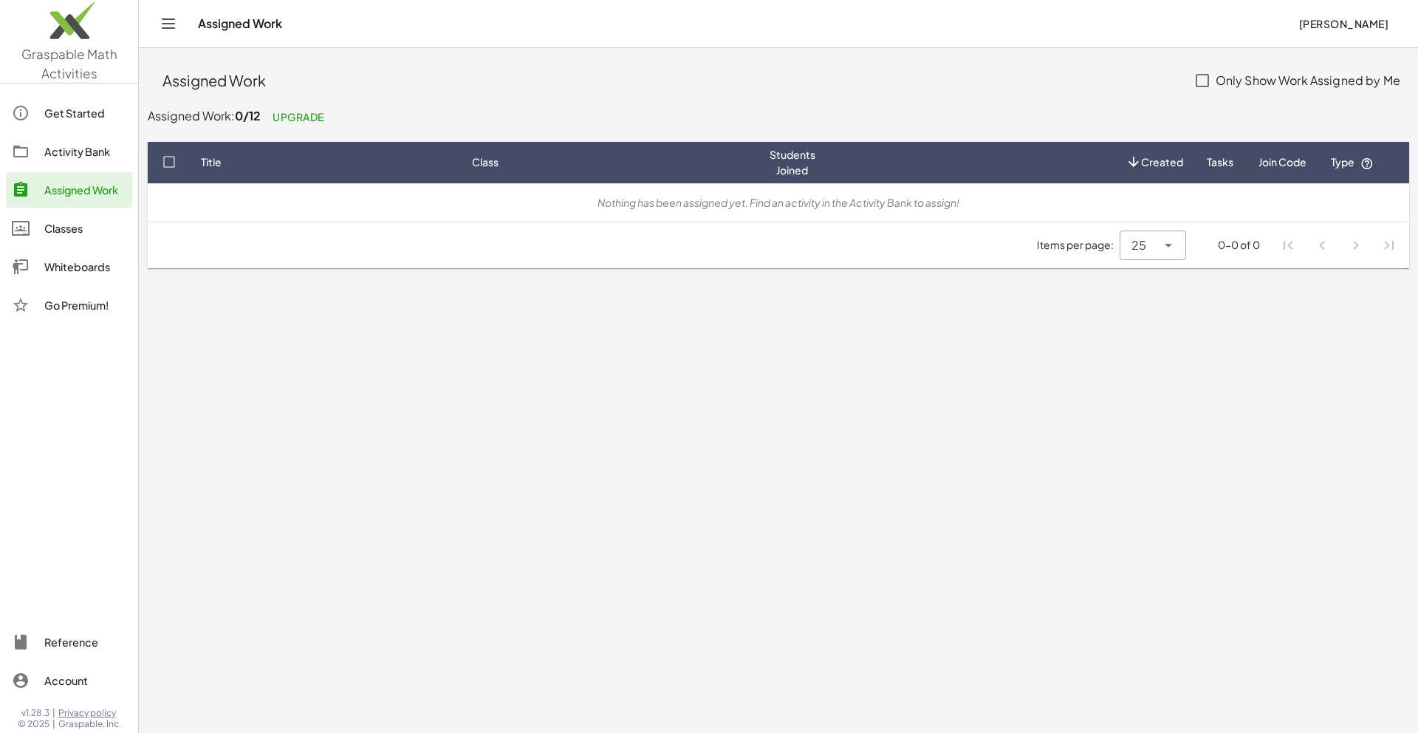
click at [75, 154] on div "Activity Bank" at bounding box center [85, 152] width 82 height 18
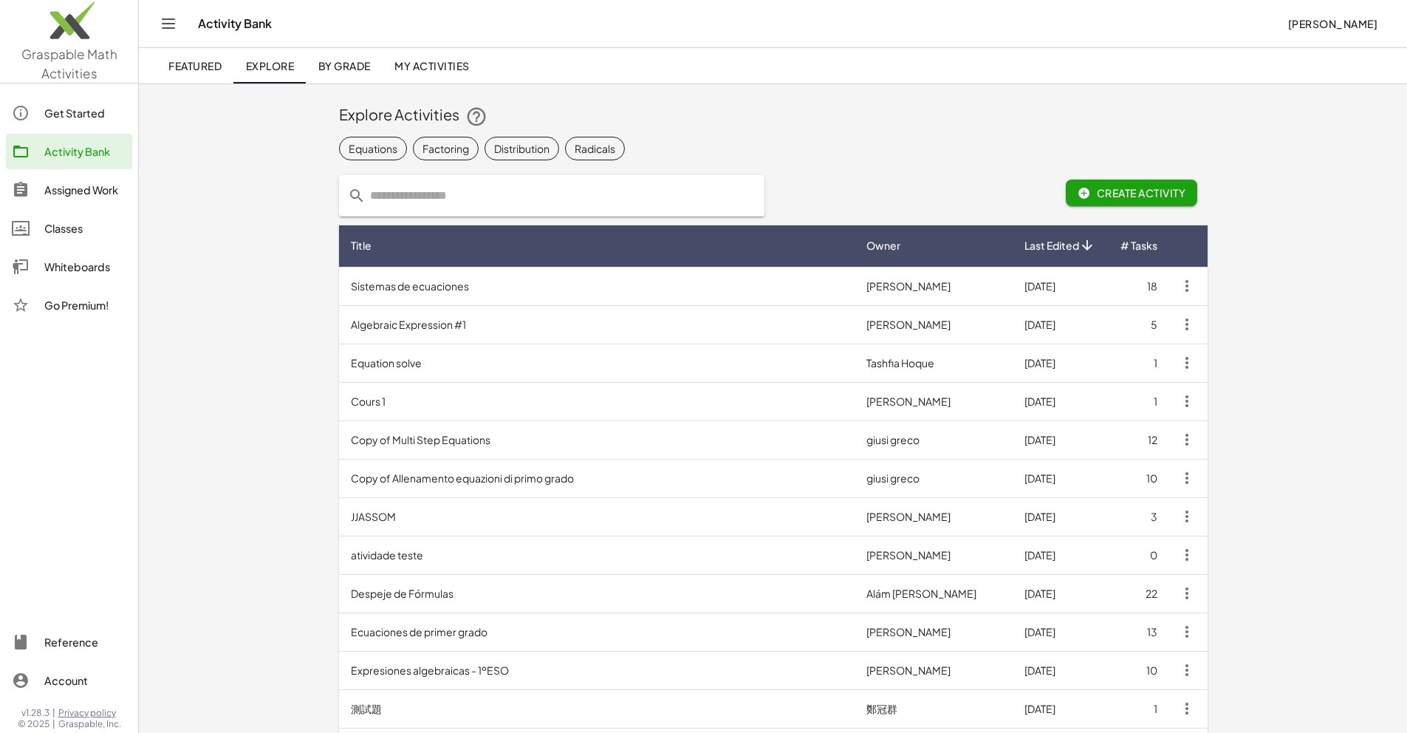
click at [339, 325] on td "Algebraic Expression #1" at bounding box center [597, 324] width 516 height 38
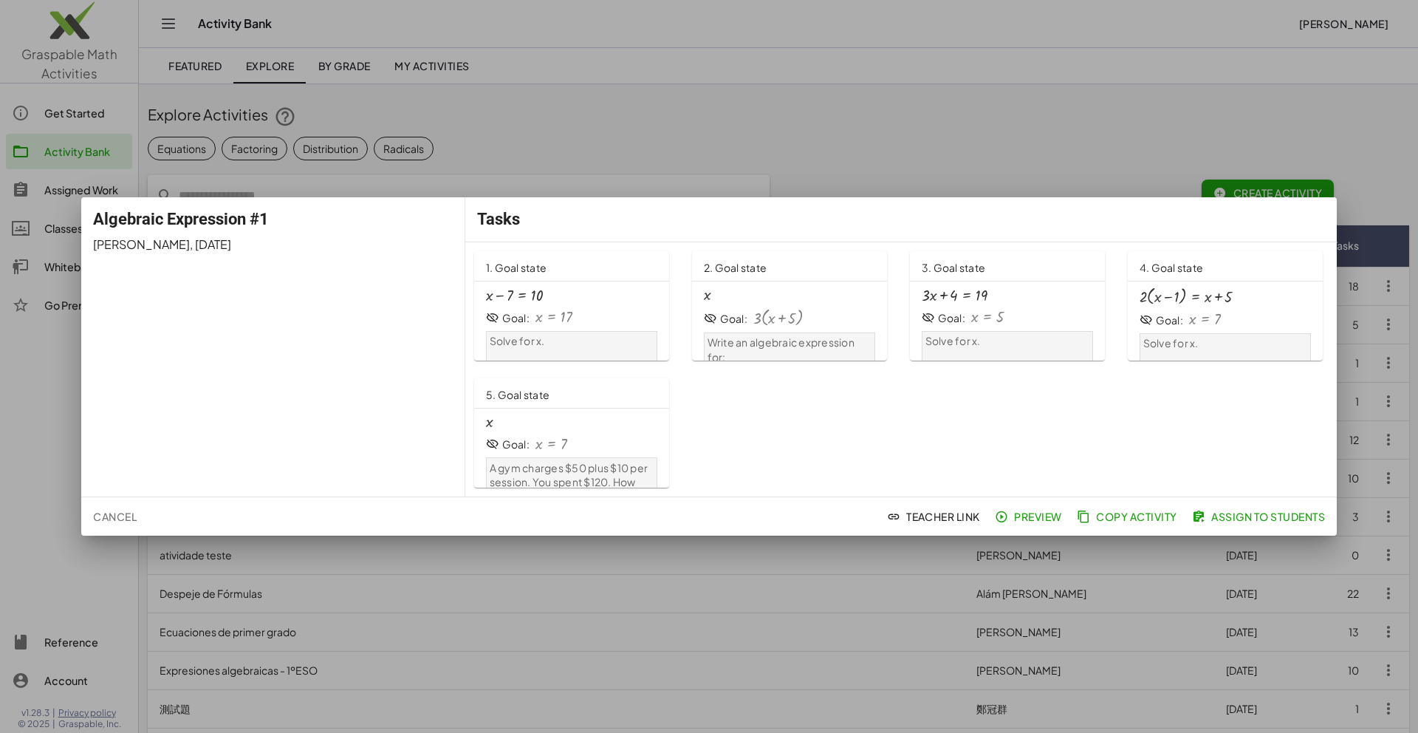
click at [719, 138] on div at bounding box center [709, 366] width 1418 height 733
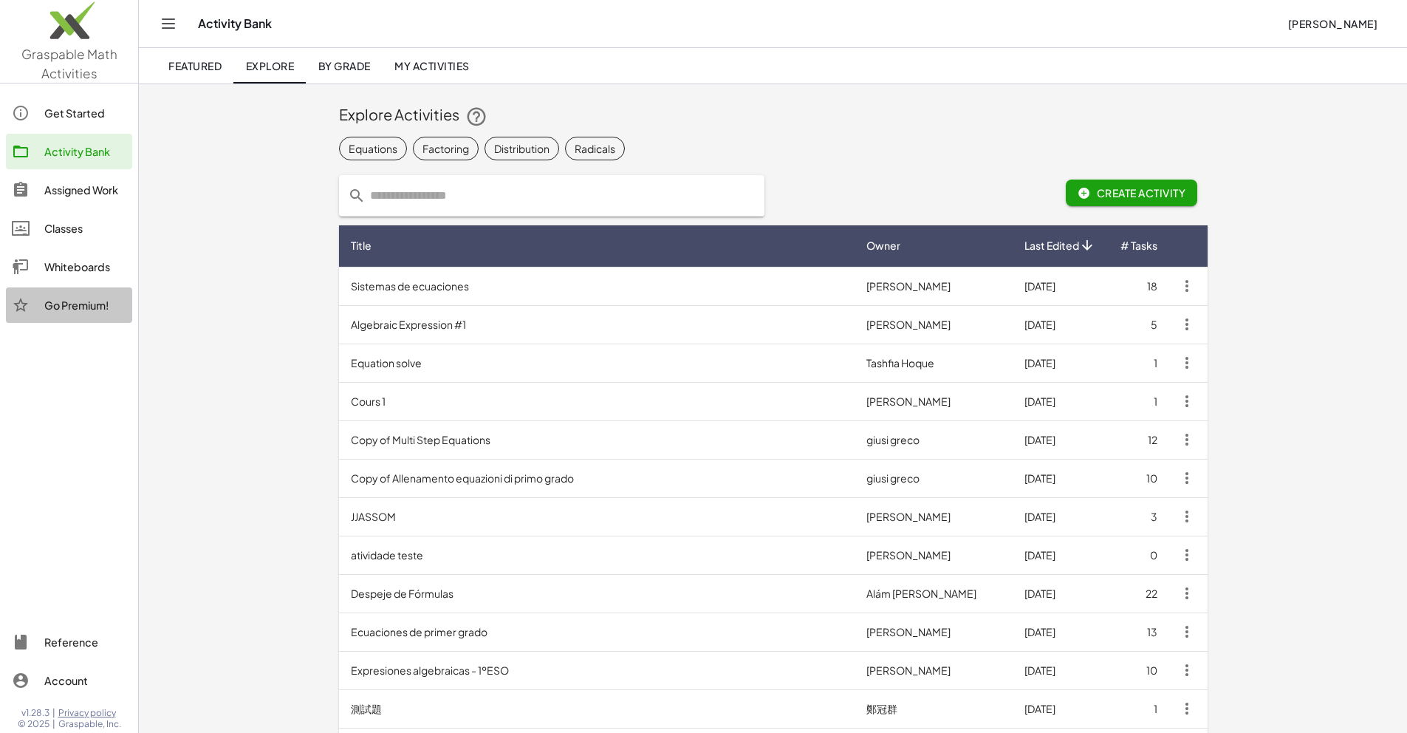
click at [95, 306] on div "Go Premium!" at bounding box center [85, 305] width 82 height 18
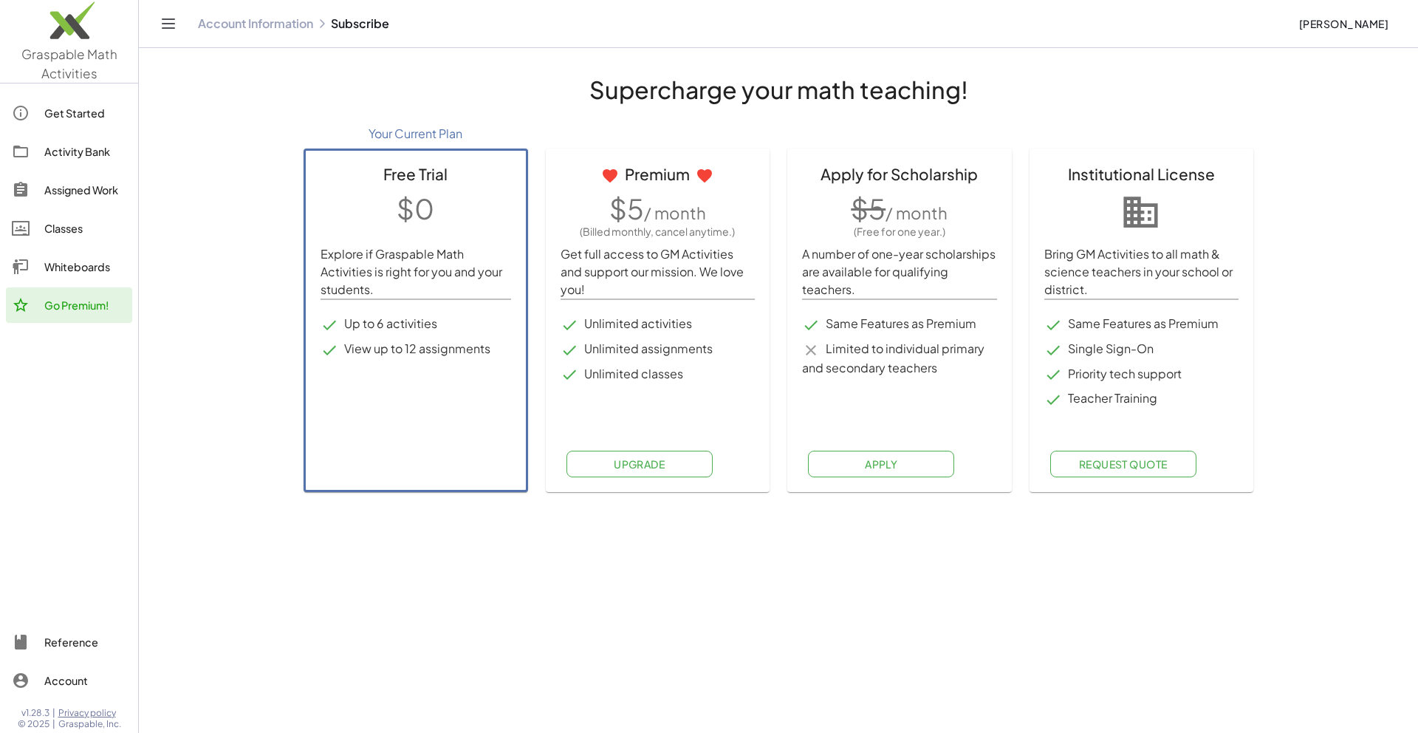
click at [76, 261] on div "Whiteboards" at bounding box center [85, 267] width 82 height 18
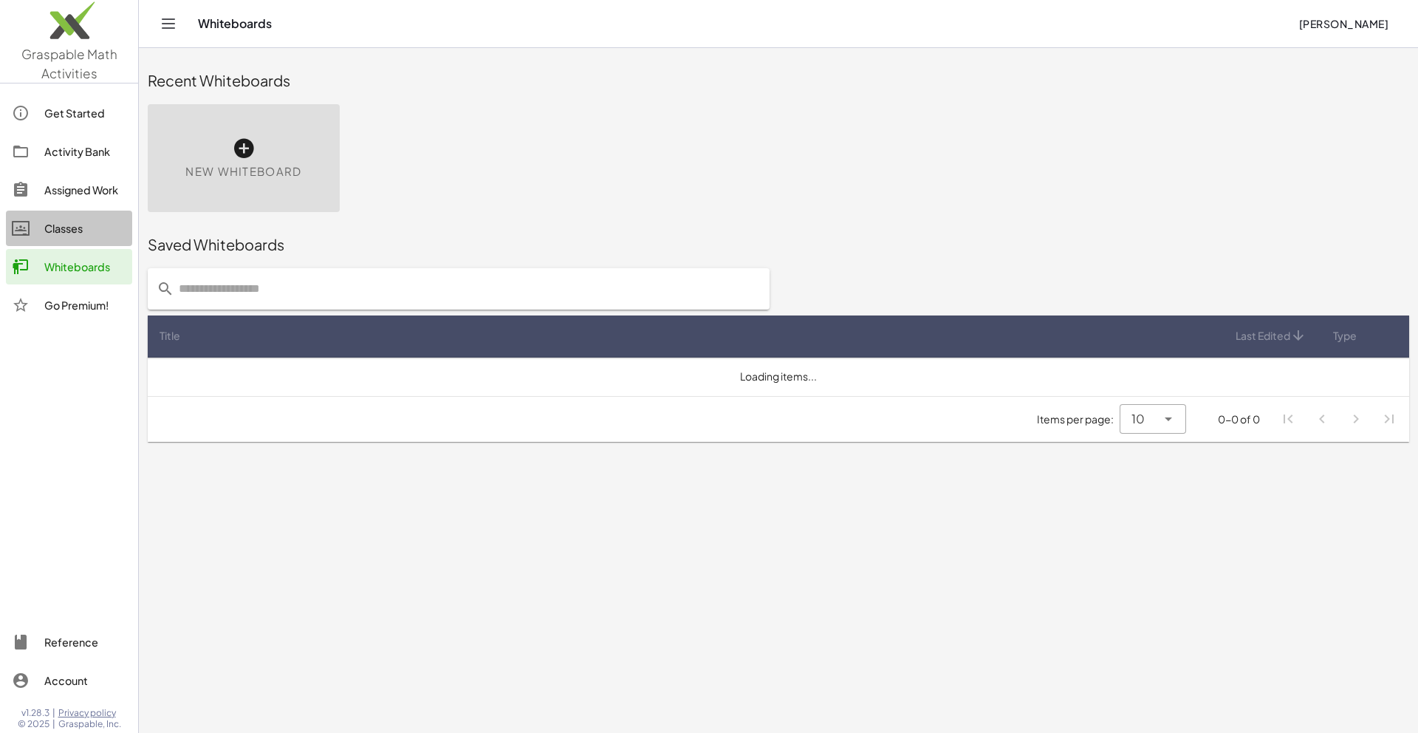
click at [65, 230] on div "Classes" at bounding box center [85, 228] width 82 height 18
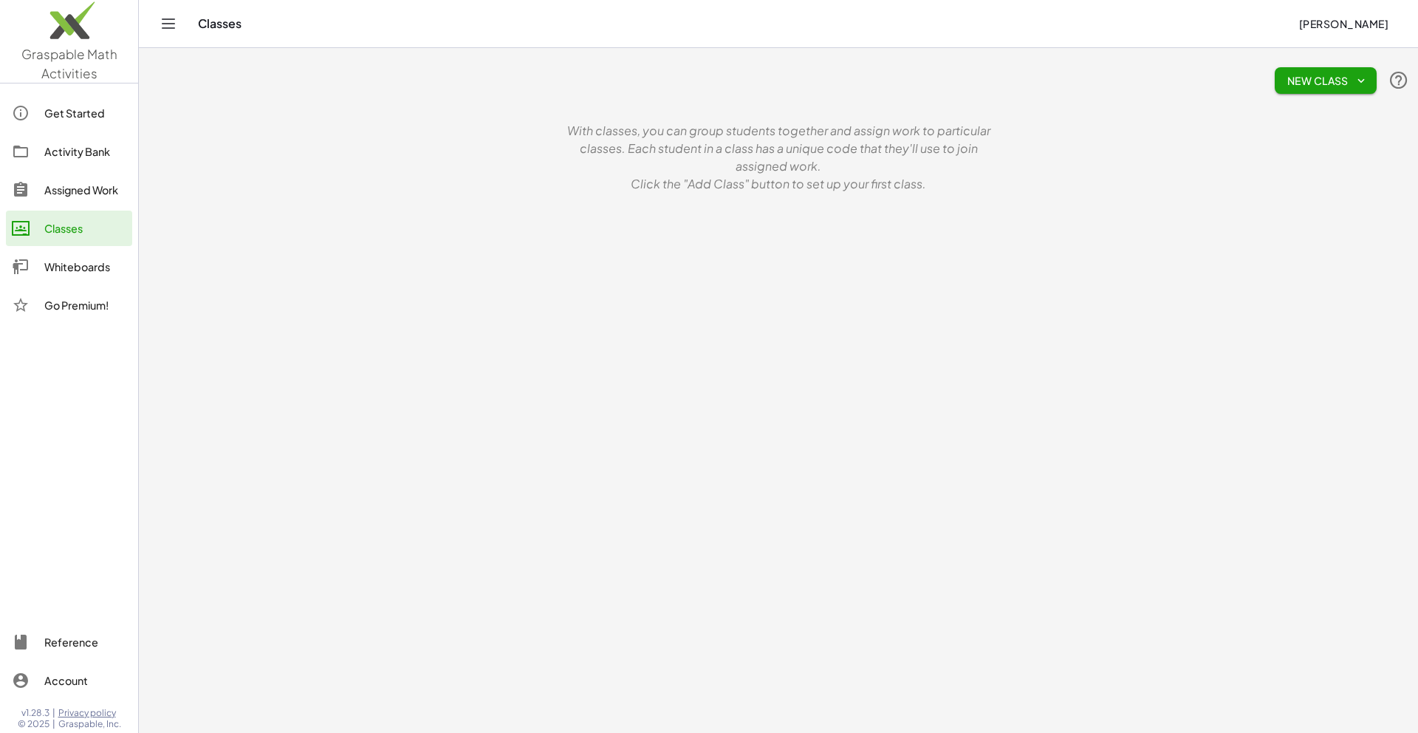
click at [80, 121] on div "Get Started" at bounding box center [85, 113] width 82 height 18
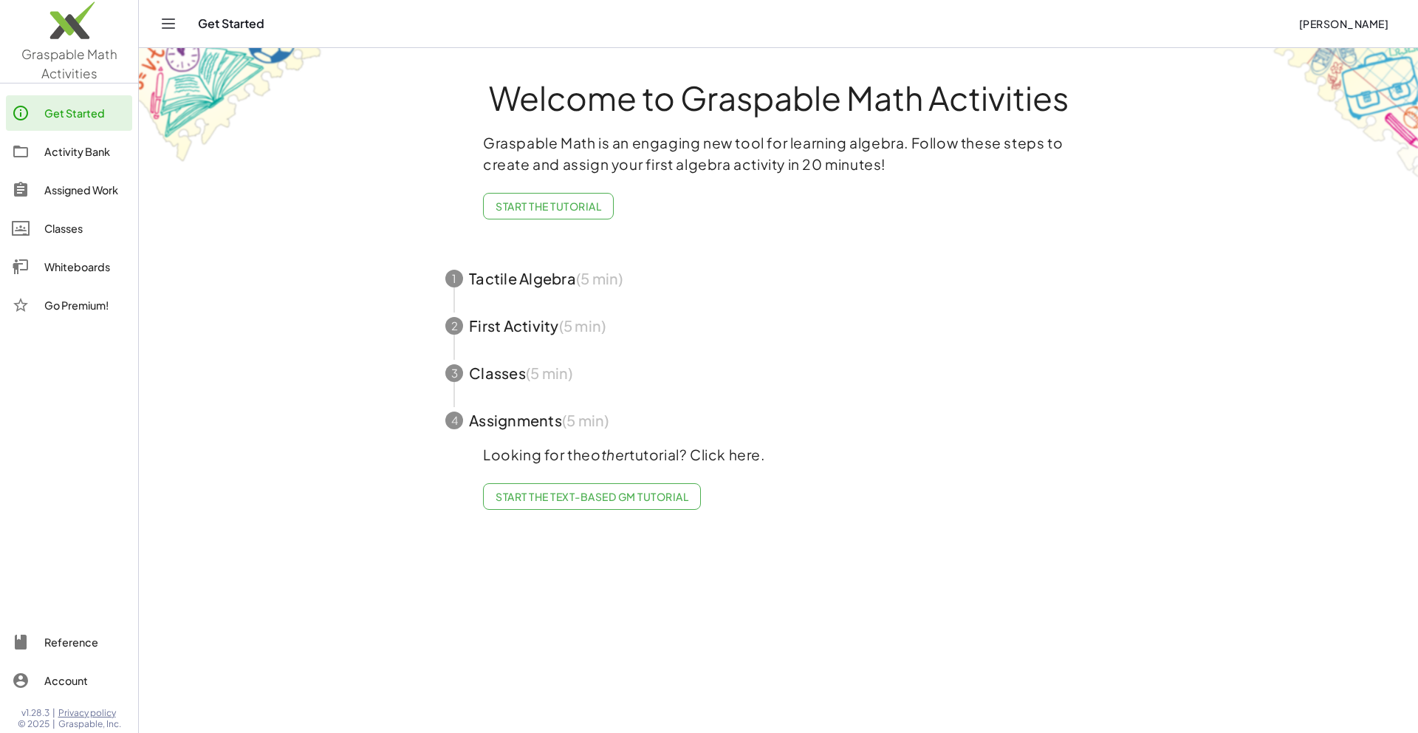
click at [171, 23] on icon "Toggle navigation" at bounding box center [168, 23] width 13 height 9
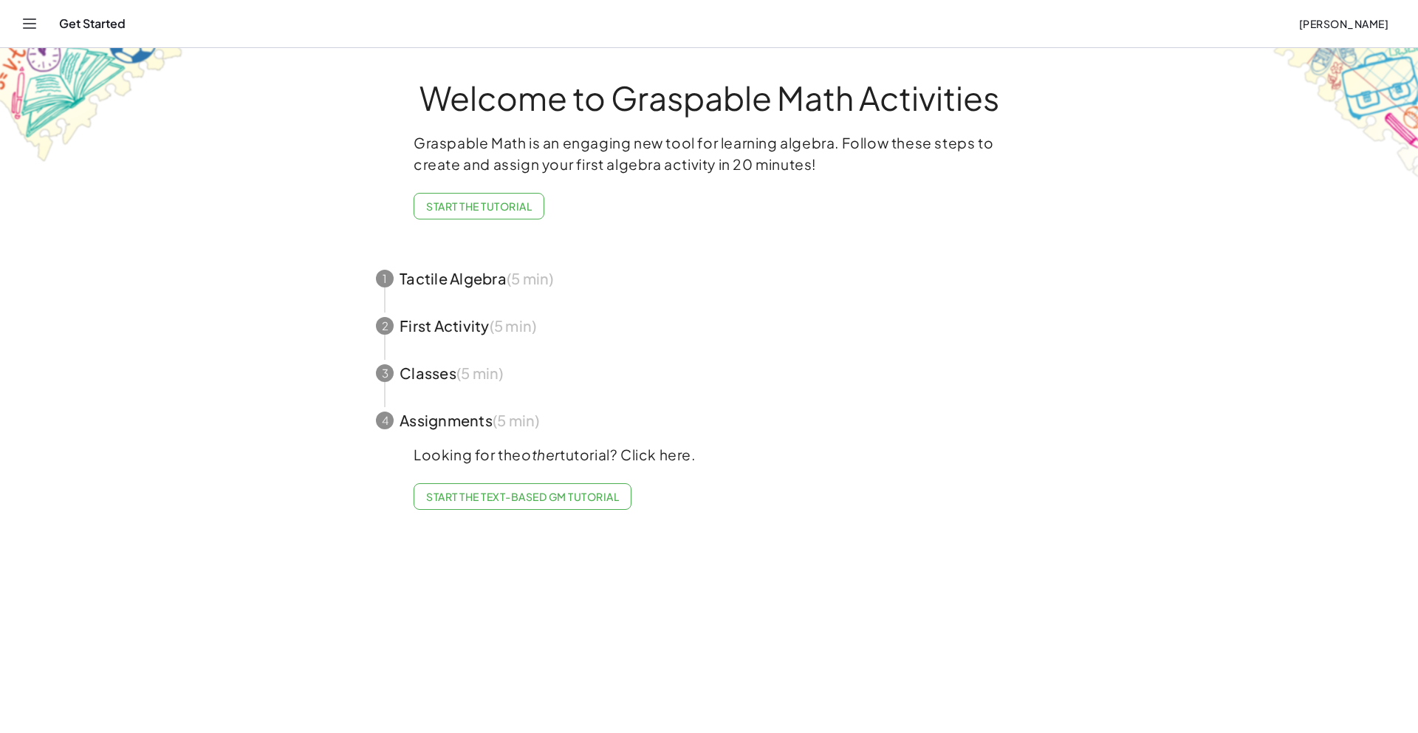
click at [38, 18] on button "Toggle navigation" at bounding box center [30, 24] width 24 height 24
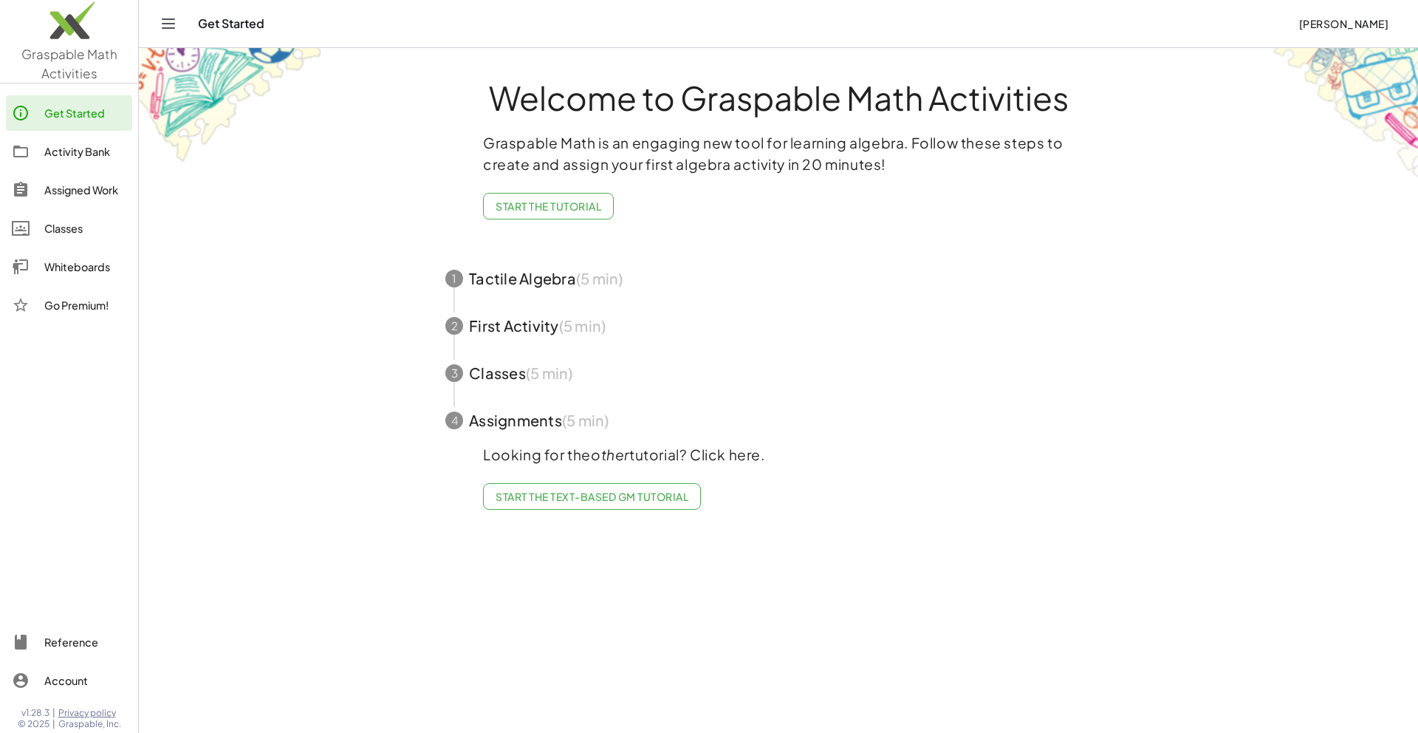
click at [82, 105] on div "Get Started" at bounding box center [85, 113] width 82 height 18
click at [90, 163] on link "Activity Bank" at bounding box center [69, 151] width 126 height 35
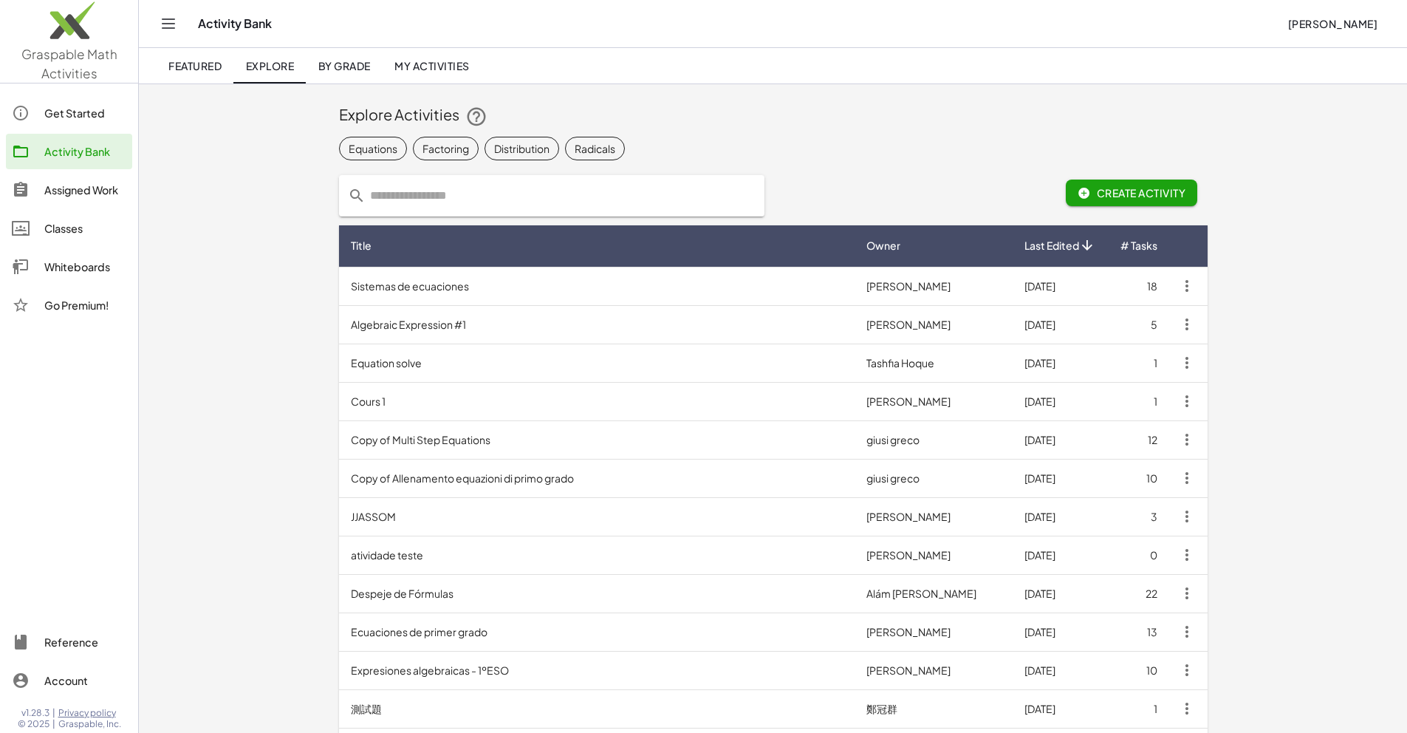
click at [50, 49] on img at bounding box center [69, 24] width 138 height 63
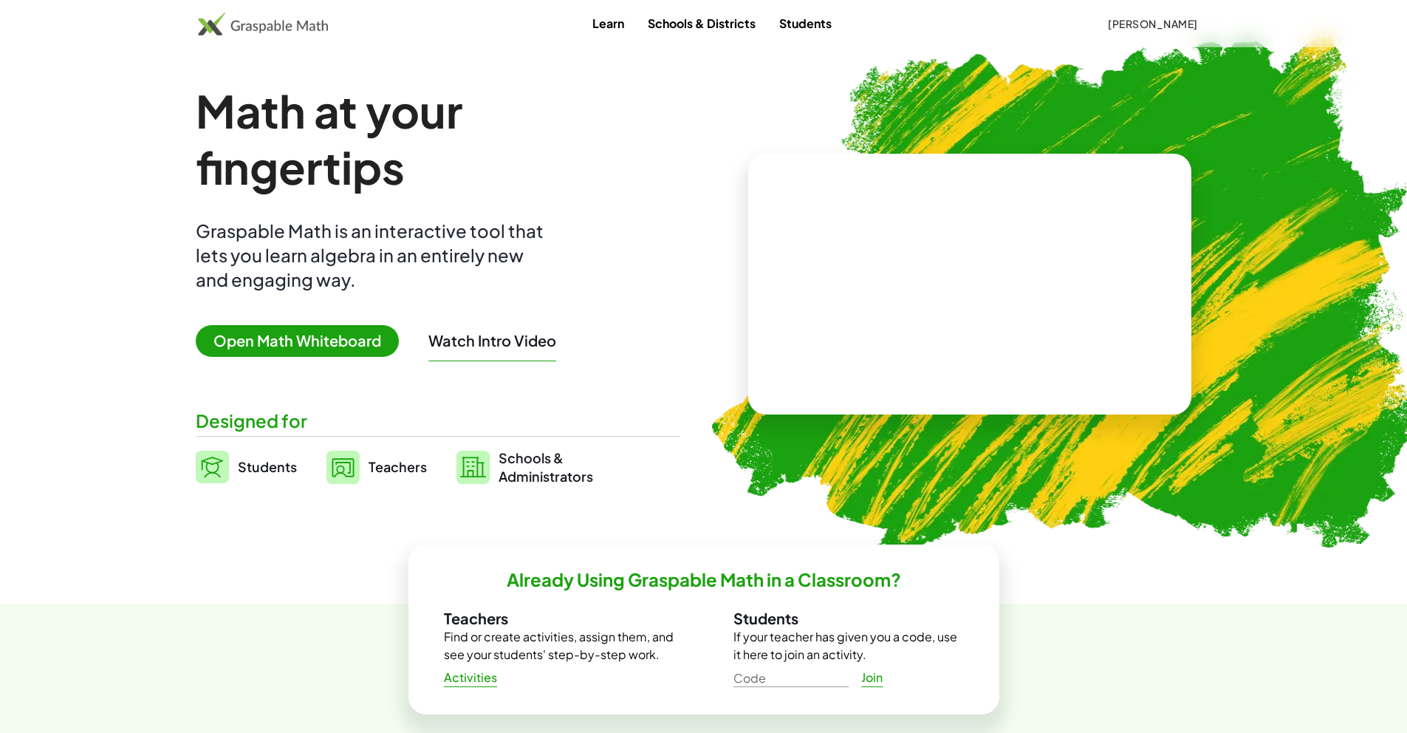
click at [941, 289] on video at bounding box center [970, 284] width 222 height 111
click at [295, 29] on img at bounding box center [263, 24] width 131 height 24
click at [1135, 27] on span "Magnus Arvidsson" at bounding box center [1153, 23] width 90 height 13
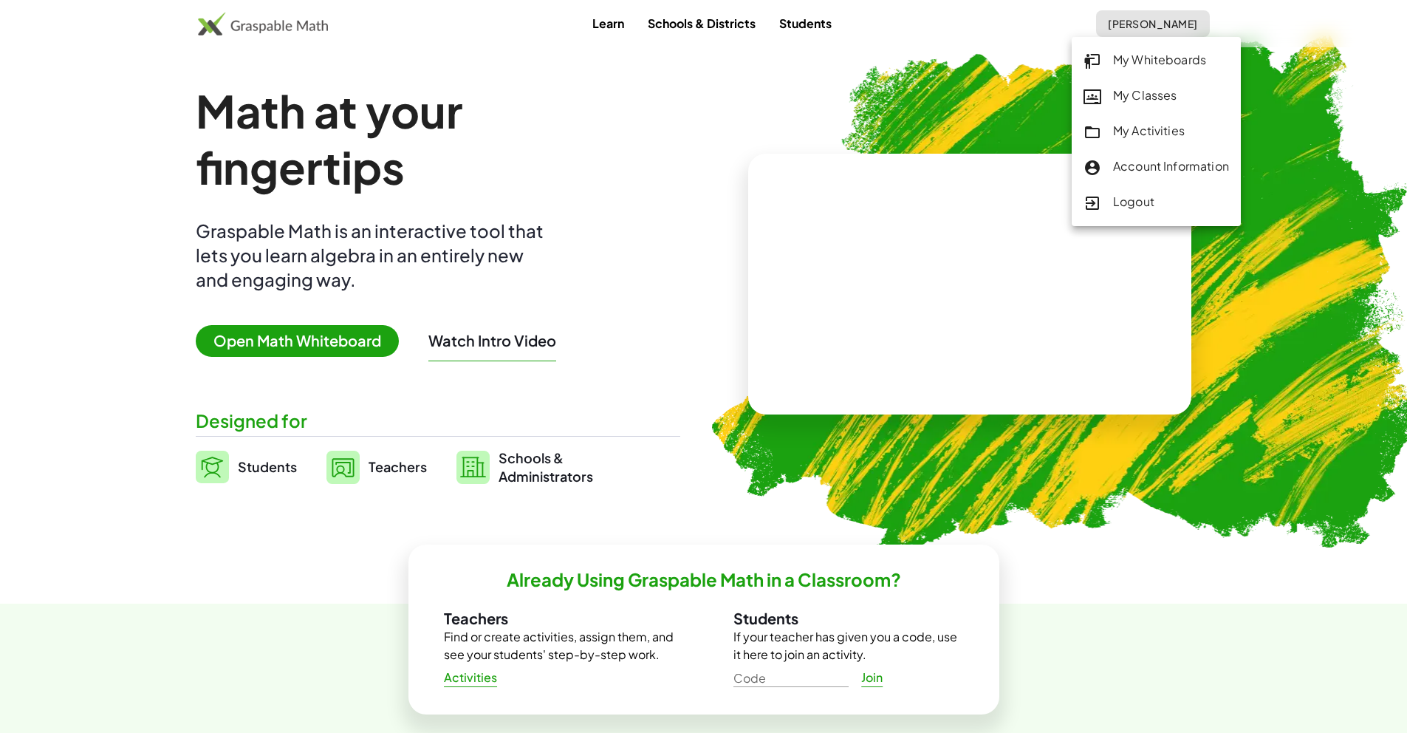
click at [1154, 63] on div "My Whiteboards" at bounding box center [1157, 60] width 146 height 19
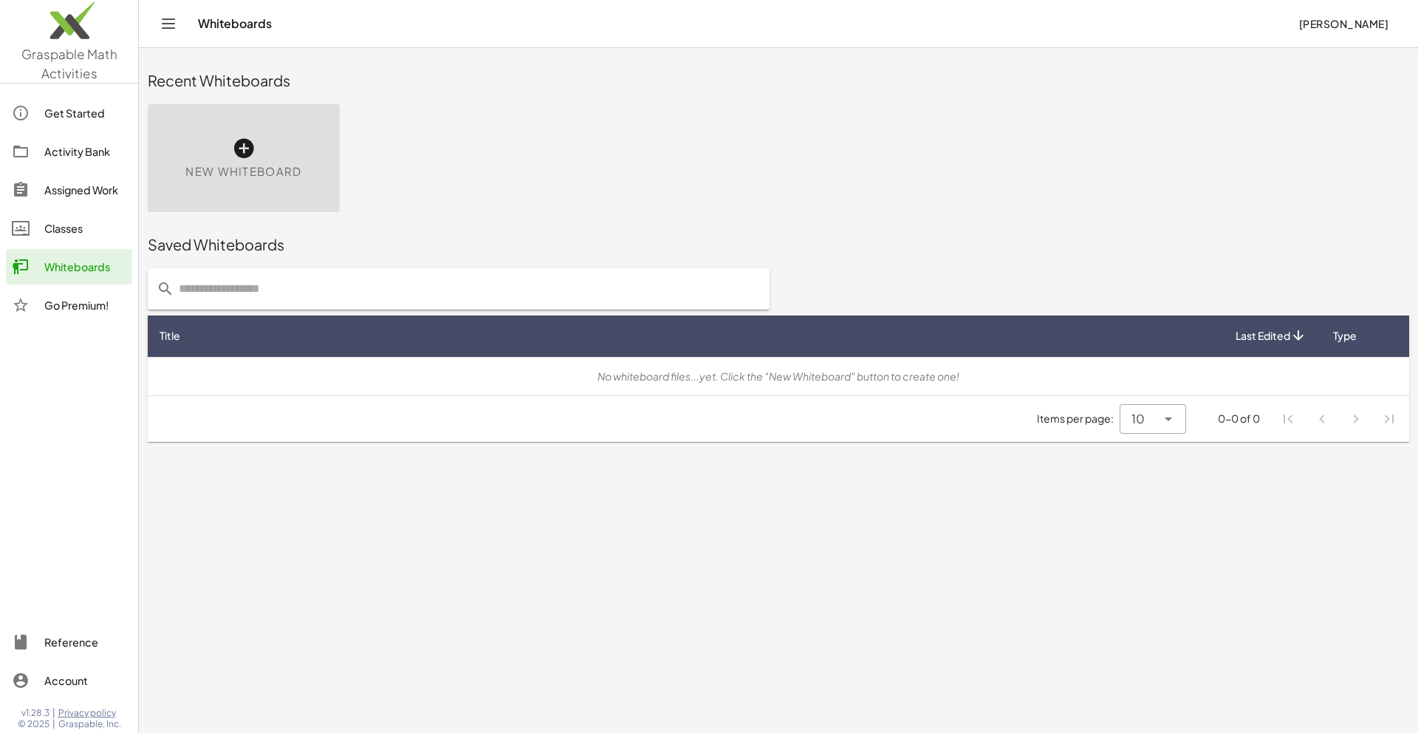
click at [273, 163] on span "New Whiteboard" at bounding box center [243, 171] width 116 height 17
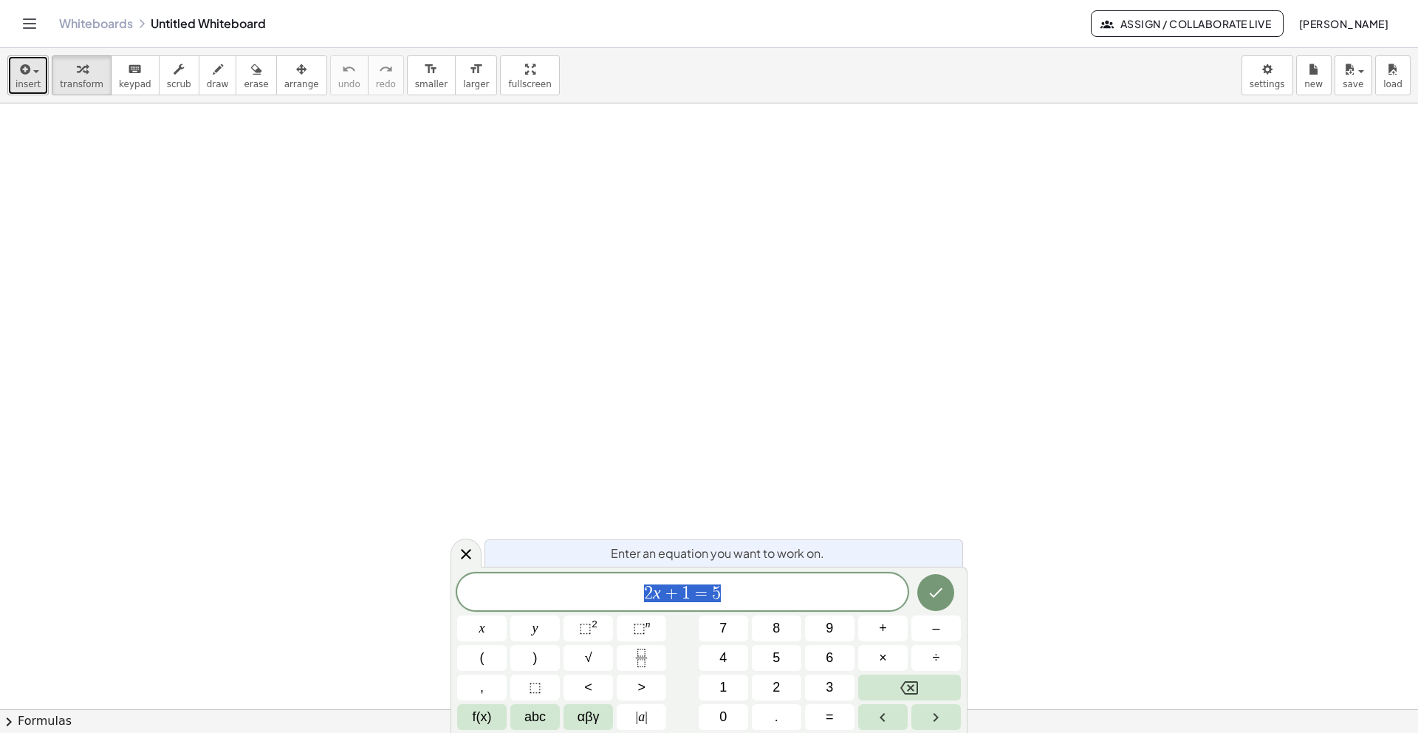
click at [33, 66] on div "button" at bounding box center [28, 69] width 25 height 18
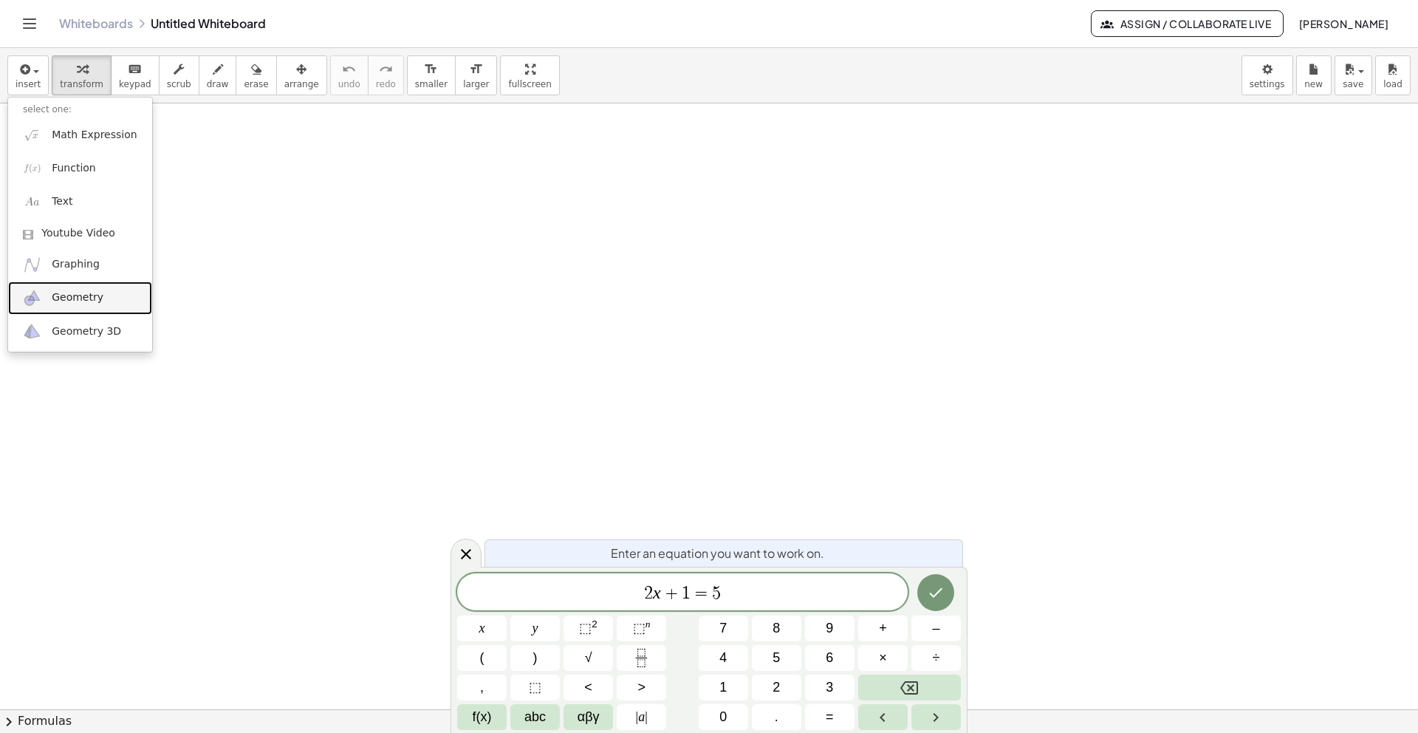
click at [107, 297] on link "Geometry" at bounding box center [80, 297] width 144 height 33
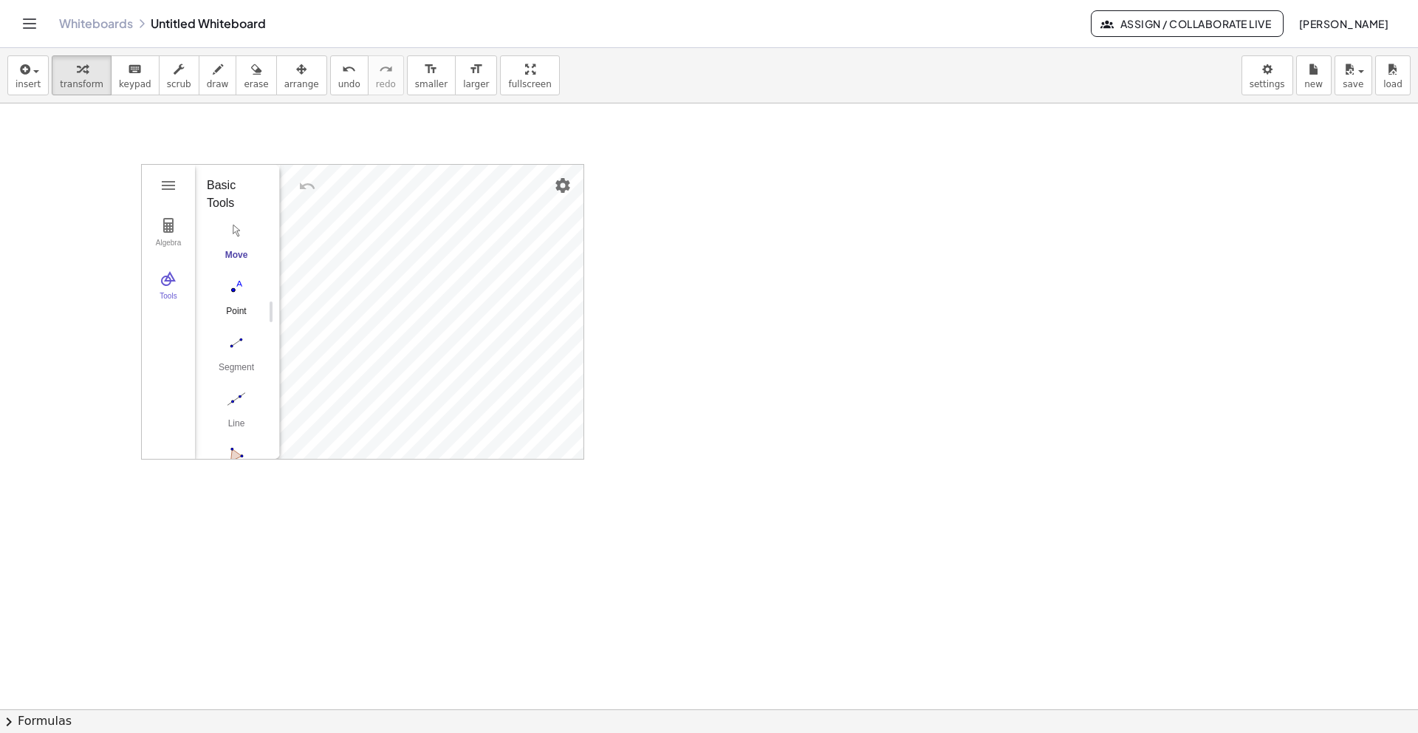
click at [238, 288] on img "Point. Select position or line, function, or curve" at bounding box center [236, 287] width 59 height 24
click at [4, 83] on div "insert select one: Math Expression Function Text Youtube Video Graphing Geometr…" at bounding box center [709, 75] width 1418 height 55
click at [24, 84] on span "insert" at bounding box center [28, 84] width 25 height 10
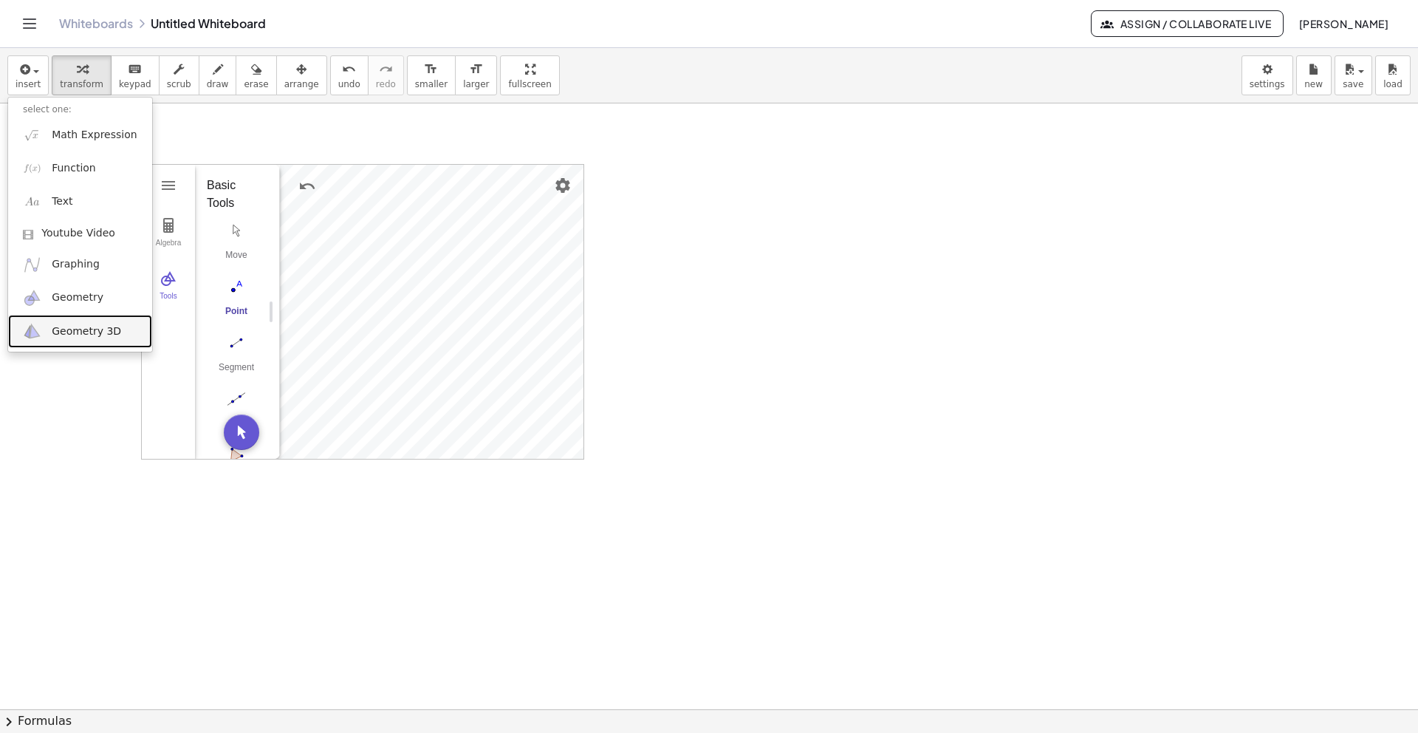
click at [102, 335] on span "Geometry 3D" at bounding box center [86, 331] width 69 height 15
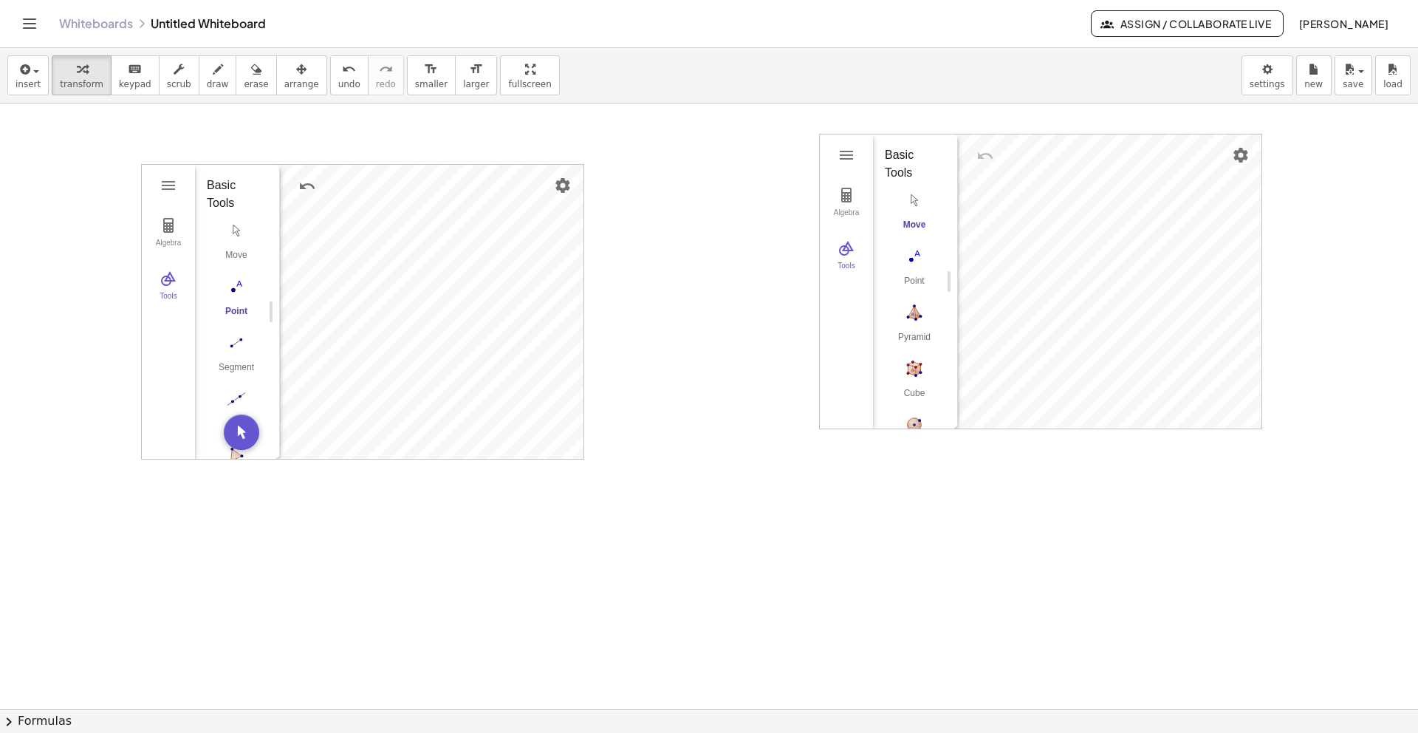
click at [722, 329] on div at bounding box center [709, 708] width 1418 height 1211
